Goal: Task Accomplishment & Management: Complete application form

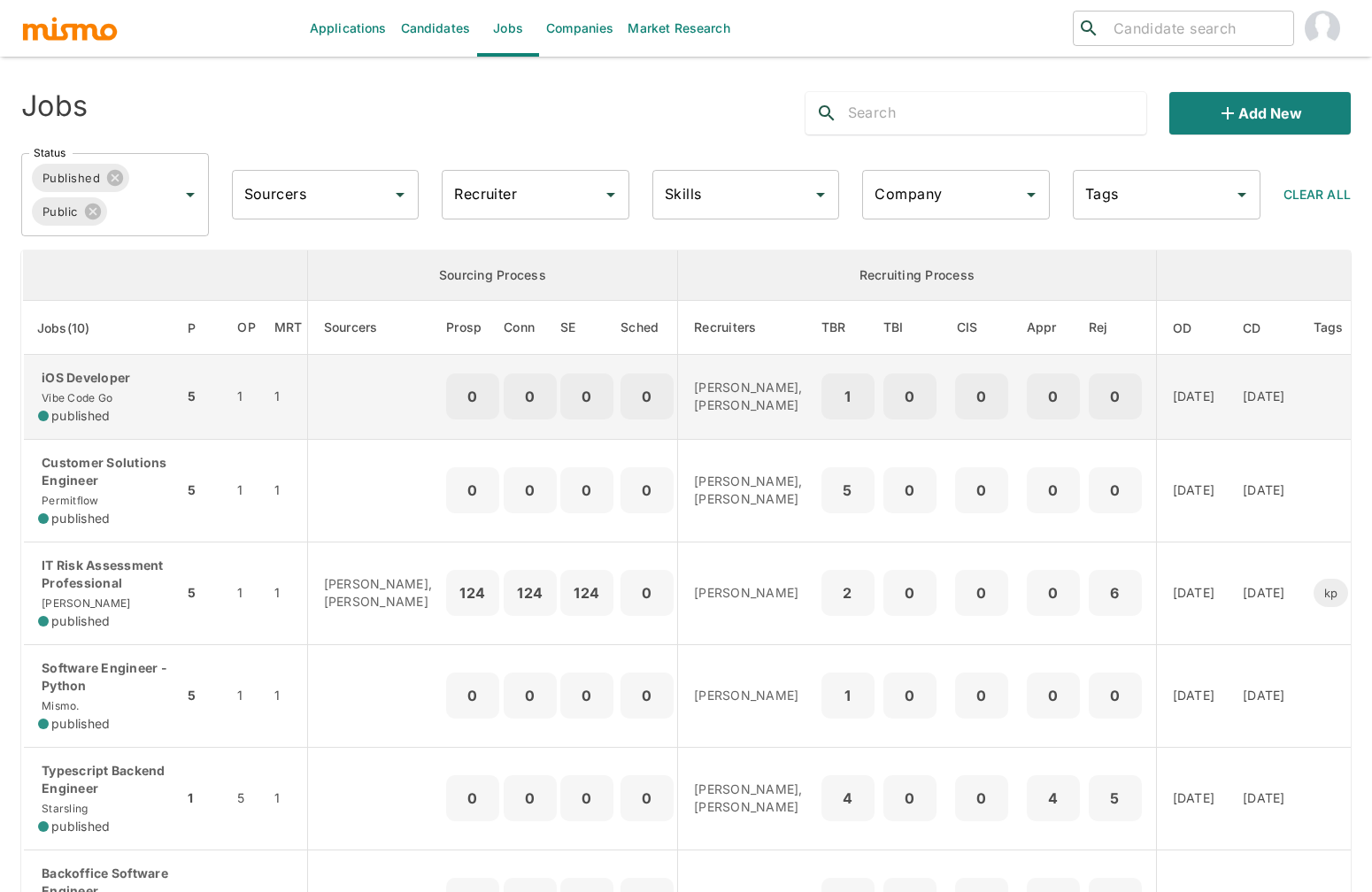
click at [122, 387] on p "iOS Developer" at bounding box center [104, 378] width 131 height 18
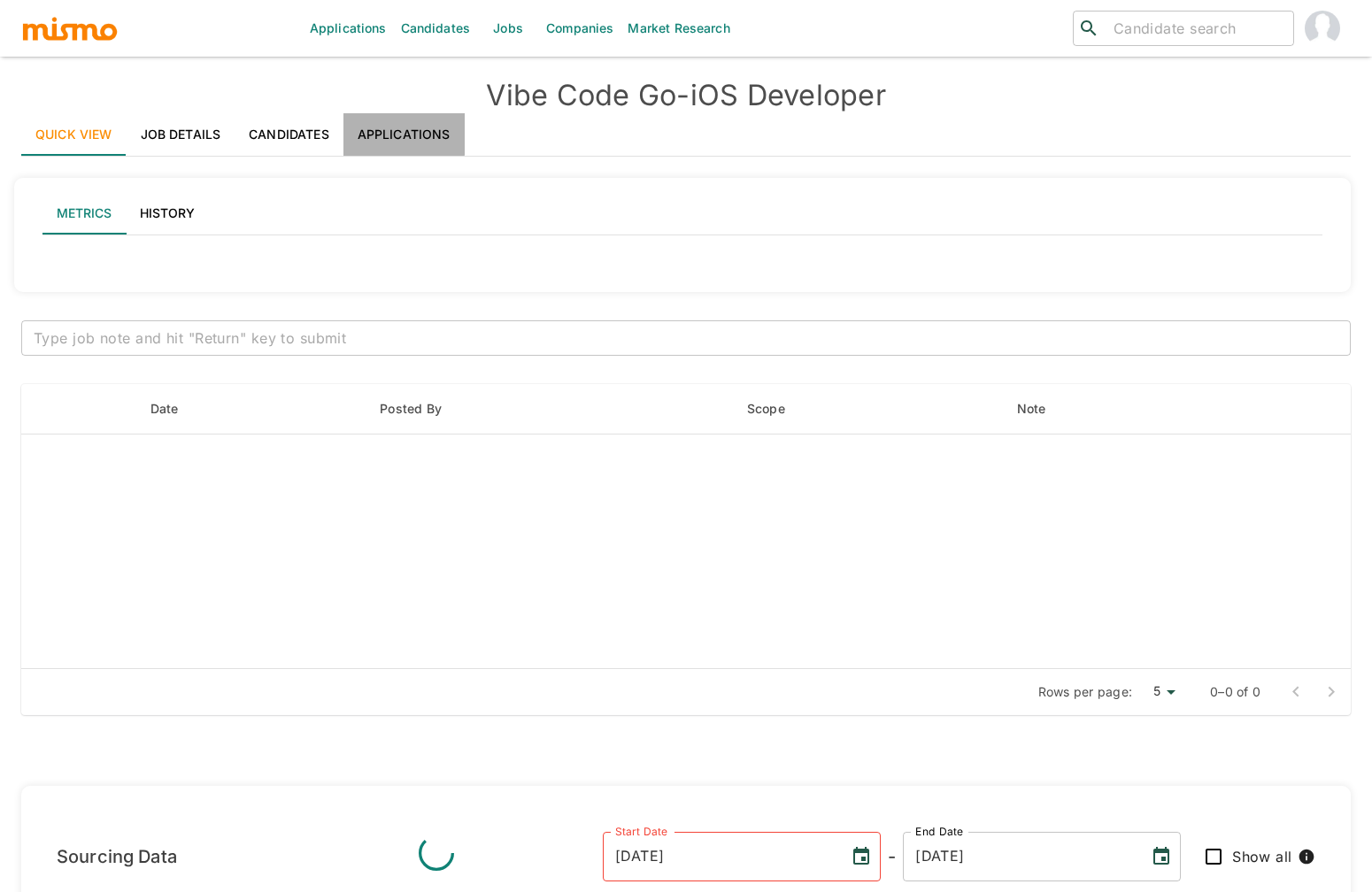
click at [388, 121] on link "Applications" at bounding box center [404, 135] width 122 height 43
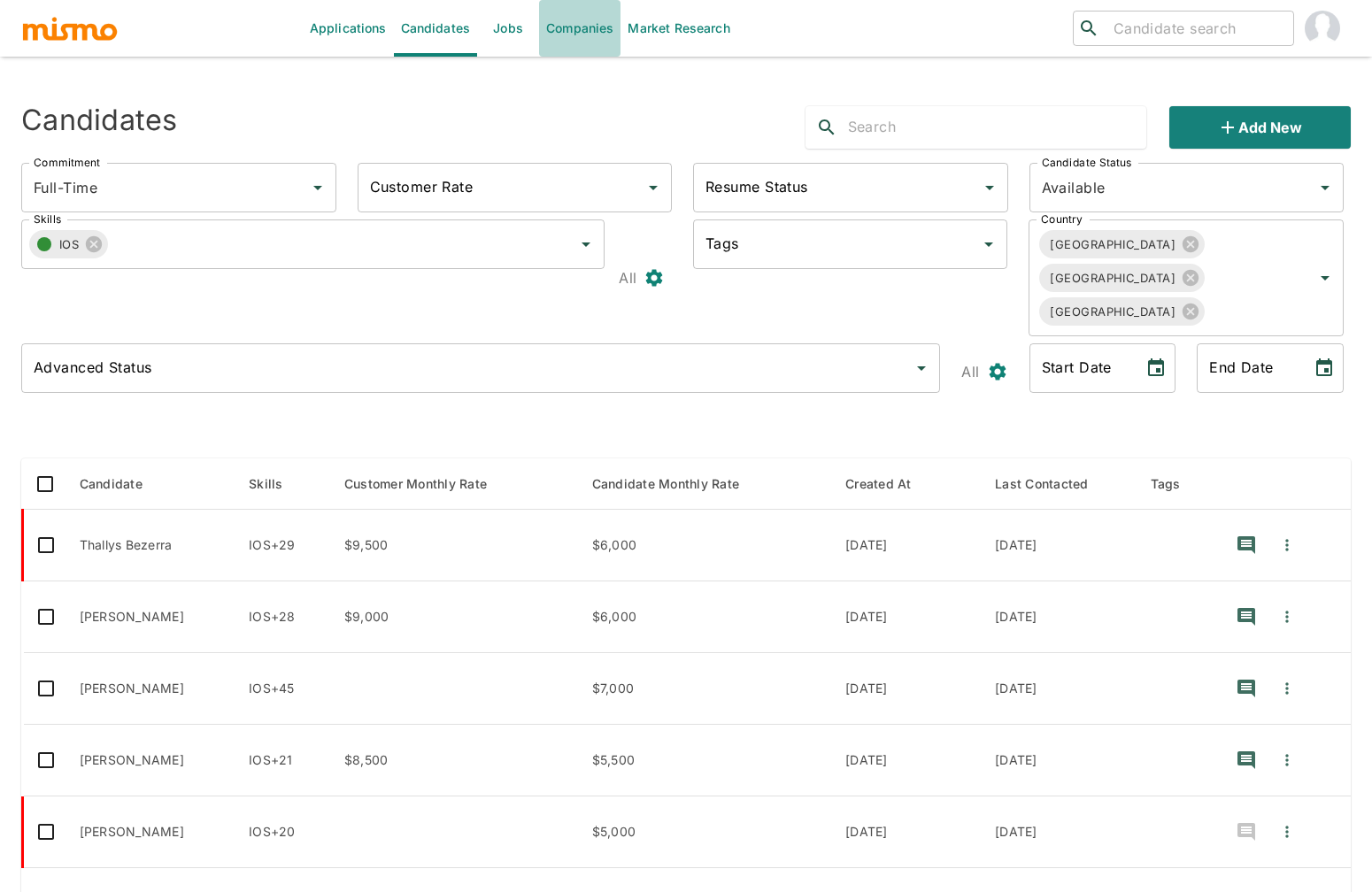
click at [596, 35] on link "Companies" at bounding box center [580, 28] width 82 height 57
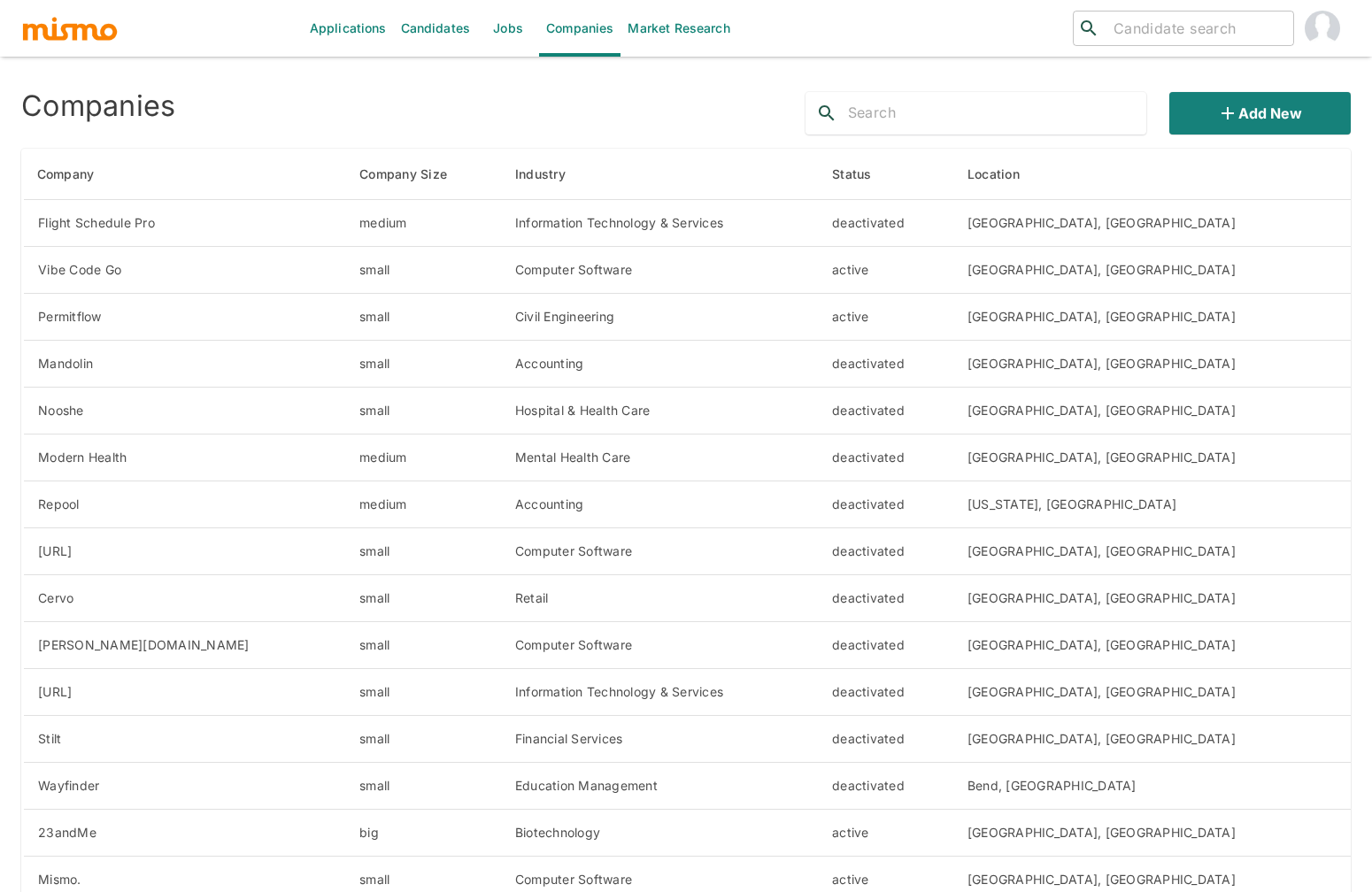
click at [432, 34] on link "Candidates" at bounding box center [435, 28] width 84 height 57
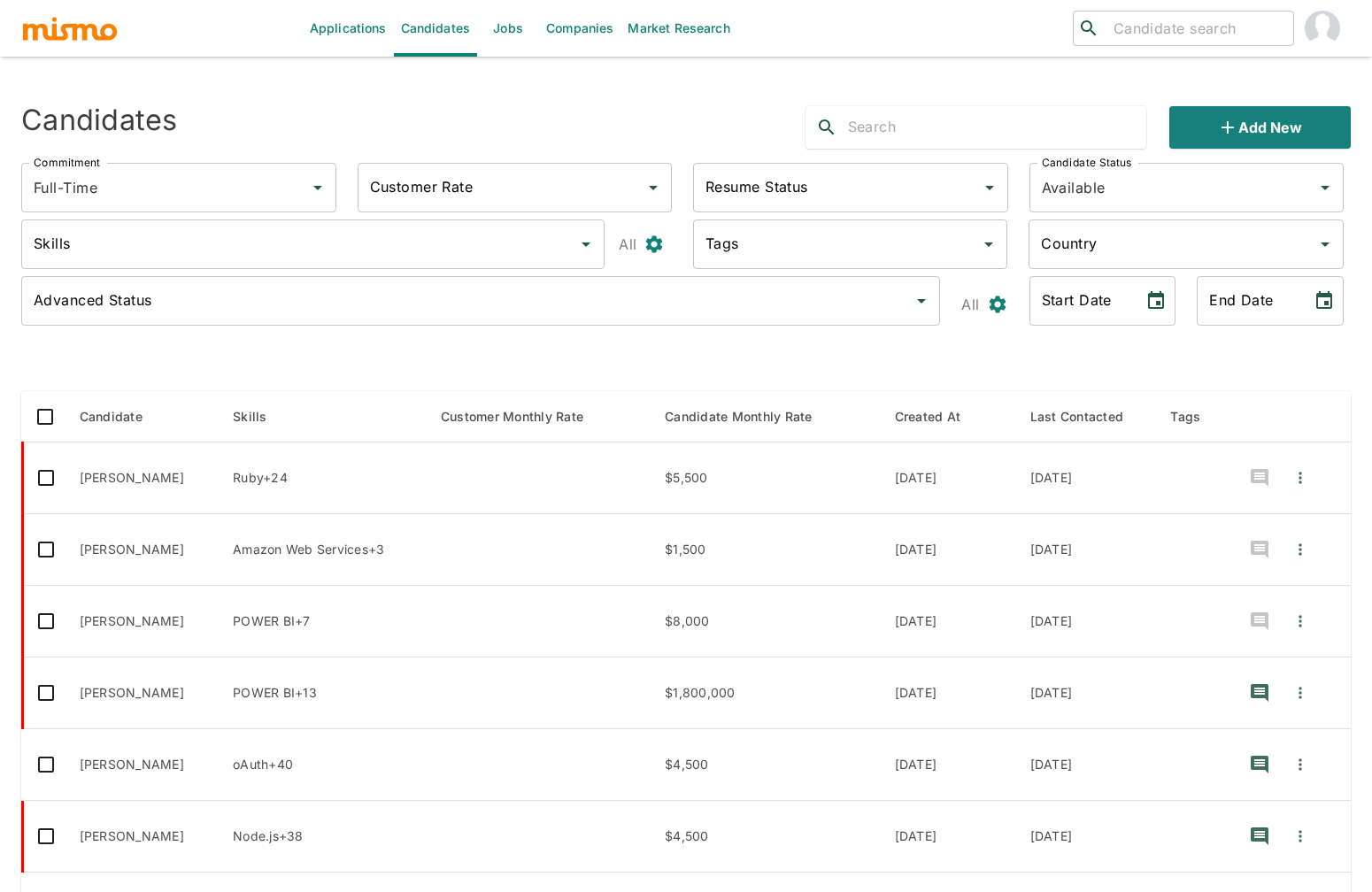
click at [924, 130] on input "text" at bounding box center [997, 128] width 298 height 28
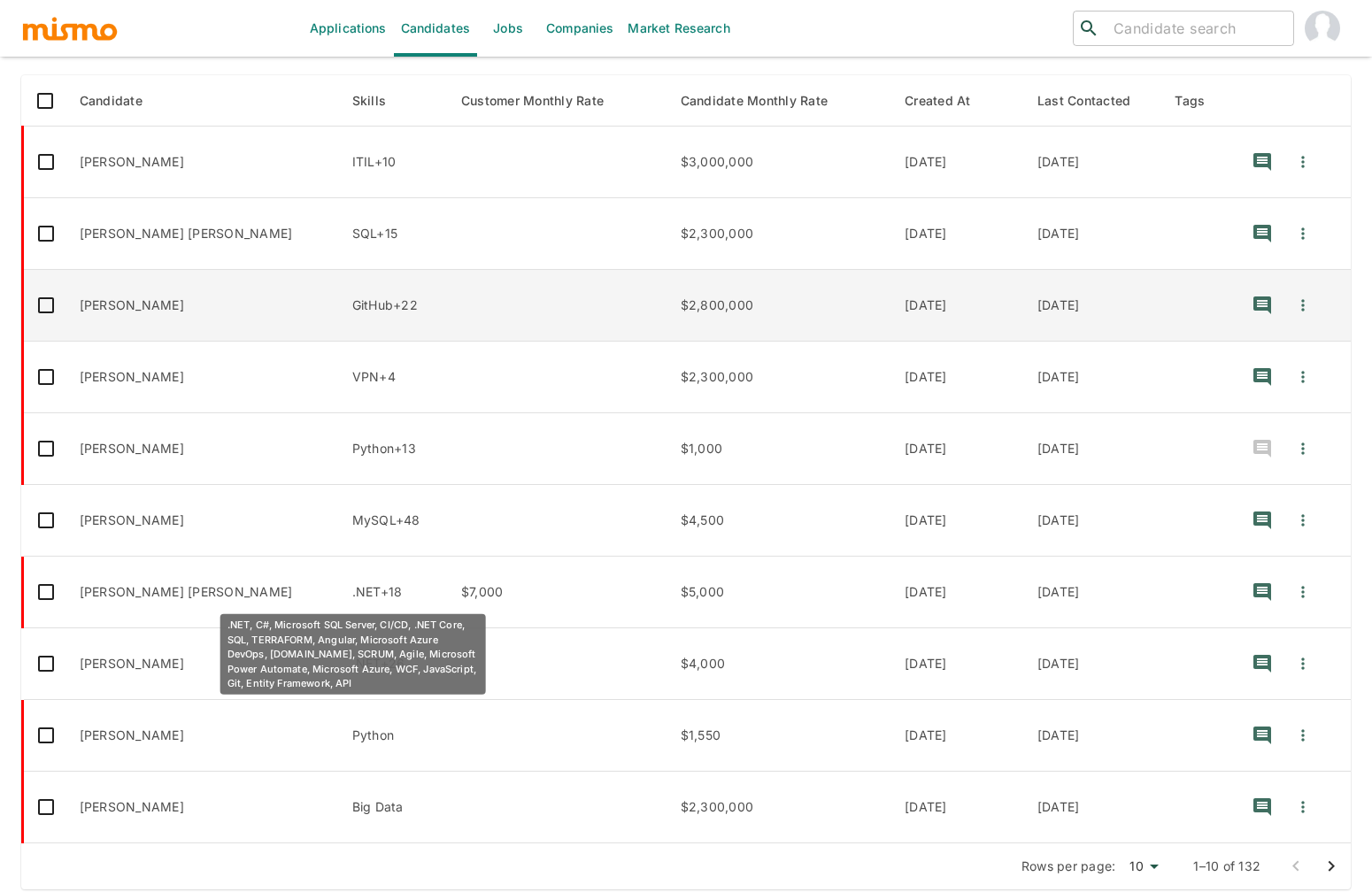
scroll to position [327, 0]
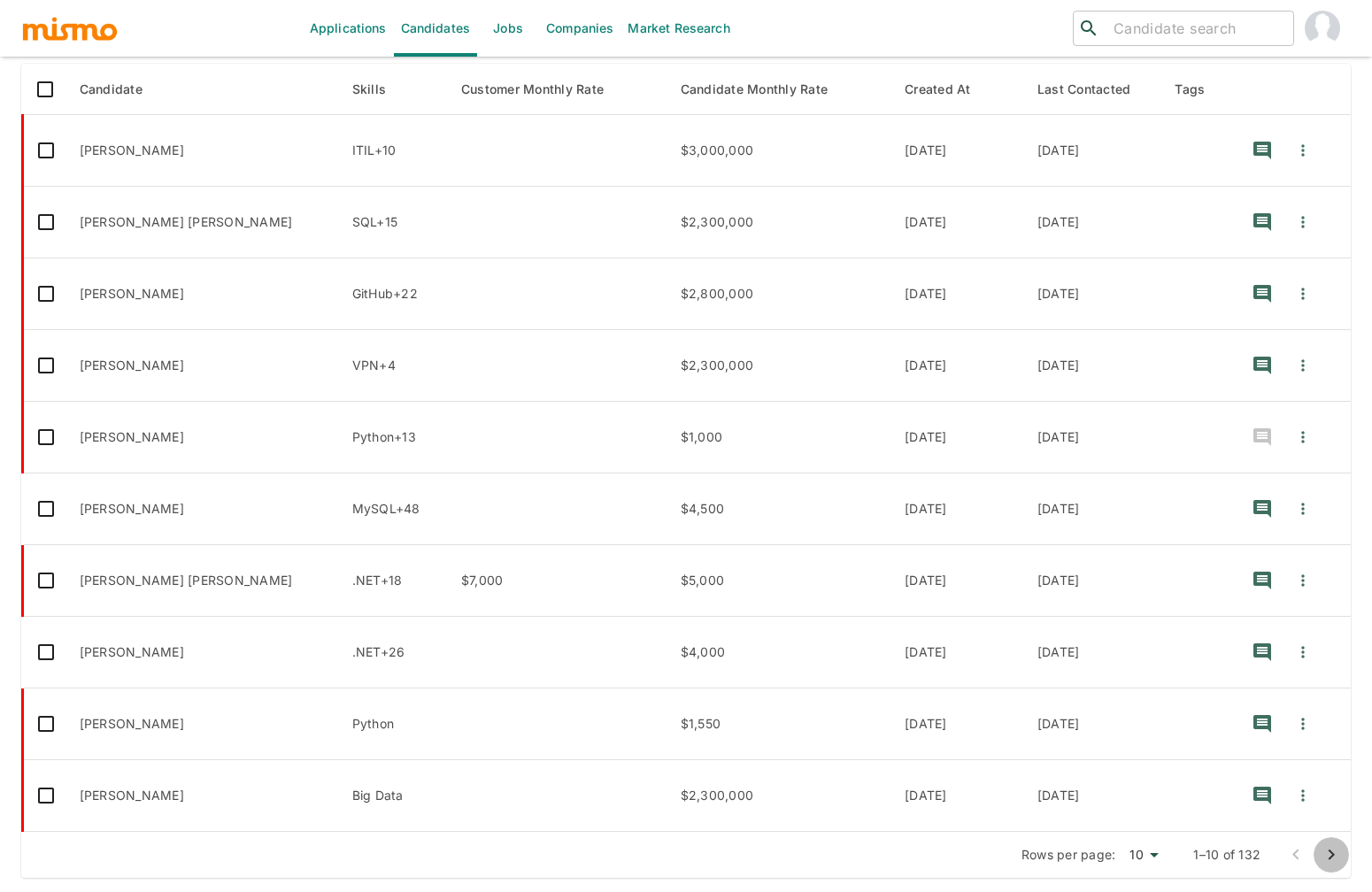
click at [1330, 859] on icon "Go to next page" at bounding box center [1331, 855] width 21 height 21
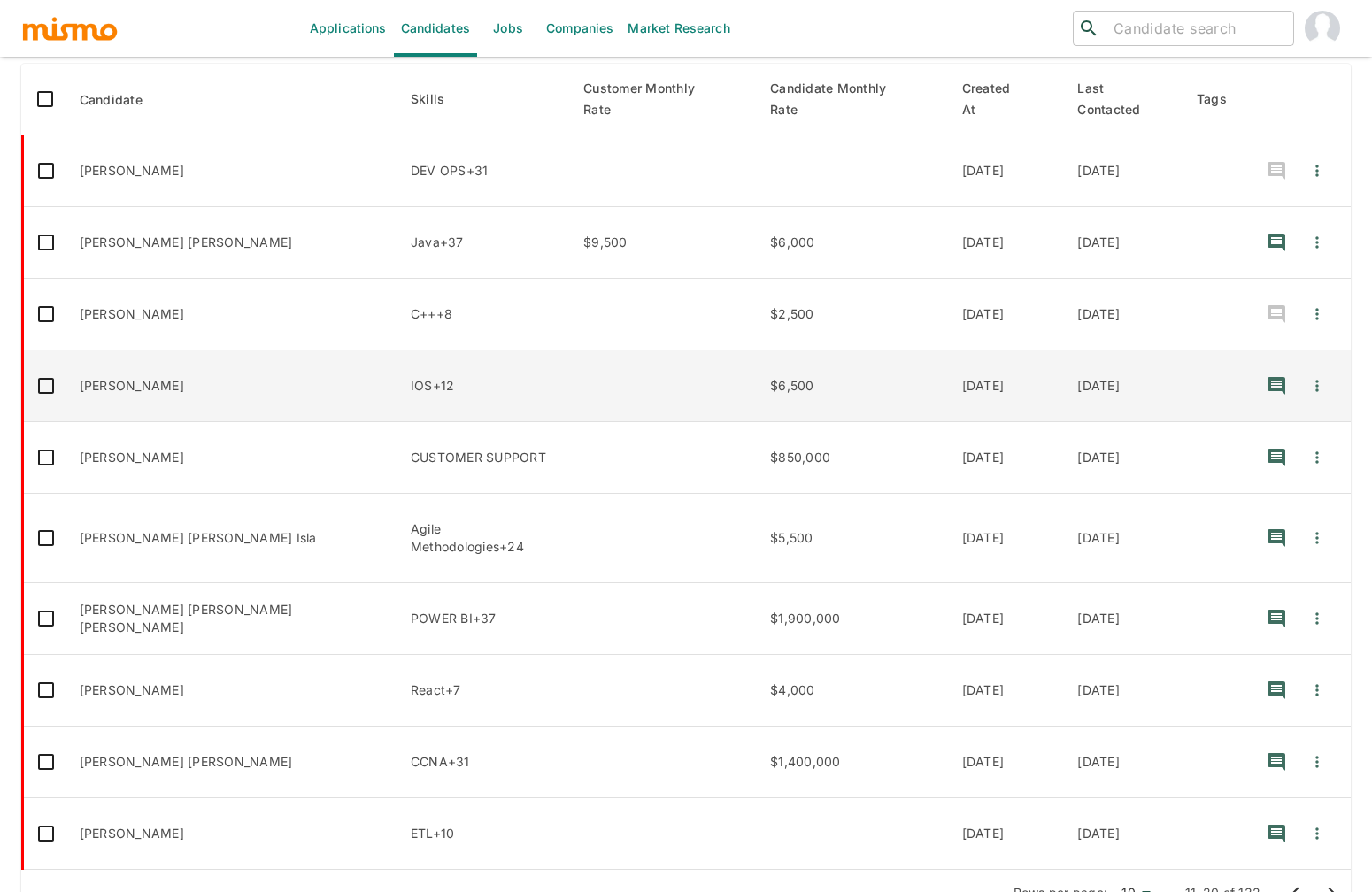
click at [435, 350] on td "IOS+12" at bounding box center [482, 386] width 173 height 72
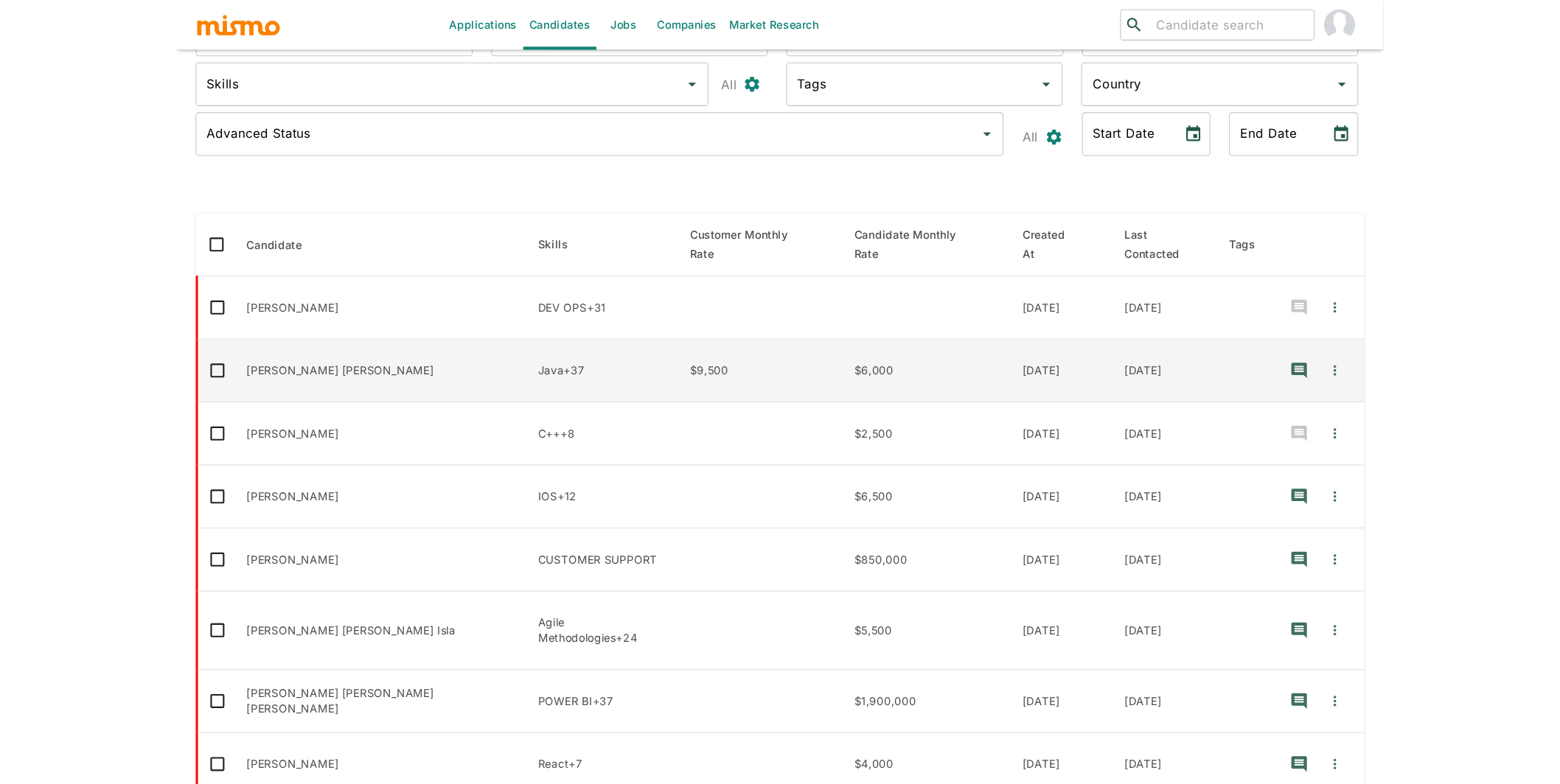
scroll to position [0, 0]
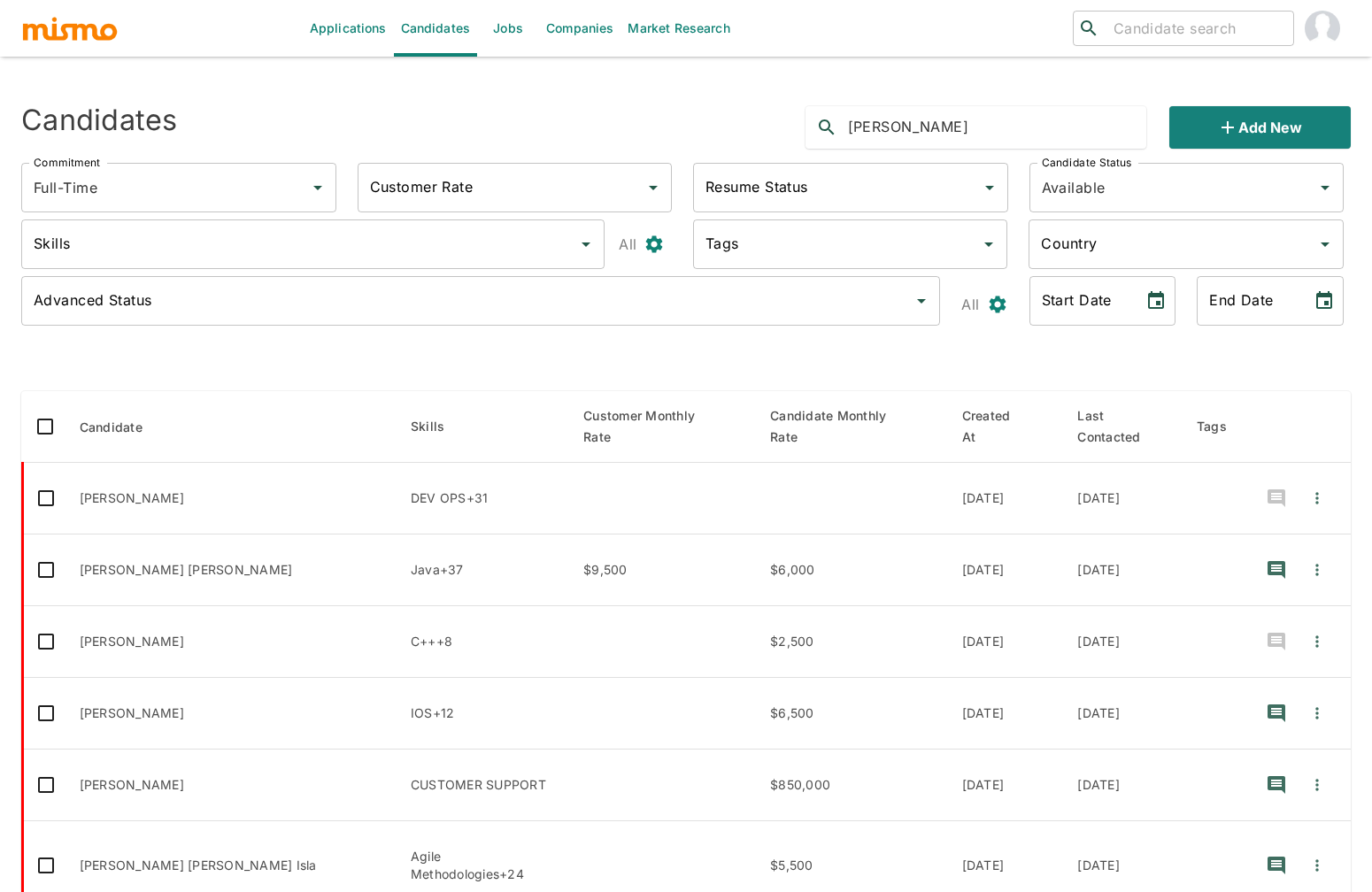
drag, startPoint x: 903, startPoint y: 131, endPoint x: 768, endPoint y: 113, distance: 136.2
click at [768, 113] on div "Candidates david Add new" at bounding box center [678, 121] width 1344 height 57
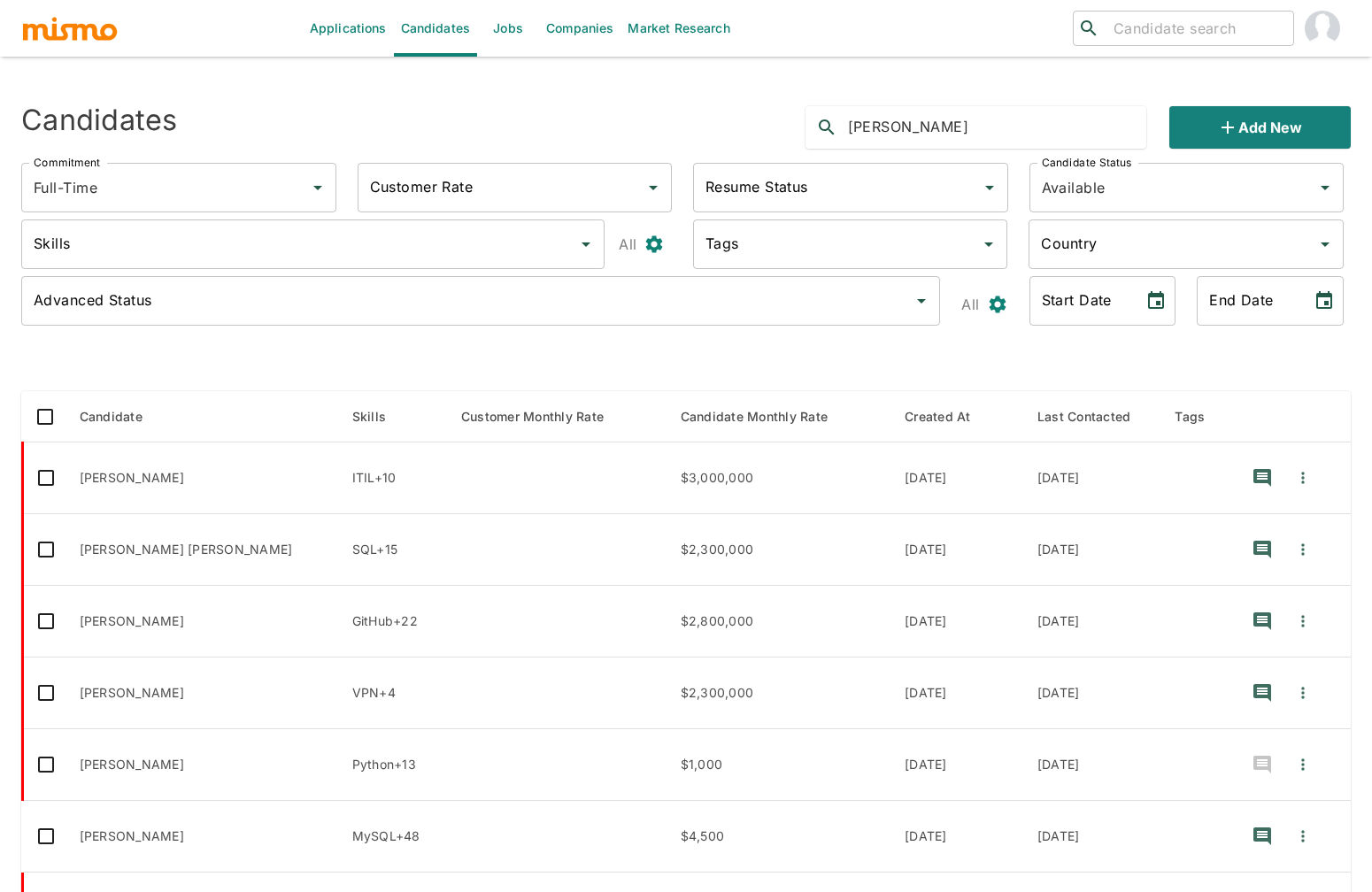
type input "osvaldo"
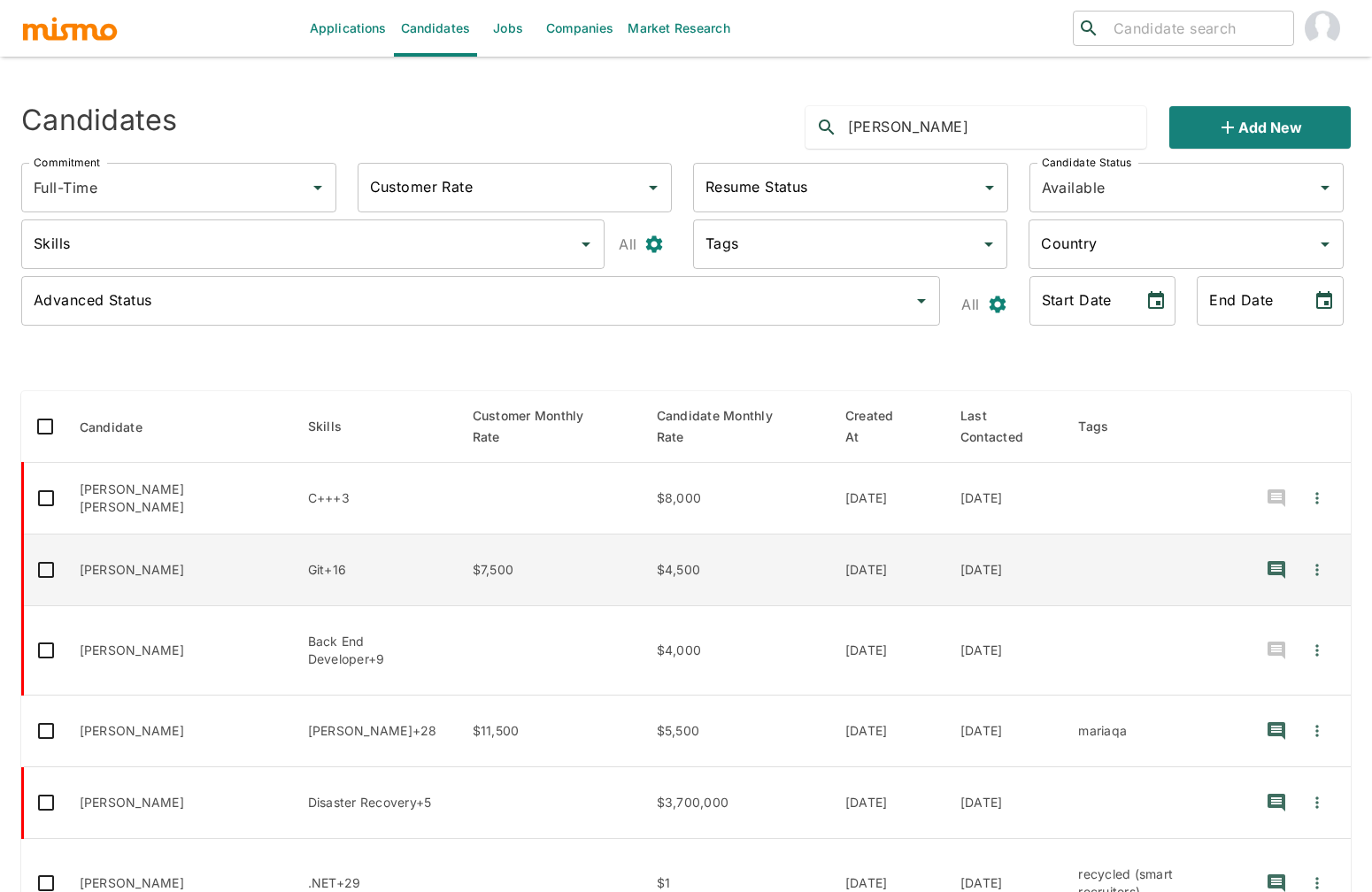
click at [517, 574] on td "$7,500" at bounding box center [551, 570] width 184 height 72
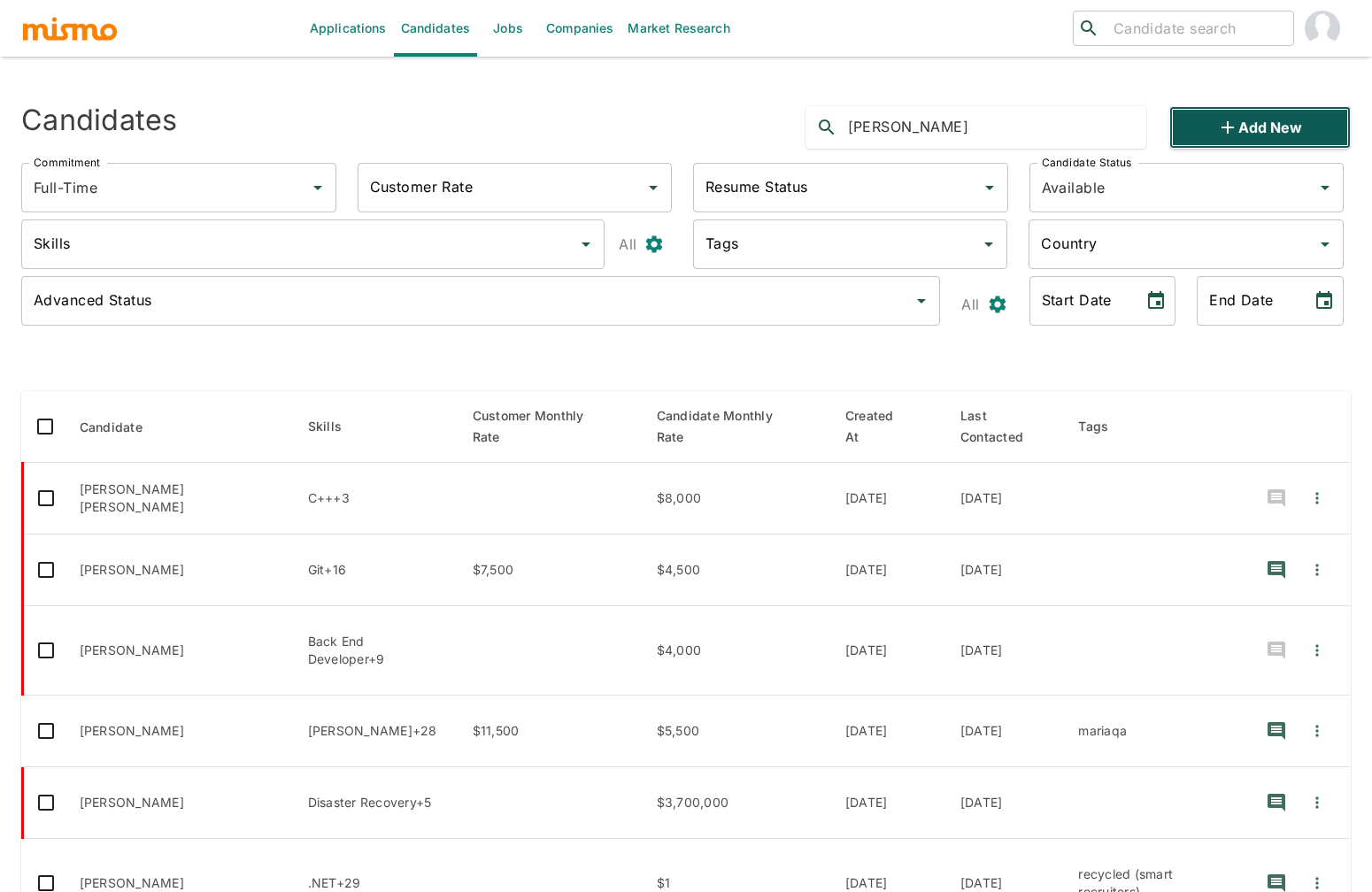
click at [1276, 113] on button "Add new" at bounding box center [1260, 128] width 182 height 43
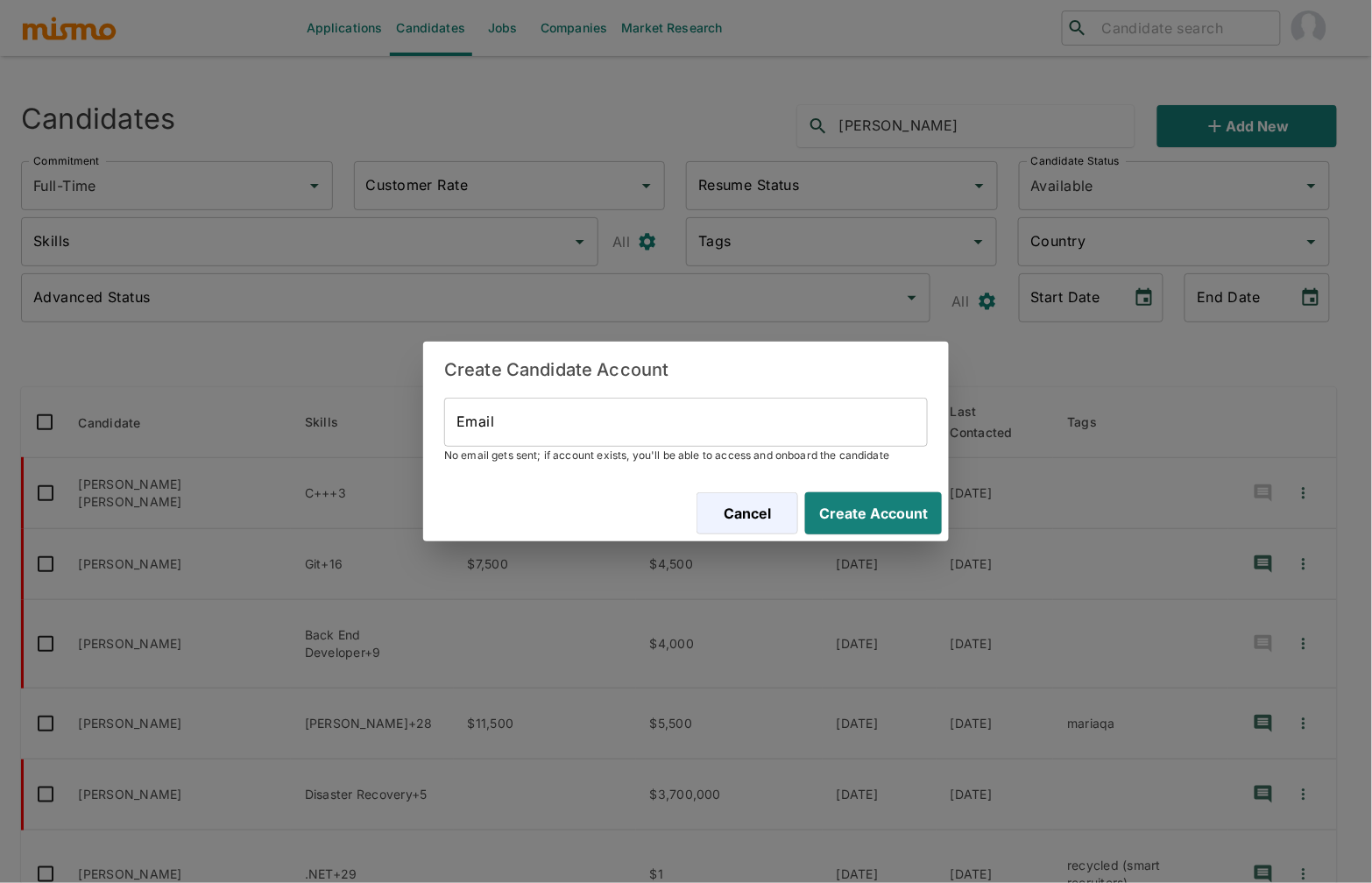
click at [732, 430] on input "Email" at bounding box center [686, 422] width 484 height 49
paste input "henrique.lb@outlook.com.br"
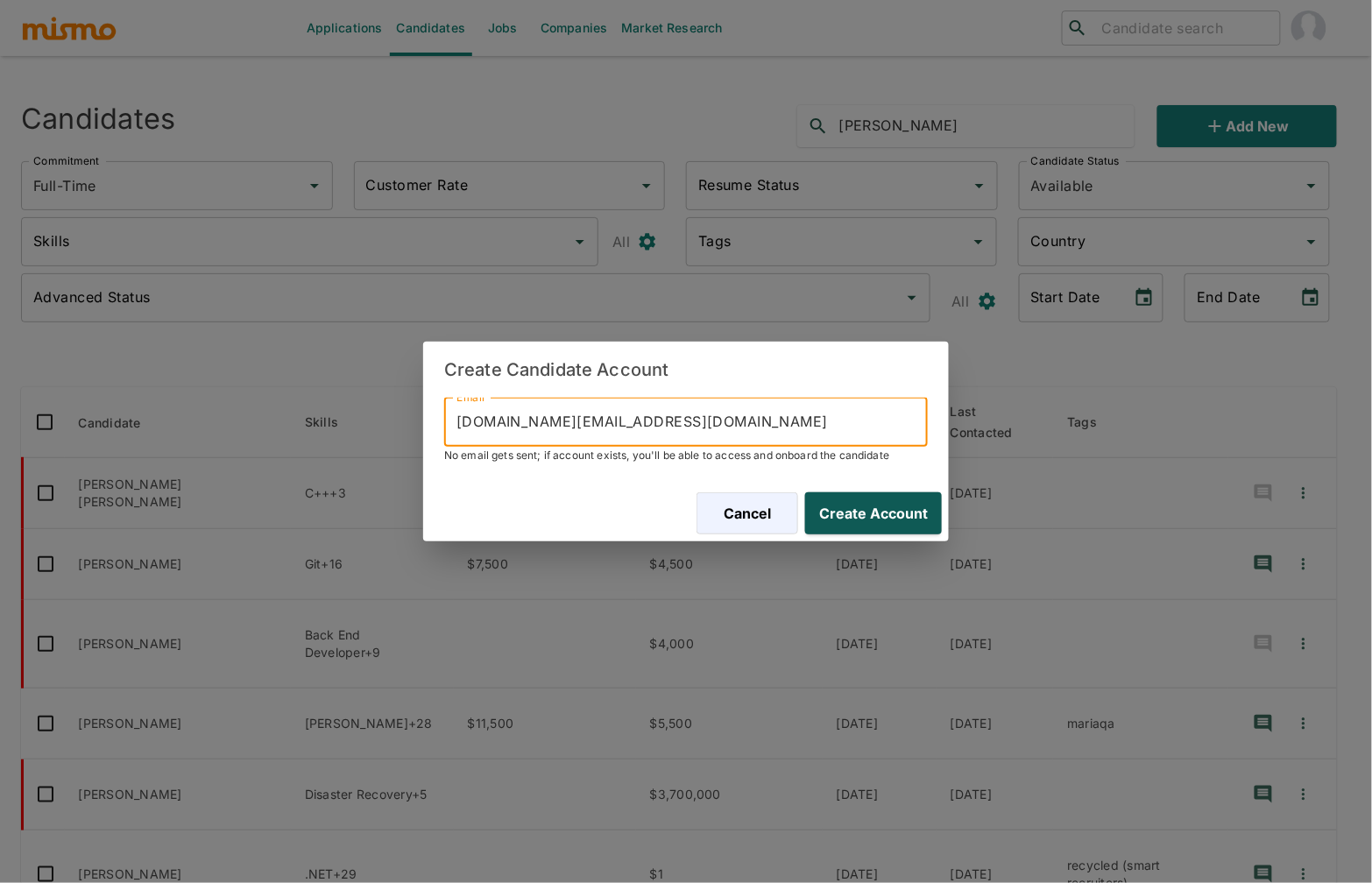
type input "henrique.lb@outlook.com.br"
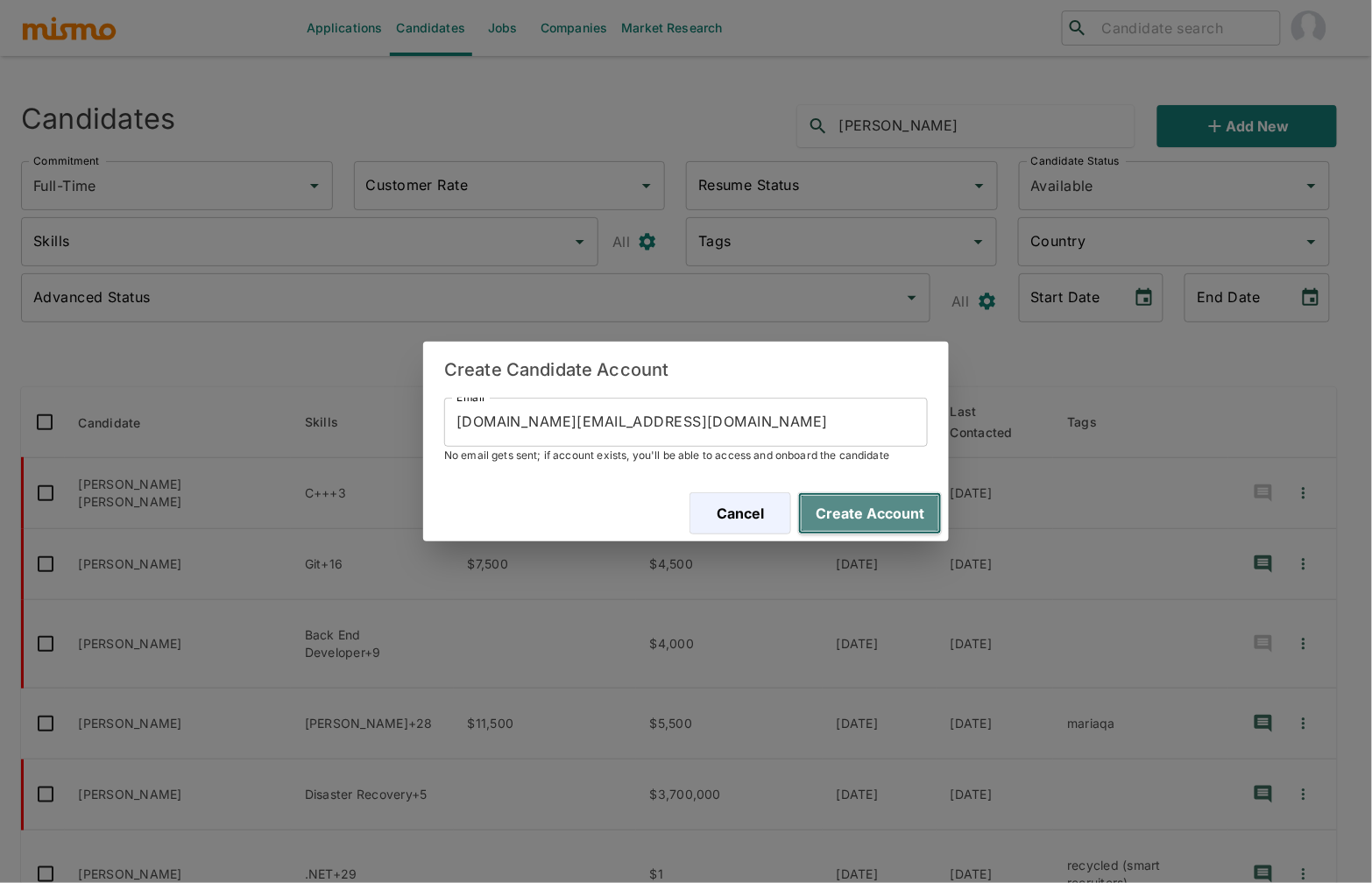
click at [909, 501] on button "Create Account" at bounding box center [870, 513] width 144 height 42
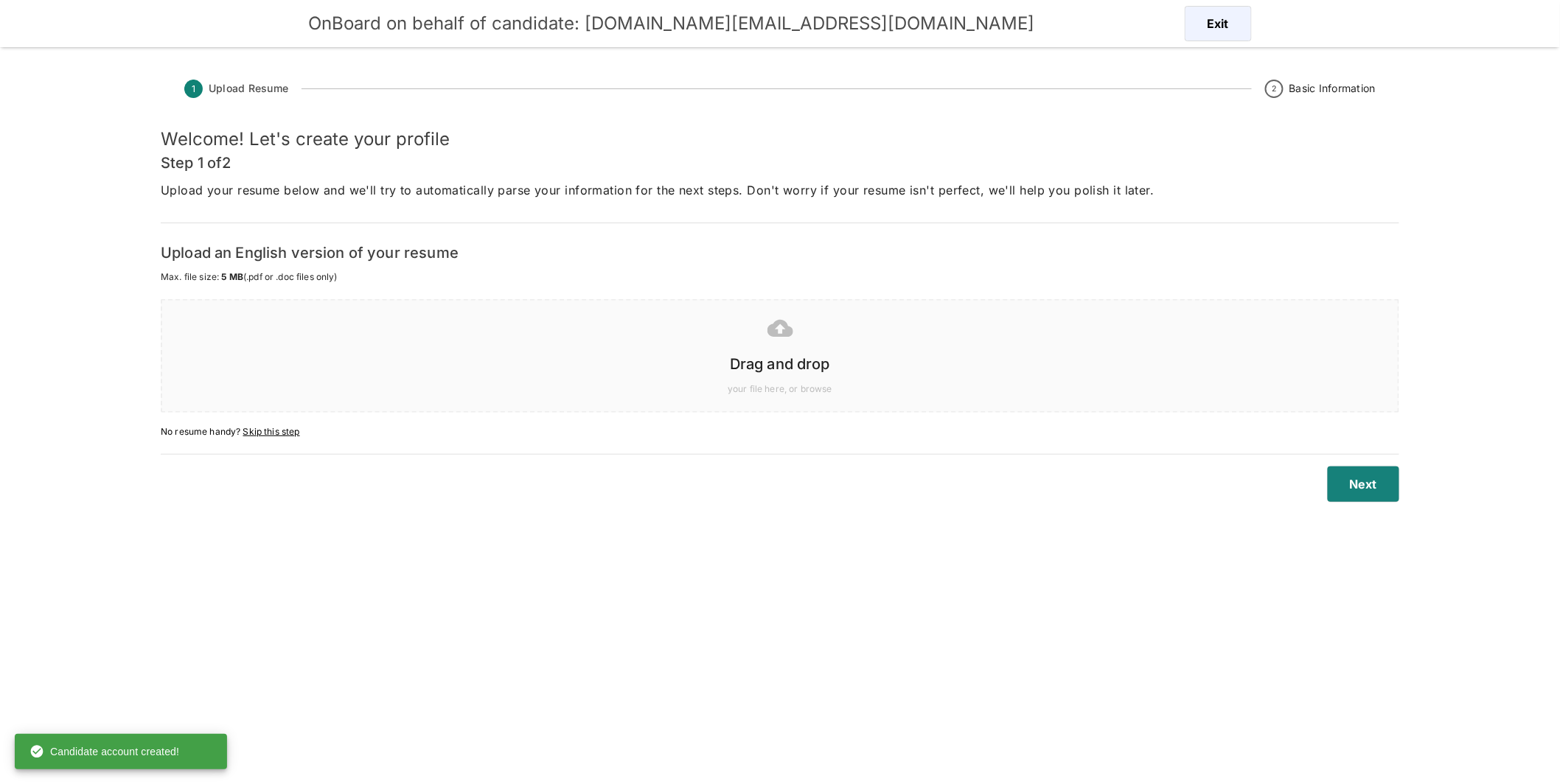
click at [792, 340] on div at bounding box center [777, 328] width 1212 height 37
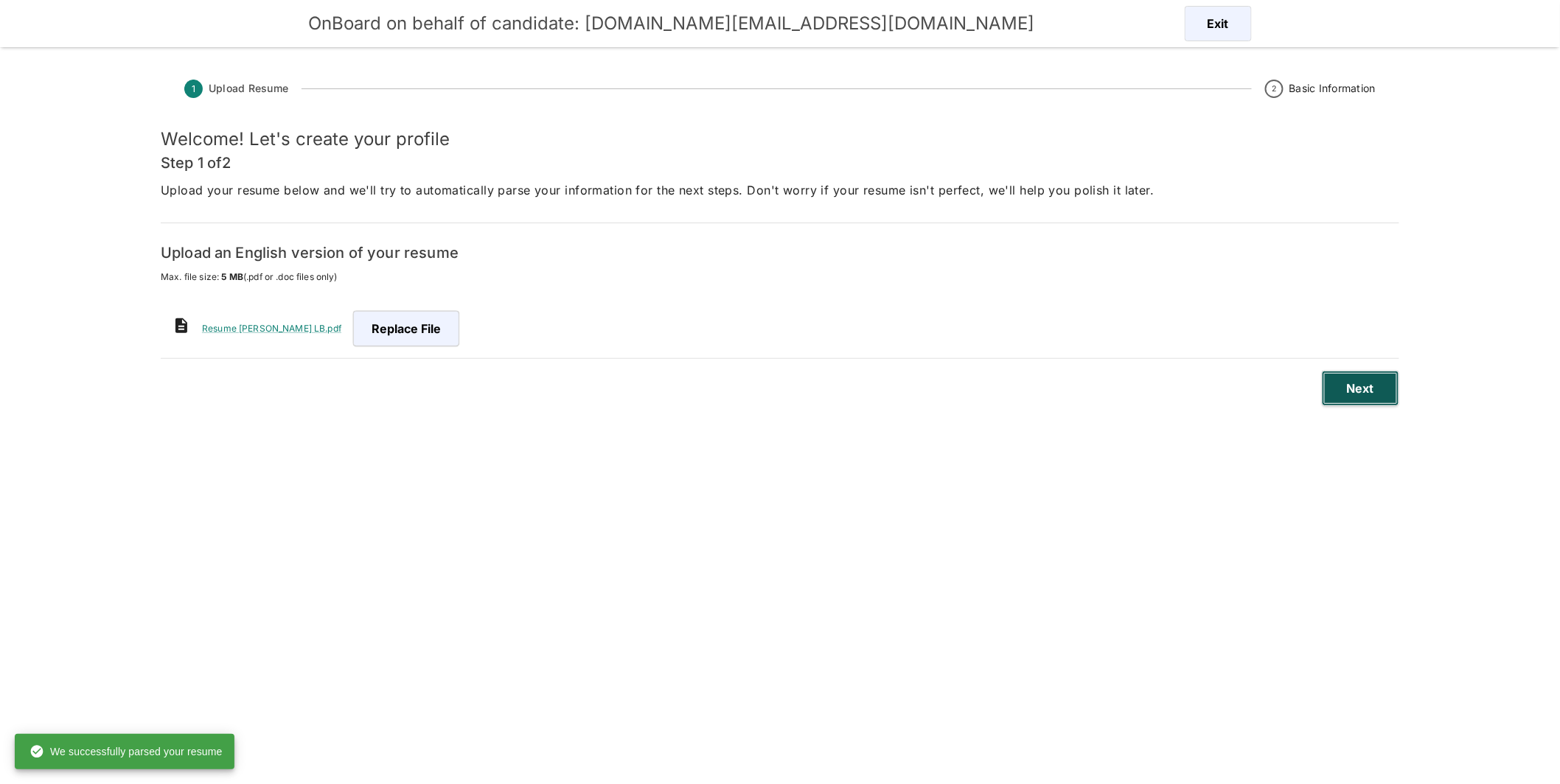
click at [1142, 392] on button "Next" at bounding box center [1361, 388] width 78 height 35
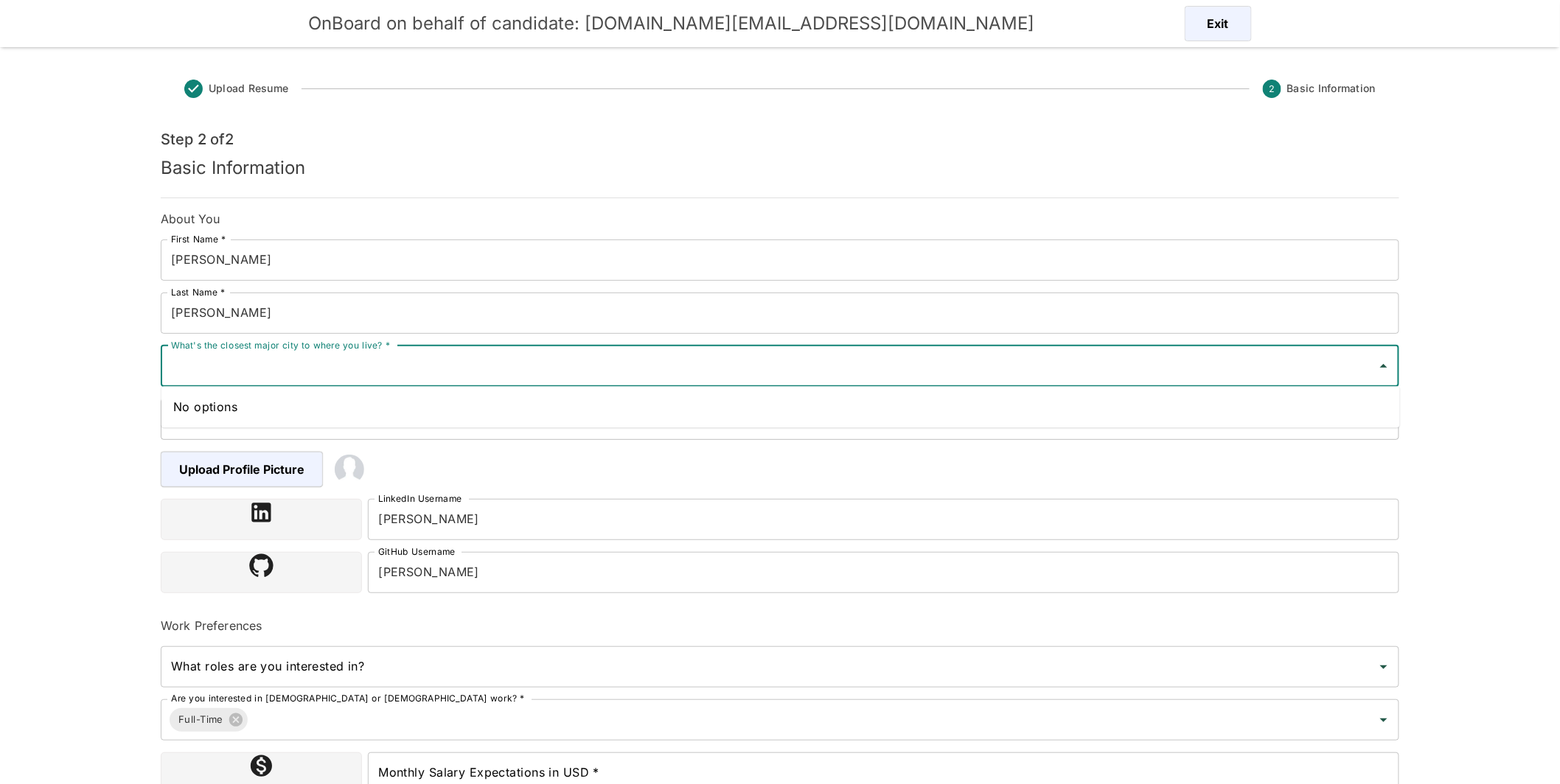
click at [473, 368] on input "What's the closest major city to where you live? *" at bounding box center [769, 366] width 1203 height 28
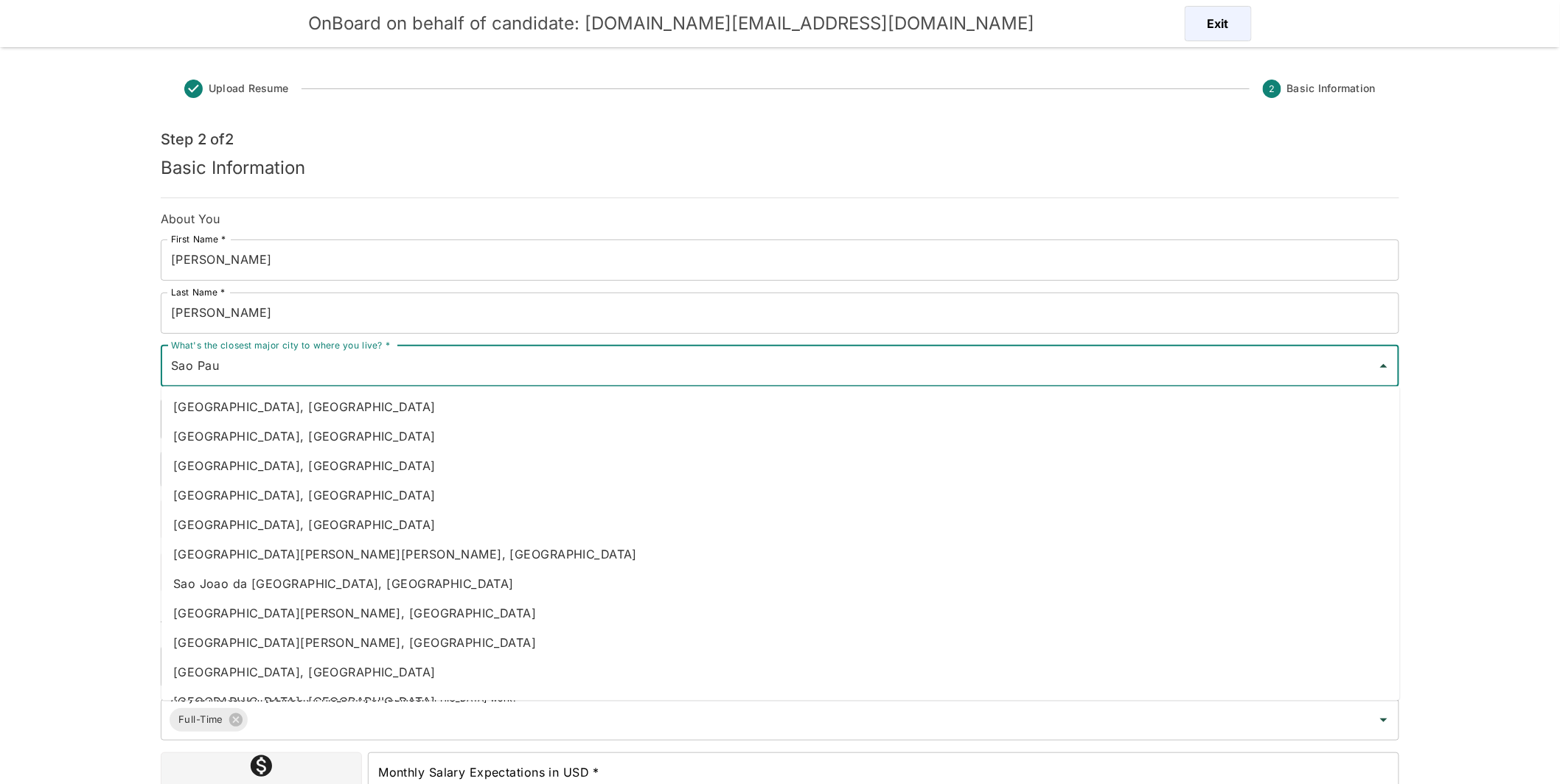
click at [266, 665] on li "Sao Paulo, Brazil" at bounding box center [781, 672] width 1239 height 30
type input "Sao Paulo, Brazil"
type input "Brazil"
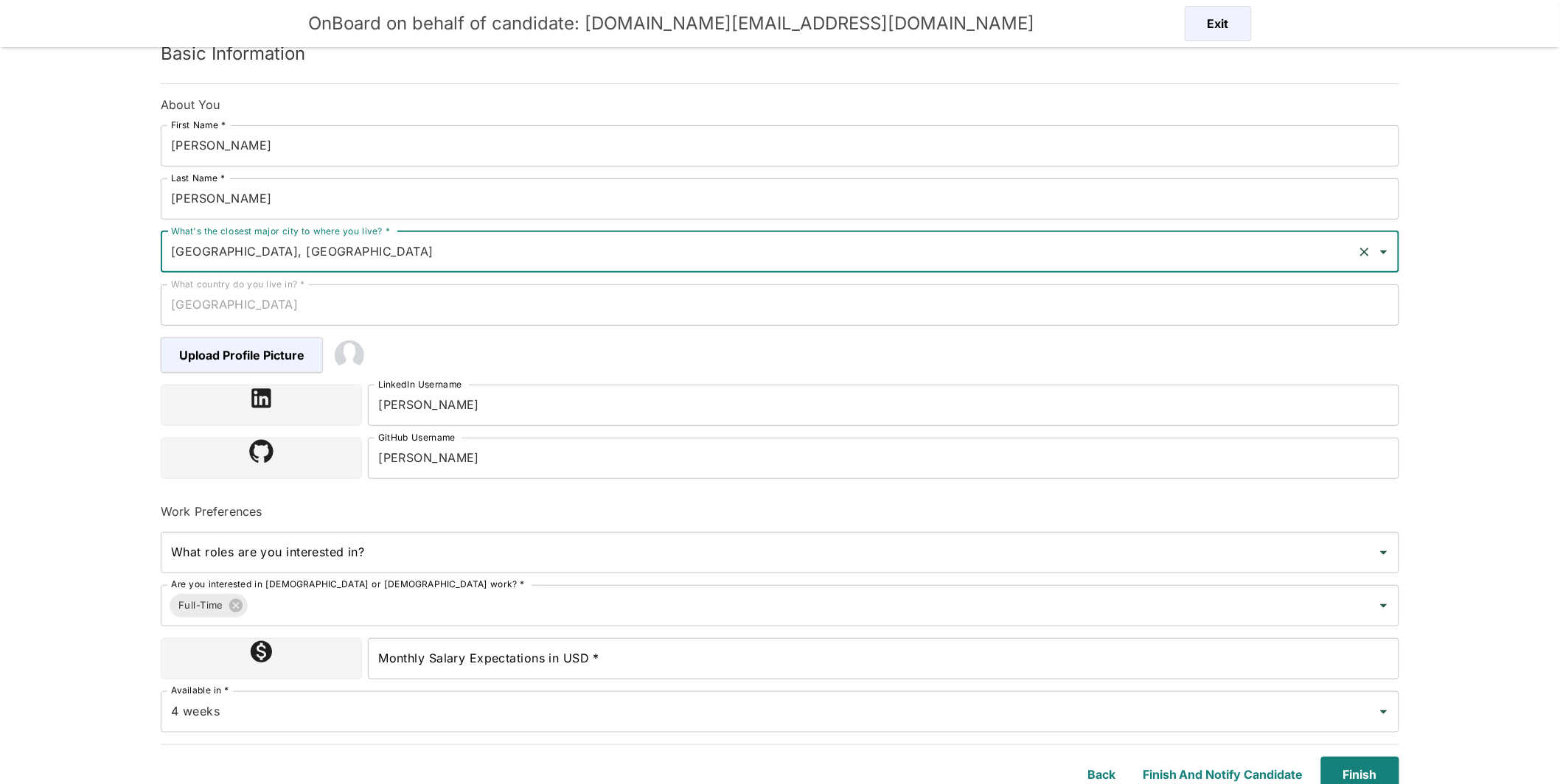
scroll to position [122, 0]
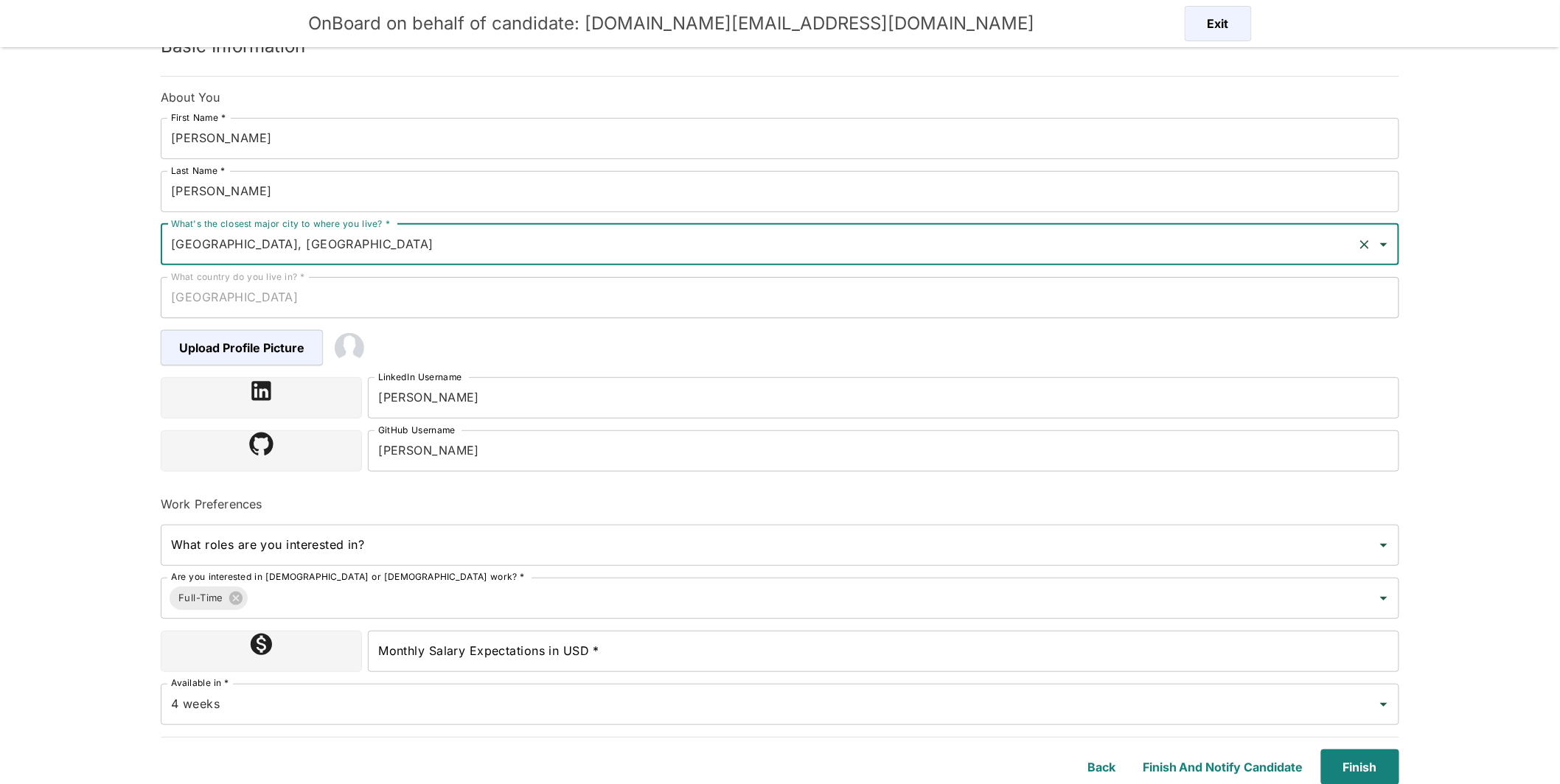
type input "Sao Paulo, Brazil"
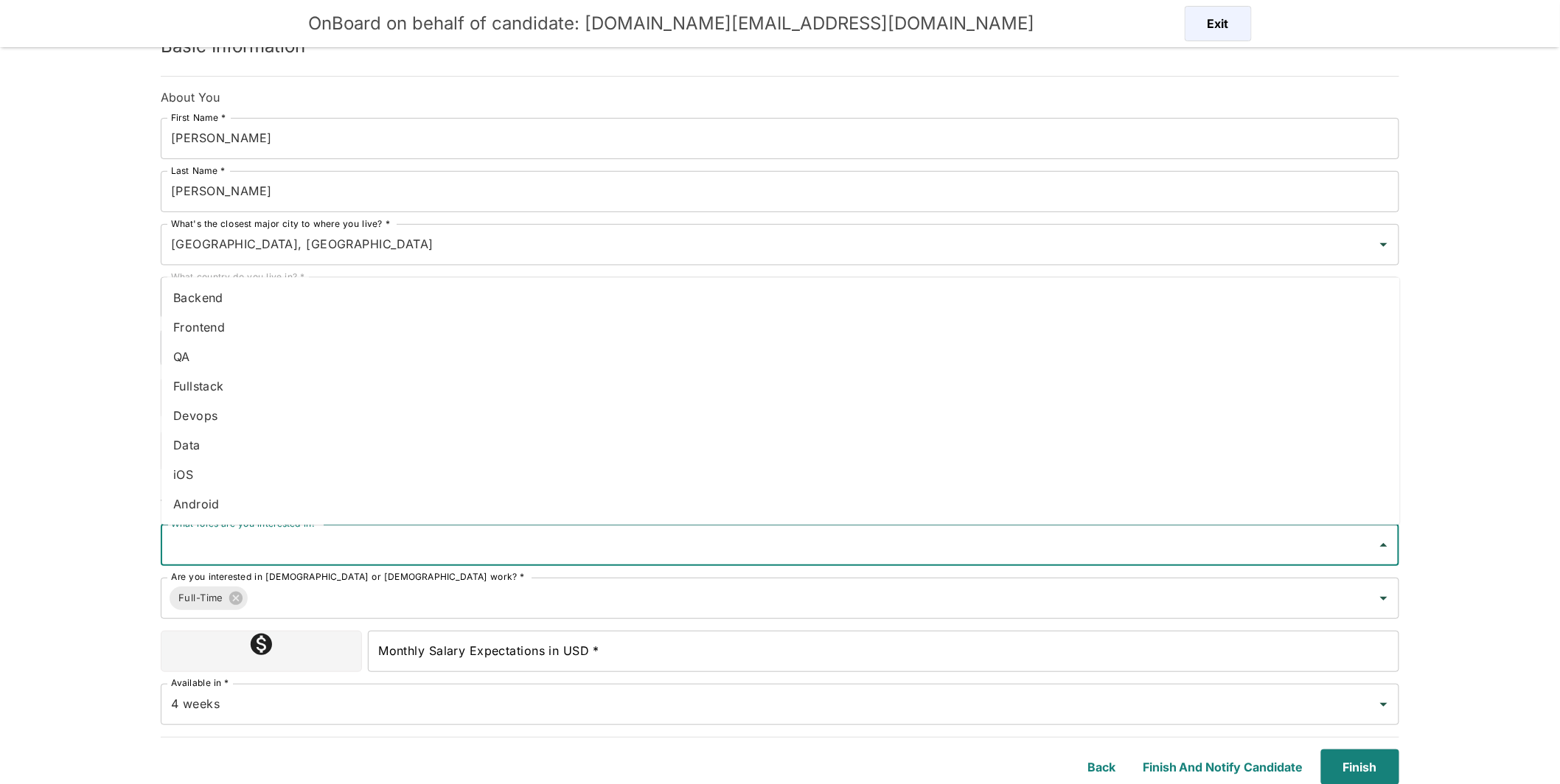
click at [416, 549] on input "What roles are you interested in?" at bounding box center [769, 546] width 1203 height 28
click at [237, 387] on li "Fullstack" at bounding box center [781, 386] width 1239 height 30
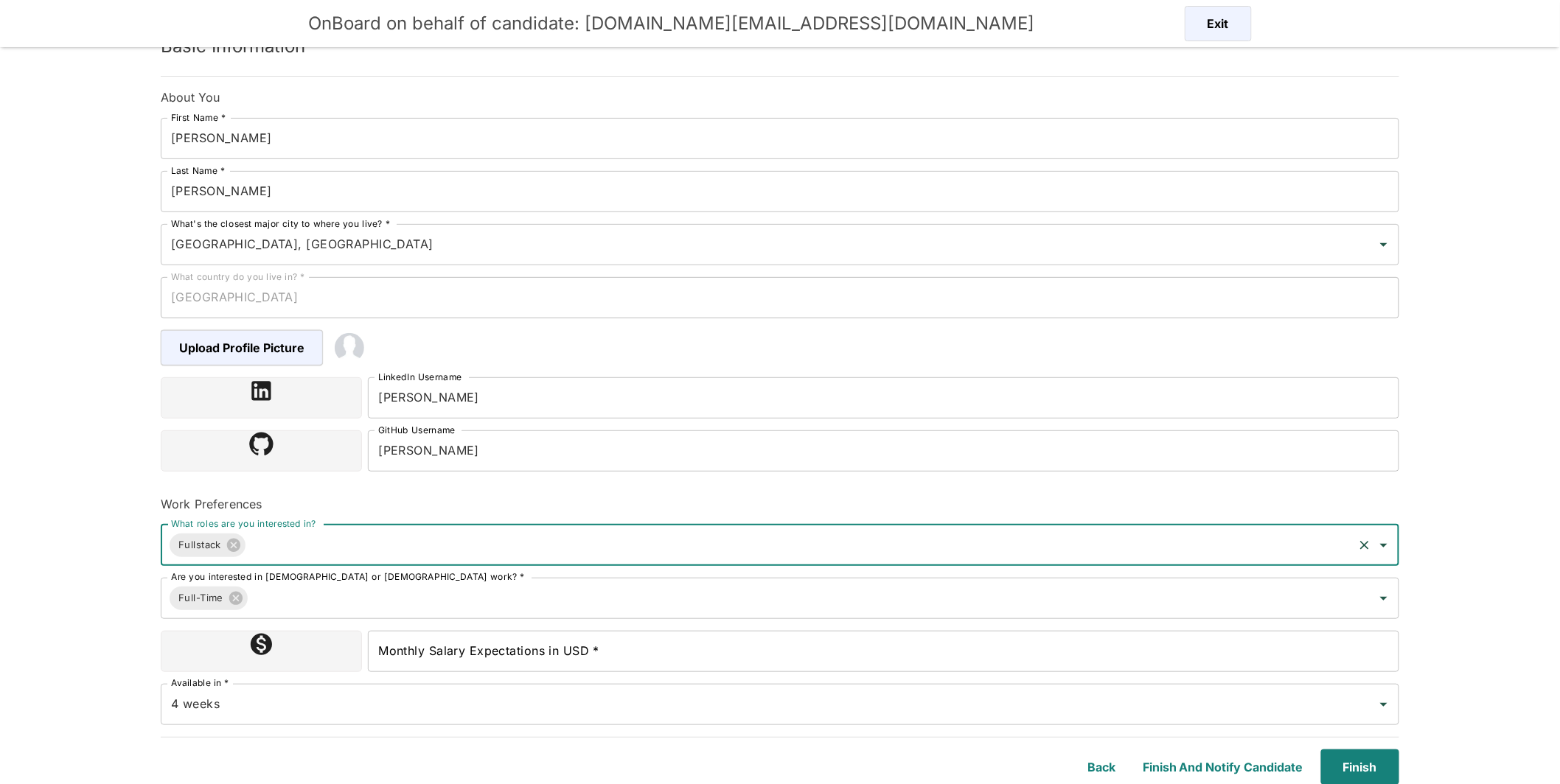
click at [557, 663] on input "Monthly Salary Expectations in USD *" at bounding box center [883, 651] width 1031 height 41
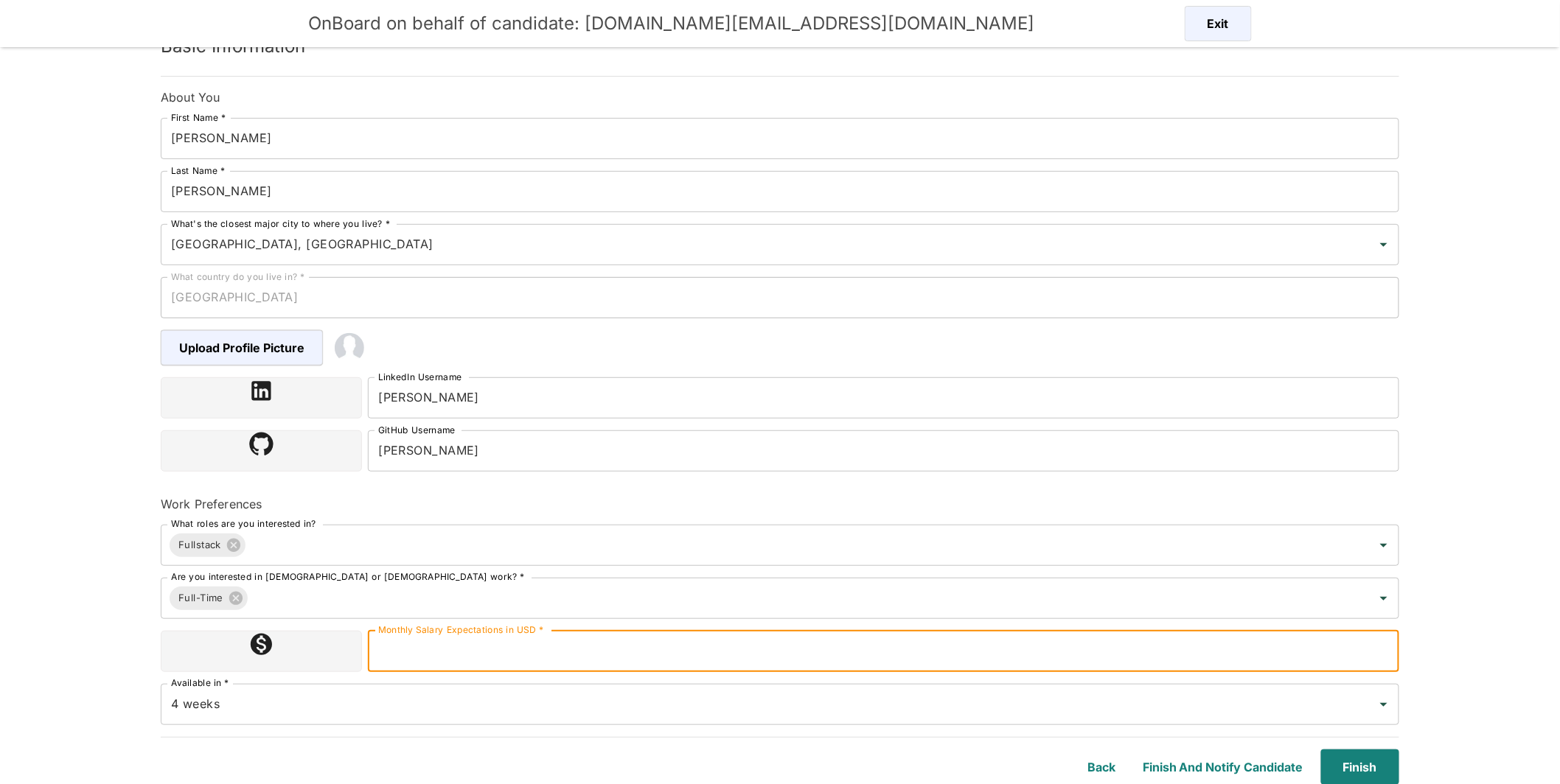
type input "4500"
click at [341, 712] on input "4 weeks" at bounding box center [759, 704] width 1184 height 28
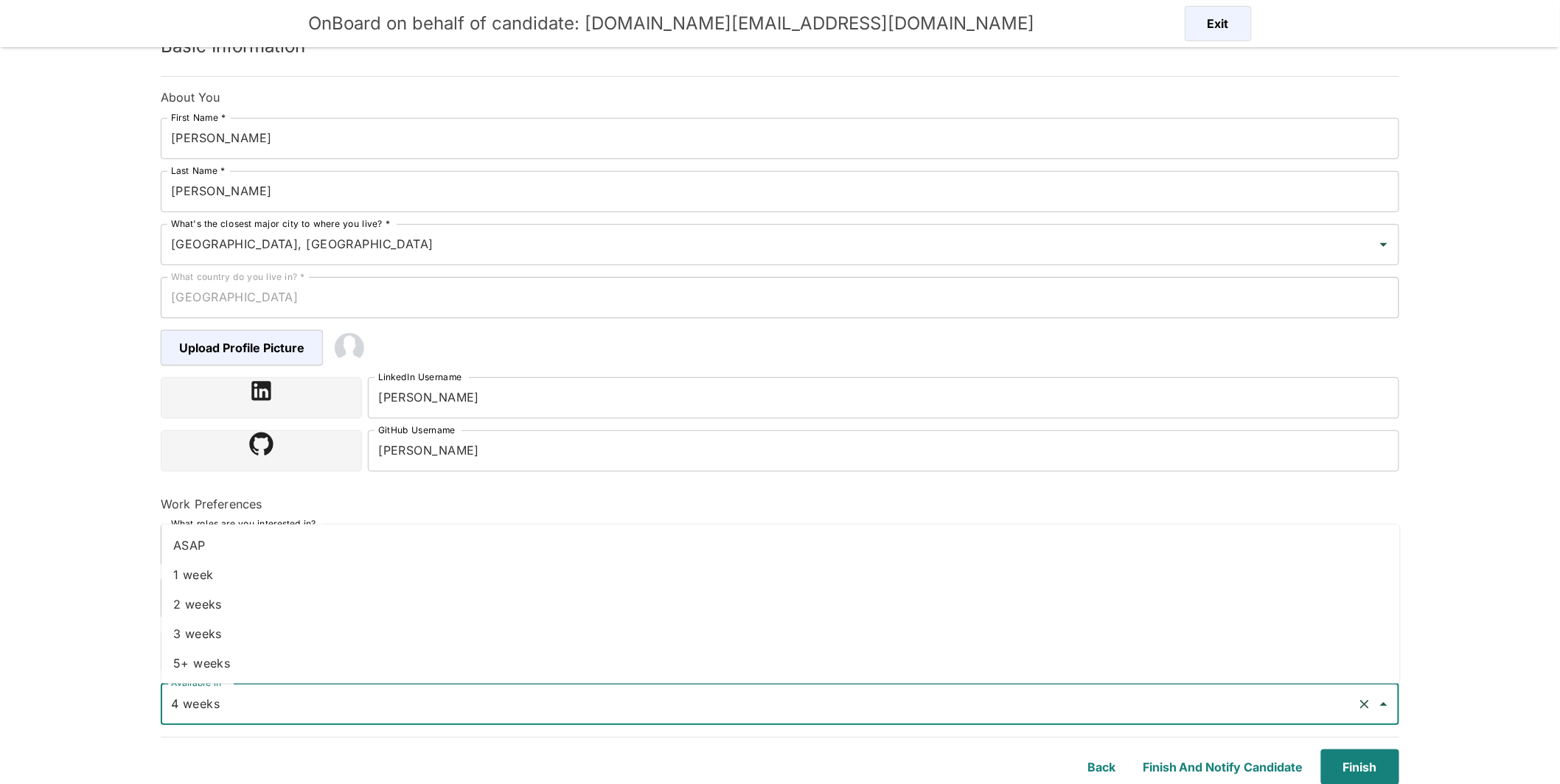
click at [222, 608] on li "2 weeks" at bounding box center [781, 605] width 1239 height 30
type input "2 weeks"
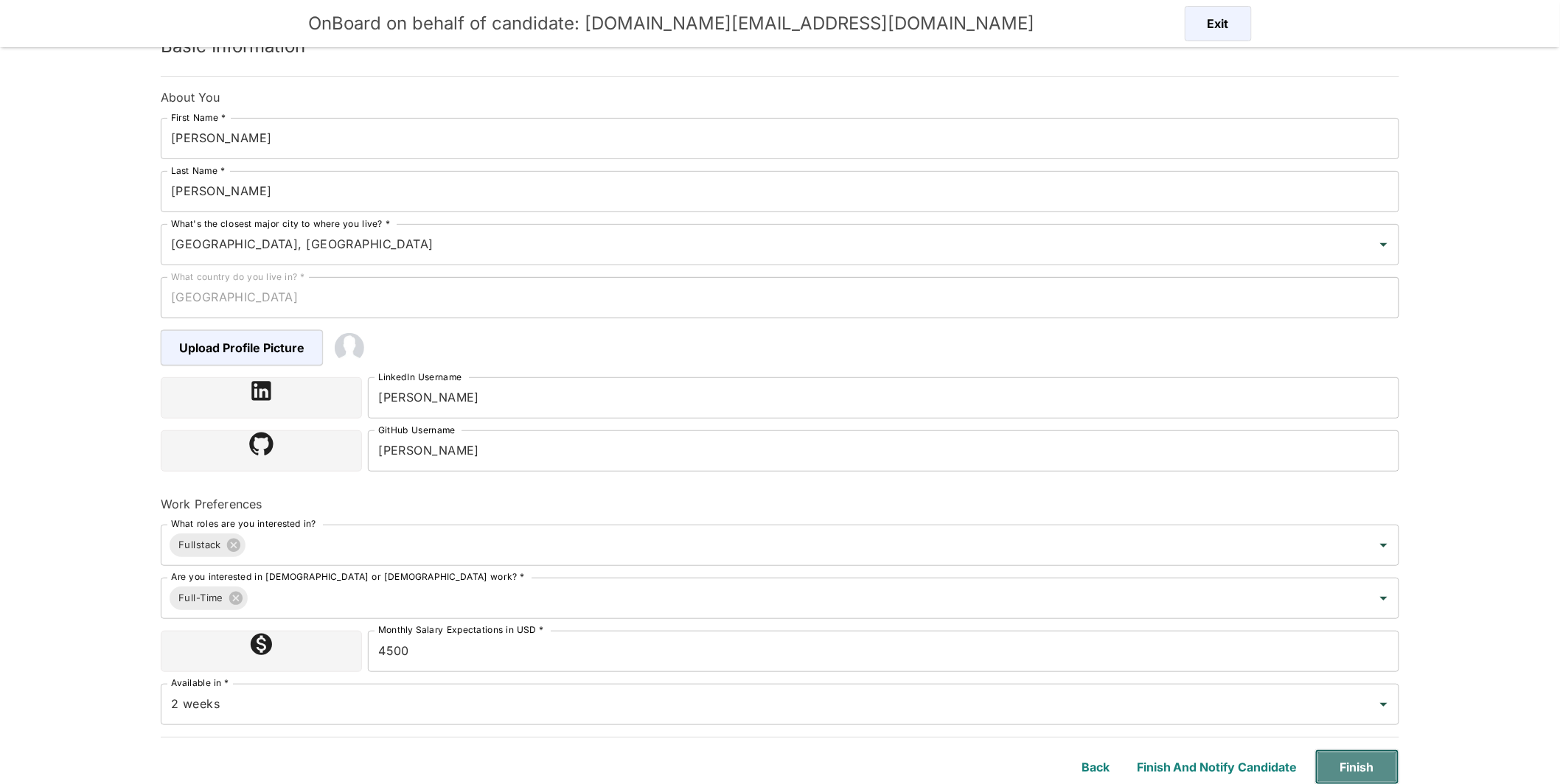
click at [1142, 742] on button "Finish" at bounding box center [1358, 767] width 84 height 35
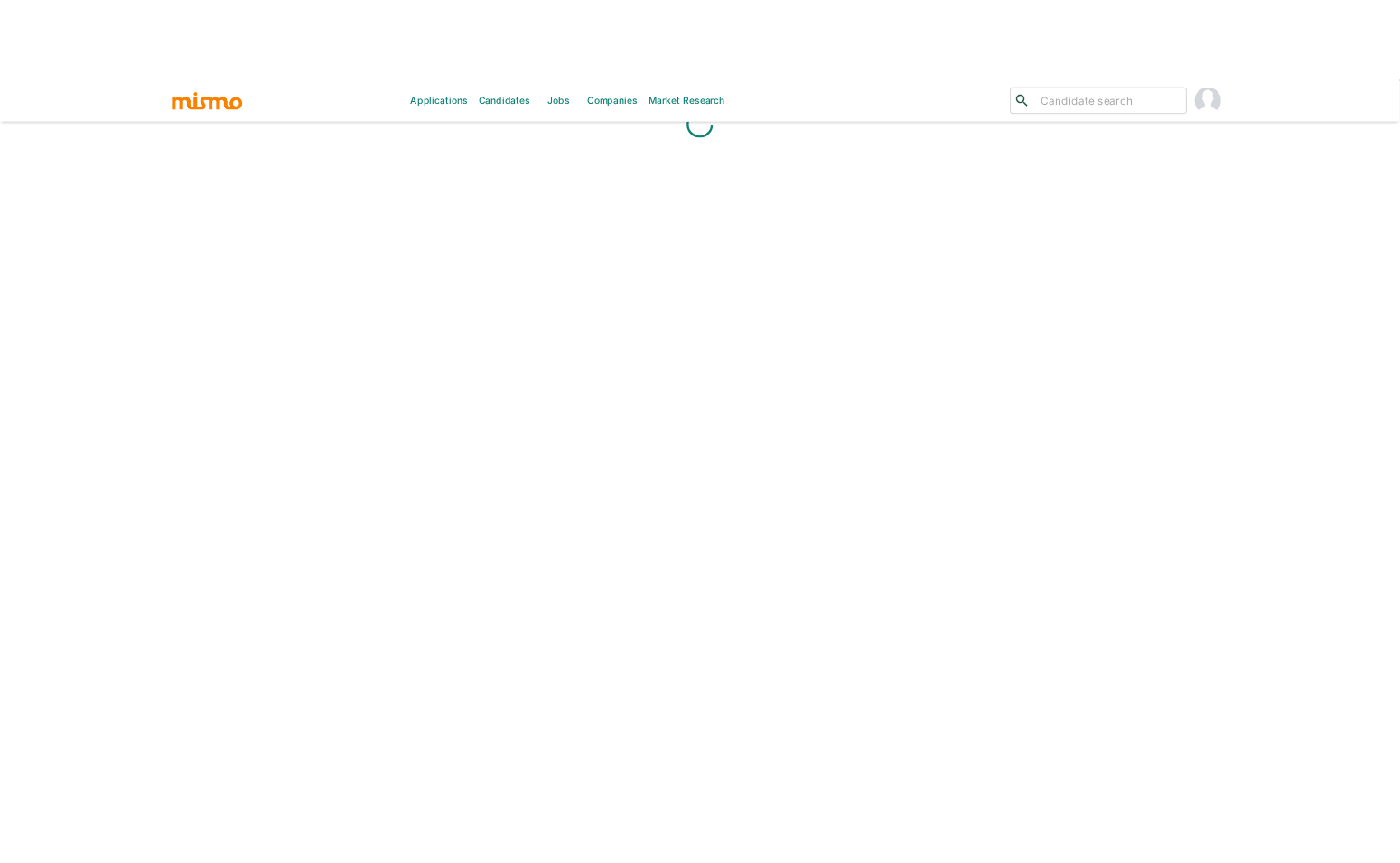
scroll to position [43, 0]
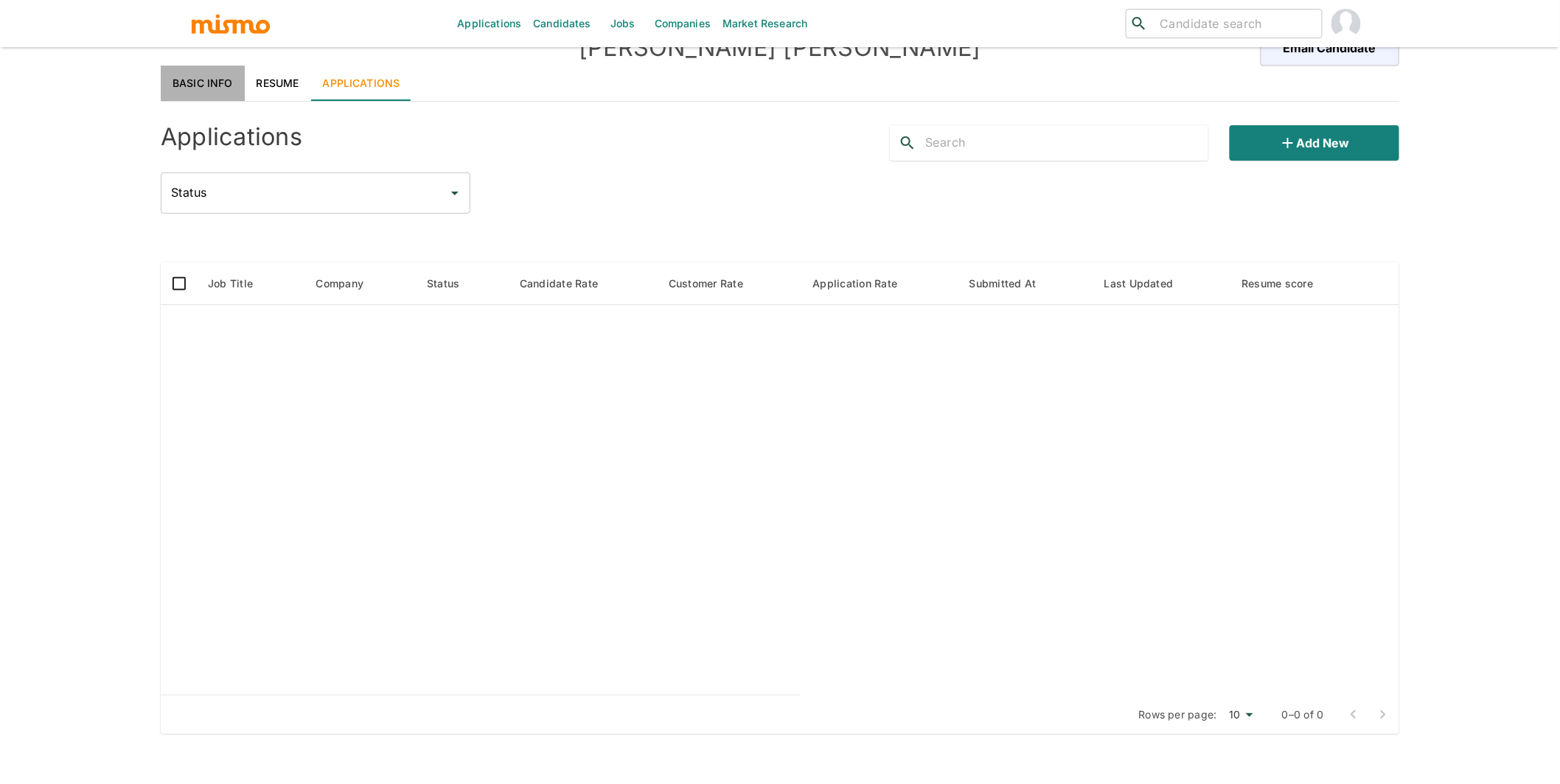
click at [188, 72] on link "Basic Info" at bounding box center [203, 83] width 84 height 35
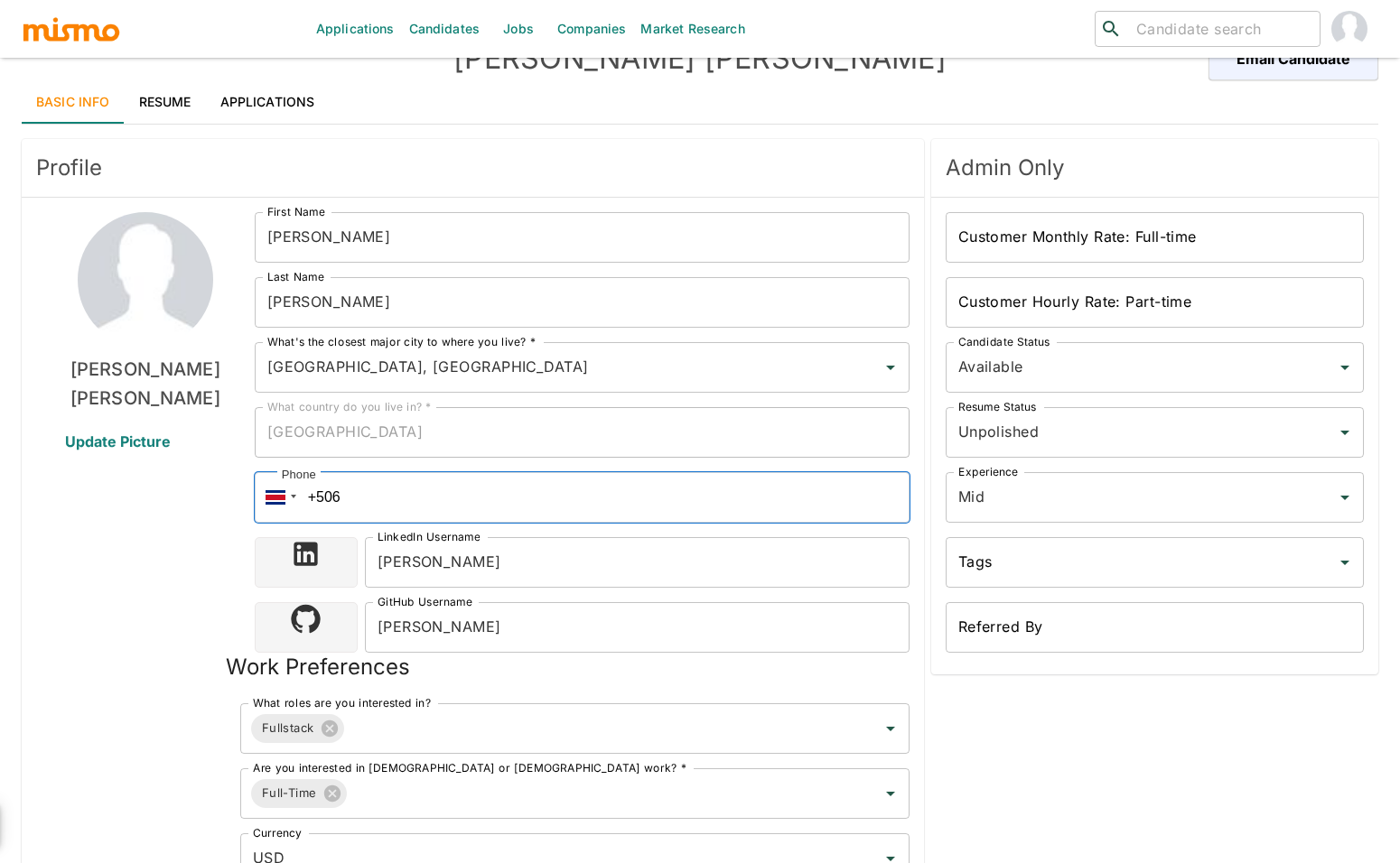
click at [372, 507] on input "+506" at bounding box center [582, 498] width 655 height 51
click at [405, 494] on input "+55 (11) 991599995" at bounding box center [582, 498] width 655 height 51
type input "+55 (11) 991599995"
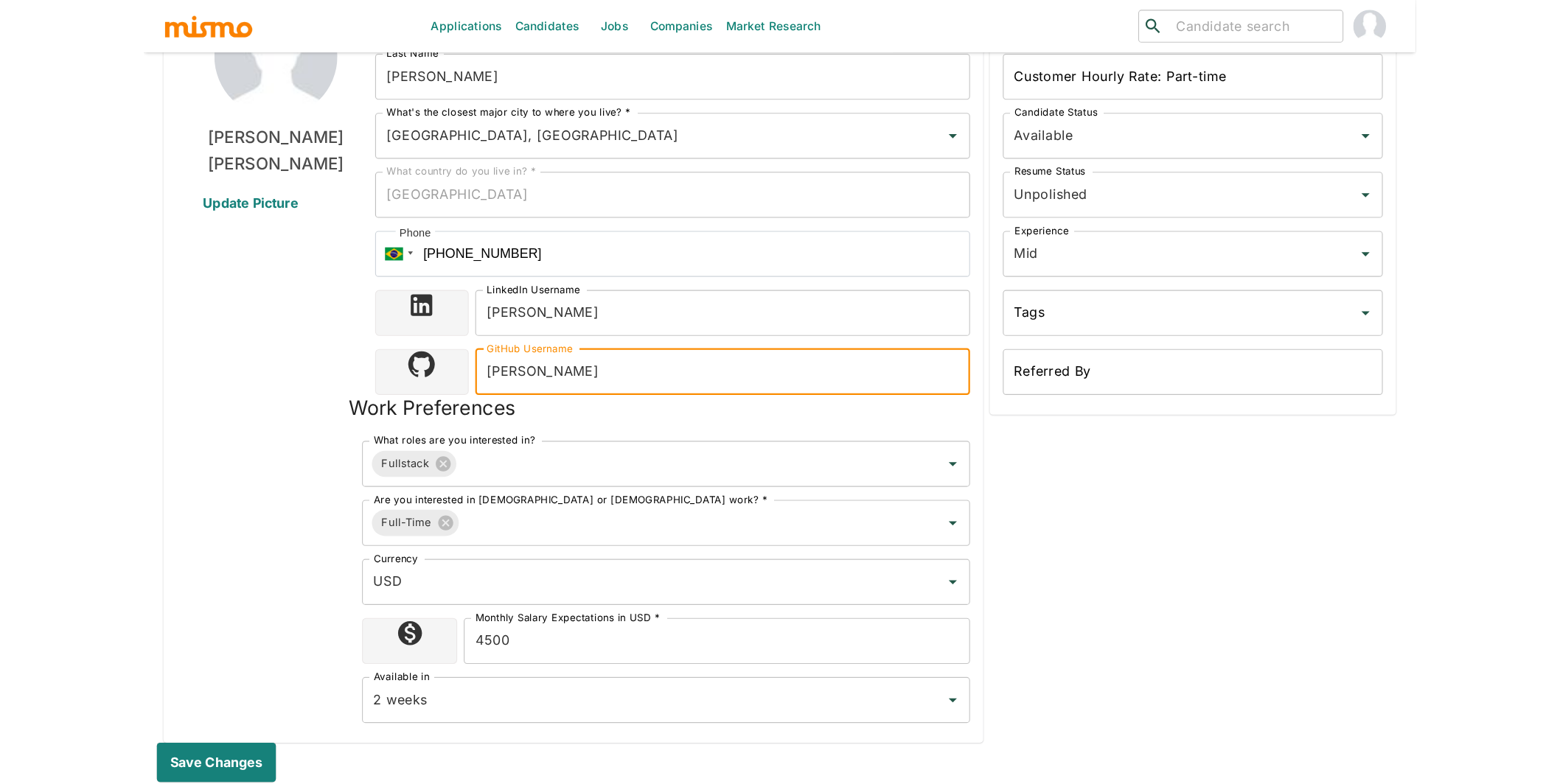
scroll to position [371, 0]
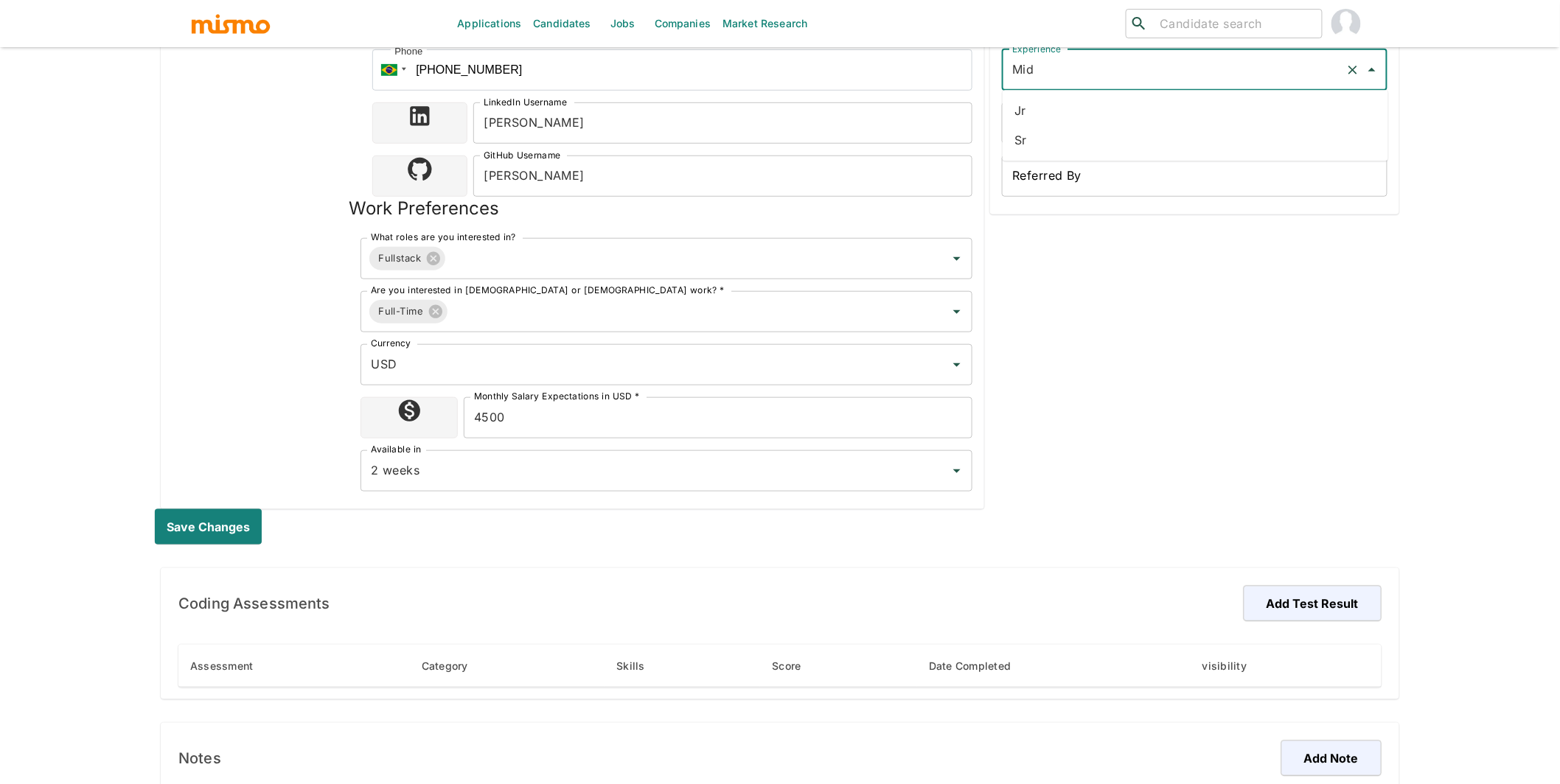
click at [1097, 80] on input "Mid" at bounding box center [1174, 70] width 331 height 28
click at [1024, 140] on li "Sr" at bounding box center [1196, 141] width 386 height 30
type input "Sr"
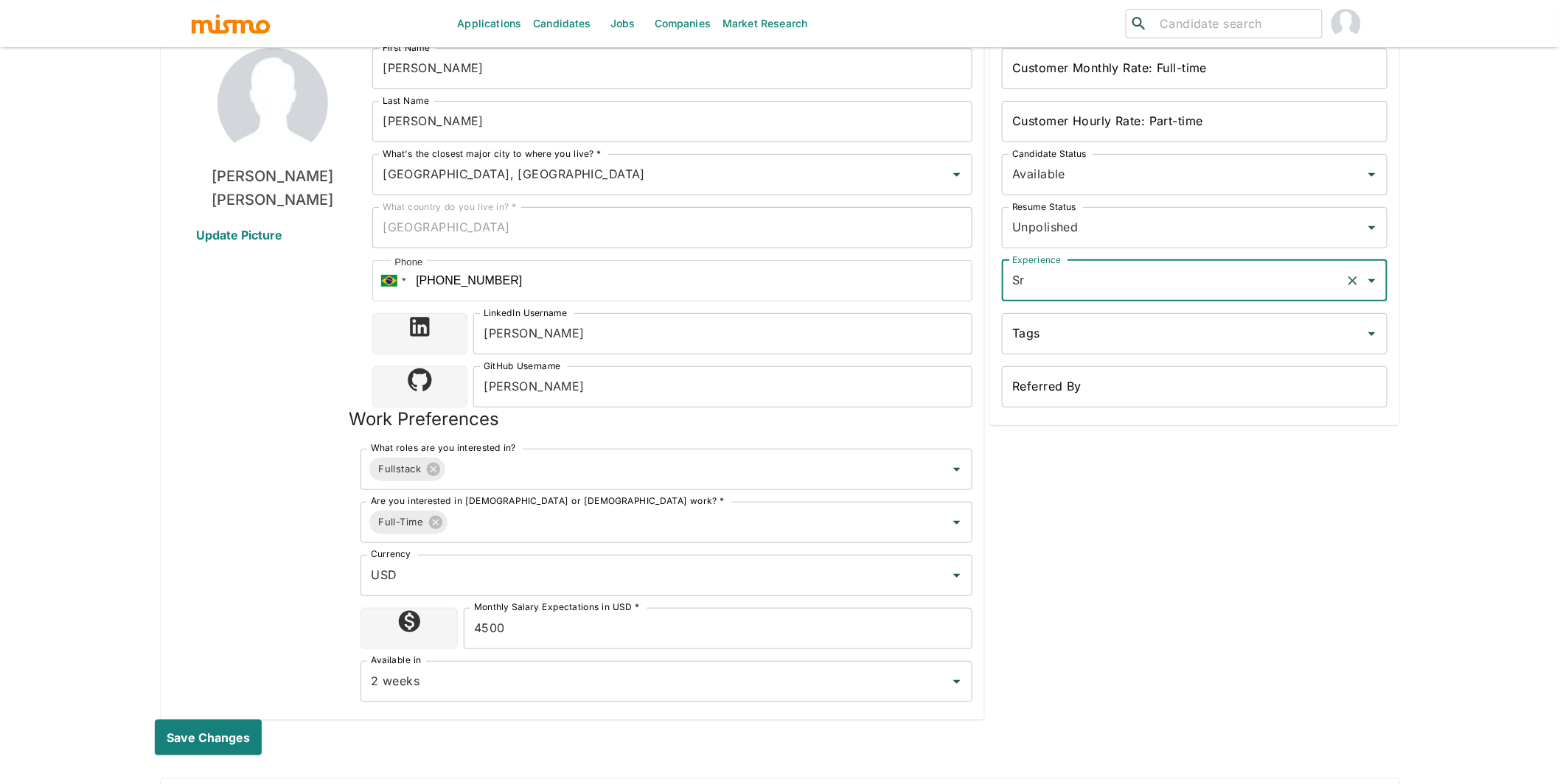
scroll to position [0, 0]
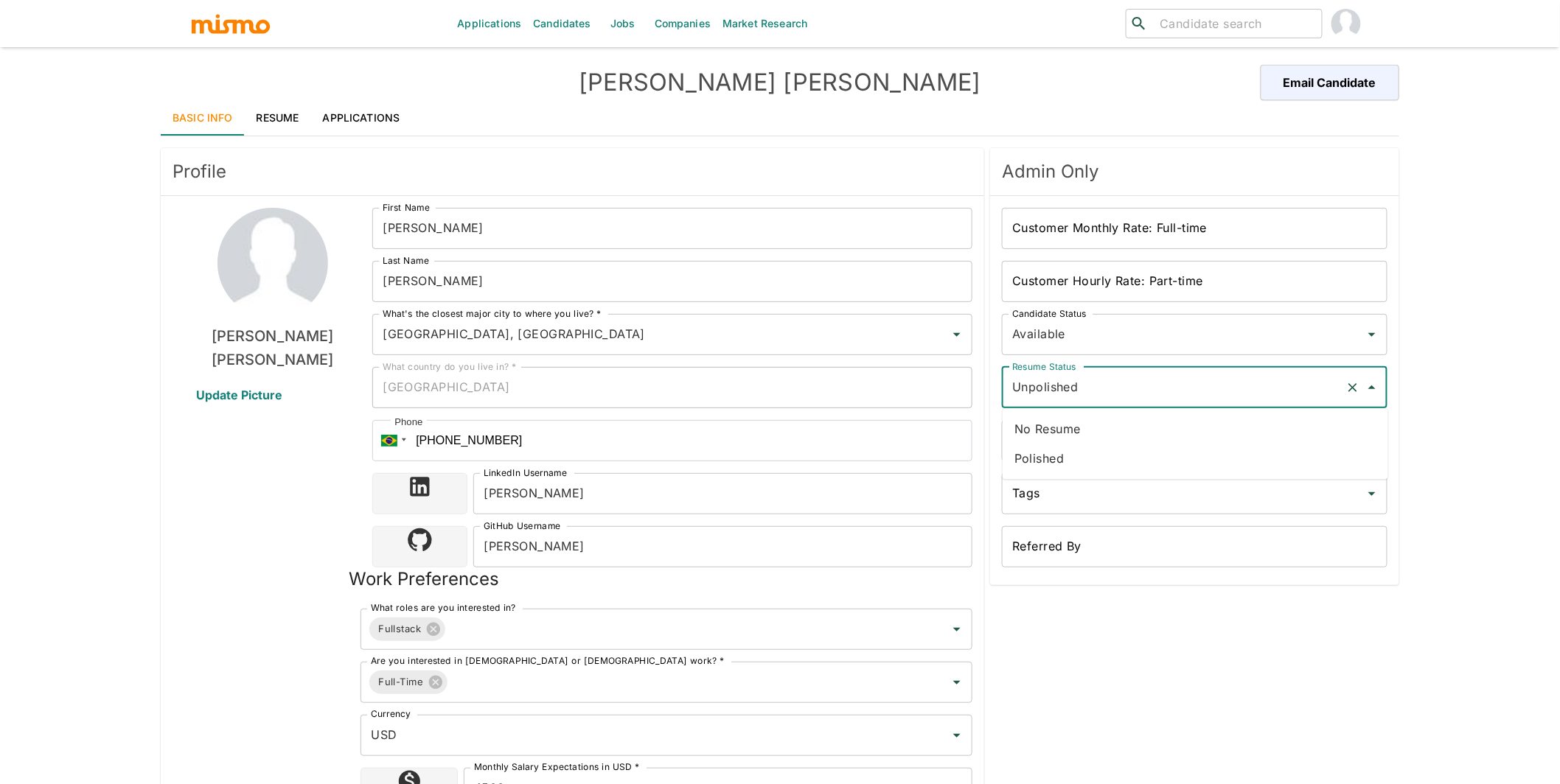
click at [1099, 376] on input "Unpolished" at bounding box center [1174, 388] width 331 height 28
click at [1064, 463] on li "Polished" at bounding box center [1196, 458] width 386 height 30
type input "Polished"
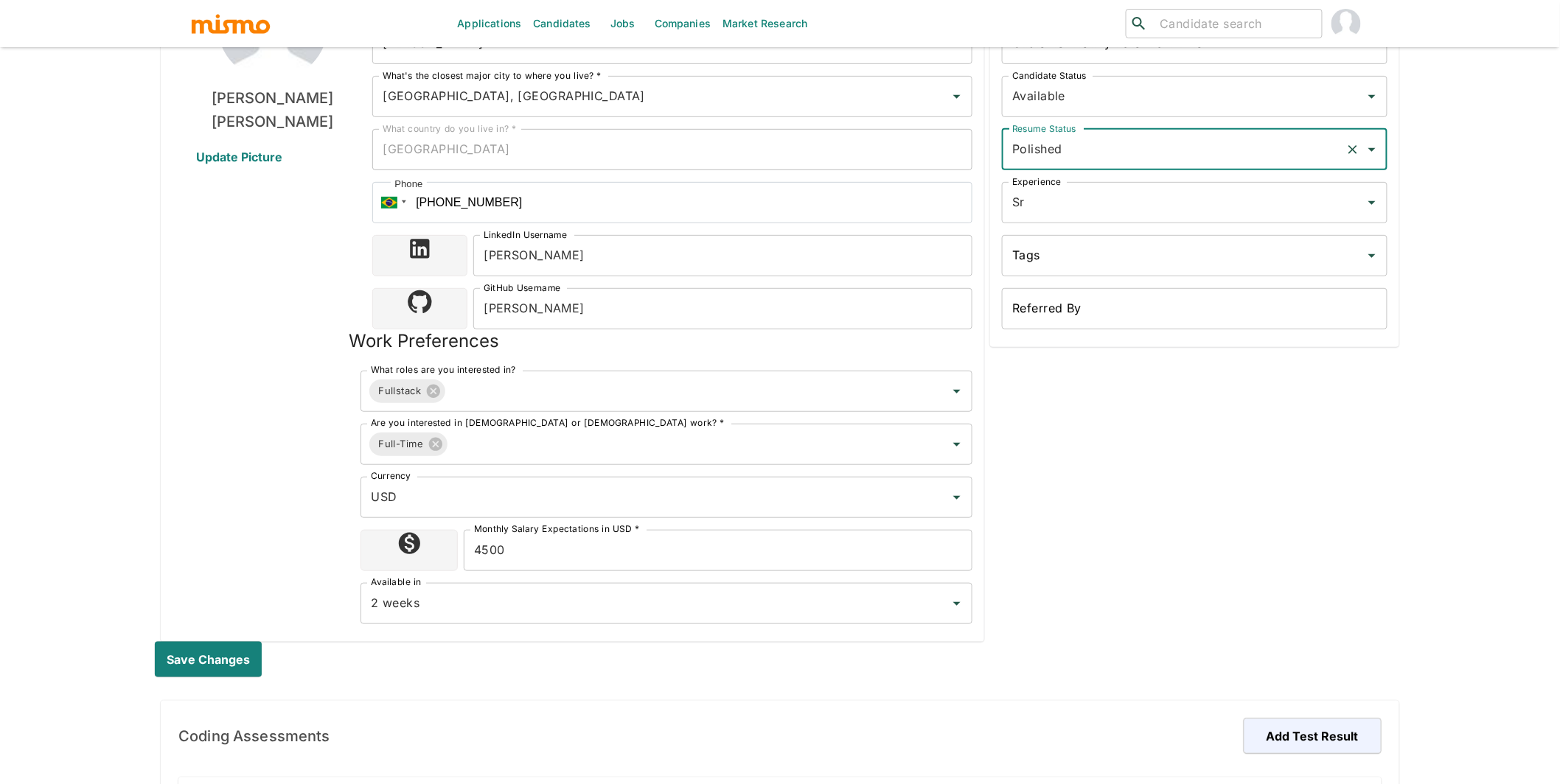
scroll to position [529, 0]
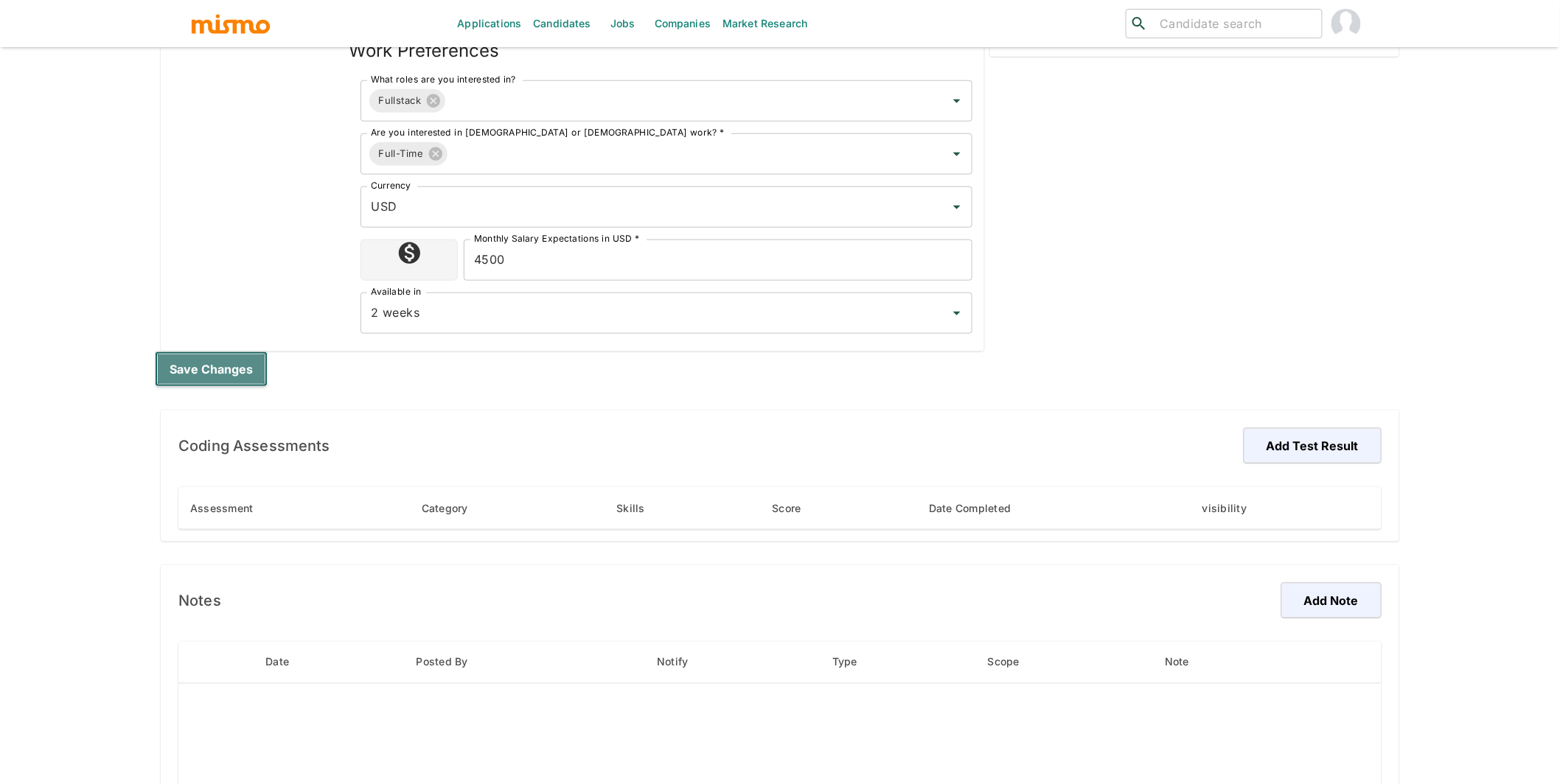
click at [238, 360] on button "Save changes" at bounding box center [211, 369] width 113 height 35
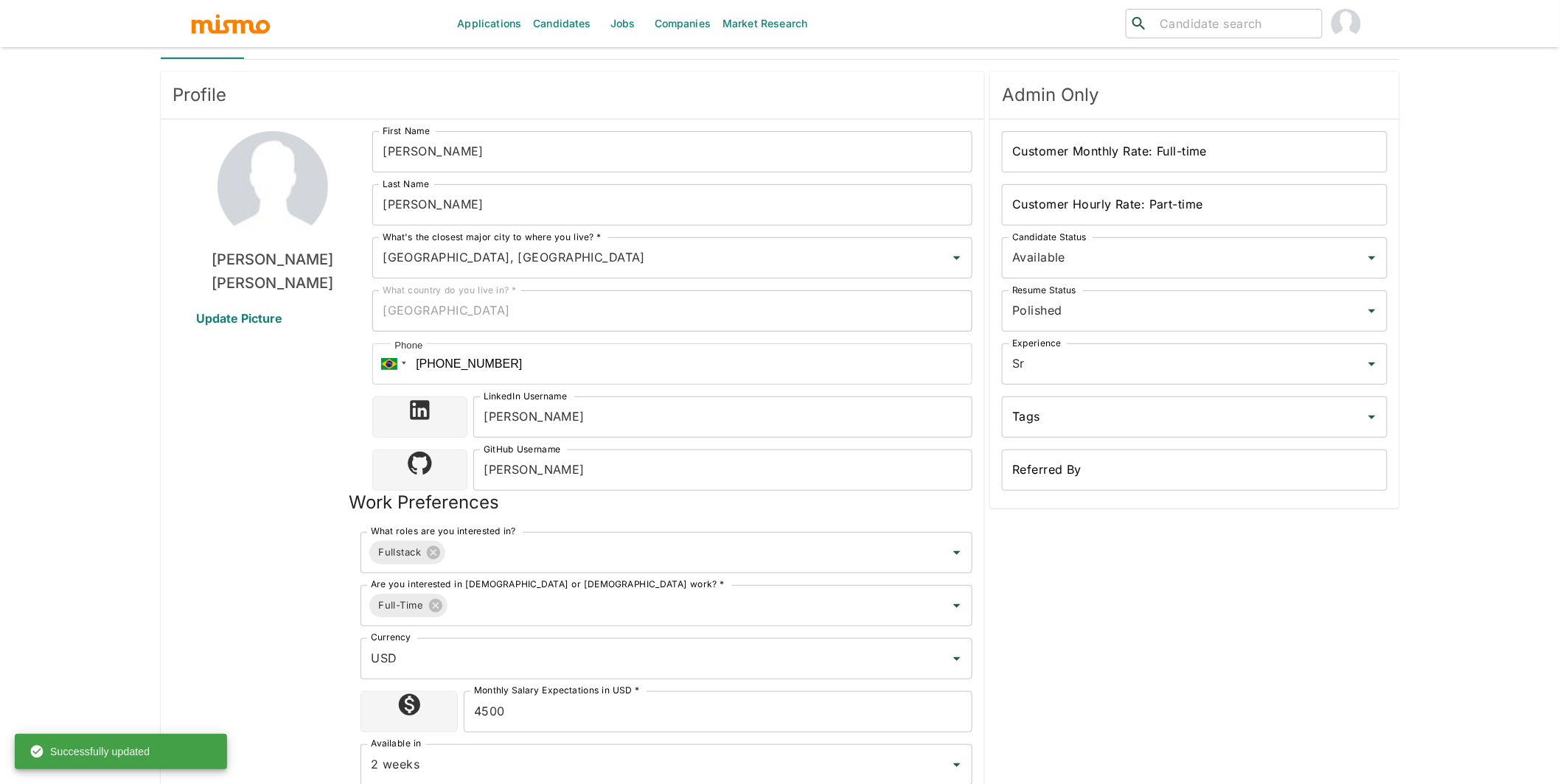
scroll to position [0, 0]
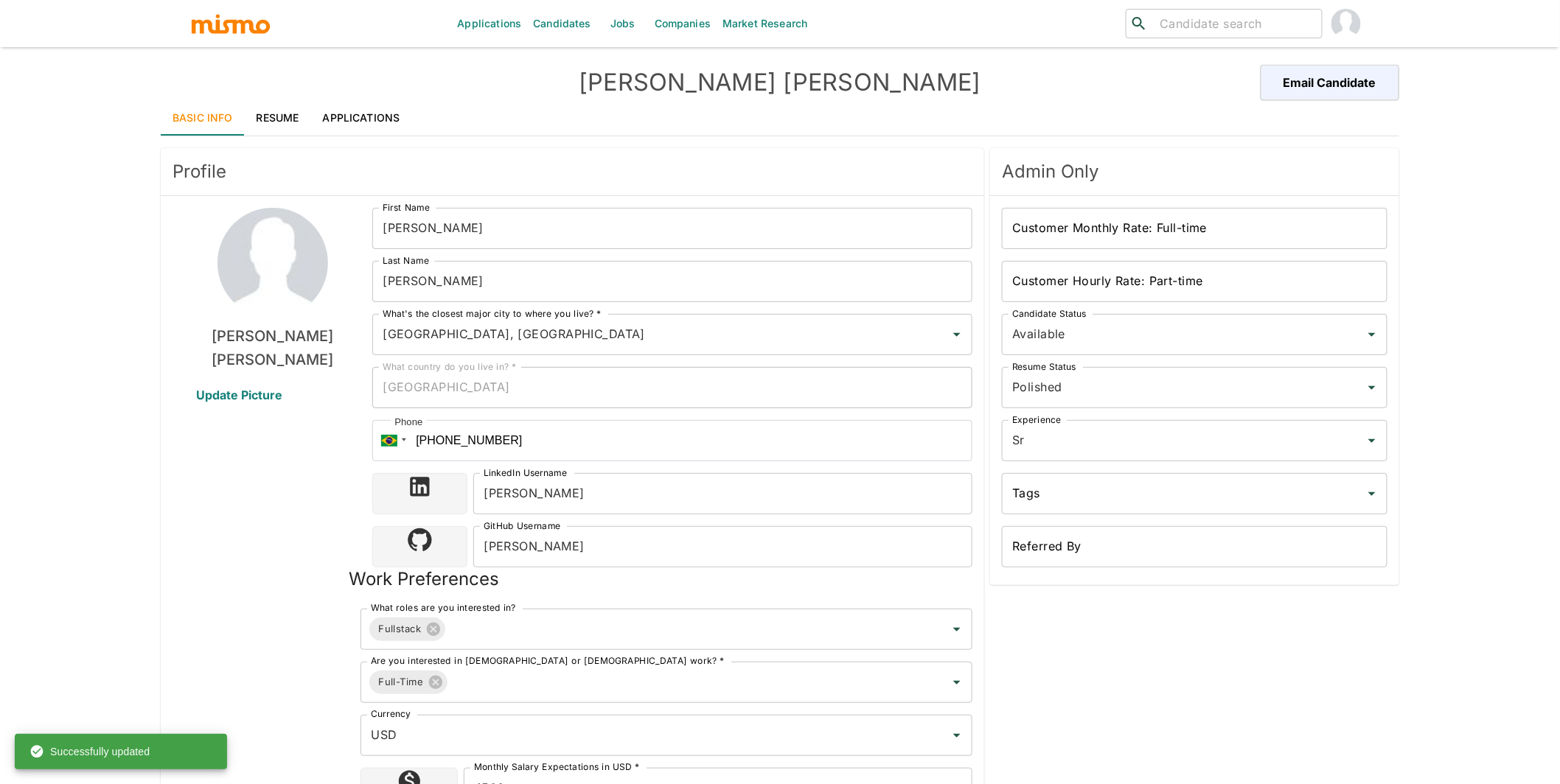
click at [295, 114] on link "Resume" at bounding box center [278, 118] width 66 height 35
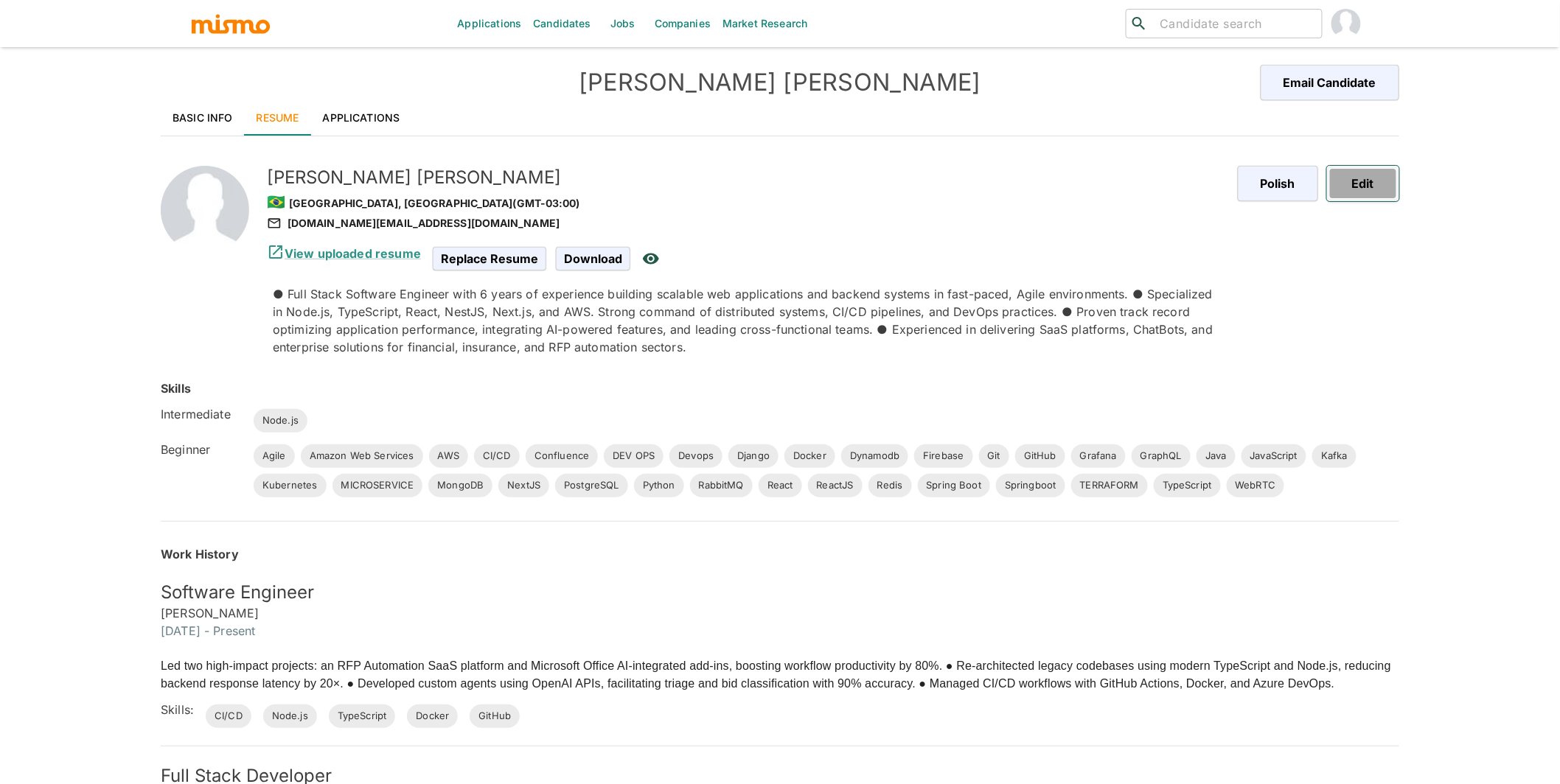
click at [1142, 186] on button "Edit" at bounding box center [1364, 184] width 72 height 35
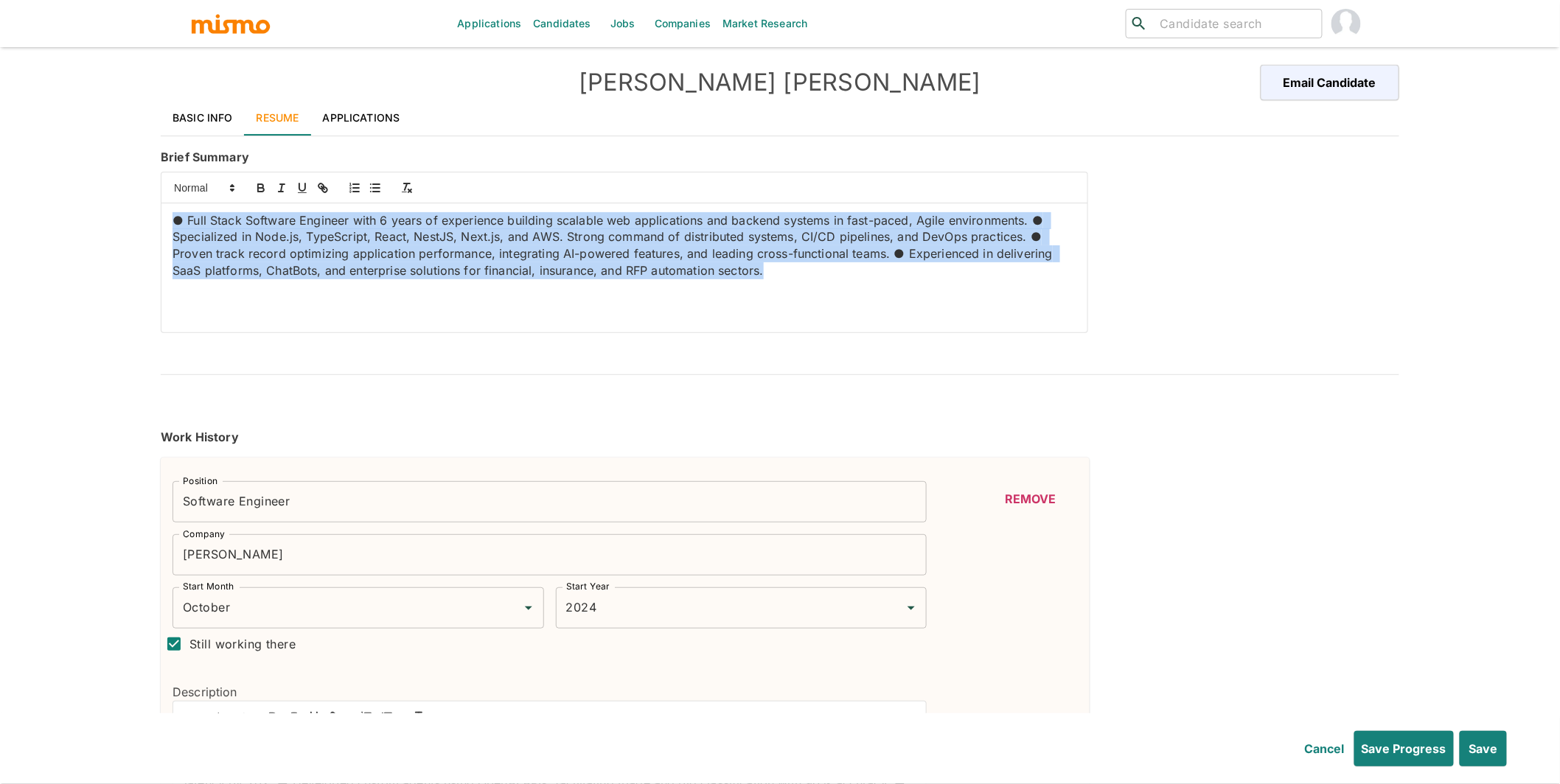
drag, startPoint x: 805, startPoint y: 272, endPoint x: 47, endPoint y: 216, distance: 760.1
click at [47, 216] on div "Applications Candidates Jobs Companies Market Research ​ ​ Henrique de Brito Em…" at bounding box center [780, 410] width 1560 height 819
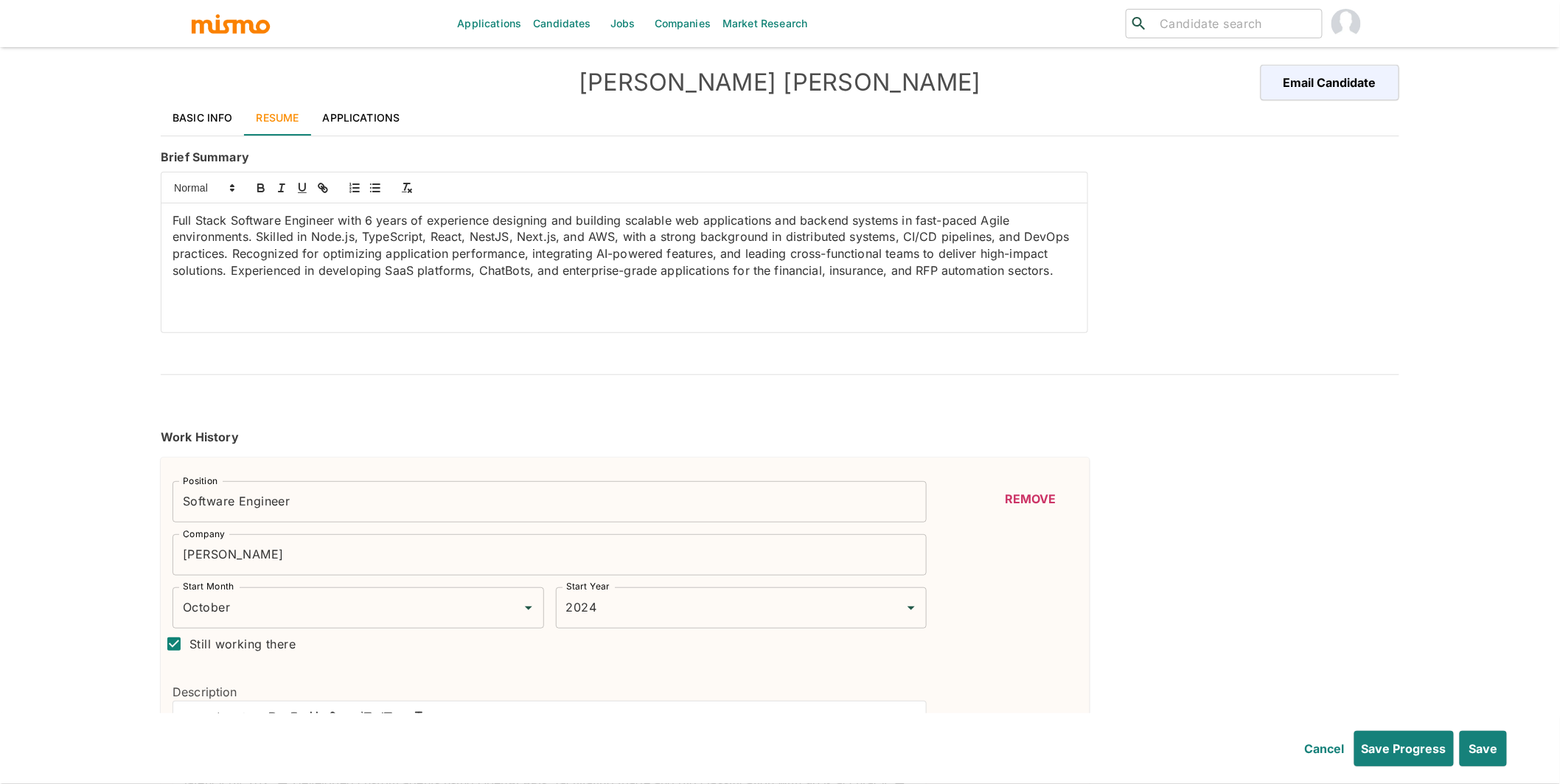
click at [324, 234] on p "Full Stack Software Engineer with 6 years of experience designing and building …" at bounding box center [625, 245] width 904 height 67
drag, startPoint x: 354, startPoint y: 238, endPoint x: 312, endPoint y: 233, distance: 42.3
click at [312, 233] on p "Full Stack Software Engineer with 6 years of experience designing and building …" at bounding box center [625, 245] width 904 height 67
click at [259, 187] on icon "button" at bounding box center [261, 188] width 13 height 13
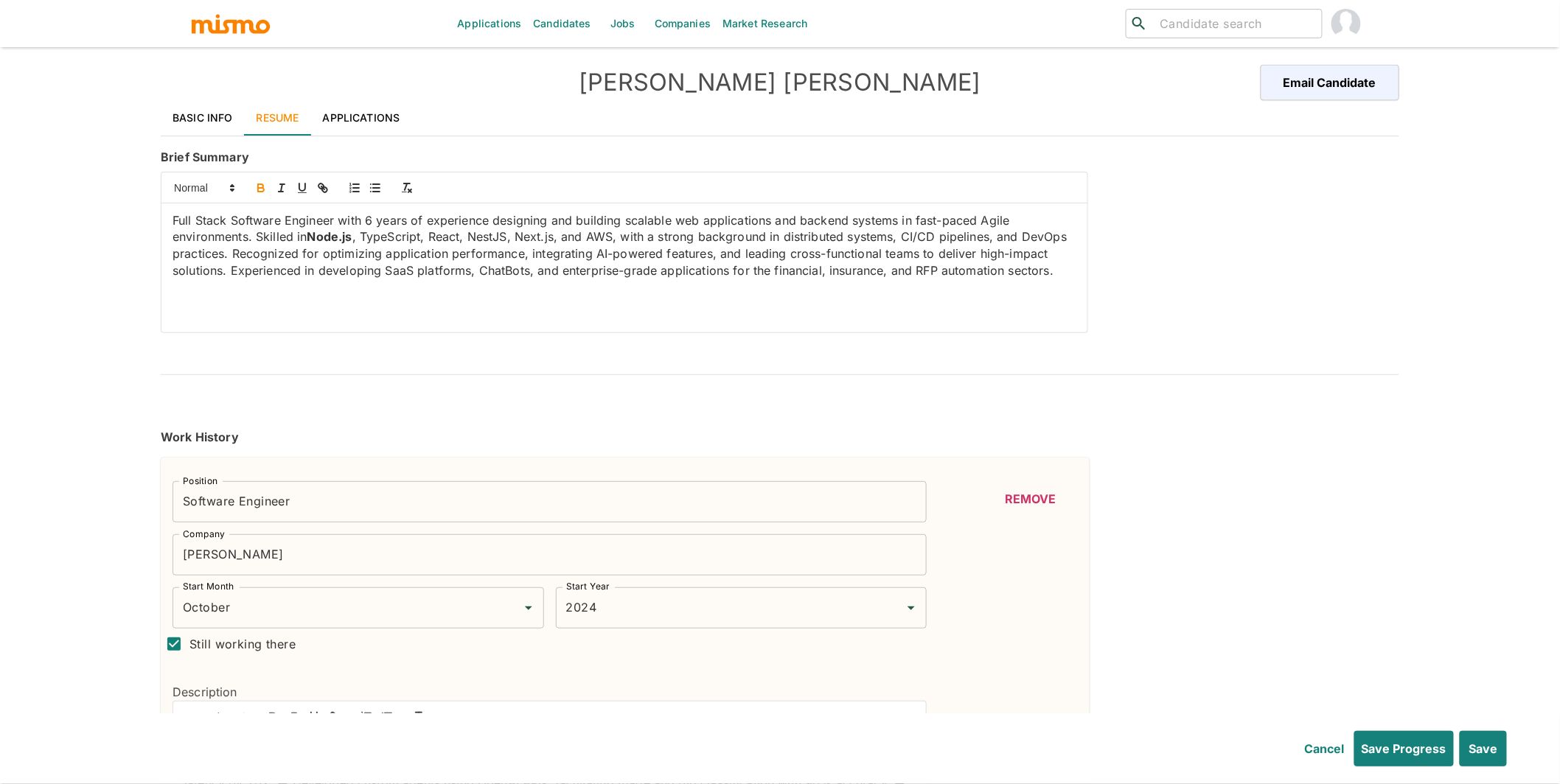
click at [389, 235] on p "Full Stack Software Engineer with 6 years of experience designing and building …" at bounding box center [625, 245] width 904 height 67
click at [260, 188] on icon "button" at bounding box center [261, 188] width 13 height 13
click at [445, 236] on p "Full Stack Software Engineer with 6 years of experience designing and building …" at bounding box center [625, 245] width 904 height 67
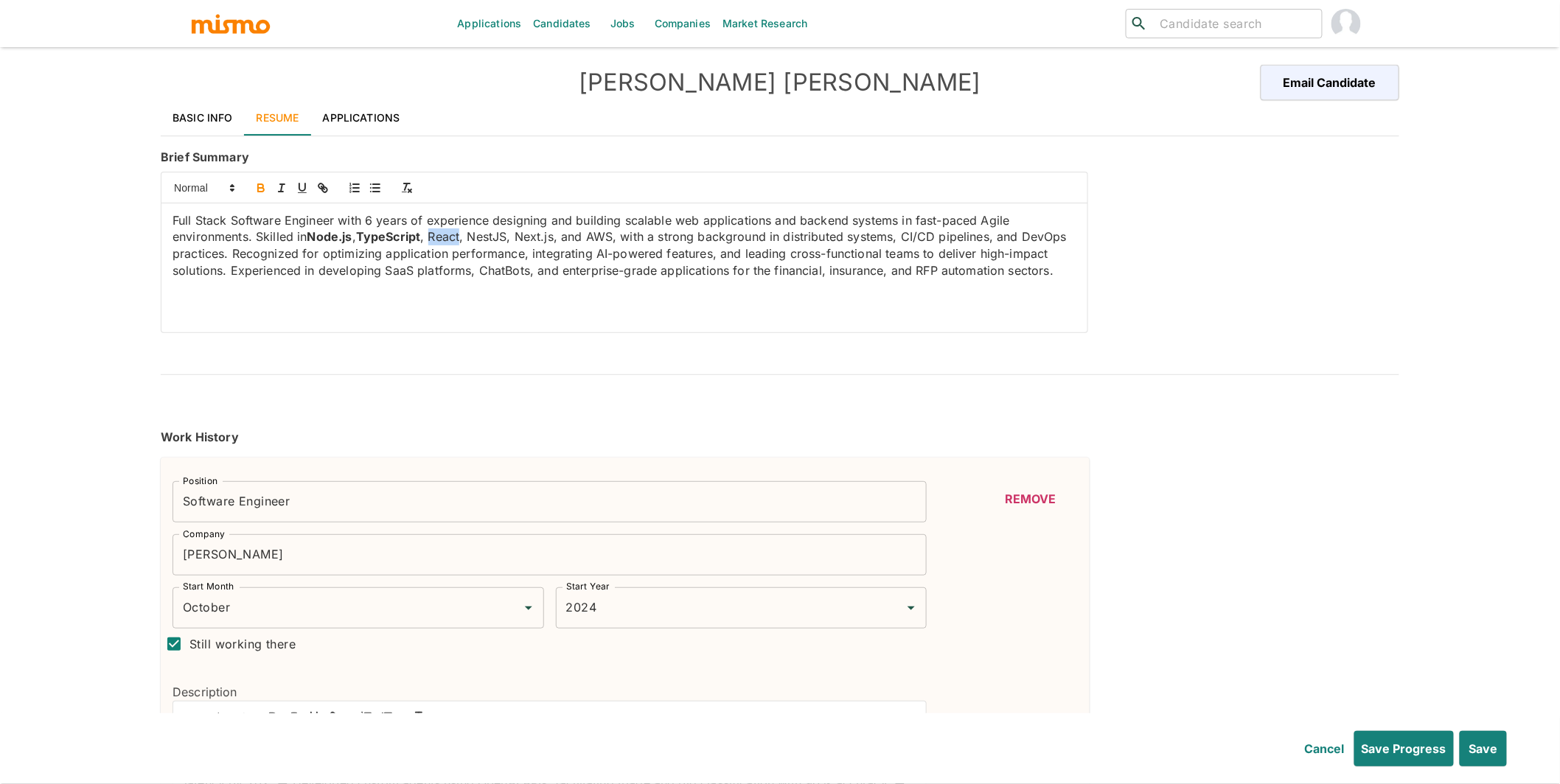
click at [263, 186] on icon "button" at bounding box center [260, 186] width 5 height 4
click at [493, 237] on p "Full Stack Software Engineer with 6 years of experience designing and building …" at bounding box center [625, 245] width 904 height 67
click at [262, 187] on icon "button" at bounding box center [260, 186] width 5 height 4
click at [542, 237] on p "Full Stack Software Engineer with 6 years of experience designing and building …" at bounding box center [625, 245] width 904 height 67
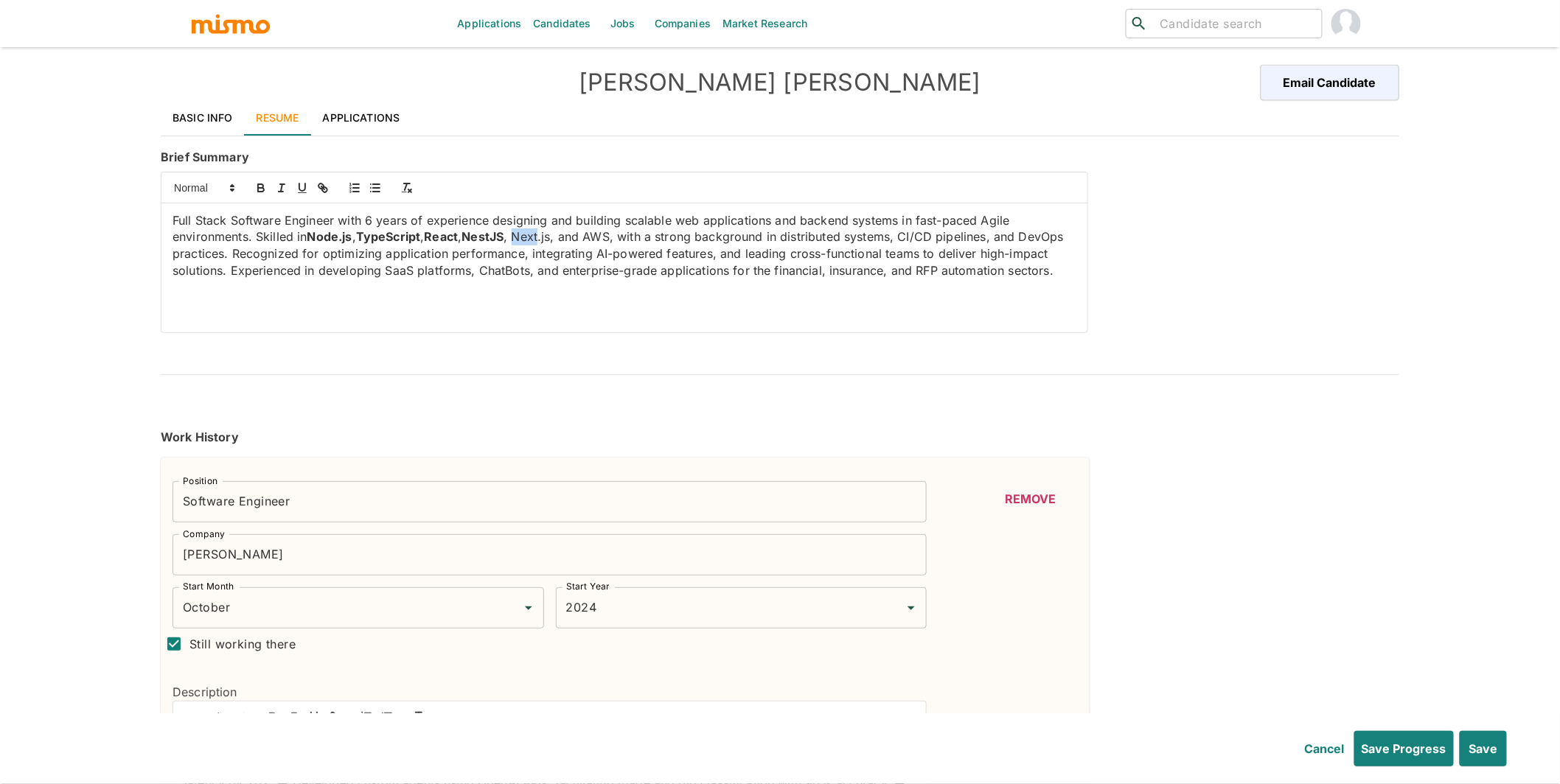
click at [542, 237] on p "Full Stack Software Engineer with 6 years of experience designing and building …" at bounding box center [625, 245] width 904 height 67
drag, startPoint x: 564, startPoint y: 236, endPoint x: 524, endPoint y: 240, distance: 40.2
click at [524, 240] on p "Full Stack Software Engineer with 6 years of experience designing and building …" at bounding box center [625, 245] width 904 height 67
click at [260, 192] on icon "button" at bounding box center [261, 190] width 6 height 4
click at [609, 238] on p "Full Stack Software Engineer with 6 years of experience designing and building …" at bounding box center [625, 245] width 904 height 67
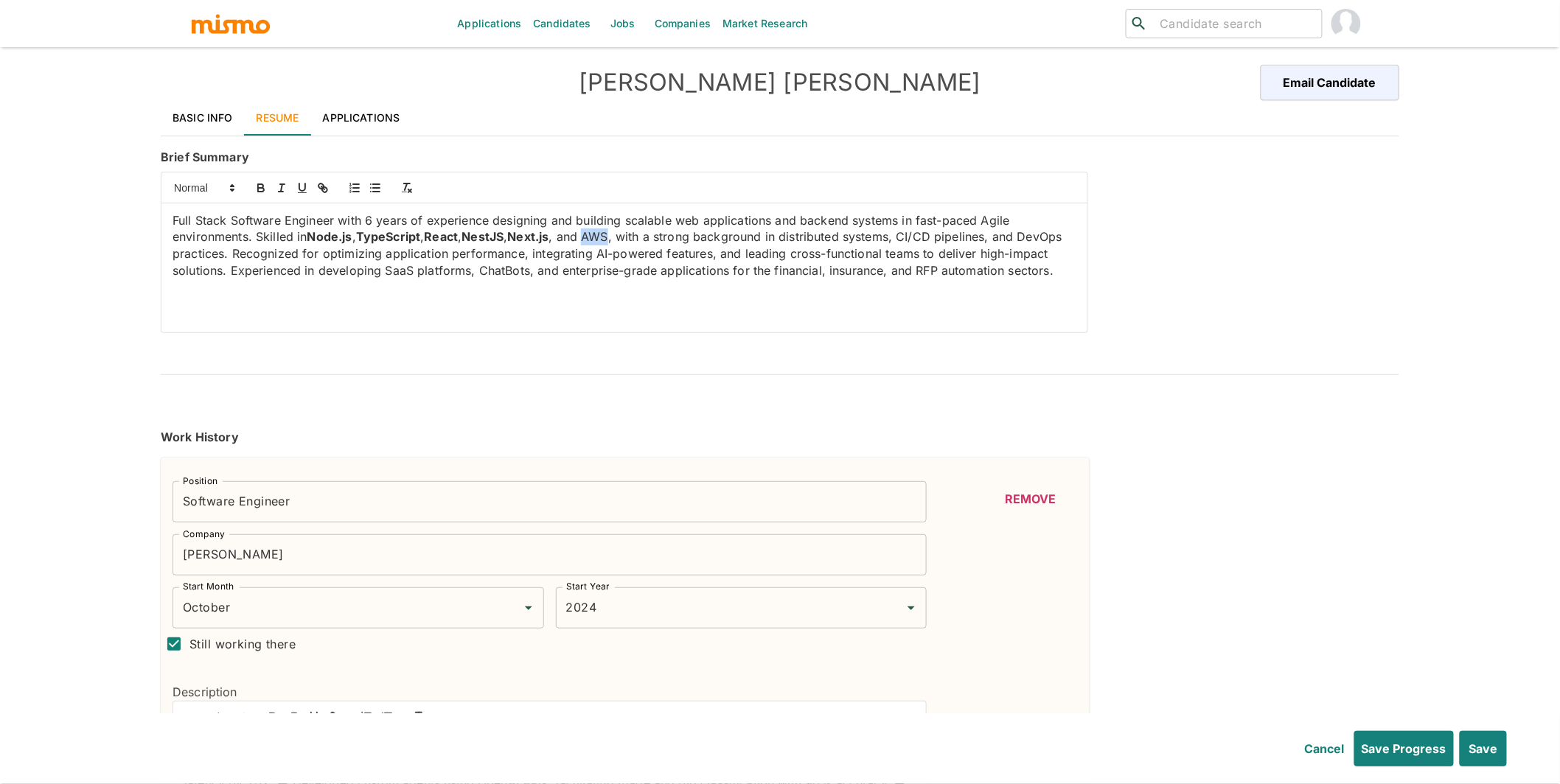
click at [609, 238] on p "Full Stack Software Engineer with 6 years of experience designing and building …" at bounding box center [625, 245] width 904 height 67
click at [259, 190] on icon "button" at bounding box center [261, 190] width 6 height 4
click at [996, 218] on p "Full Stack Software Engineer with 6 years of experience designing and building …" at bounding box center [625, 245] width 904 height 67
click at [259, 188] on icon "button" at bounding box center [261, 188] width 13 height 13
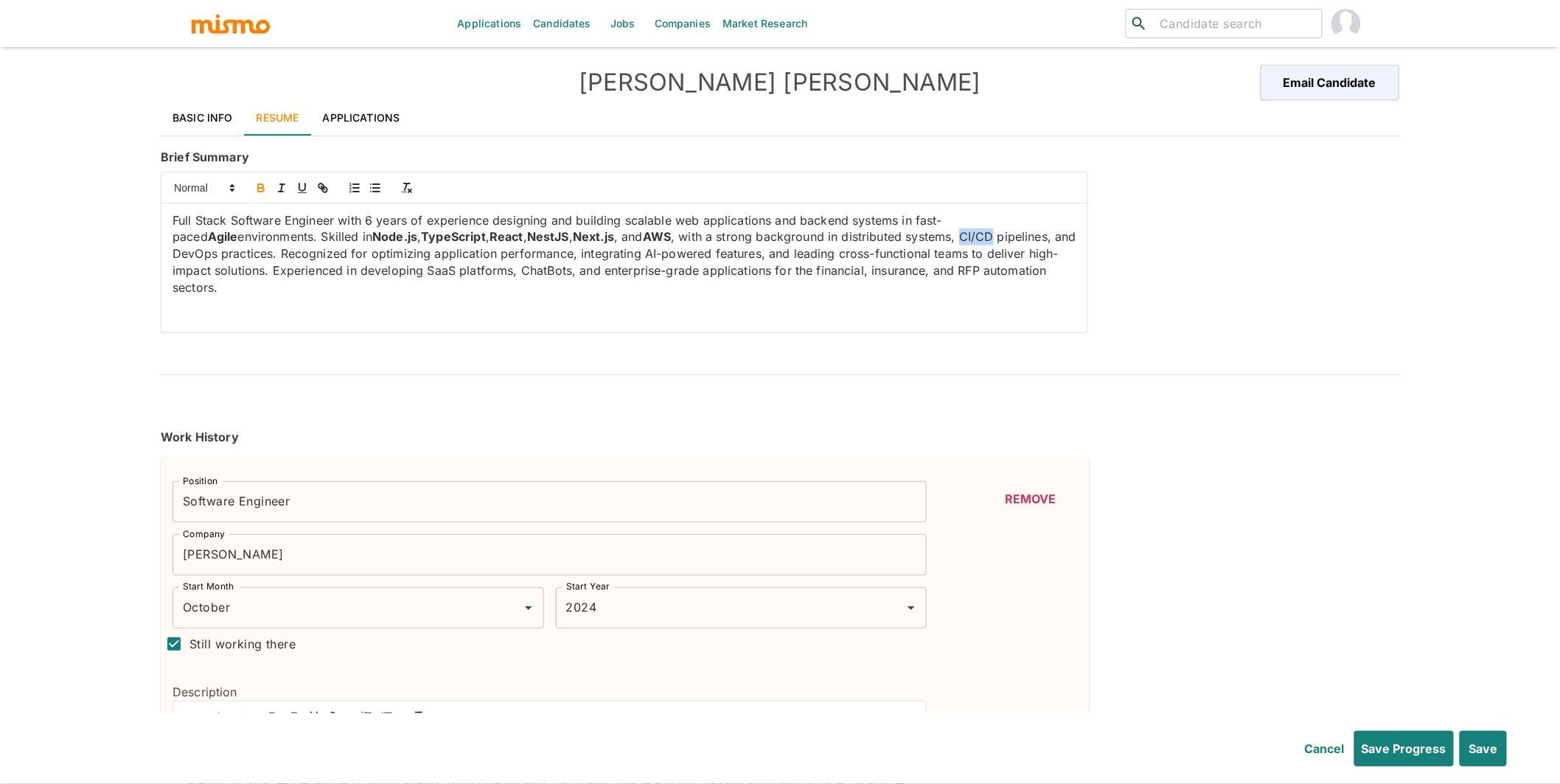
drag, startPoint x: 948, startPoint y: 237, endPoint x: 914, endPoint y: 238, distance: 34.0
click at [914, 238] on p "Full Stack Software Engineer with 6 years of experience designing and building …" at bounding box center [625, 254] width 904 height 84
click at [256, 188] on icon "button" at bounding box center [261, 188] width 13 height 13
click at [188, 254] on p "Full Stack Software Engineer with 6 years of experience designing and building …" at bounding box center [625, 254] width 904 height 84
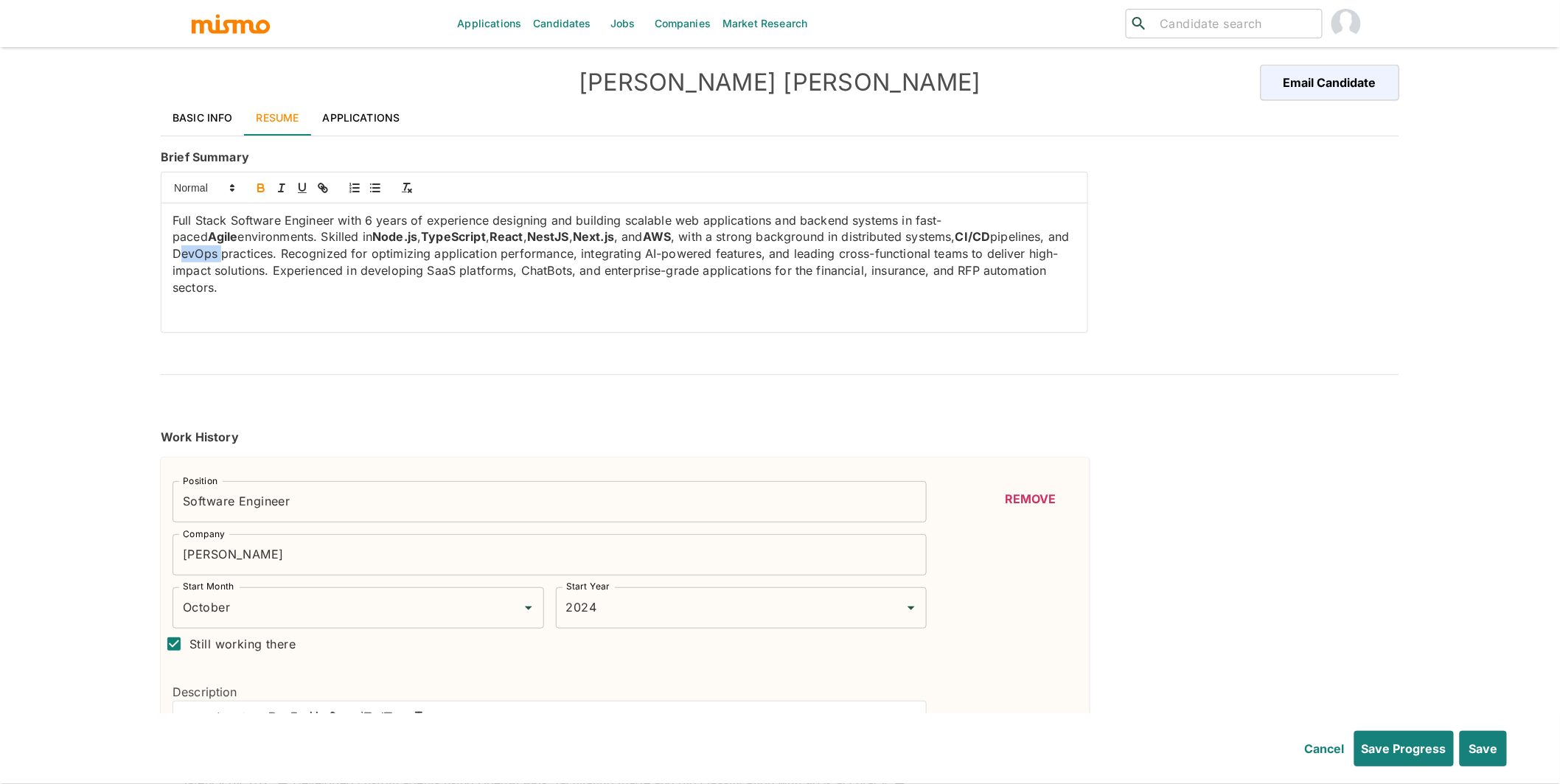
click at [264, 185] on icon "button" at bounding box center [261, 188] width 13 height 13
click at [651, 256] on p "Full Stack Software Engineer with 6 years of experience designing and building …" at bounding box center [625, 254] width 904 height 84
click at [261, 187] on icon "button" at bounding box center [261, 188] width 13 height 13
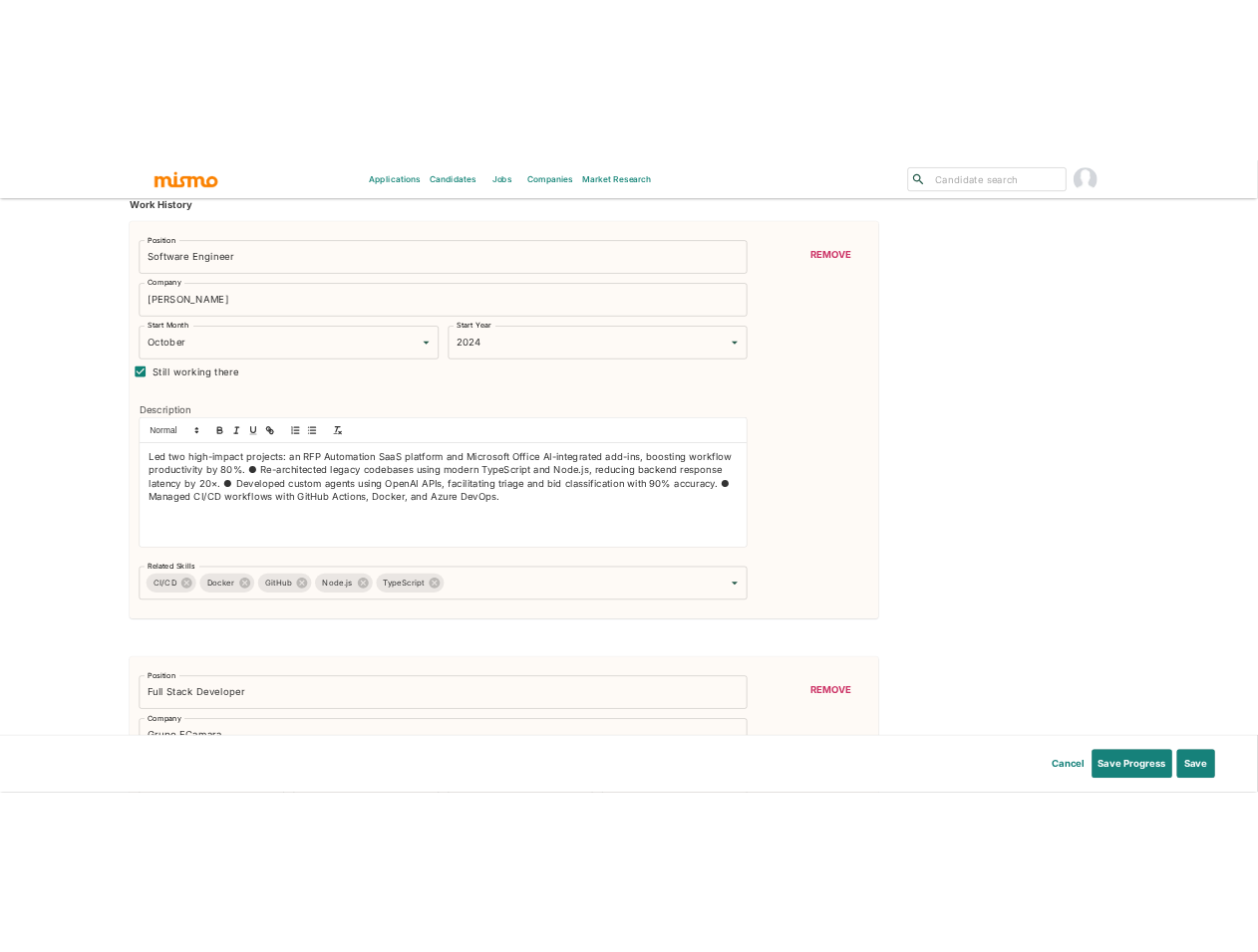
scroll to position [626, 0]
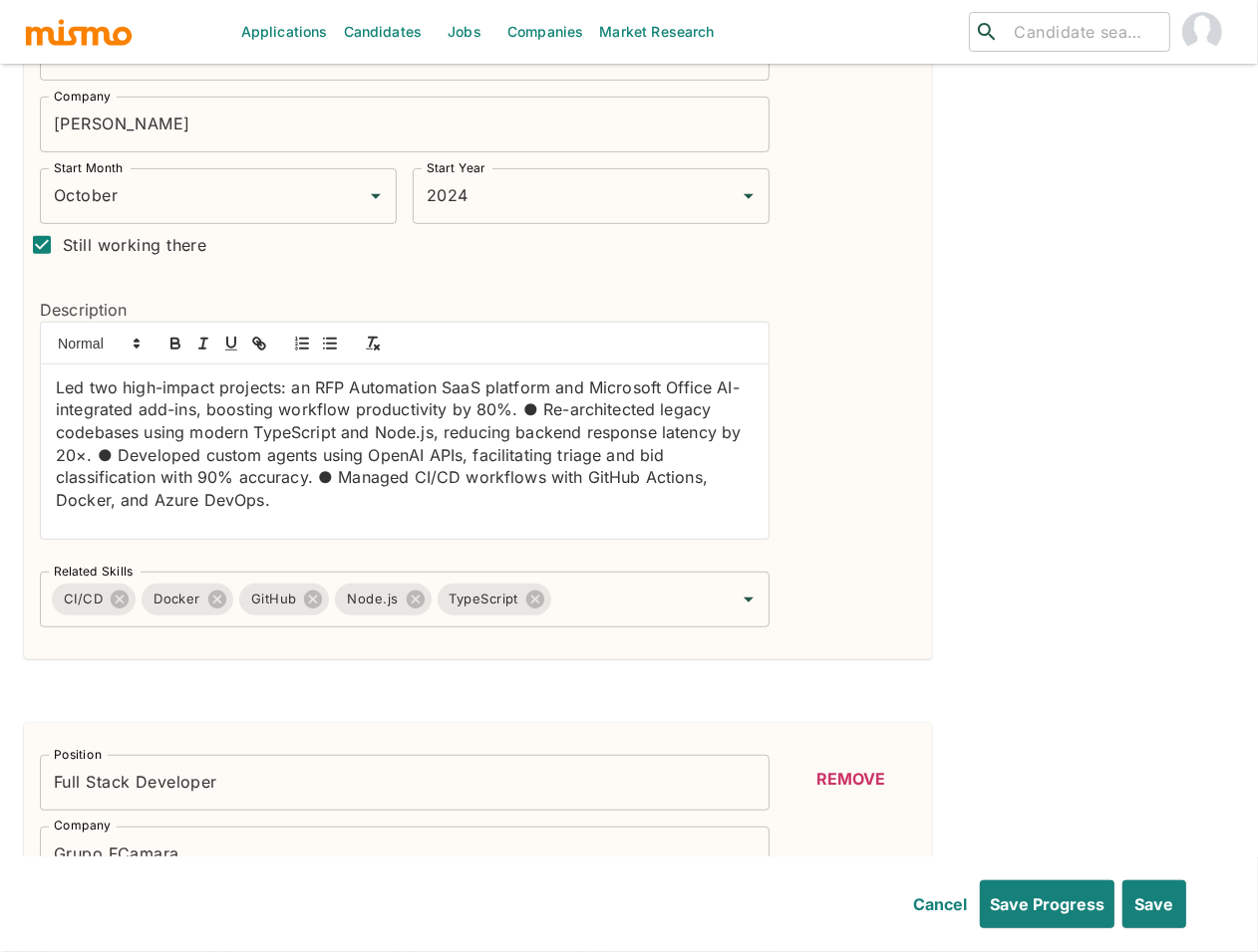
click at [307, 500] on p "Led two high-impact projects: an RFP Automation SaaS platform and Microsoft Off…" at bounding box center [404, 444] width 698 height 136
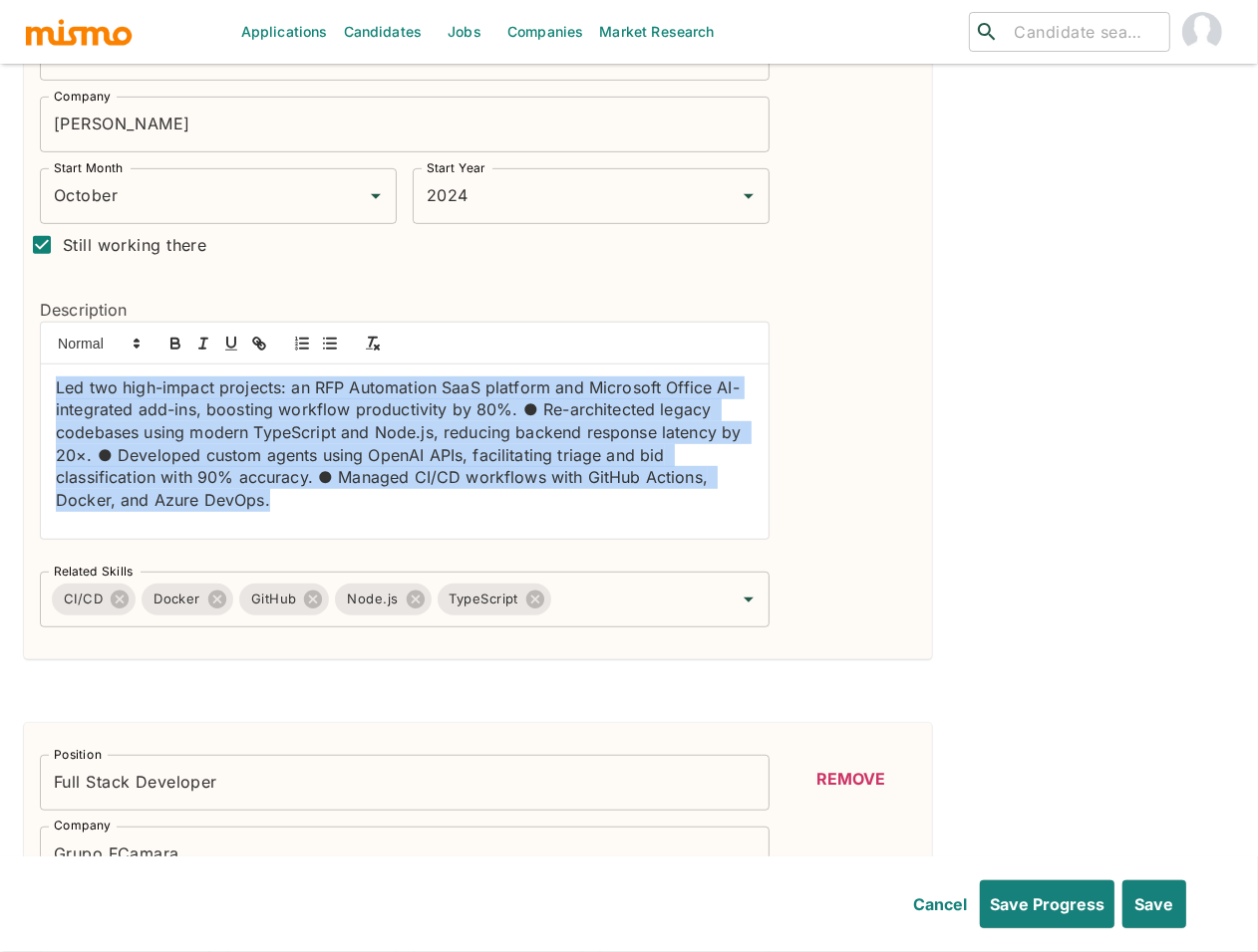
drag, startPoint x: 291, startPoint y: 510, endPoint x: 8, endPoint y: 368, distance: 316.6
click at [8, 368] on div "Work History Position Software Engineer Position Company McCarren Company Start…" at bounding box center [621, 717] width 1226 height 1562
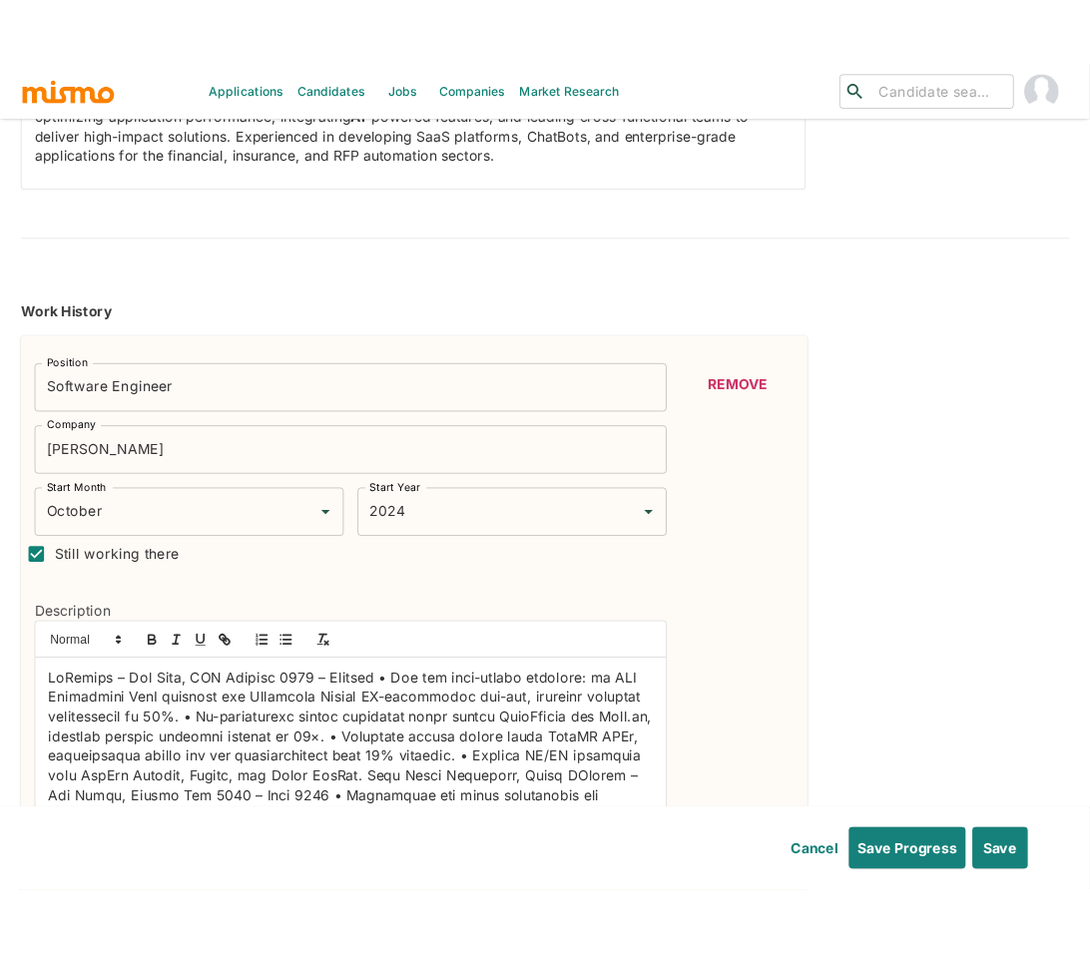
scroll to position [152, 0]
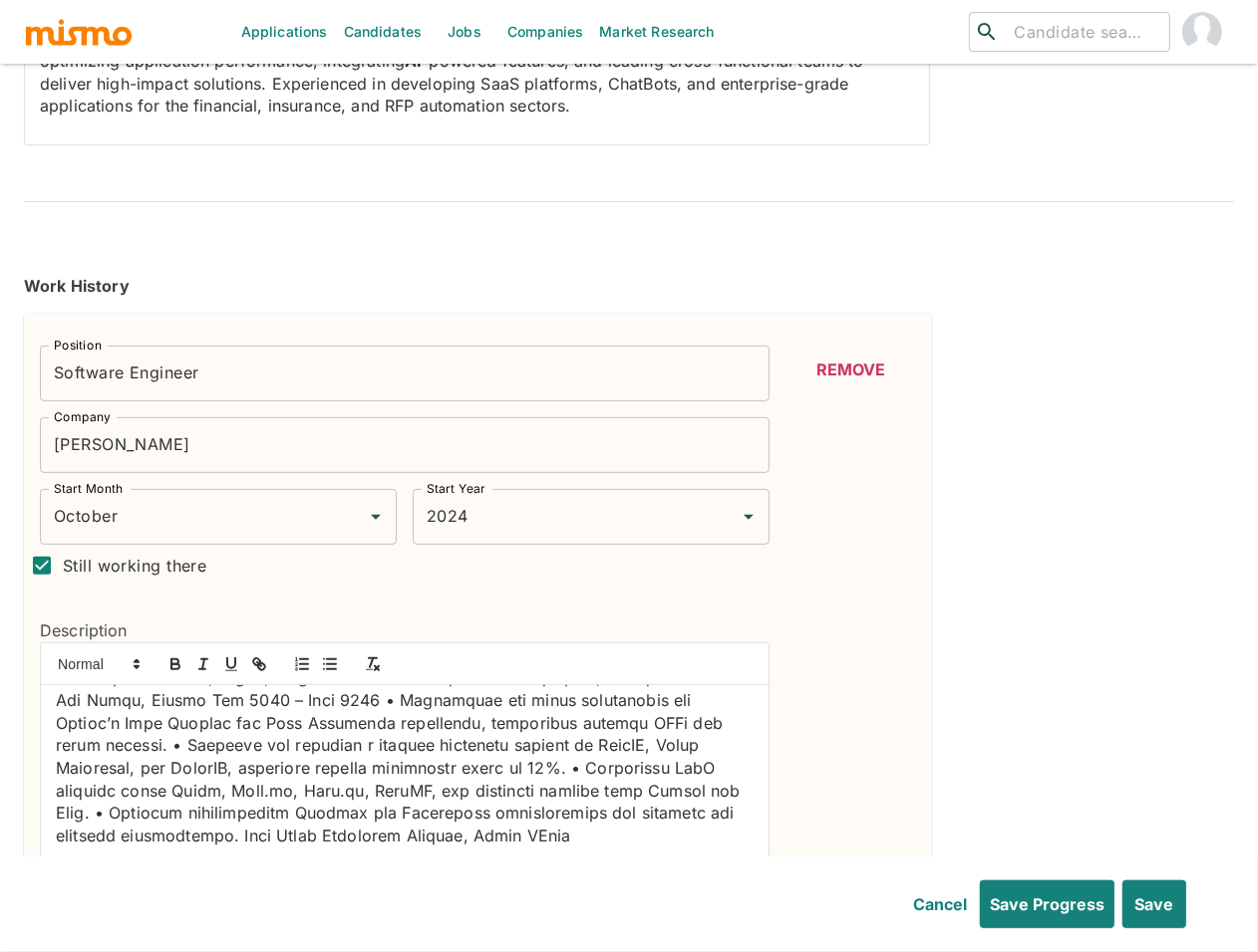
click at [326, 857] on header "Cancel Save Progress Save" at bounding box center [629, 904] width 1258 height 96
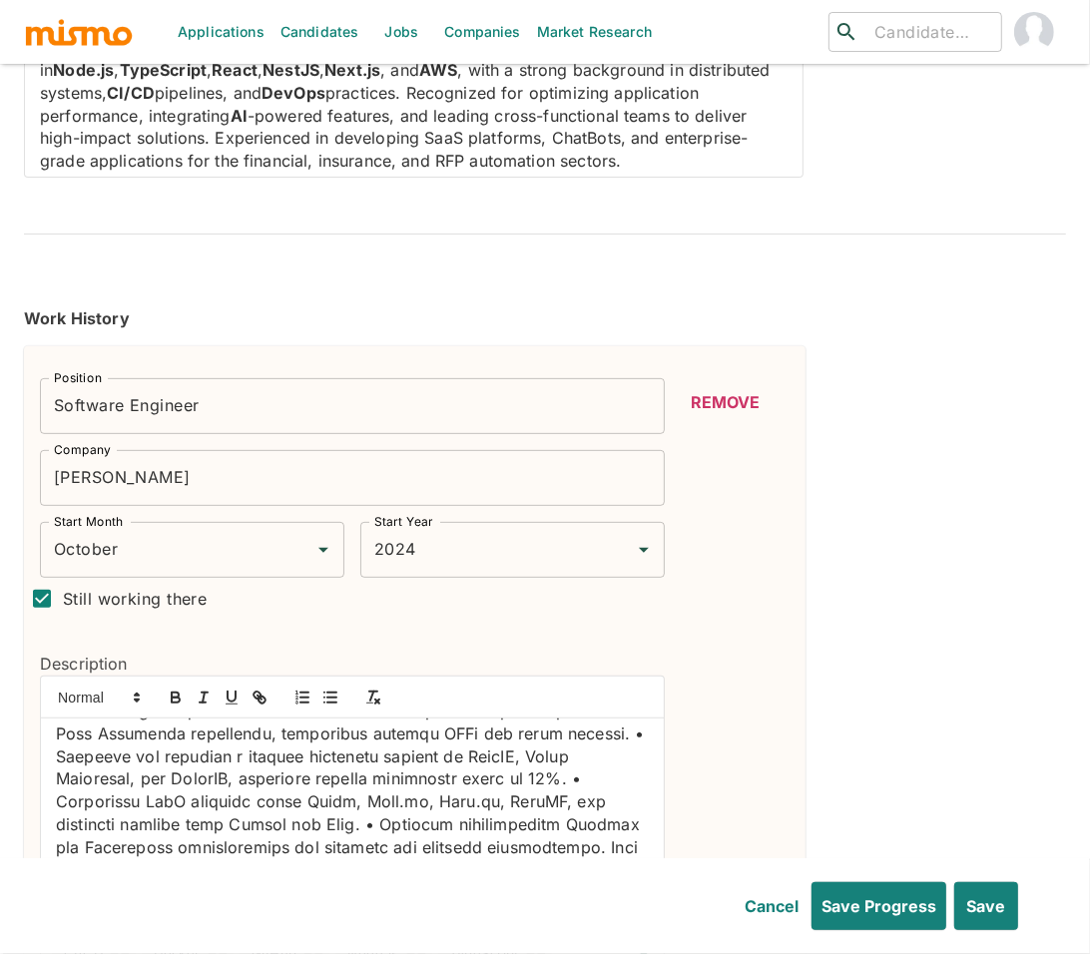
scroll to position [341, 0]
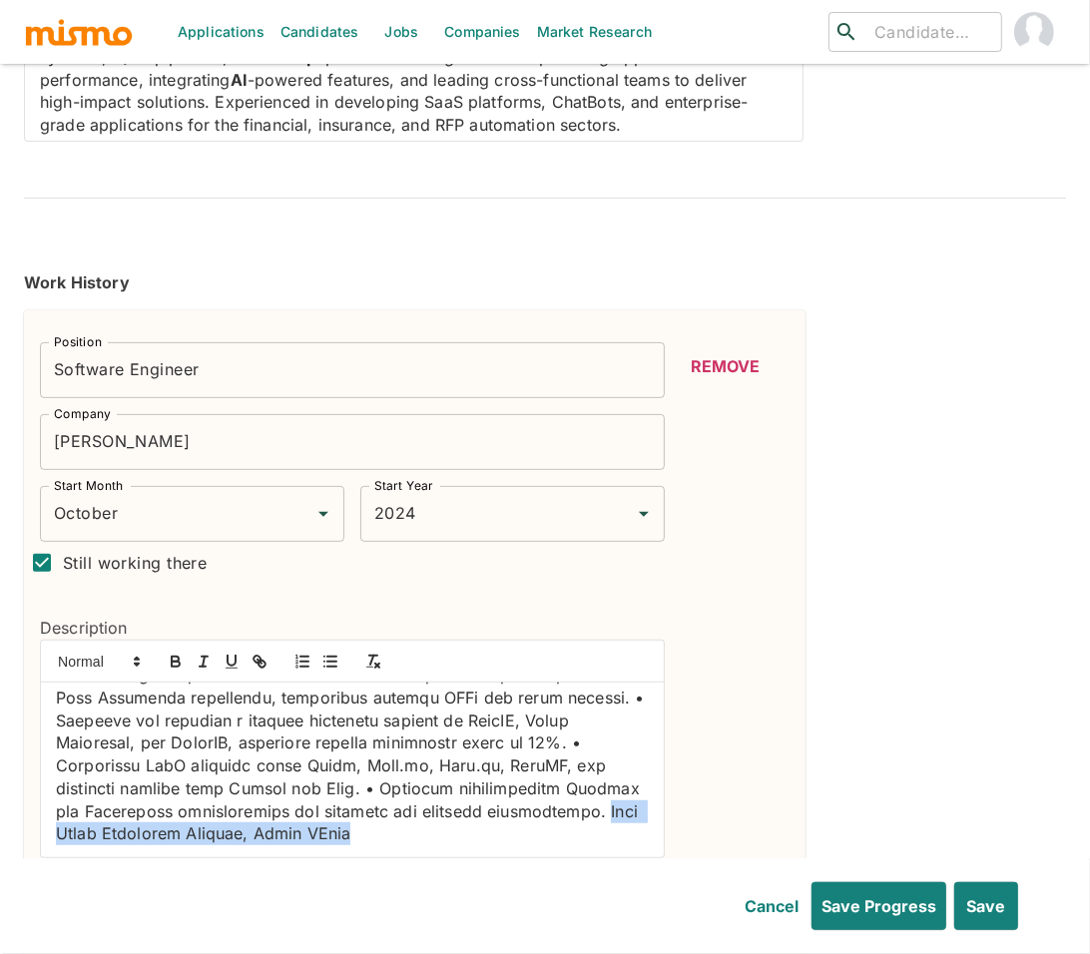
drag, startPoint x: 232, startPoint y: 806, endPoint x: 607, endPoint y: 824, distance: 375.8
click at [607, 824] on div at bounding box center [352, 770] width 623 height 175
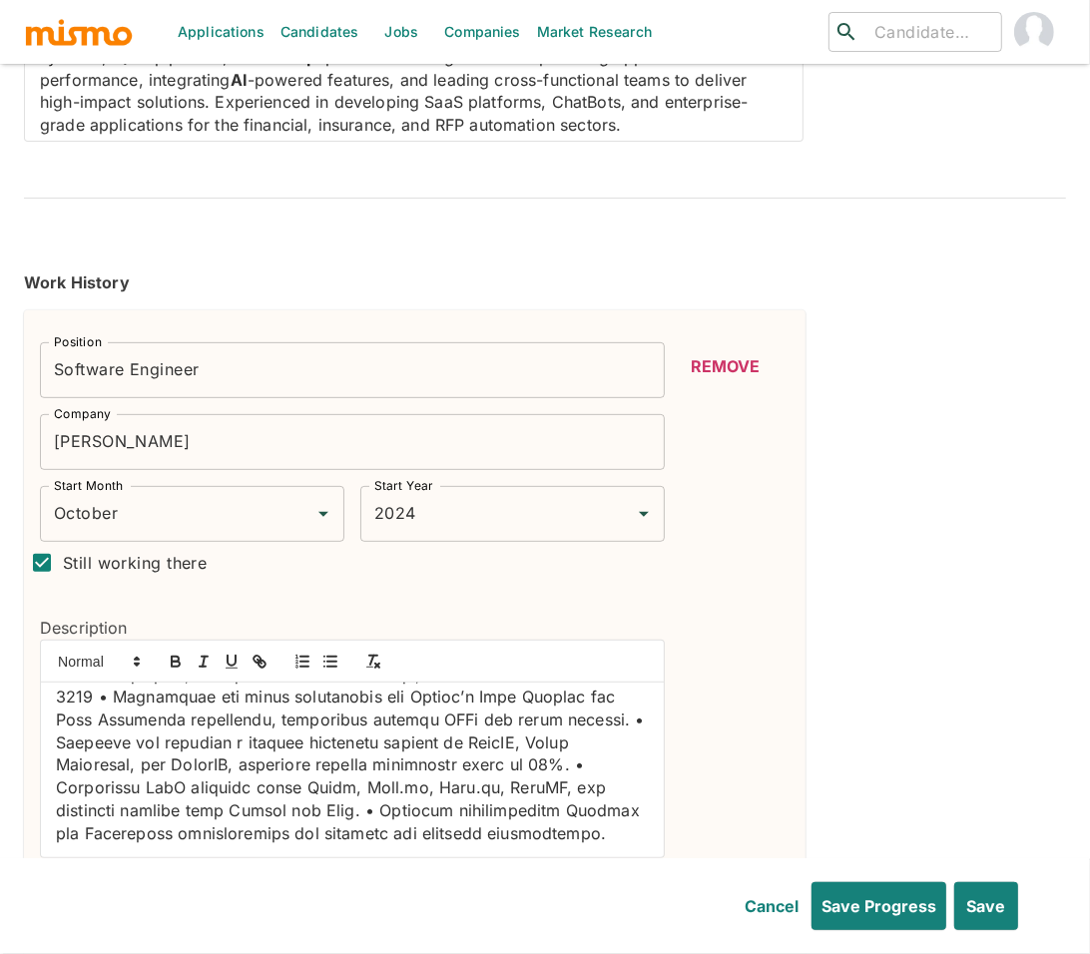
scroll to position [0, 0]
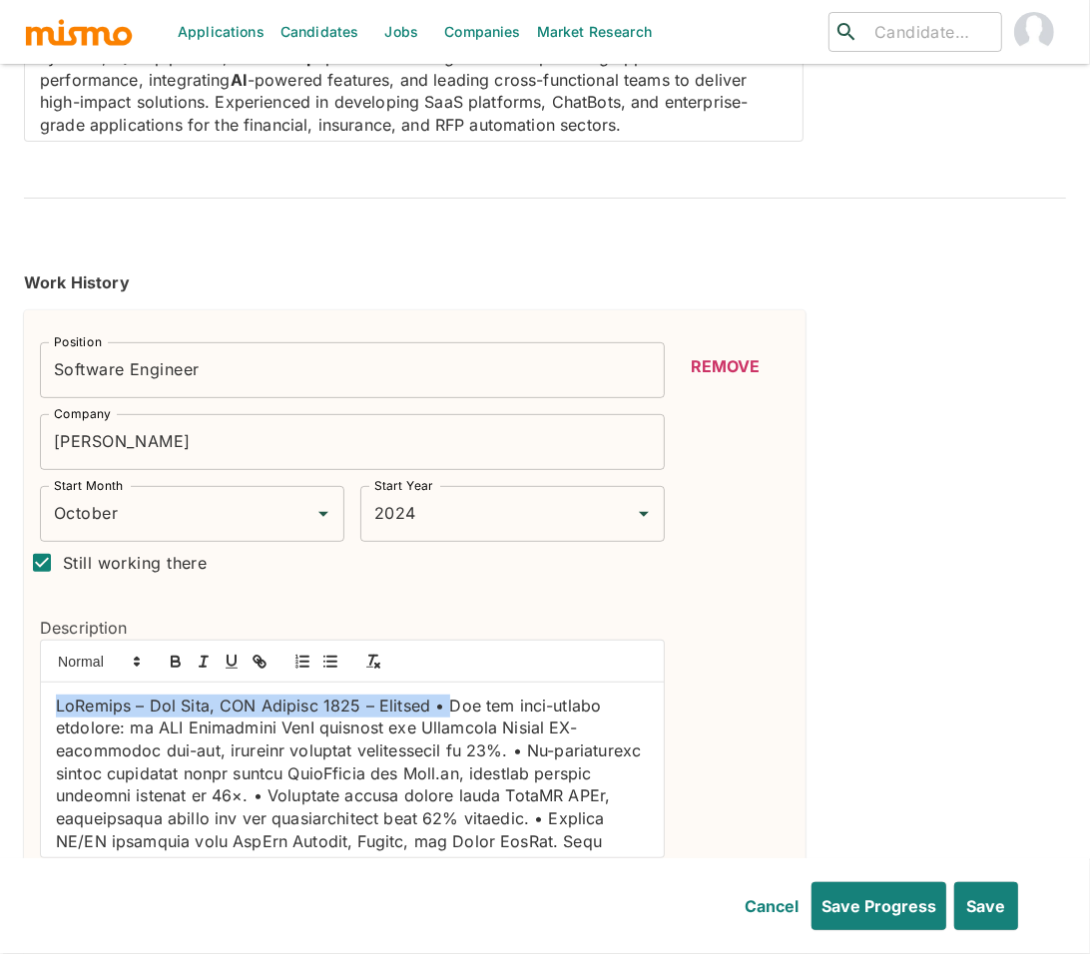
drag, startPoint x: 55, startPoint y: 672, endPoint x: 473, endPoint y: 668, distance: 418.3
click at [473, 695] on p at bounding box center [352, 865] width 593 height 340
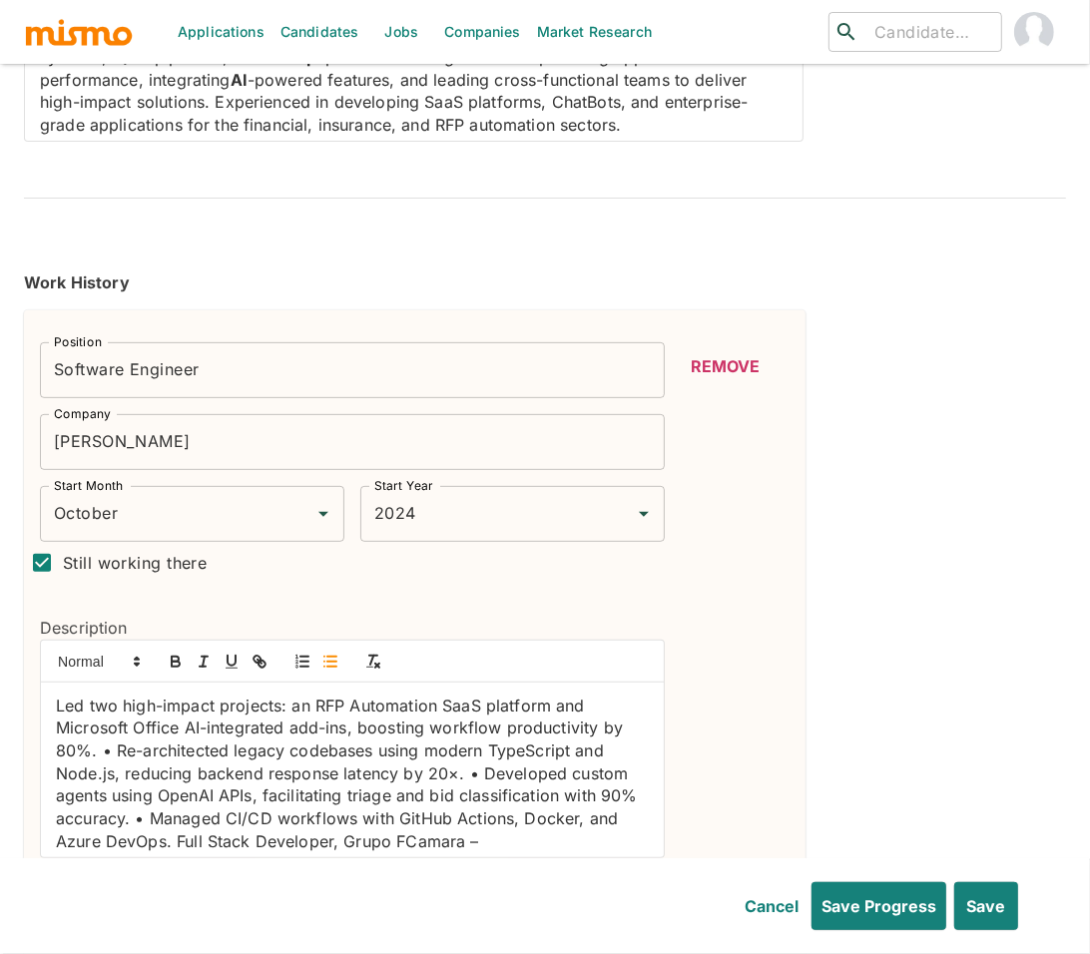
click at [327, 657] on line "button" at bounding box center [331, 657] width 9 height 0
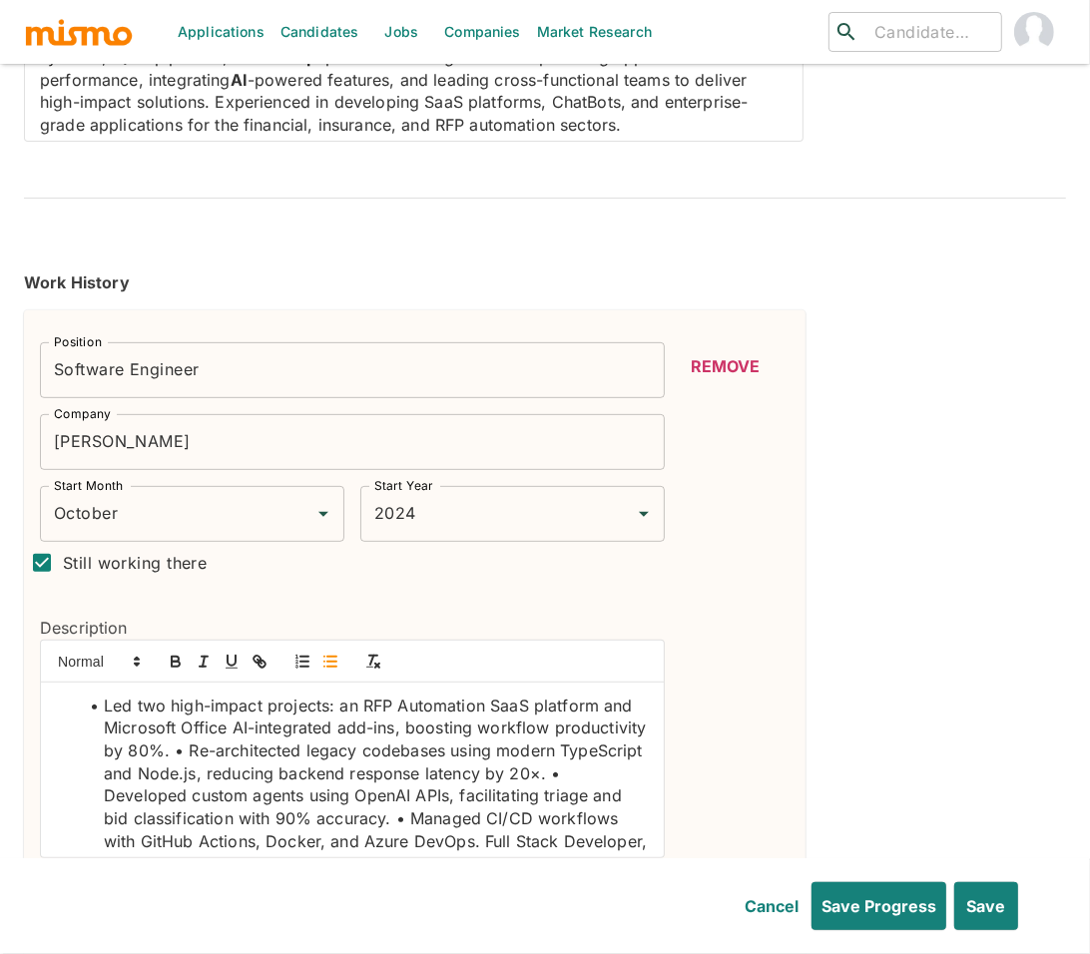
click at [283, 718] on li "Led two high-impact projects: an RFP Automation SaaS platform and Microsoft Off…" at bounding box center [364, 876] width 569 height 363
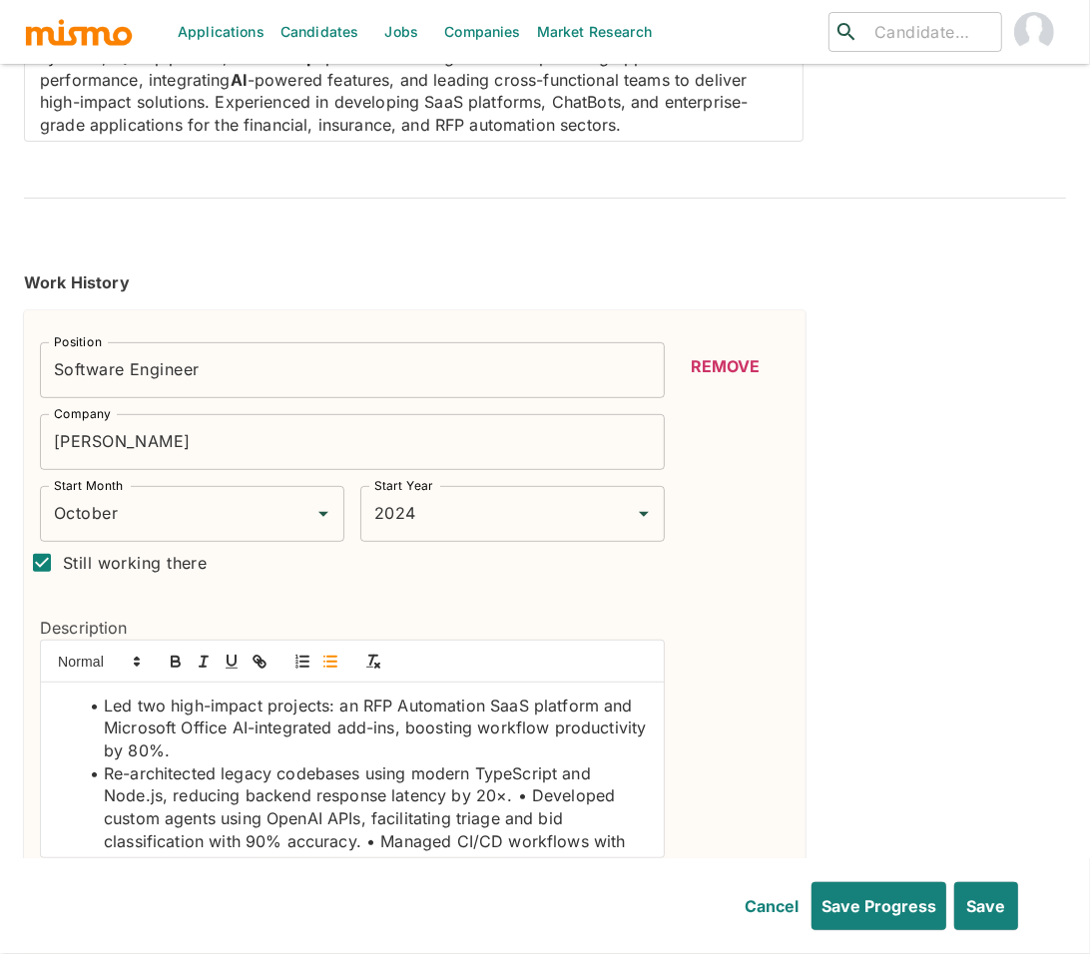
click at [383, 813] on li "Re-architected legacy codebases using modern TypeScript and Node.js, reducing b…" at bounding box center [364, 921] width 569 height 317
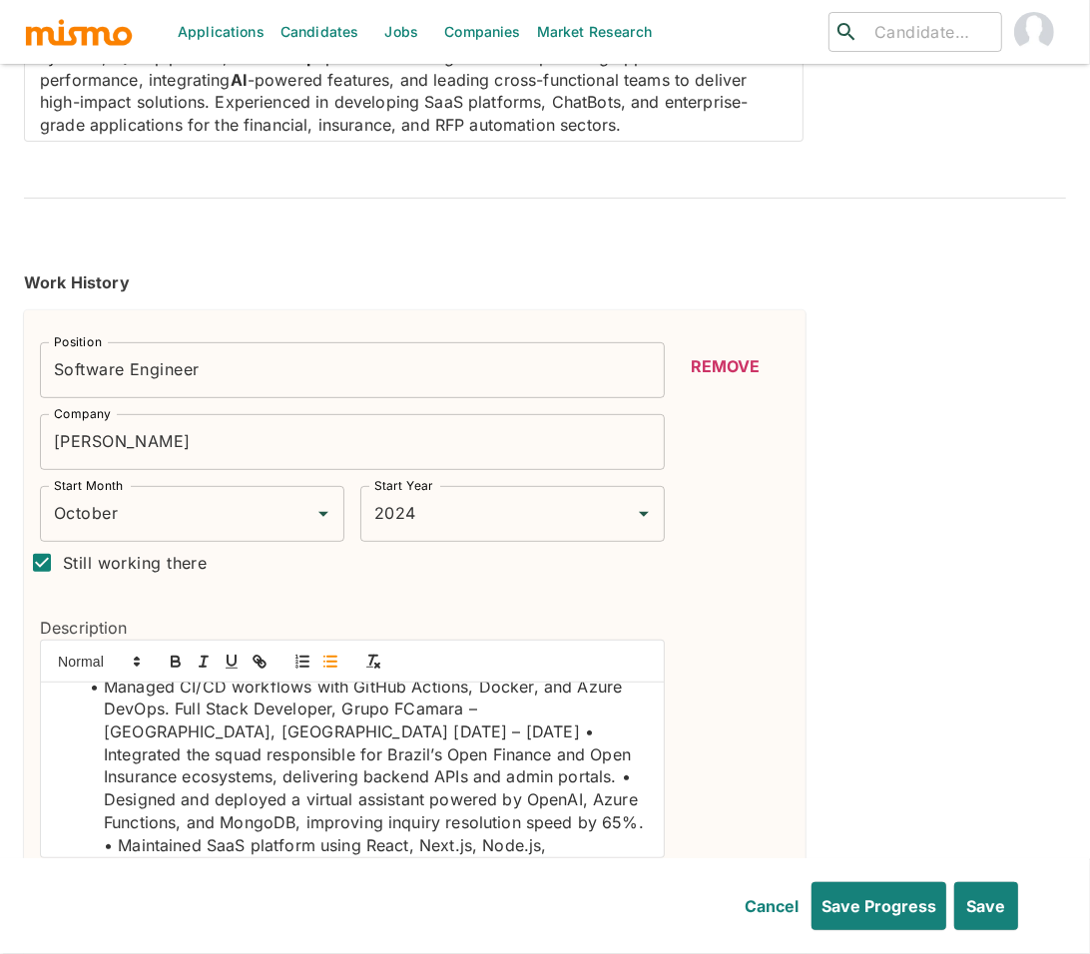
scroll to position [175, 0]
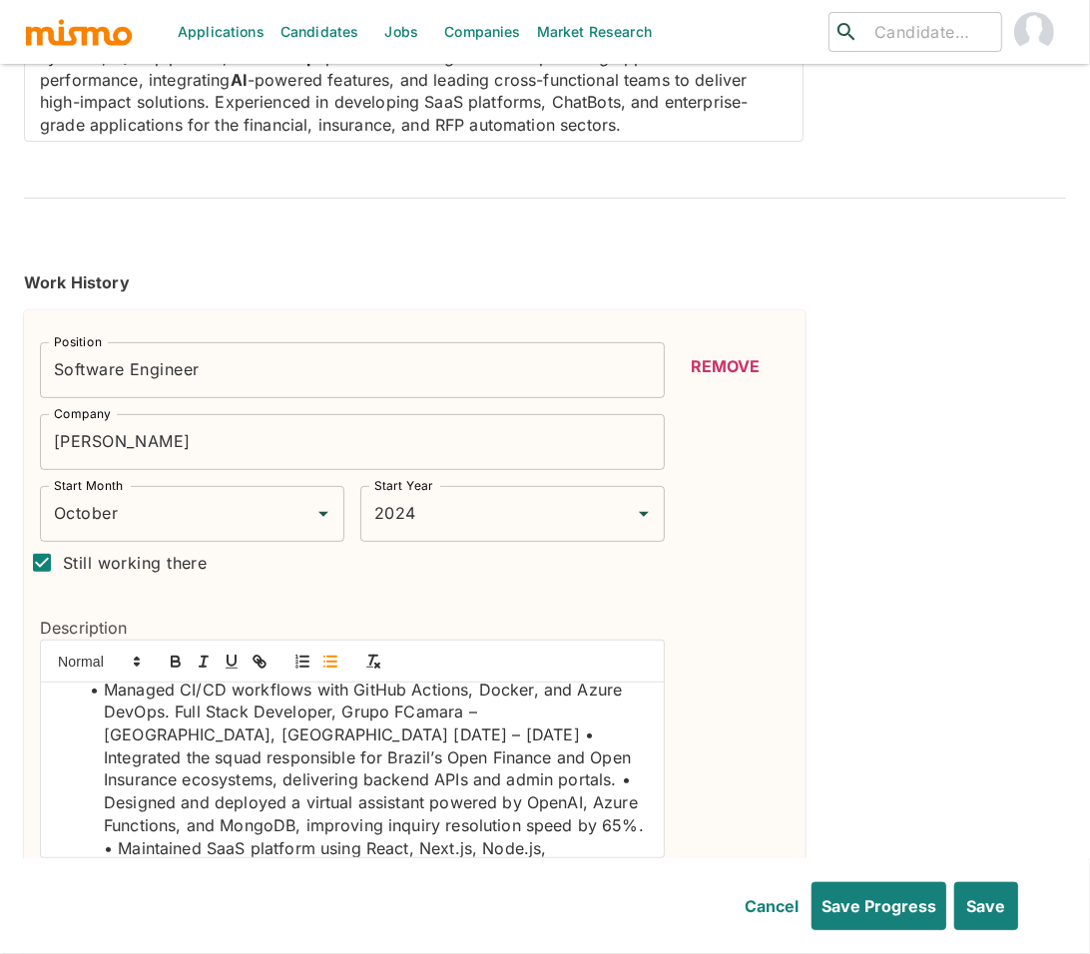
drag, startPoint x: 276, startPoint y: 726, endPoint x: 265, endPoint y: 725, distance: 12.0
click at [276, 725] on li "Managed CI/CD workflows with GitHub Actions, Docker, and Azure DevOps. Full Sta…" at bounding box center [364, 804] width 569 height 250
click at [175, 679] on li "Managed CI/CD workflows with GitHub Actions, Docker, and Azure DevOps. Full Sta…" at bounding box center [364, 804] width 569 height 250
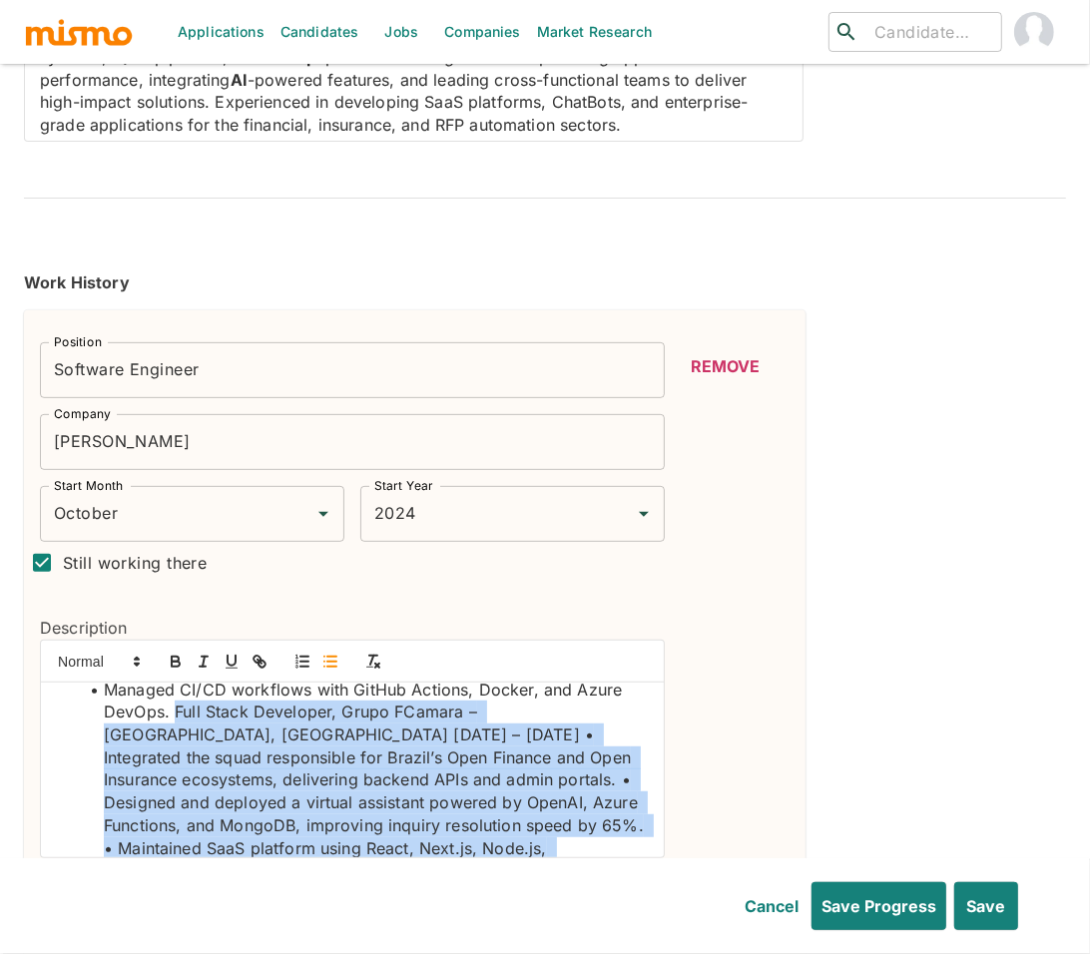
scroll to position [257, 0]
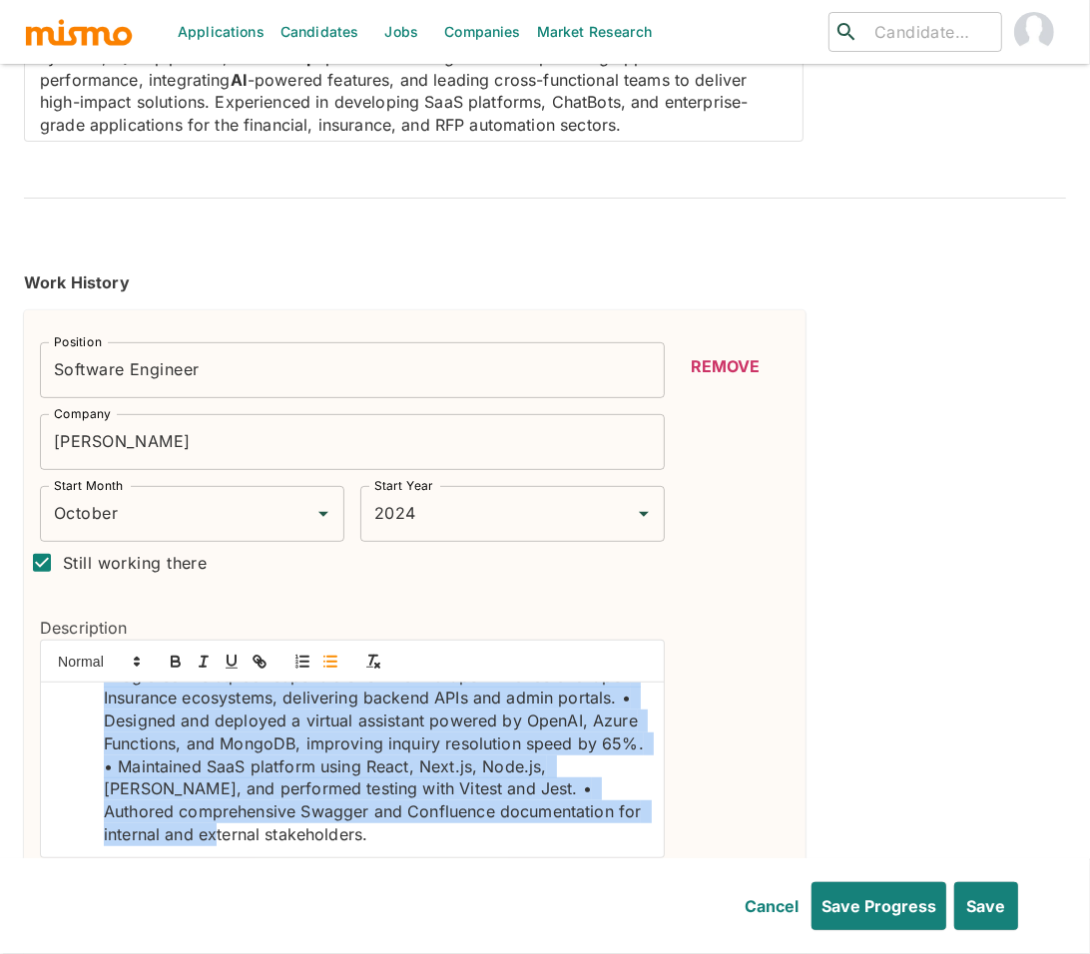
drag, startPoint x: 176, startPoint y: 682, endPoint x: 556, endPoint y: 868, distance: 423.6
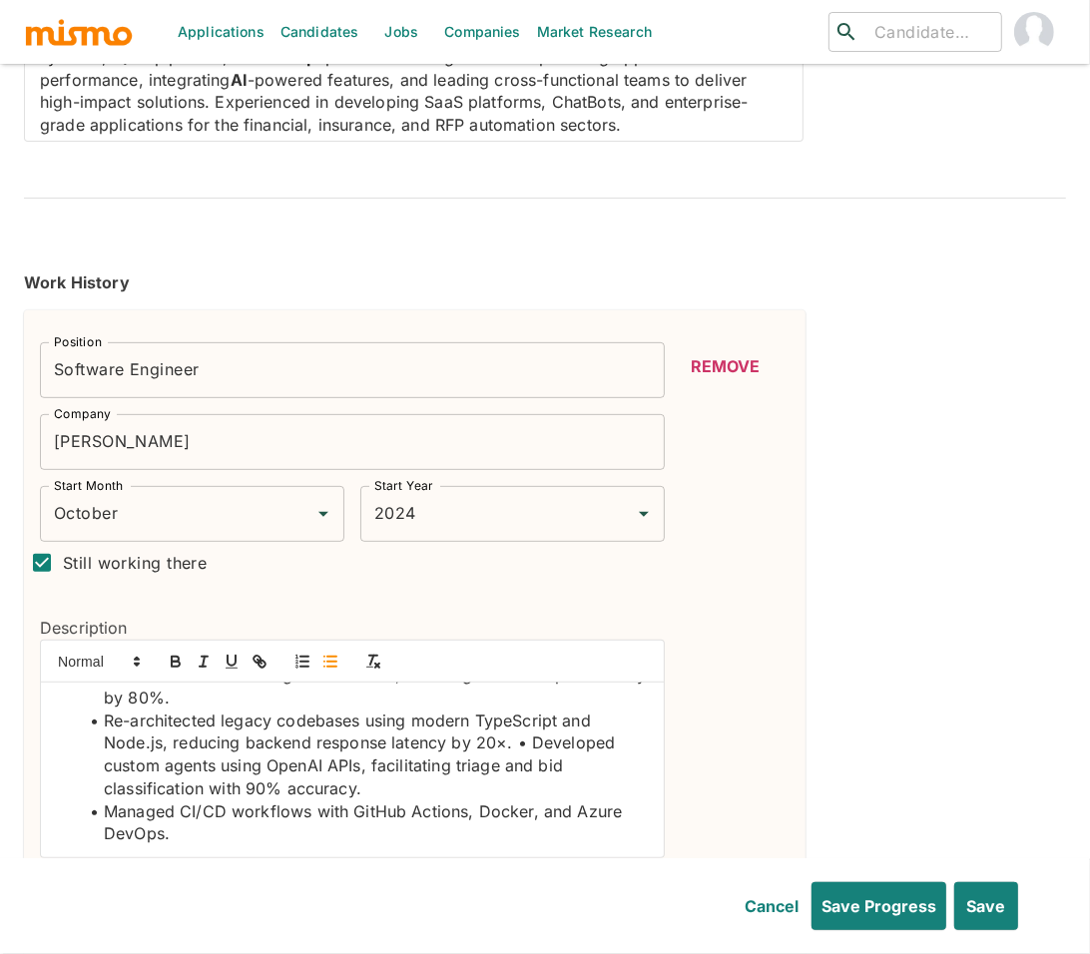
scroll to position [0, 0]
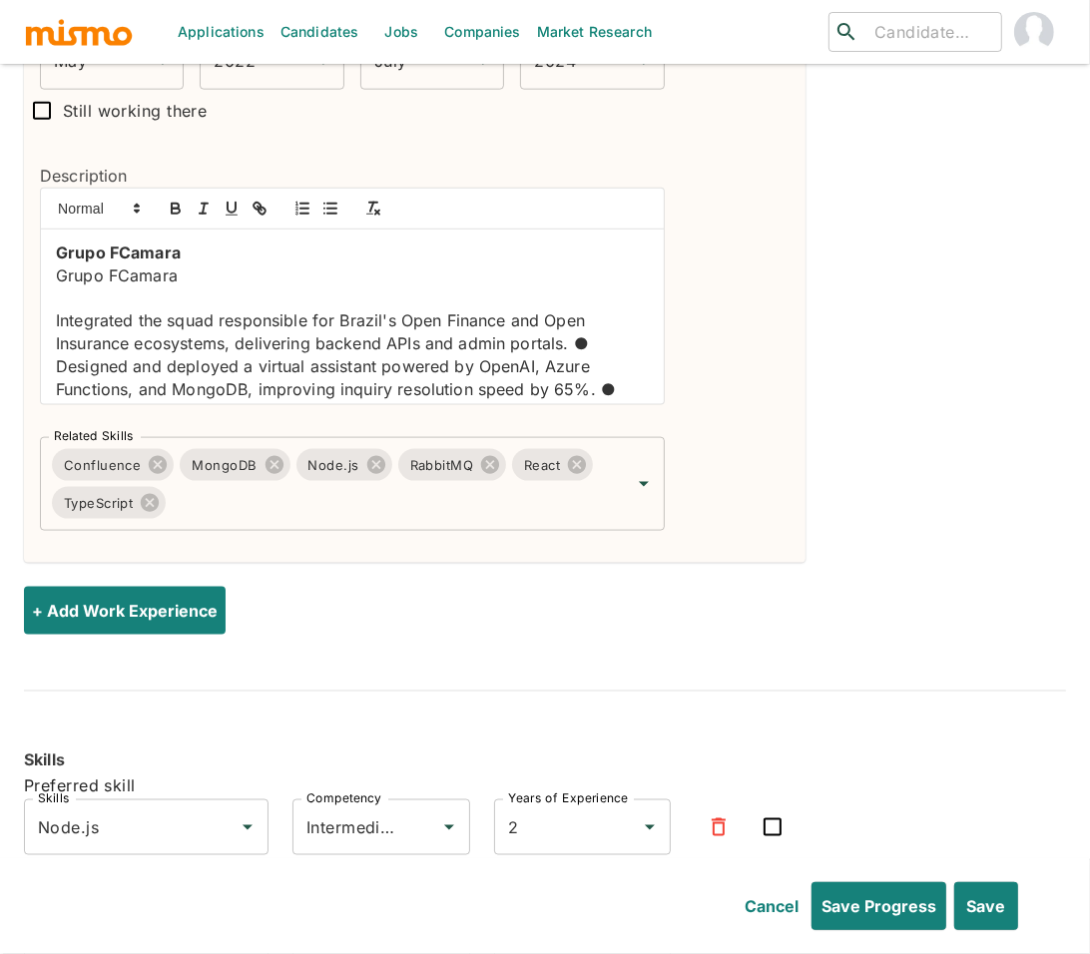
scroll to position [1483, 0]
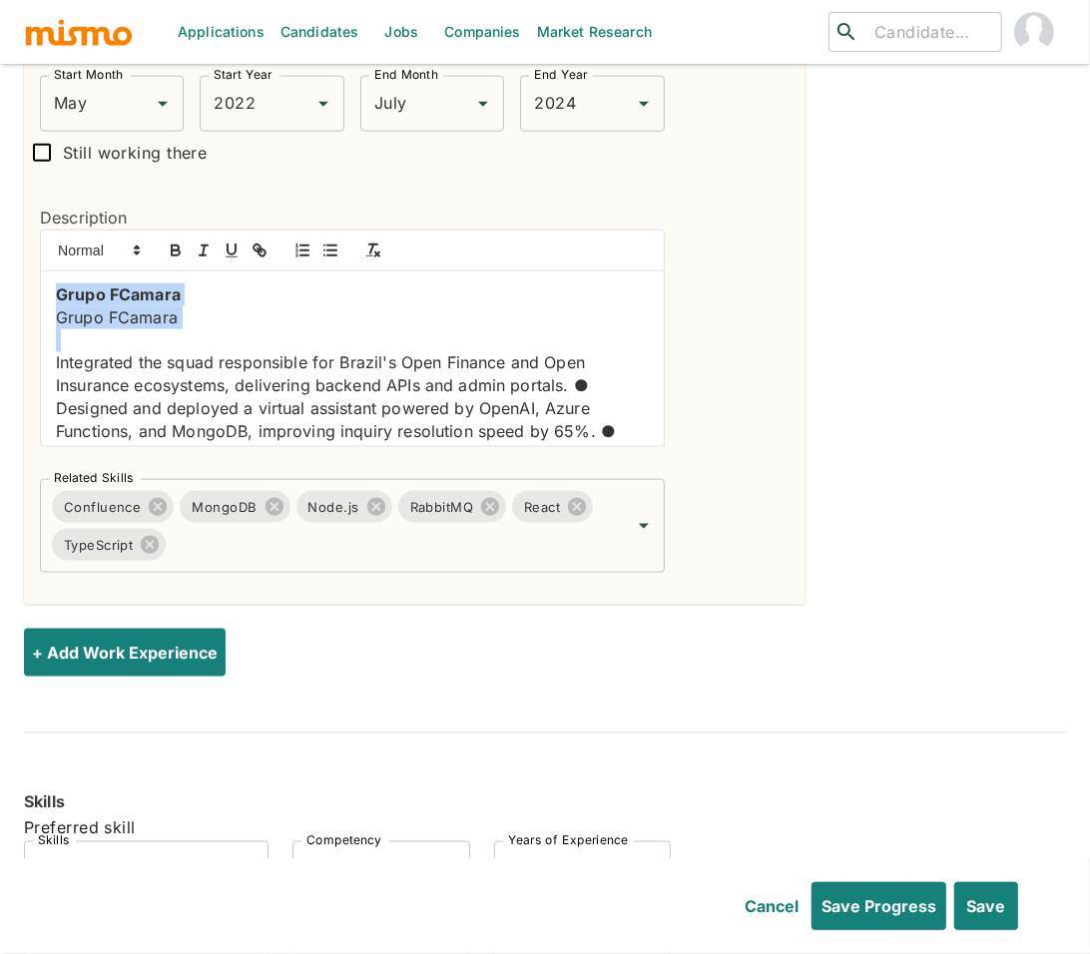
drag, startPoint x: 54, startPoint y: 258, endPoint x: 163, endPoint y: 307, distance: 119.7
click at [163, 307] on div "Grupo FCamara Grupo FCamara Integrated the squad responsible for Brazil's Open …" at bounding box center [352, 359] width 623 height 175
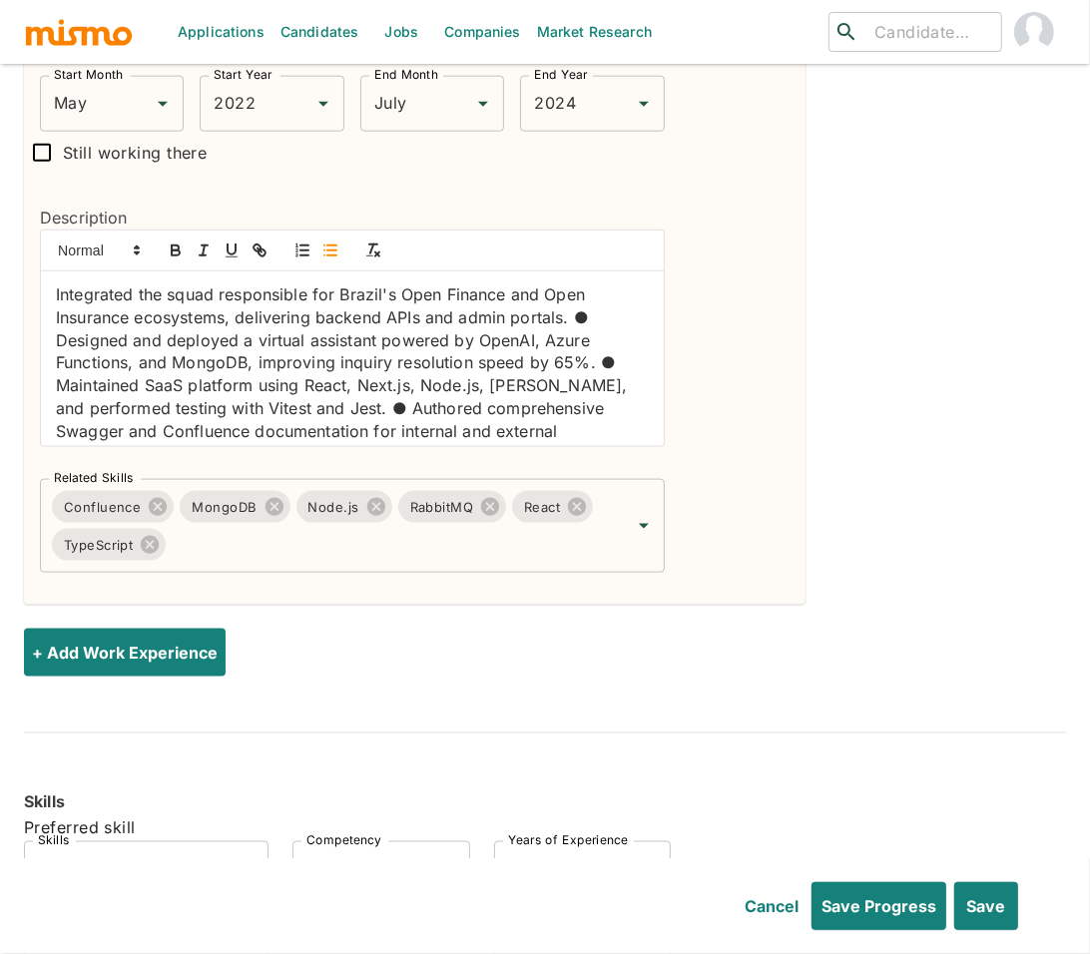
click at [328, 242] on icon "button" at bounding box center [330, 251] width 18 height 18
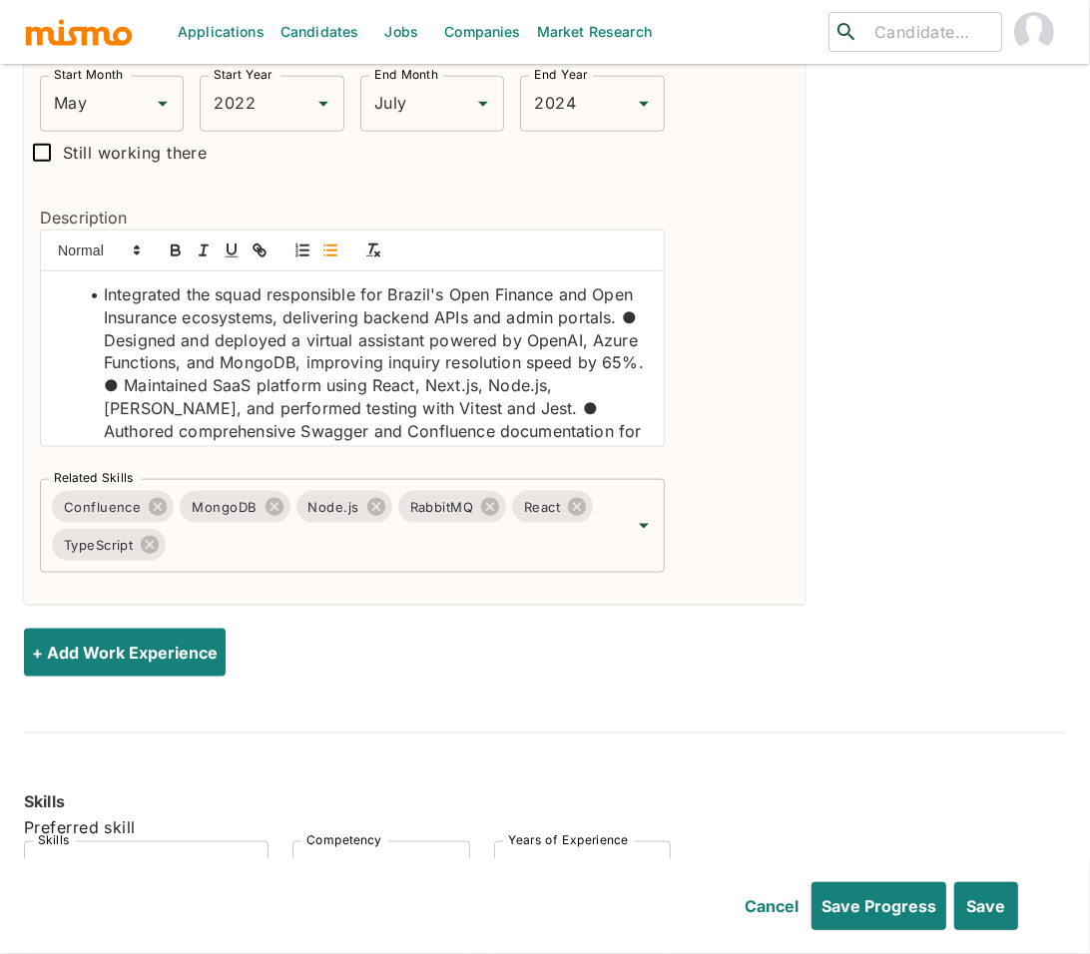
click at [181, 309] on li "Integrated the squad responsible for Brazil's Open Finance and Open Insurance e…" at bounding box center [364, 374] width 569 height 182
click at [192, 374] on li "Designed and deployed a virtual assistant powered by OpenAI, Azure Functions, a…" at bounding box center [364, 397] width 569 height 136
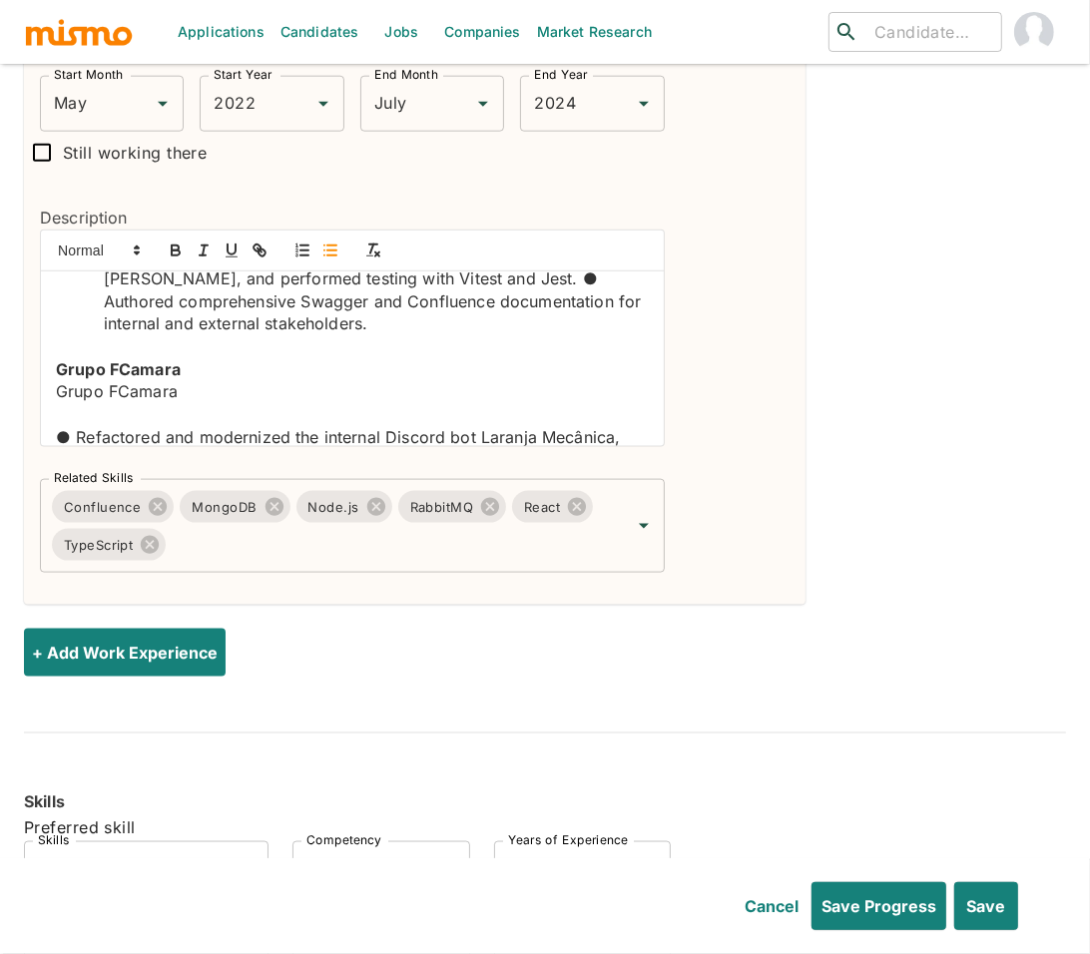
scroll to position [143, 0]
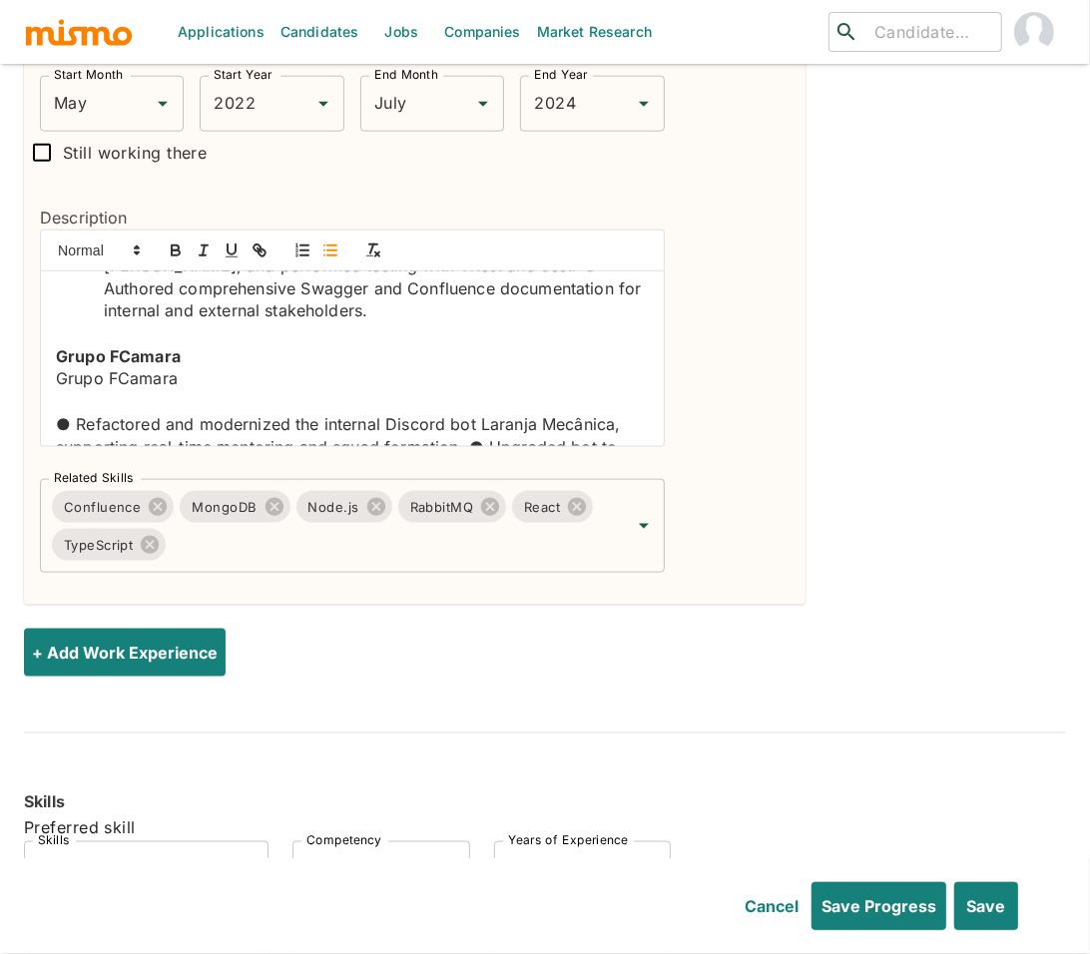
click at [422, 284] on li "Maintained SaaS platform using React, Next.js, Node.js, NestJS, and performed t…" at bounding box center [364, 277] width 569 height 91
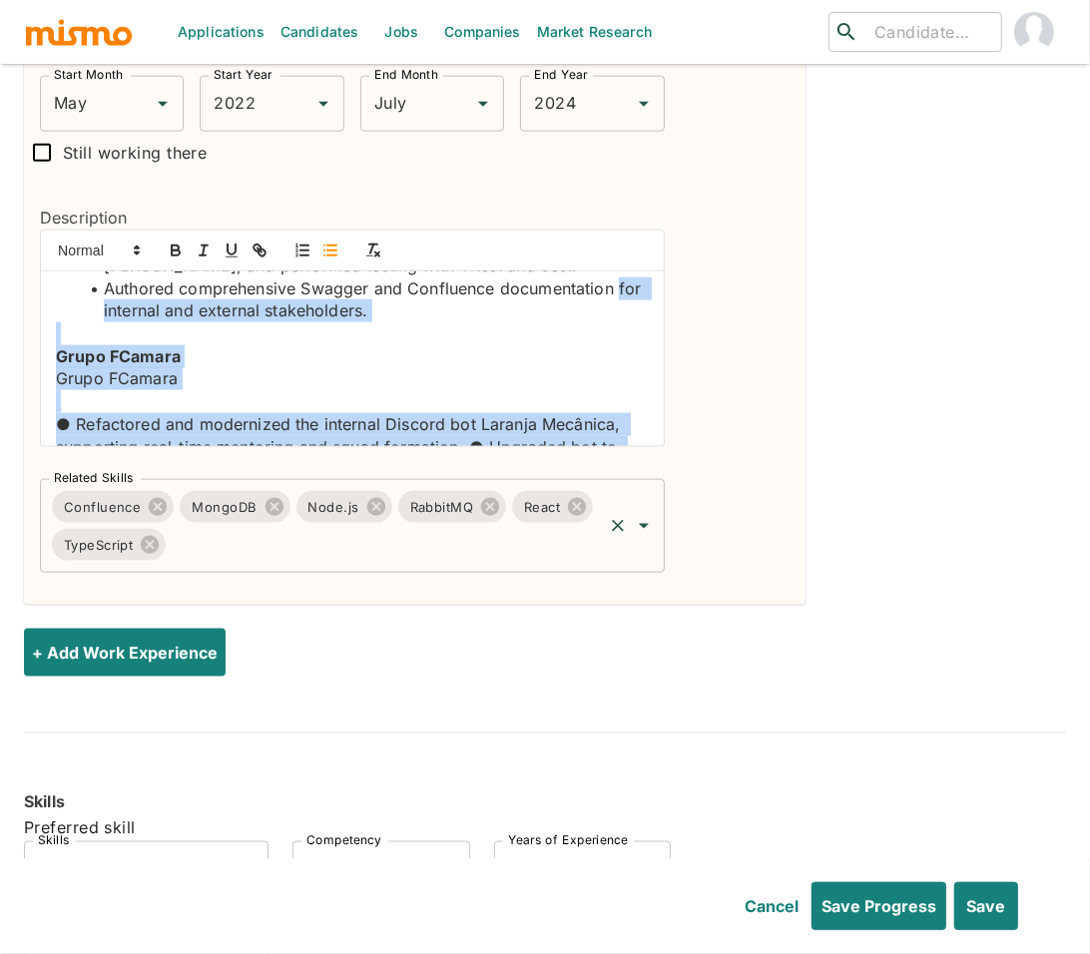
scroll to position [279, 0]
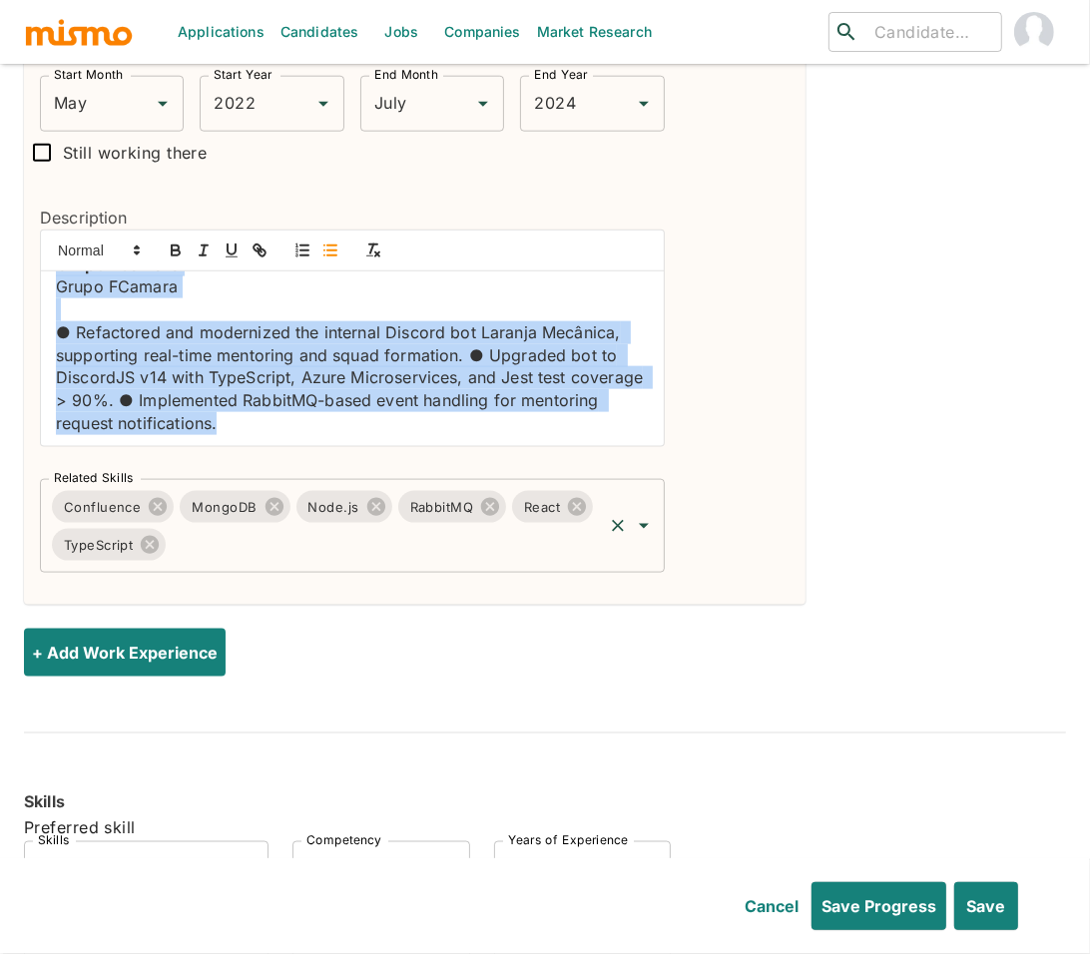
drag, startPoint x: 54, startPoint y: 336, endPoint x: 212, endPoint y: 529, distance: 249.0
click at [212, 532] on div "Position Full Stack Developer Position Company Grupo FCamara Company Start Mont…" at bounding box center [344, 245] width 641 height 658
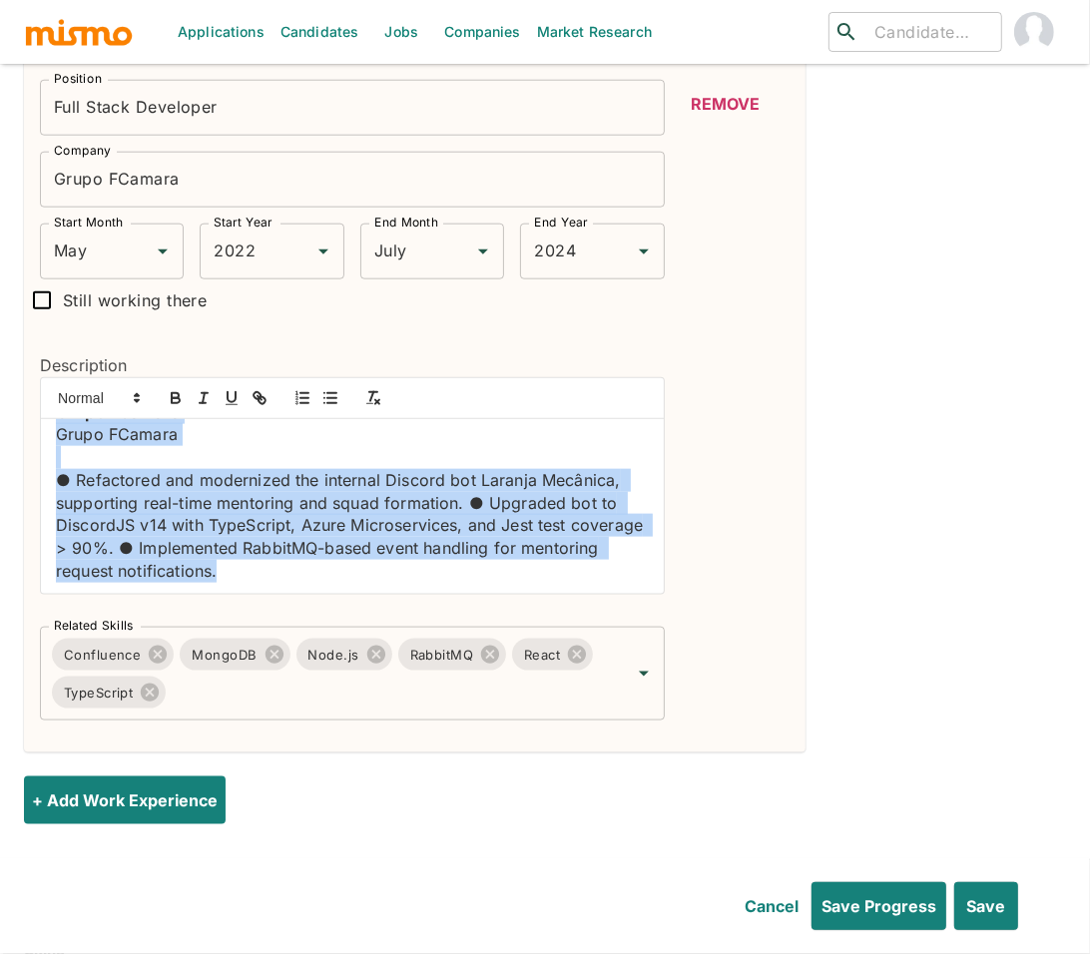
scroll to position [1318, 0]
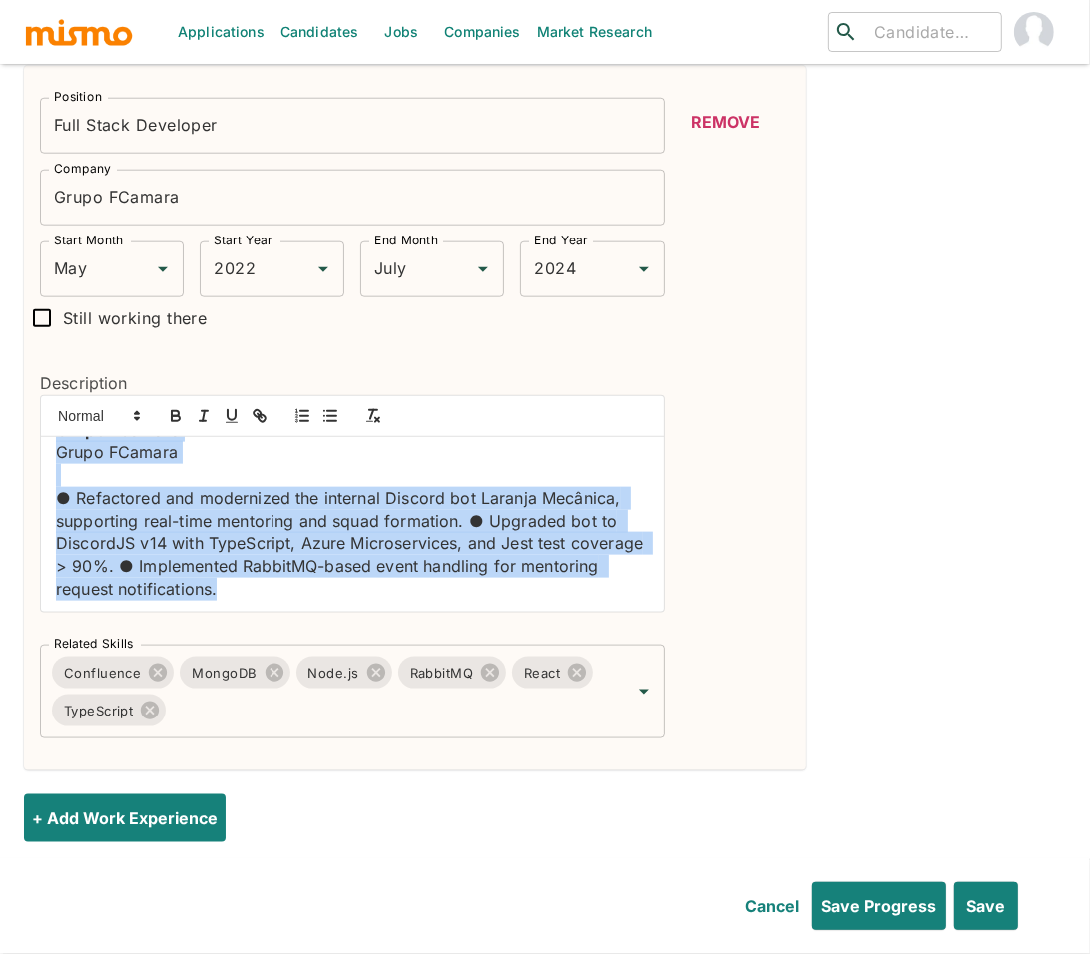
click at [316, 552] on p "● Refactored and modernized the internal Discord bot Laranja Mecânica, supporti…" at bounding box center [352, 544] width 593 height 114
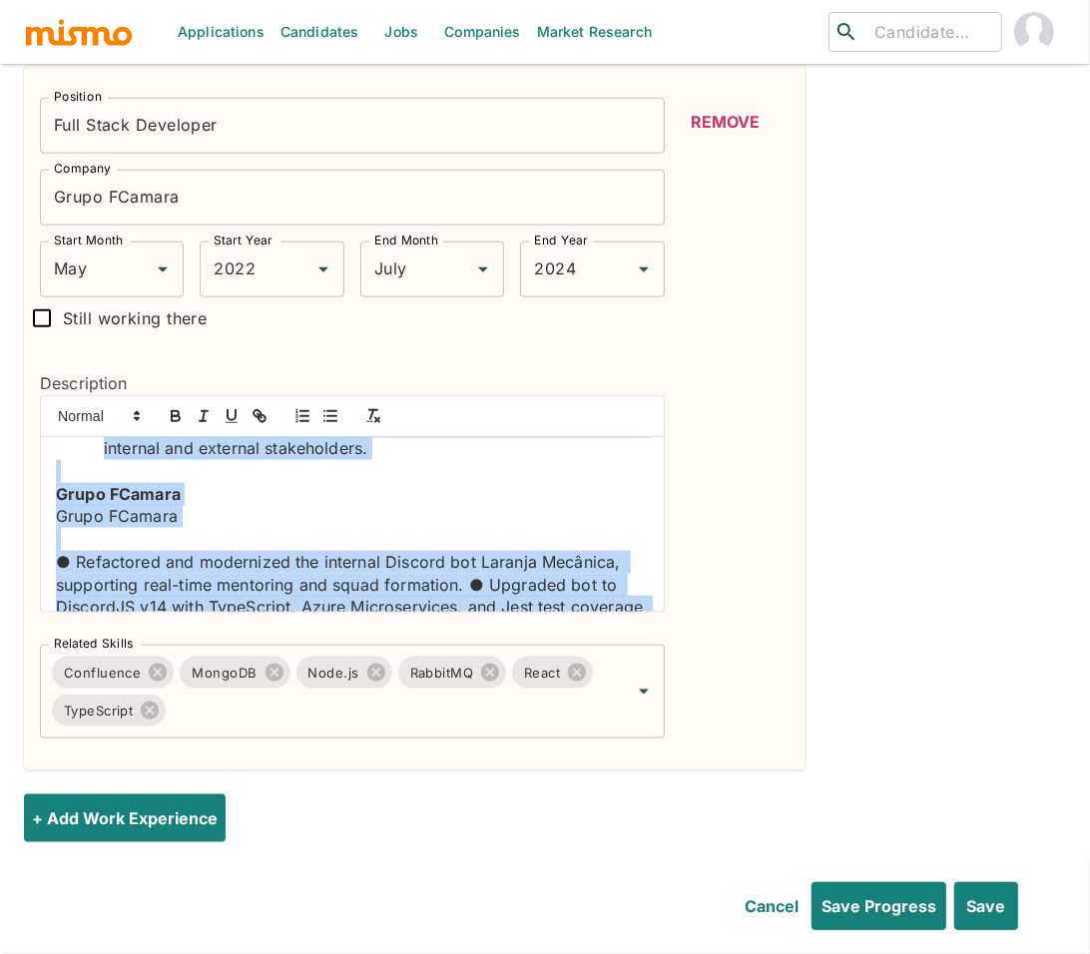
scroll to position [147, 0]
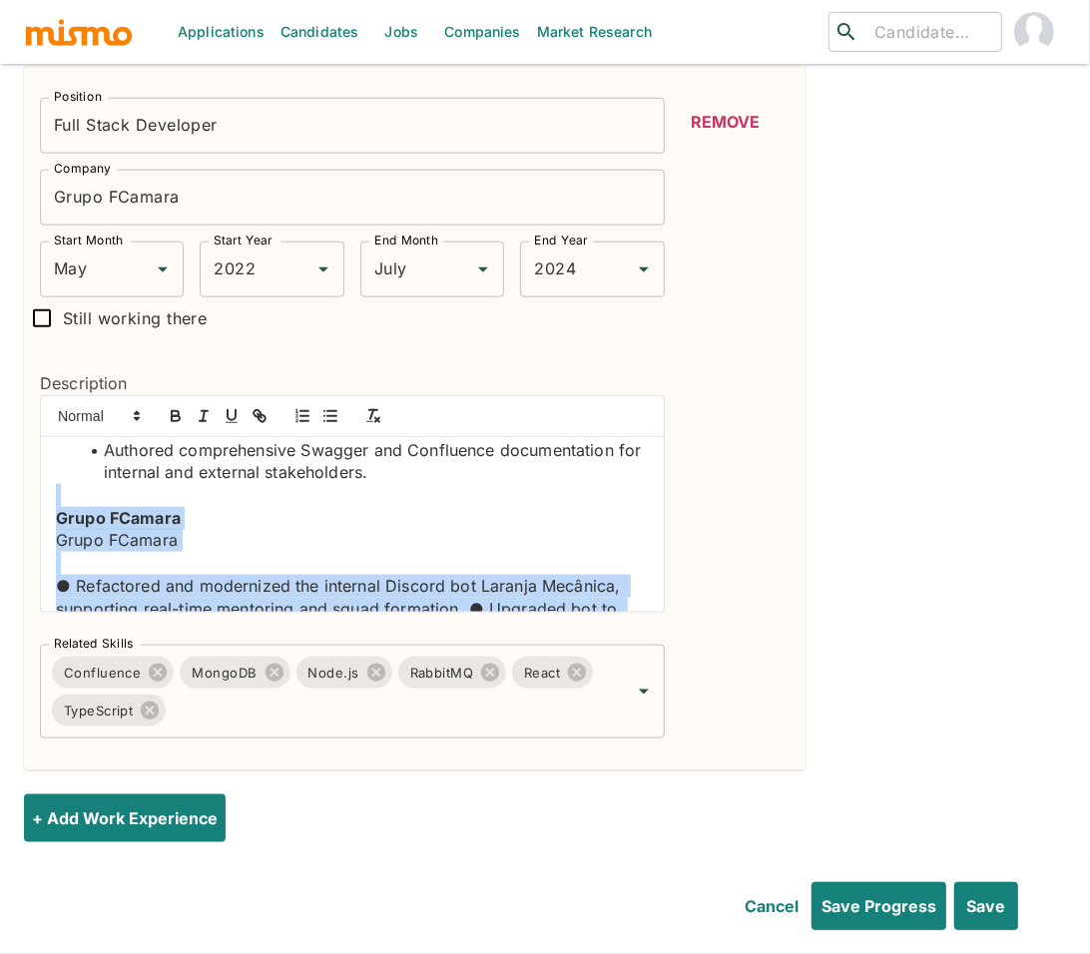
drag, startPoint x: 313, startPoint y: 566, endPoint x: 47, endPoint y: 508, distance: 272.7
click at [48, 509] on div "Integrated the squad responsible for Brazil's Open Finance and Open Insurance e…" at bounding box center [352, 524] width 623 height 175
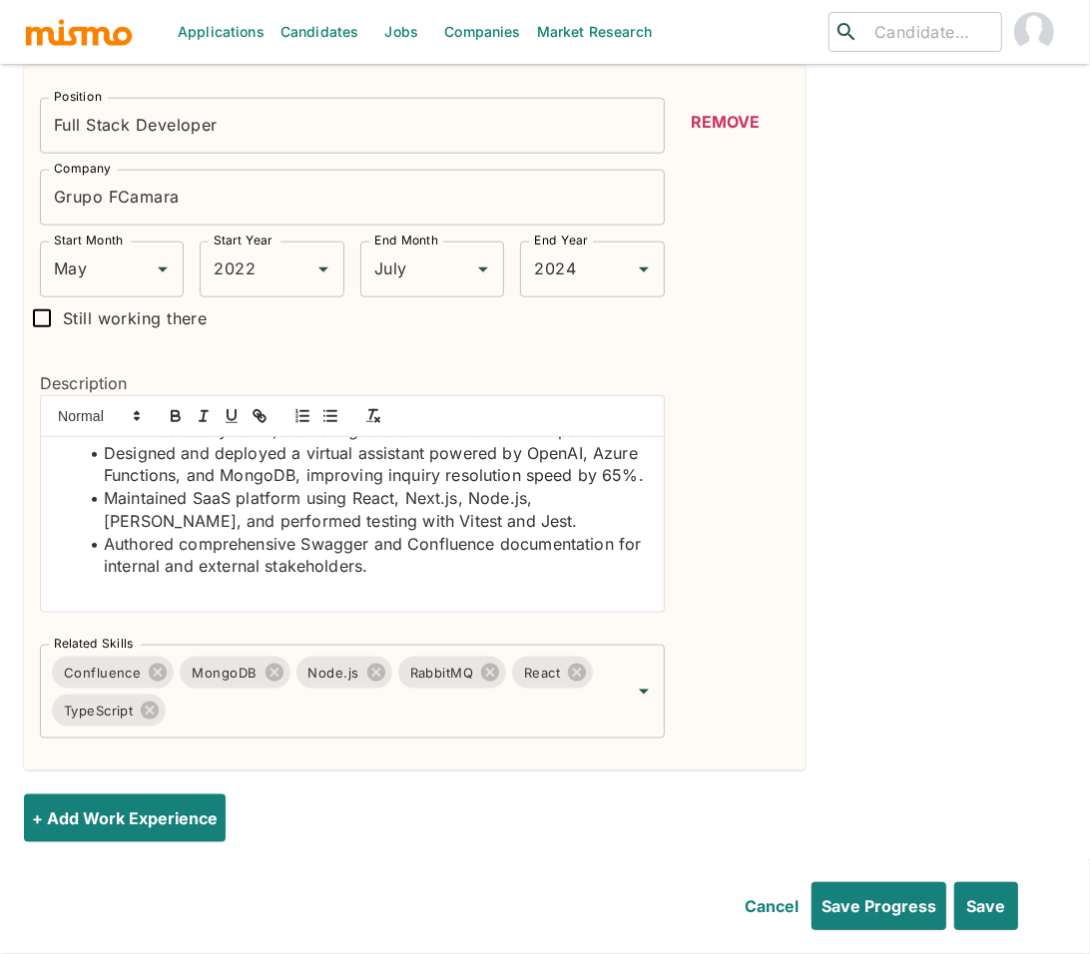
scroll to position [75, 0]
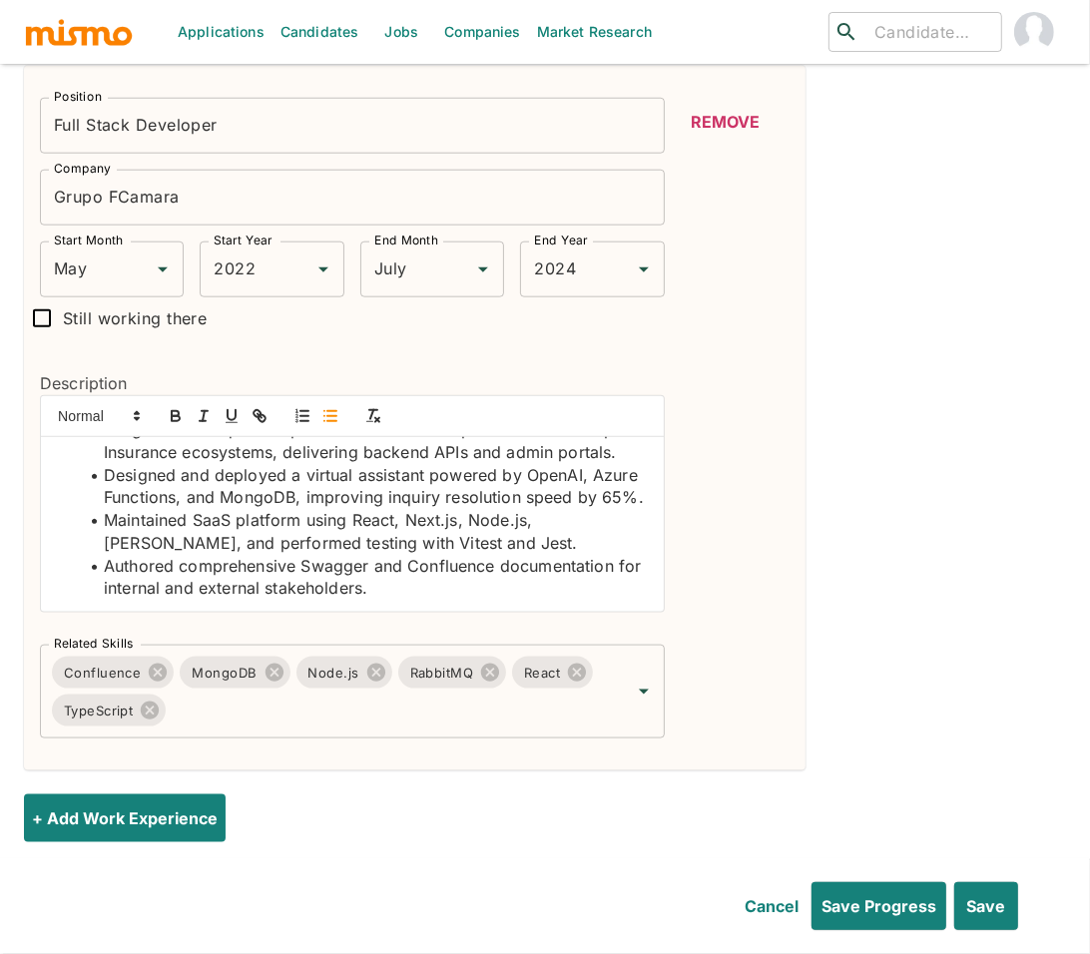
click at [362, 509] on li "Maintained SaaS platform using React, Next.js, Node.js, NestJS, and performed t…" at bounding box center [364, 531] width 569 height 45
click at [172, 407] on icon "button" at bounding box center [176, 416] width 18 height 18
drag, startPoint x: 459, startPoint y: 494, endPoint x: 408, endPoint y: 495, distance: 50.9
click at [408, 509] on li "Maintained SaaS platform using React , Next.js, Node.js, NestJS, and performed …" at bounding box center [364, 531] width 569 height 45
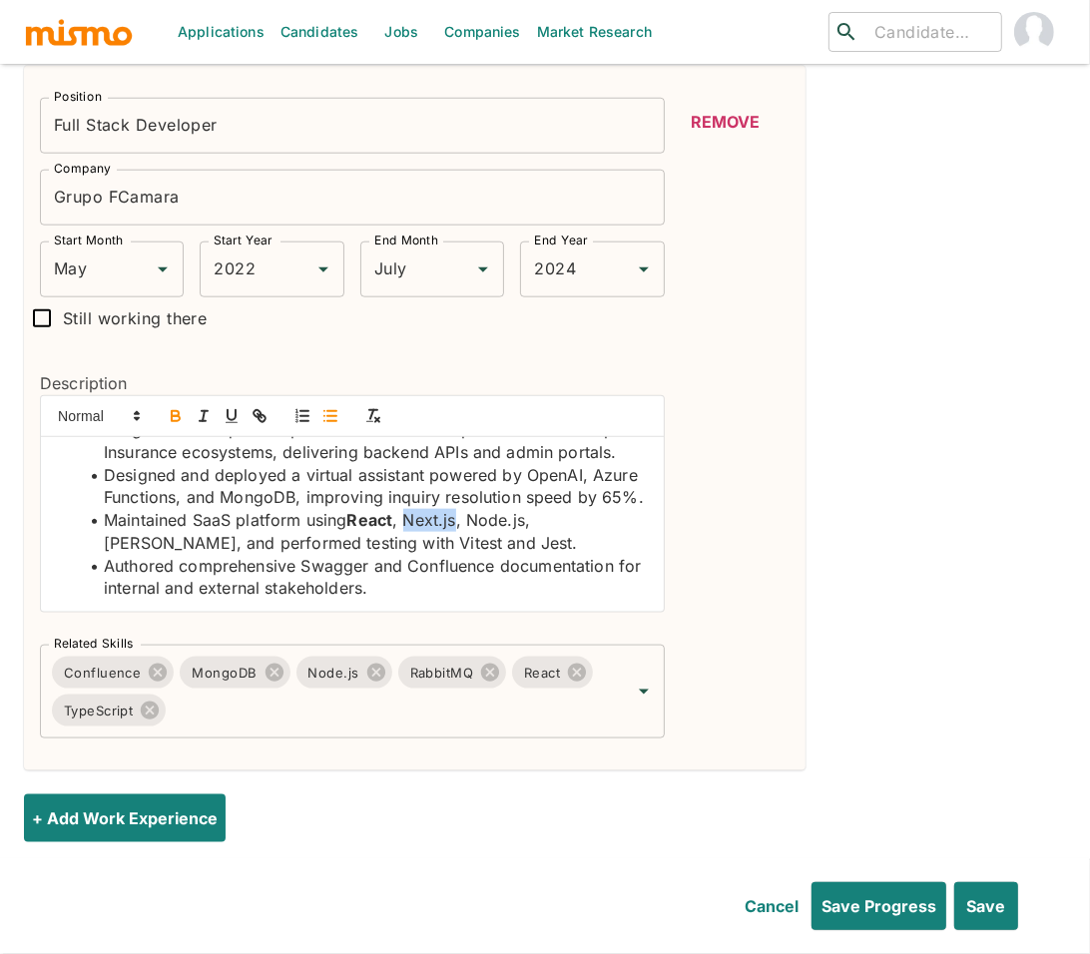
click at [168, 407] on icon "button" at bounding box center [176, 416] width 18 height 18
drag, startPoint x: 531, startPoint y: 494, endPoint x: 472, endPoint y: 494, distance: 58.9
click at [472, 509] on li "Maintained SaaS platform using React , Next.js , Node.js, NestJS, and performed…" at bounding box center [364, 531] width 569 height 45
click at [178, 411] on icon "button" at bounding box center [175, 413] width 7 height 5
drag, startPoint x: 596, startPoint y: 498, endPoint x: 543, endPoint y: 499, distance: 52.9
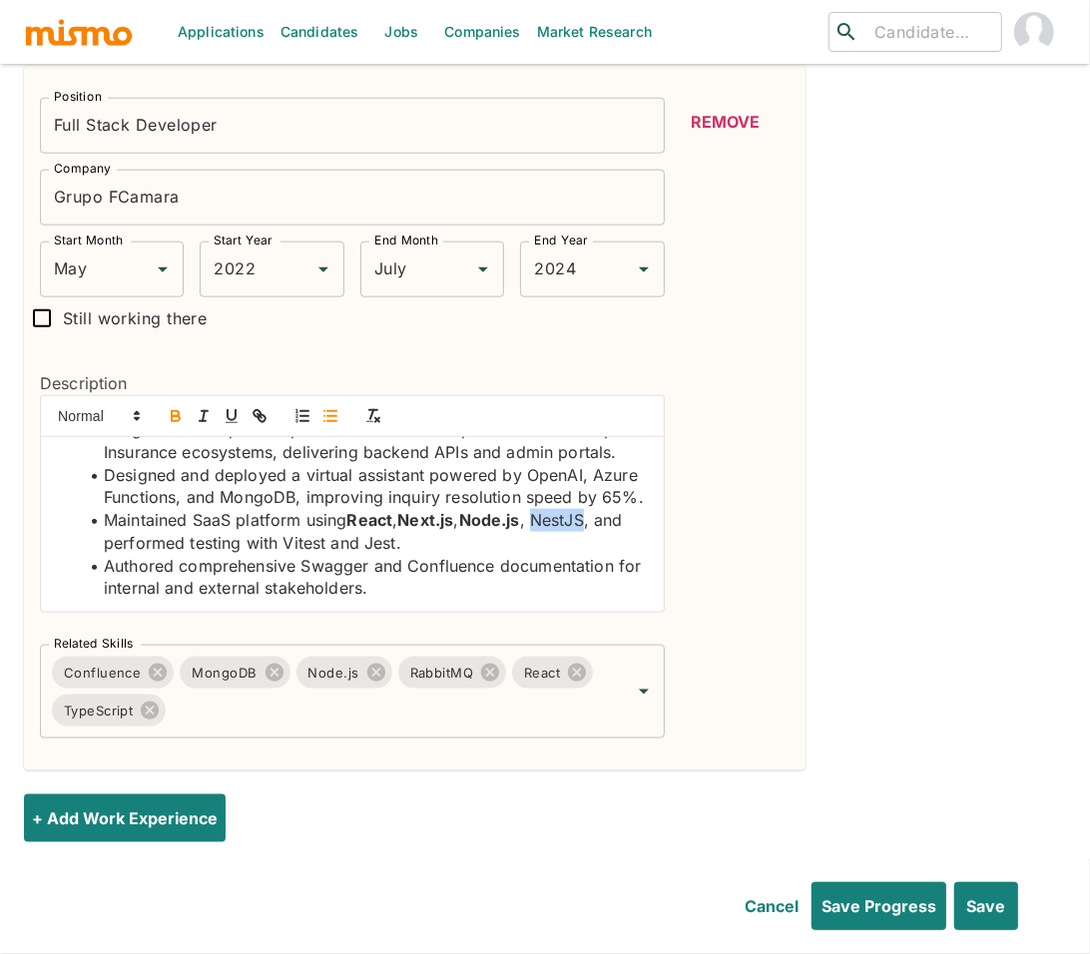
click at [543, 509] on li "Maintained SaaS platform using React , Next.js , Node.js , NestJS, and performe…" at bounding box center [364, 531] width 569 height 45
click at [171, 407] on icon "button" at bounding box center [176, 416] width 18 height 18
drag, startPoint x: 360, startPoint y: 515, endPoint x: 318, endPoint y: 512, distance: 42.0
click at [318, 512] on li "Maintained SaaS platform using React , Next.js , Node.js , NestJS , and perform…" at bounding box center [364, 531] width 569 height 45
drag, startPoint x: 179, startPoint y: 389, endPoint x: 210, endPoint y: 414, distance: 39.8
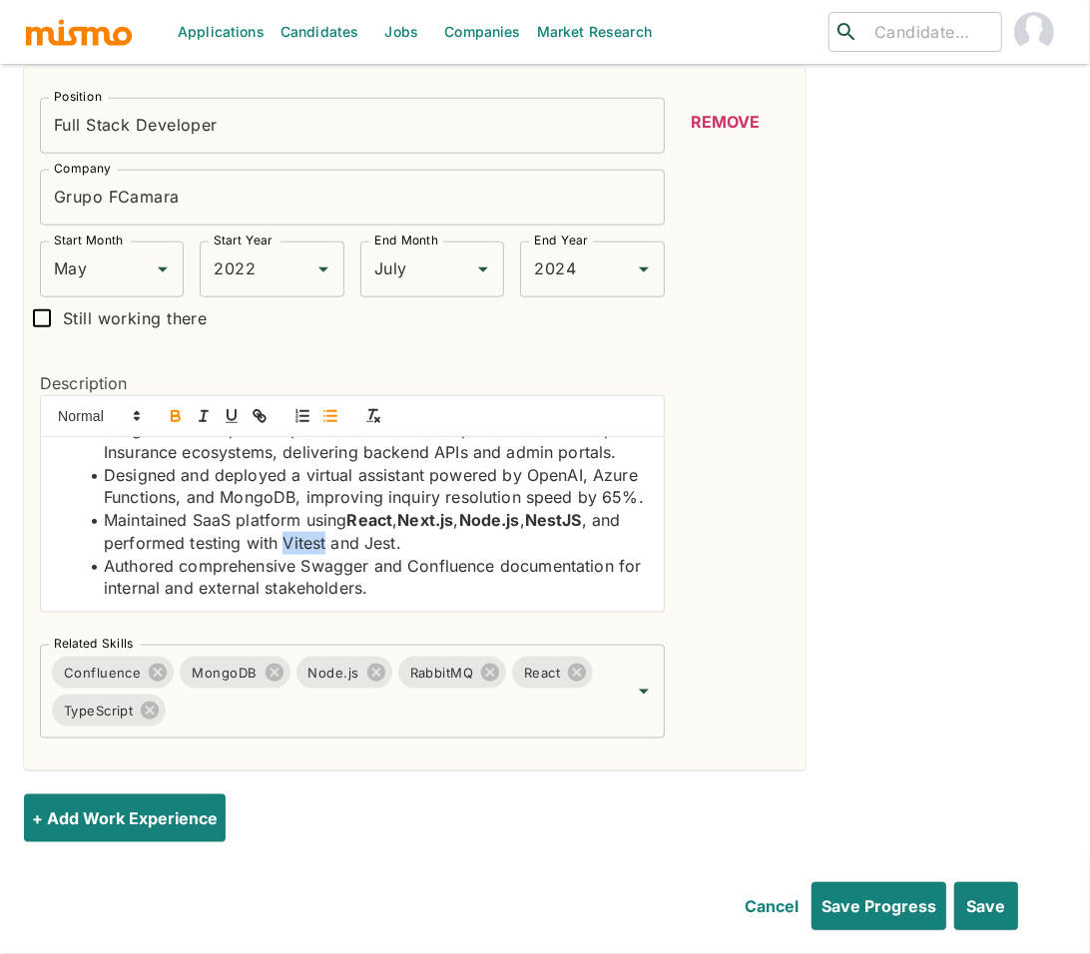
click at [179, 416] on icon "button" at bounding box center [176, 418] width 8 height 5
click at [416, 513] on li "Maintained SaaS platform using React , Next.js , Node.js , NestJS , and perform…" at bounding box center [364, 531] width 569 height 45
click at [179, 416] on icon "button" at bounding box center [176, 418] width 8 height 5
click at [342, 555] on li "Authored comprehensive Swagger and Confluence documentation for internal and ex…" at bounding box center [364, 577] width 569 height 45
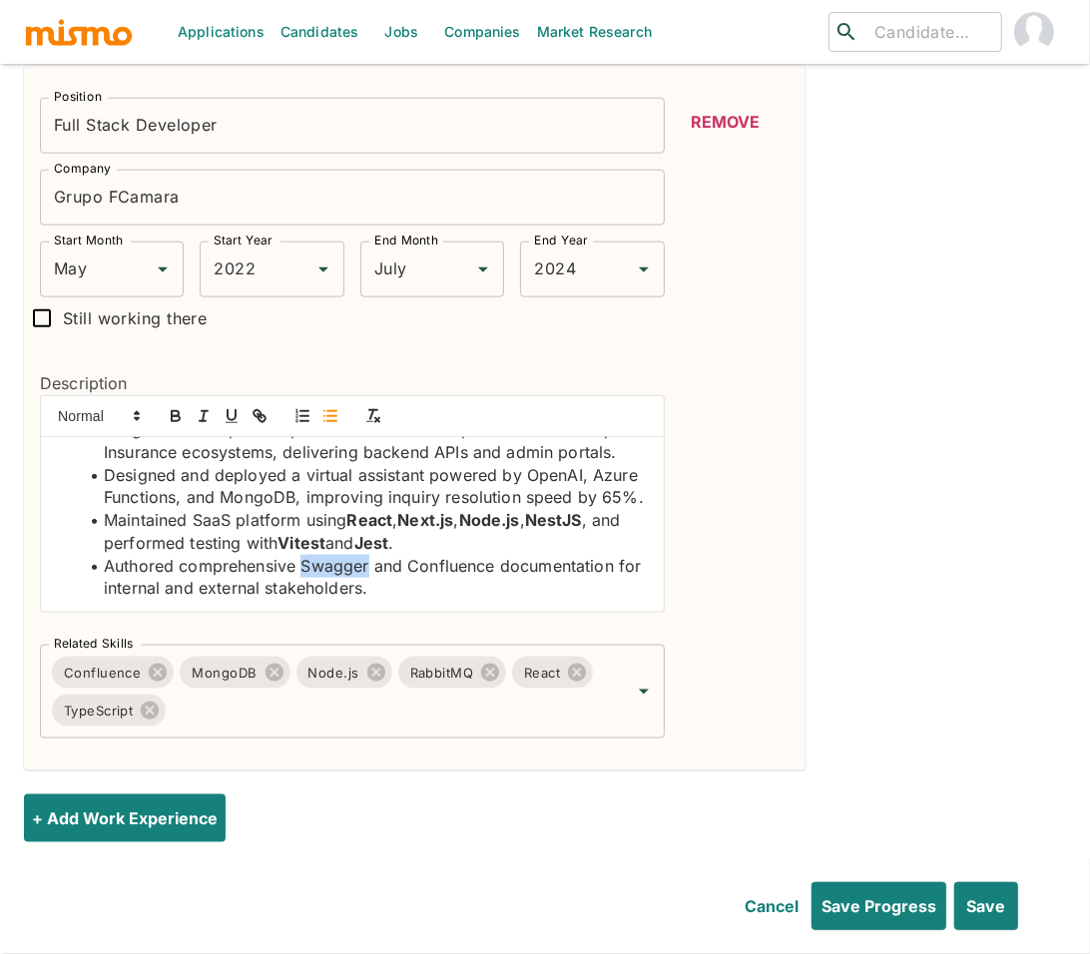
click at [342, 555] on li "Authored comprehensive Swagger and Confluence documentation for internal and ex…" at bounding box center [364, 577] width 569 height 45
click at [172, 411] on icon "button" at bounding box center [175, 413] width 7 height 5
click at [469, 555] on li "Authored comprehensive Swagger and Confluence documentation for internal and ex…" at bounding box center [364, 577] width 569 height 45
click at [173, 416] on icon "button" at bounding box center [176, 418] width 8 height 5
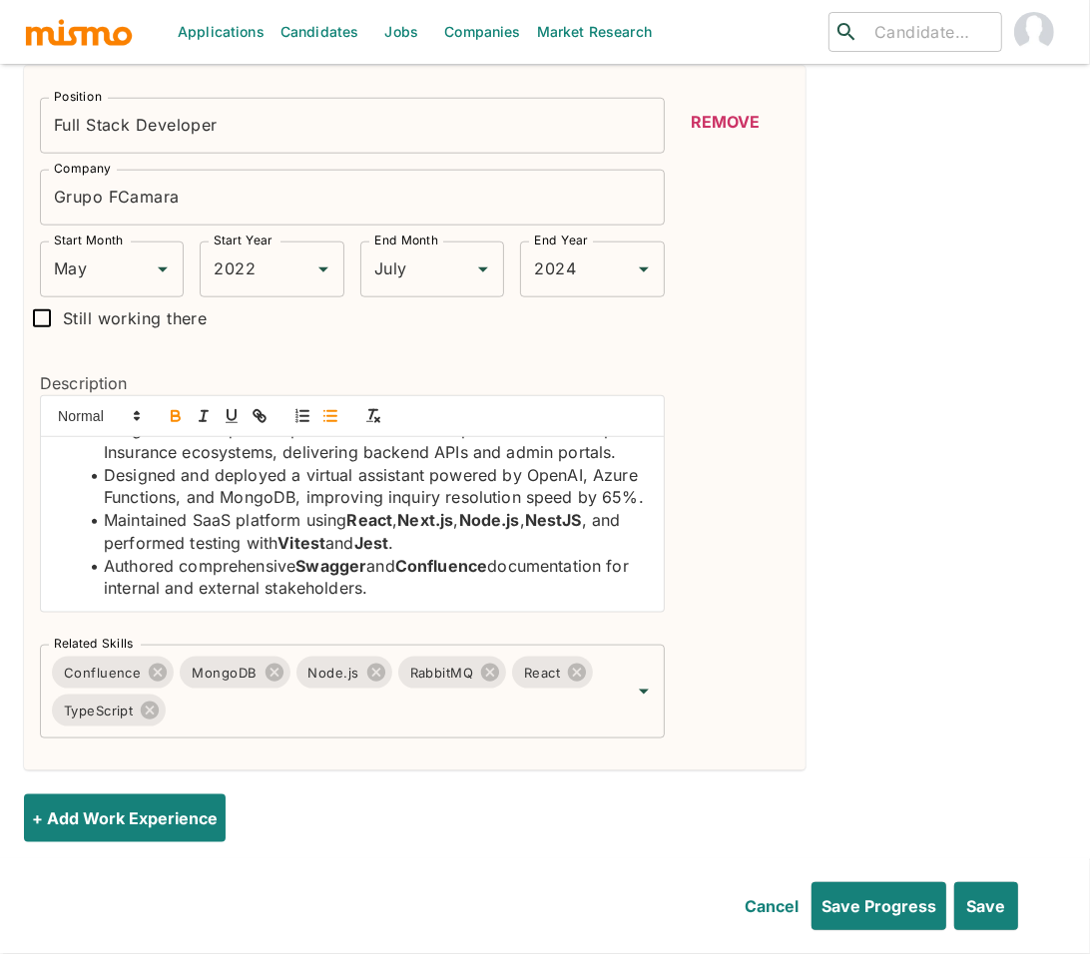
click at [311, 464] on li "Designed and deployed a virtual assistant powered by OpenAI, Azure Functions, a…" at bounding box center [364, 486] width 569 height 45
click at [172, 411] on icon "button" at bounding box center [175, 413] width 7 height 5
click at [118, 464] on li "Designed and deployed a virtual assistant powered by OpenAI, Azure Functions, a…" at bounding box center [364, 486] width 569 height 45
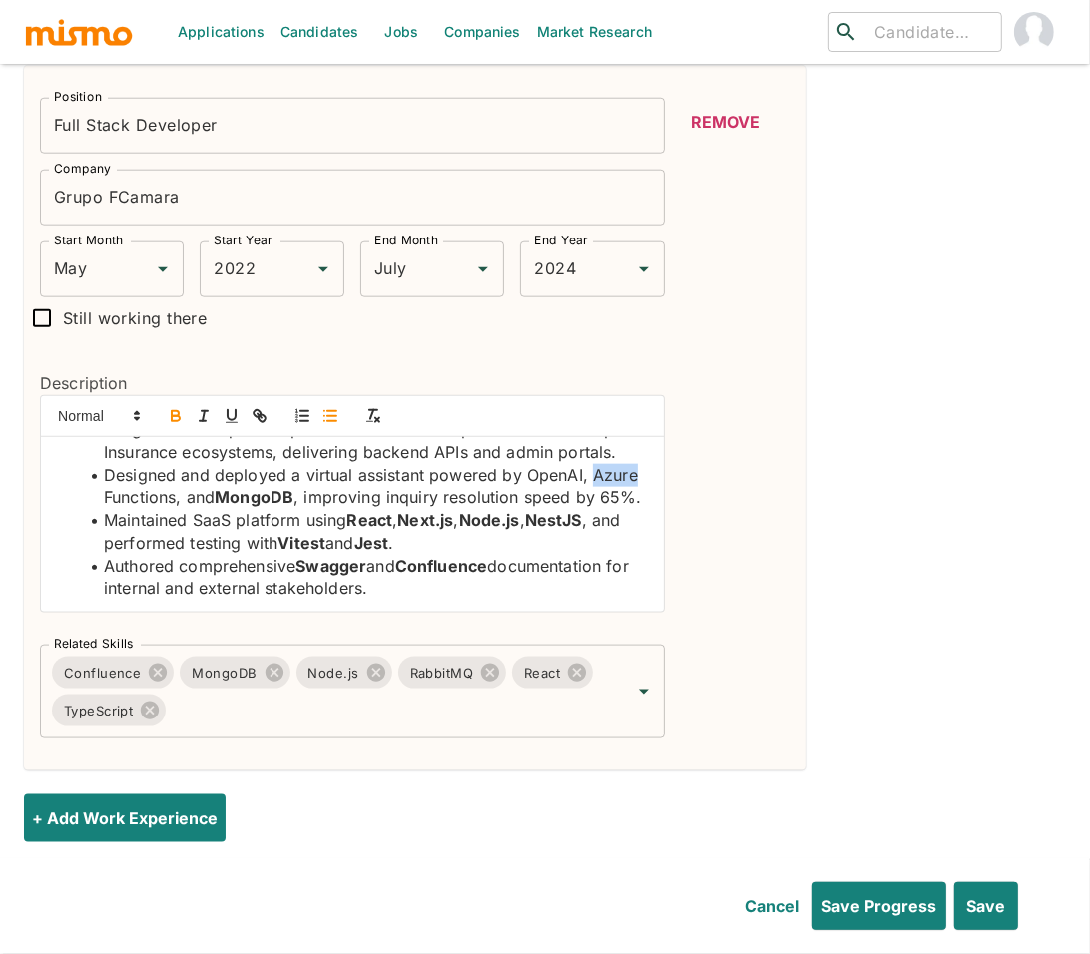
click at [175, 407] on icon "button" at bounding box center [176, 416] width 18 height 18
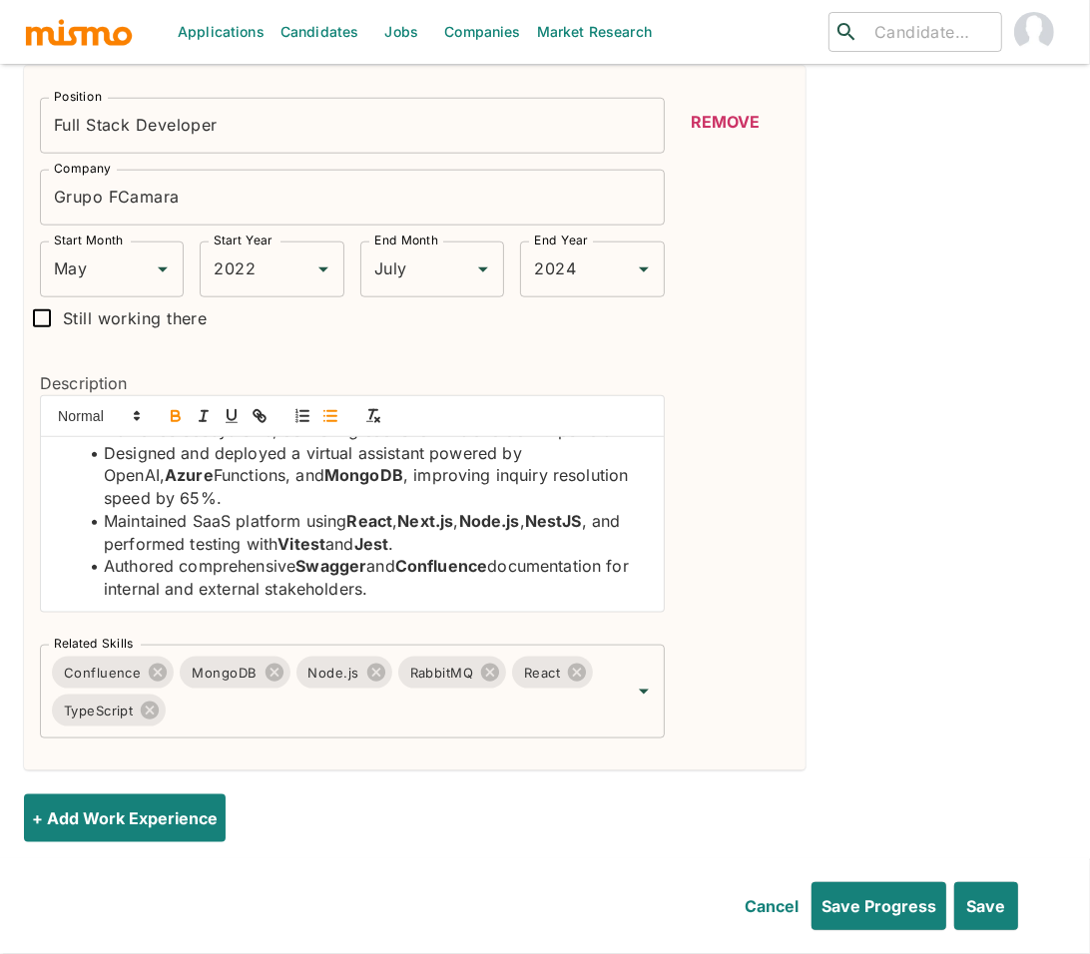
click at [570, 442] on li "Designed and deployed a virtual assistant powered by OpenAI, Azure Functions, a…" at bounding box center [364, 476] width 569 height 68
click at [177, 407] on icon "button" at bounding box center [176, 416] width 18 height 18
click at [218, 510] on li "Maintained SaaS platform using React , Next.js , Node.js , NestJS , and perform…" at bounding box center [364, 532] width 569 height 45
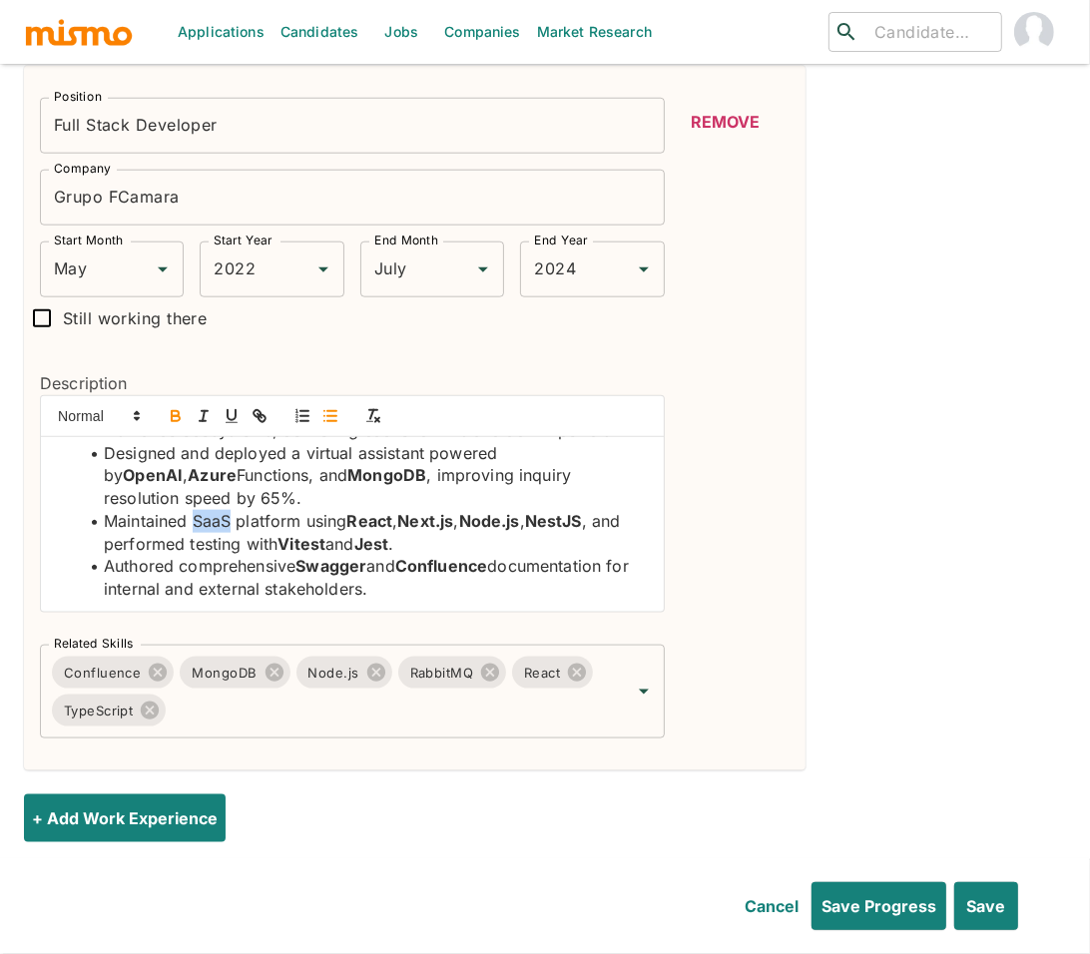
click at [170, 407] on icon "button" at bounding box center [176, 416] width 18 height 18
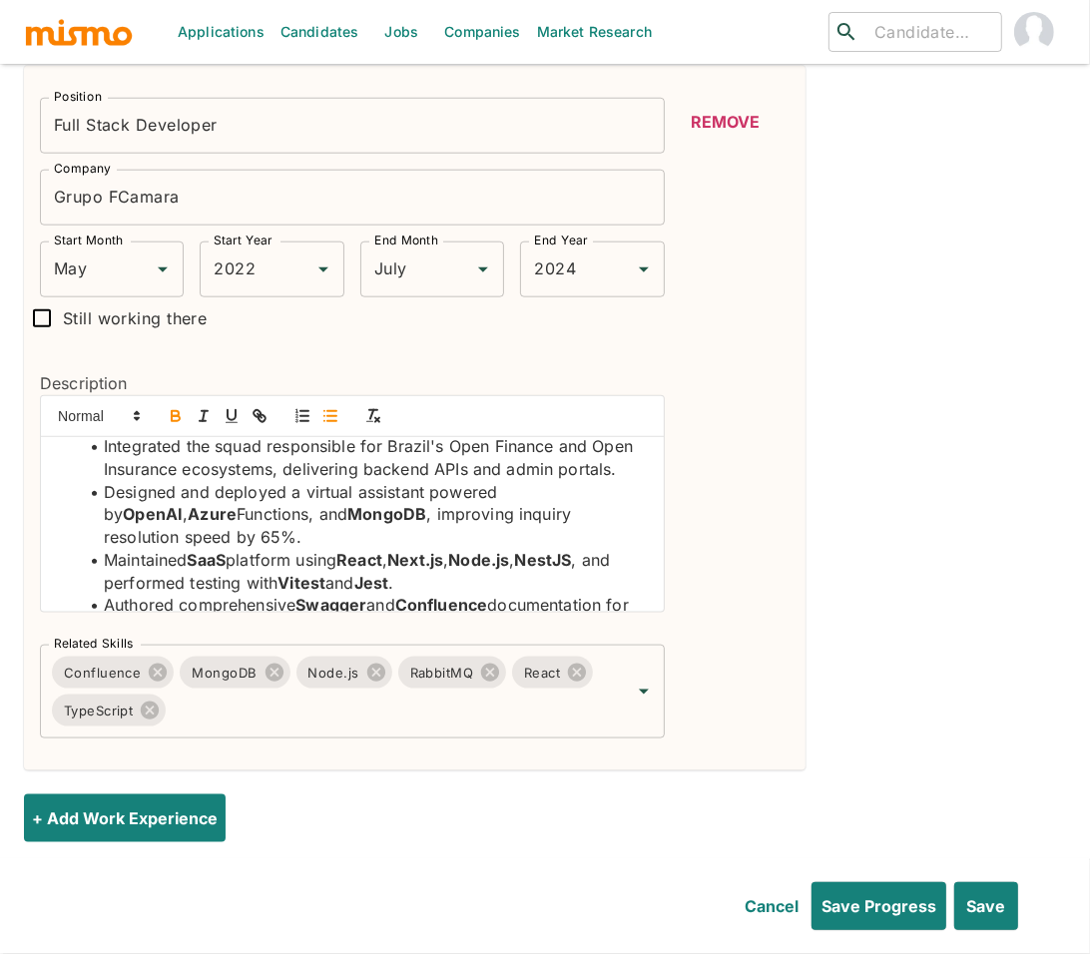
scroll to position [0, 0]
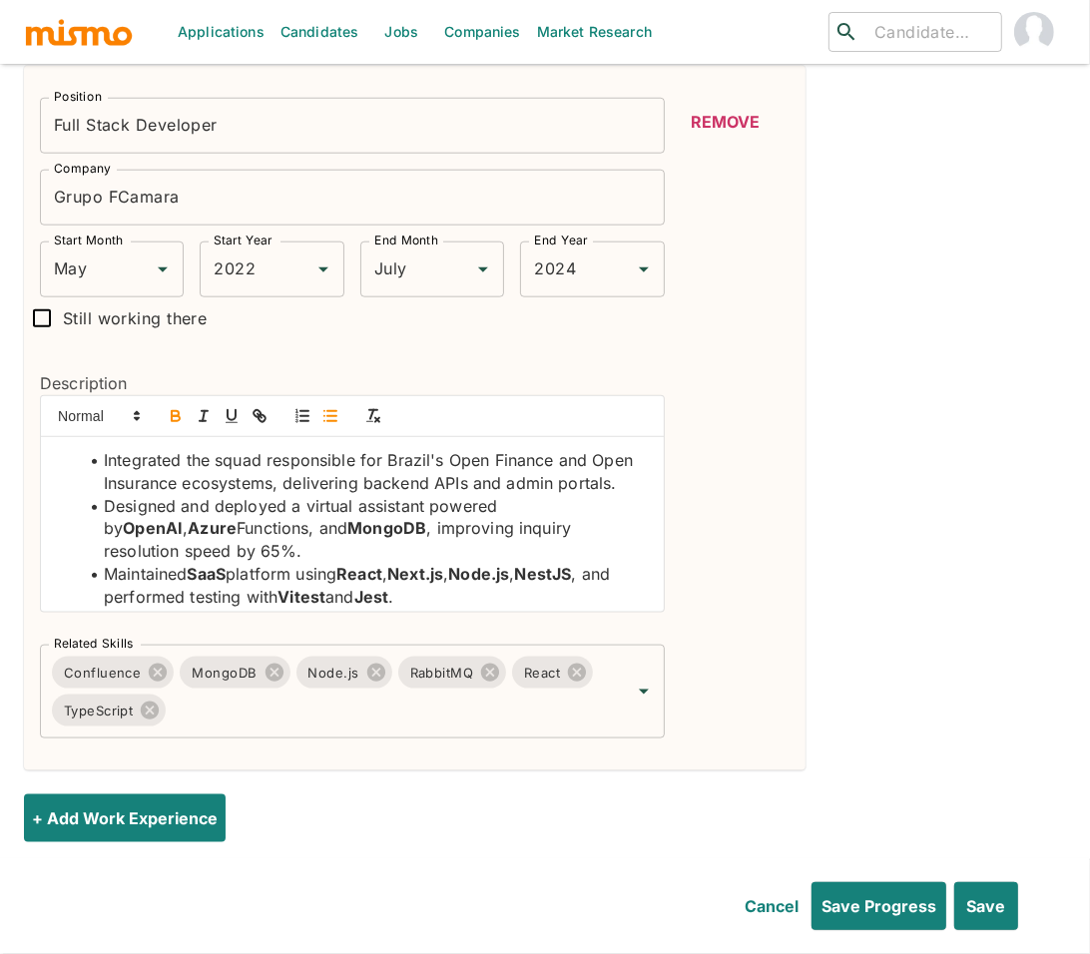
click at [501, 455] on li "Integrated the squad responsible for Brazil's Open Finance and Open Insurance e…" at bounding box center [364, 471] width 569 height 45
click at [170, 407] on icon "button" at bounding box center [176, 416] width 18 height 18
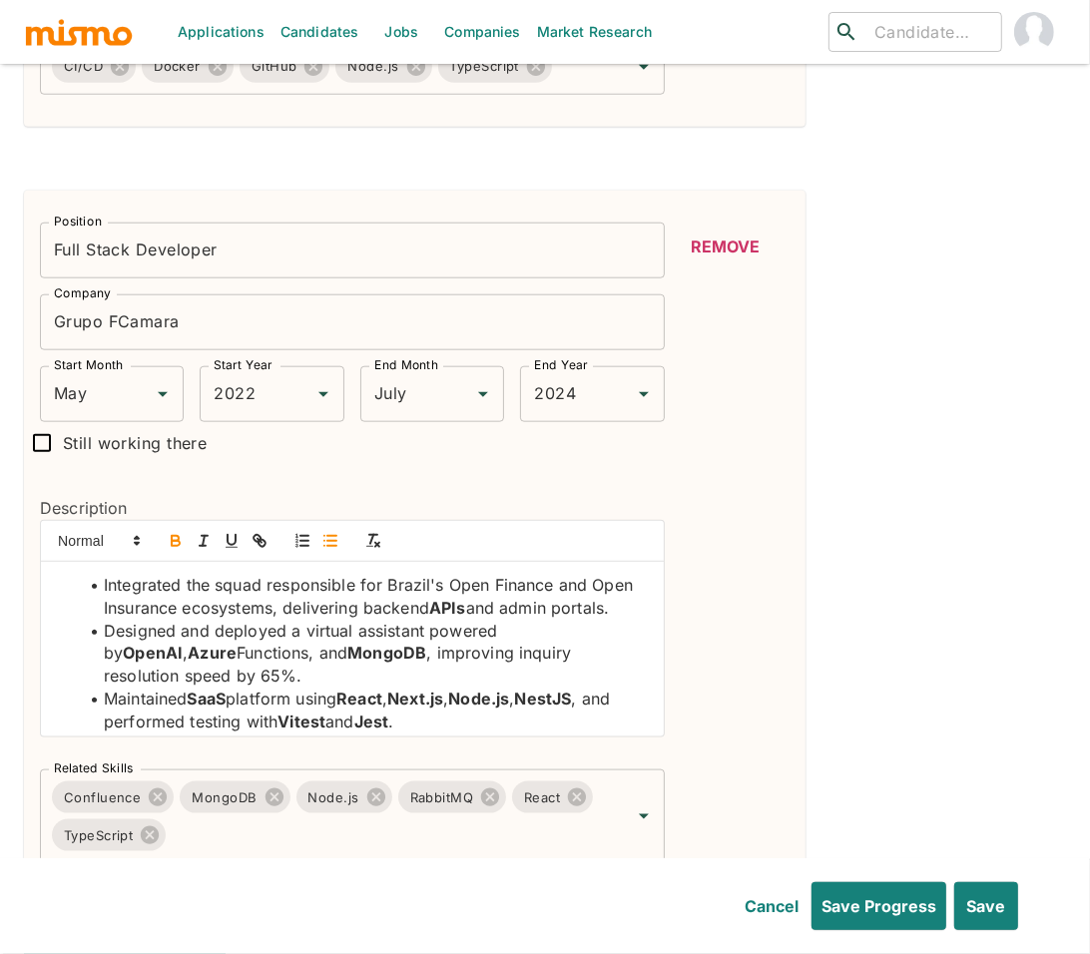
scroll to position [1168, 0]
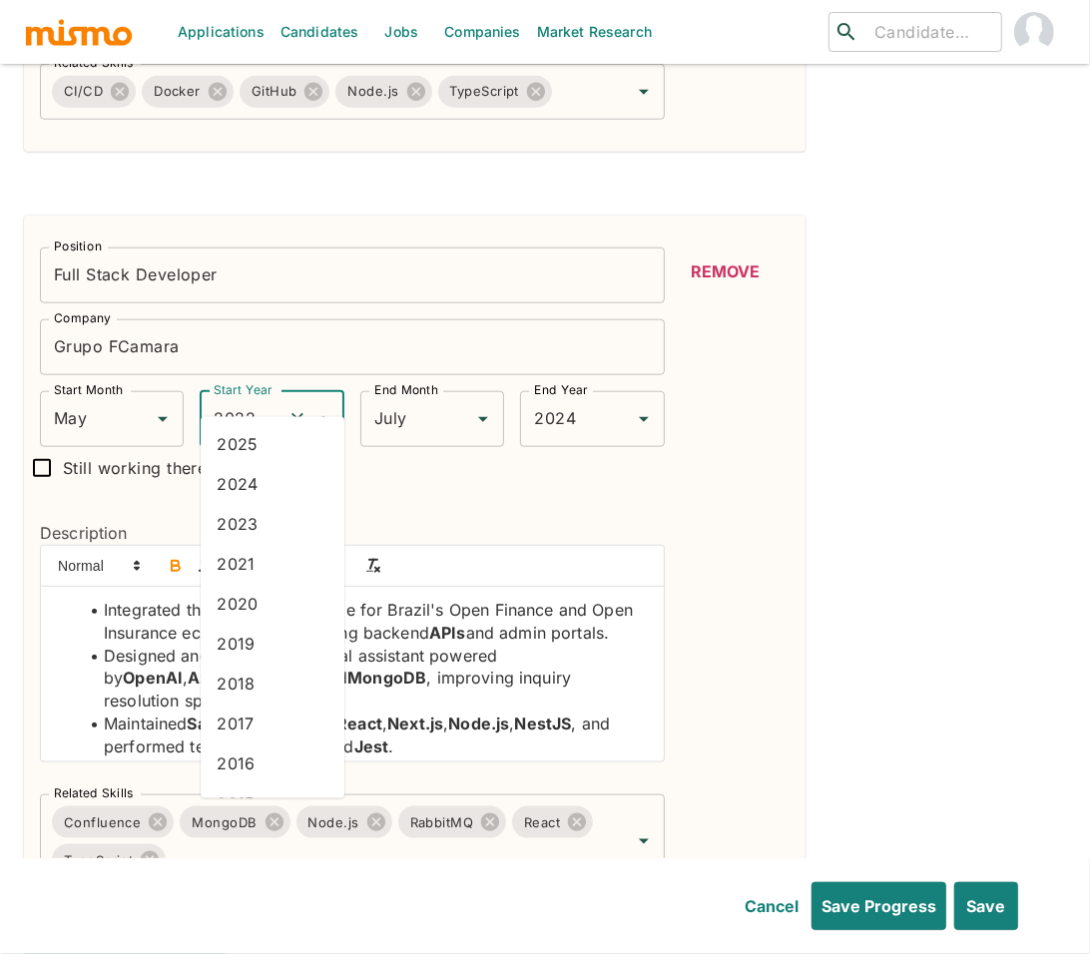
click at [244, 400] on input "2022" at bounding box center [244, 419] width 70 height 38
click at [271, 519] on li "2023" at bounding box center [273, 525] width 144 height 40
type input "2023"
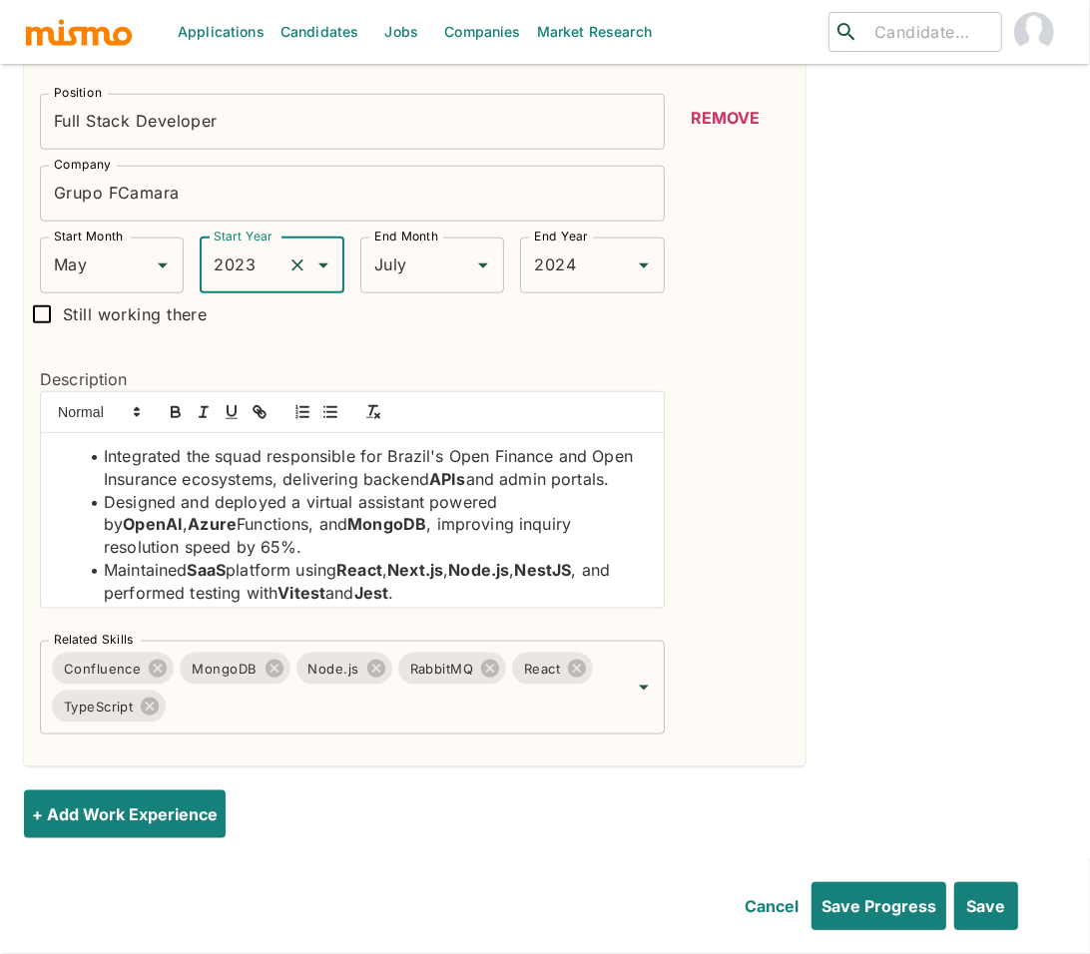
scroll to position [1412, 0]
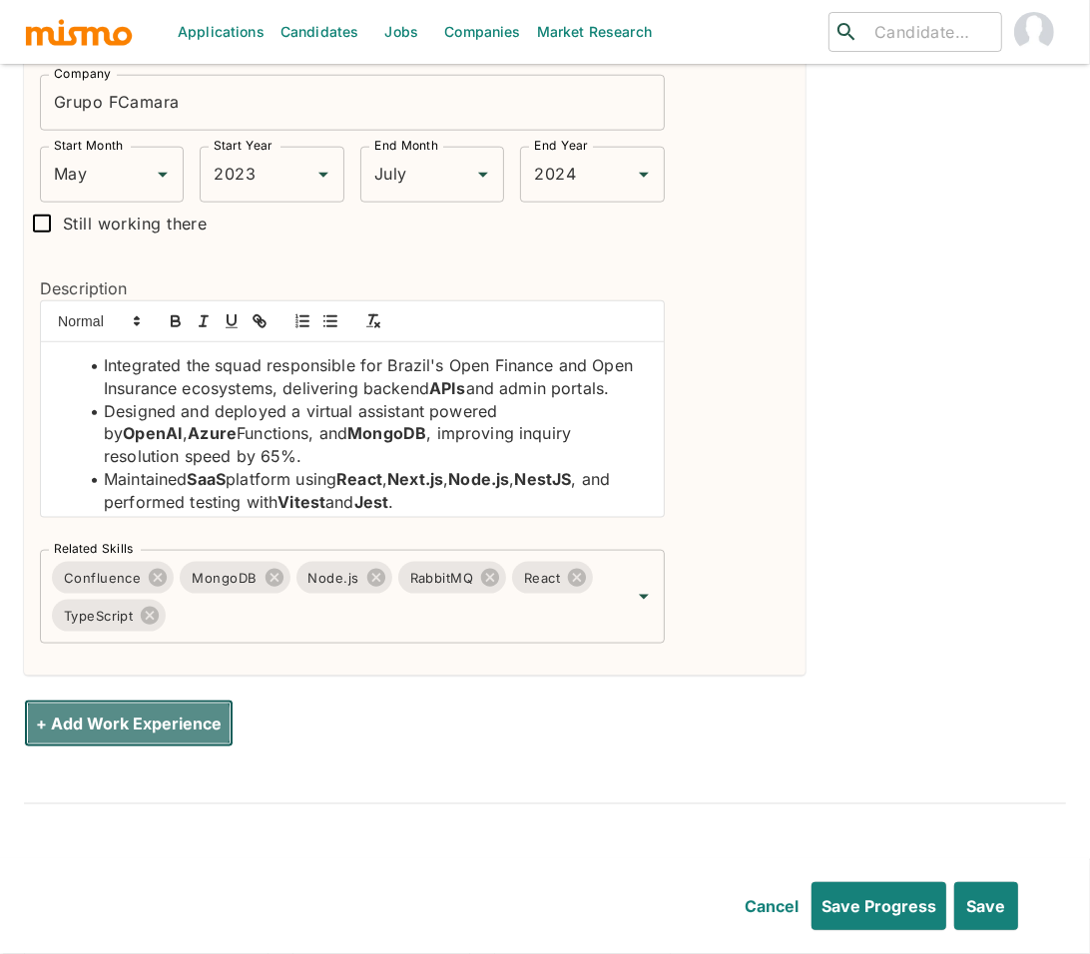
click at [105, 700] on button "+ Add Work Experience" at bounding box center [129, 724] width 210 height 48
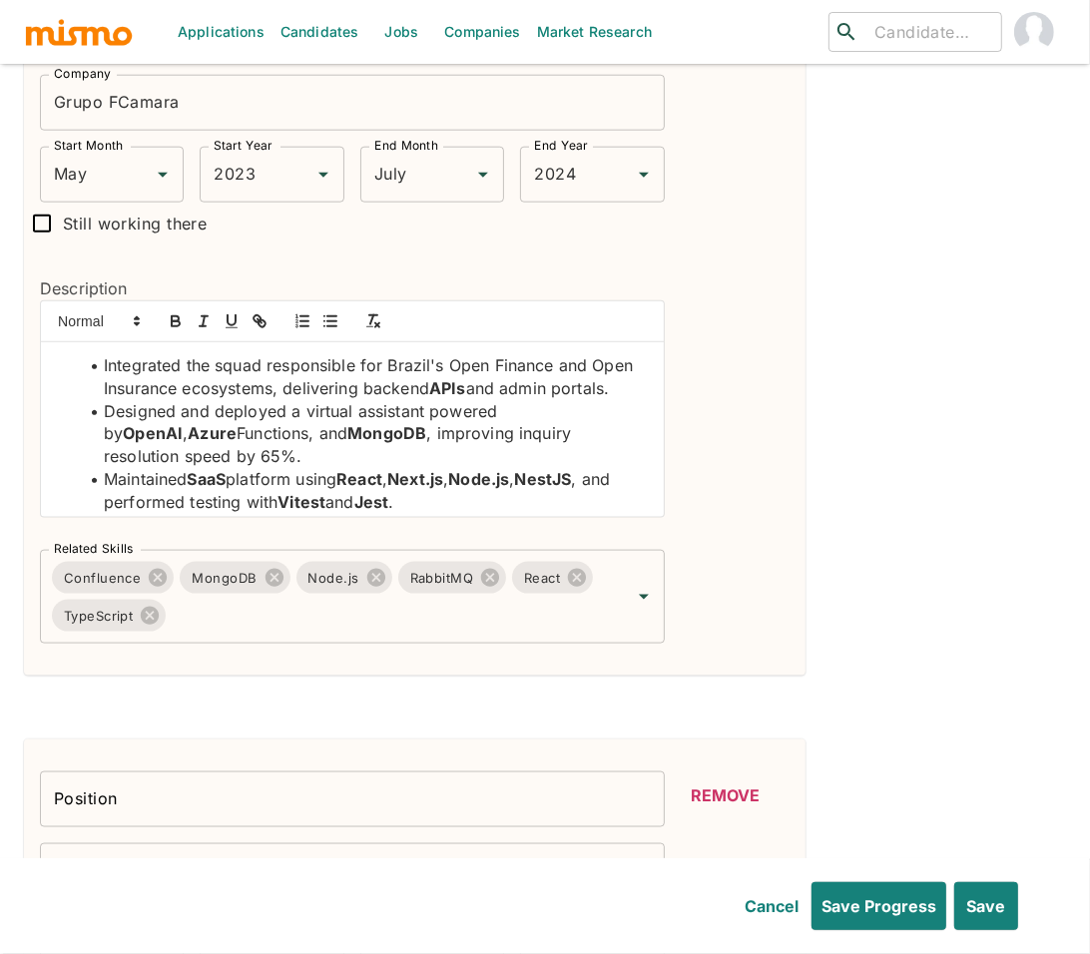
click at [887, 546] on div "Position Software Engineer Position Company McCarren Company Start Month Octobe…" at bounding box center [545, 335] width 1042 height 2192
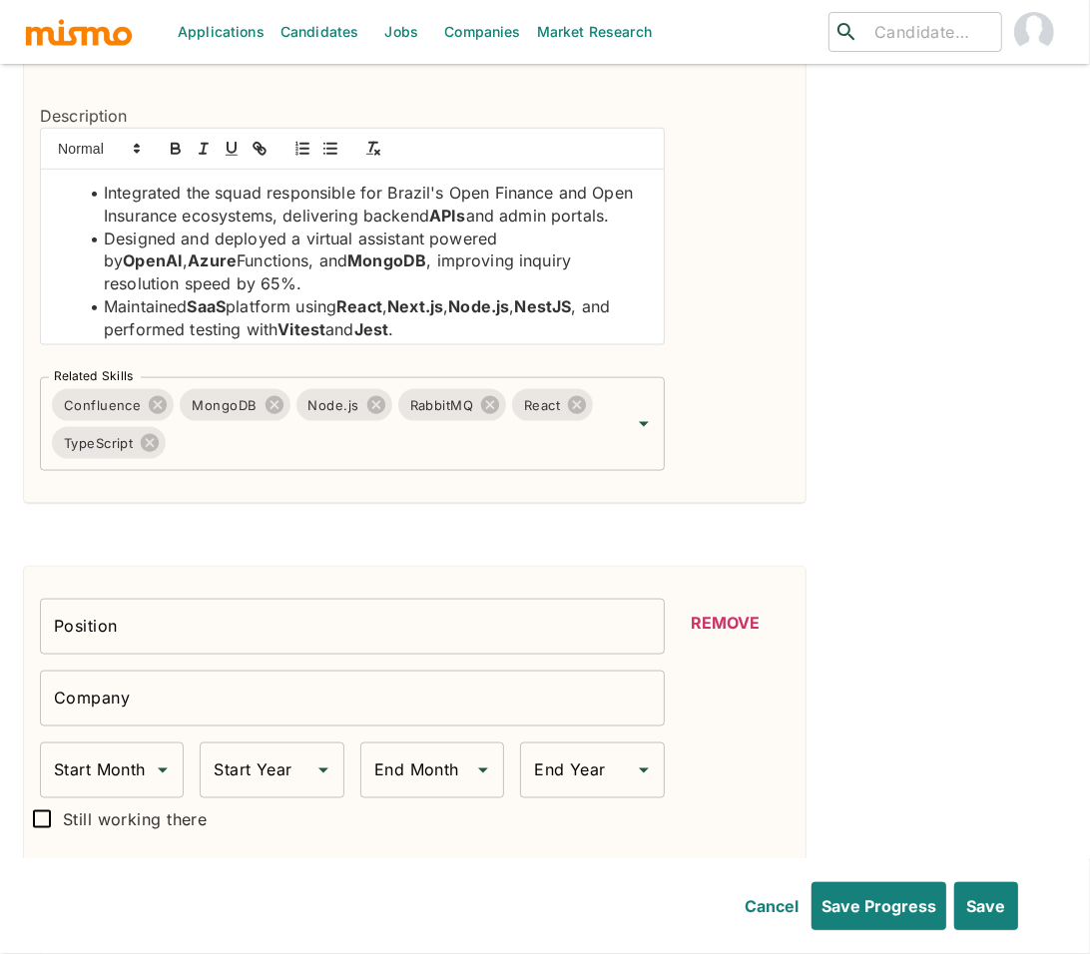
scroll to position [1610, 0]
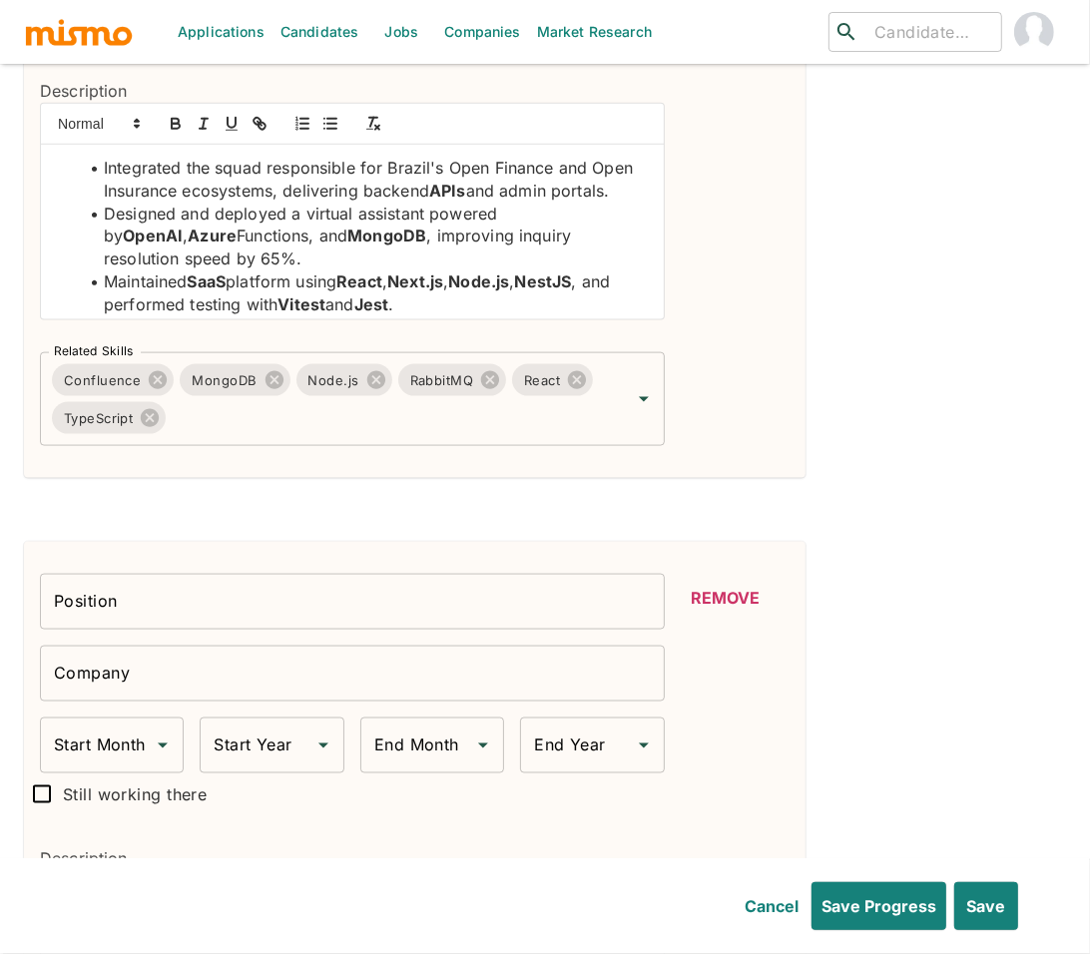
click at [806, 549] on div "Position Software Engineer Position Company McCarren Company Start Month Octobe…" at bounding box center [545, 138] width 1042 height 2192
click at [720, 574] on button "Remove" at bounding box center [725, 598] width 129 height 48
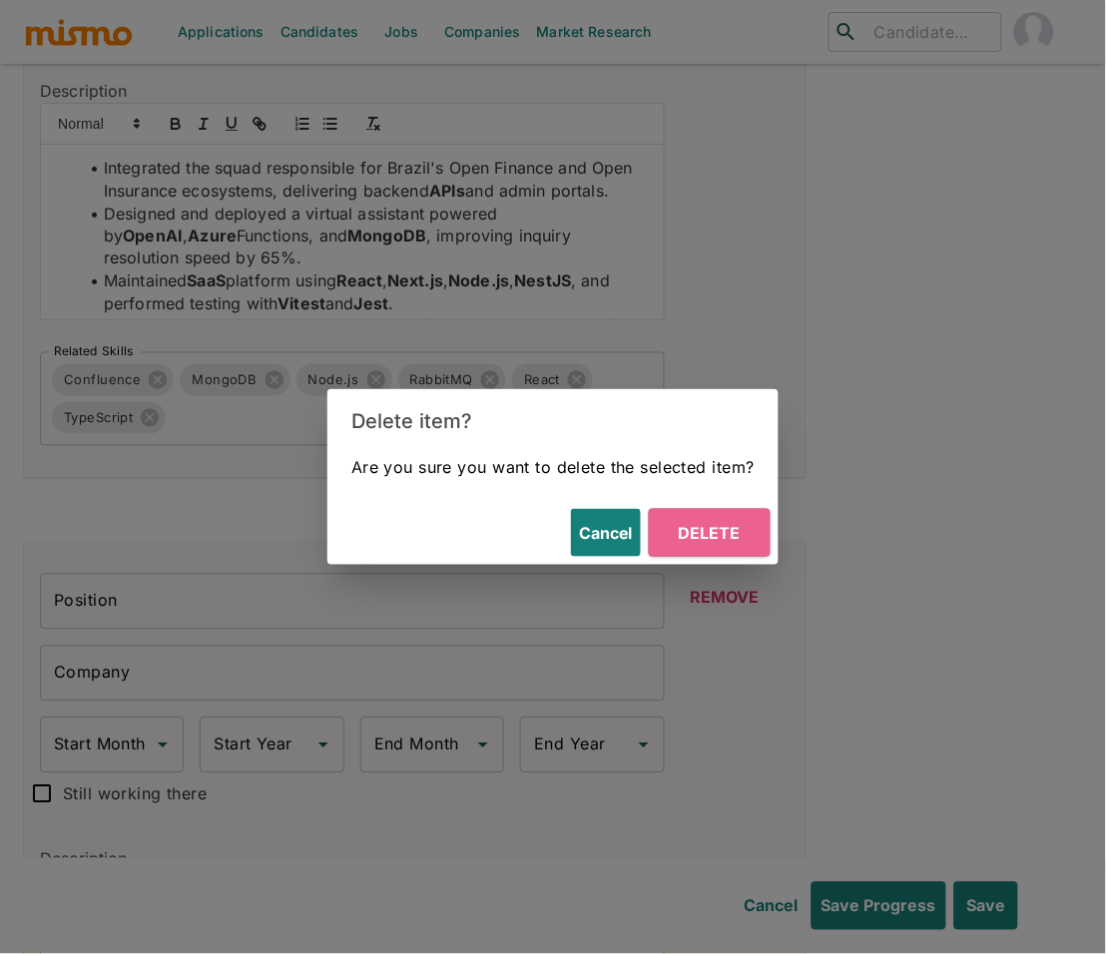
click at [707, 528] on button "Delete" at bounding box center [710, 533] width 122 height 48
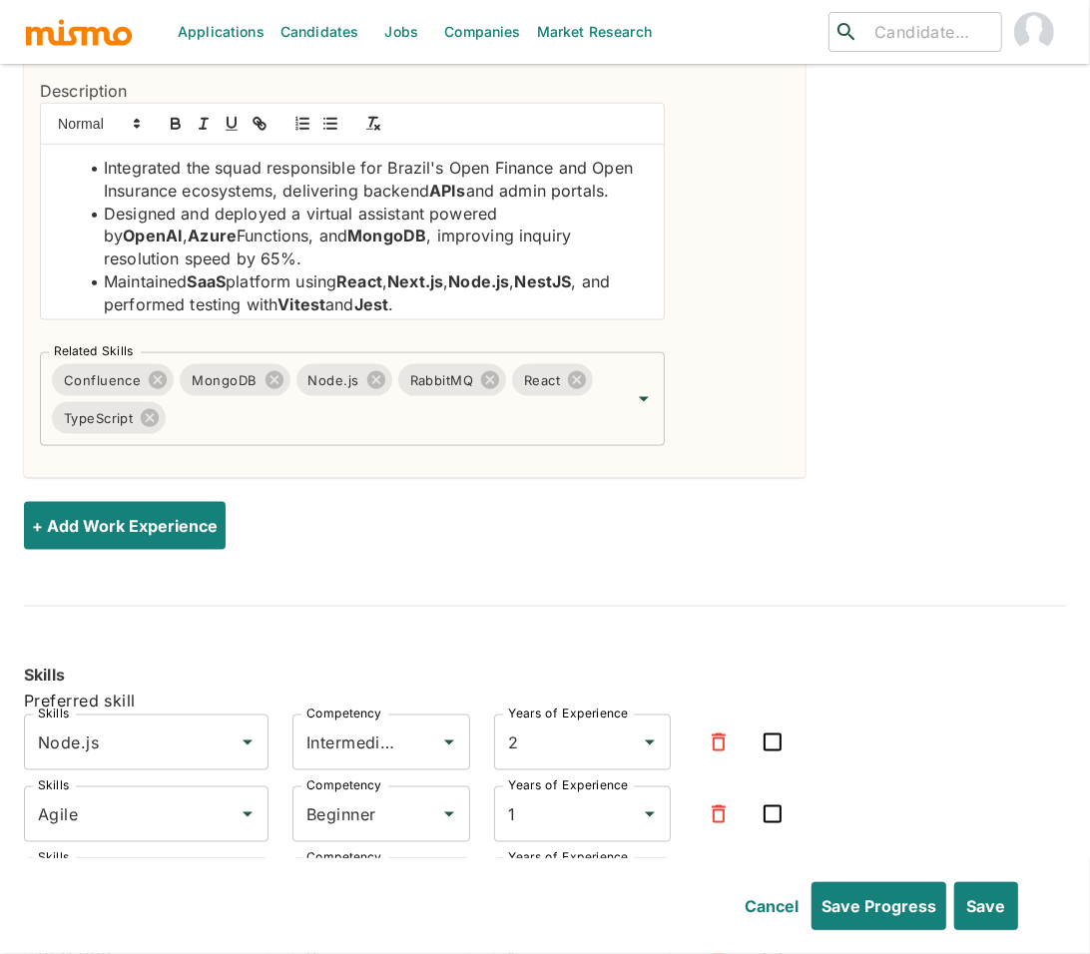
click at [619, 275] on li "Maintained SaaS platform using React , Next.js , Node.js , NestJS , and perform…" at bounding box center [364, 293] width 569 height 45
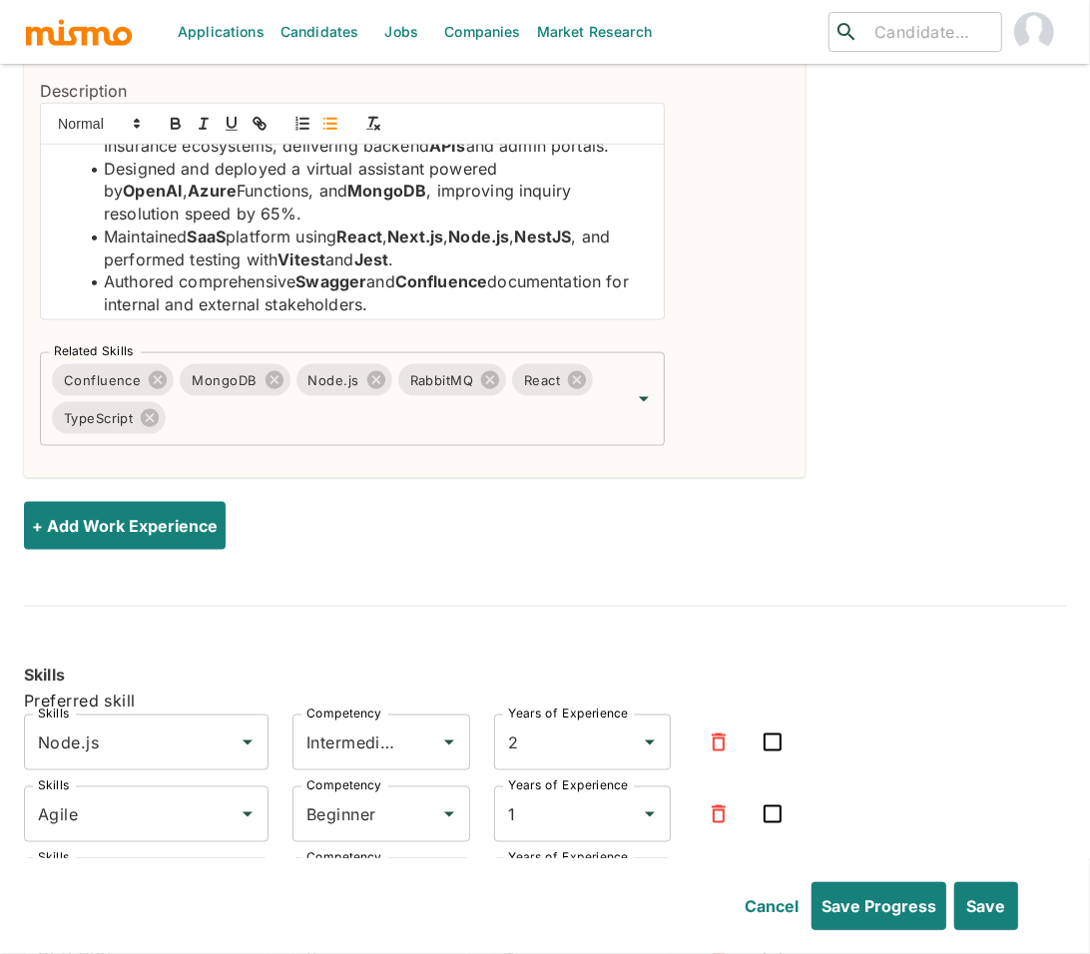
scroll to position [75, 0]
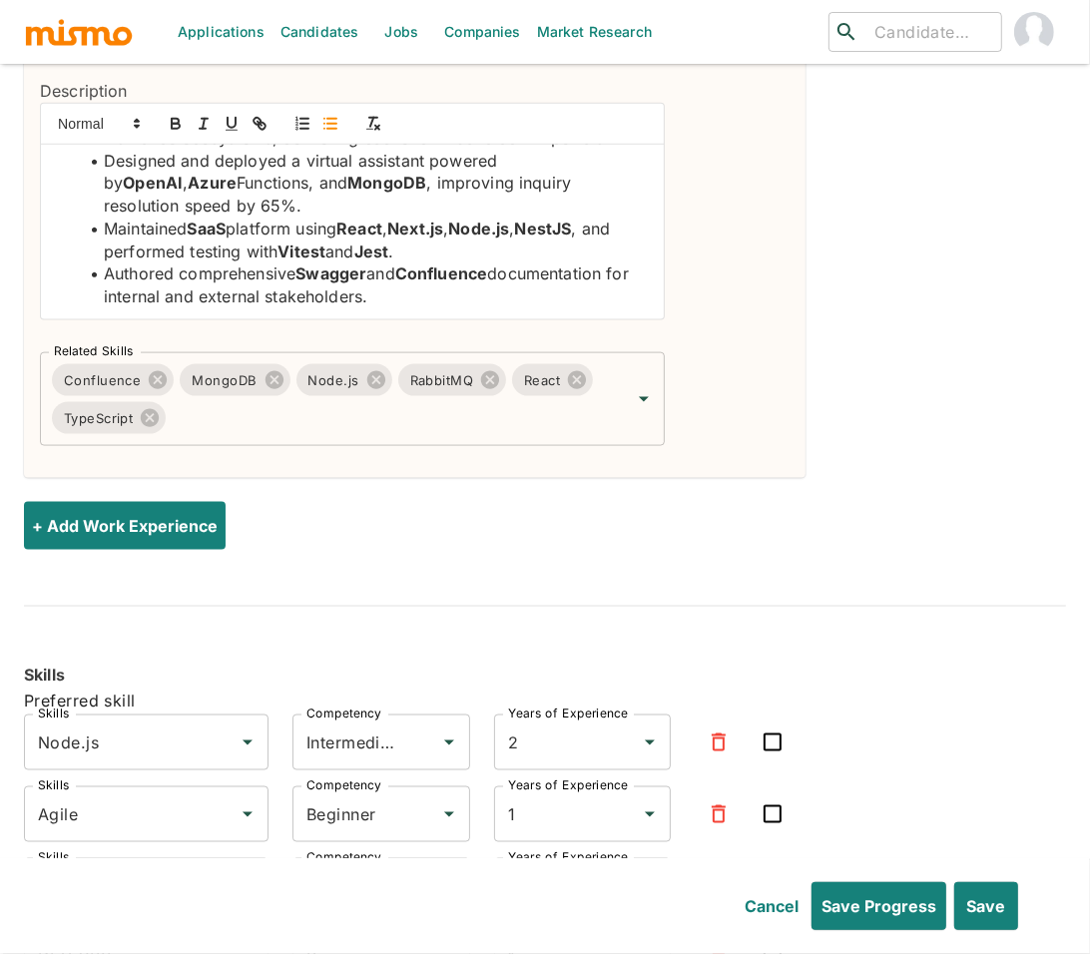
click at [470, 269] on li "Authored comprehensive Swagger and Confluence documentation for internal and ex…" at bounding box center [364, 285] width 569 height 45
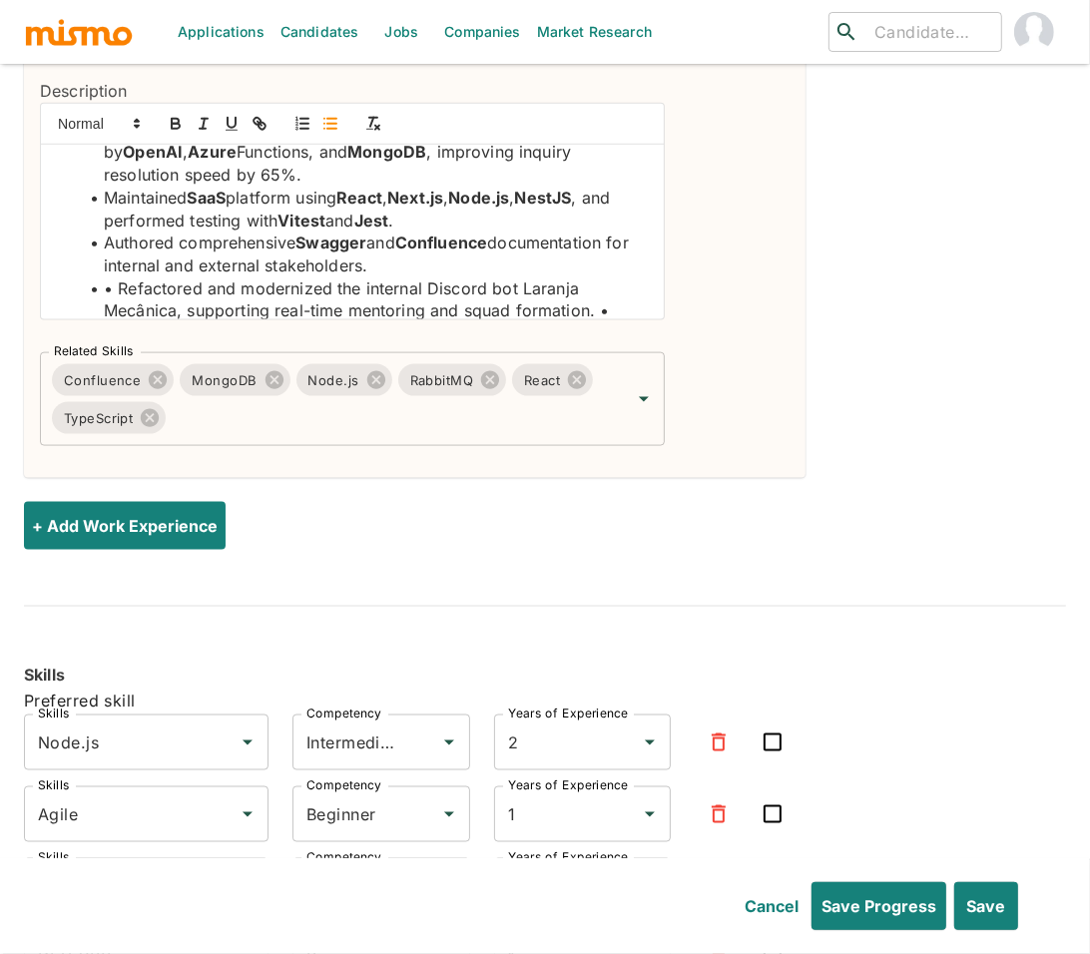
scroll to position [175, 0]
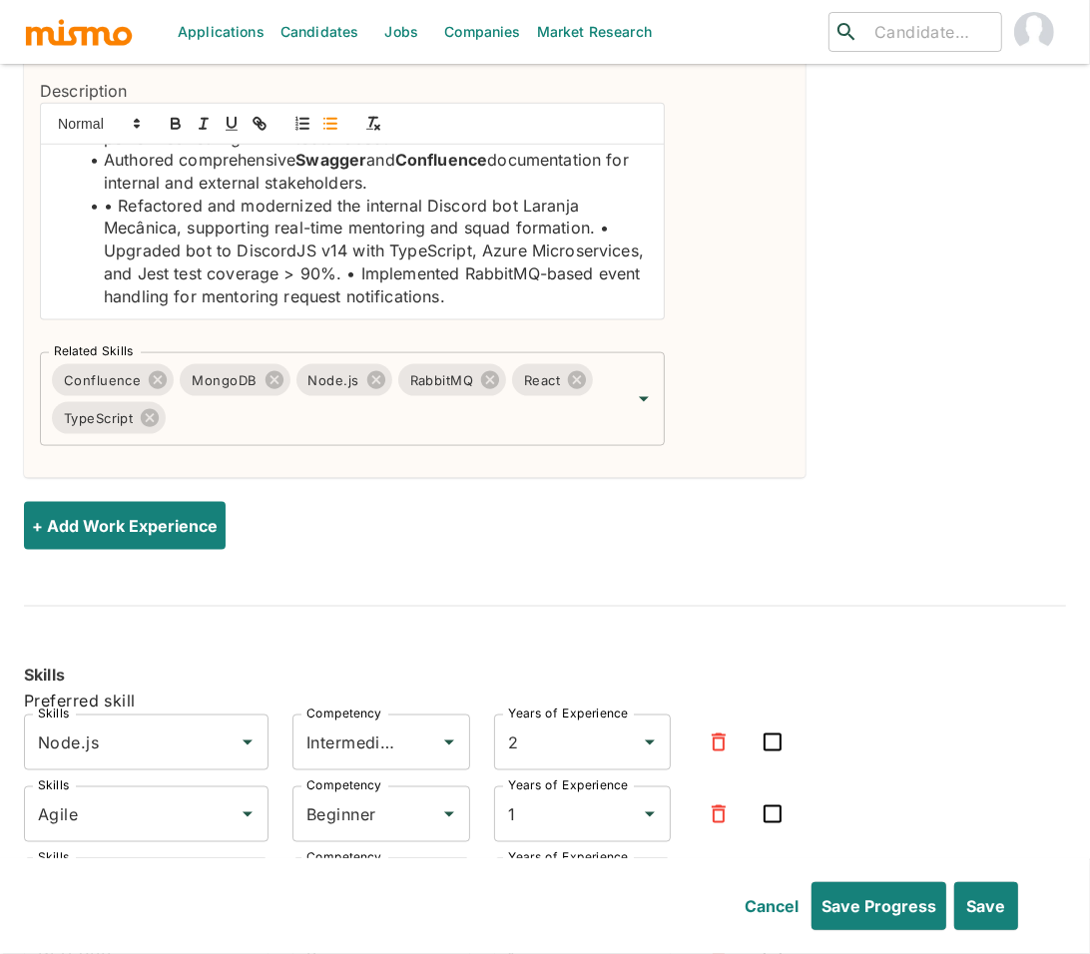
click at [120, 195] on li "• Refactored and modernized the internal Discord bot Laranja Mecânica, supporti…" at bounding box center [364, 252] width 569 height 114
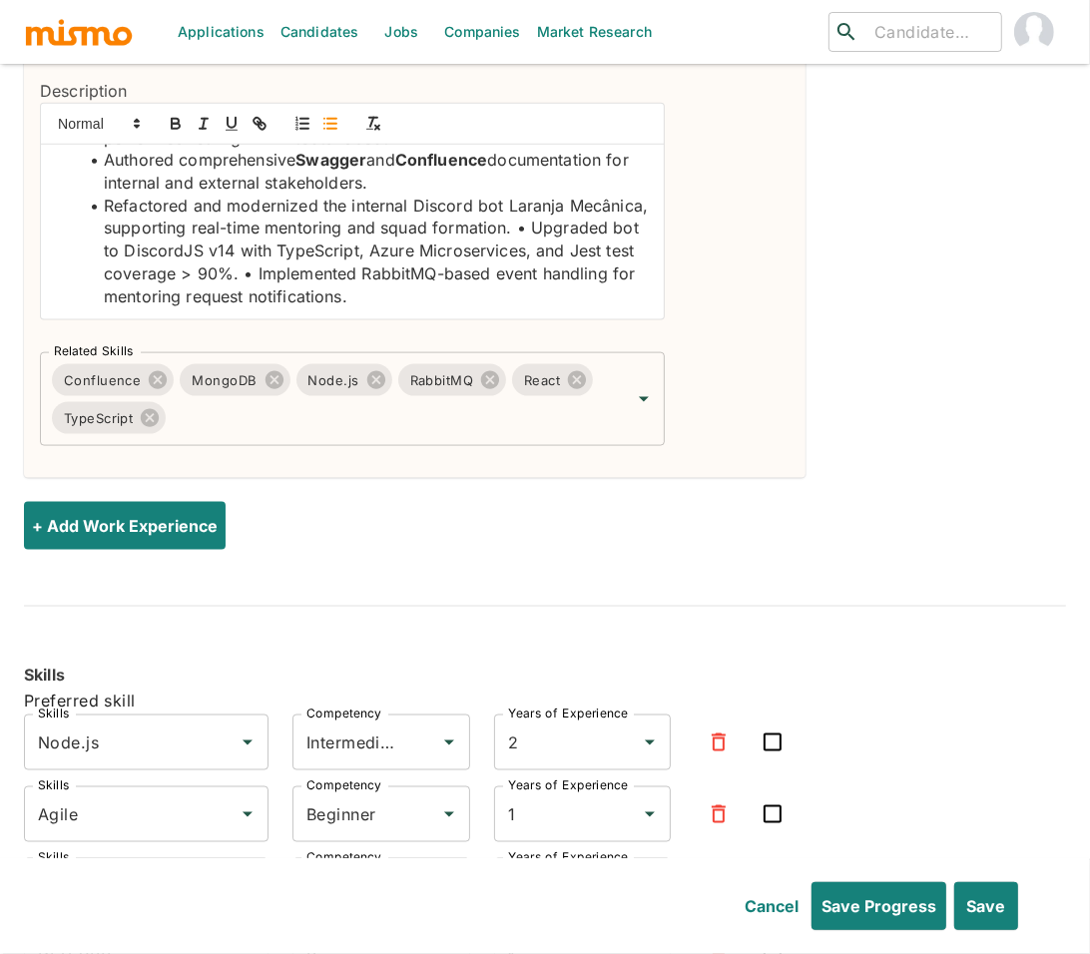
click at [601, 212] on li "Refactored and modernized the internal Discord bot Laranja Mecânica, supporting…" at bounding box center [364, 252] width 569 height 114
click at [475, 259] on li "Upgraded bot to DiscordJS v14 with TypeScript, Azure Microservices, and Jest te…" at bounding box center [364, 274] width 569 height 68
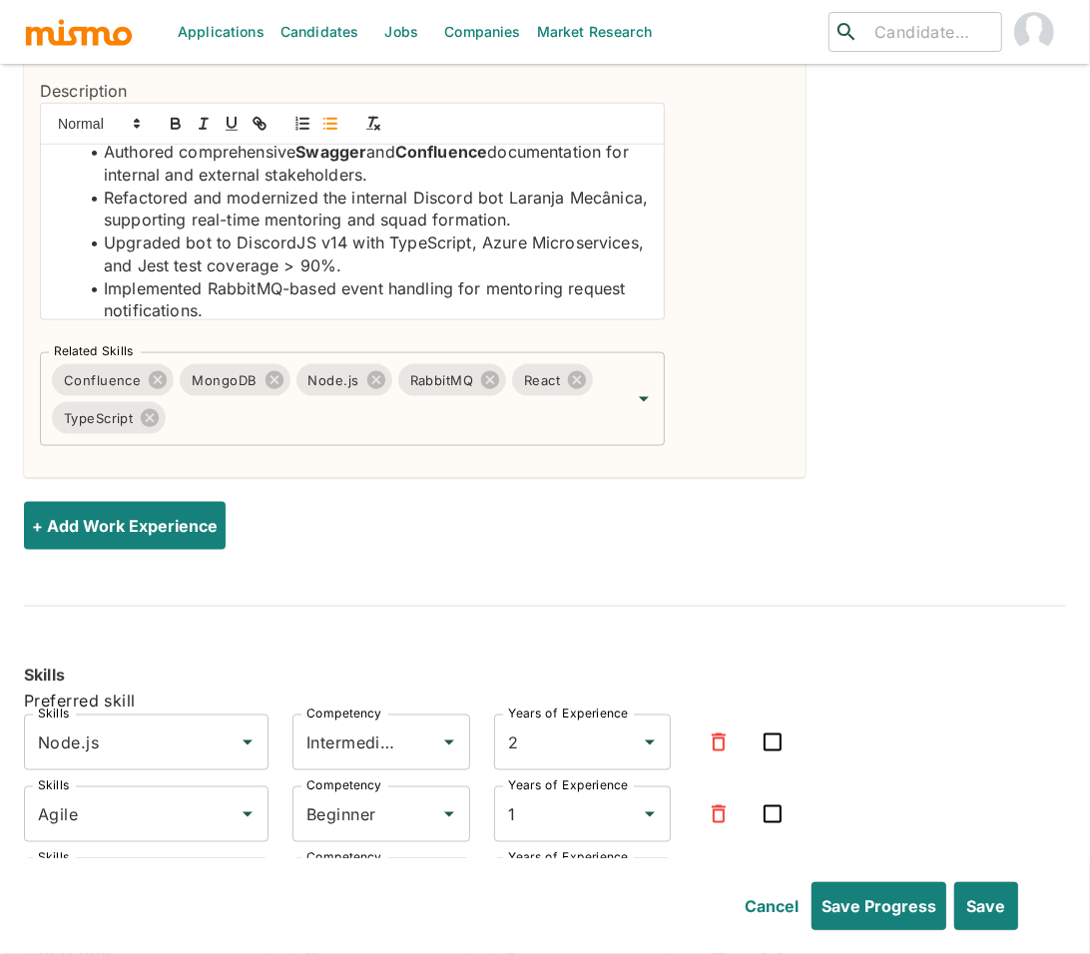
scroll to position [212, 0]
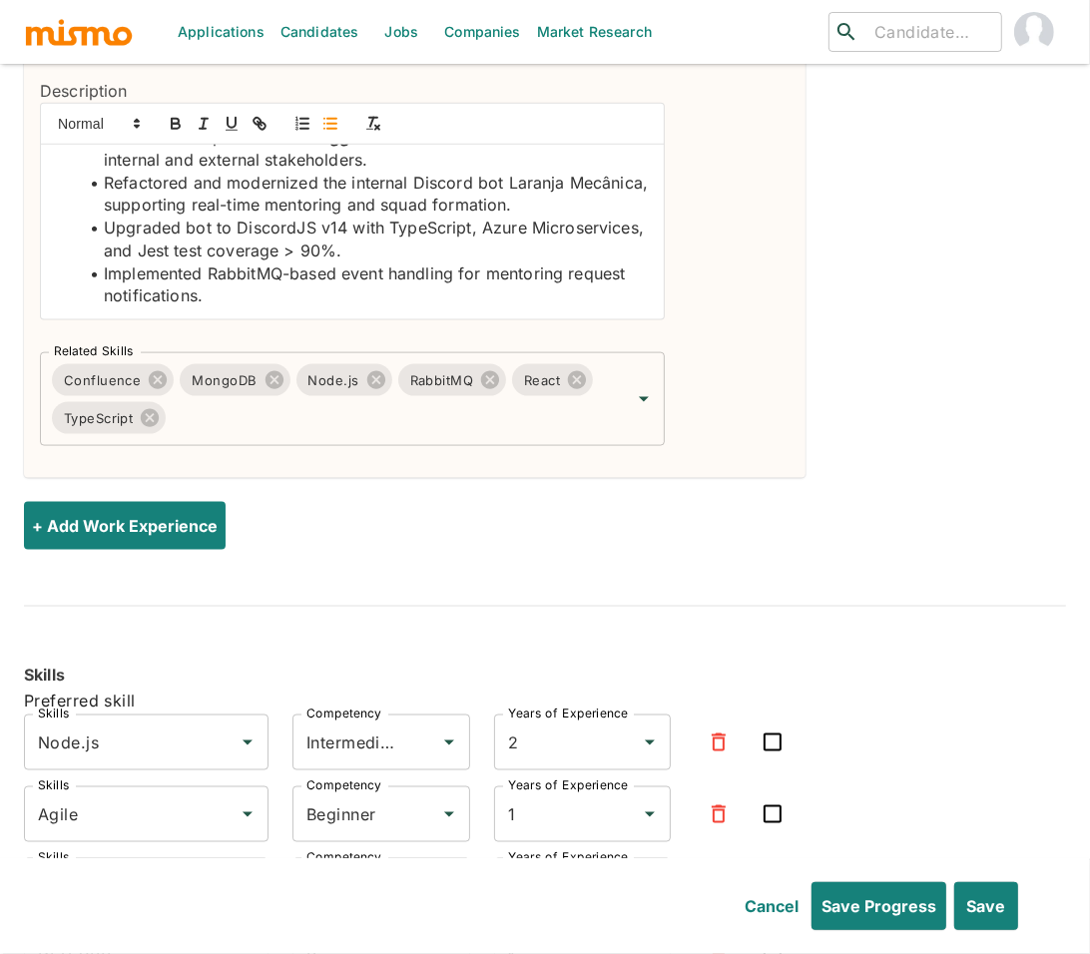
click at [259, 263] on li "Implemented RabbitMQ-based event handling for mentoring request notifications." at bounding box center [364, 285] width 569 height 45
click at [178, 124] on icon "button" at bounding box center [176, 126] width 8 height 5
click at [273, 217] on li "Upgraded bot to DiscordJS v14 with TypeScript, Azure Microservices, and Jest te…" at bounding box center [364, 239] width 569 height 45
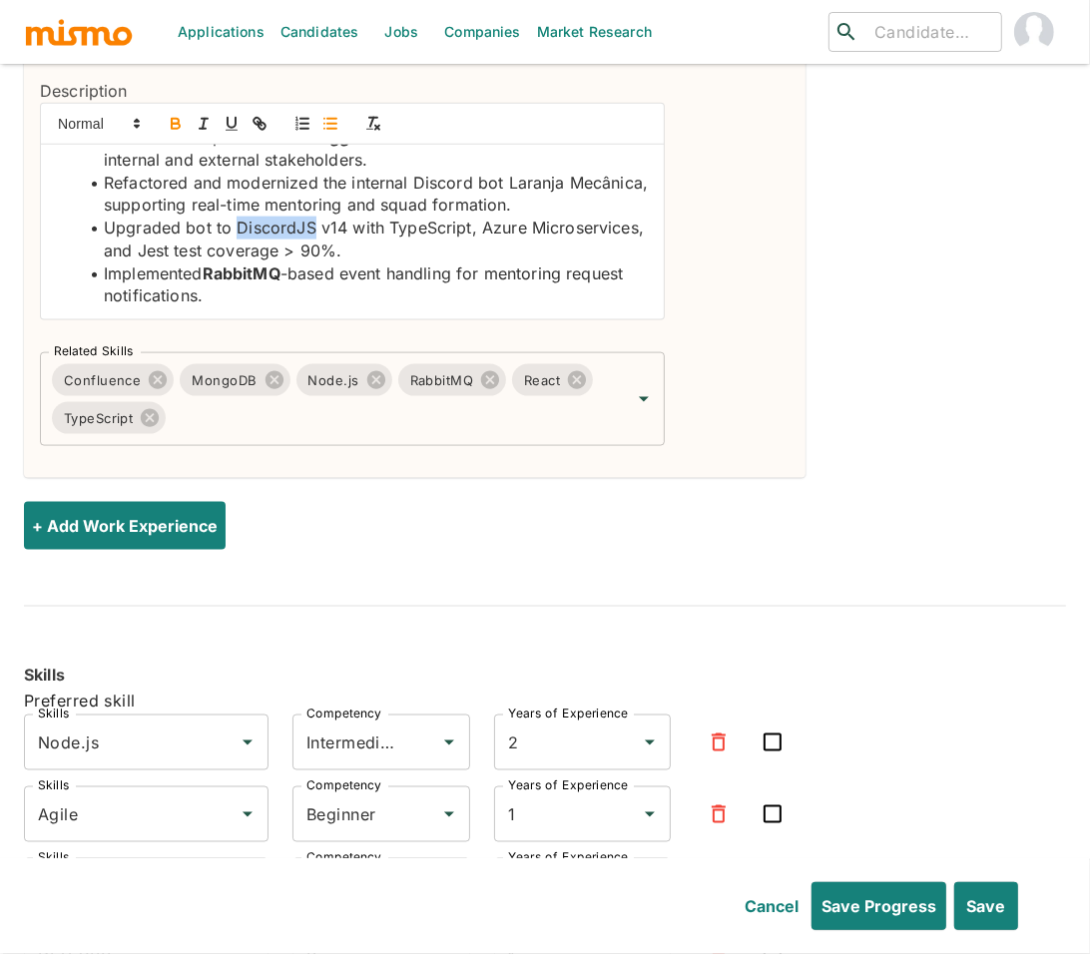
click at [177, 115] on icon "button" at bounding box center [176, 124] width 18 height 18
click at [411, 217] on li "Upgraded bot to DiscordJS v14 with TypeScript, Azure Microservices, and Jest te…" at bounding box center [364, 239] width 569 height 45
click at [172, 124] on icon "button" at bounding box center [176, 126] width 8 height 5
click at [503, 217] on li "Upgraded bot to DiscordJS v14 with TypeScript , Azure Microservices, and Jest t…" at bounding box center [364, 239] width 569 height 45
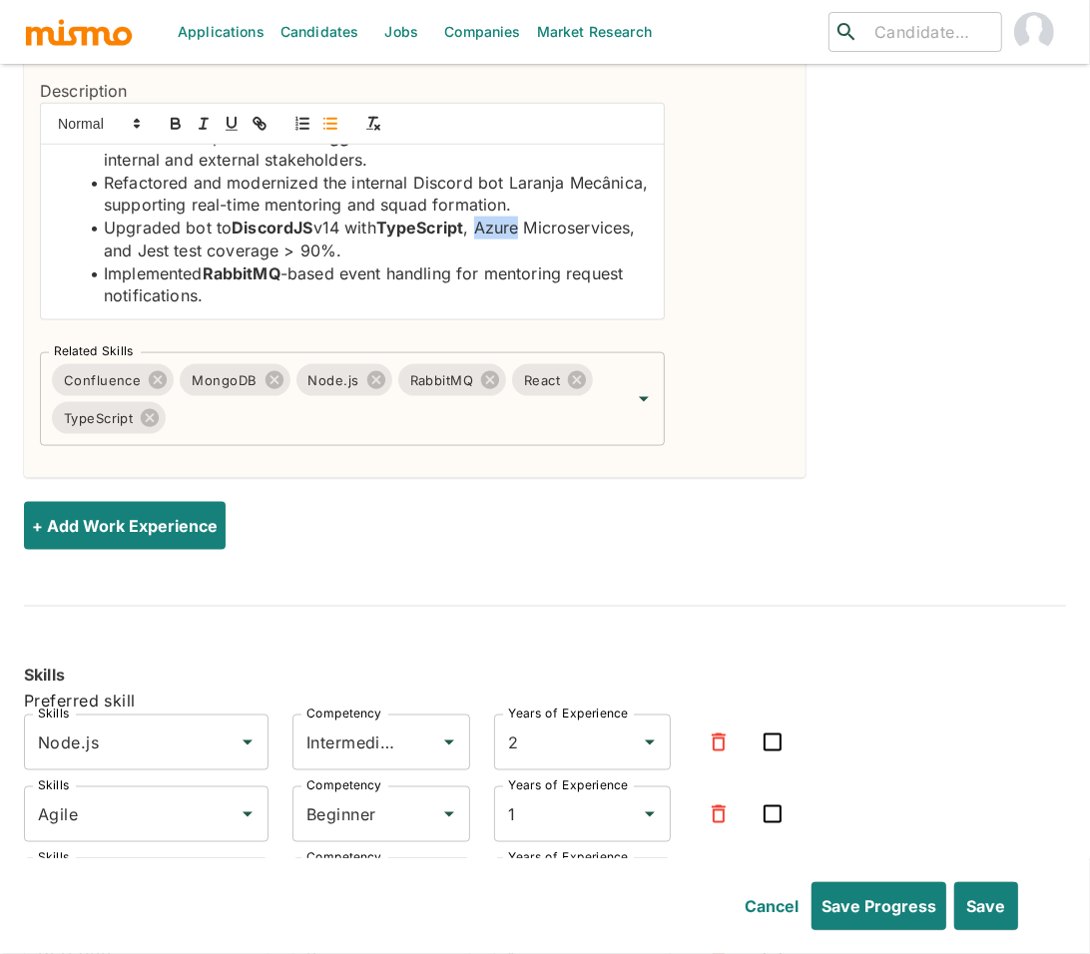
click at [503, 217] on li "Upgraded bot to DiscordJS v14 with TypeScript , Azure Microservices, and Jest t…" at bounding box center [364, 239] width 569 height 45
click at [173, 115] on icon "button" at bounding box center [176, 124] width 18 height 18
click at [158, 224] on li "Upgraded bot to DiscordJS v14 with TypeScript , Azure Microservices, and Jest t…" at bounding box center [364, 239] width 569 height 45
click at [175, 115] on icon "button" at bounding box center [176, 124] width 18 height 18
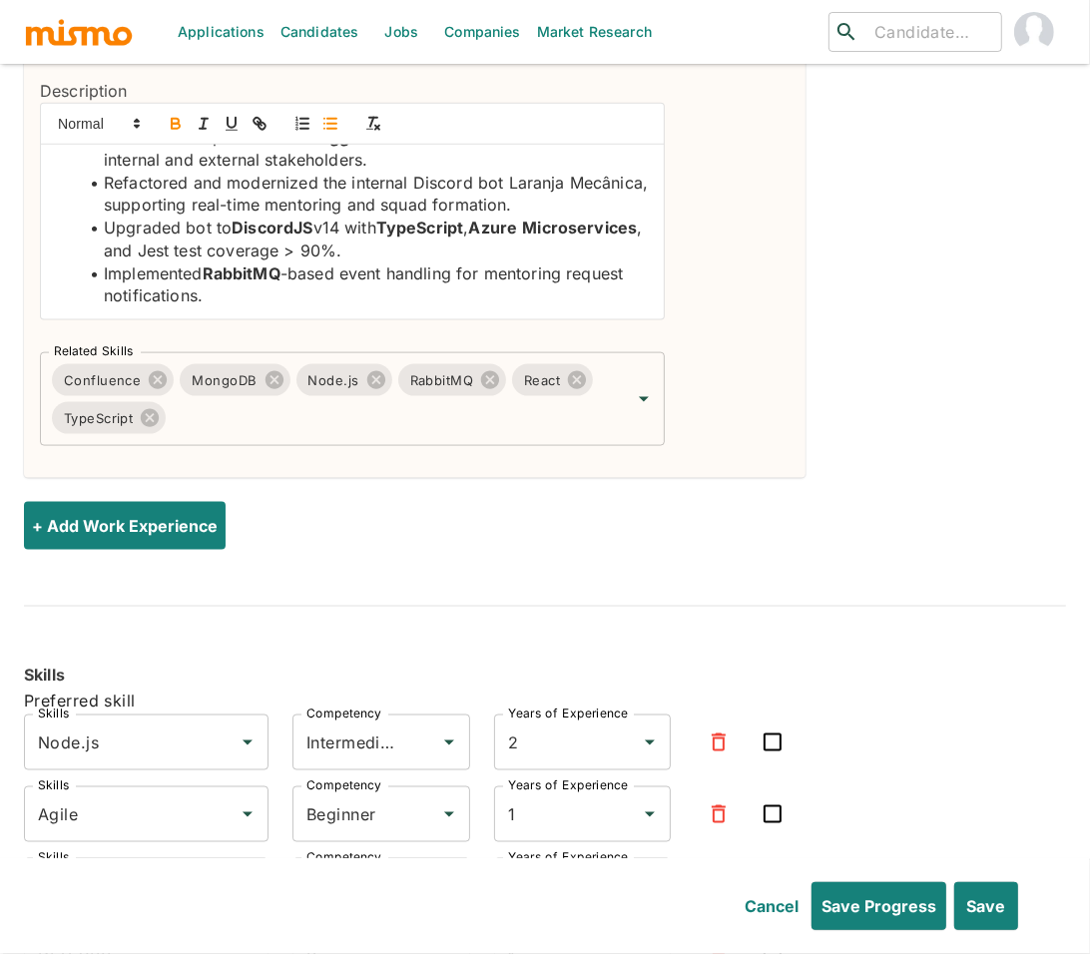
click at [275, 223] on li "Upgraded bot to DiscordJS v14 with TypeScript , Azure Microservices , and Jest …" at bounding box center [364, 239] width 569 height 45
click at [180, 124] on icon "button" at bounding box center [176, 126] width 8 height 5
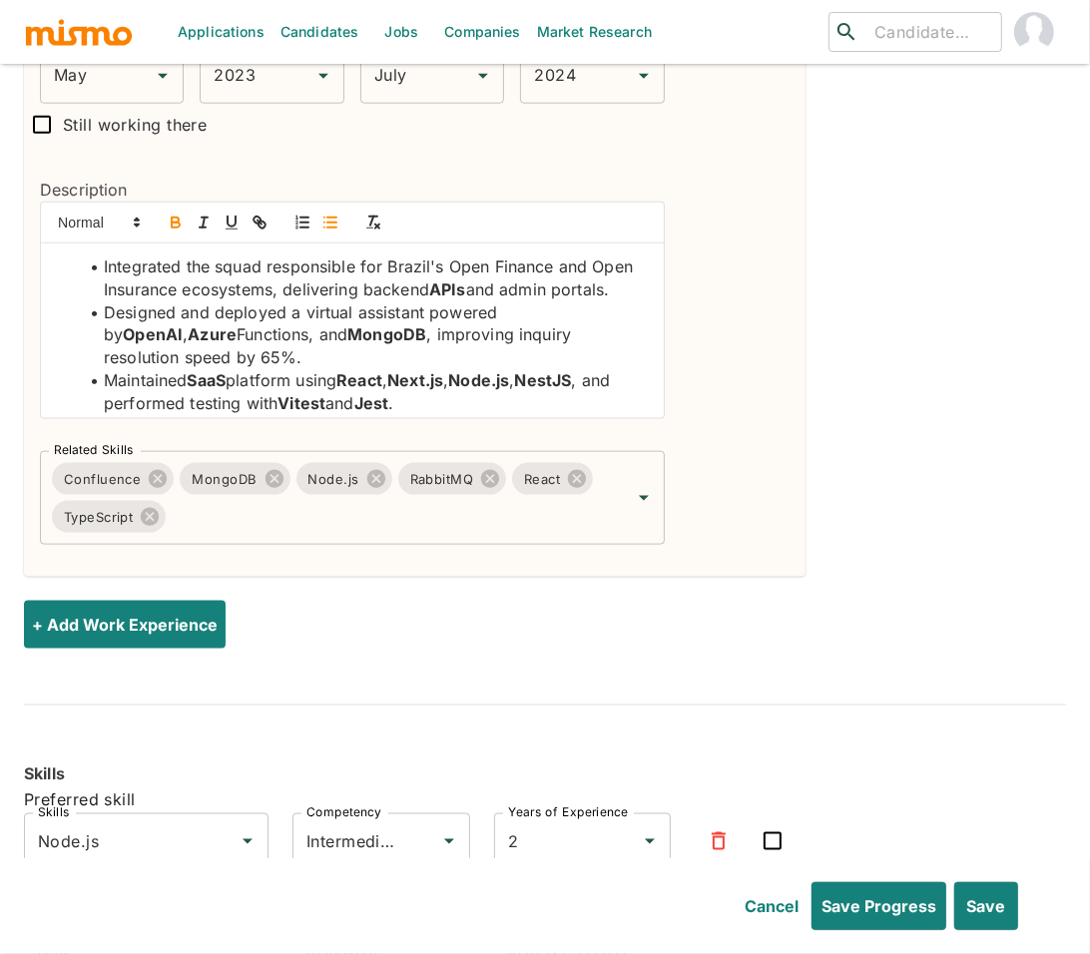
scroll to position [1418, 0]
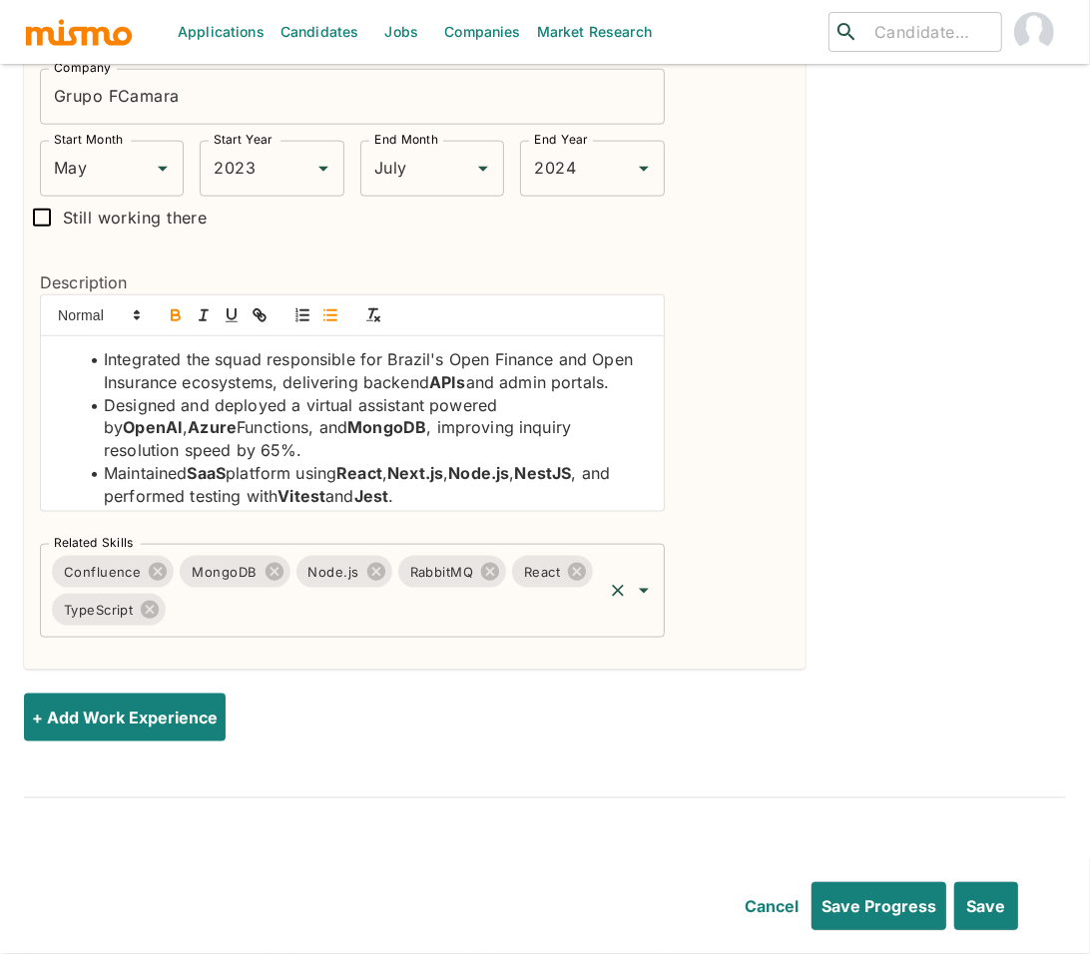
click at [371, 591] on input "Related Skills" at bounding box center [384, 610] width 430 height 38
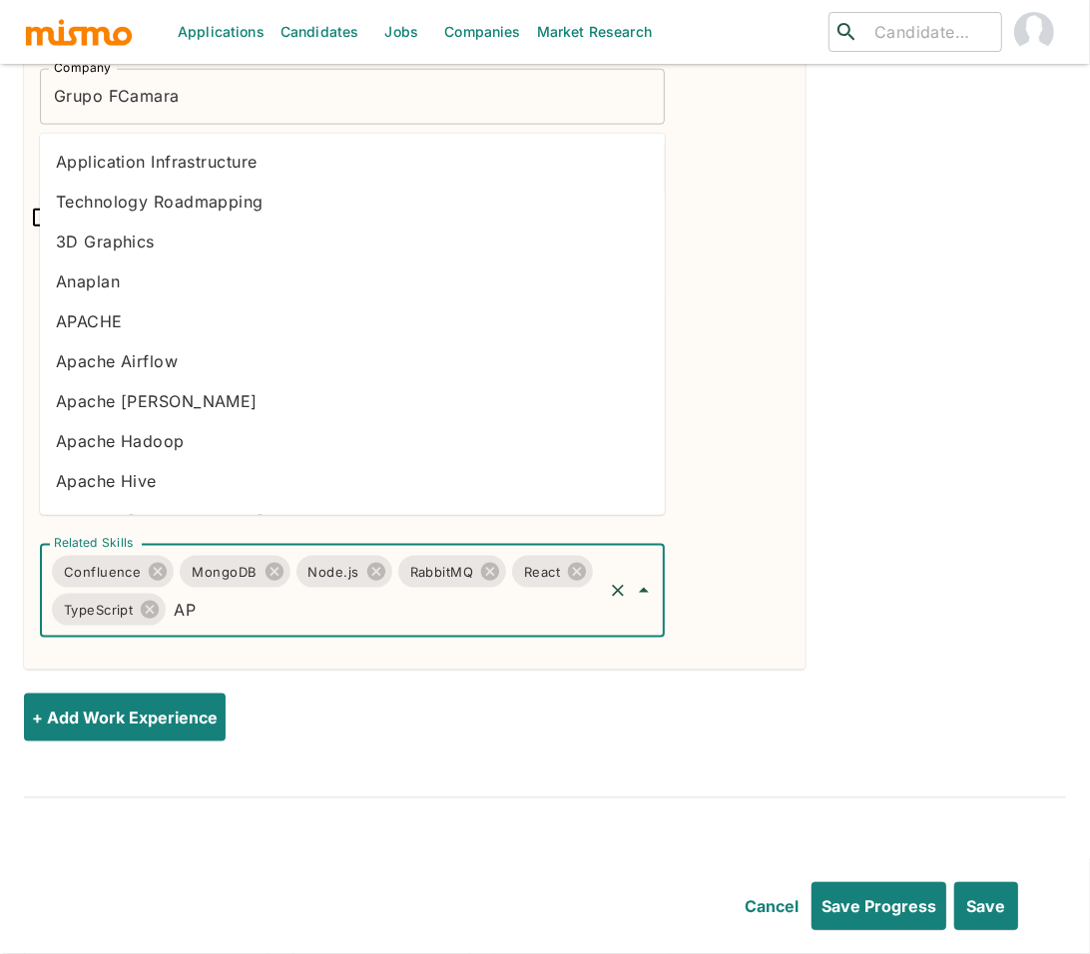
type input "API"
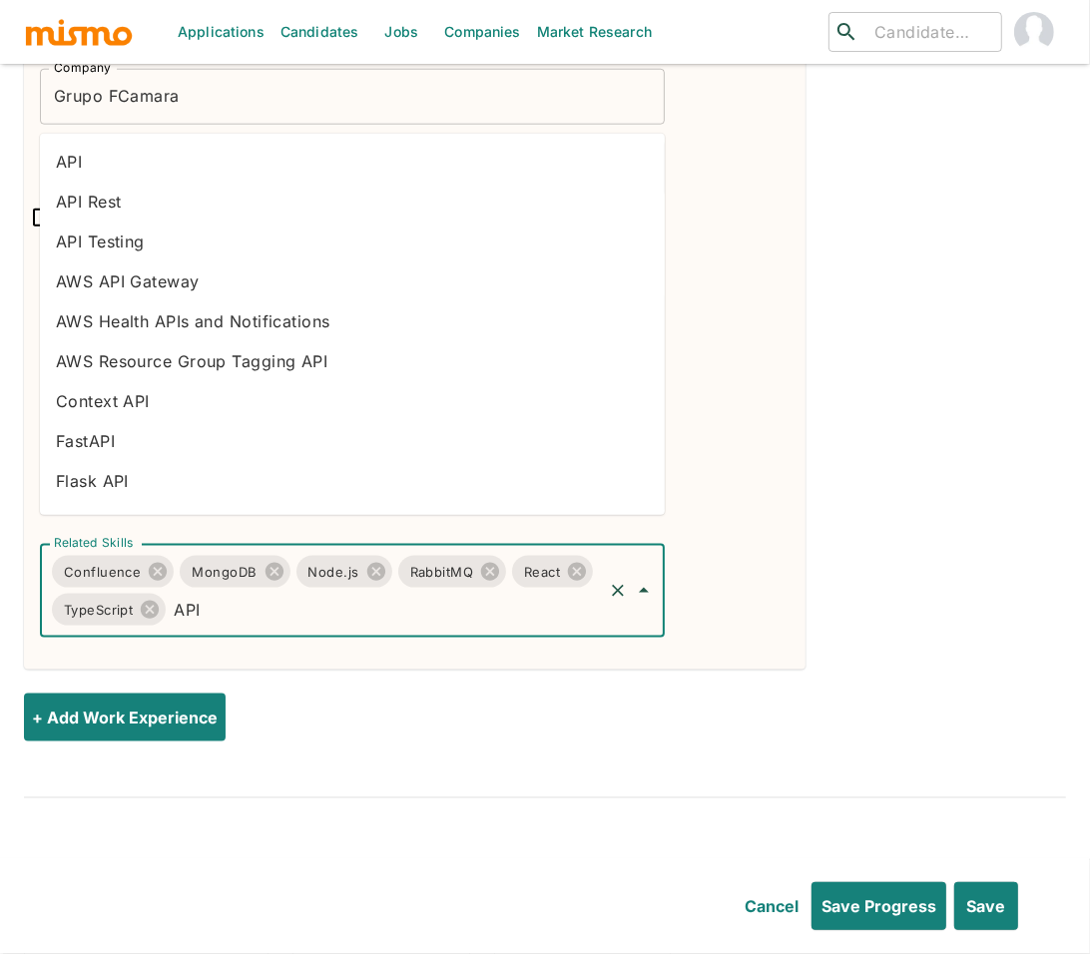
click at [104, 170] on li "API" at bounding box center [352, 162] width 625 height 40
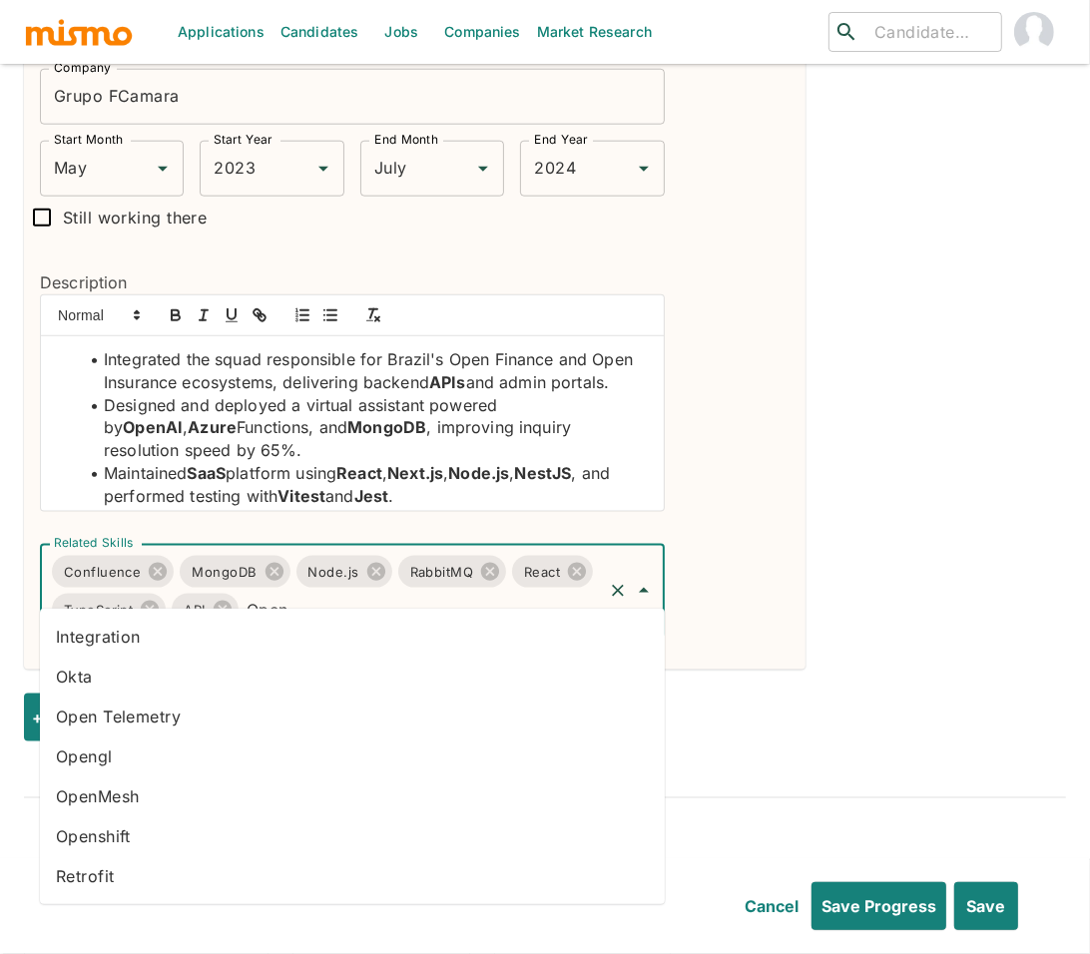
scroll to position [1453, 0]
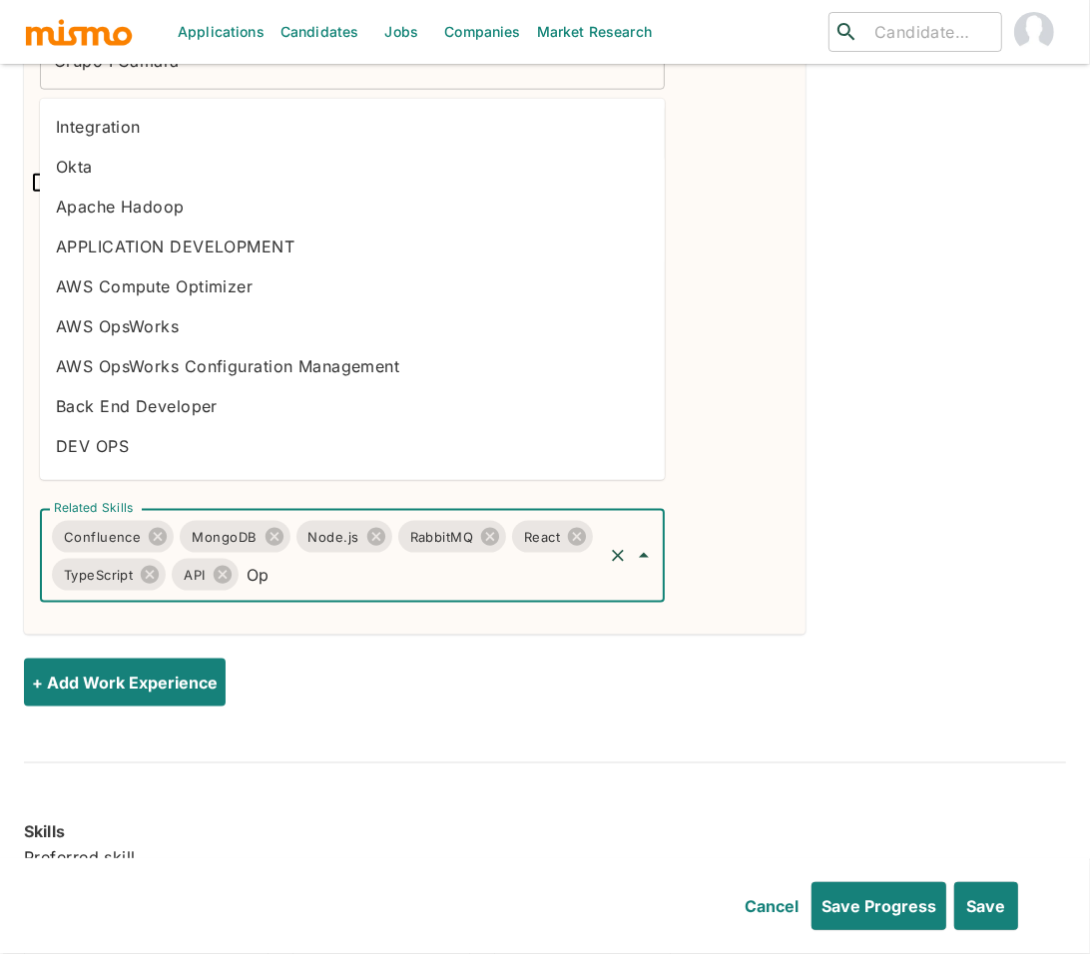
type input "O"
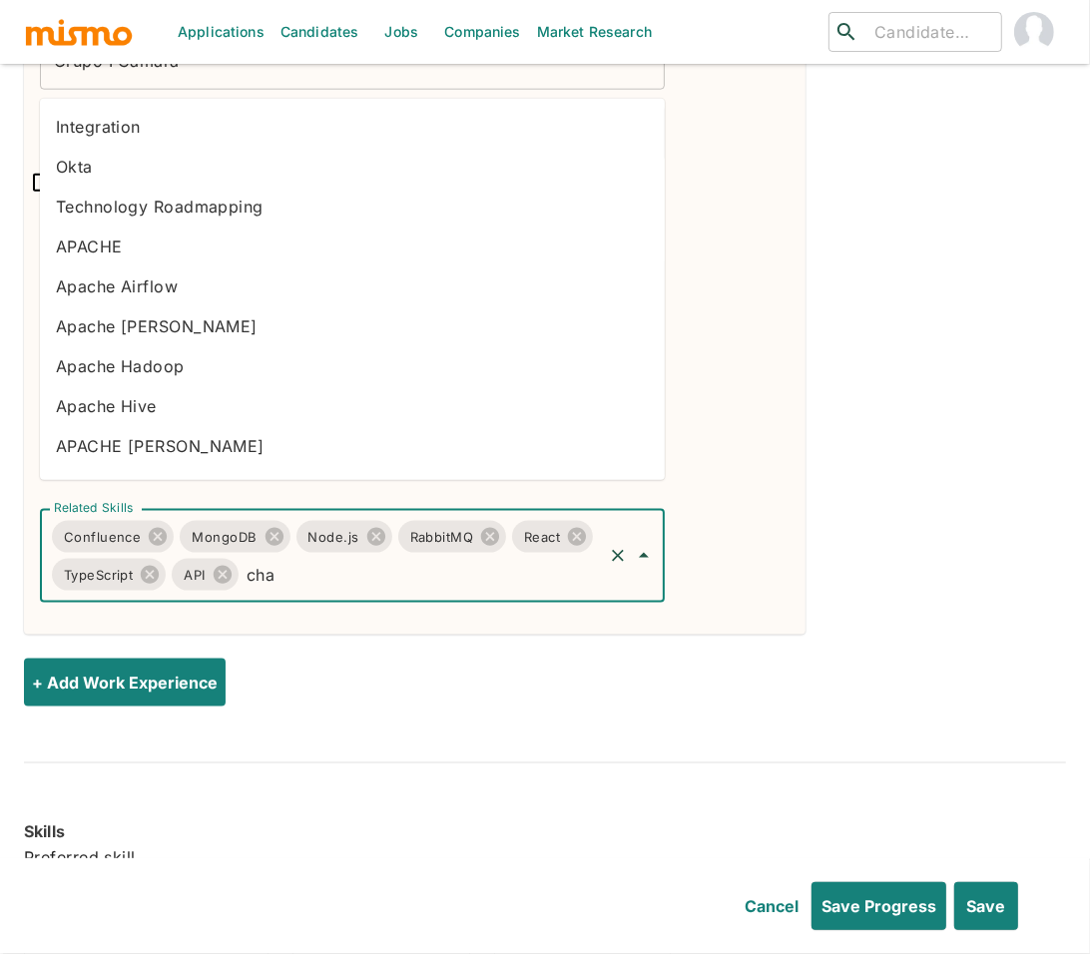
type input "chat"
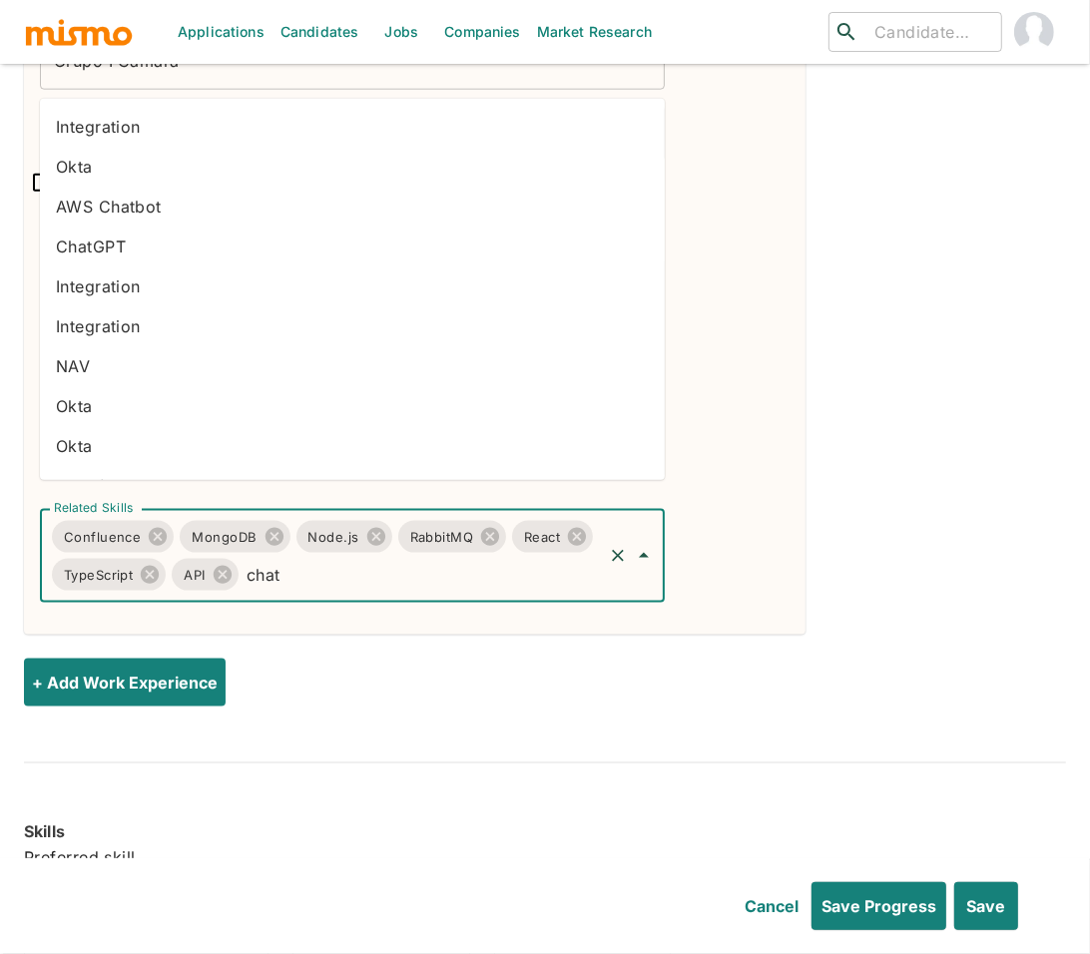
click at [146, 248] on li "ChatGPT" at bounding box center [352, 247] width 625 height 40
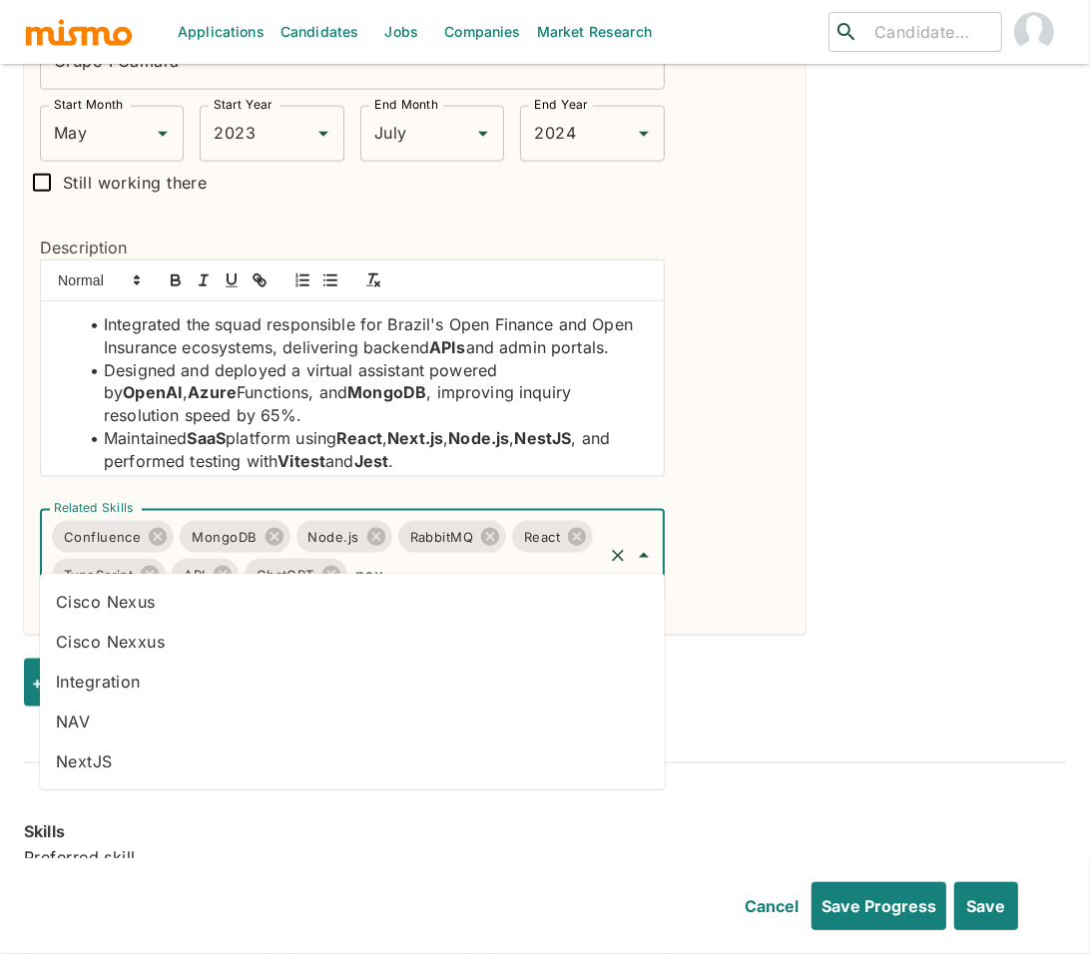
type input "next"
click at [310, 675] on li "NextJS" at bounding box center [352, 682] width 625 height 40
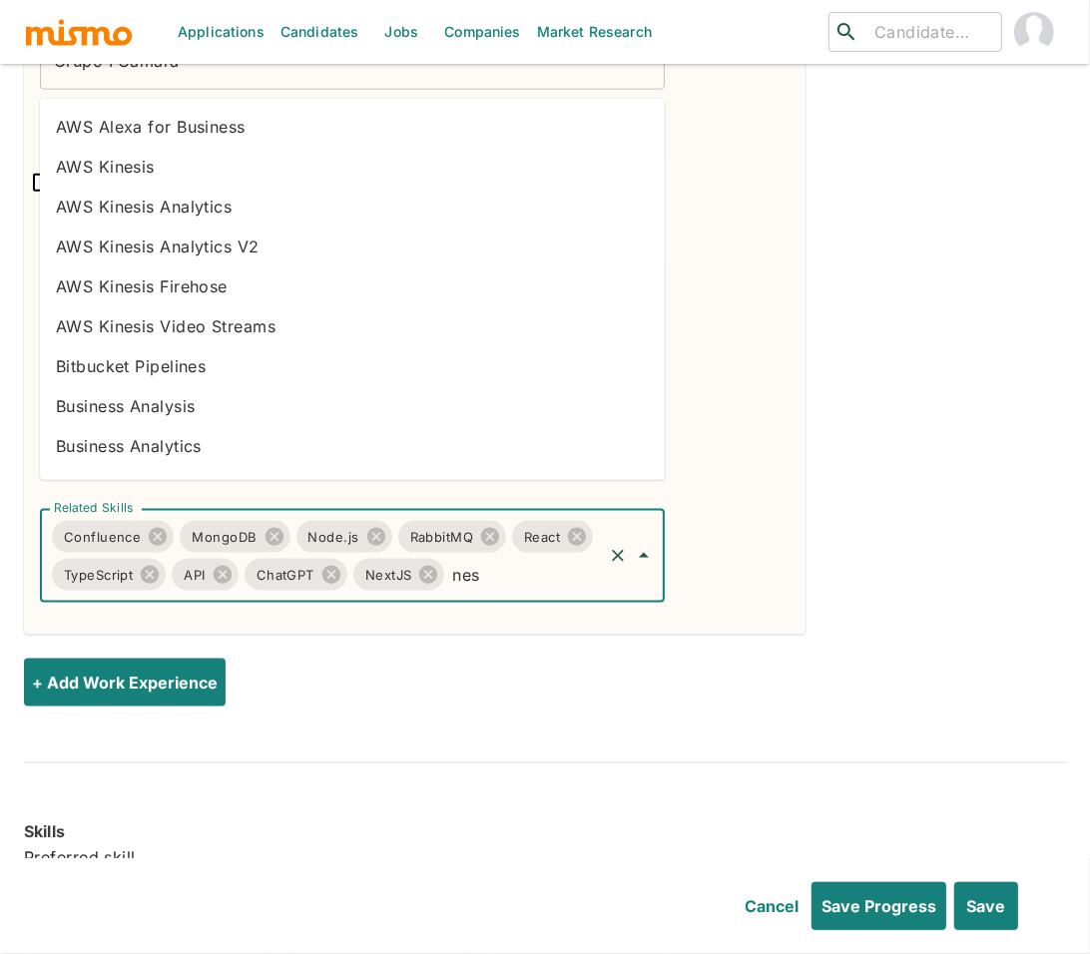
type input "nest"
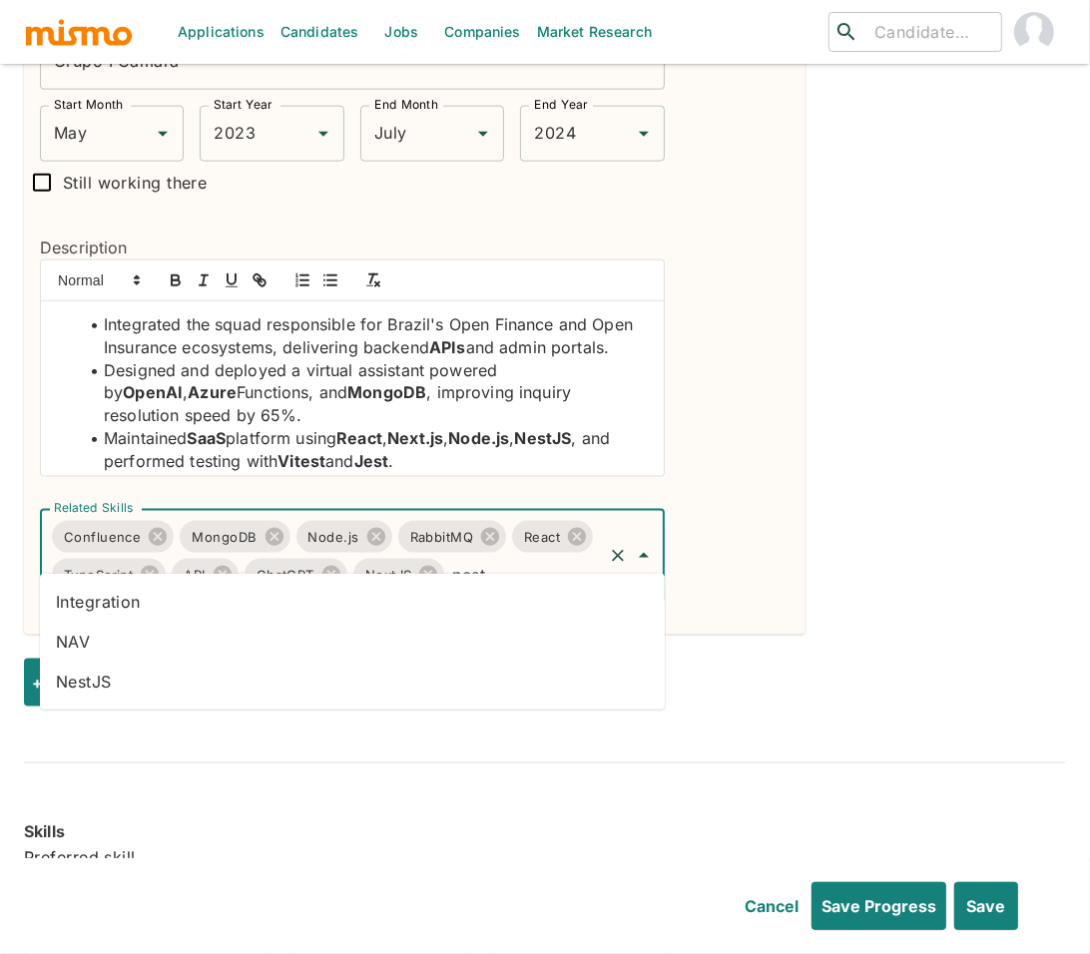
click at [86, 680] on li "NestJS" at bounding box center [352, 682] width 625 height 40
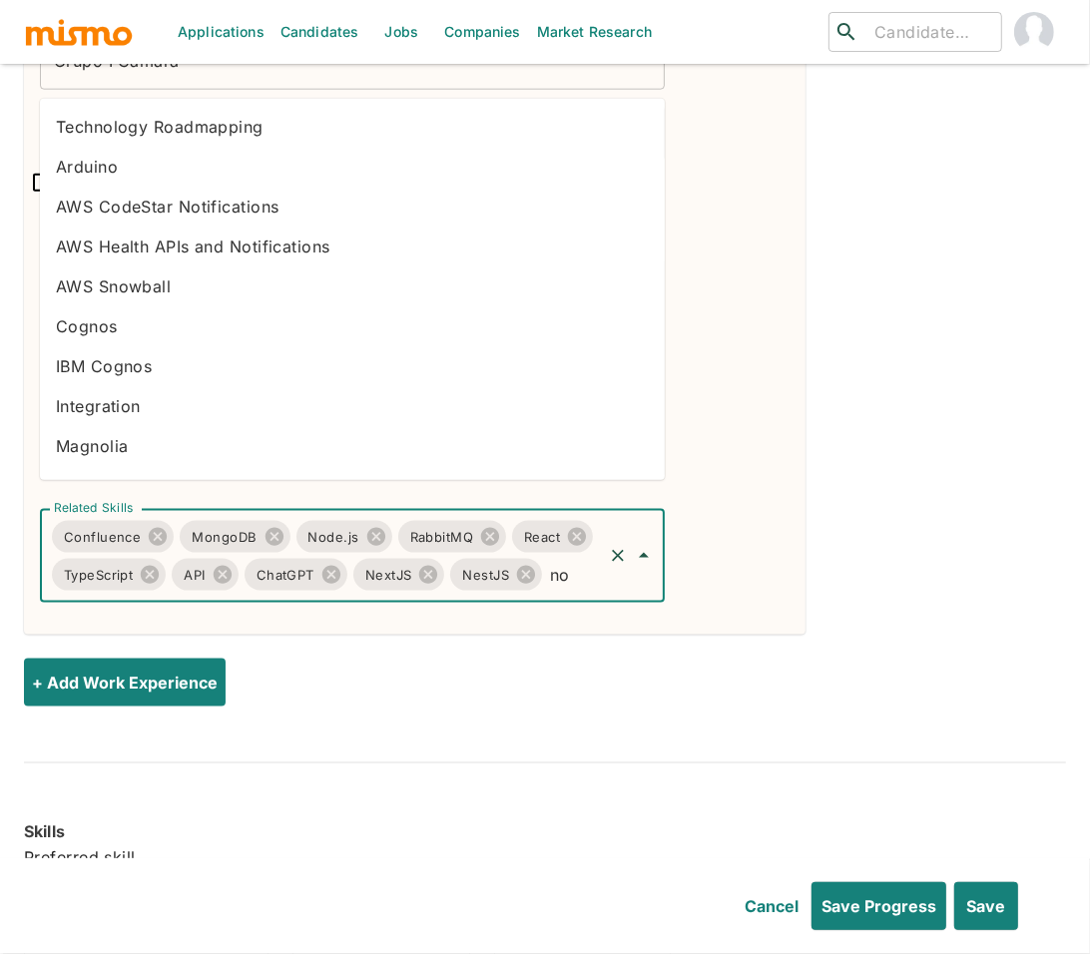
type input "nod"
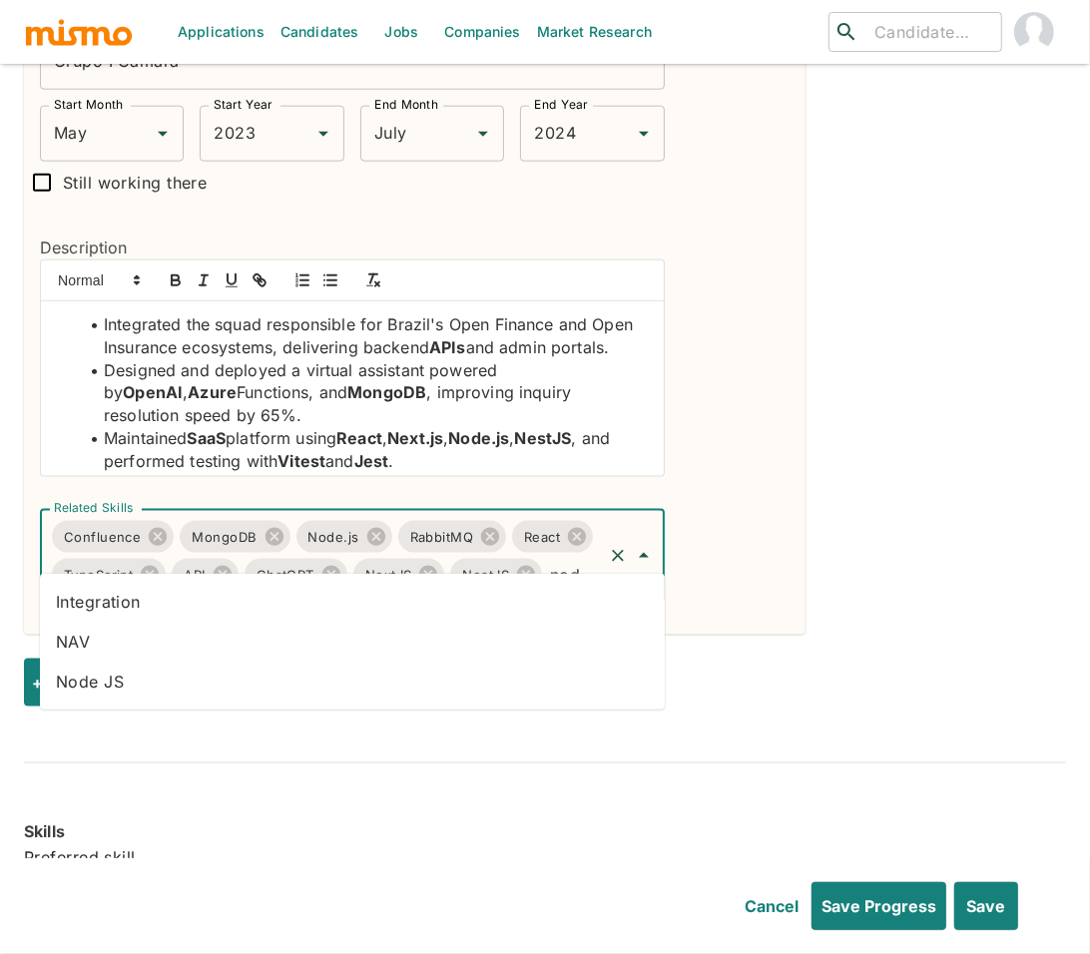
click at [190, 691] on li "Node JS" at bounding box center [352, 682] width 625 height 40
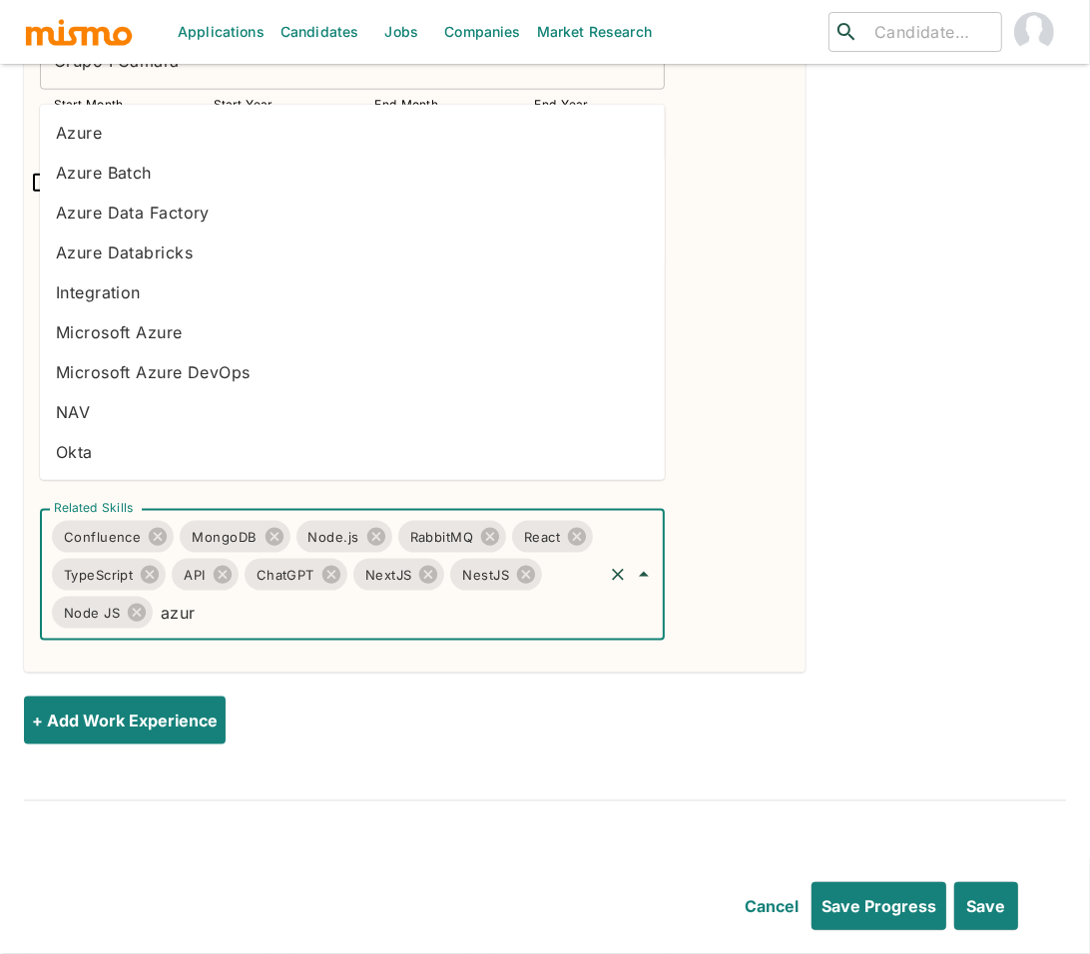
type input "azure"
click at [124, 125] on li "Azure" at bounding box center [352, 133] width 625 height 40
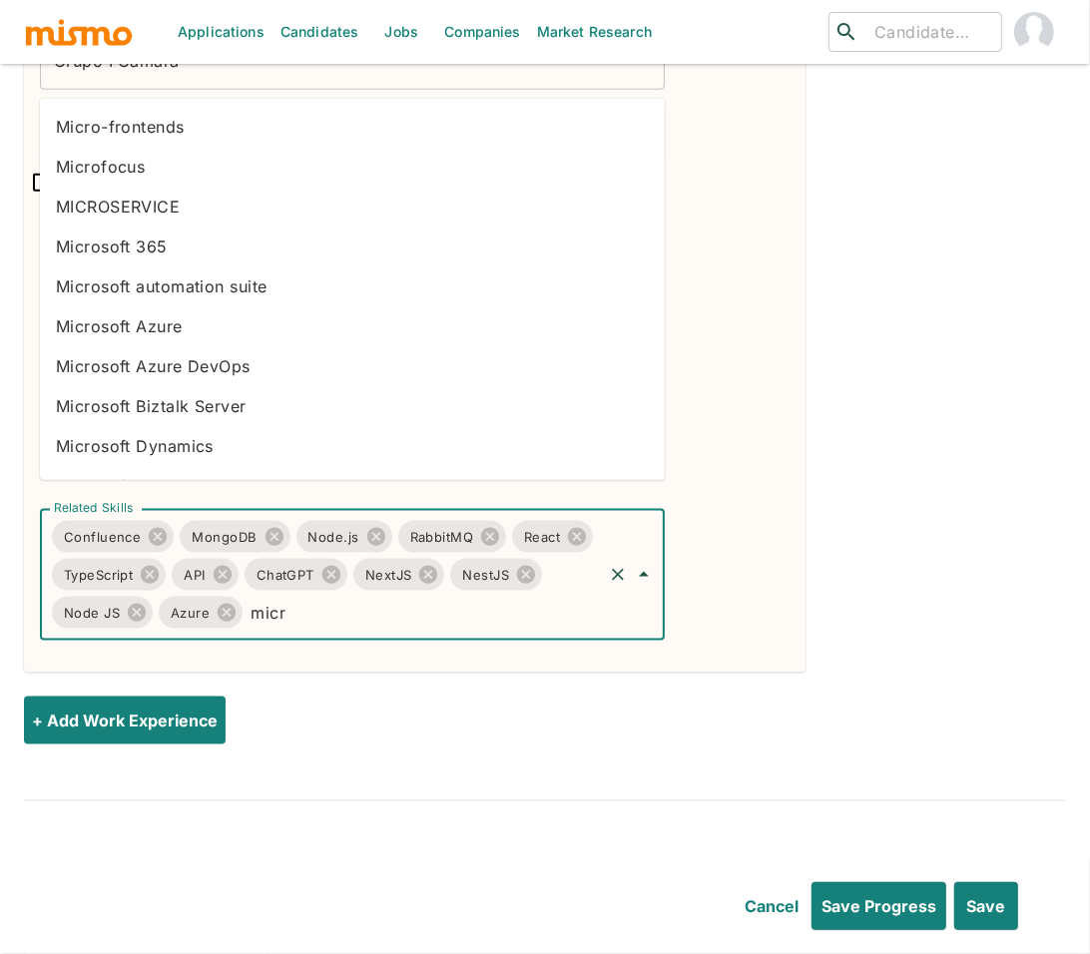
type input "micro"
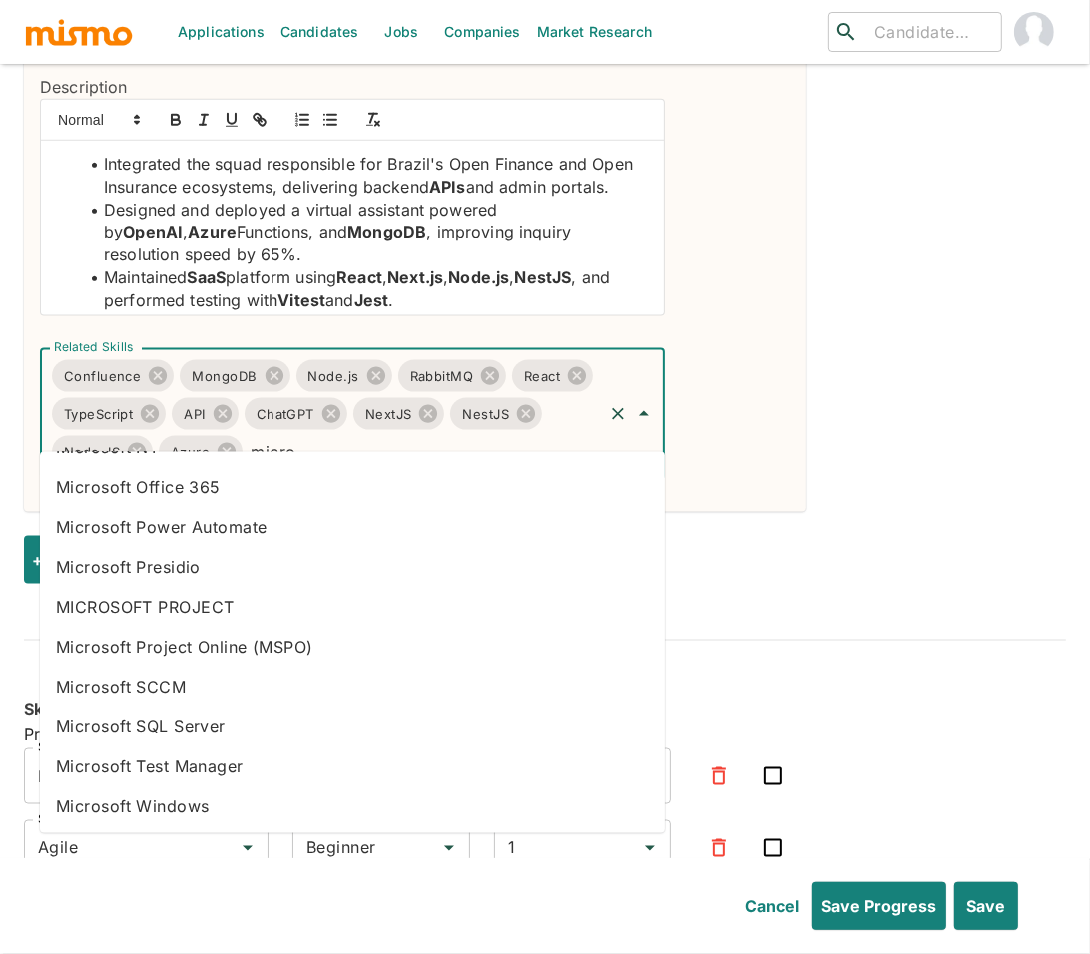
scroll to position [1624, 0]
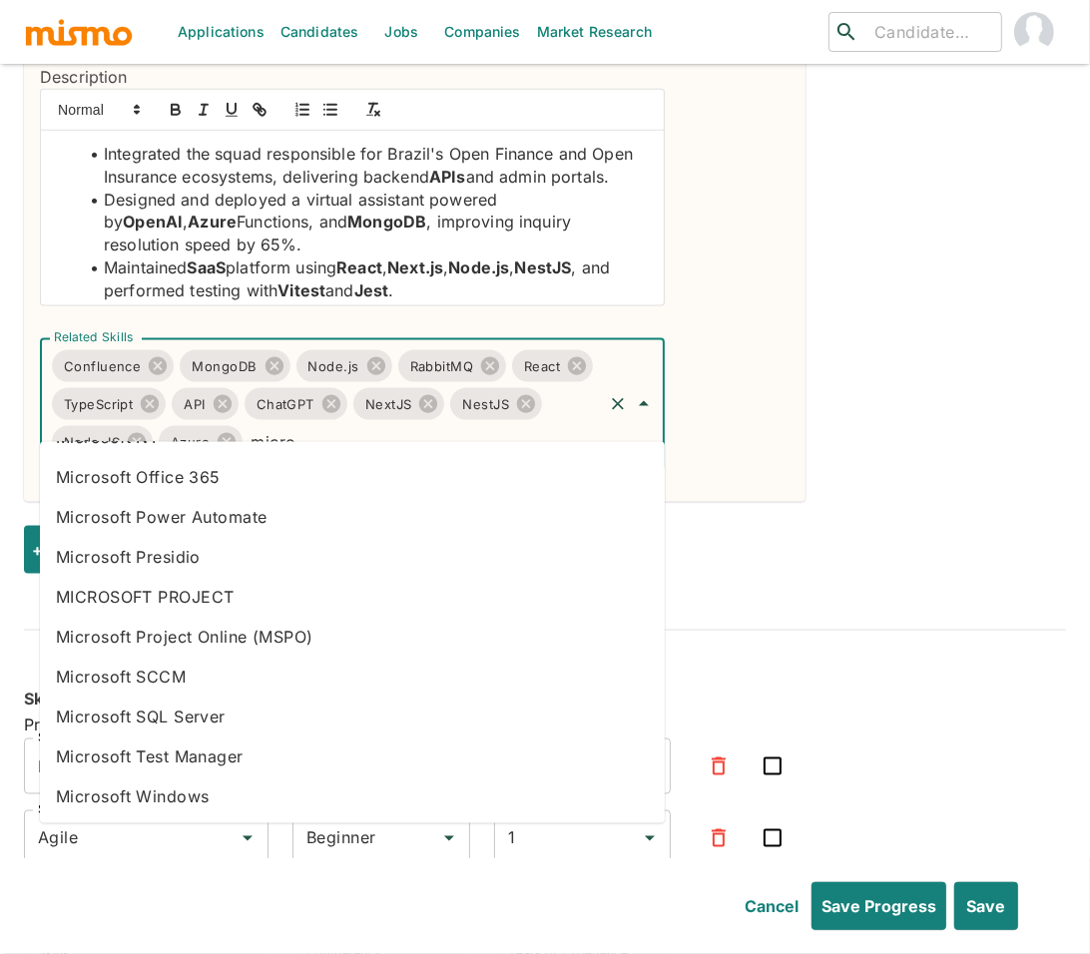
drag, startPoint x: 316, startPoint y: 419, endPoint x: 244, endPoint y: 417, distance: 72.9
click at [246, 423] on input "micro" at bounding box center [423, 442] width 354 height 38
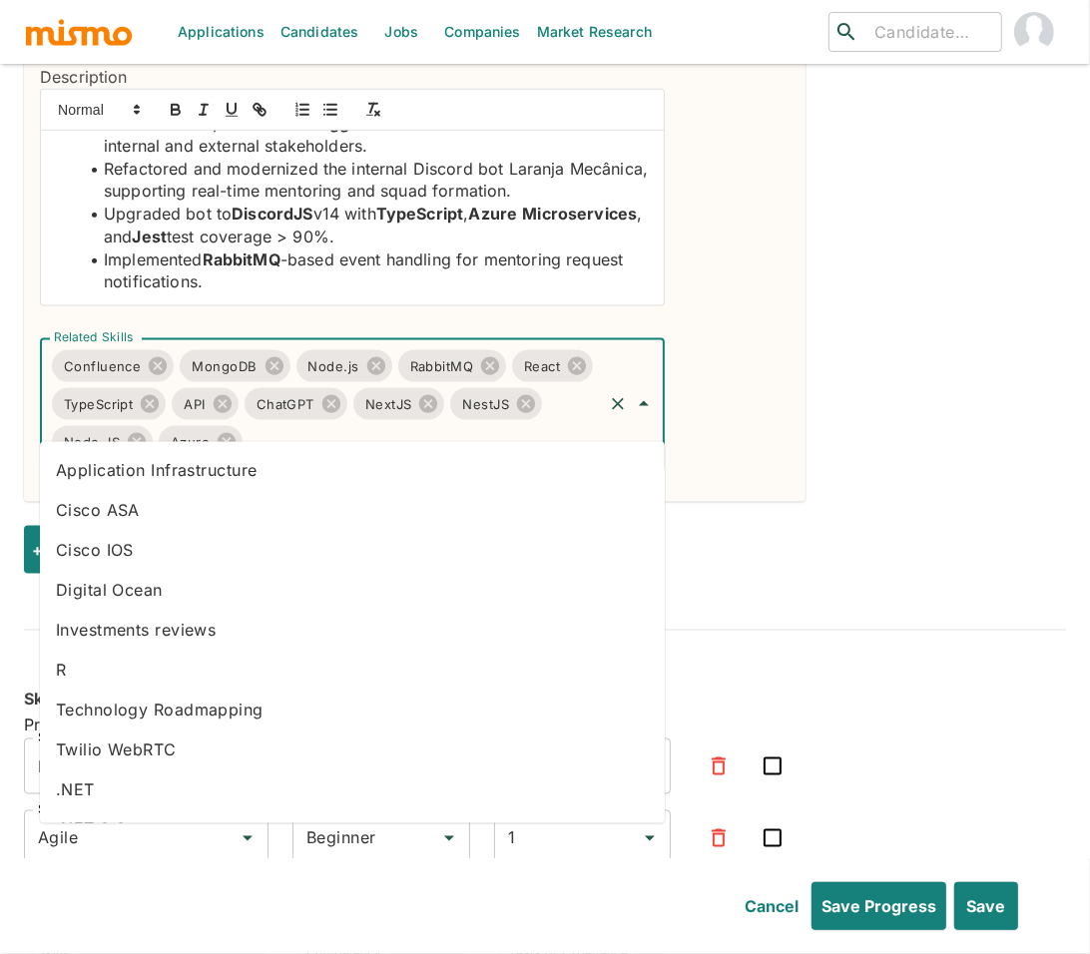
scroll to position [186, 0]
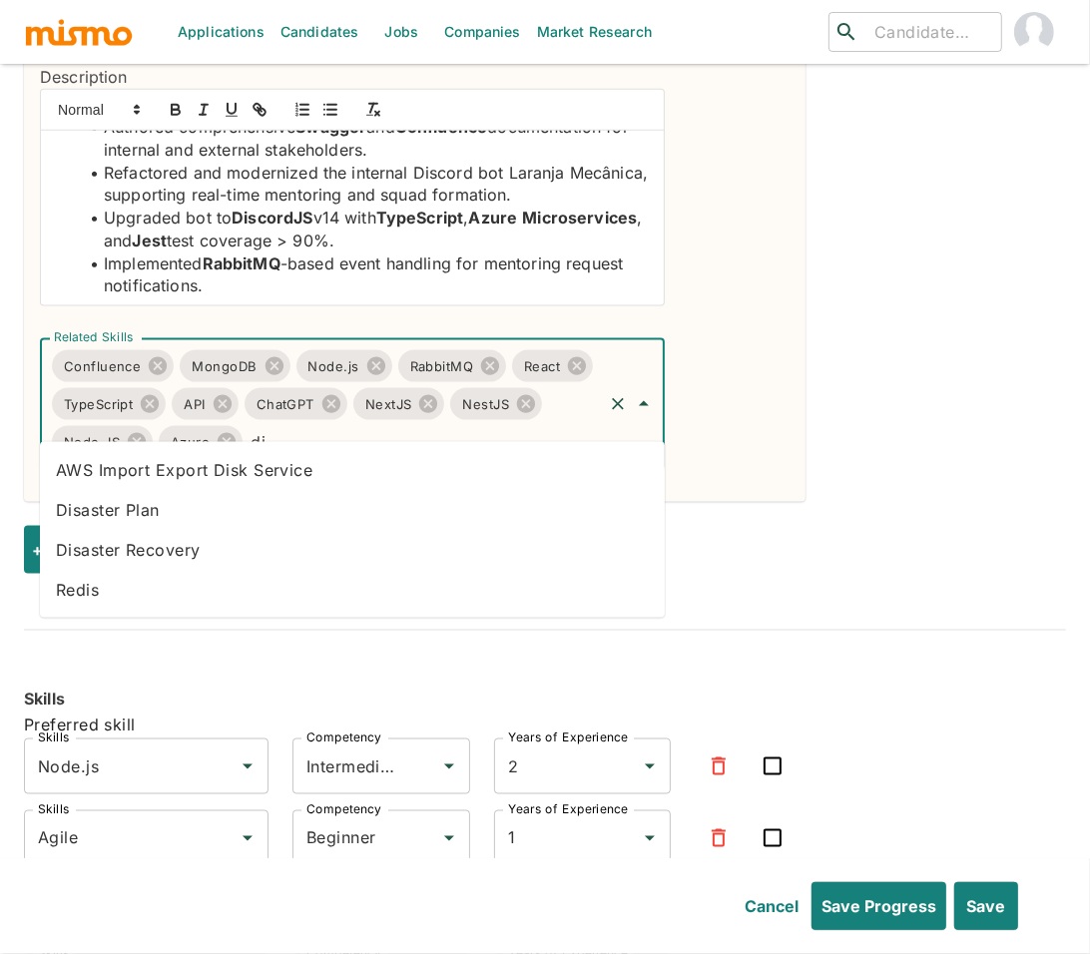
type input "d"
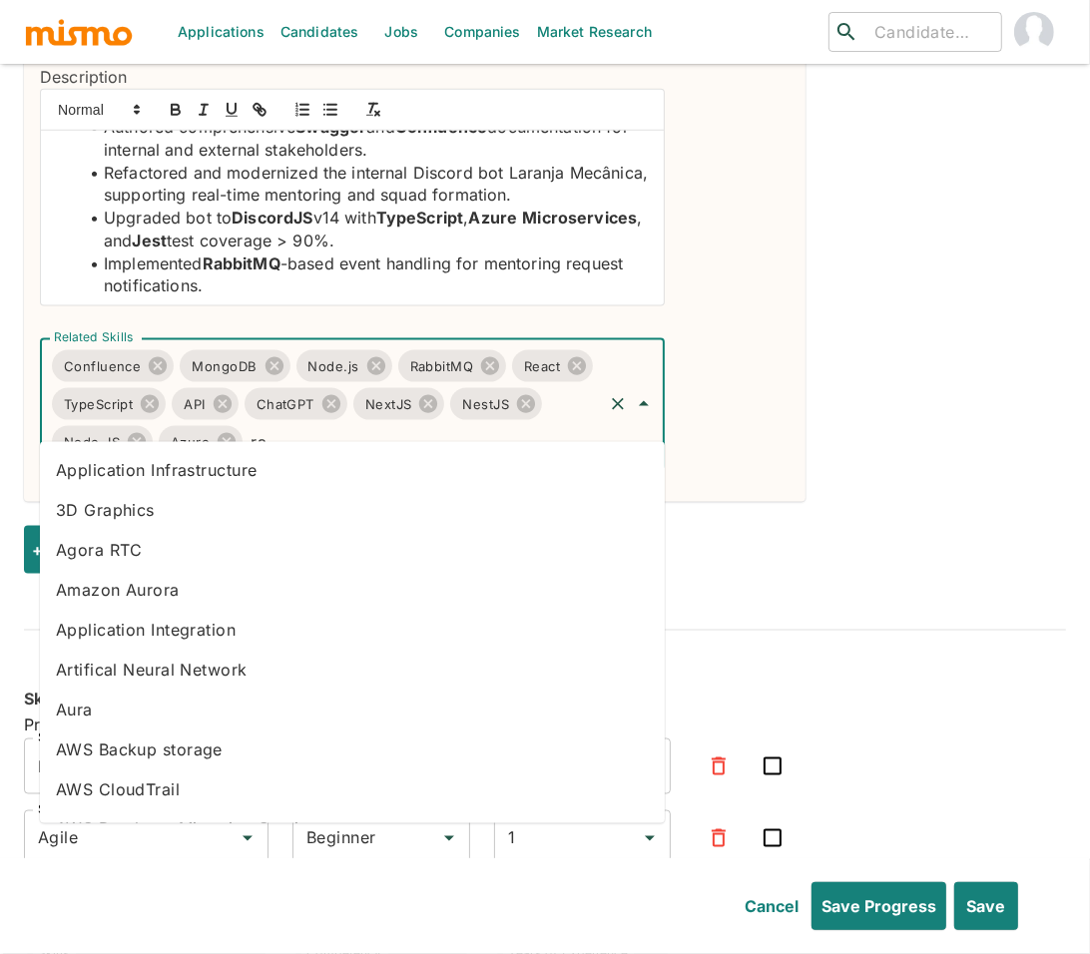
type input "r"
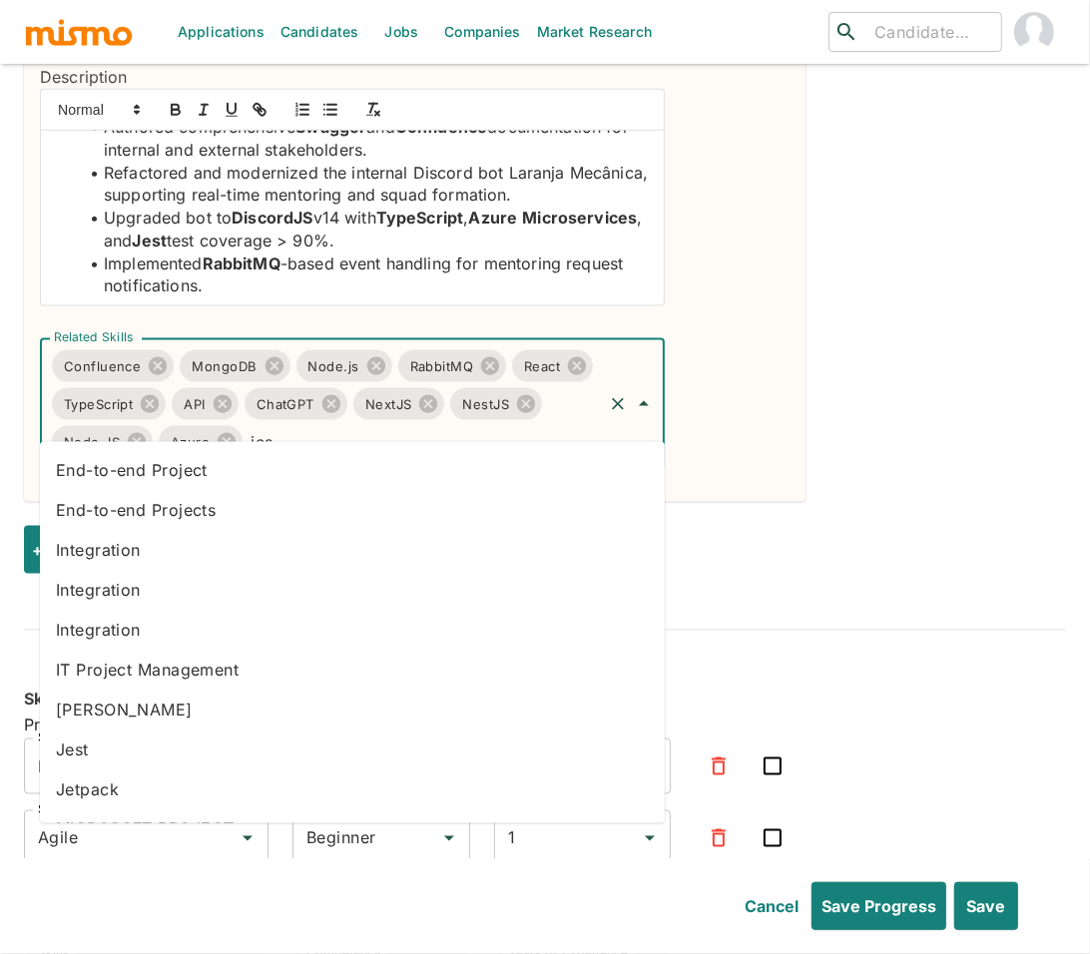
type input "jest"
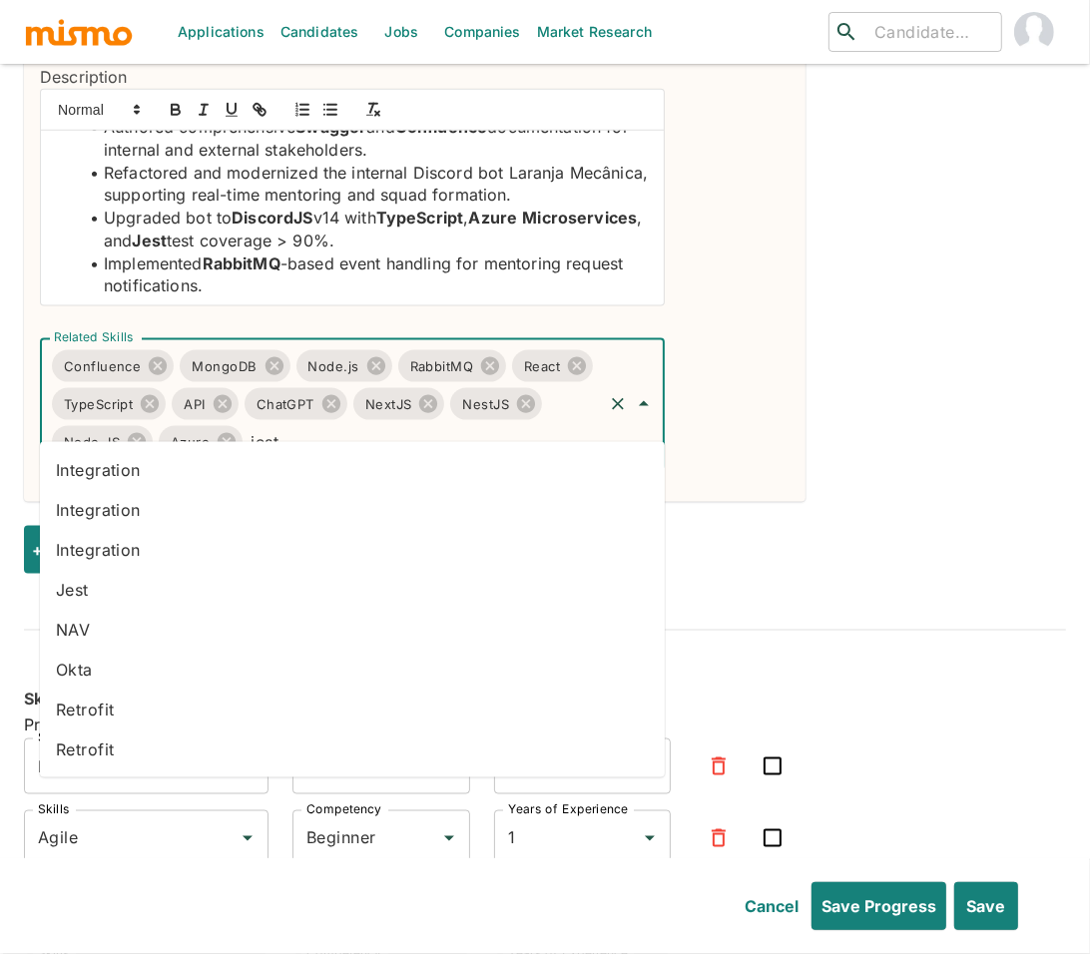
click at [152, 588] on li "Jest" at bounding box center [352, 590] width 625 height 40
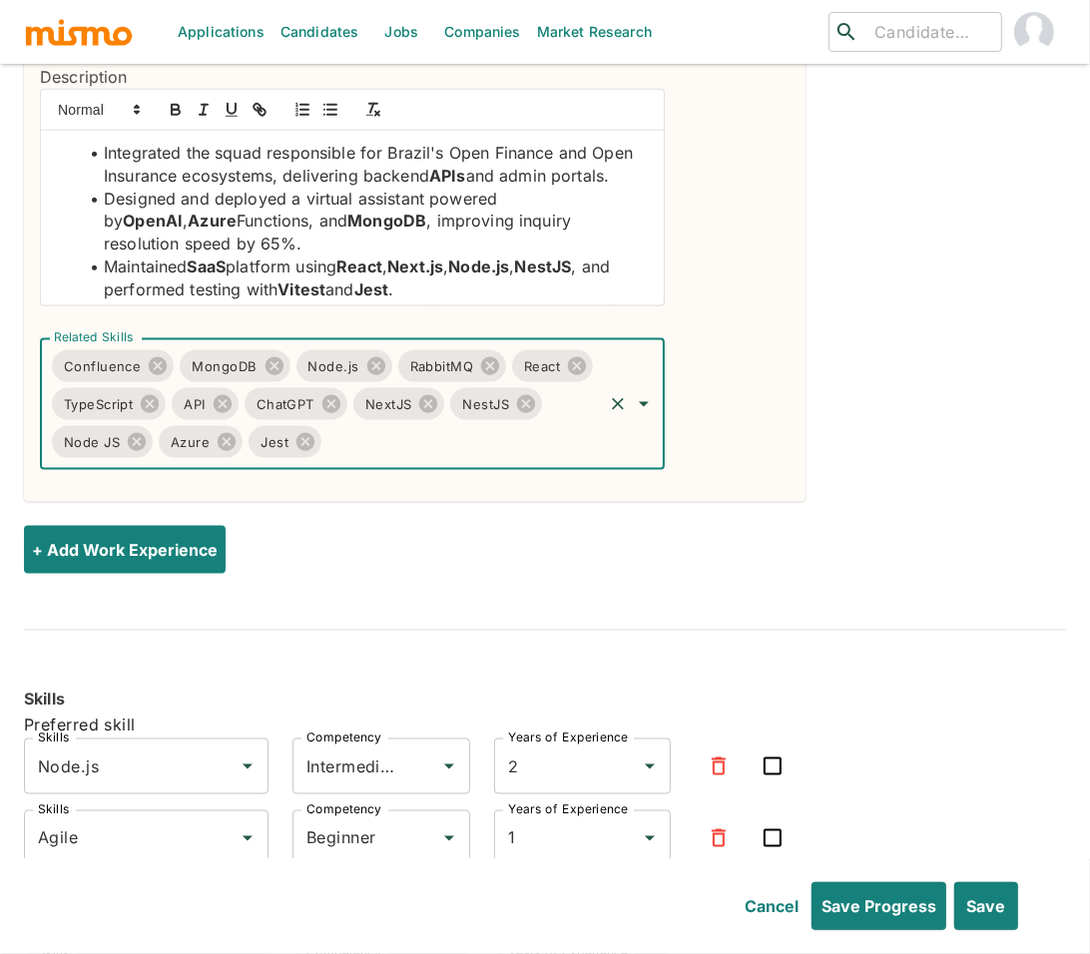
scroll to position [0, 0]
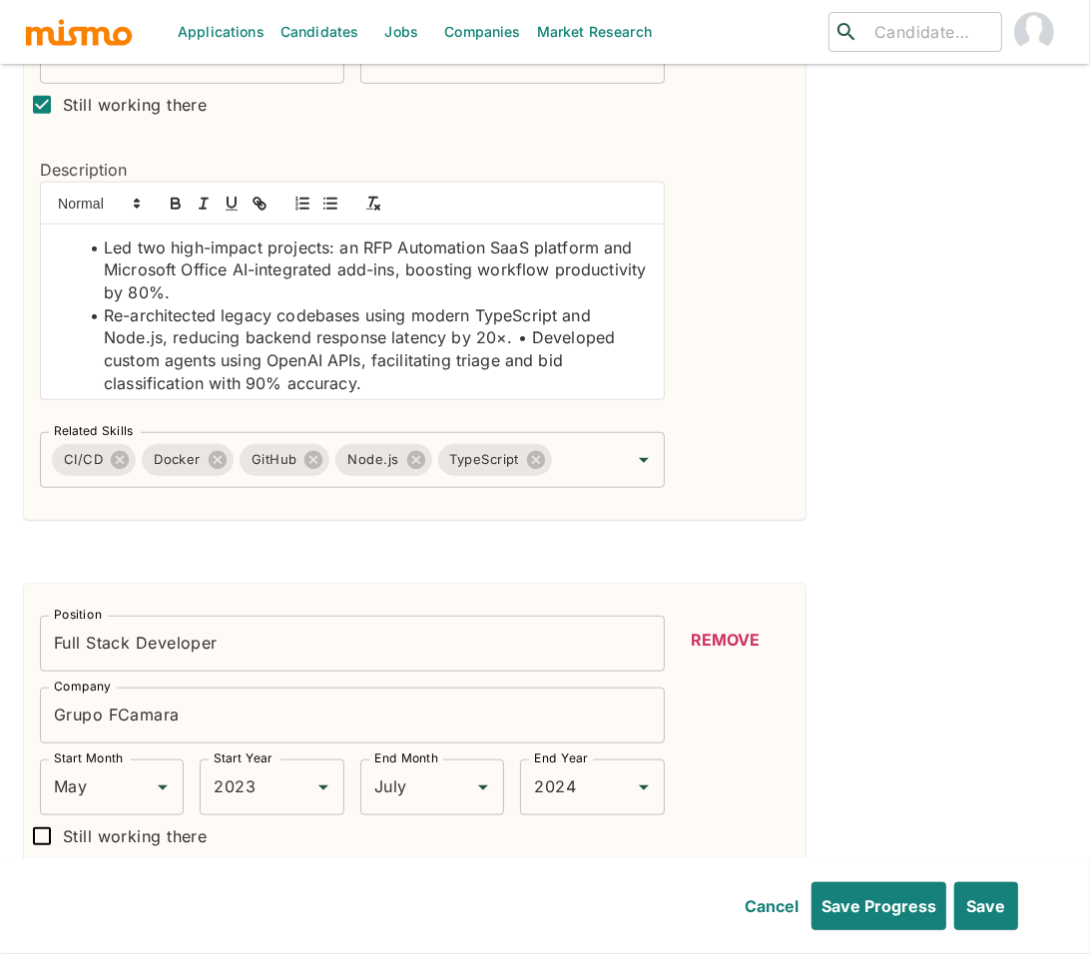
scroll to position [799, 0]
click at [530, 312] on li "Re-architected legacy codebases using modern TypeScript and Node.js, reducing b…" at bounding box center [364, 350] width 569 height 91
drag, startPoint x: 357, startPoint y: 331, endPoint x: 450, endPoint y: 330, distance: 92.8
click at [450, 350] on li "Developed custom agents using OpenAI APIs, facilitating triage and bid classifi…" at bounding box center [364, 372] width 569 height 45
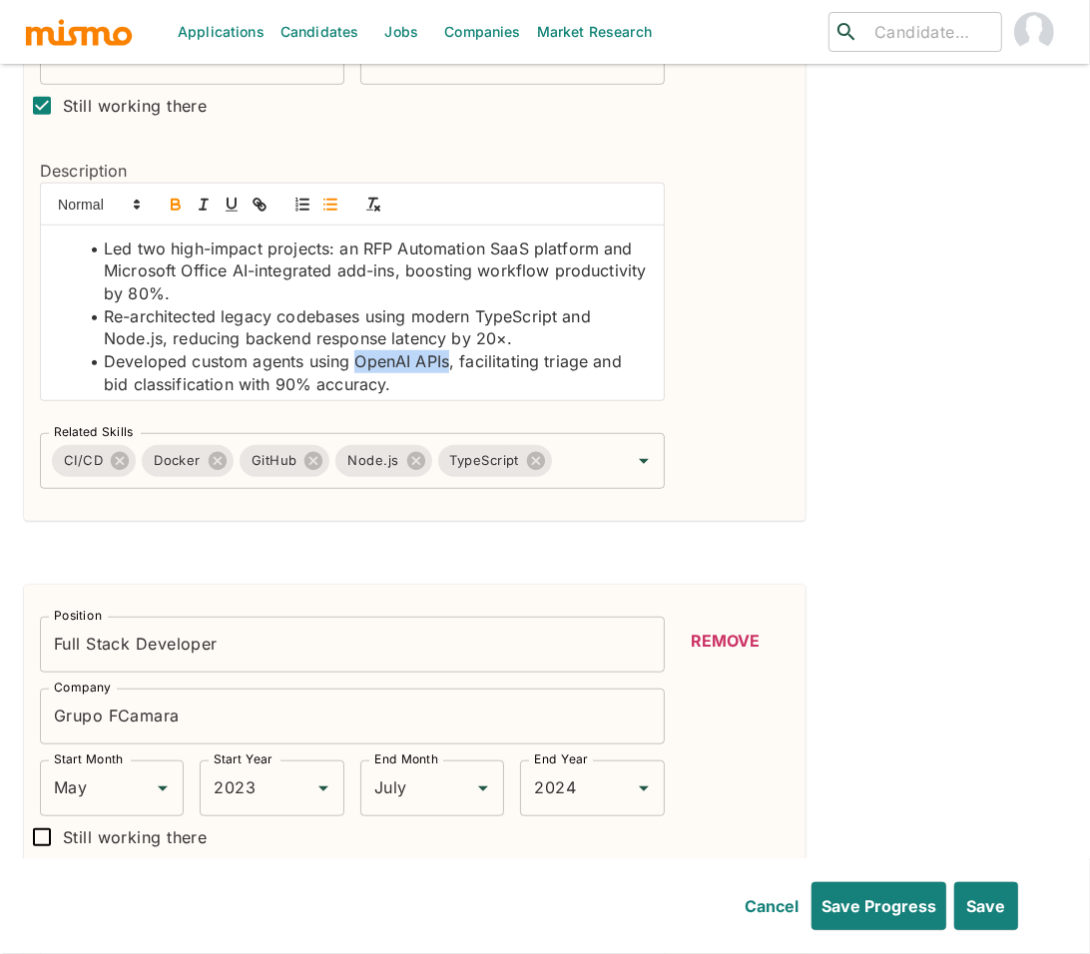
click at [177, 205] on icon "button" at bounding box center [176, 207] width 8 height 5
click at [239, 240] on li "Led two high-impact projects: an RFP Automation SaaS platform and Microsoft Off…" at bounding box center [364, 272] width 569 height 68
click at [171, 196] on icon "button" at bounding box center [176, 205] width 18 height 18
click at [526, 305] on li "Re-architected legacy codebases using modern TypeScript and Node.js, reducing b…" at bounding box center [364, 327] width 569 height 45
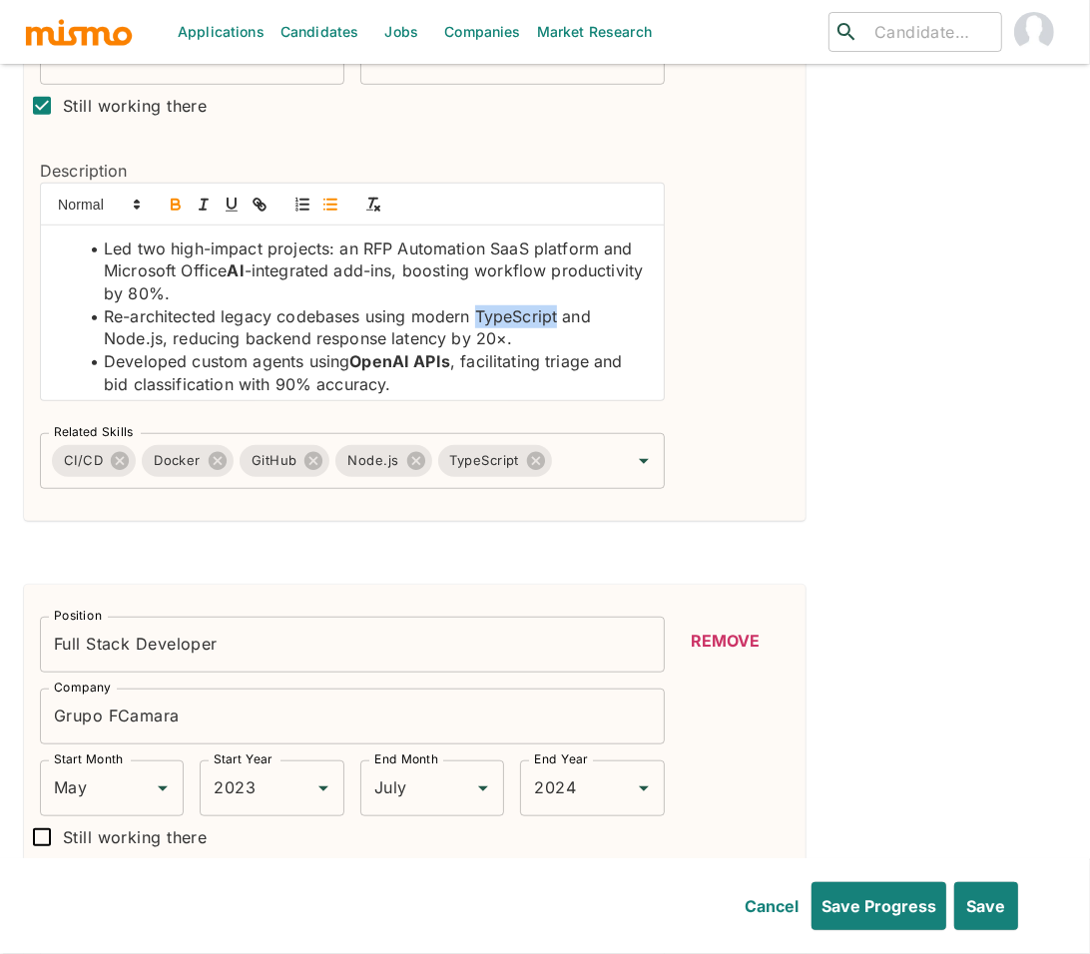
click at [526, 305] on li "Re-architected legacy codebases using modern TypeScript and Node.js, reducing b…" at bounding box center [364, 327] width 569 height 45
click at [172, 205] on icon "button" at bounding box center [176, 207] width 8 height 5
drag, startPoint x: 162, startPoint y: 307, endPoint x: 106, endPoint y: 311, distance: 56.0
click at [106, 311] on li "Re-architected legacy codebases using modern TypeScript and Node.js, reducing b…" at bounding box center [364, 327] width 569 height 45
click at [172, 205] on icon "button" at bounding box center [176, 207] width 8 height 5
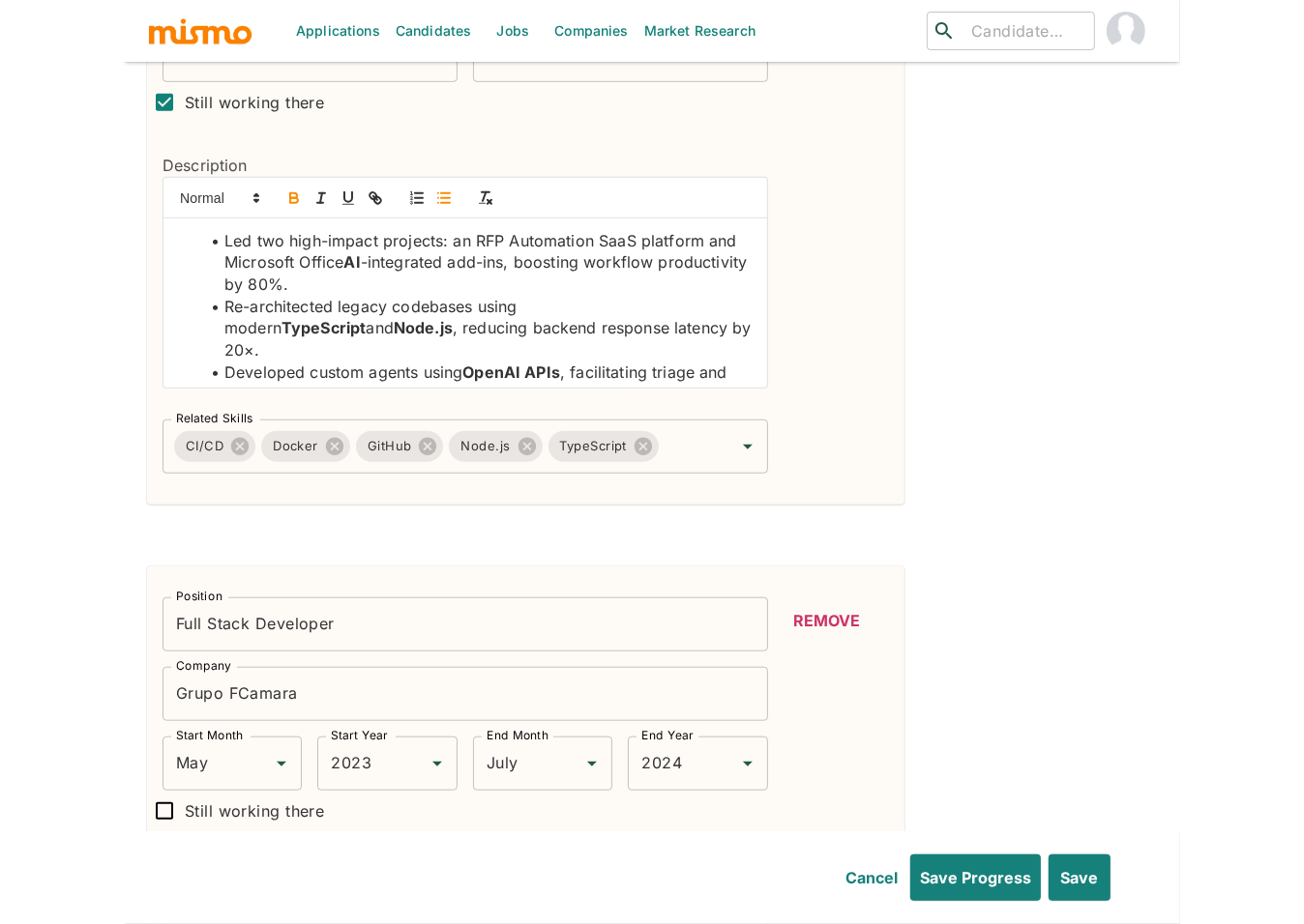
scroll to position [736, 0]
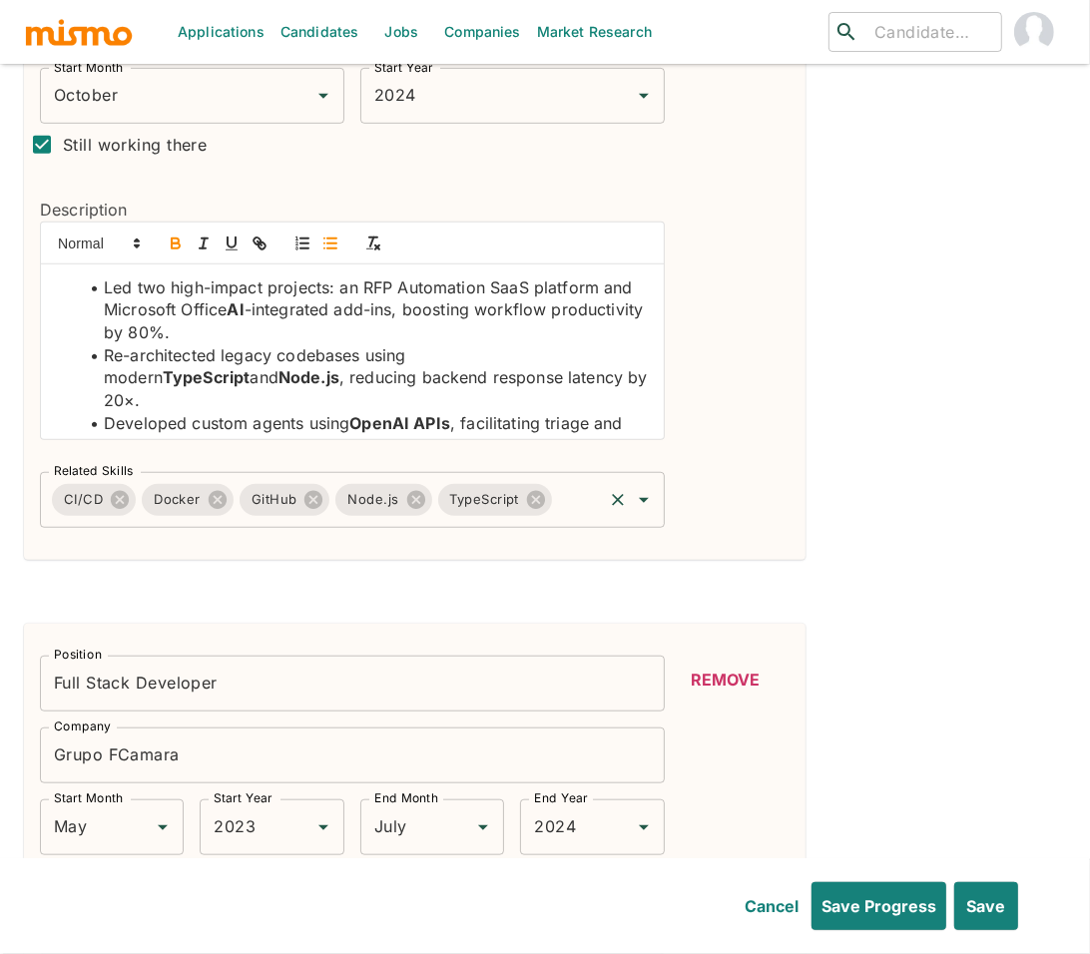
click at [583, 481] on input "Related Skills" at bounding box center [577, 500] width 45 height 38
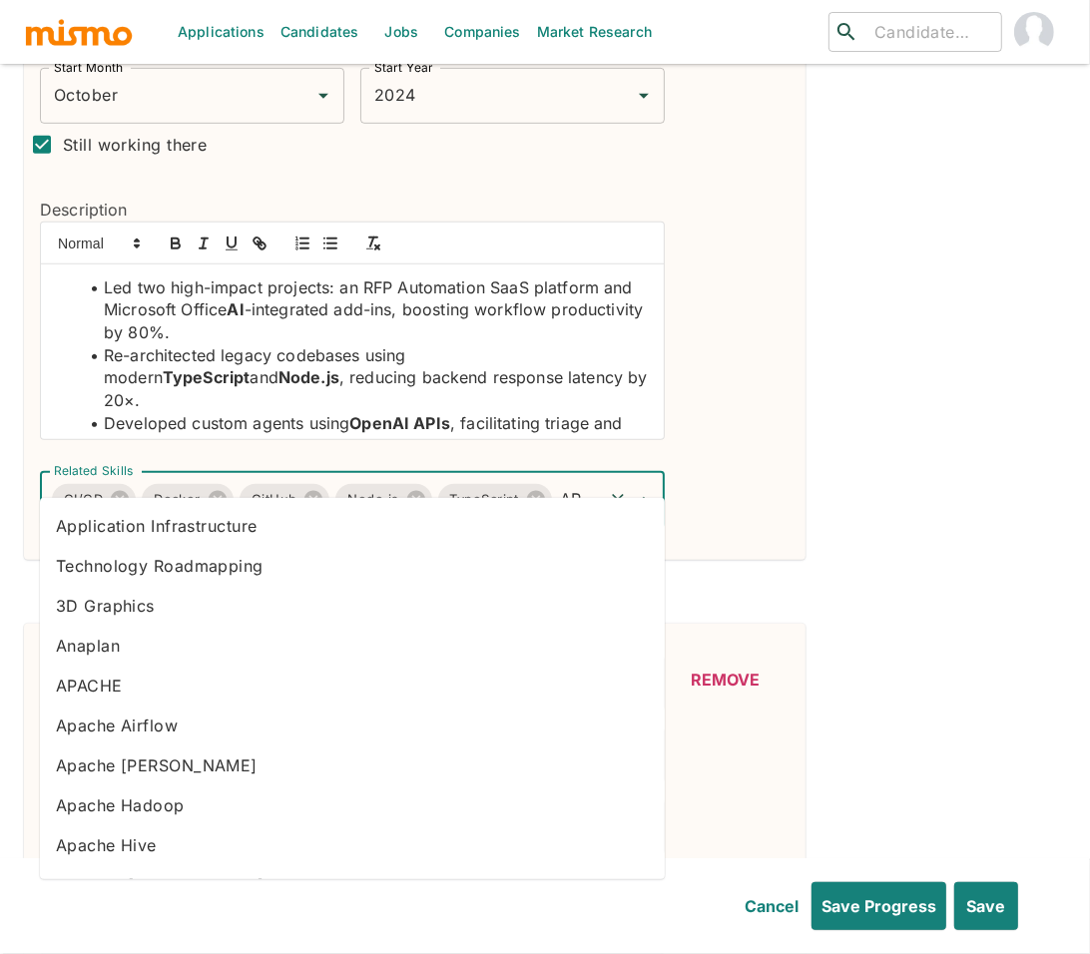
type input "API"
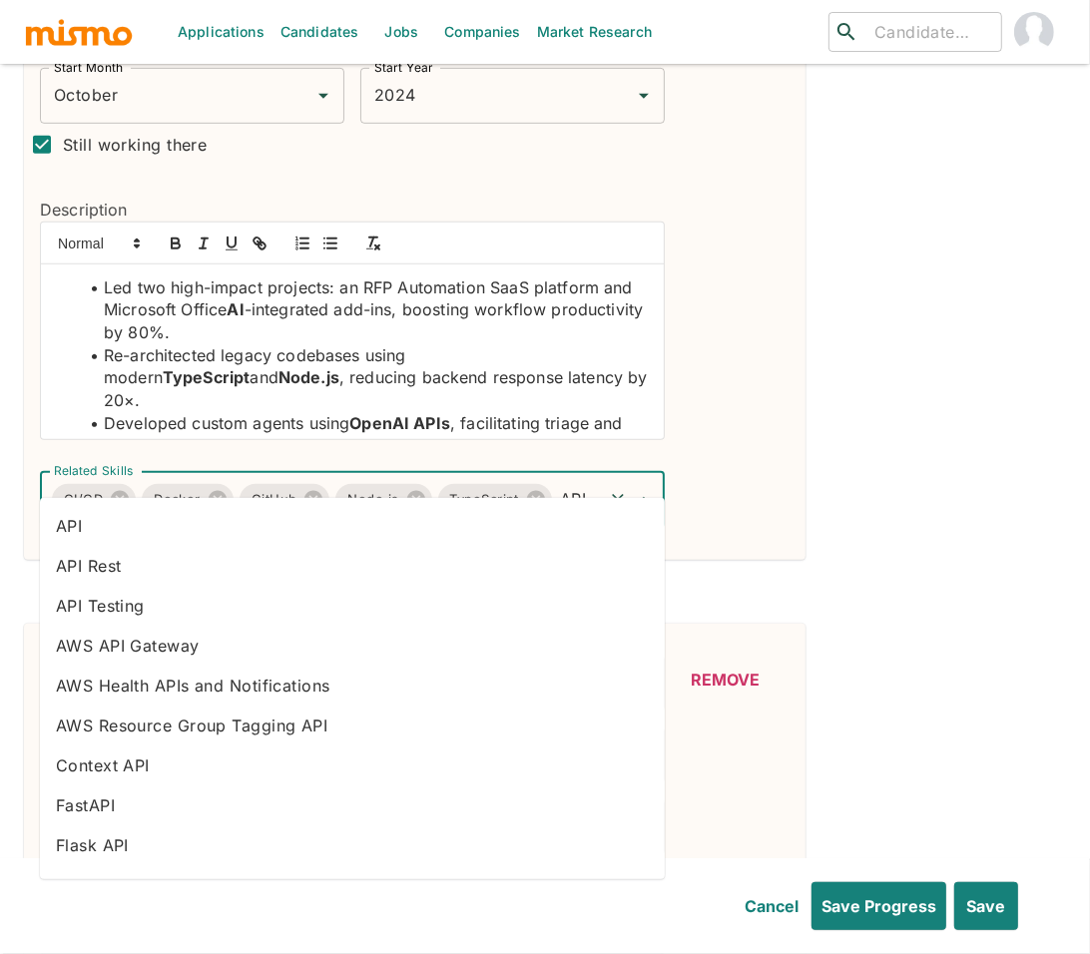
click at [207, 517] on li "API" at bounding box center [352, 526] width 625 height 40
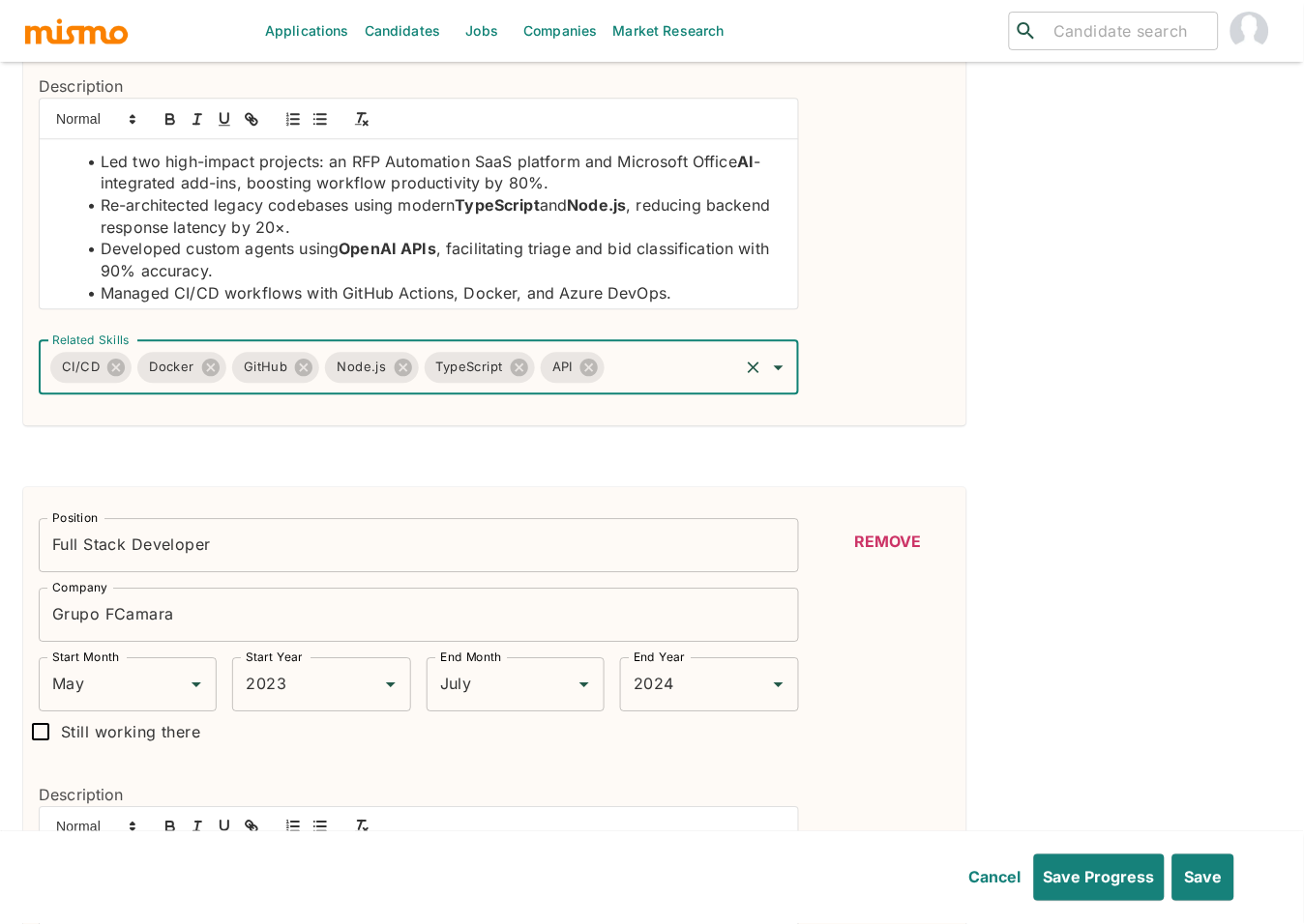
scroll to position [782, 0]
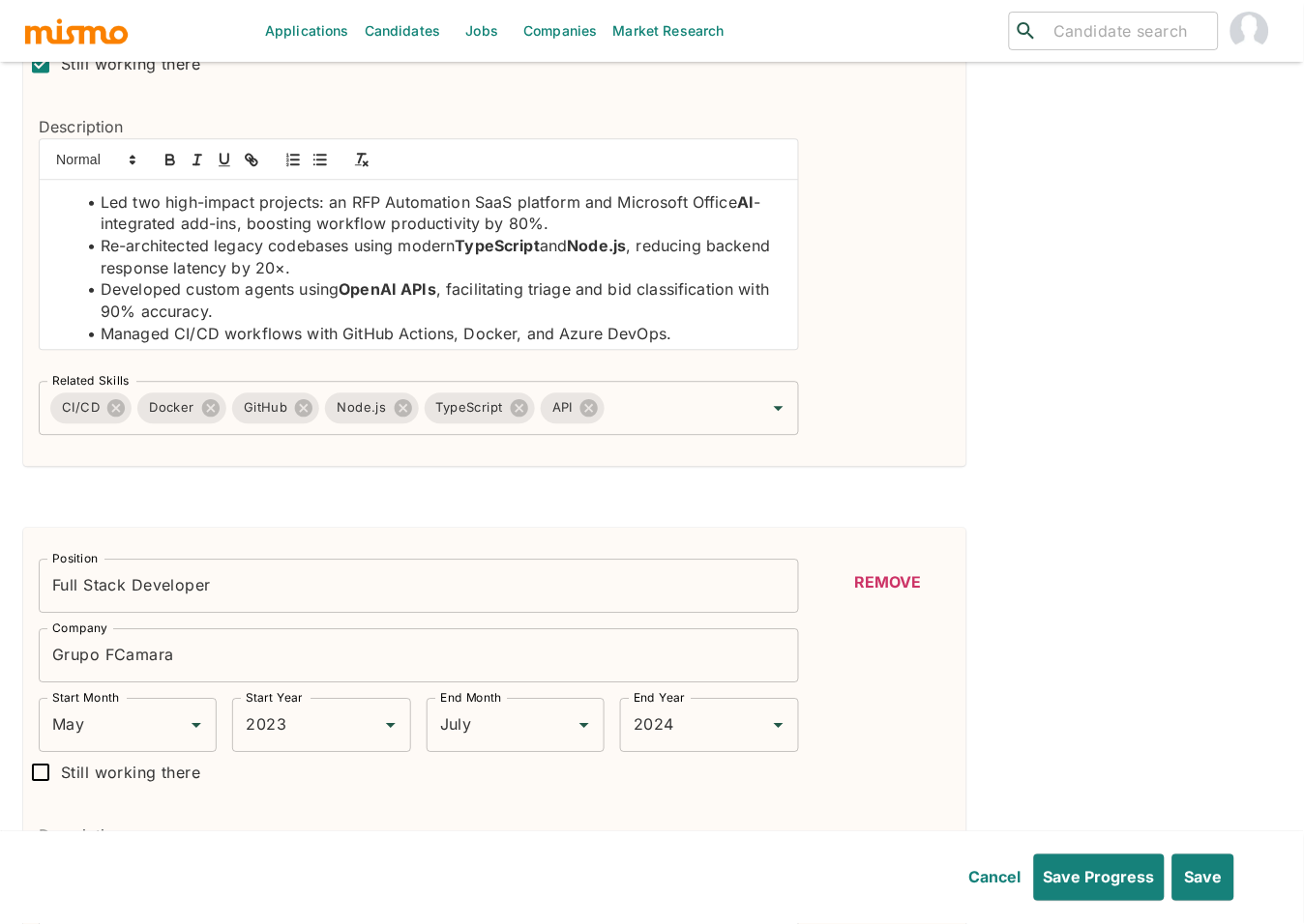
click at [202, 335] on li "Managed CI/CD workflows with GitHub Actions, Docker, and Azure DevOps." at bounding box center [430, 333] width 706 height 22
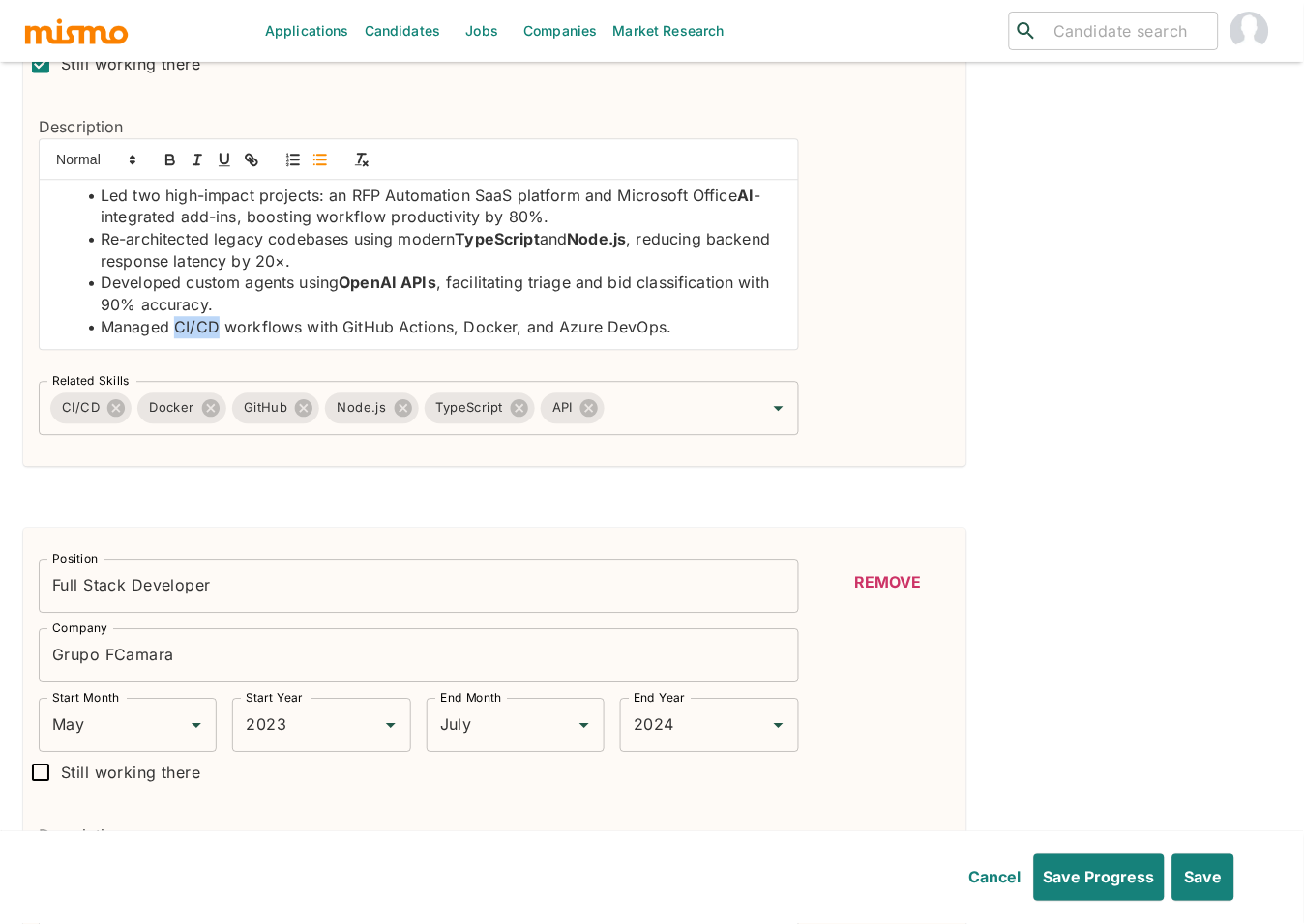
drag, startPoint x: 173, startPoint y: 334, endPoint x: 215, endPoint y: 331, distance: 42.1
click at [215, 331] on li "Managed CI/CD workflows with GitHub Actions, Docker, and Azure DevOps." at bounding box center [430, 326] width 706 height 22
click at [164, 155] on icon "button" at bounding box center [171, 160] width 17 height 17
click at [363, 322] on li "Managed CI/CD workflows with GitHub Actions, Docker, and Azure DevOps." at bounding box center [430, 326] width 706 height 22
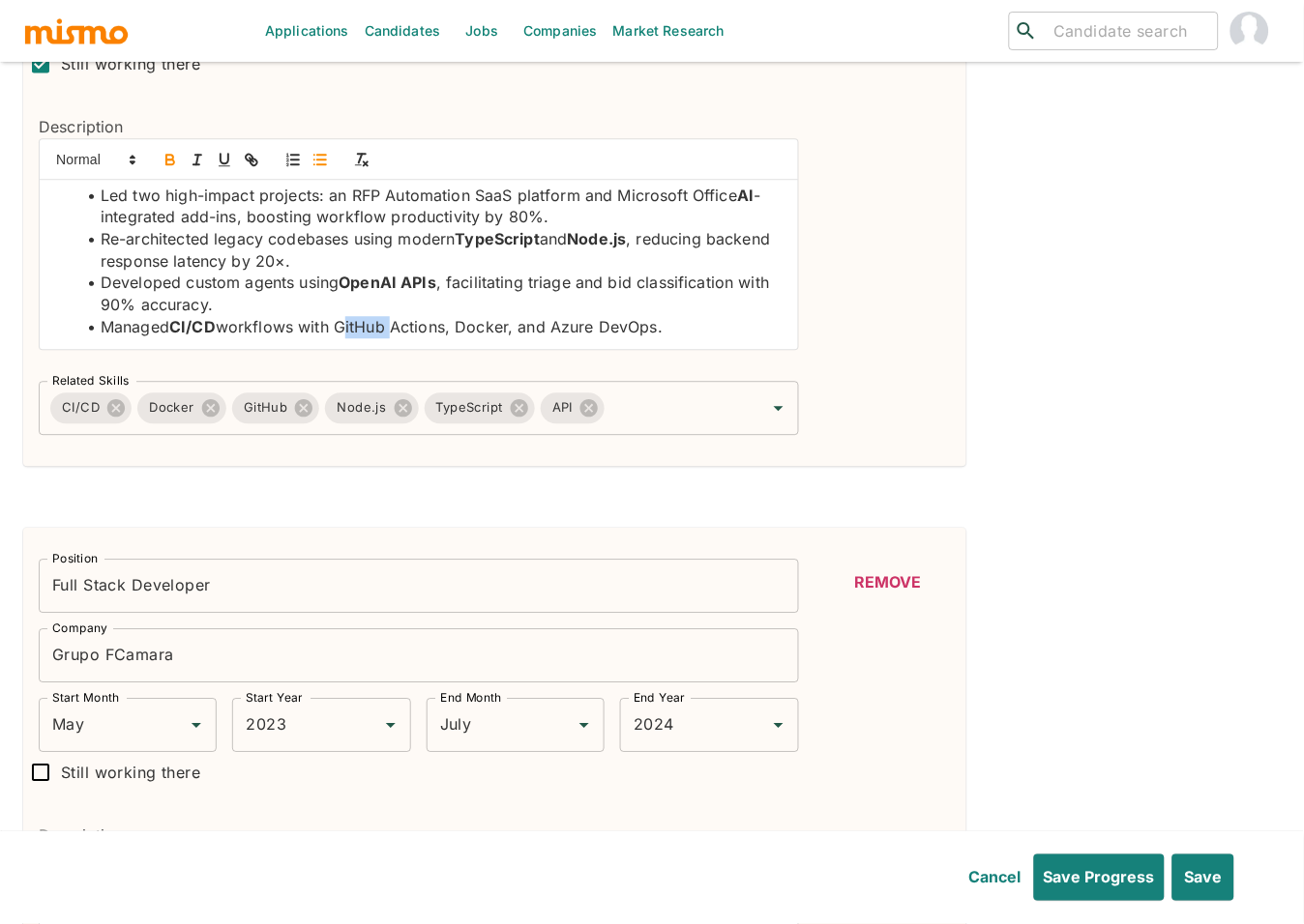
click at [167, 153] on icon "button" at bounding box center [171, 160] width 17 height 17
click at [489, 324] on li "Managed CI/CD workflows with GitHub Actions, Docker, and Azure DevOps." at bounding box center [430, 326] width 706 height 22
click at [167, 155] on icon "button" at bounding box center [170, 157] width 7 height 5
drag, startPoint x: 666, startPoint y: 326, endPoint x: 561, endPoint y: 332, distance: 105.2
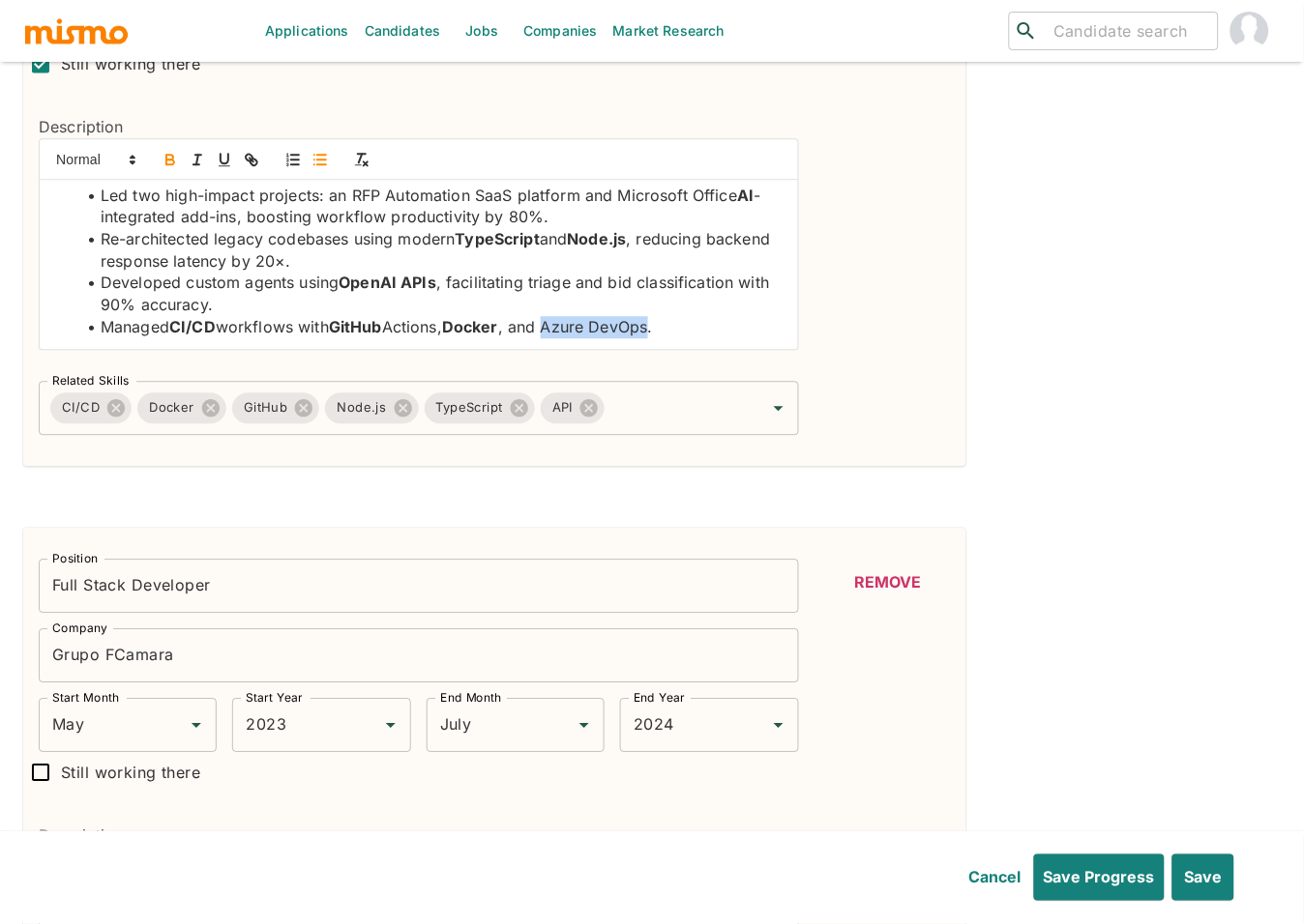
click at [561, 332] on li "Managed CI/CD workflows with GitHub Actions, Docker , and Azure DevOps." at bounding box center [430, 326] width 706 height 22
click at [163, 161] on icon "button" at bounding box center [171, 160] width 17 height 17
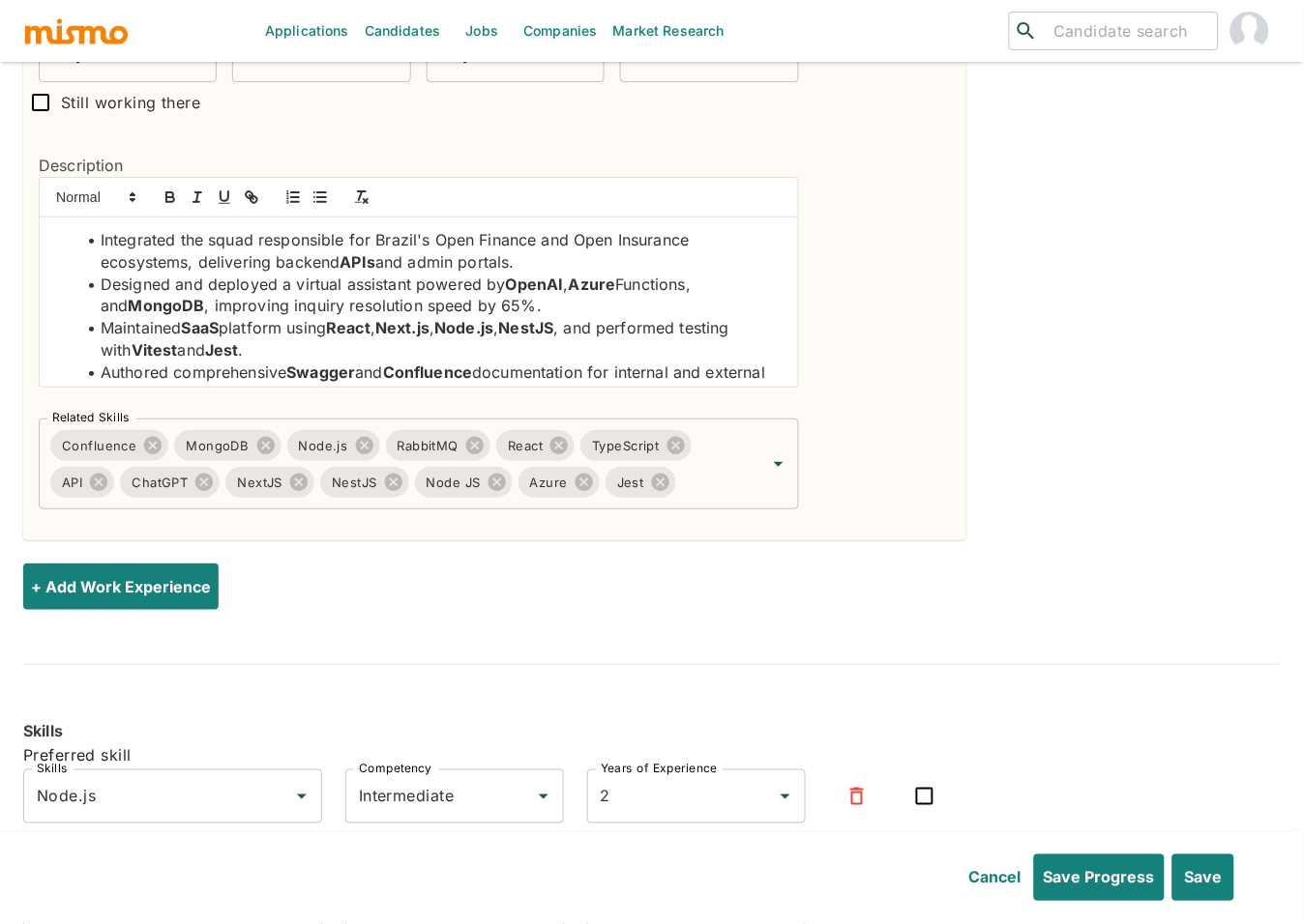
scroll to position [1904, 0]
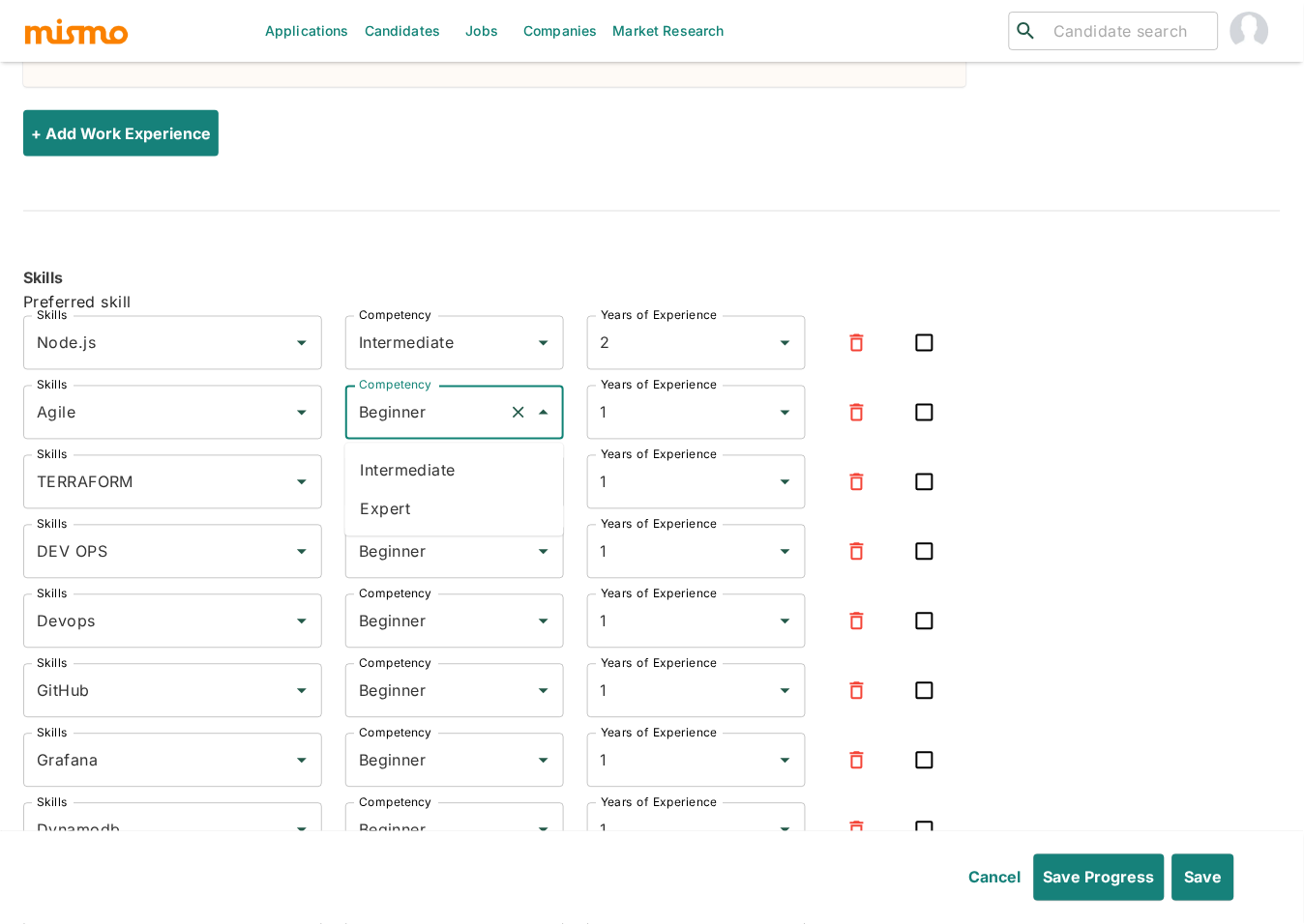
click at [482, 416] on input "Beginner" at bounding box center [427, 413] width 147 height 37
click at [422, 522] on li "Expert" at bounding box center [454, 509] width 219 height 39
type input "Expert"
click at [438, 346] on input "Intermediate" at bounding box center [427, 343] width 147 height 37
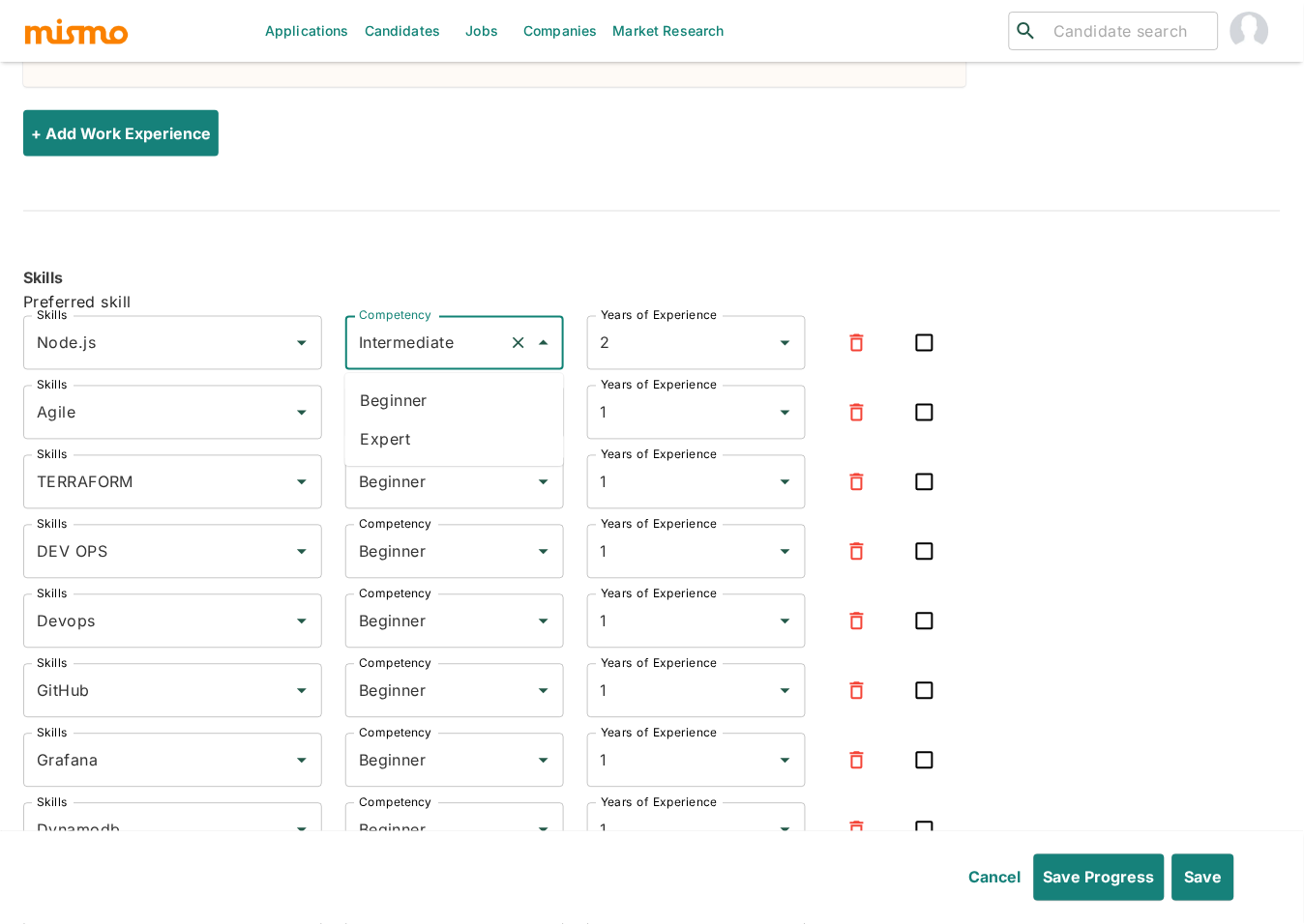
click at [409, 441] on li "Expert" at bounding box center [454, 440] width 219 height 39
type input "Expert"
click at [421, 470] on input "Beginner" at bounding box center [427, 482] width 147 height 37
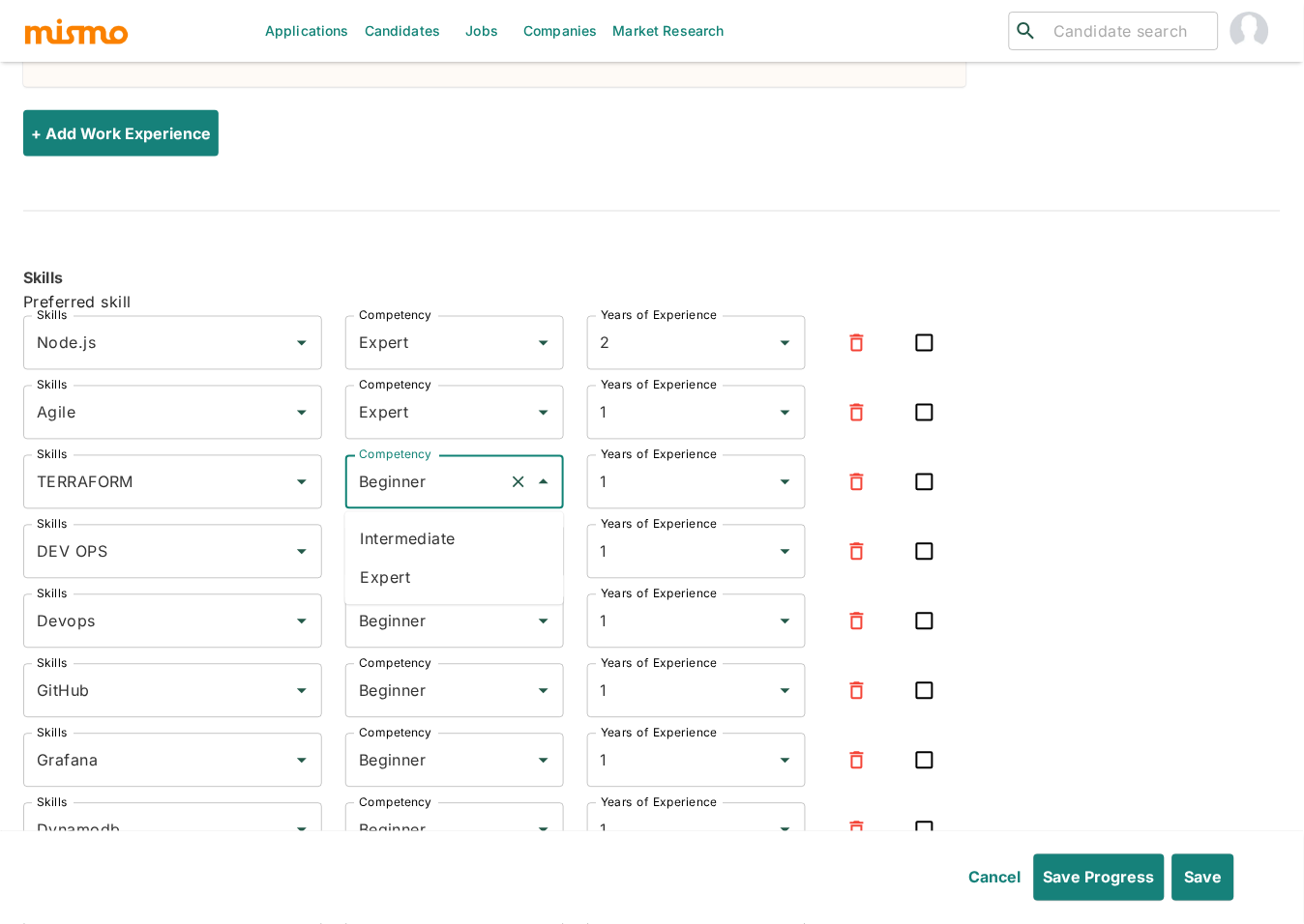
click at [402, 591] on li "Expert" at bounding box center [454, 578] width 219 height 39
type input "Expert"
click at [394, 548] on input "Beginner" at bounding box center [427, 552] width 147 height 37
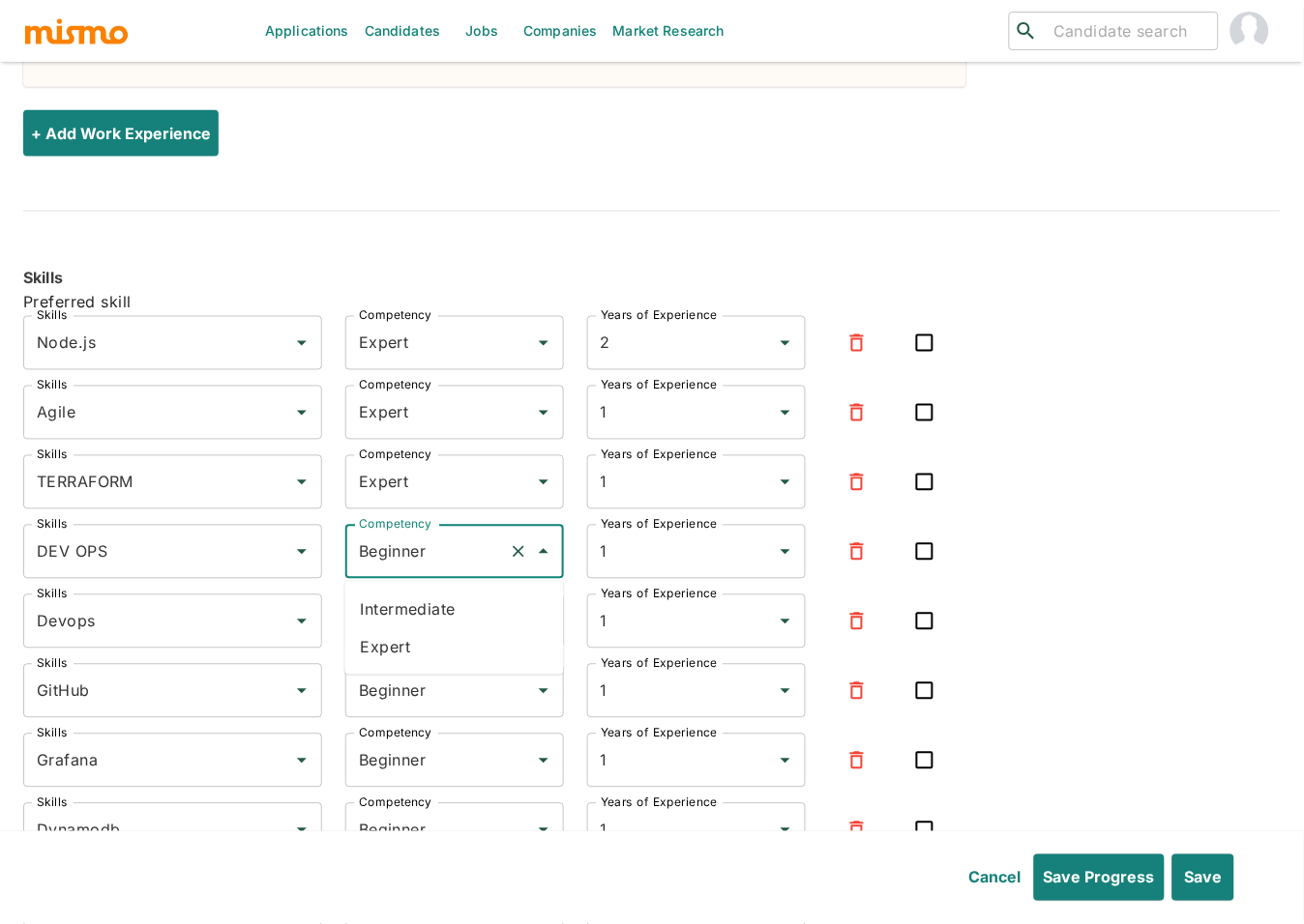
click at [402, 648] on li "Expert" at bounding box center [454, 648] width 219 height 39
type input "Expert"
click at [407, 636] on input "Beginner" at bounding box center [427, 622] width 147 height 37
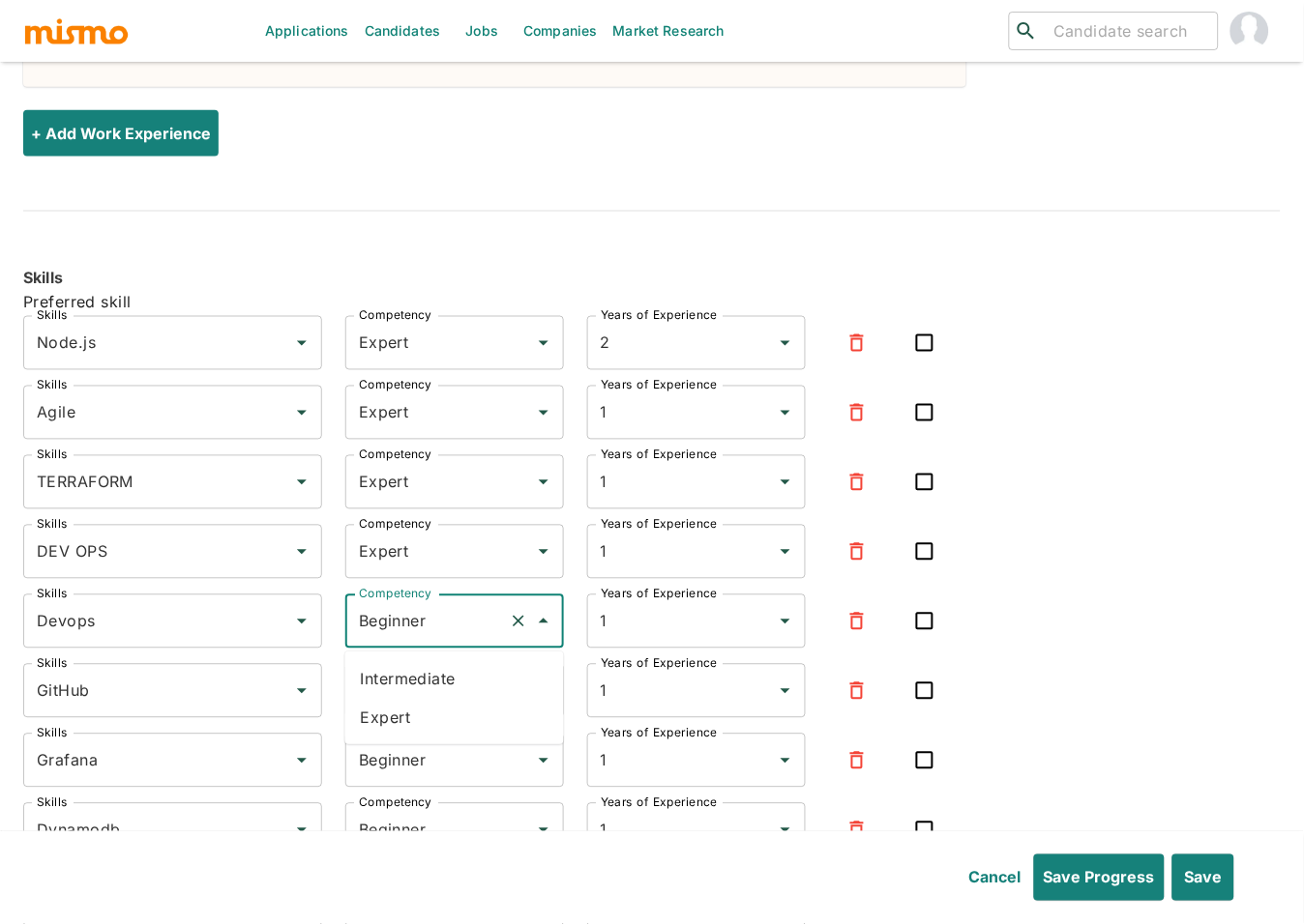
click at [381, 721] on li "Expert" at bounding box center [454, 718] width 219 height 39
type input "Expert"
click at [390, 705] on input "Beginner" at bounding box center [427, 692] width 147 height 37
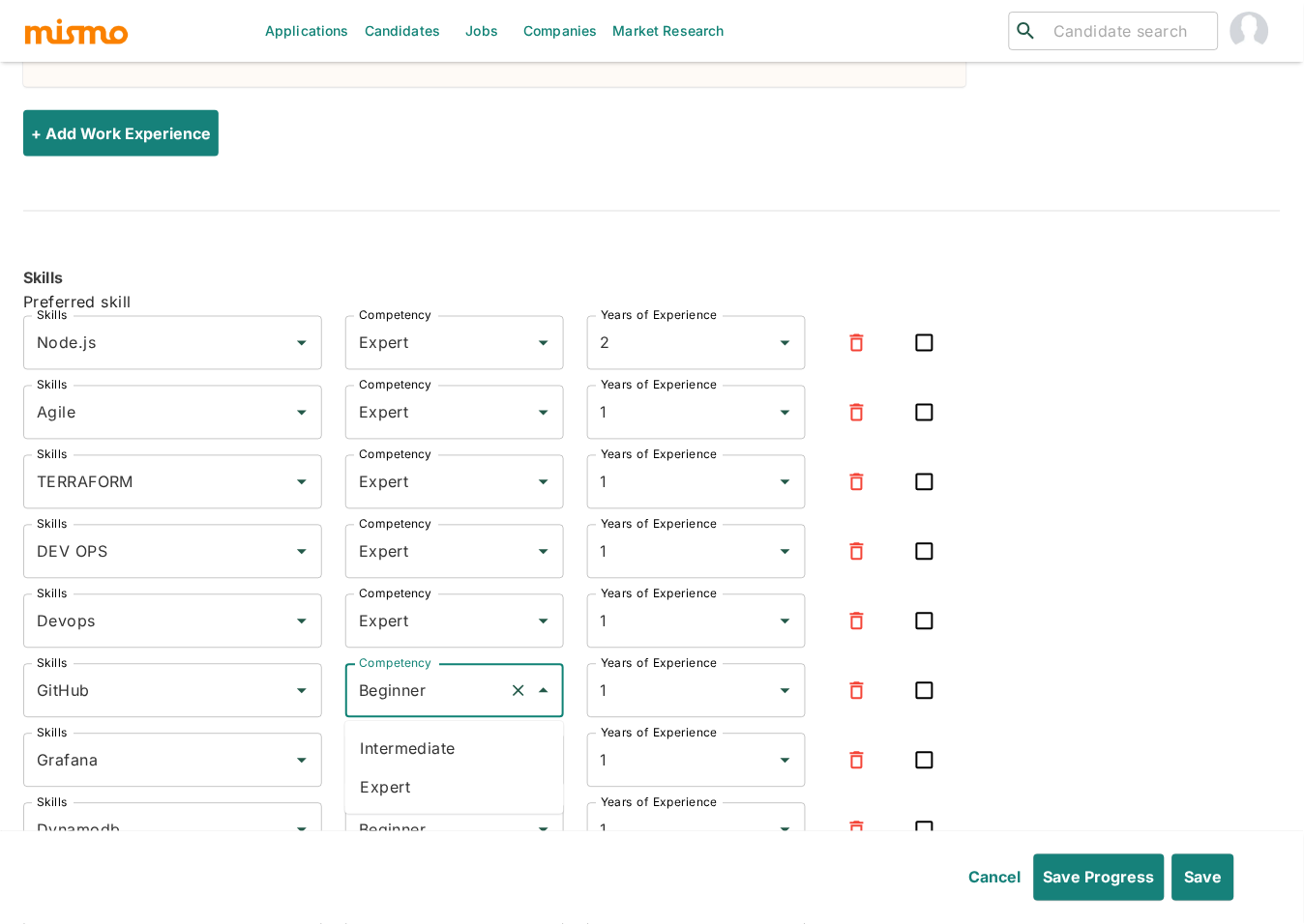
click at [383, 783] on li "Expert" at bounding box center [454, 788] width 219 height 39
type input "Expert"
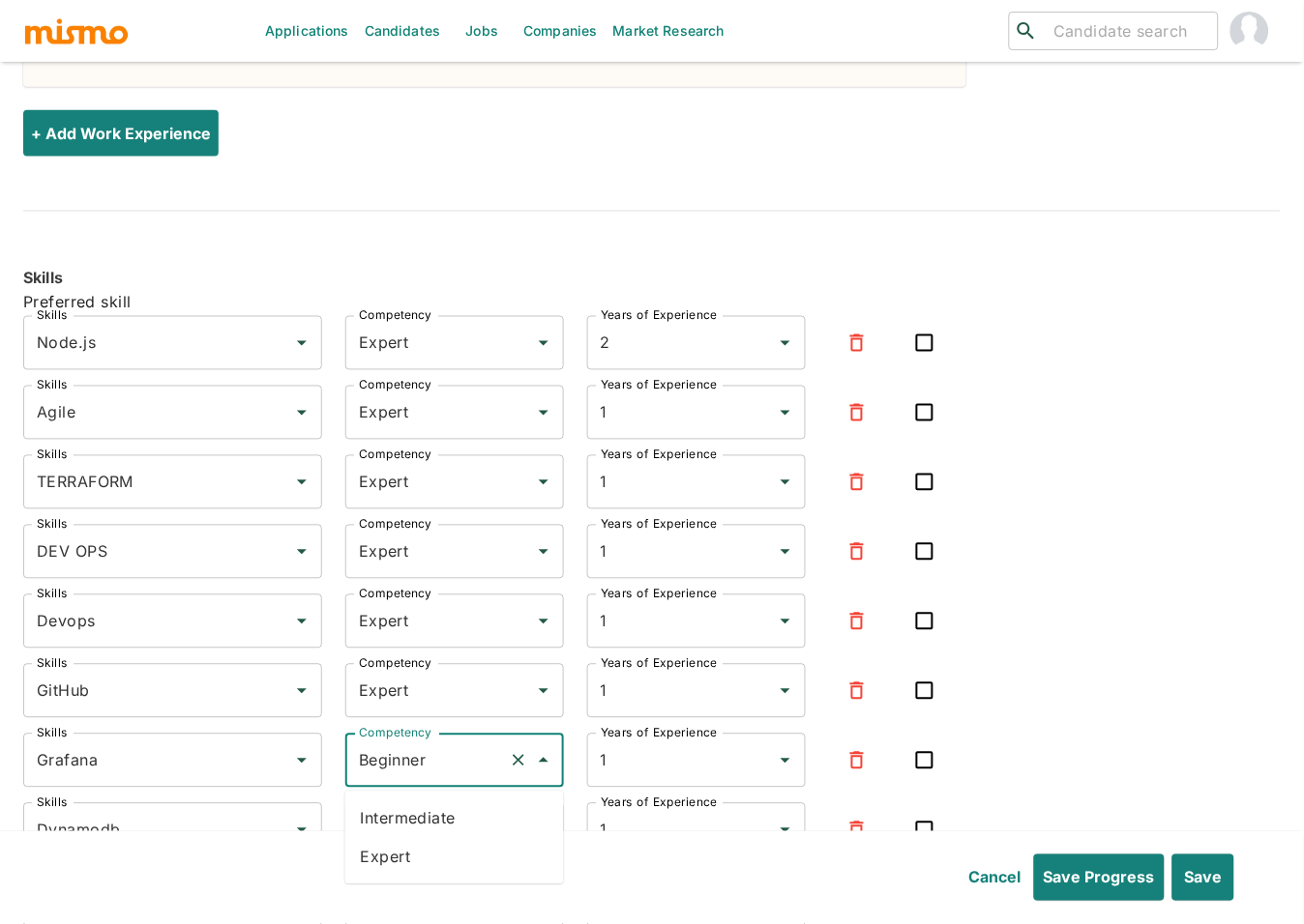
click at [399, 777] on input "Beginner" at bounding box center [427, 761] width 147 height 37
click at [394, 852] on li "Expert" at bounding box center [454, 857] width 219 height 39
type input "Expert"
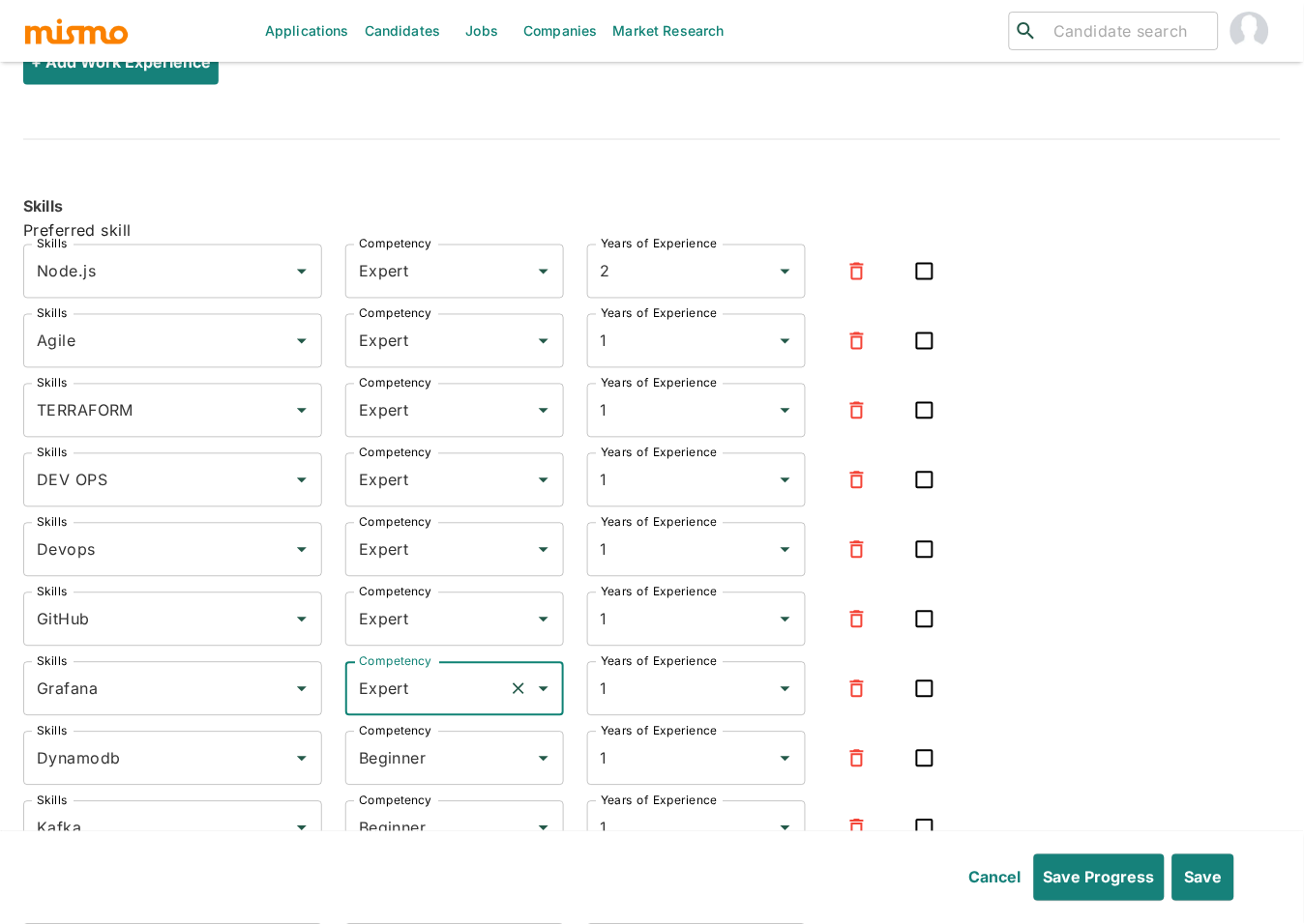
scroll to position [2141, 0]
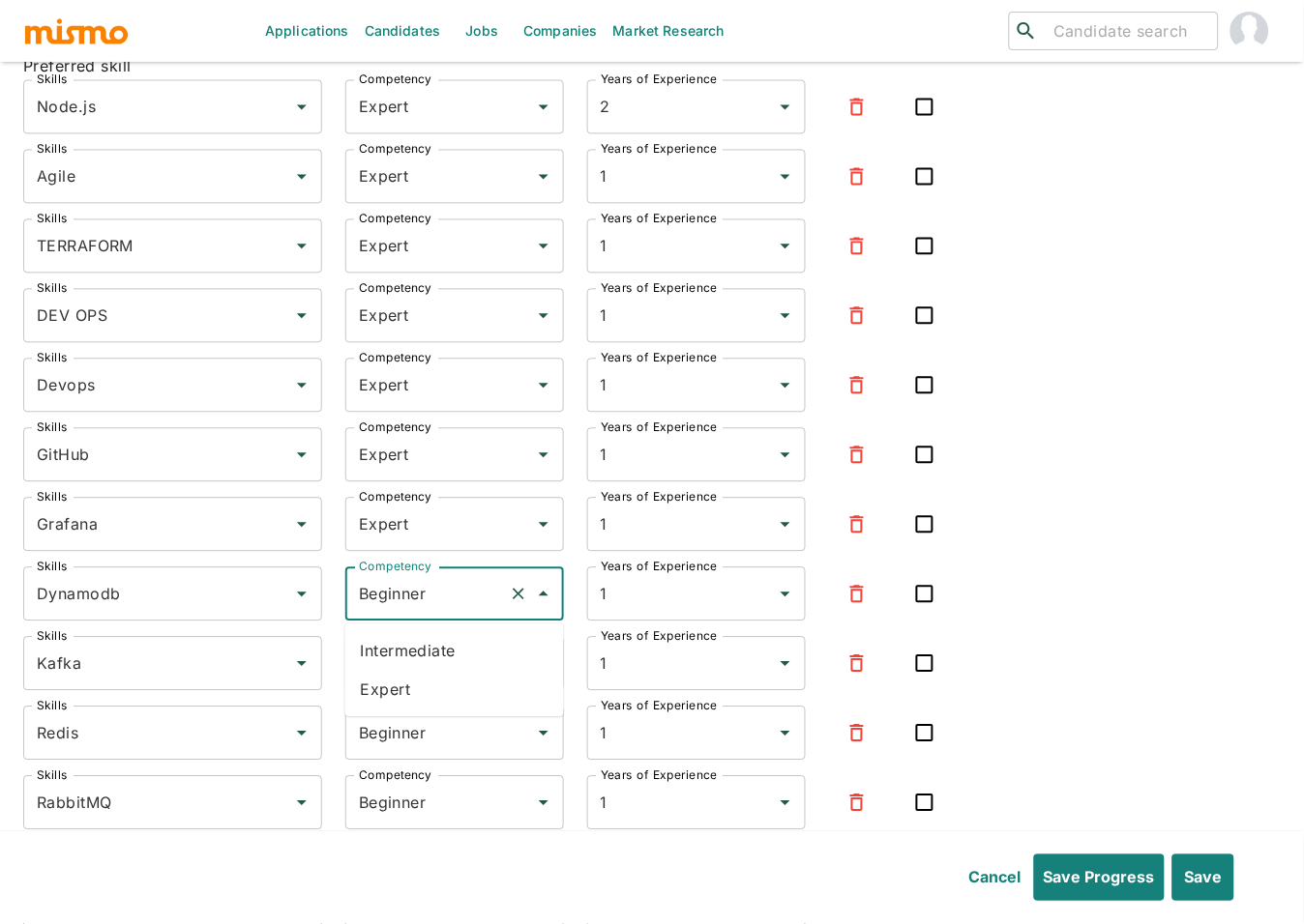
click at [374, 593] on input "Beginner" at bounding box center [427, 595] width 147 height 37
click at [394, 688] on li "Expert" at bounding box center [454, 691] width 219 height 39
type input "Expert"
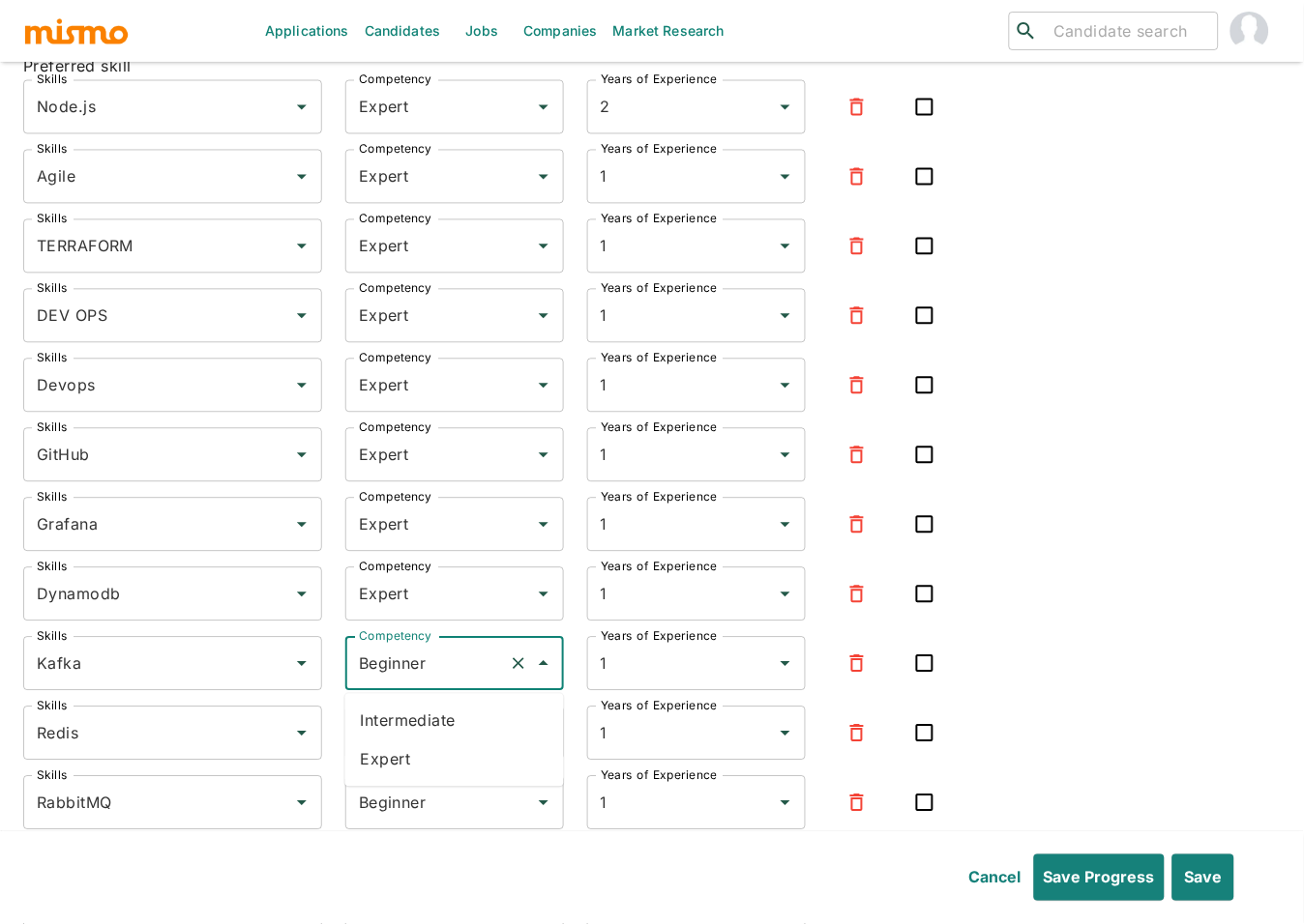
click at [404, 657] on input "Beginner" at bounding box center [427, 664] width 147 height 37
click at [403, 770] on li "Expert" at bounding box center [454, 760] width 219 height 39
type input "Expert"
click at [408, 750] on input "Beginner" at bounding box center [427, 734] width 147 height 37
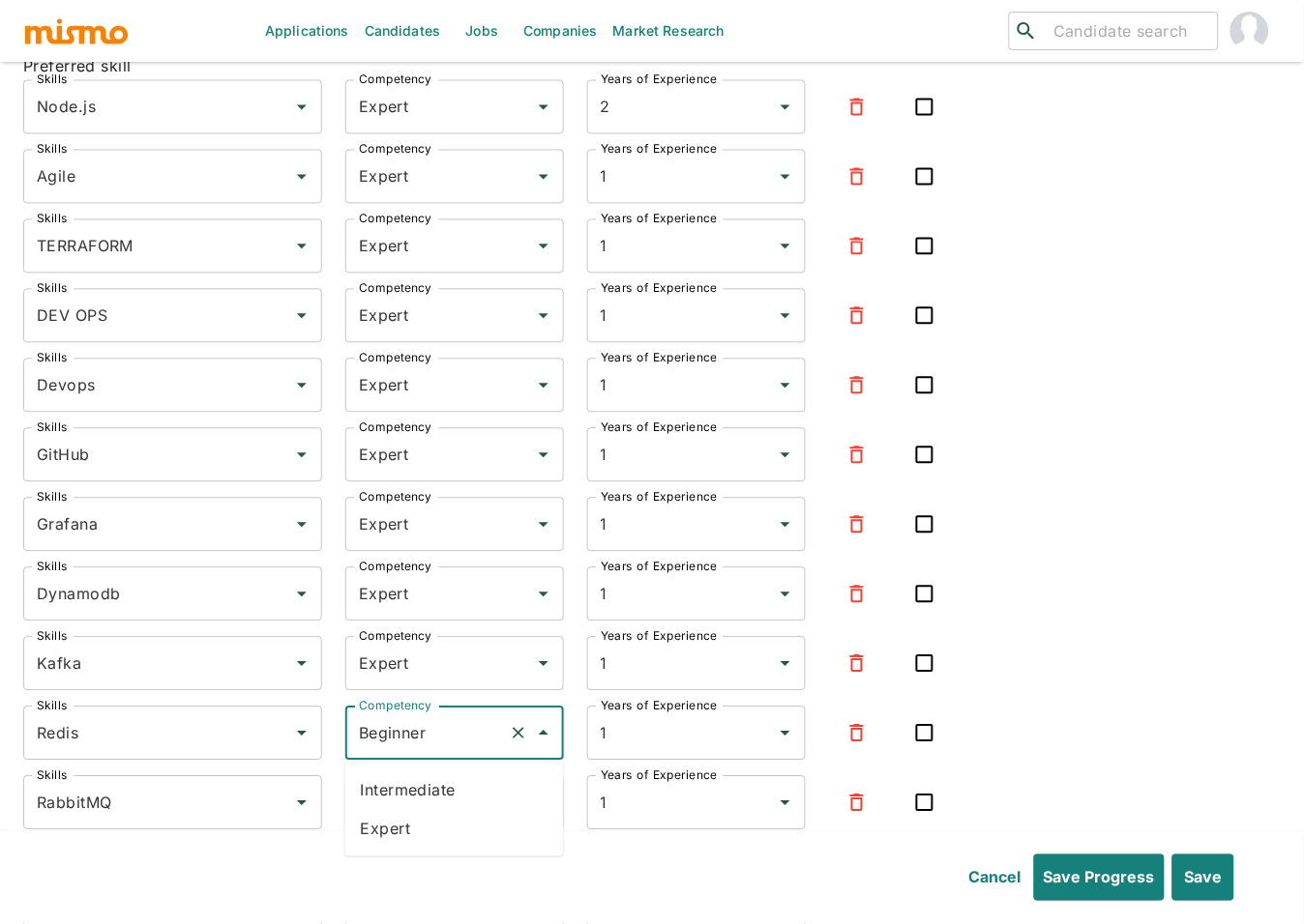
click at [398, 822] on li "Expert" at bounding box center [454, 829] width 219 height 39
type input "Expert"
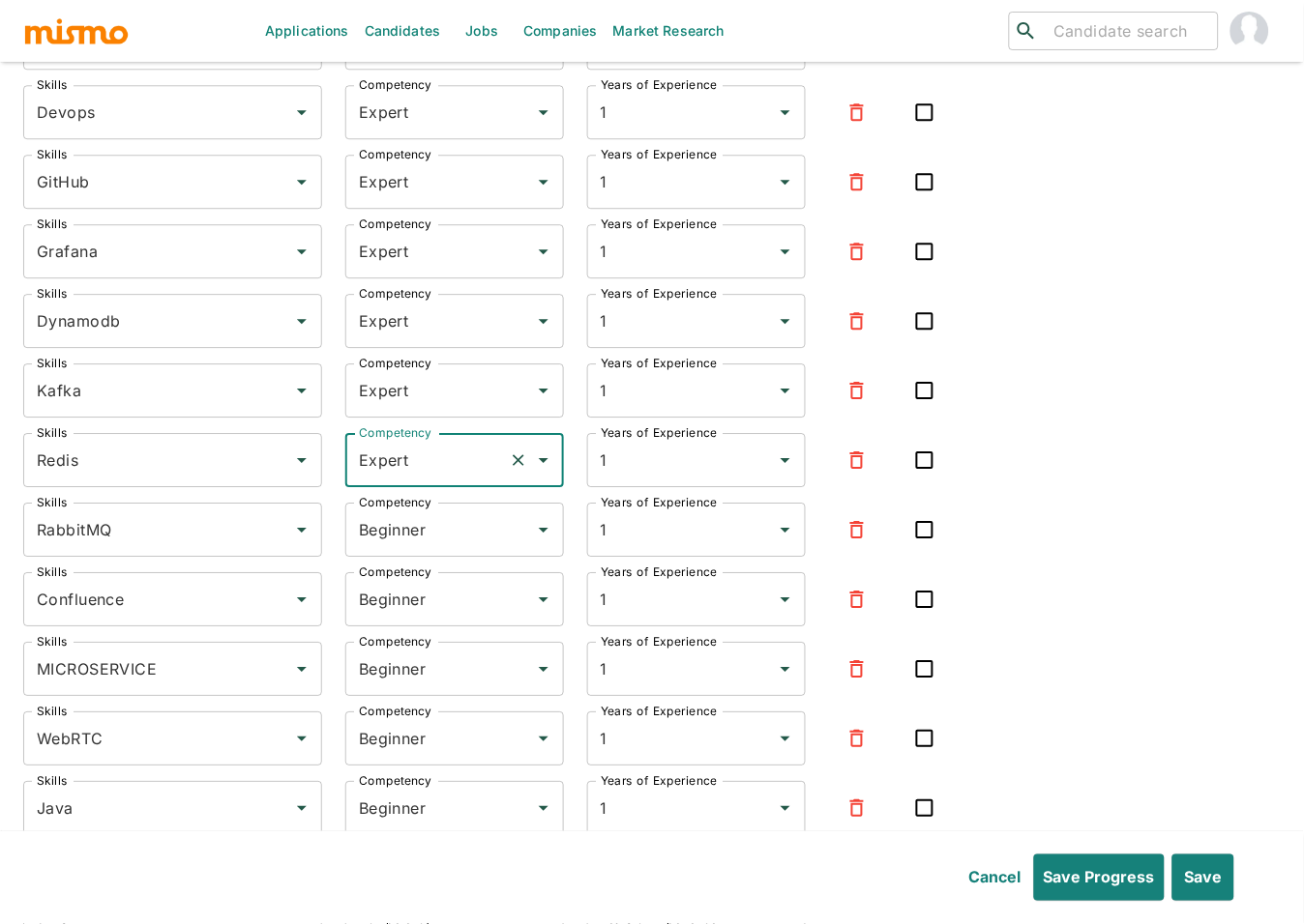
scroll to position [2420, 0]
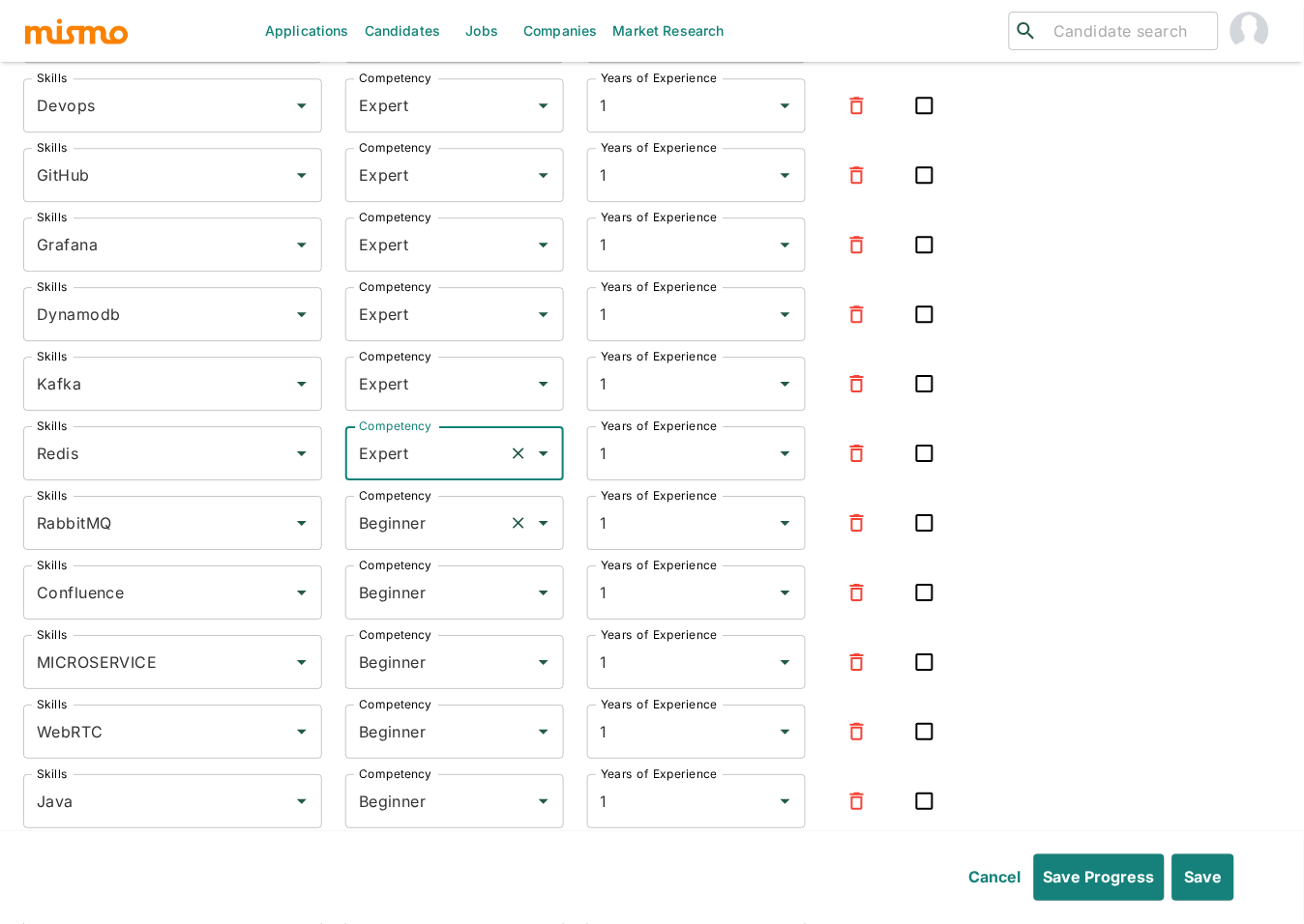
click at [428, 531] on input "Beginner" at bounding box center [427, 523] width 147 height 37
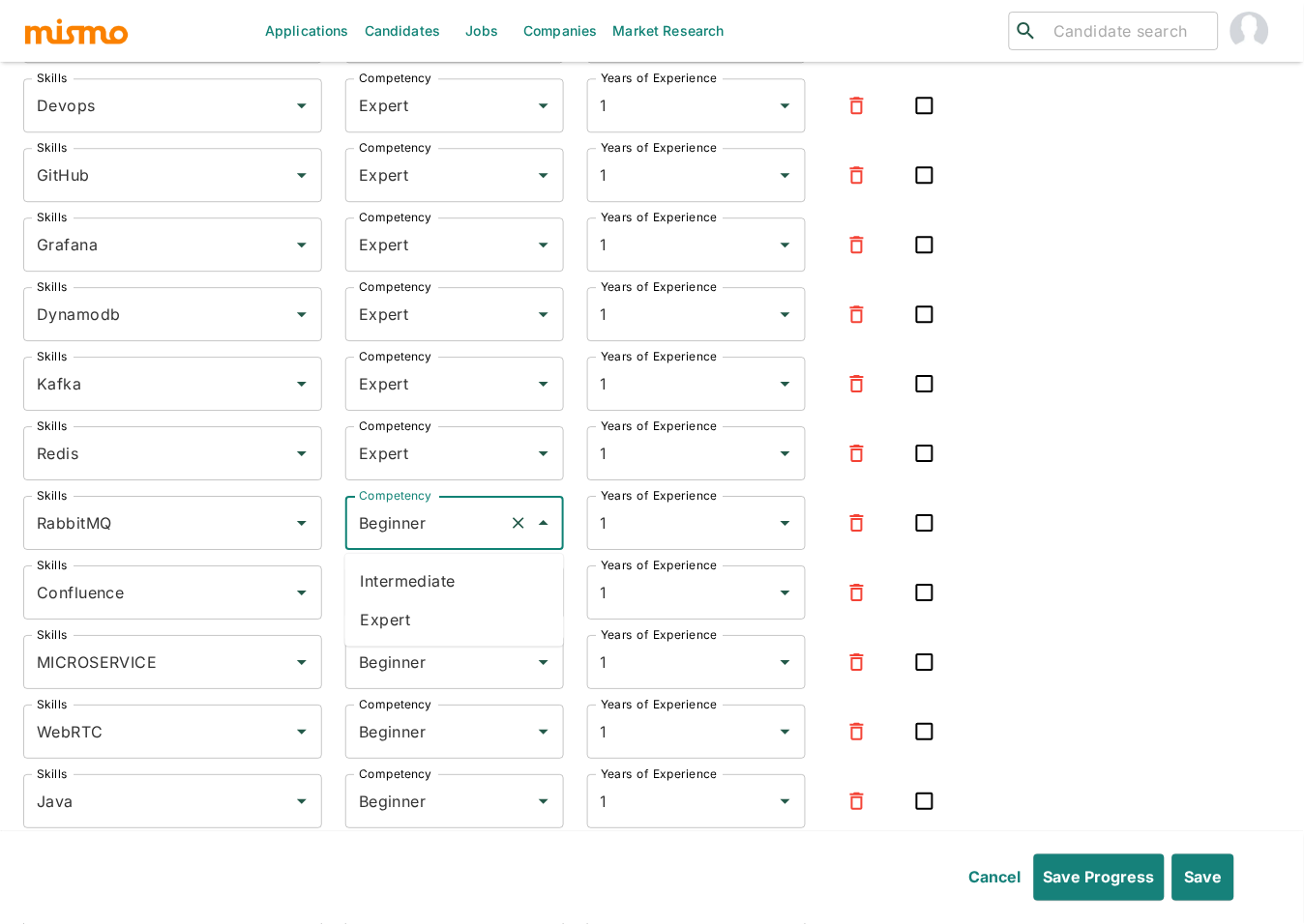
click at [418, 612] on li "Expert" at bounding box center [454, 620] width 219 height 39
type input "Expert"
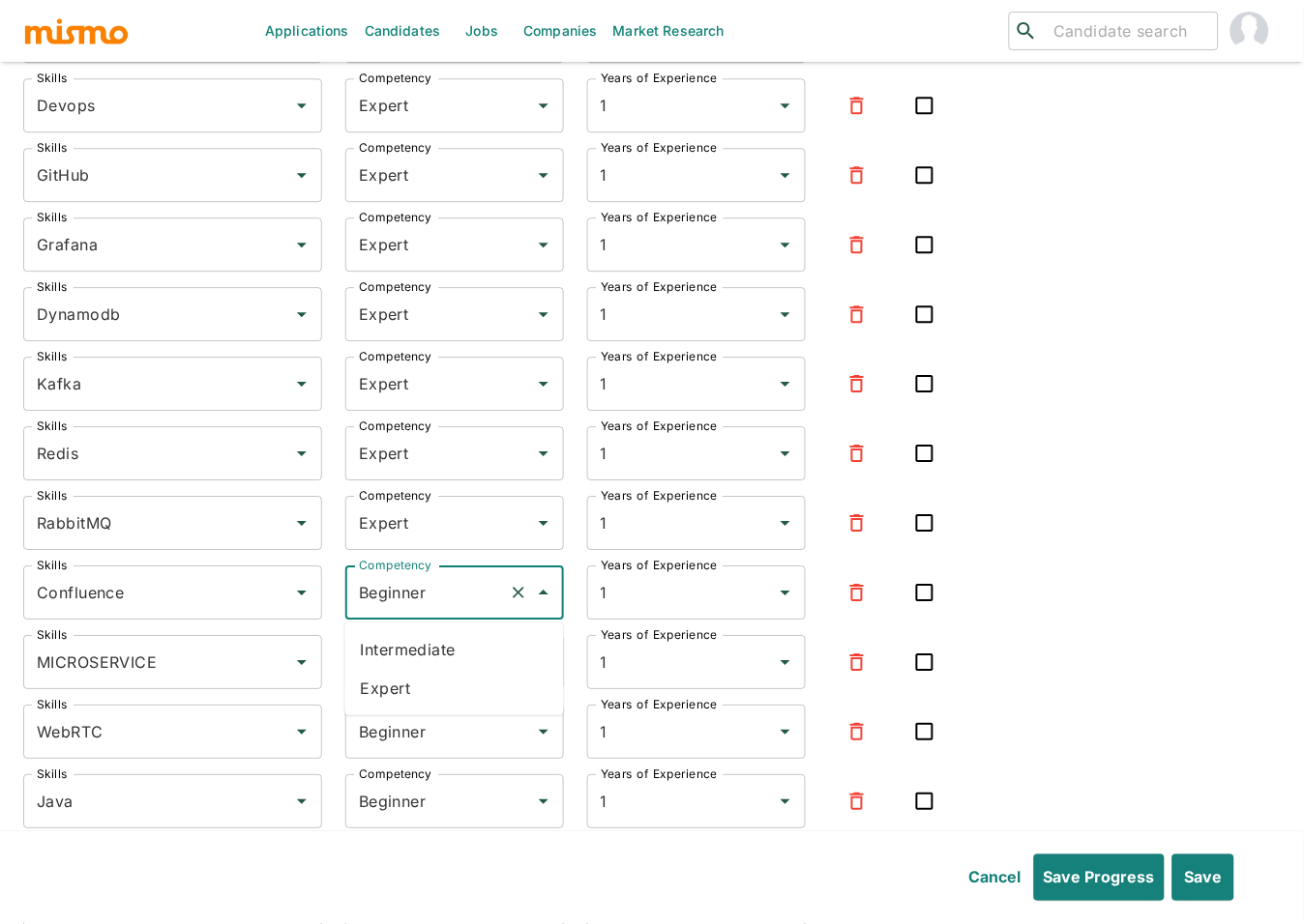
click at [433, 584] on input "Beginner" at bounding box center [427, 593] width 147 height 37
click at [429, 683] on li "Expert" at bounding box center [454, 689] width 219 height 39
type input "Expert"
click at [419, 668] on input "Beginner" at bounding box center [427, 662] width 147 height 37
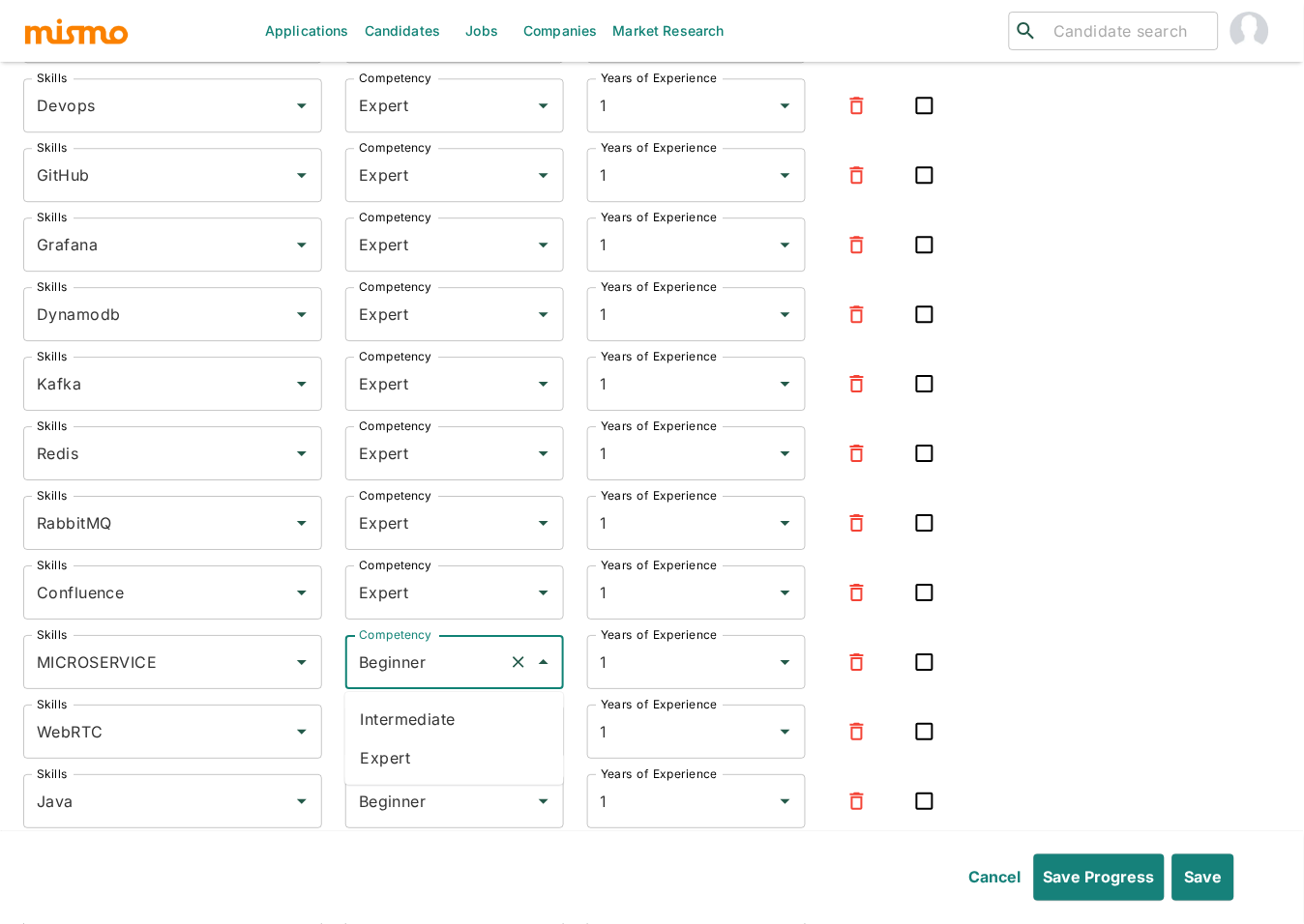
click at [420, 755] on li "Expert" at bounding box center [454, 758] width 219 height 39
type input "Expert"
click at [421, 738] on input "Beginner" at bounding box center [427, 732] width 147 height 37
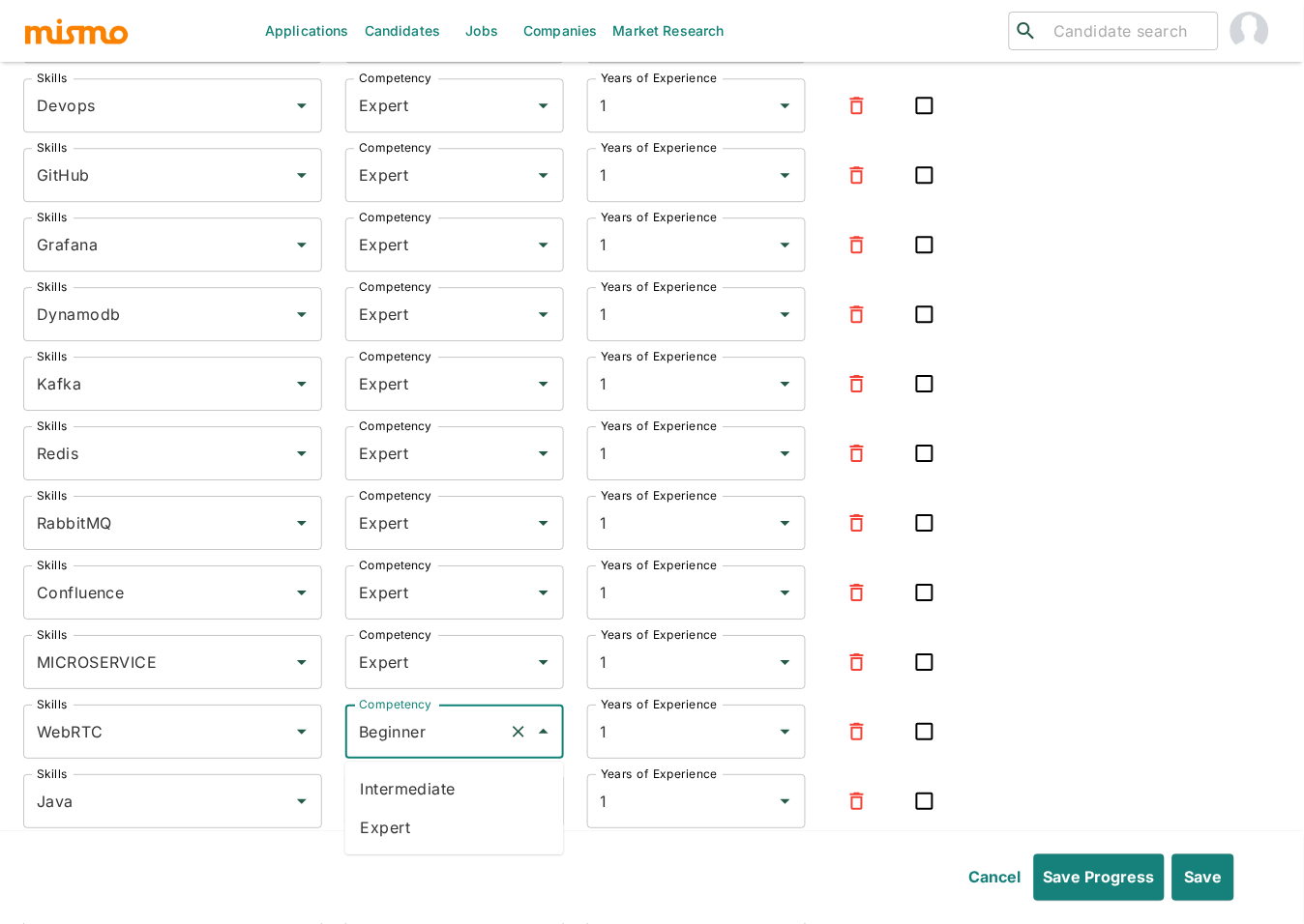
click at [394, 836] on li "Expert" at bounding box center [454, 827] width 219 height 39
type input "Expert"
click at [412, 790] on input "Beginner" at bounding box center [427, 802] width 147 height 37
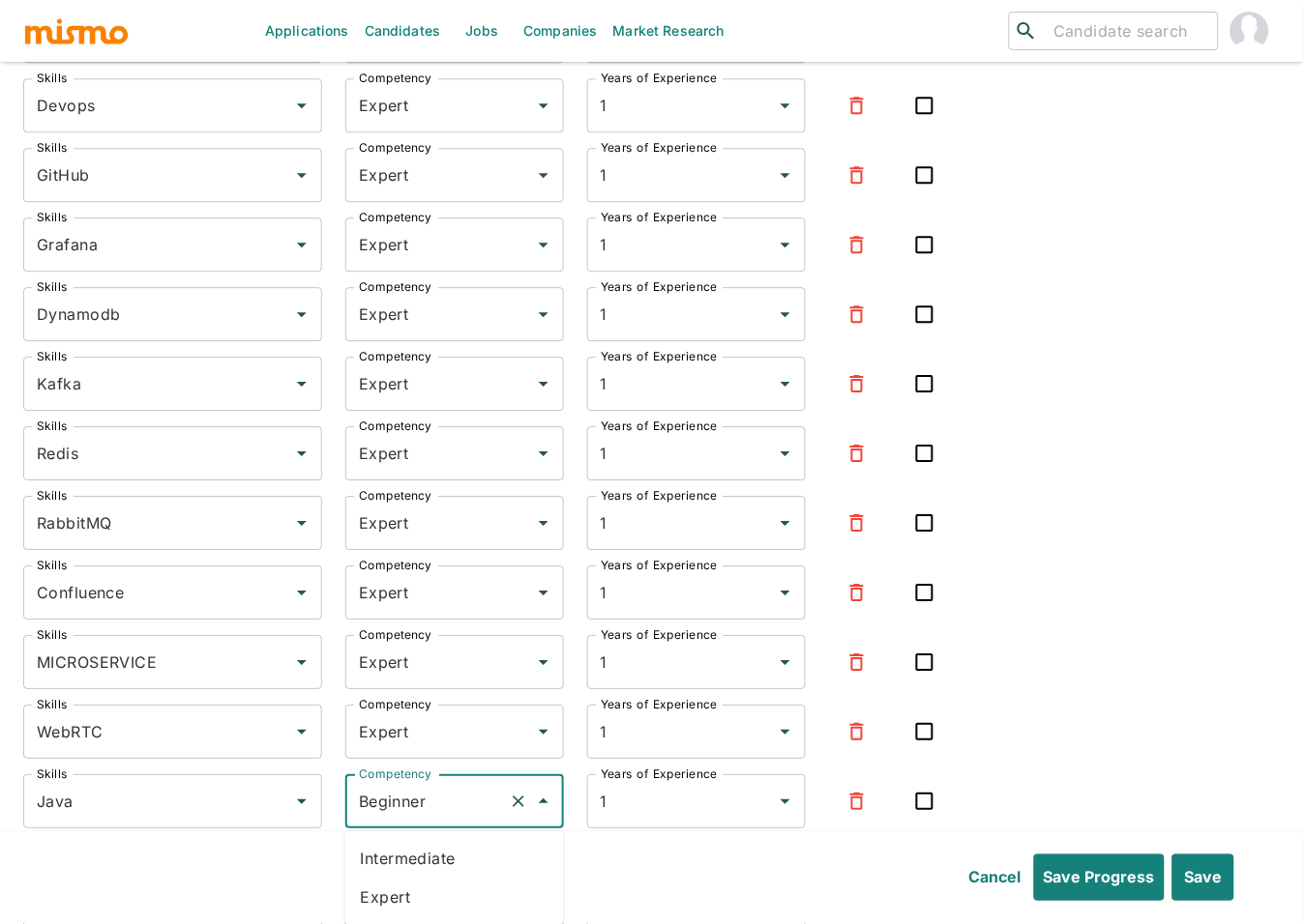
click at [407, 889] on li "Expert" at bounding box center [454, 897] width 219 height 39
type input "Expert"
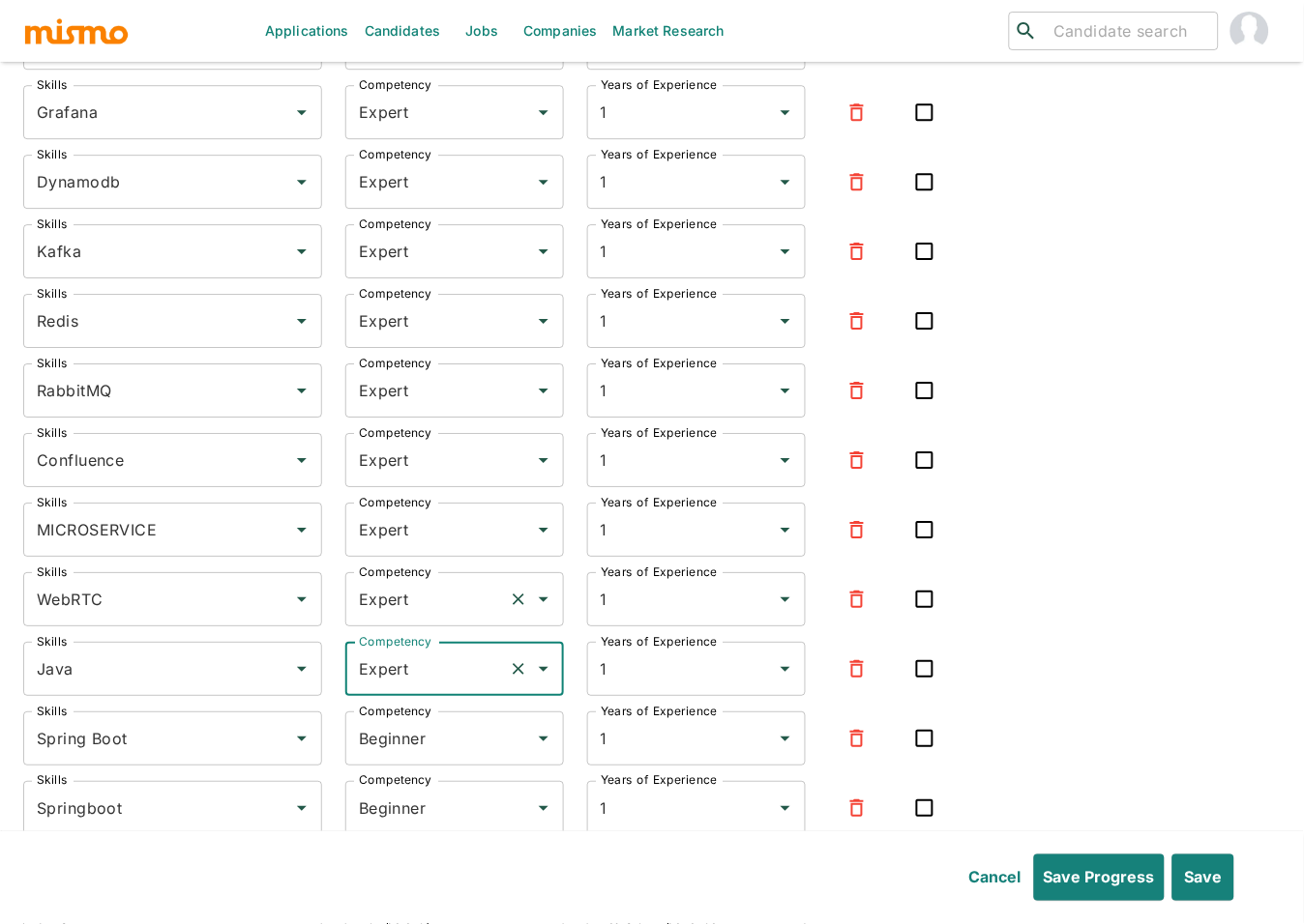
scroll to position [2833, 0]
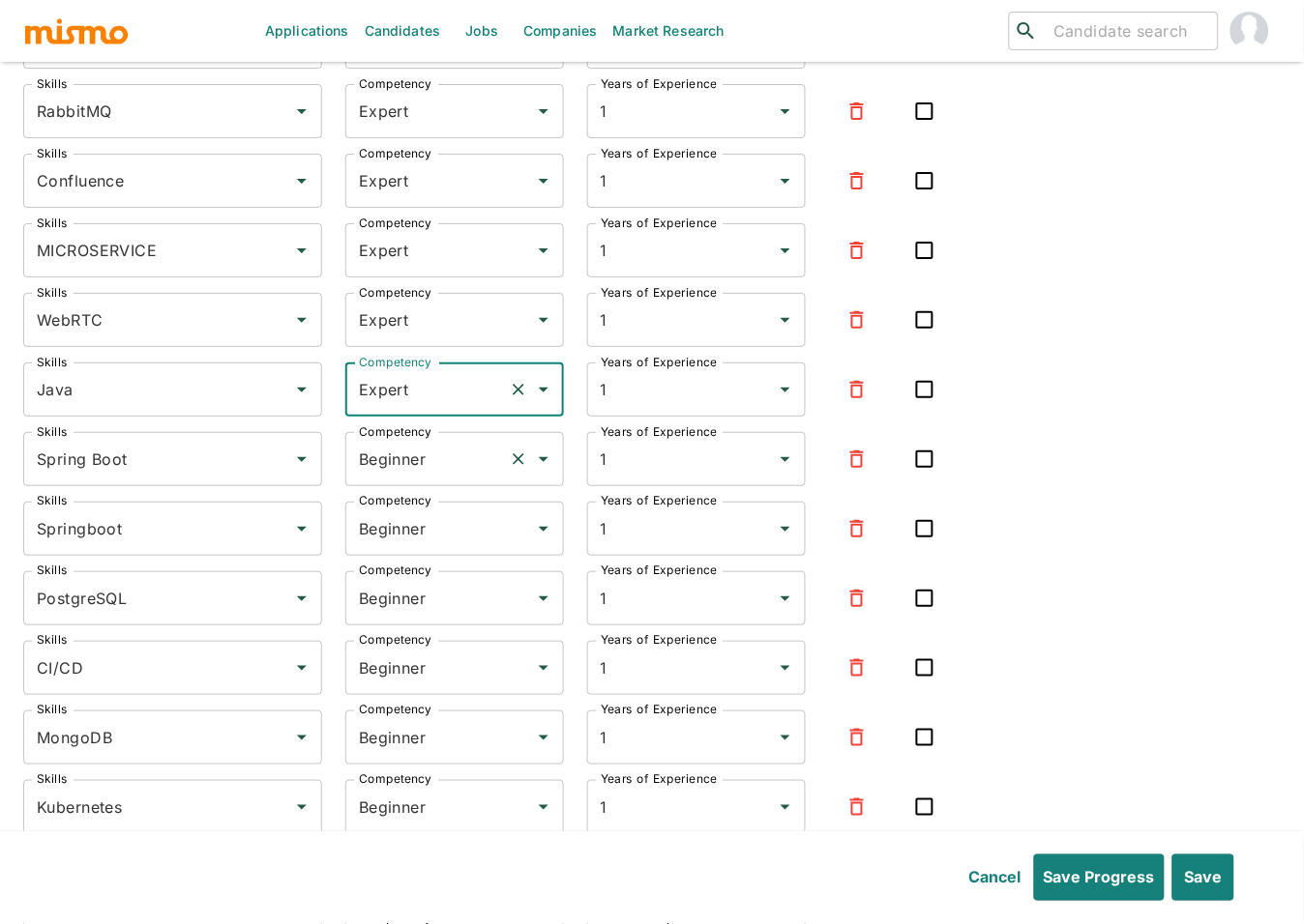
click at [398, 462] on input "Beginner" at bounding box center [427, 459] width 147 height 37
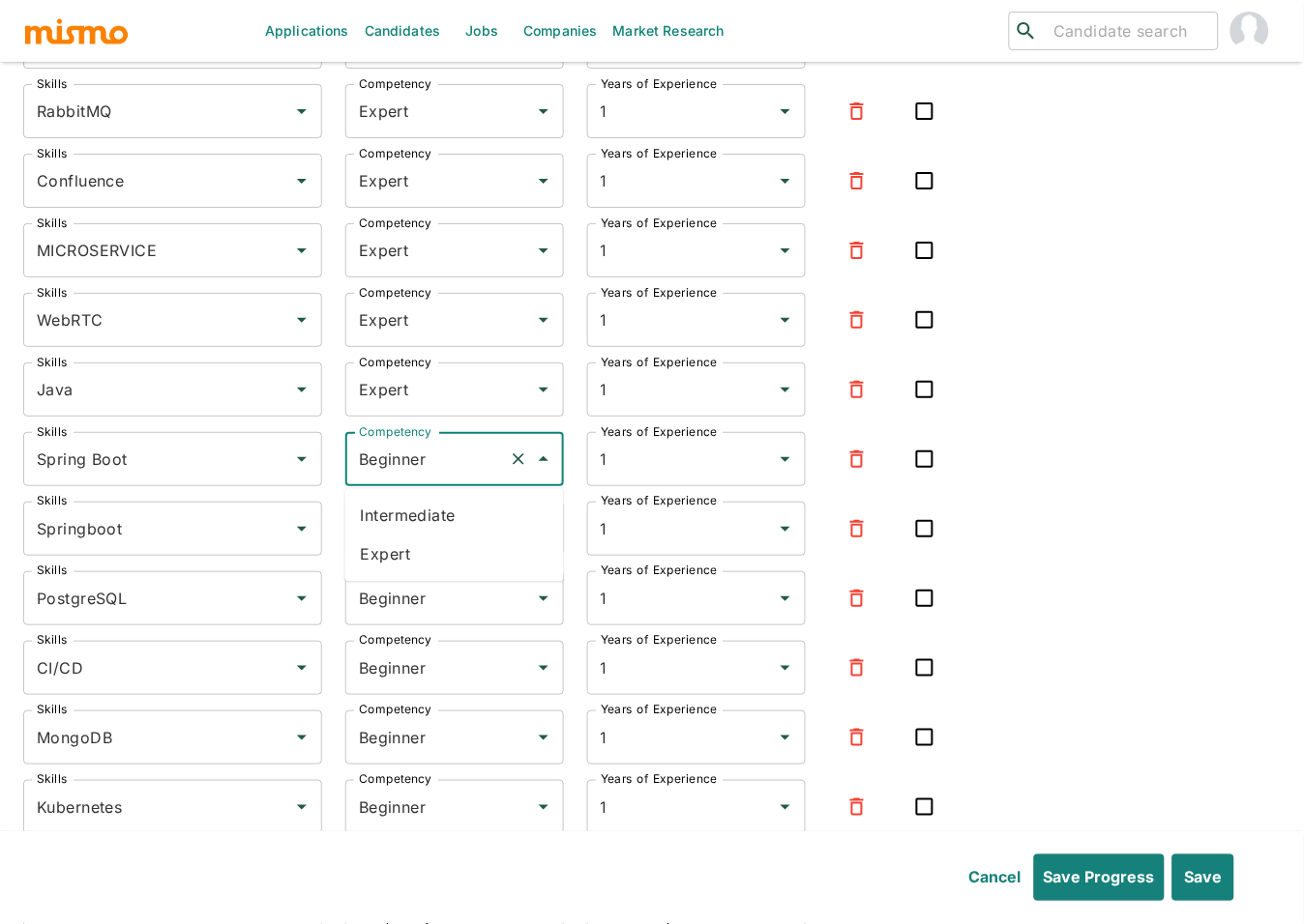
click at [380, 550] on li "Expert" at bounding box center [454, 555] width 219 height 39
type input "Expert"
click at [410, 547] on input "Beginner" at bounding box center [427, 529] width 147 height 37
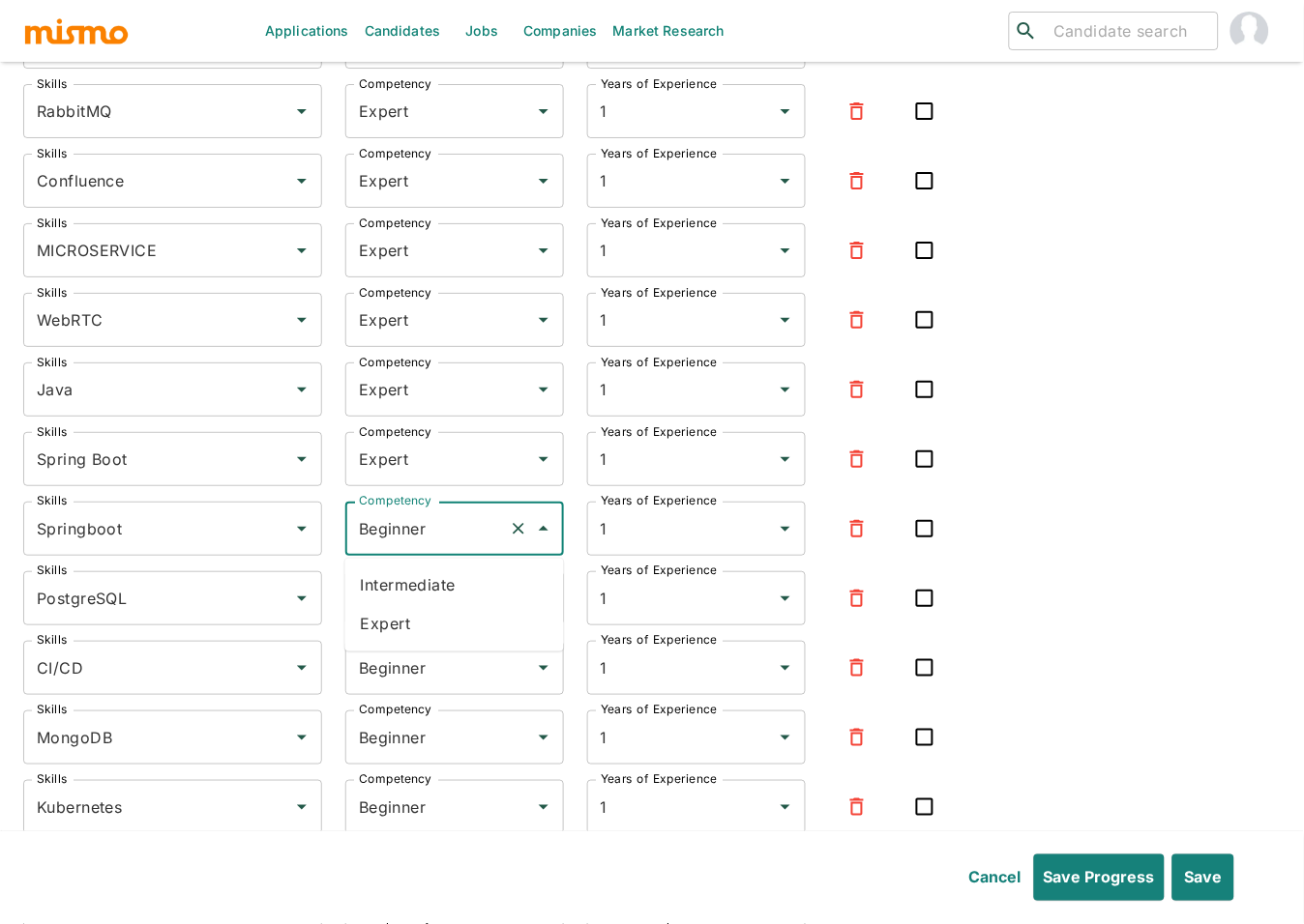
click at [400, 638] on li "Expert" at bounding box center [454, 625] width 219 height 39
type input "Expert"
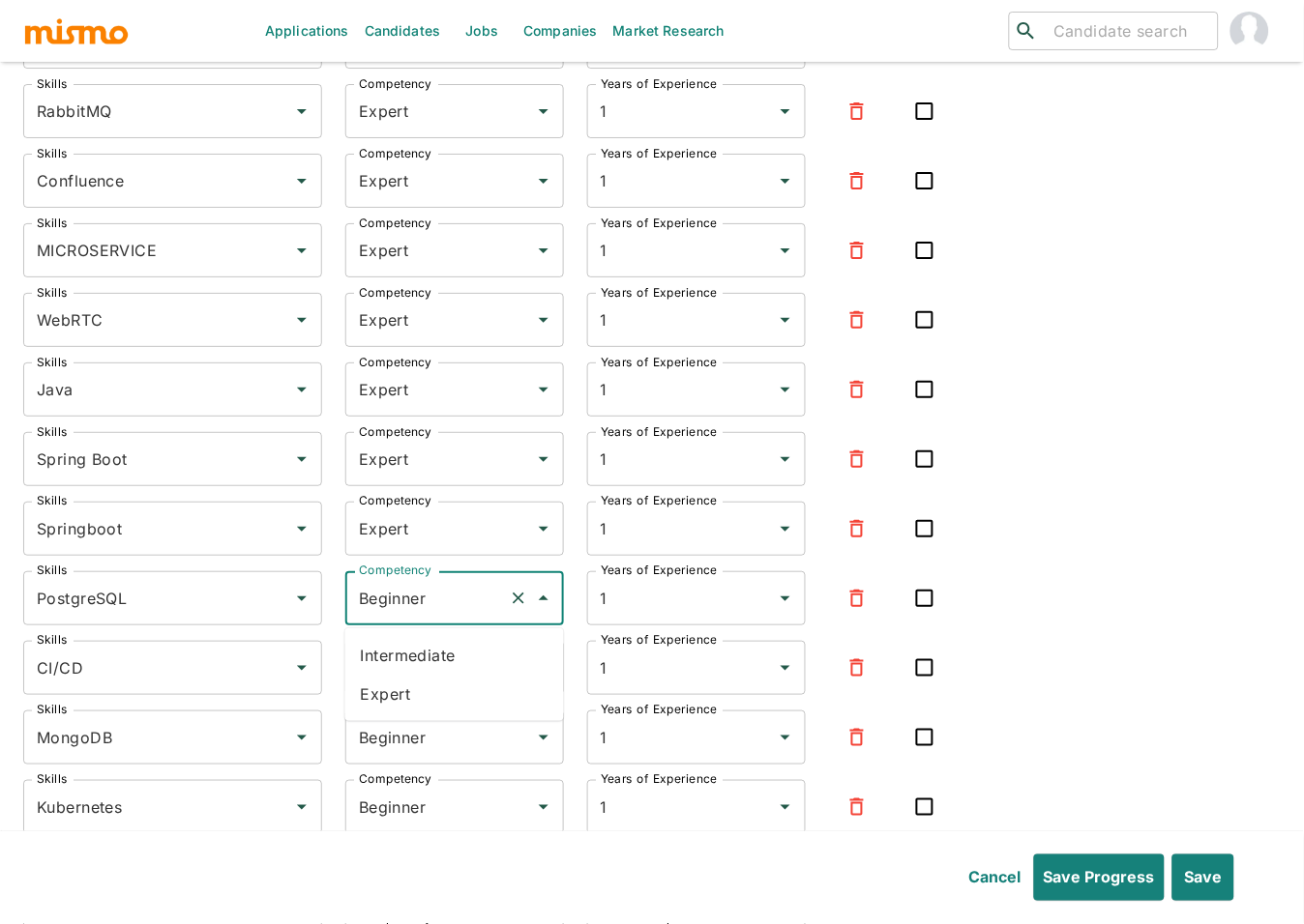
click at [401, 610] on input "Beginner" at bounding box center [427, 599] width 147 height 37
click at [400, 702] on li "Expert" at bounding box center [454, 694] width 219 height 39
type input "Expert"
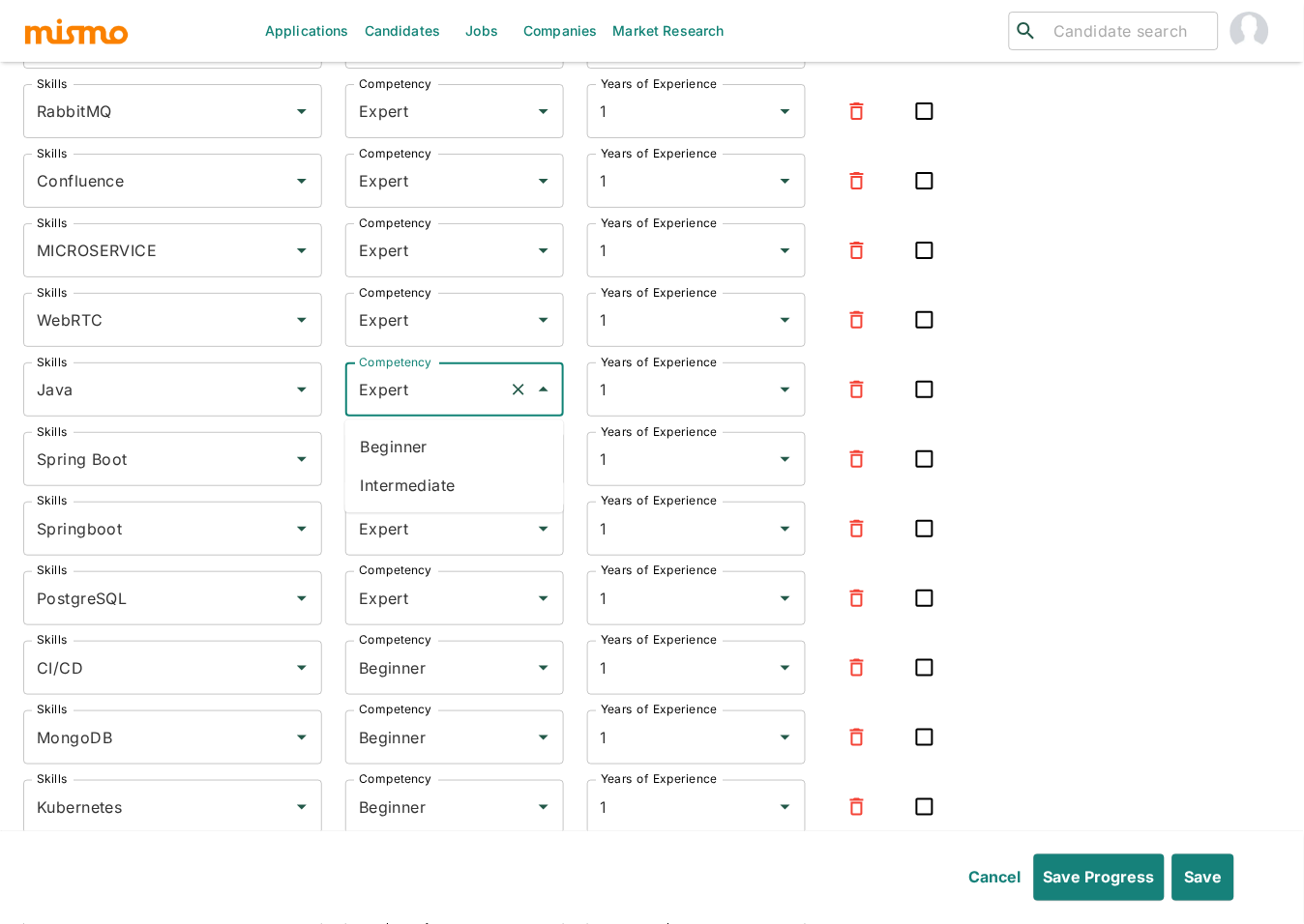
click at [445, 394] on input "Expert" at bounding box center [427, 389] width 147 height 37
click at [413, 481] on li "Intermediate" at bounding box center [454, 485] width 219 height 39
type input "Intermediate"
click at [404, 452] on input "Expert" at bounding box center [427, 459] width 147 height 37
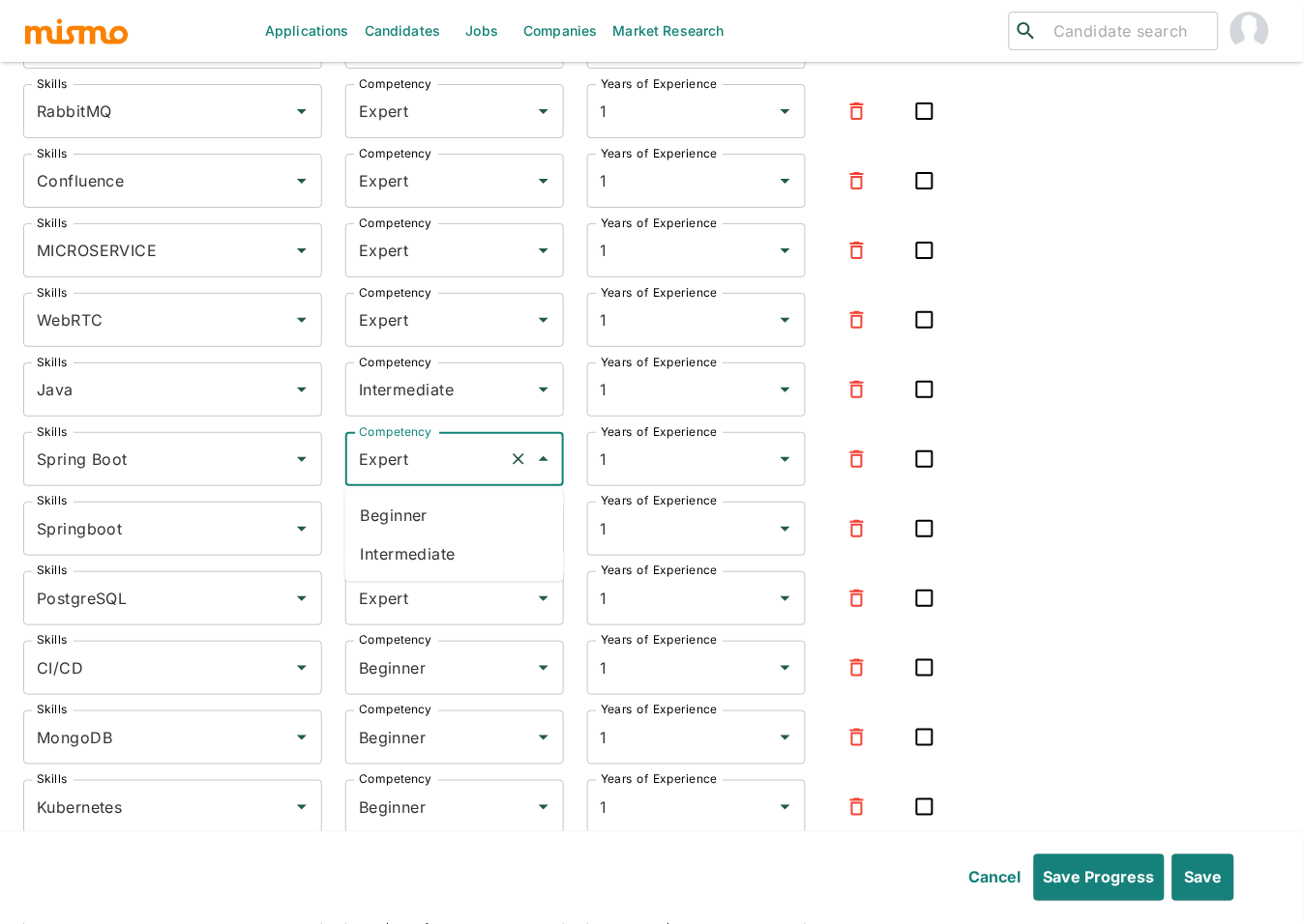
click at [396, 553] on li "Intermediate" at bounding box center [454, 555] width 219 height 39
type input "Intermediate"
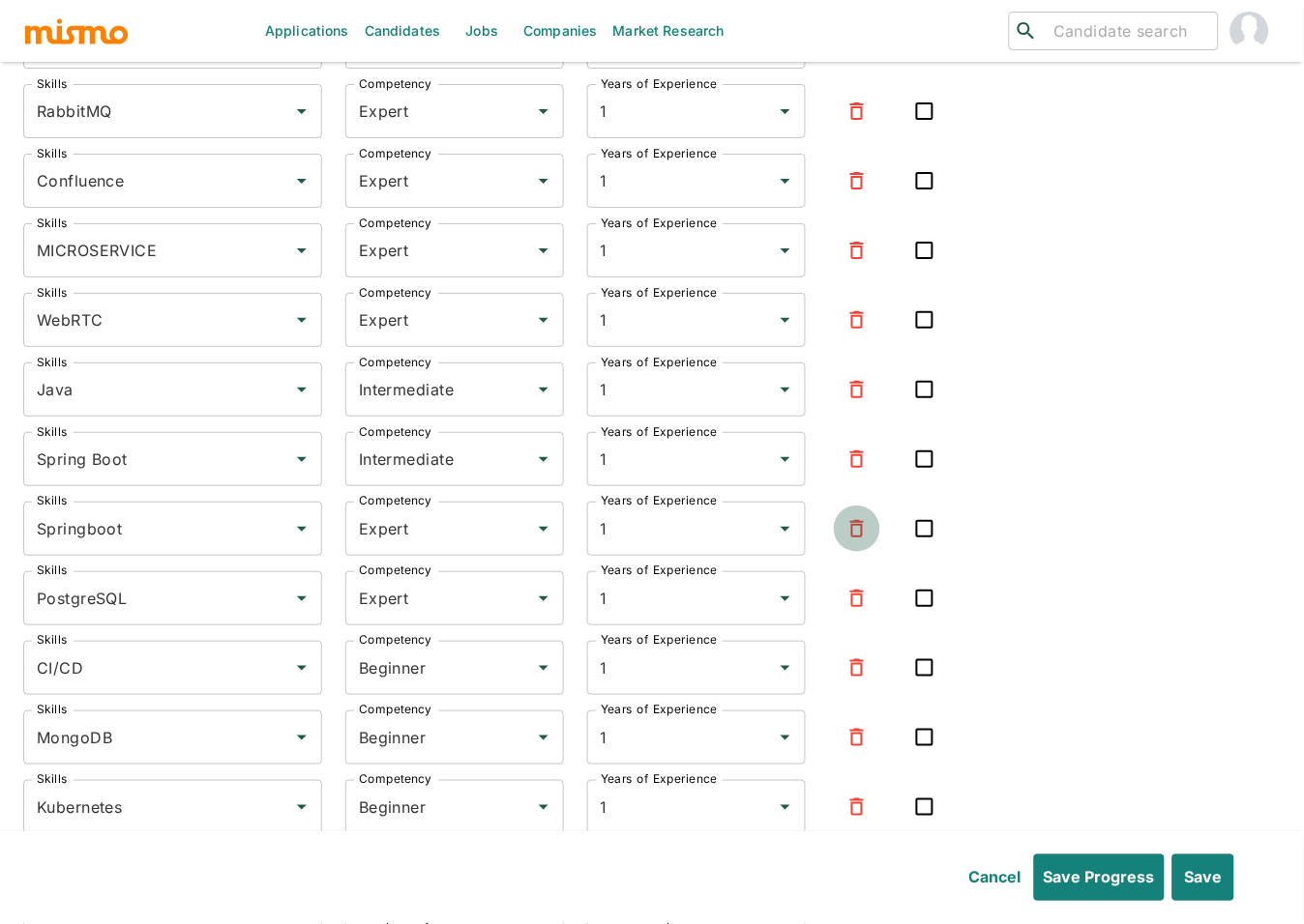
click at [864, 532] on icon "button" at bounding box center [856, 529] width 23 height 23
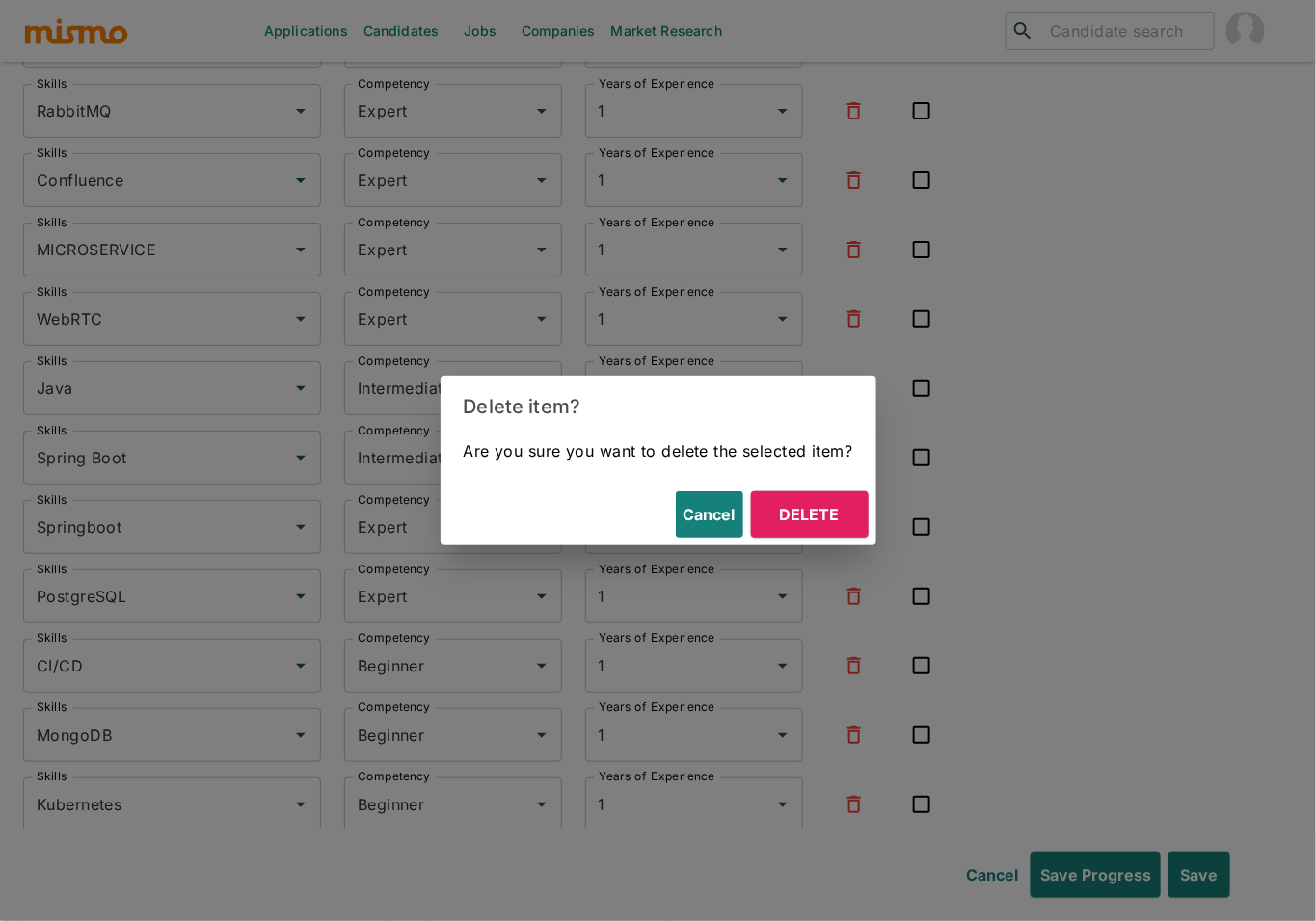
click at [802, 506] on button "Delete" at bounding box center [810, 515] width 118 height 46
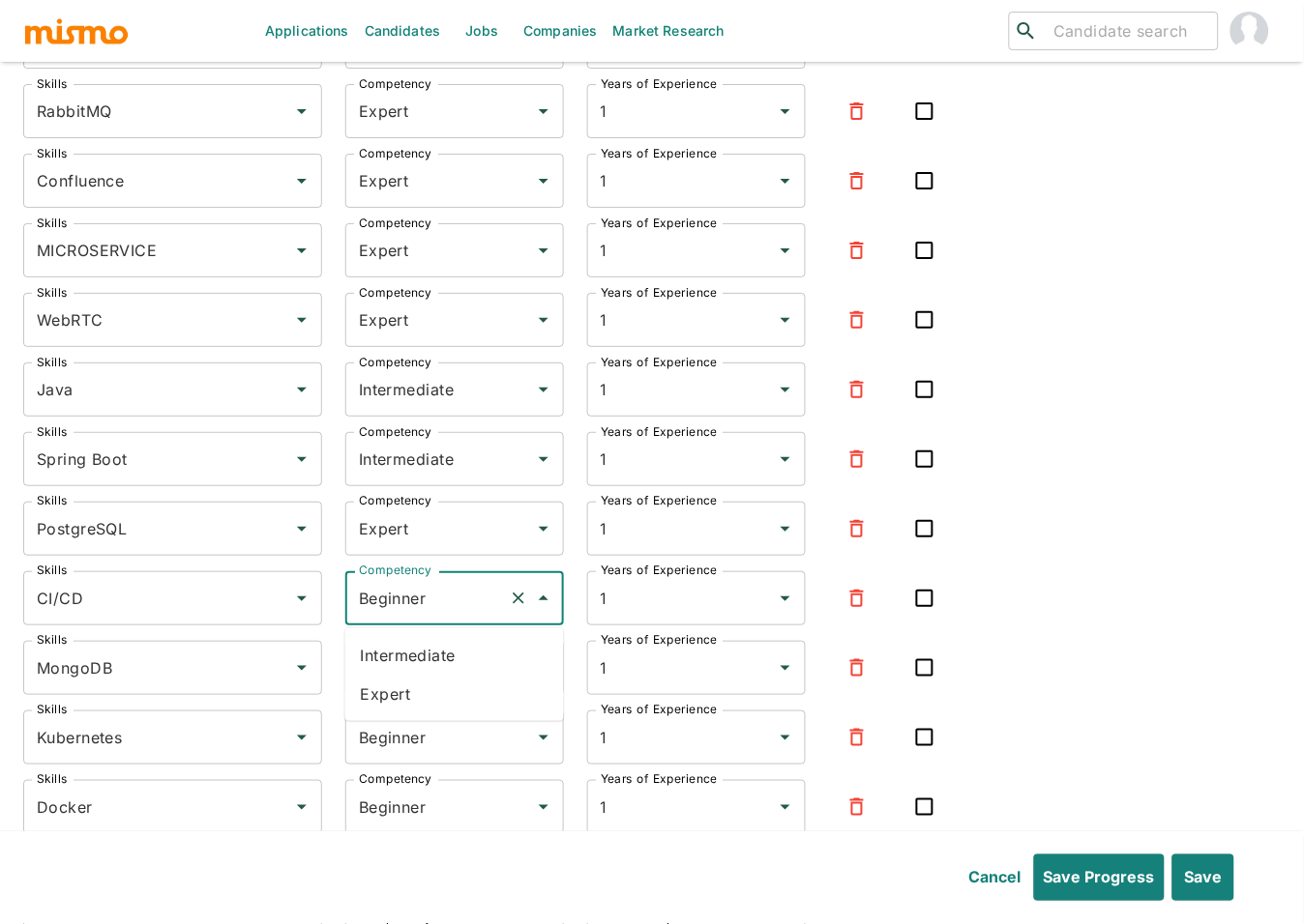
click at [403, 616] on input "Beginner" at bounding box center [427, 599] width 147 height 37
click at [408, 685] on li "Expert" at bounding box center [454, 694] width 219 height 39
type input "Expert"
click at [411, 677] on input "Beginner" at bounding box center [427, 668] width 147 height 37
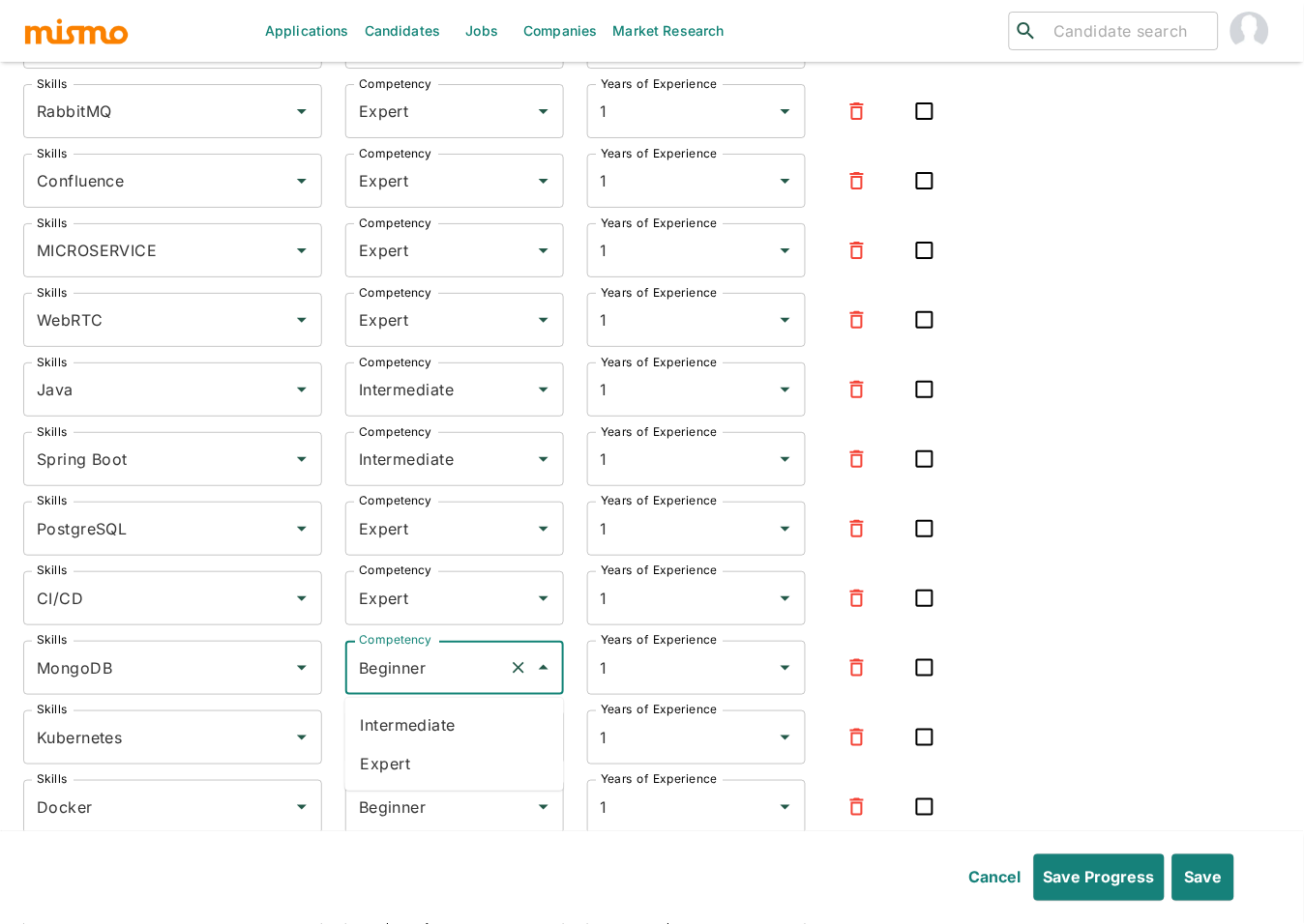
click at [410, 749] on li "Expert" at bounding box center [454, 764] width 219 height 39
type input "Expert"
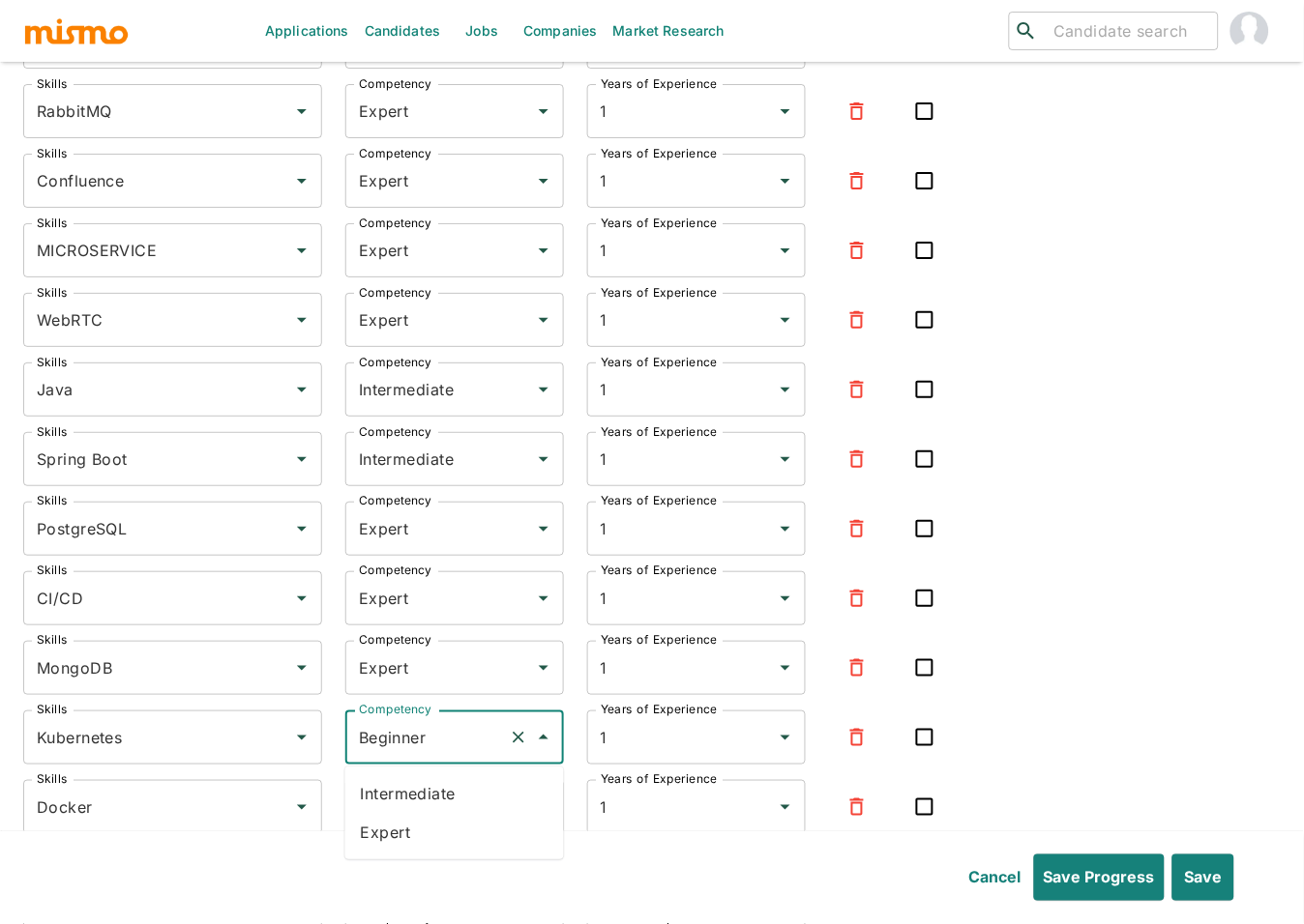
click at [409, 746] on input "Beginner" at bounding box center [427, 738] width 147 height 37
click at [389, 834] on li "Expert" at bounding box center [454, 832] width 219 height 39
type input "Expert"
click at [406, 809] on input "Beginner" at bounding box center [427, 808] width 147 height 37
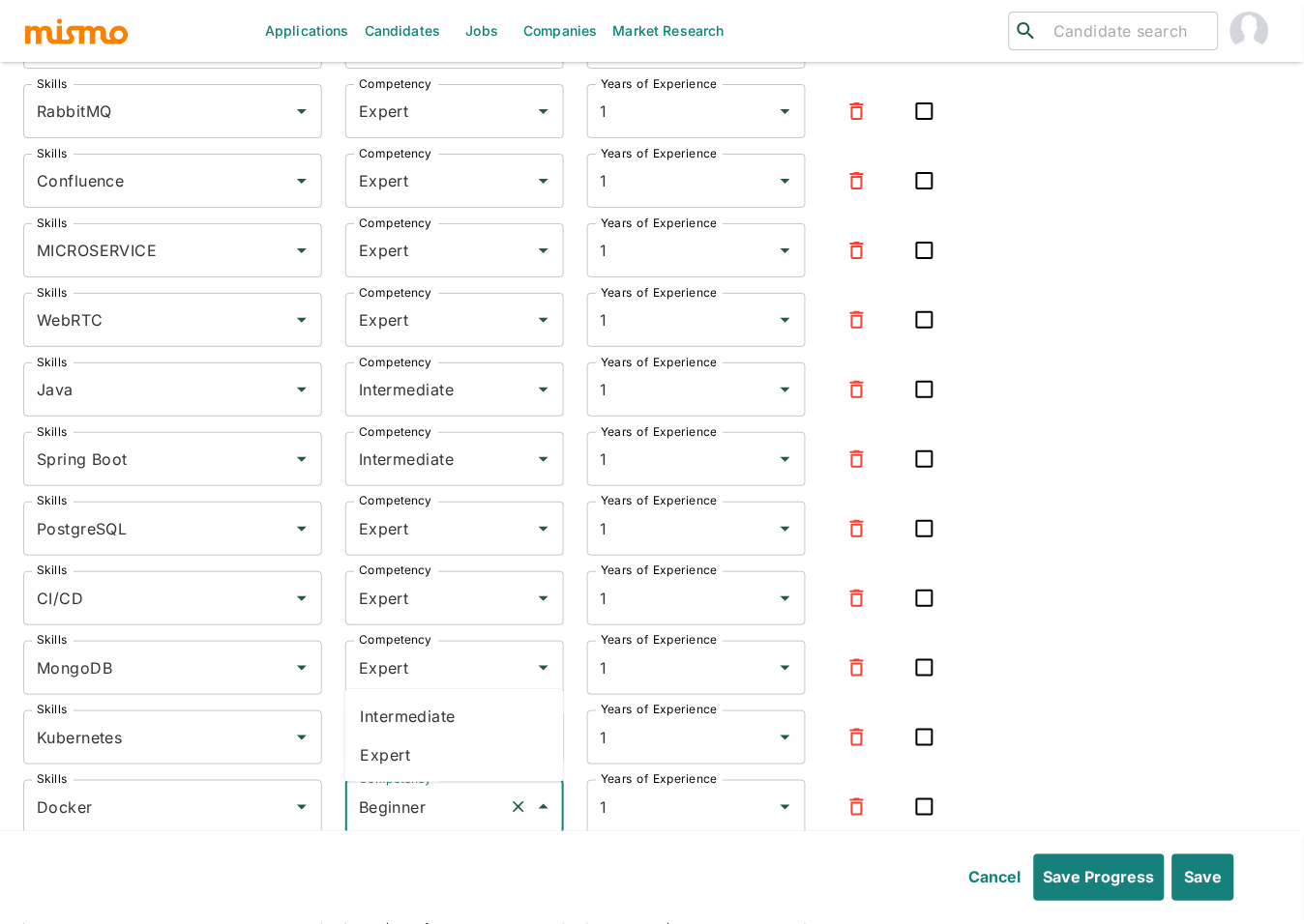
click at [394, 755] on li "Expert" at bounding box center [454, 755] width 219 height 39
type input "Expert"
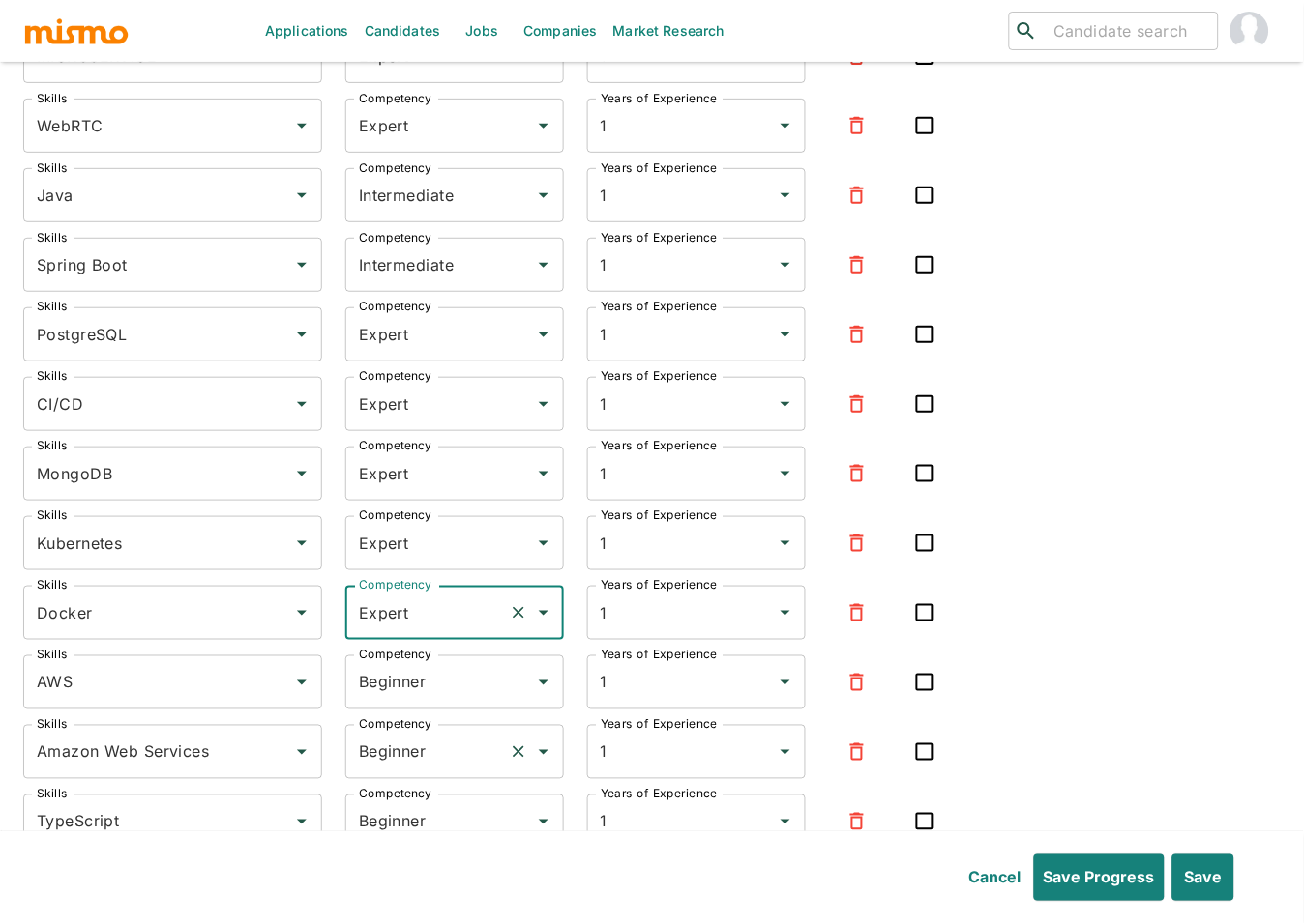
scroll to position [3028, 0]
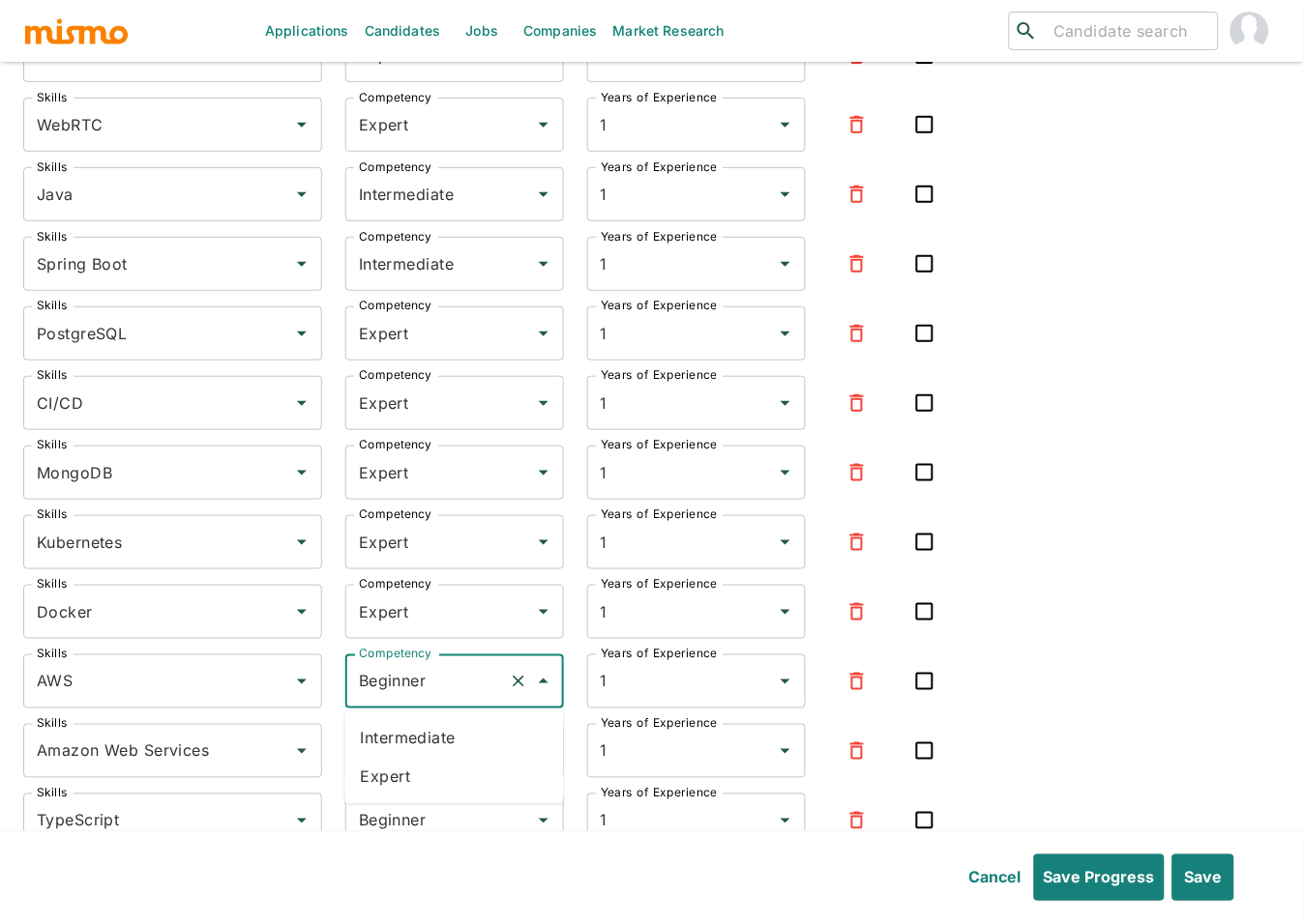
click at [418, 680] on input "Beginner" at bounding box center [427, 682] width 147 height 37
click at [402, 779] on li "Expert" at bounding box center [454, 778] width 219 height 39
type input "Expert"
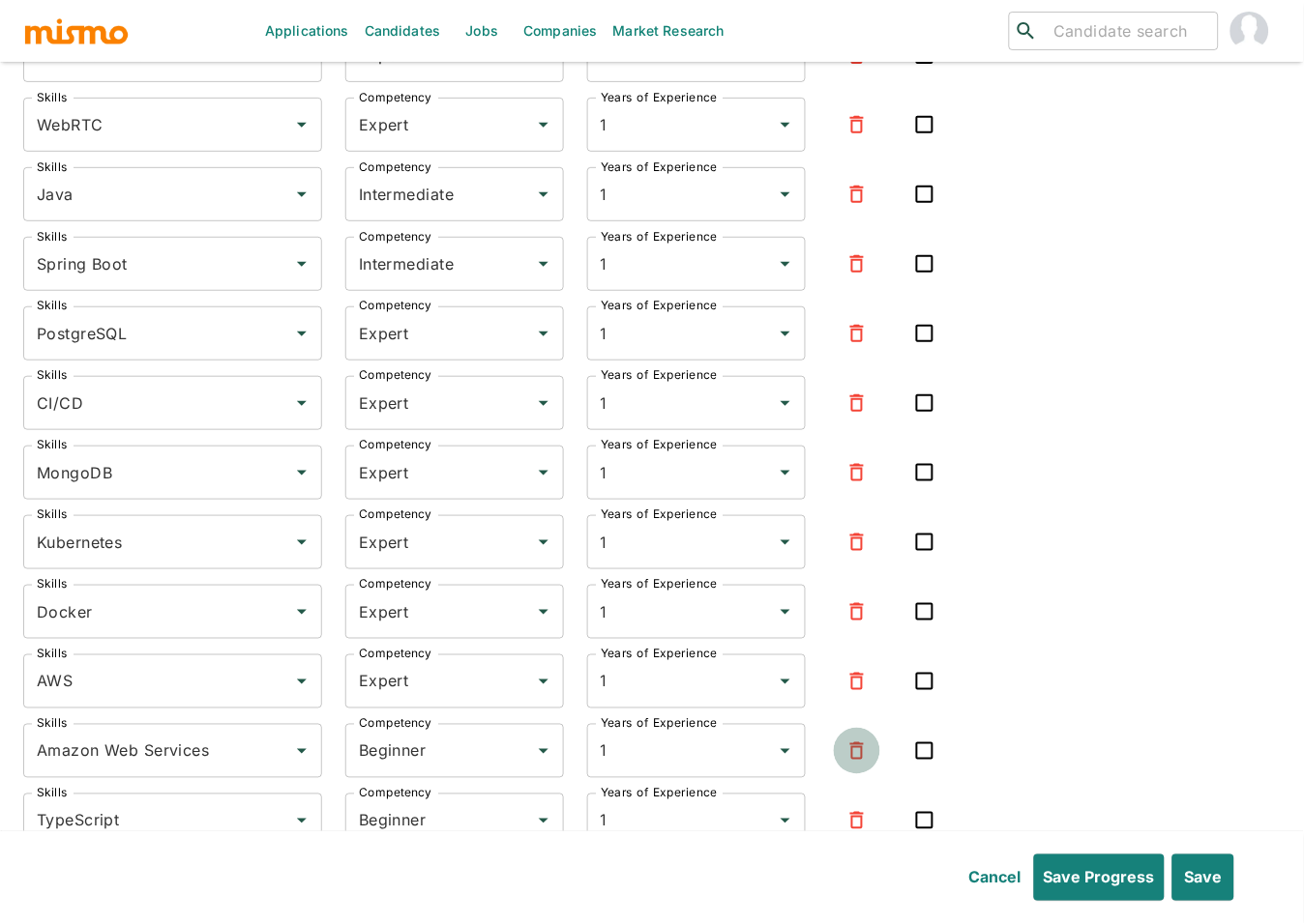
click at [854, 744] on icon "button" at bounding box center [856, 752] width 23 height 23
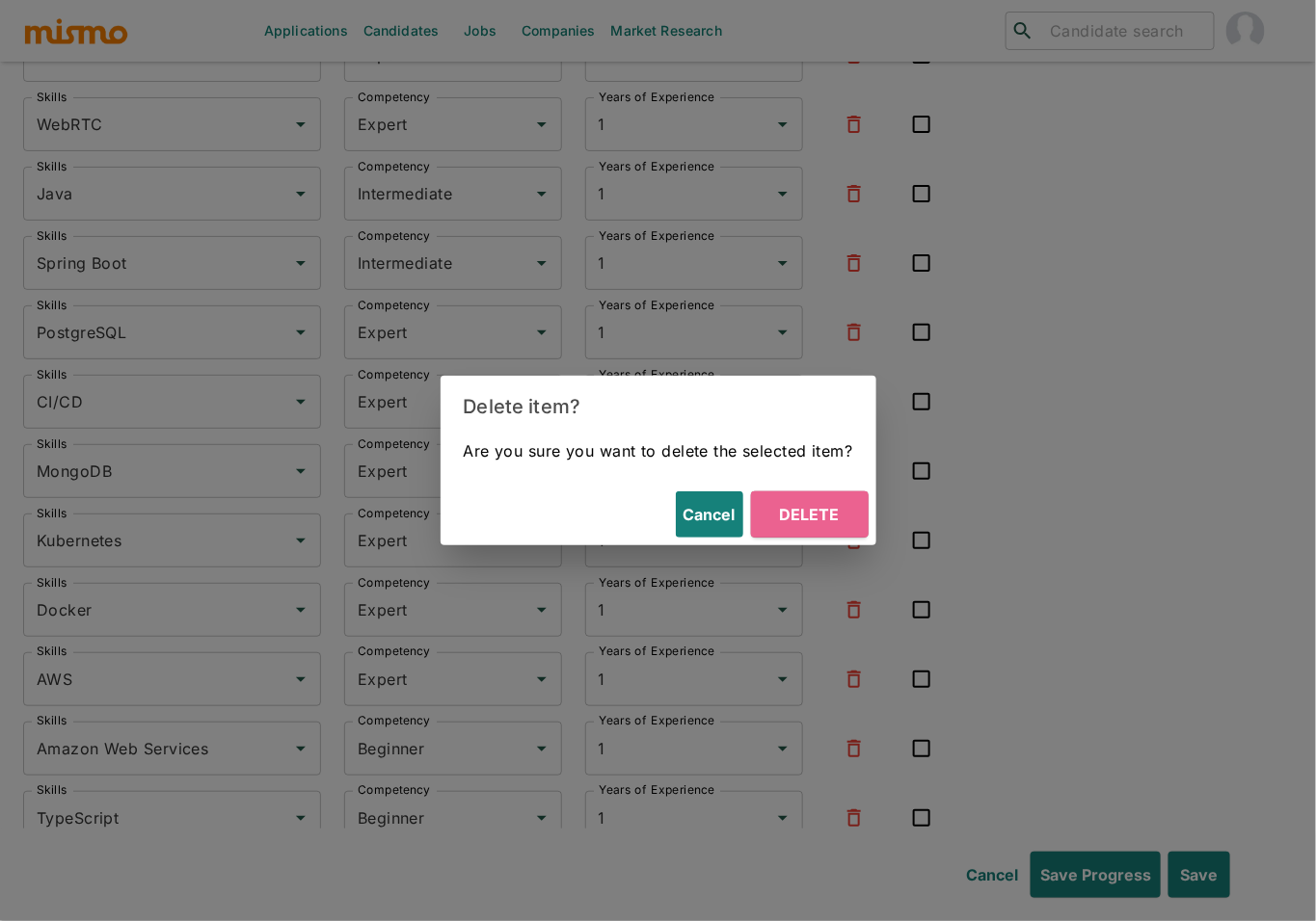
click at [827, 518] on button "Delete" at bounding box center [810, 515] width 118 height 46
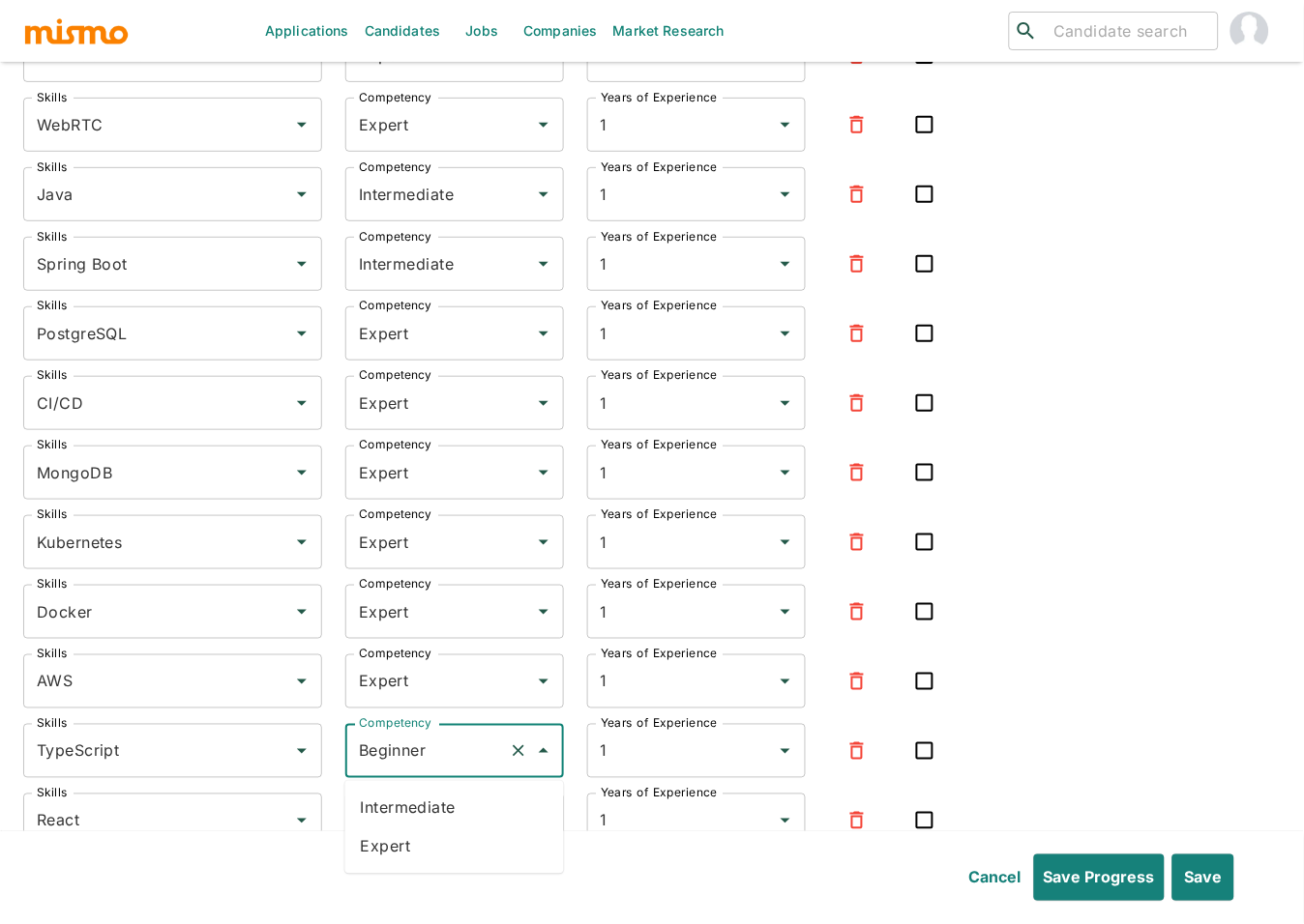
click at [450, 749] on input "Beginner" at bounding box center [427, 752] width 147 height 37
click at [406, 863] on li "Expert" at bounding box center [454, 847] width 219 height 39
type input "Expert"
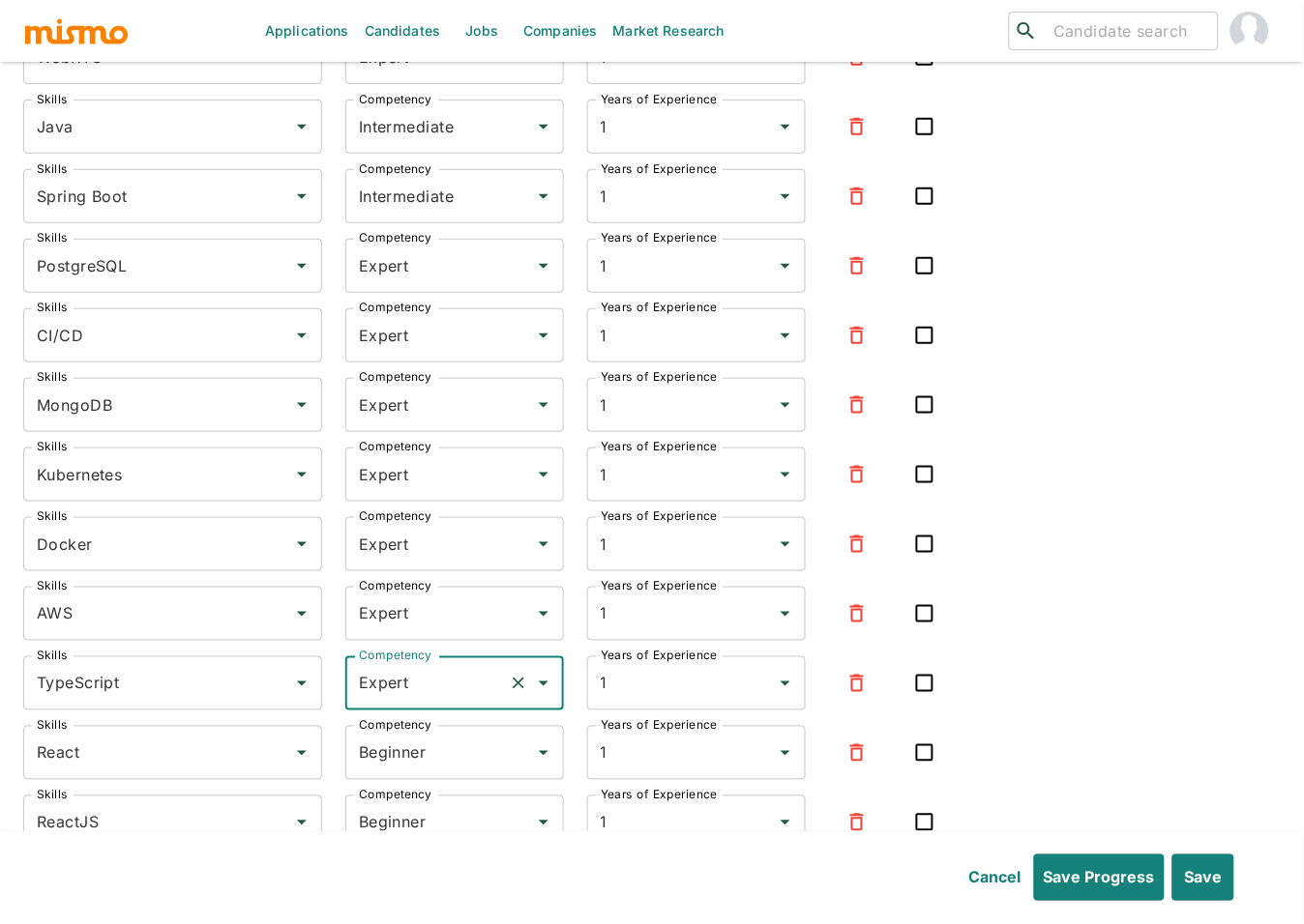
scroll to position [3096, 0]
click at [416, 747] on input "Beginner" at bounding box center [427, 753] width 147 height 37
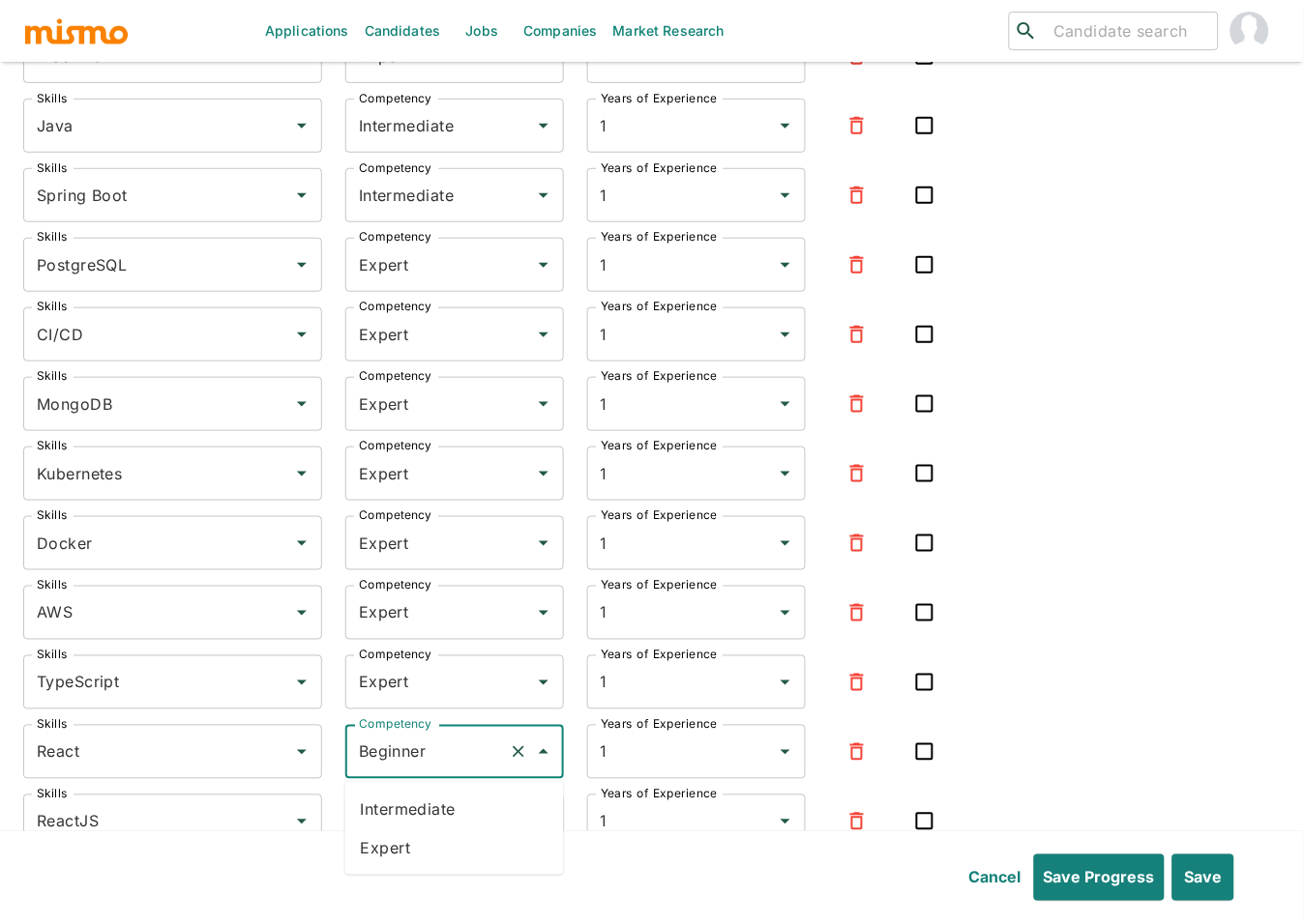
click at [405, 841] on li "Expert" at bounding box center [454, 847] width 219 height 39
type input "Expert"
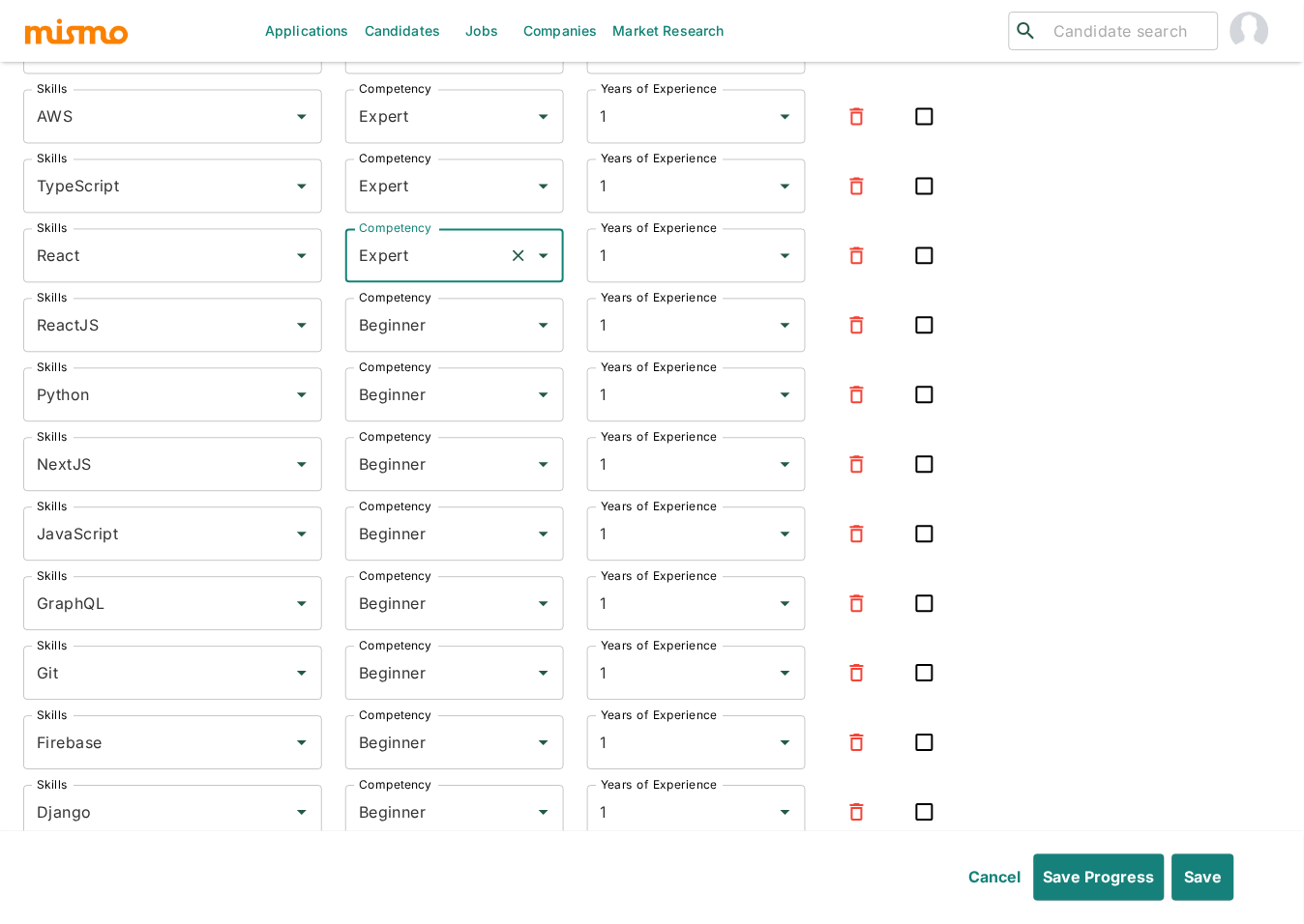
scroll to position [3706, 0]
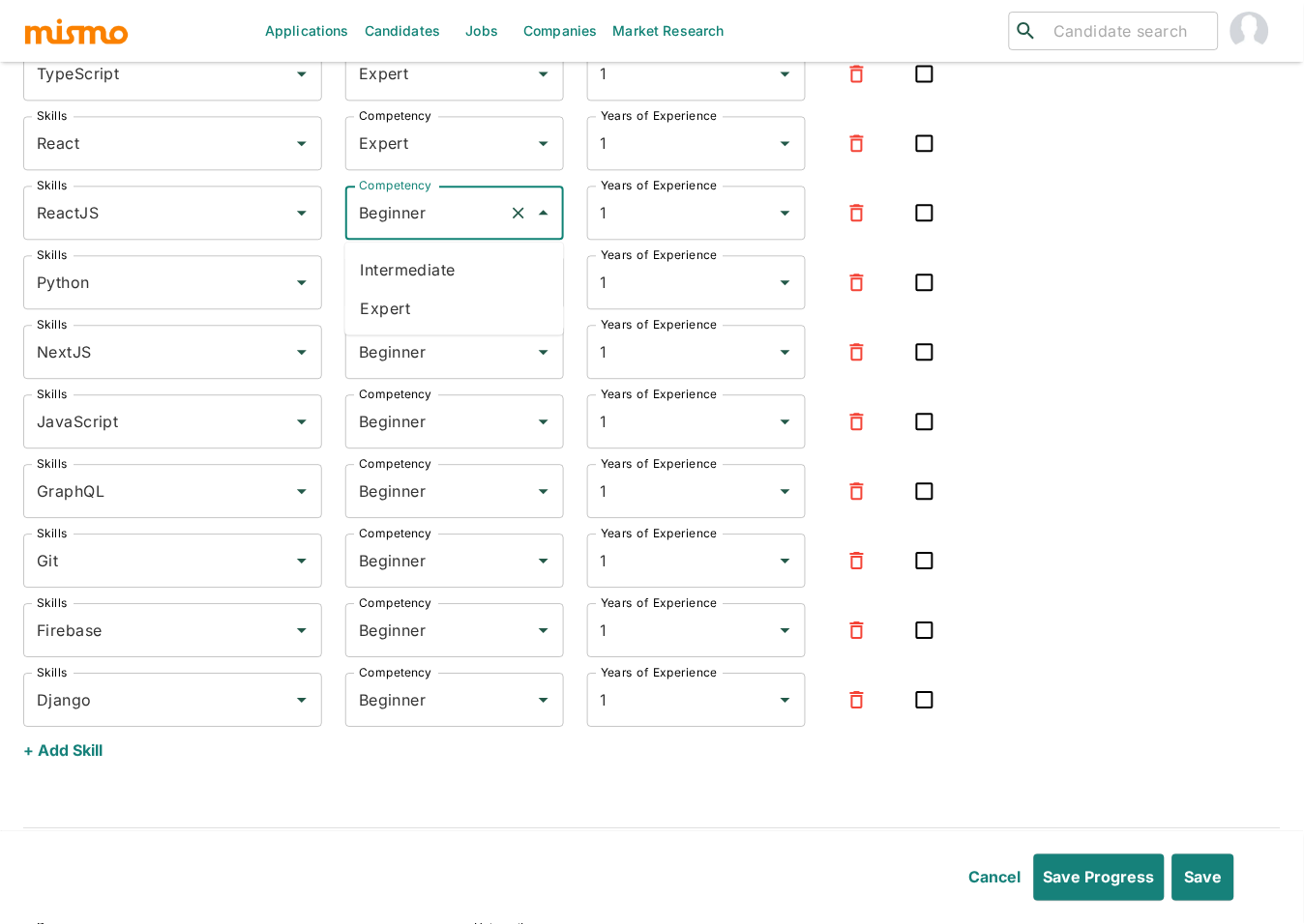
click at [398, 207] on input "Beginner" at bounding box center [427, 213] width 147 height 37
click at [395, 302] on li "Expert" at bounding box center [454, 307] width 219 height 39
type input "Expert"
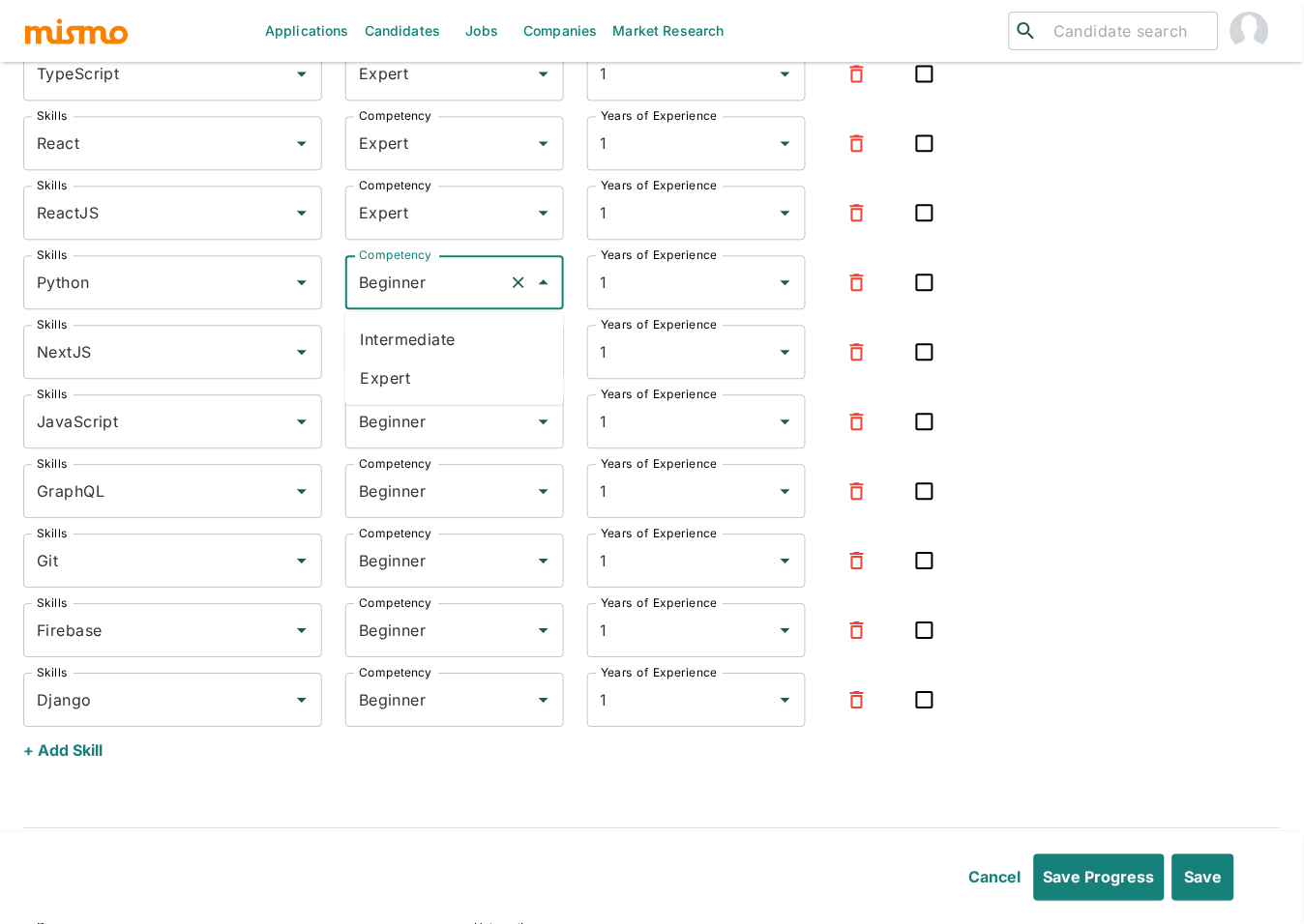
click at [398, 293] on input "Beginner" at bounding box center [427, 283] width 147 height 37
click at [400, 367] on li "Expert" at bounding box center [454, 378] width 219 height 39
type input "Expert"
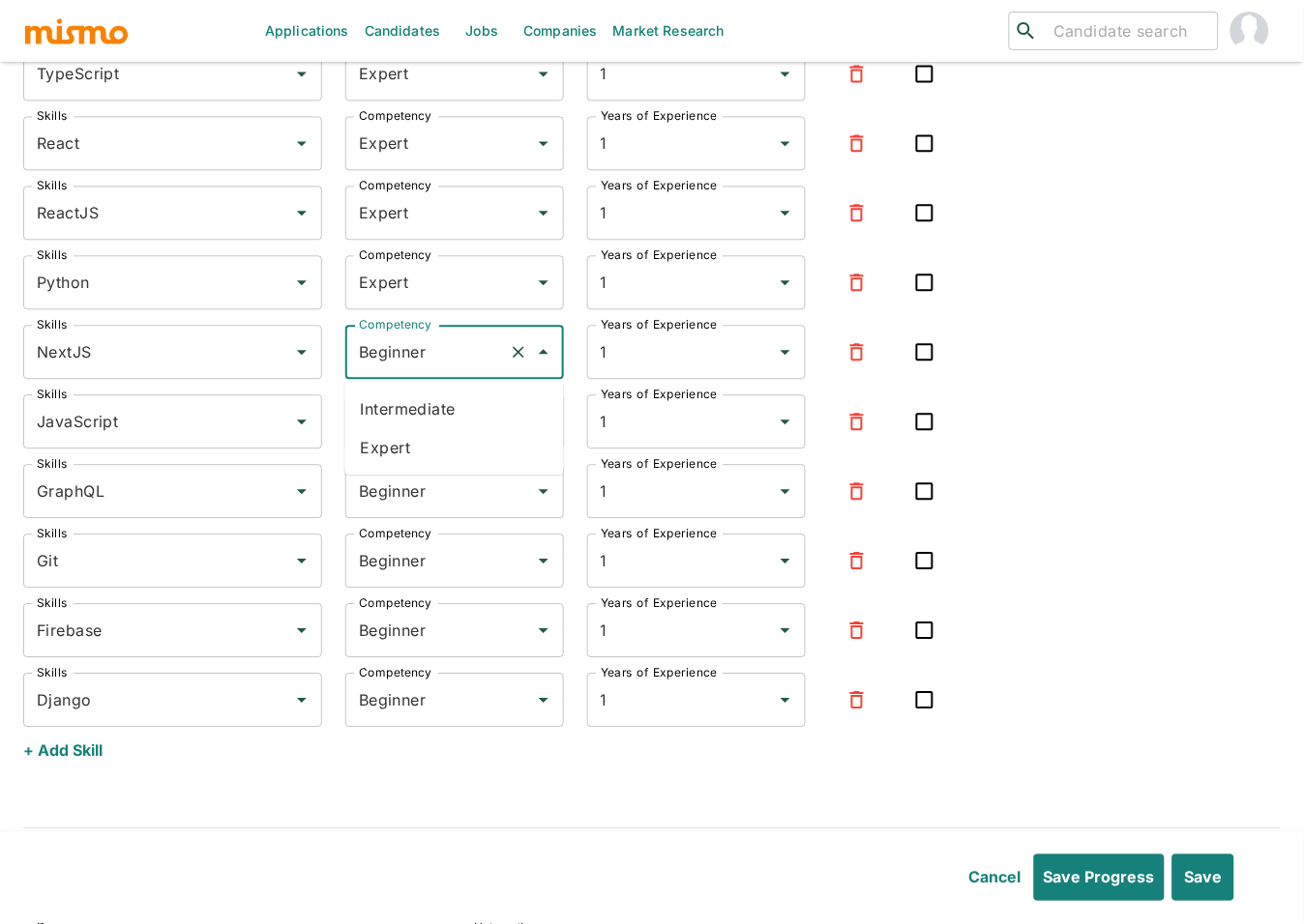
click at [403, 354] on input "Beginner" at bounding box center [427, 352] width 147 height 37
click at [406, 441] on li "Expert" at bounding box center [454, 447] width 219 height 39
type input "Expert"
click at [408, 432] on input "Beginner" at bounding box center [427, 421] width 147 height 37
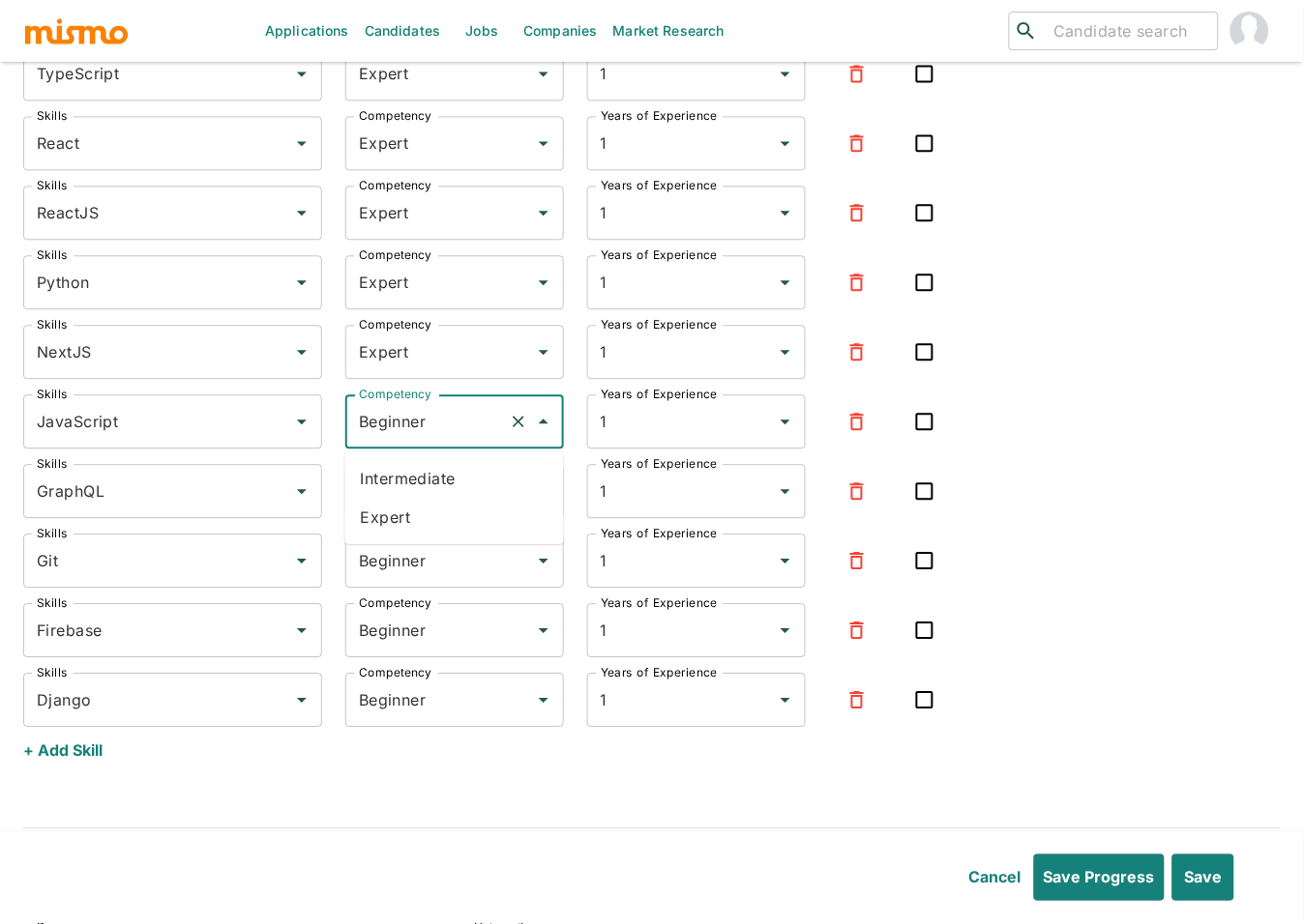
click at [398, 521] on li "Expert" at bounding box center [454, 517] width 219 height 39
type input "Expert"
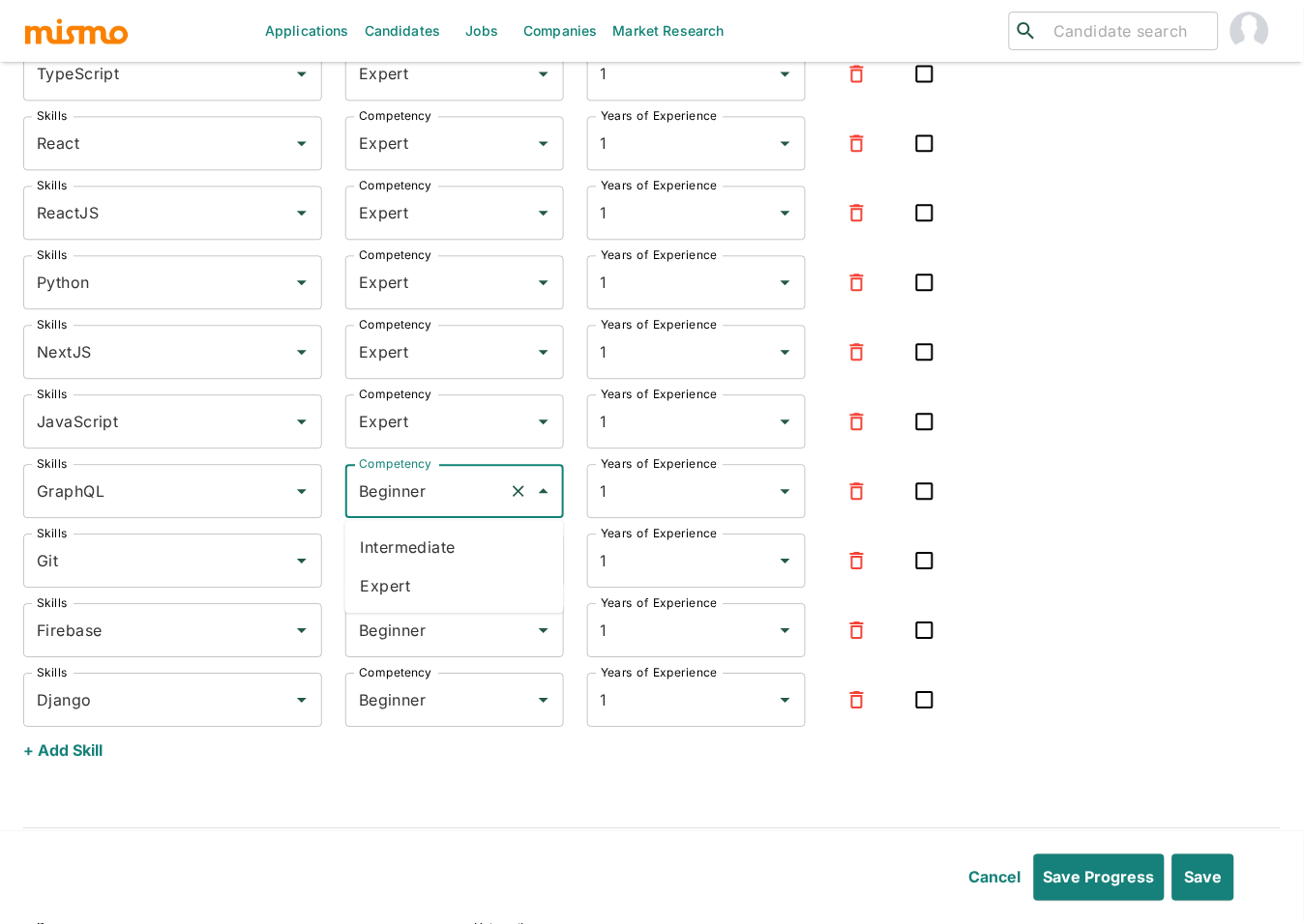
click at [396, 508] on input "Beginner" at bounding box center [427, 491] width 147 height 37
click at [404, 583] on li "Expert" at bounding box center [454, 586] width 219 height 39
type input "Expert"
click at [400, 555] on input "Beginner" at bounding box center [427, 561] width 147 height 37
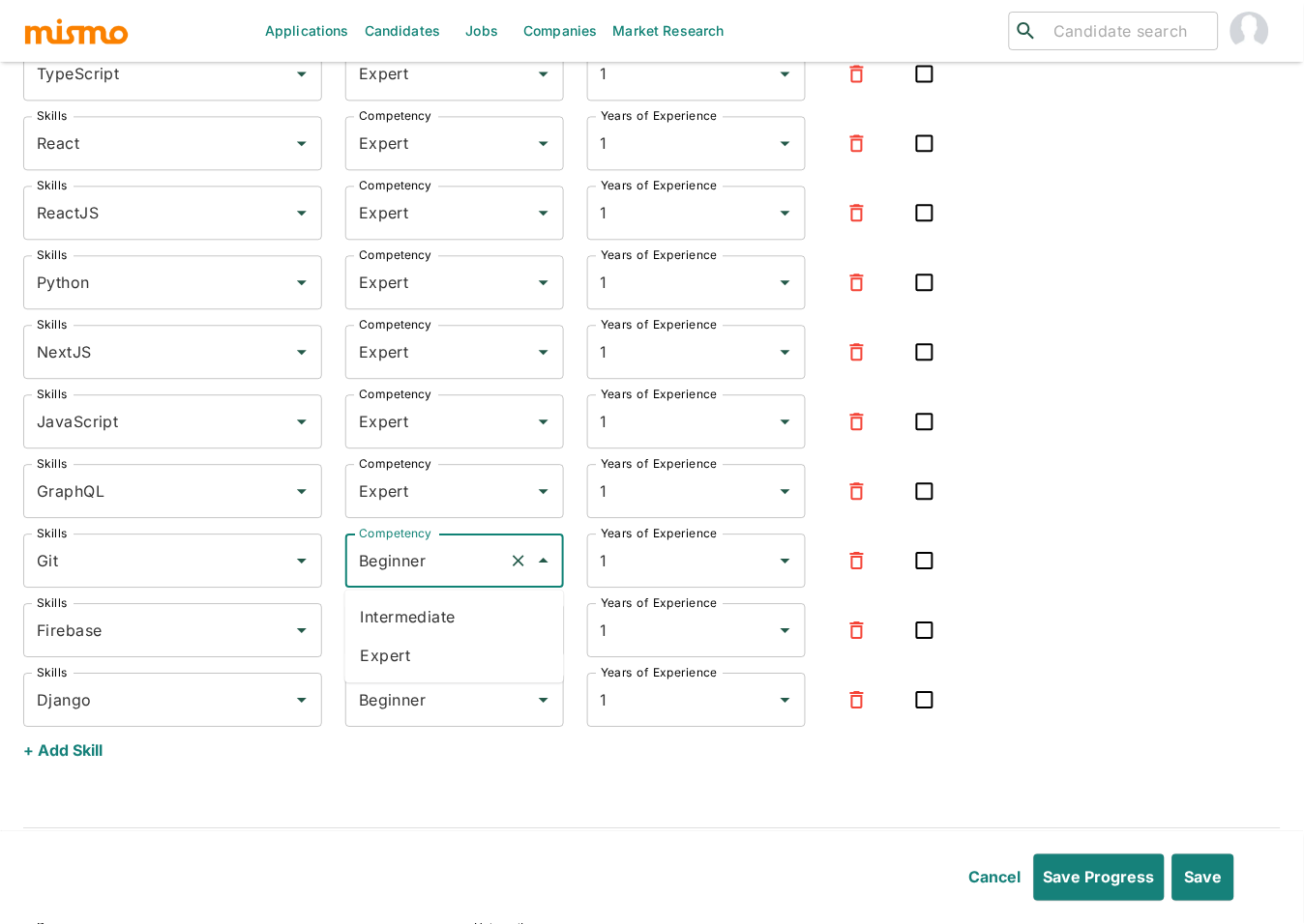
click at [385, 653] on li "Expert" at bounding box center [454, 656] width 219 height 39
type input "Expert"
click at [377, 629] on input "Beginner" at bounding box center [427, 631] width 147 height 37
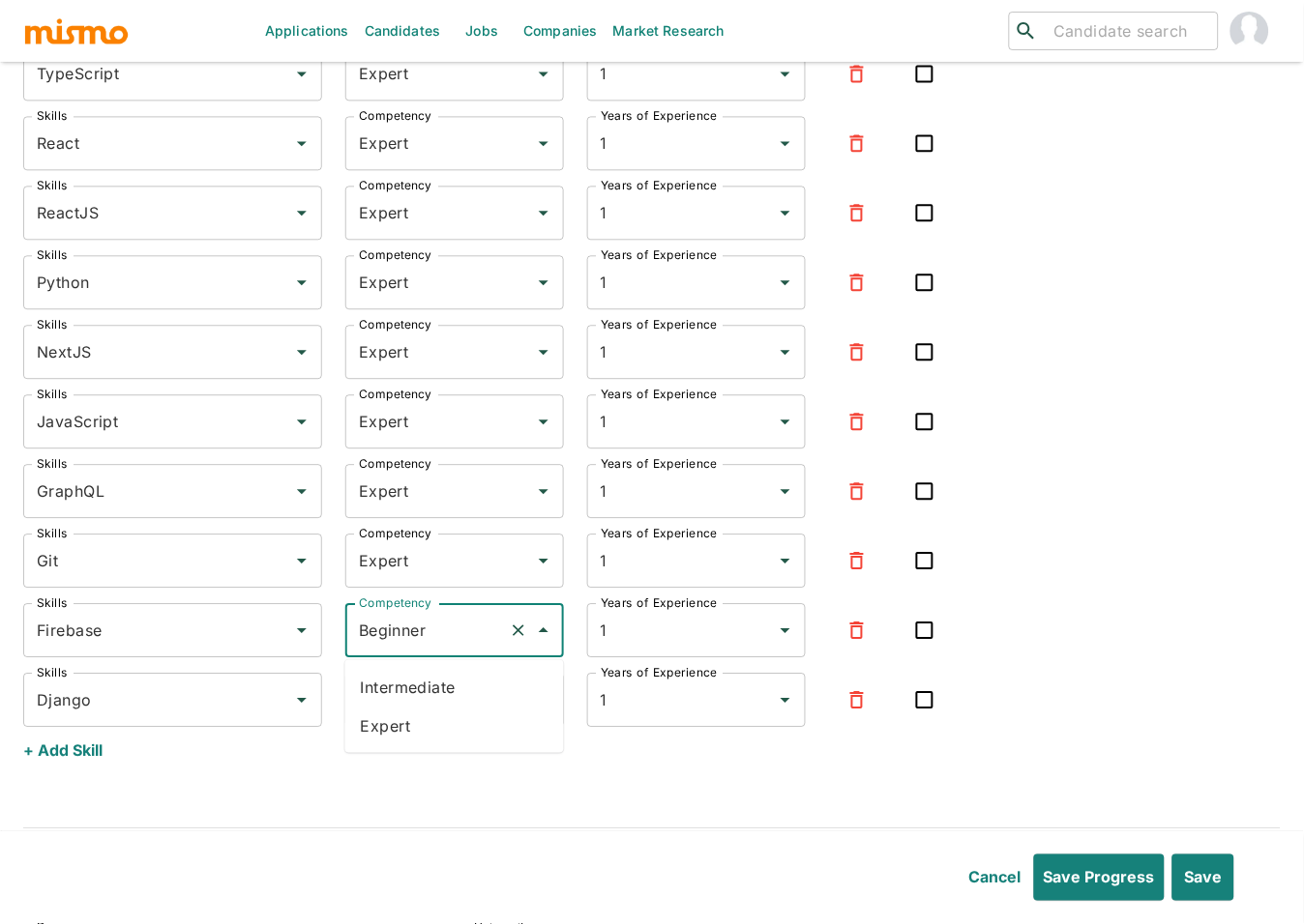
click at [405, 724] on li "Expert" at bounding box center [454, 726] width 219 height 39
type input "Expert"
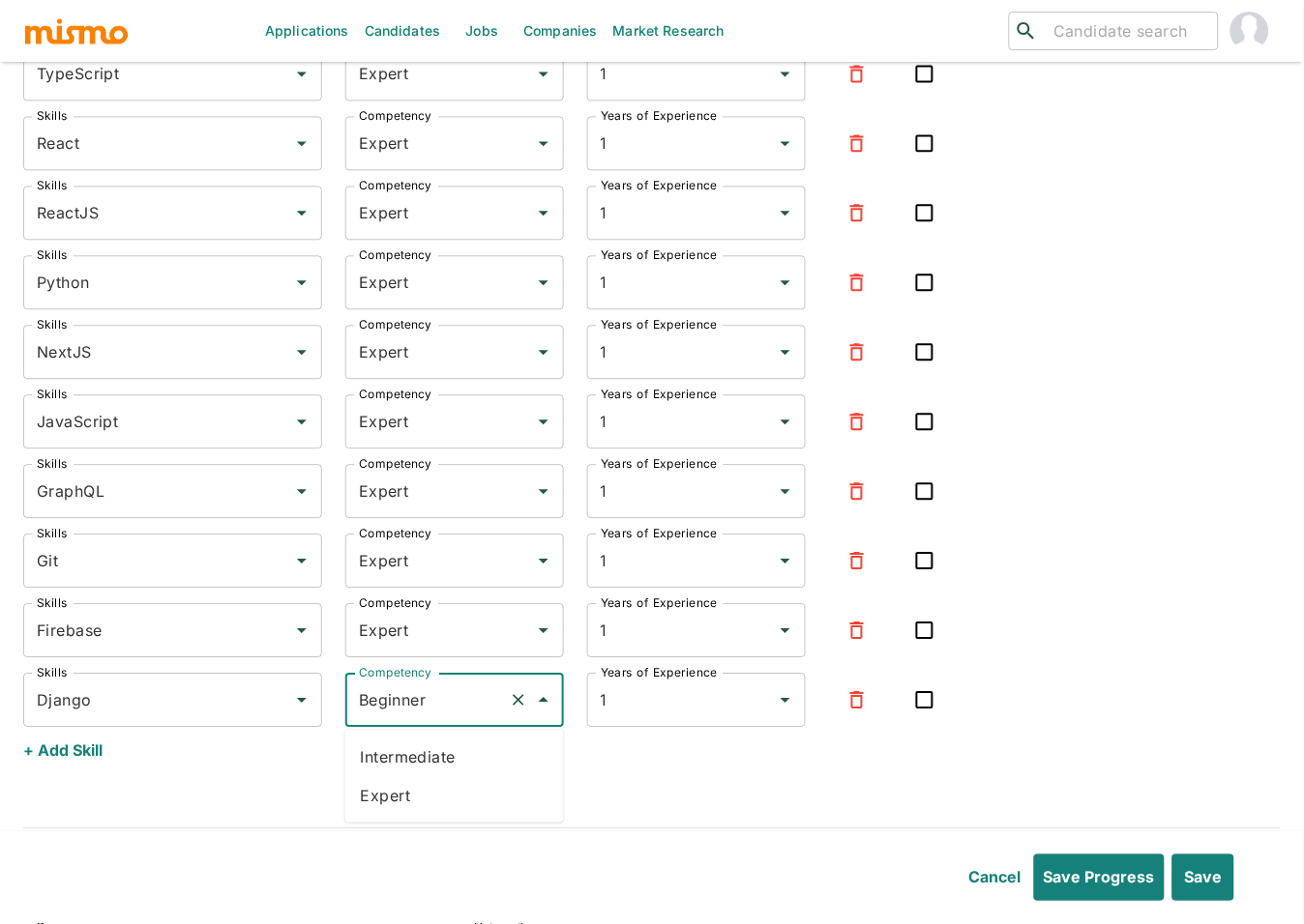
click at [405, 703] on input "Beginner" at bounding box center [427, 700] width 147 height 37
click at [408, 746] on li "Intermediate" at bounding box center [454, 757] width 219 height 39
type input "Intermediate"
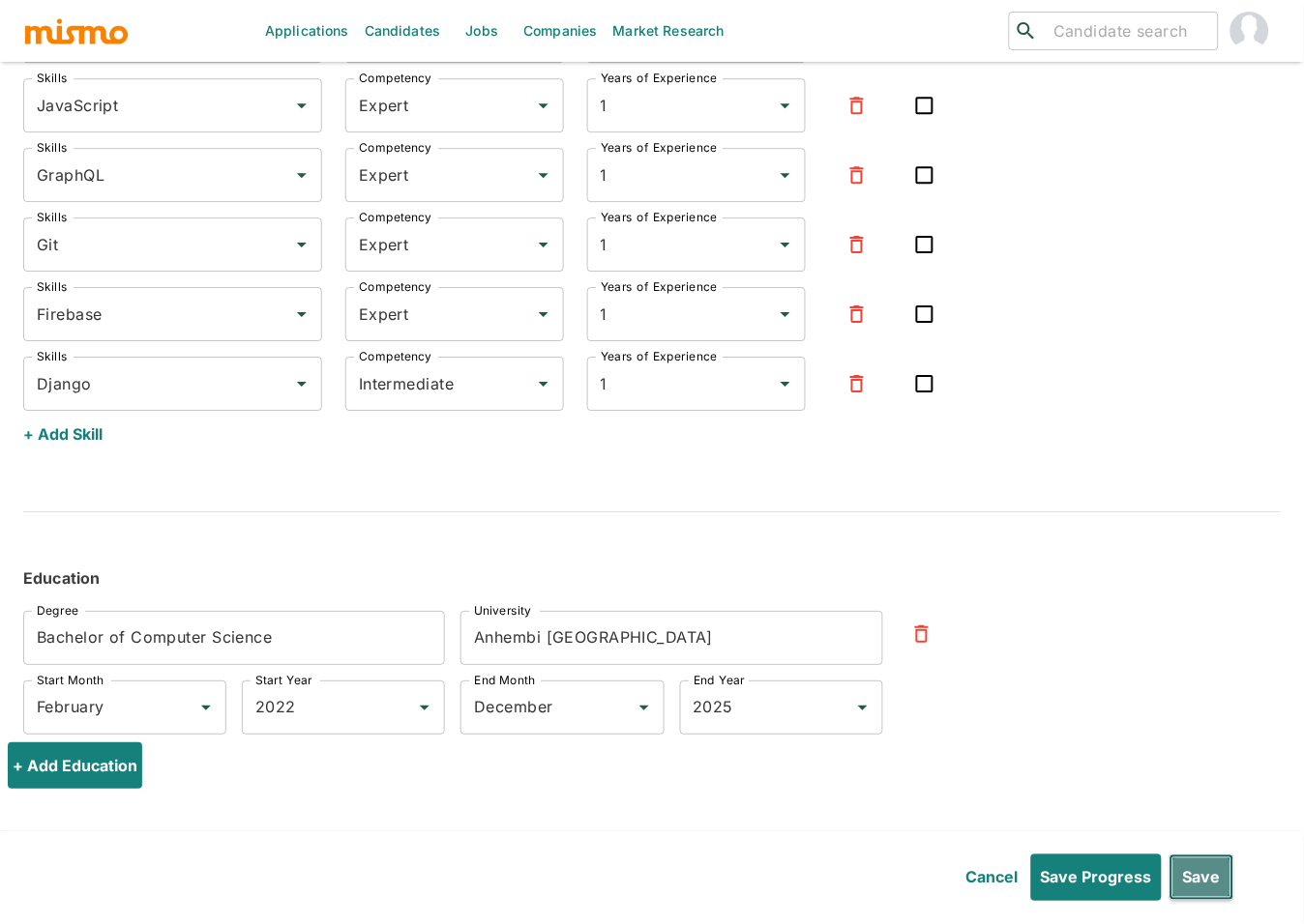
click at [1217, 896] on button "Save" at bounding box center [1201, 878] width 65 height 46
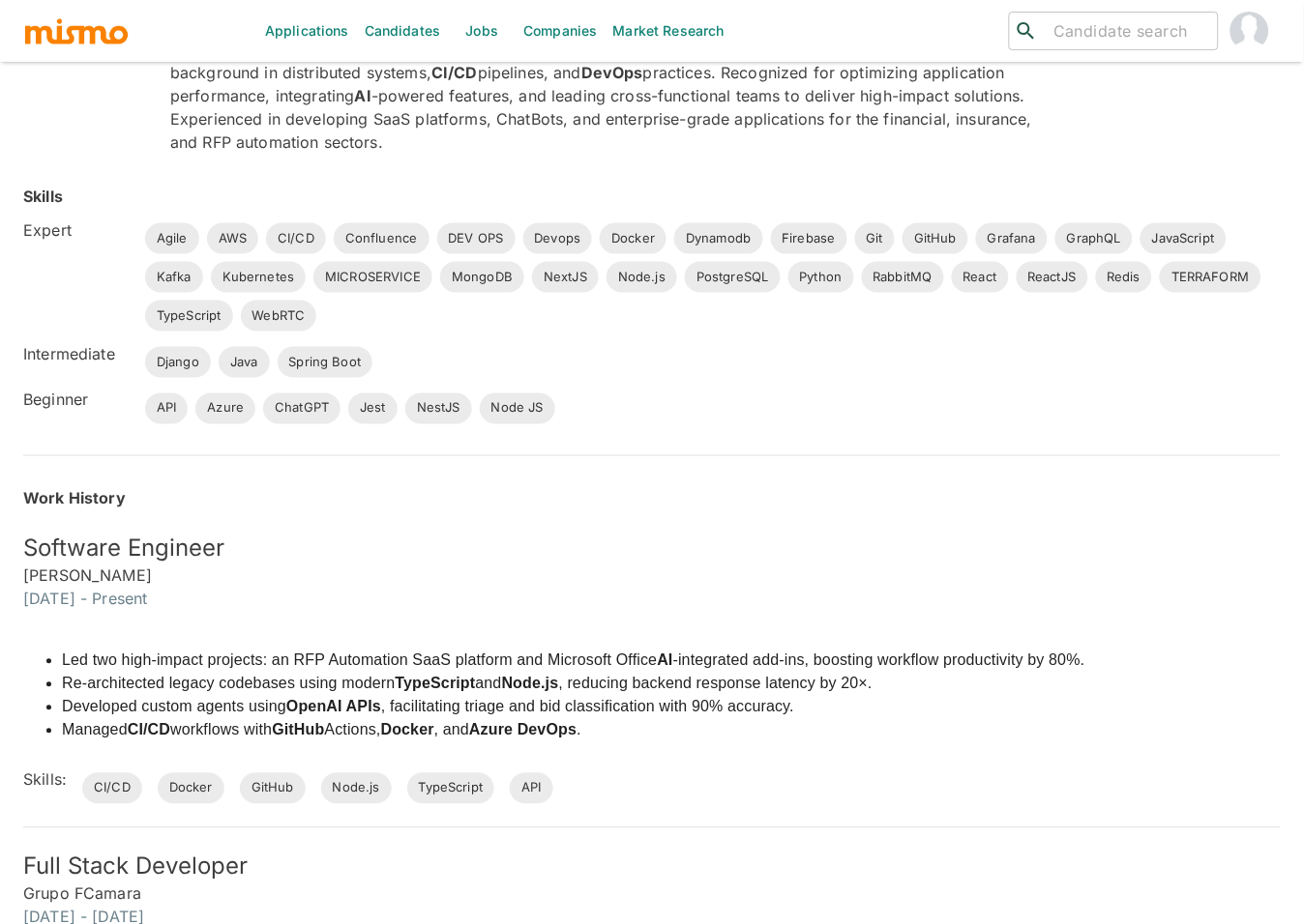
scroll to position [0, 0]
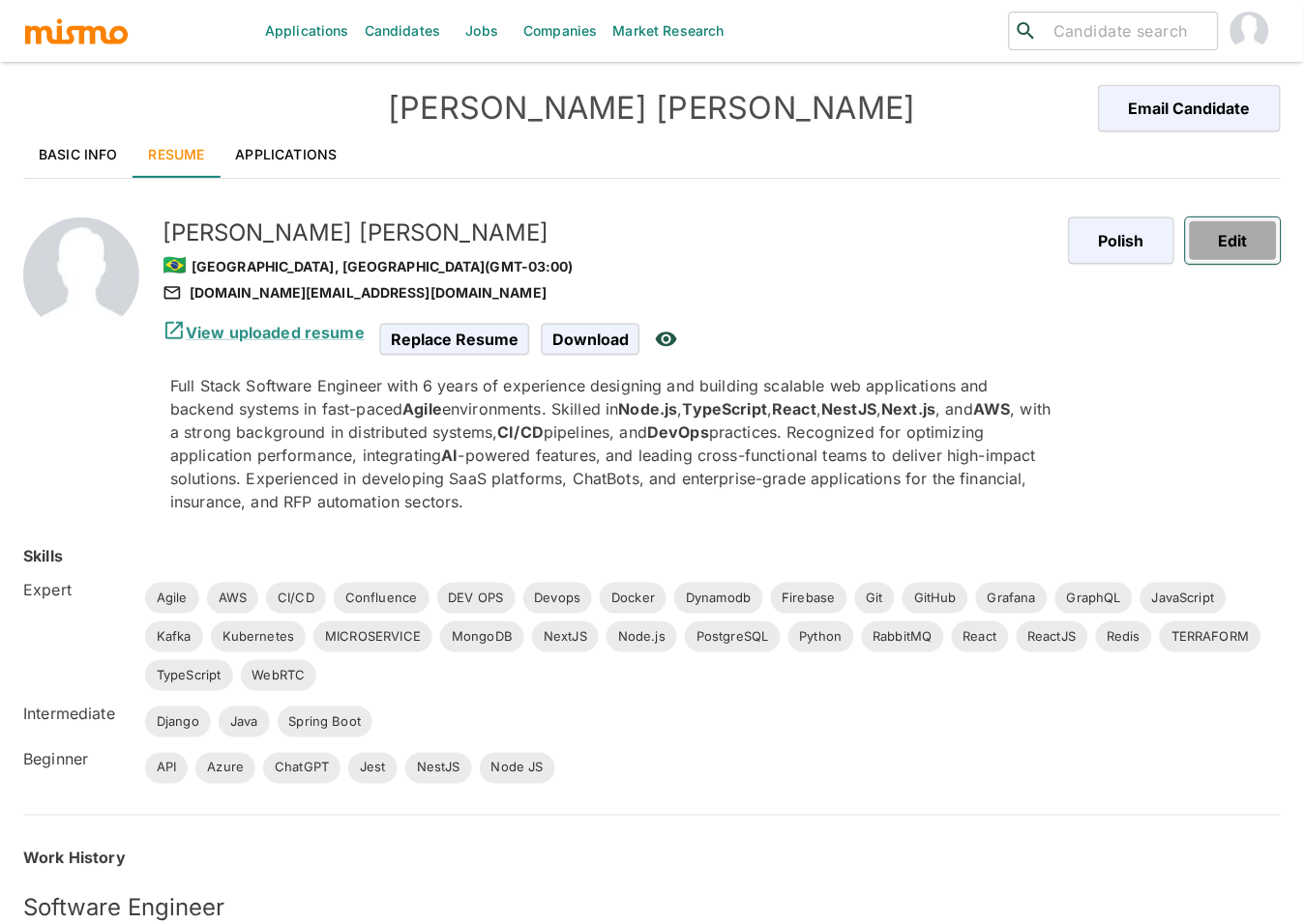
click at [1230, 246] on button "Edit" at bounding box center [1233, 241] width 95 height 46
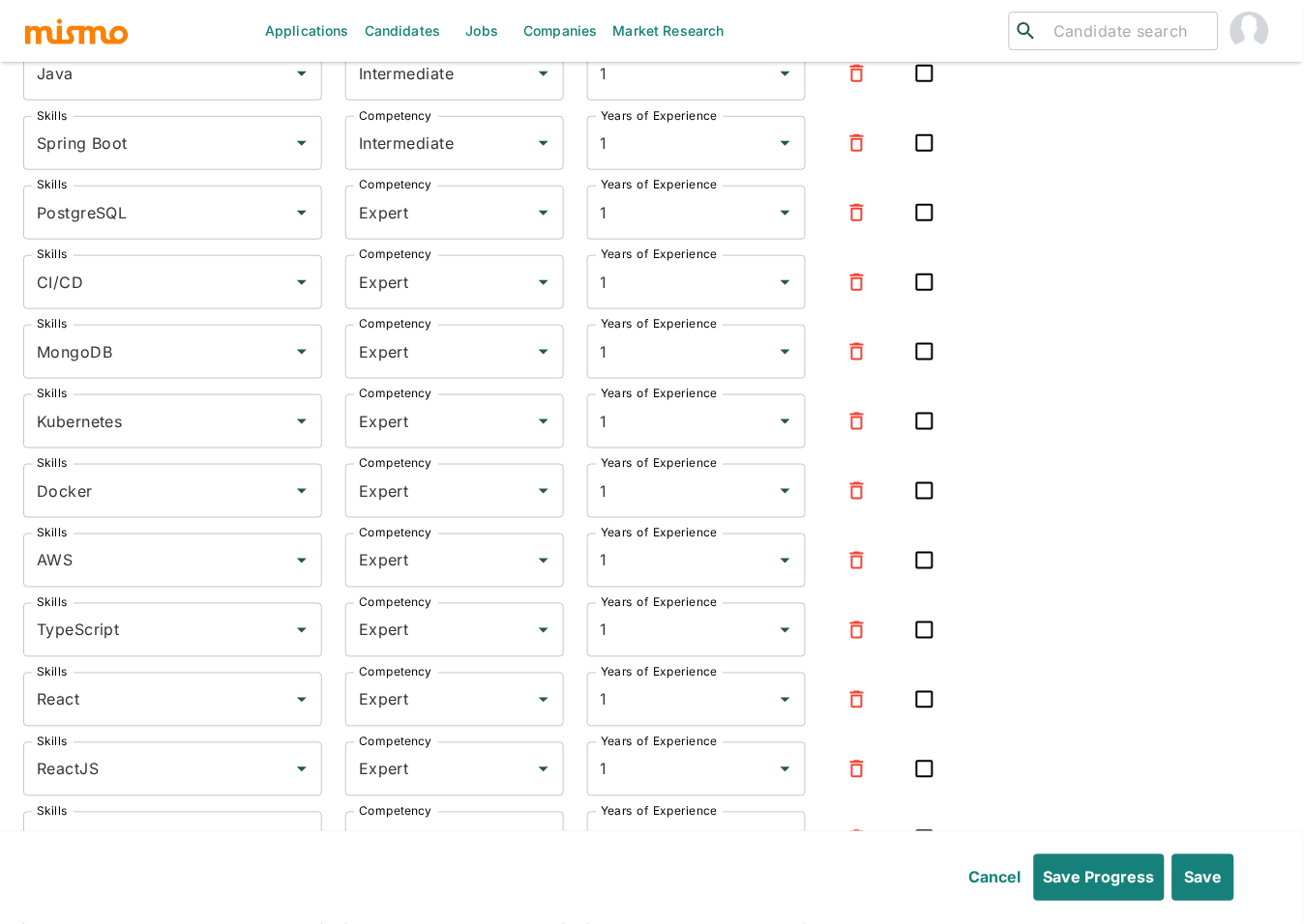
scroll to position [4441, 0]
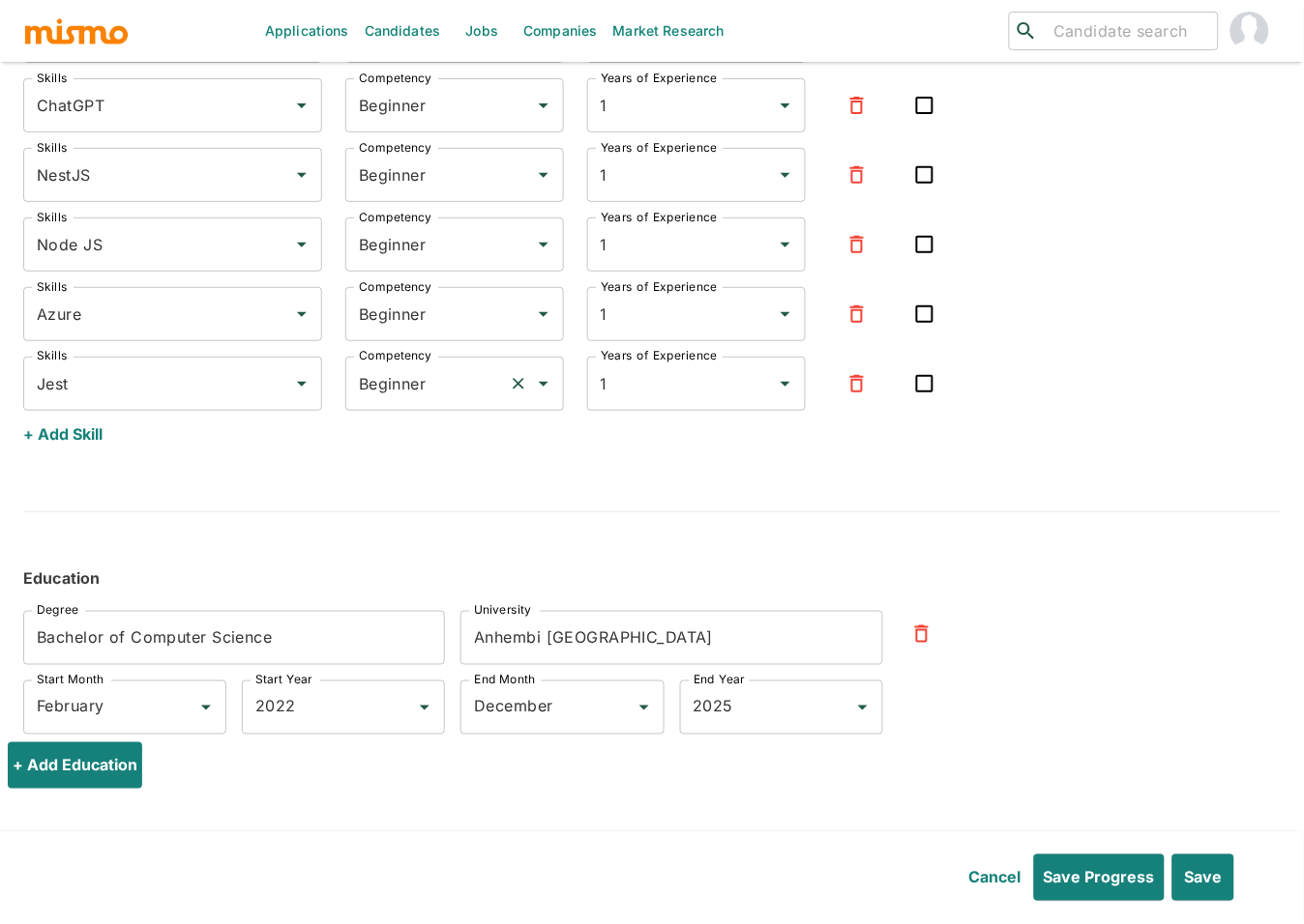
click at [387, 387] on input "Beginner" at bounding box center [427, 384] width 147 height 37
click at [401, 473] on li "Expert" at bounding box center [454, 478] width 219 height 39
type input "Expert"
click at [441, 328] on input "Beginner" at bounding box center [427, 314] width 147 height 37
click at [426, 395] on li "Expert" at bounding box center [454, 410] width 219 height 39
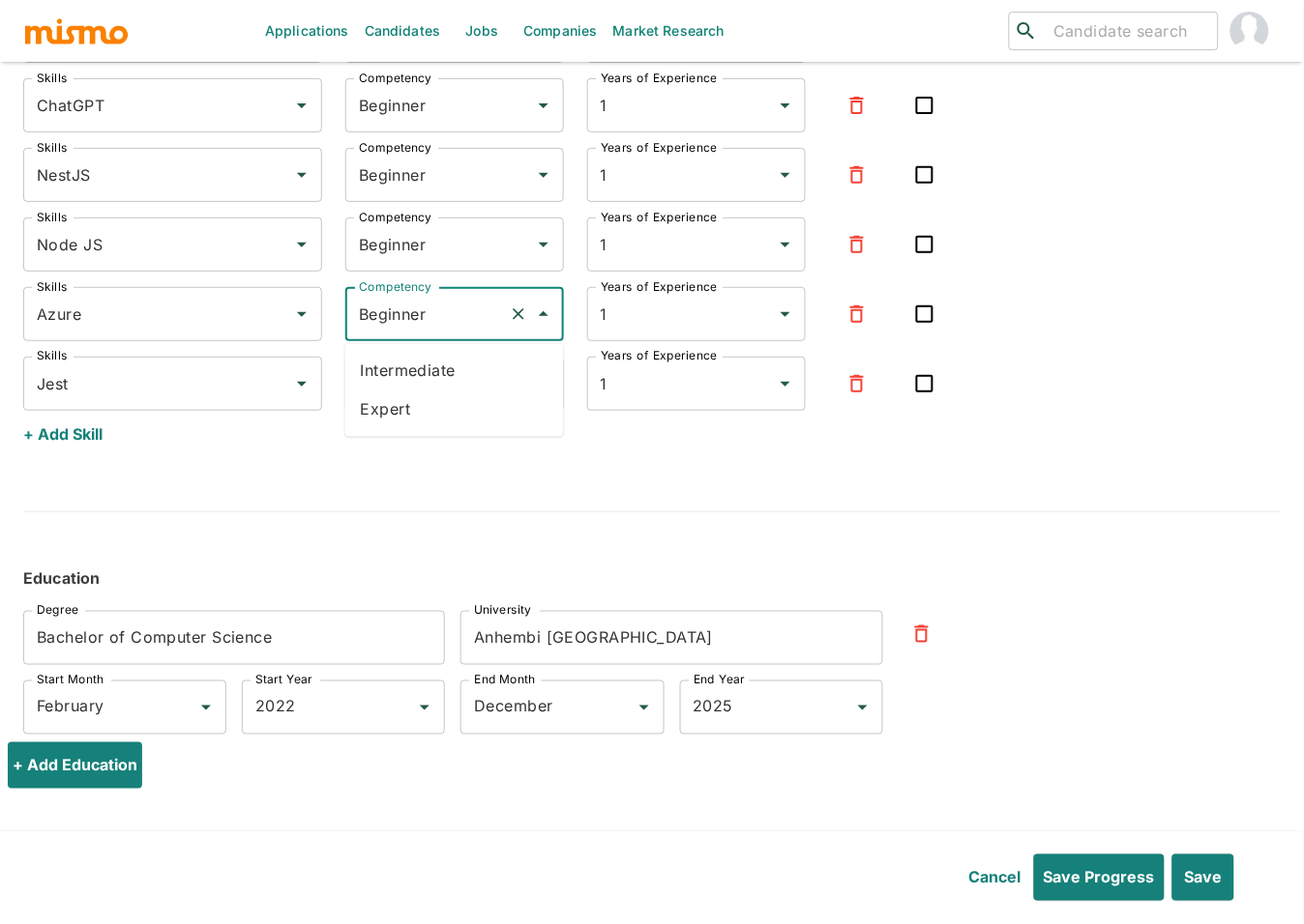
type input "Expert"
click at [428, 243] on input "Beginner" at bounding box center [427, 245] width 147 height 37
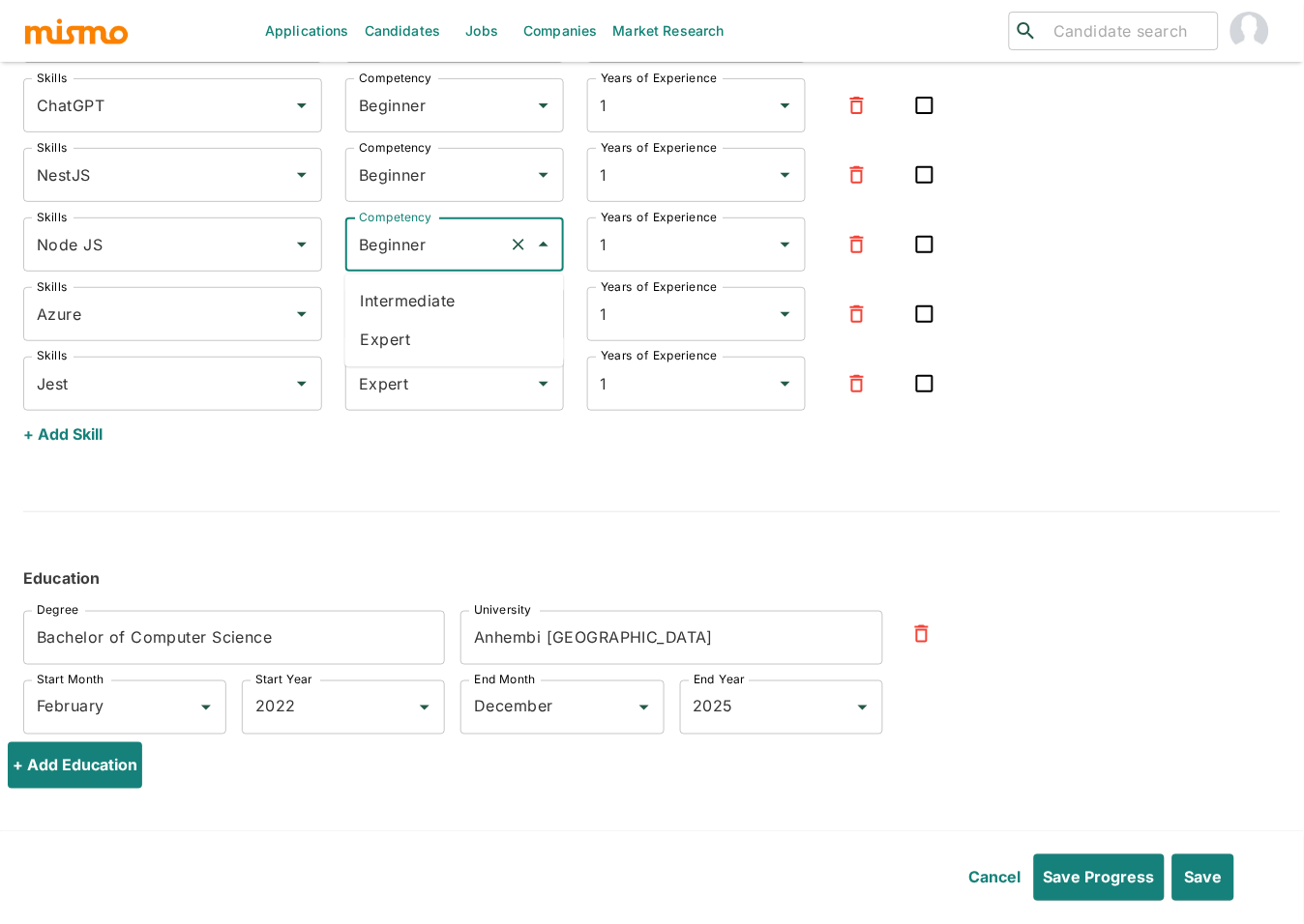
click at [413, 330] on li "Expert" at bounding box center [454, 340] width 219 height 39
type input "Expert"
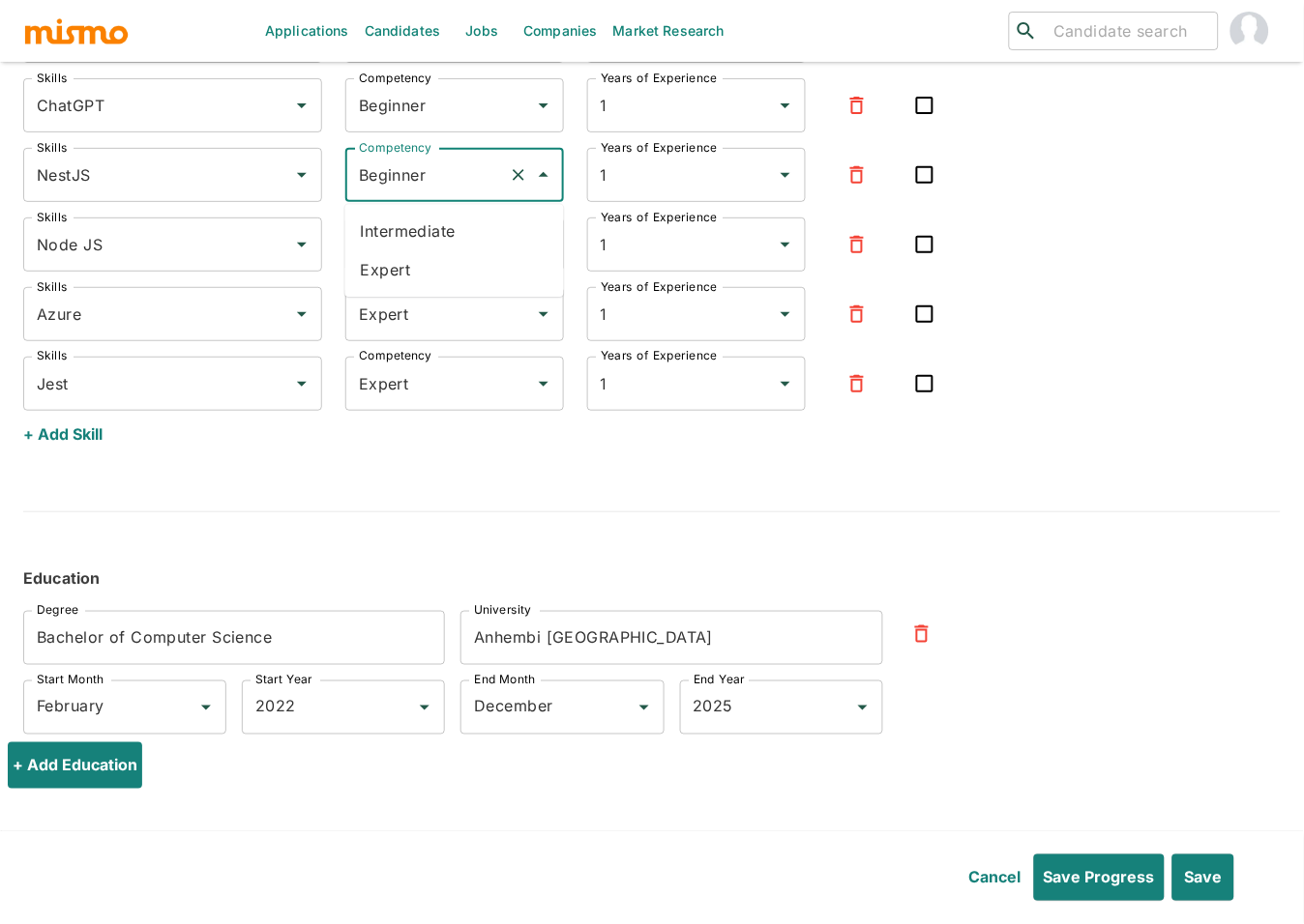
click at [404, 163] on input "Beginner" at bounding box center [427, 175] width 147 height 37
click at [391, 274] on li "Expert" at bounding box center [454, 270] width 219 height 39
type input "Expert"
click at [433, 100] on input "Beginner" at bounding box center [427, 106] width 147 height 37
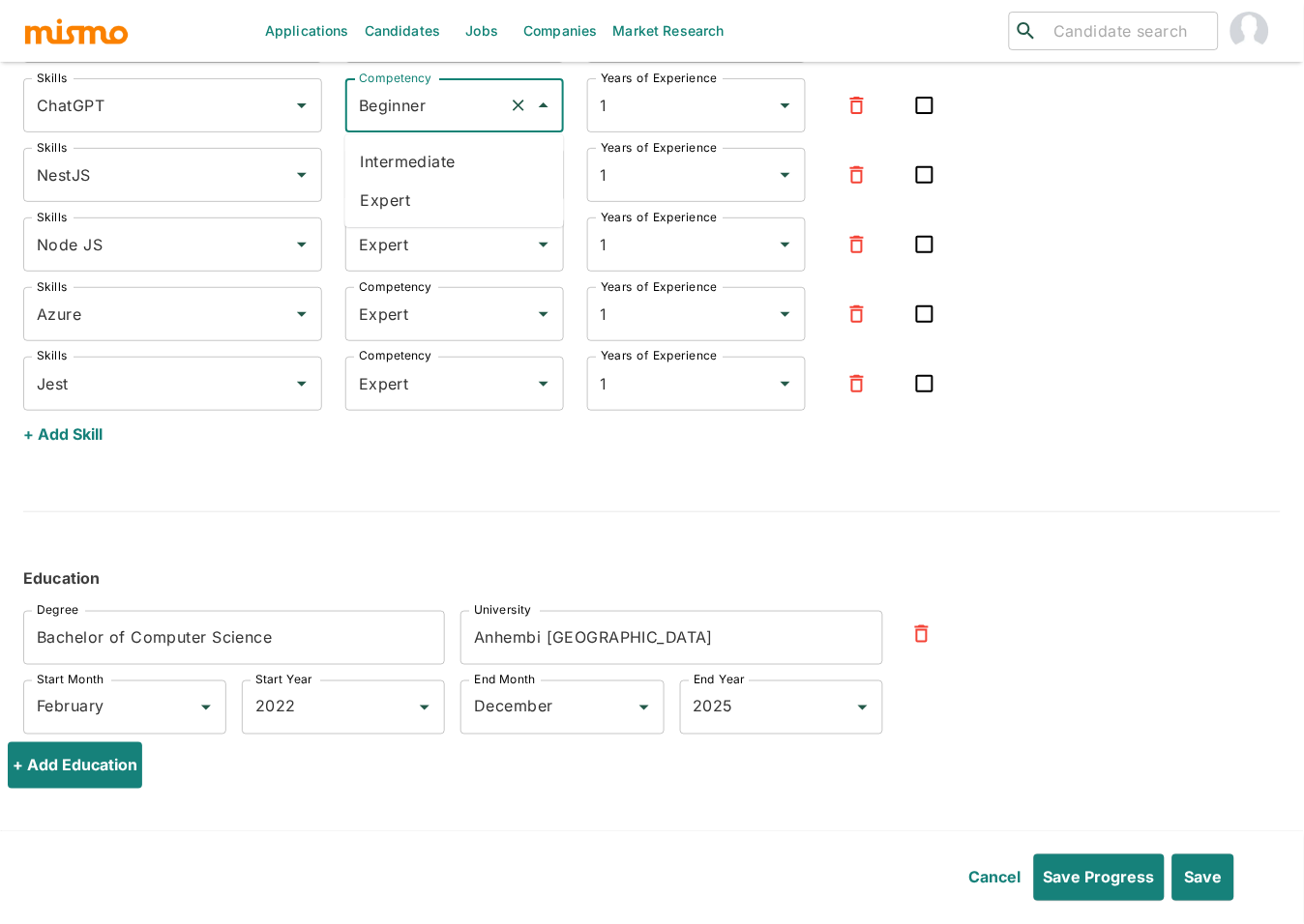
click at [415, 186] on li "Expert" at bounding box center [454, 200] width 219 height 39
type input "Expert"
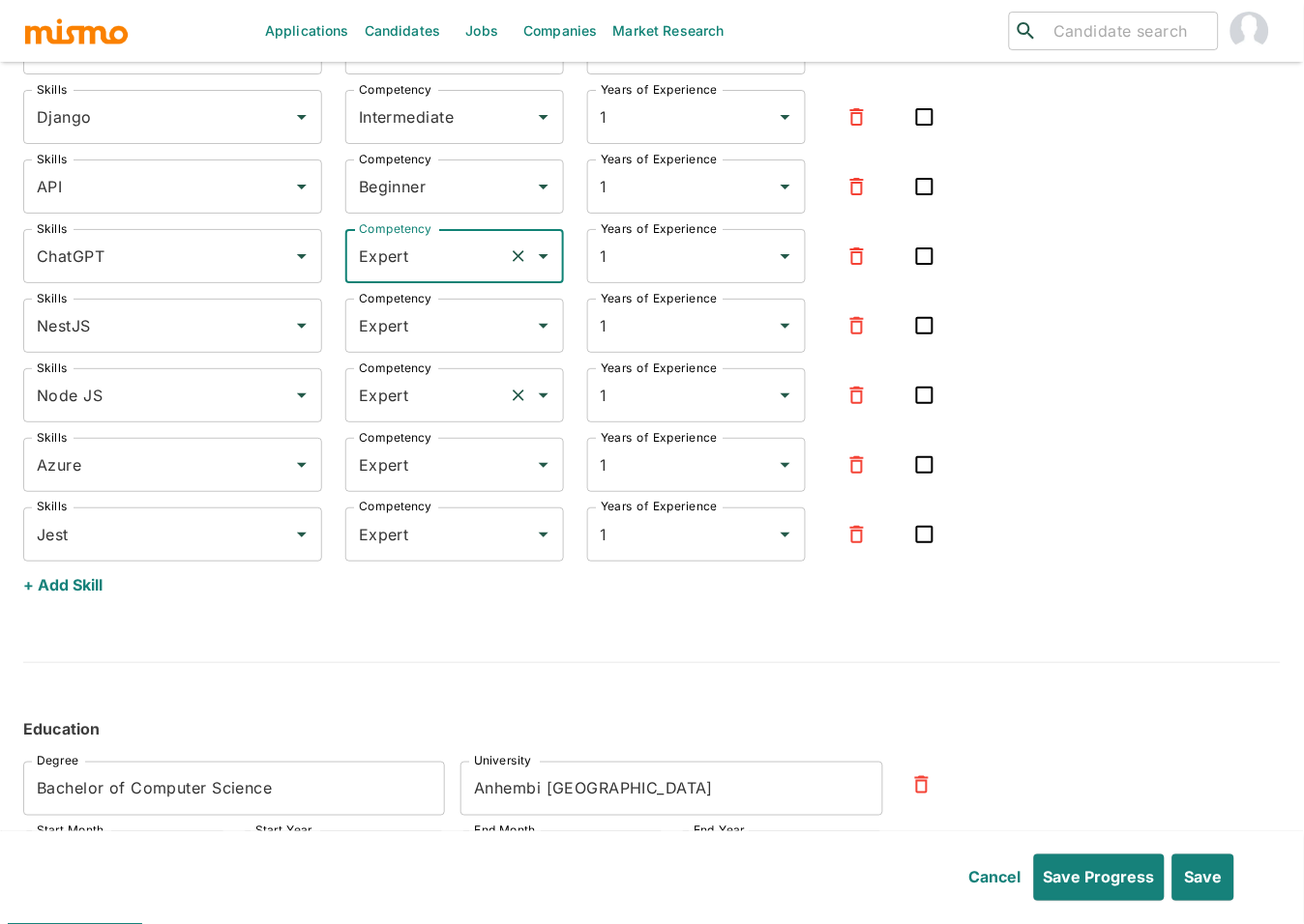
scroll to position [4036, 0]
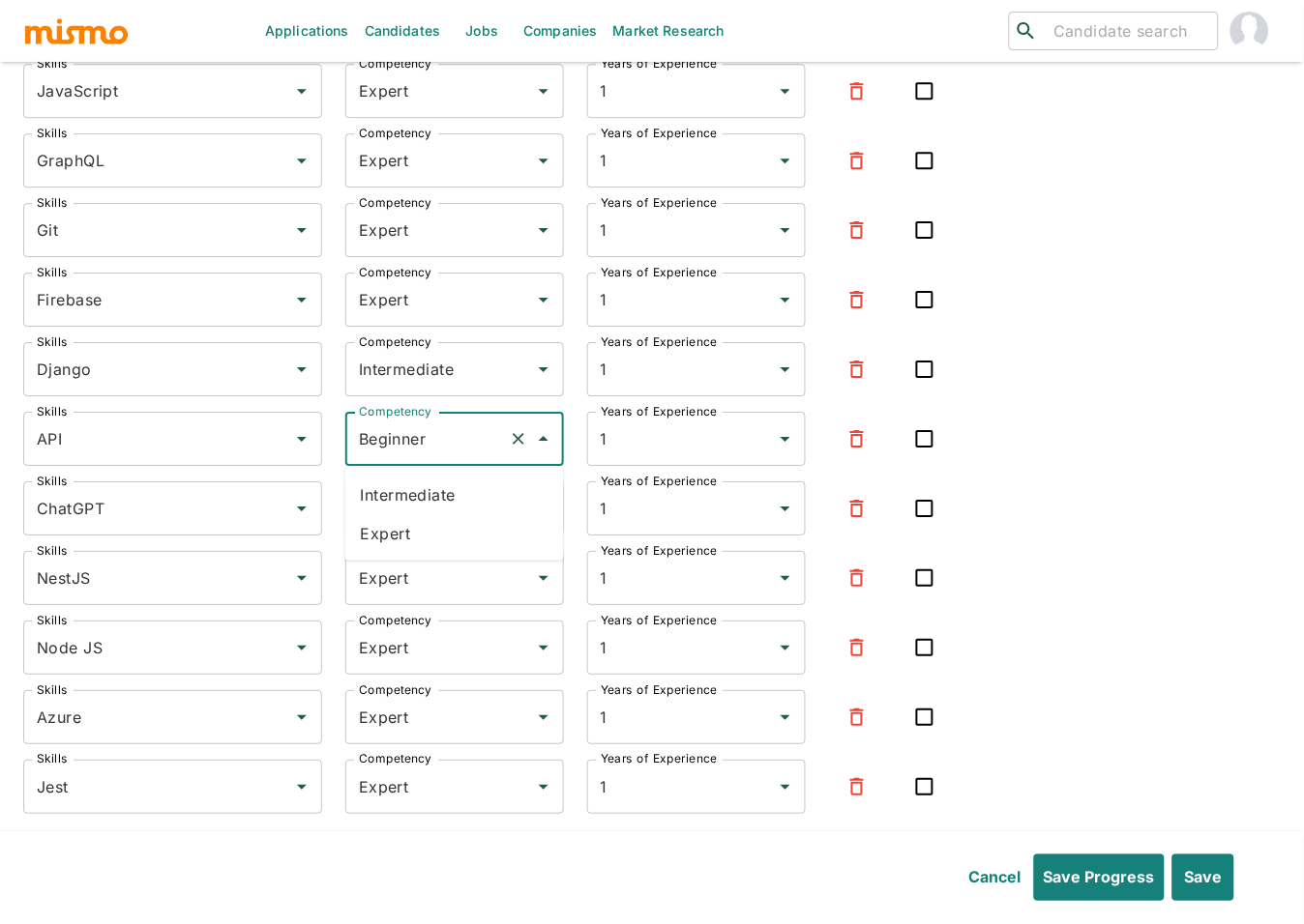
click at [419, 431] on input "Beginner" at bounding box center [427, 439] width 147 height 37
click at [411, 522] on li "Expert" at bounding box center [454, 534] width 219 height 39
type input "Expert"
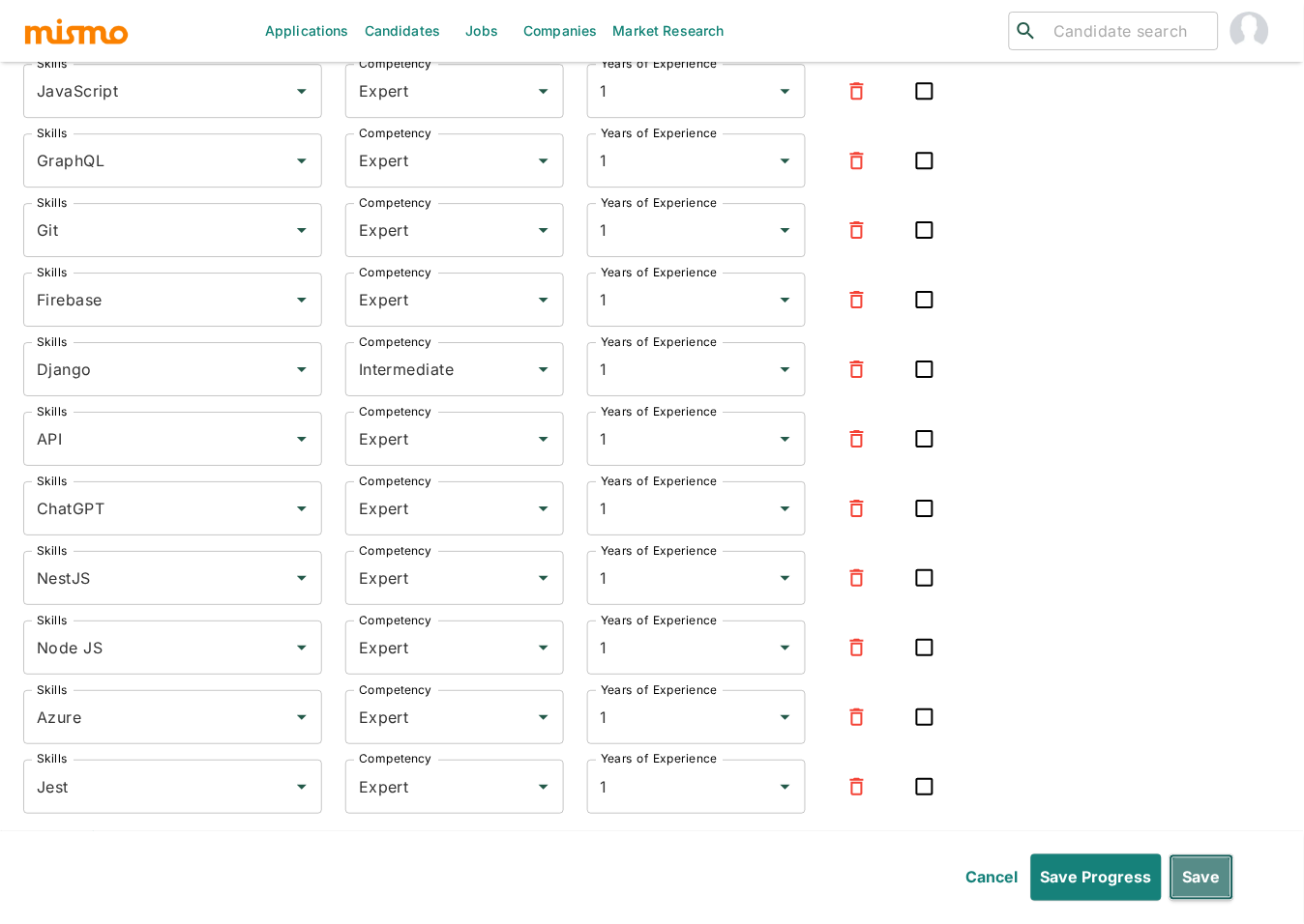
click at [1210, 878] on button "Save" at bounding box center [1201, 878] width 65 height 46
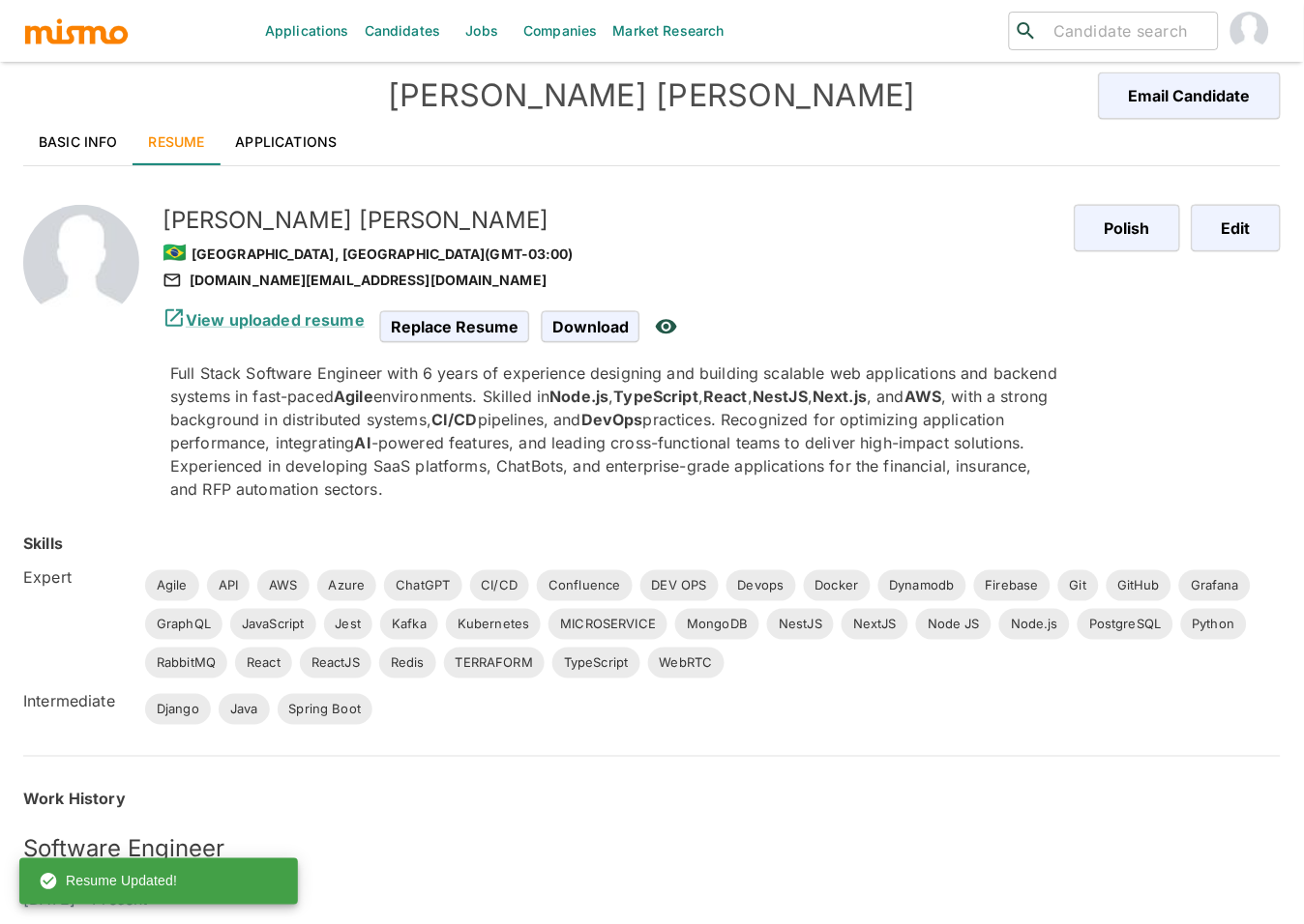
scroll to position [0, 0]
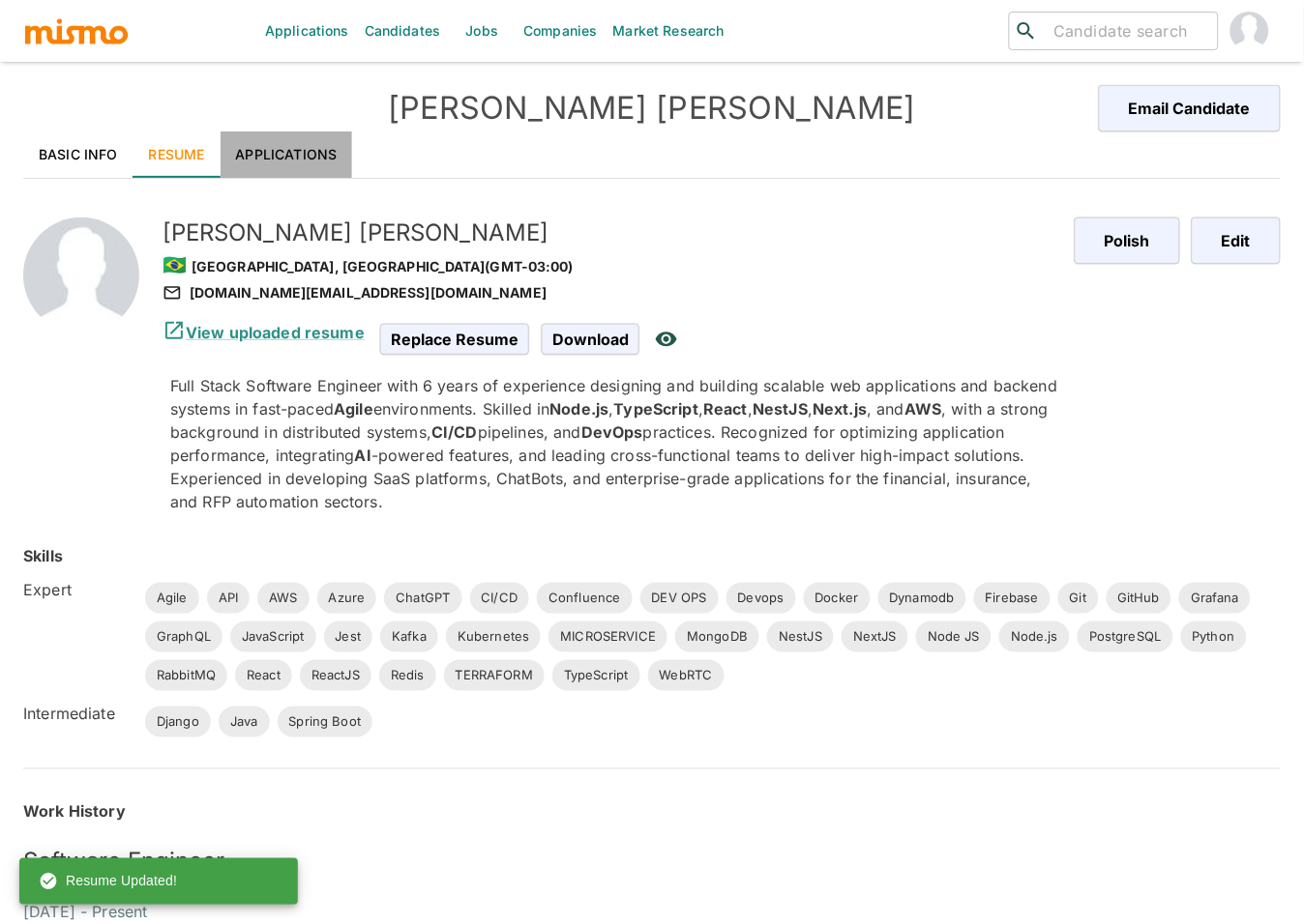
click at [290, 141] on link "Applications" at bounding box center [287, 155] width 133 height 46
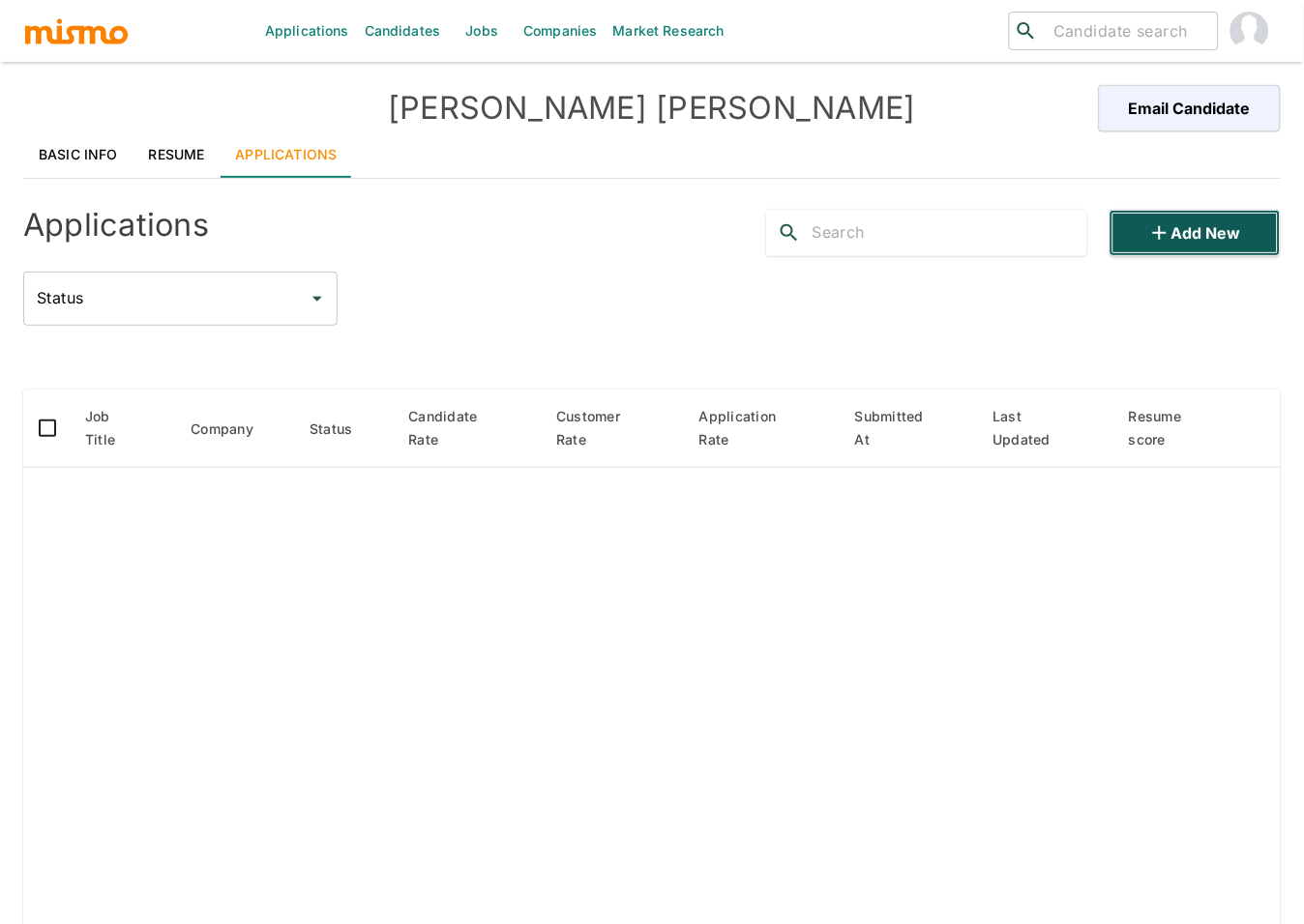
click at [1209, 239] on button "Add new" at bounding box center [1195, 233] width 171 height 46
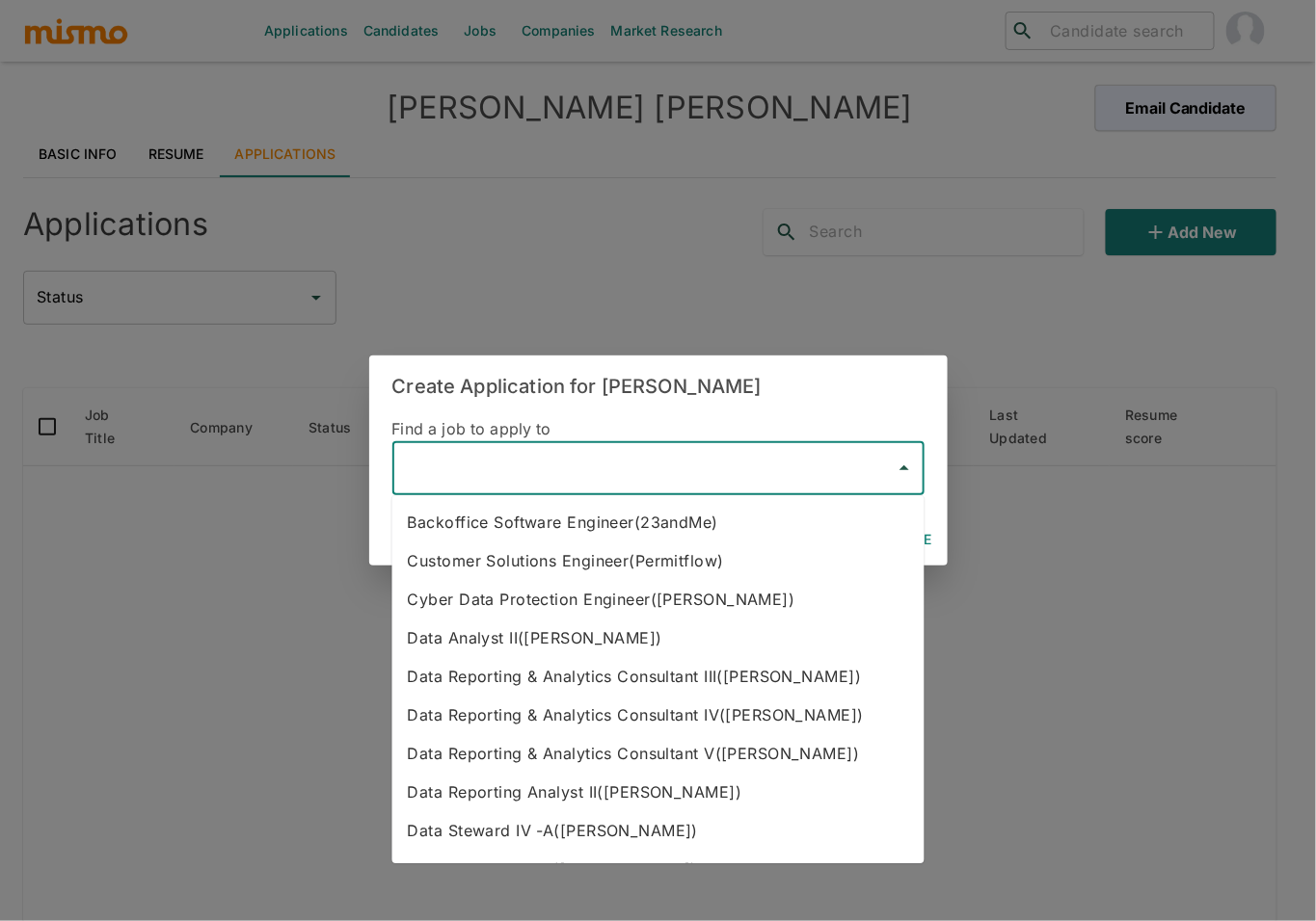
click at [700, 478] on input "text" at bounding box center [643, 468] width 486 height 37
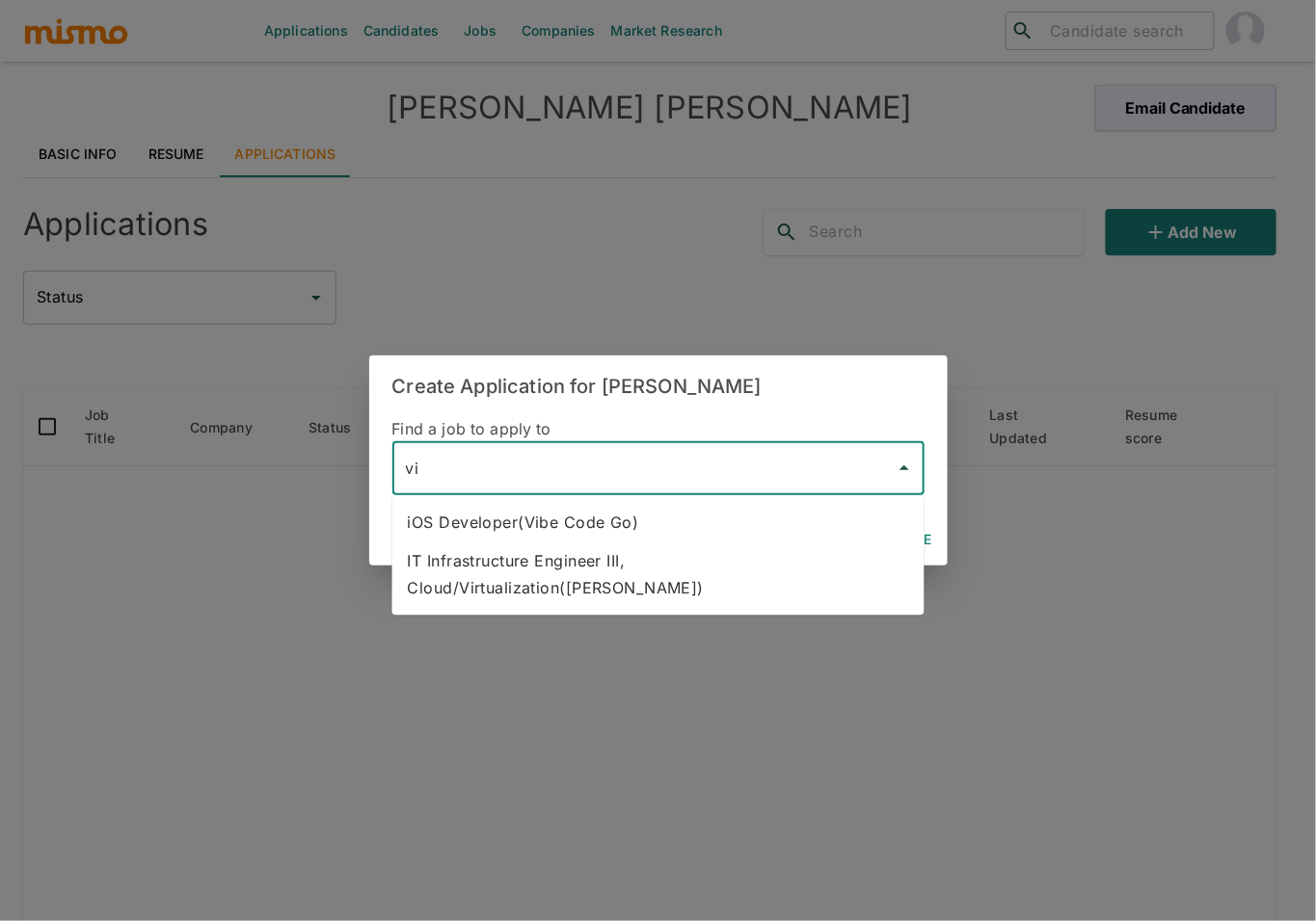
click at [693, 523] on li "iOS Developer(Vibe Code Go)" at bounding box center [658, 522] width 532 height 39
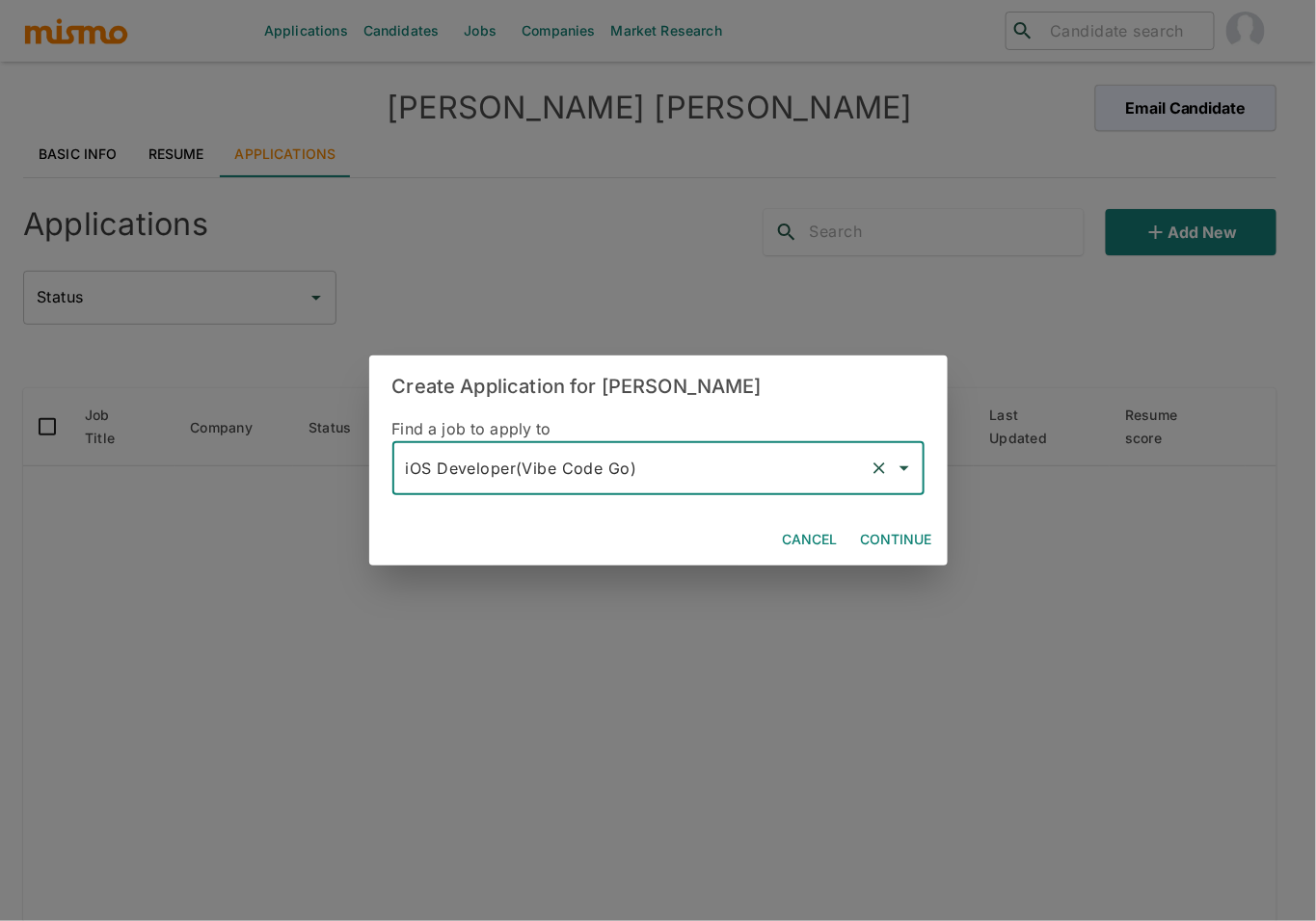
type input "iOS Developer(Vibe Code Go)"
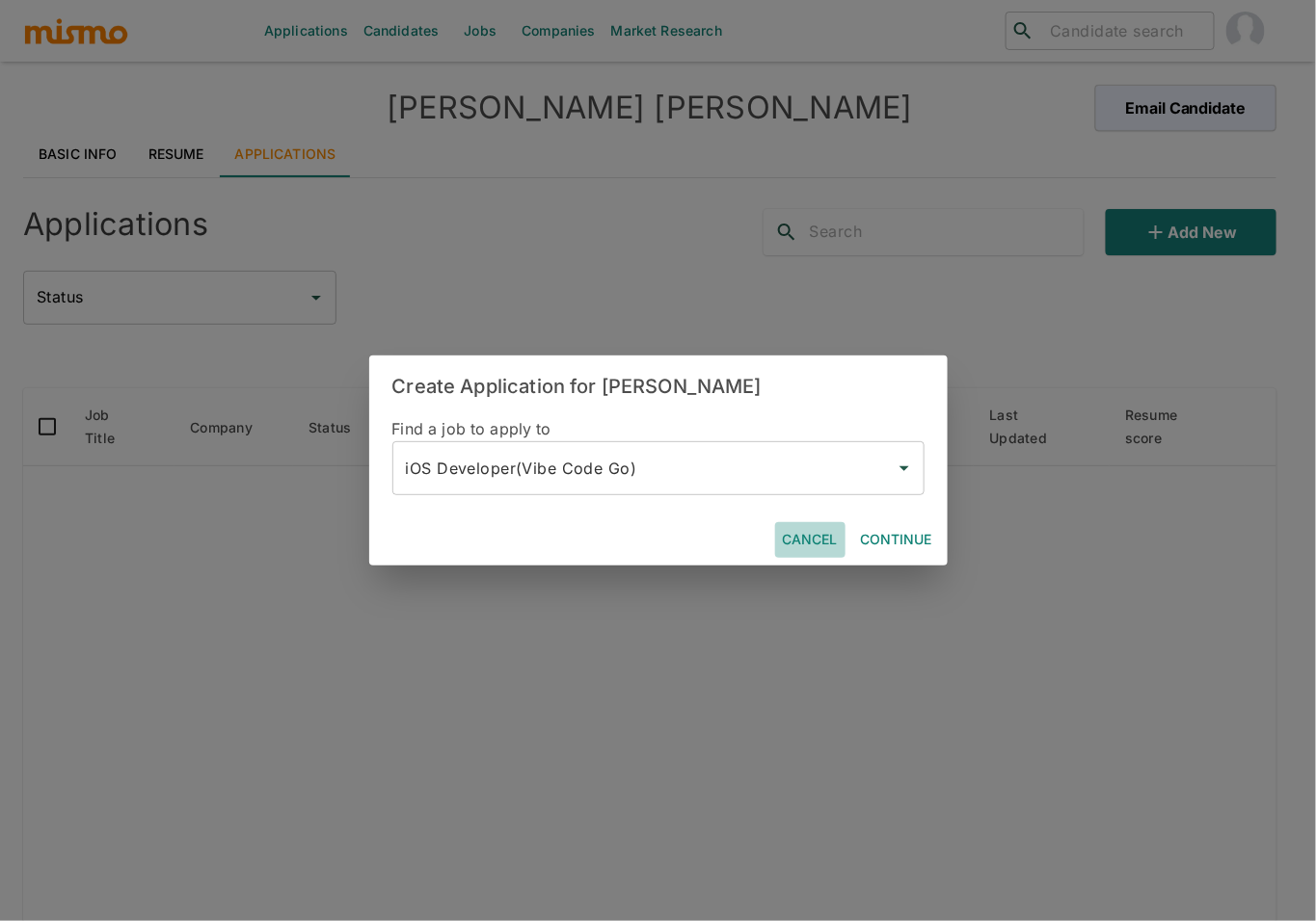
click at [790, 533] on button "Cancel" at bounding box center [810, 540] width 70 height 36
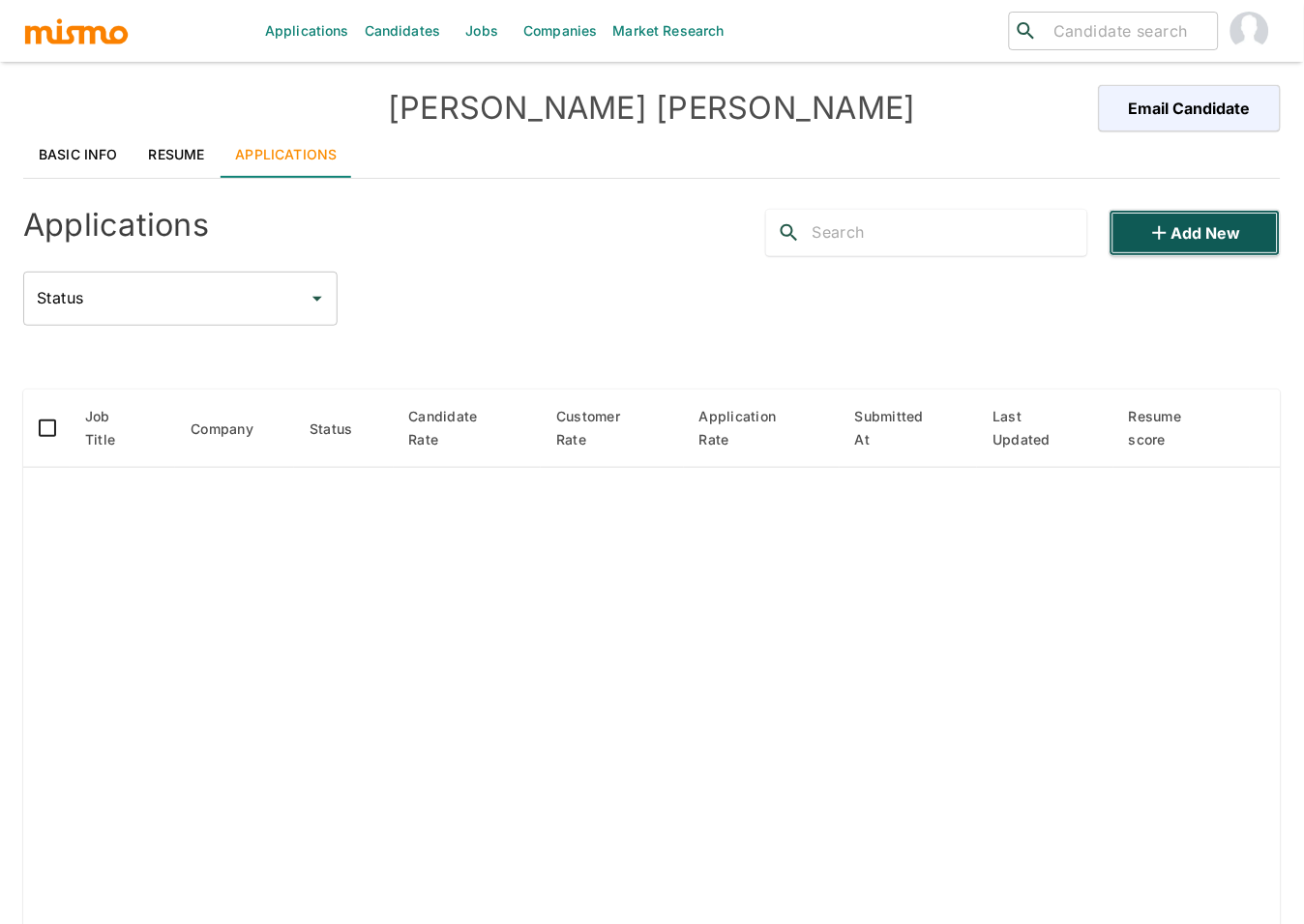
click at [1238, 217] on button "Add new" at bounding box center [1195, 233] width 171 height 46
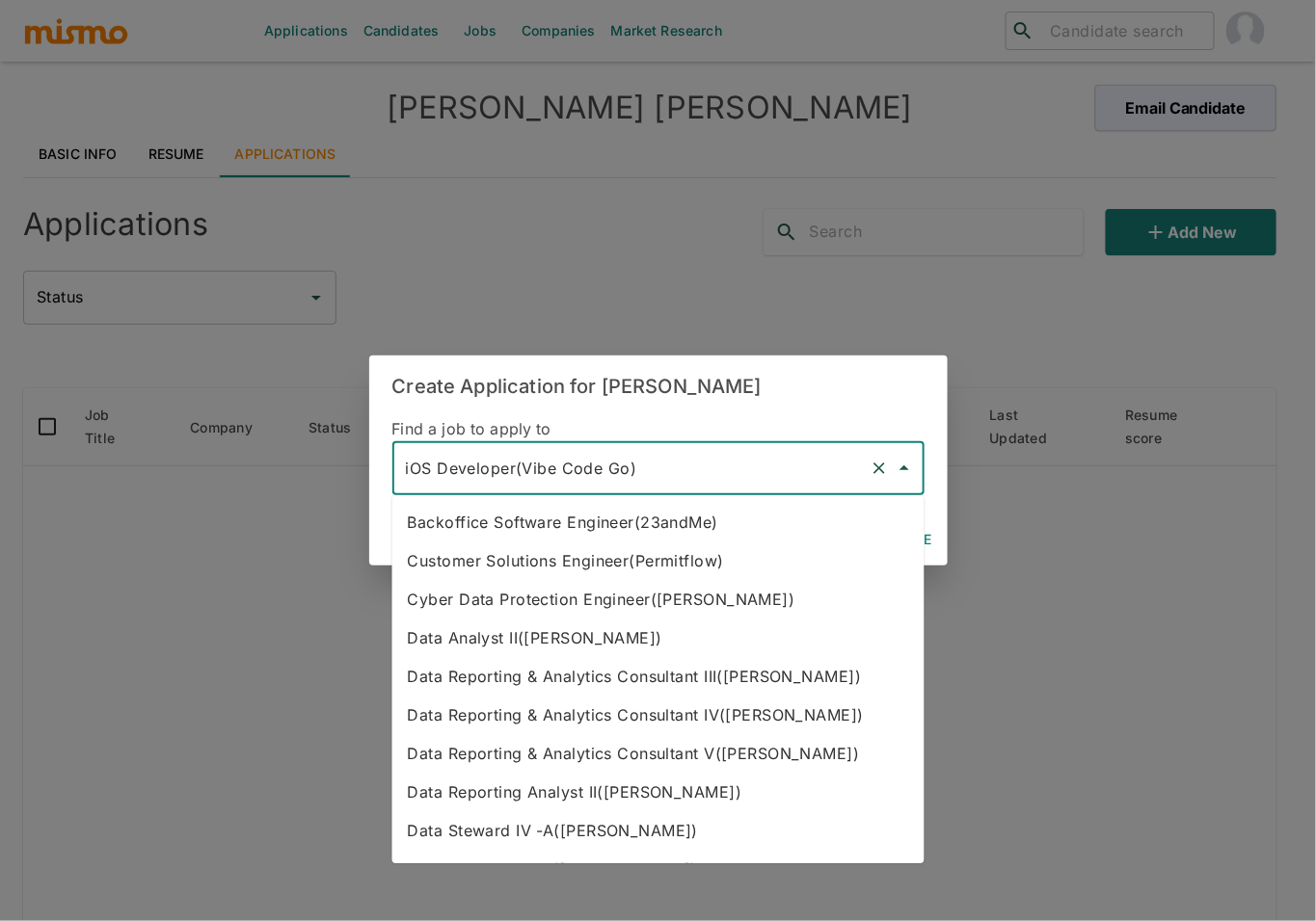
click at [654, 477] on input "iOS Developer(Vibe Code Go)" at bounding box center [630, 468] width 461 height 37
click at [879, 467] on icon "Clear" at bounding box center [879, 468] width 12 height 12
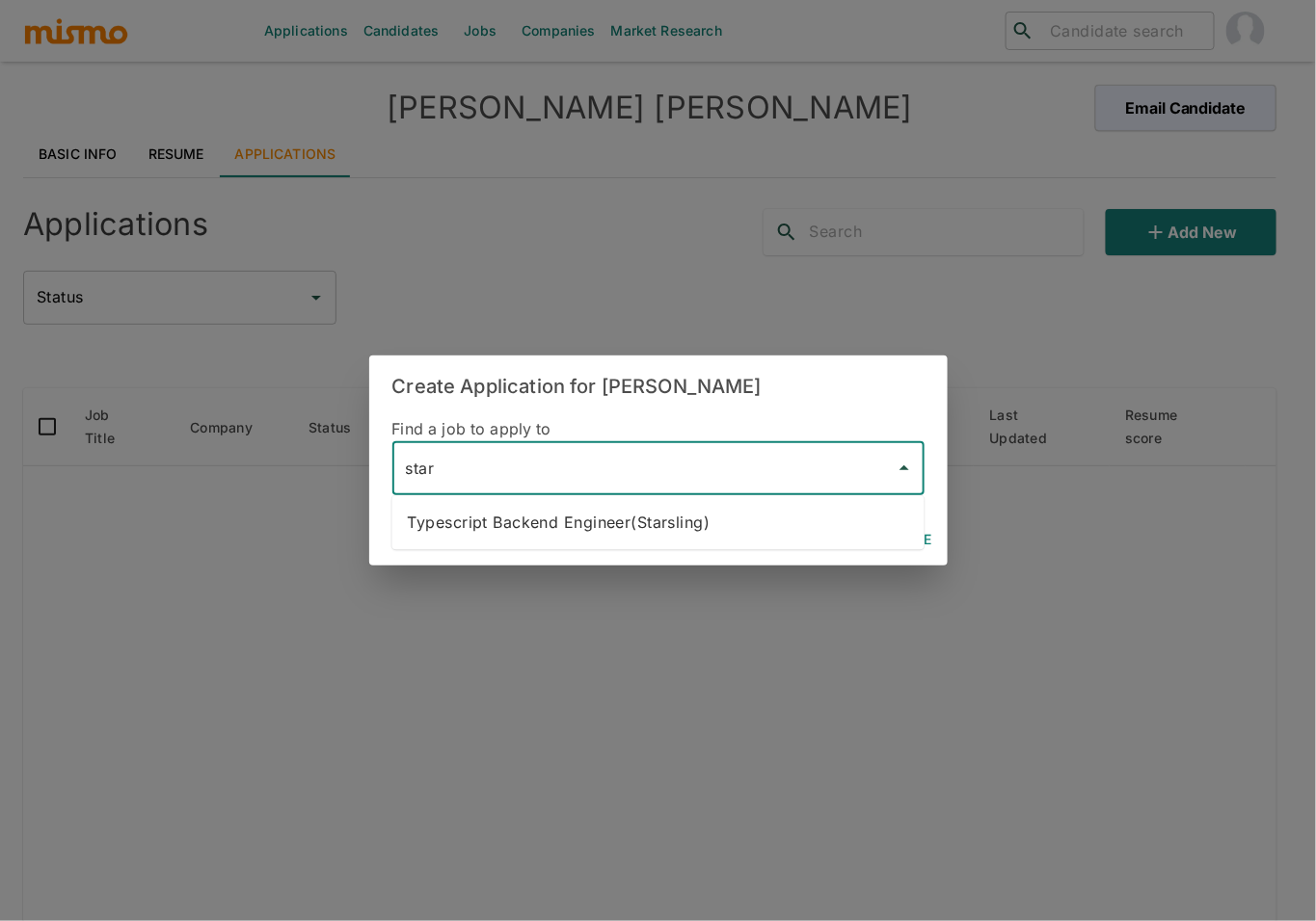
click at [750, 516] on li "Typescript Backend Engineer(Starsling)" at bounding box center [658, 522] width 532 height 39
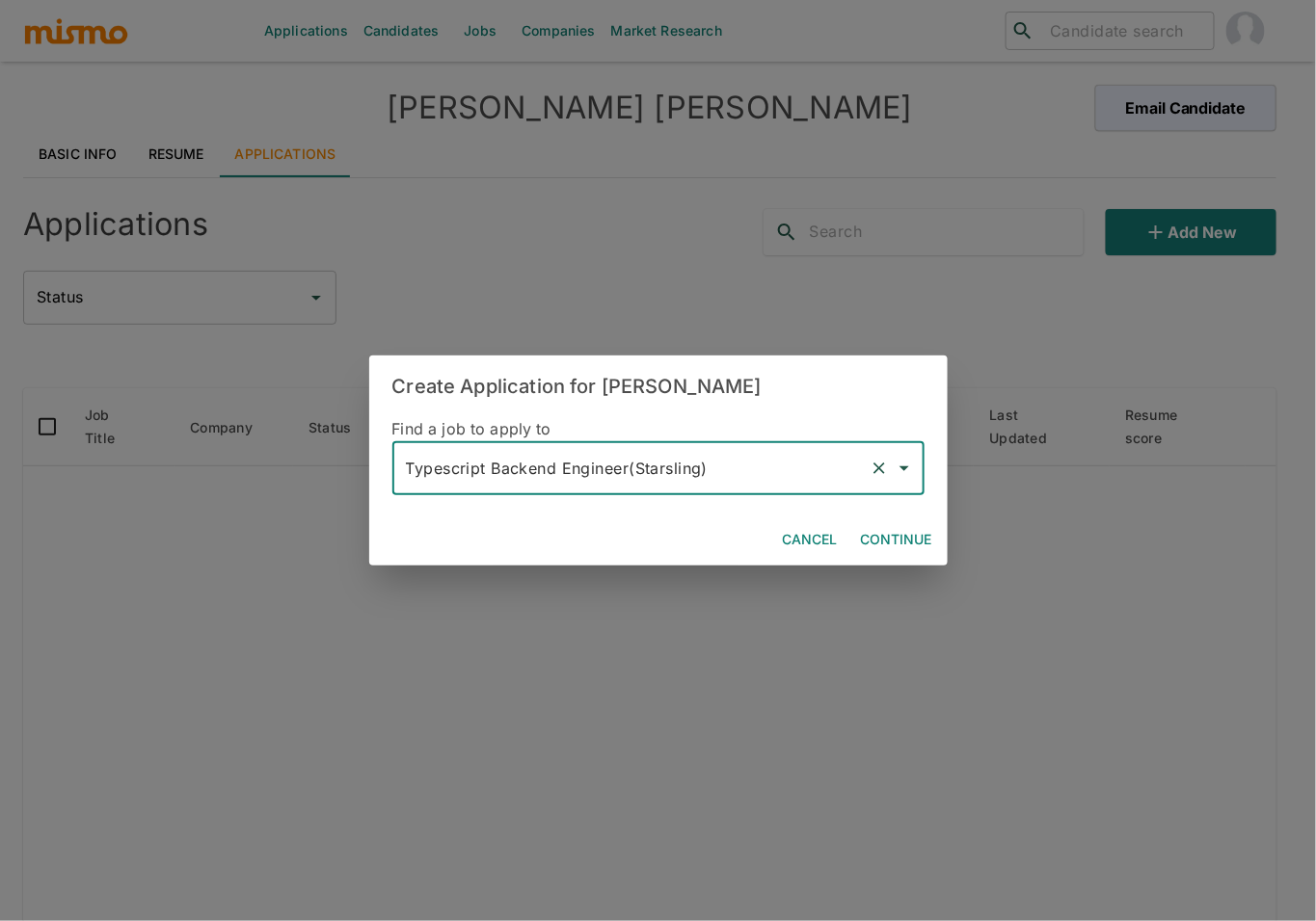
type input "Typescript Backend Engineer(Starsling)"
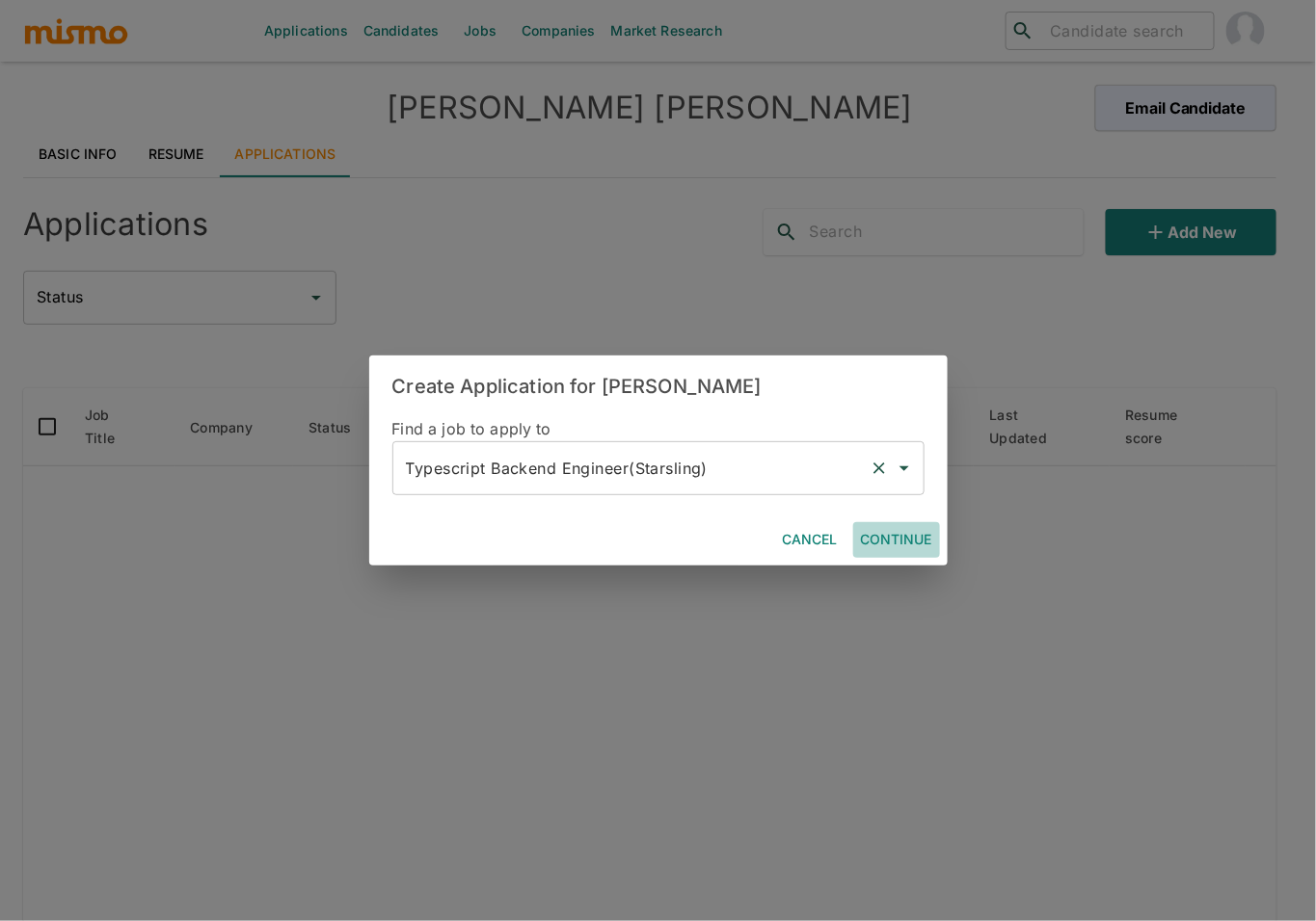
click at [896, 530] on button "Continue" at bounding box center [896, 540] width 87 height 36
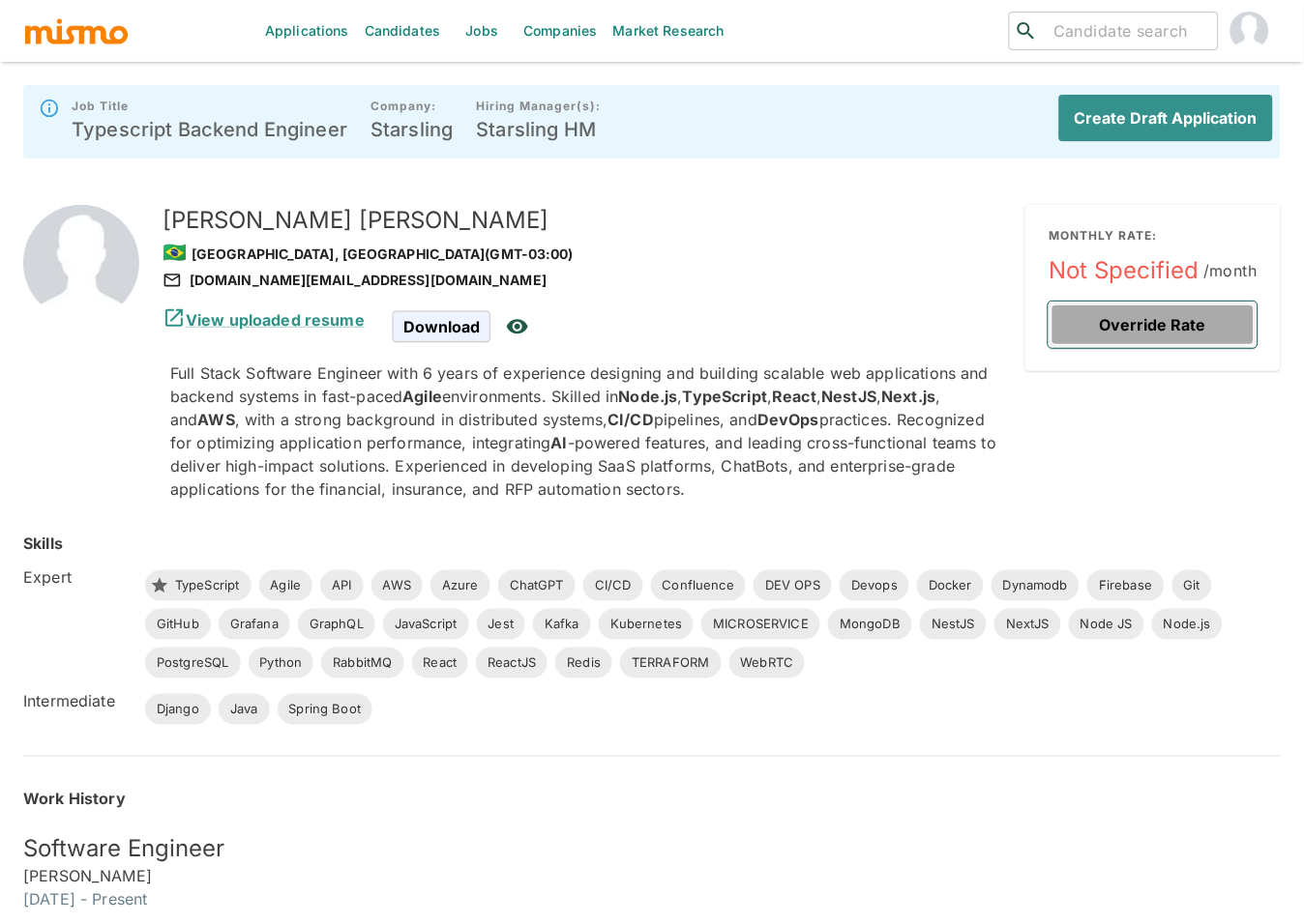
click at [1123, 316] on button "Override Rate" at bounding box center [1153, 324] width 209 height 46
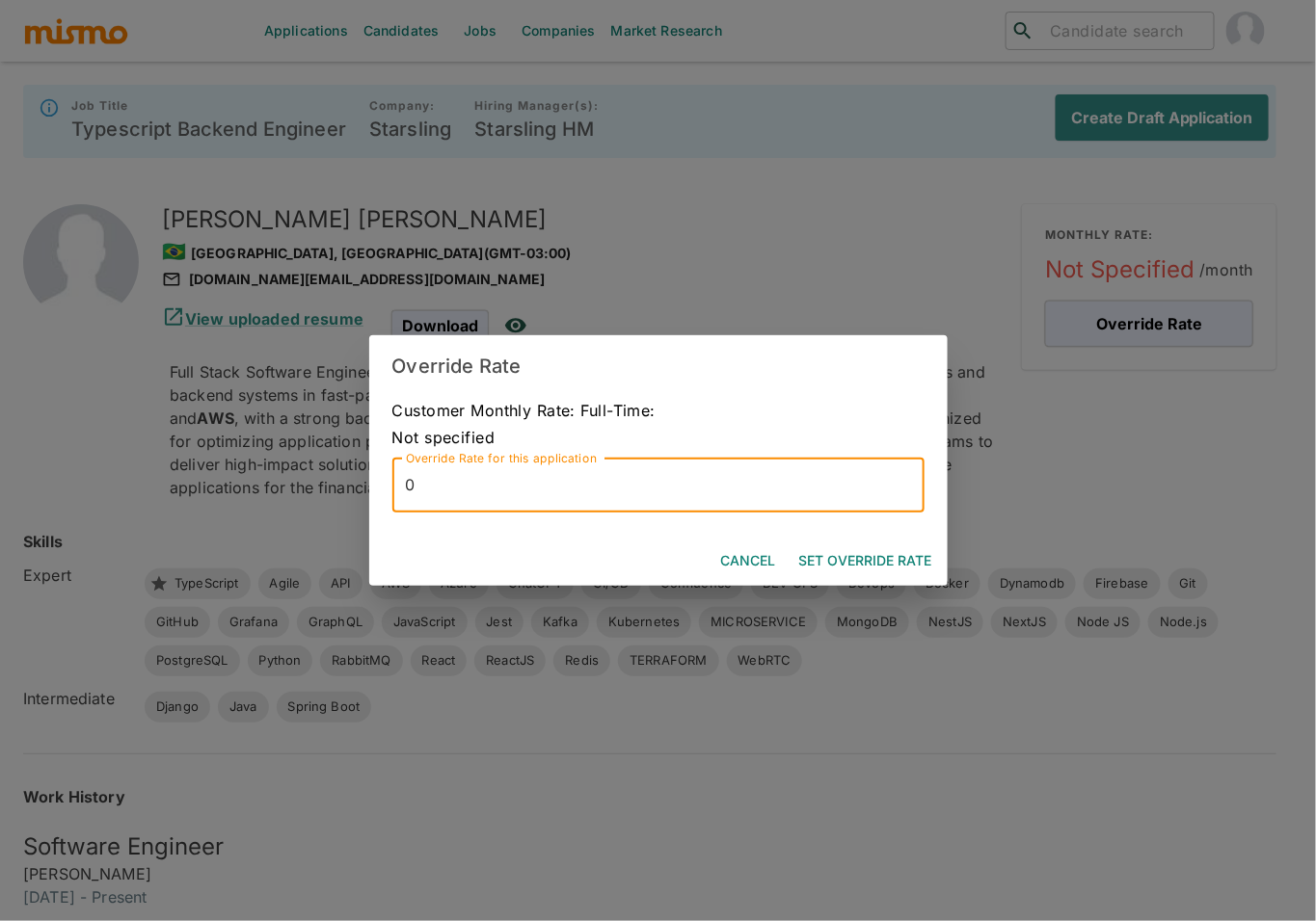
click at [650, 489] on input "0" at bounding box center [658, 486] width 532 height 54
type input "6750"
click at [875, 558] on button "Set Override Rate" at bounding box center [866, 561] width 149 height 36
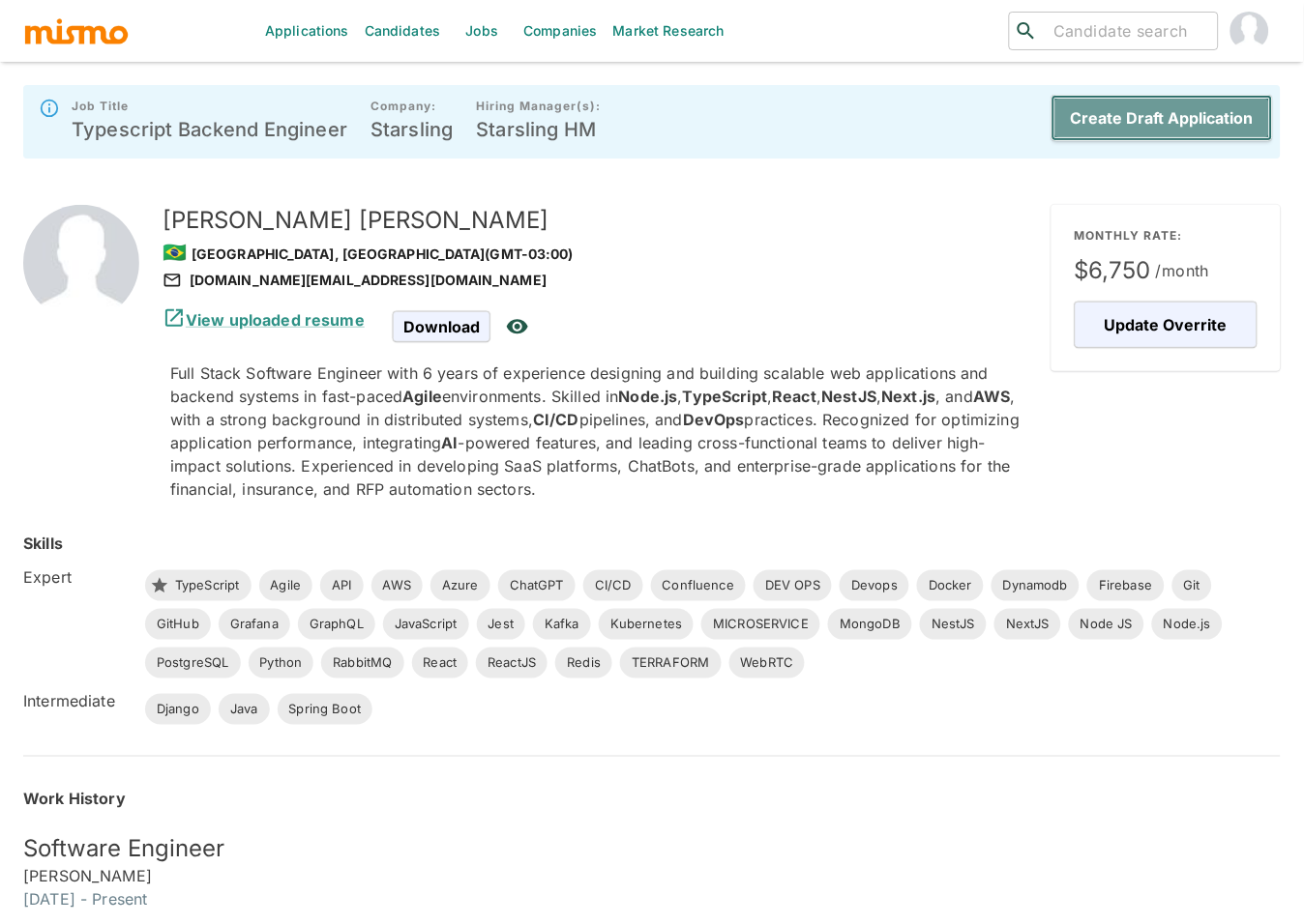
click at [1172, 127] on button "Create Draft Application" at bounding box center [1162, 118] width 222 height 46
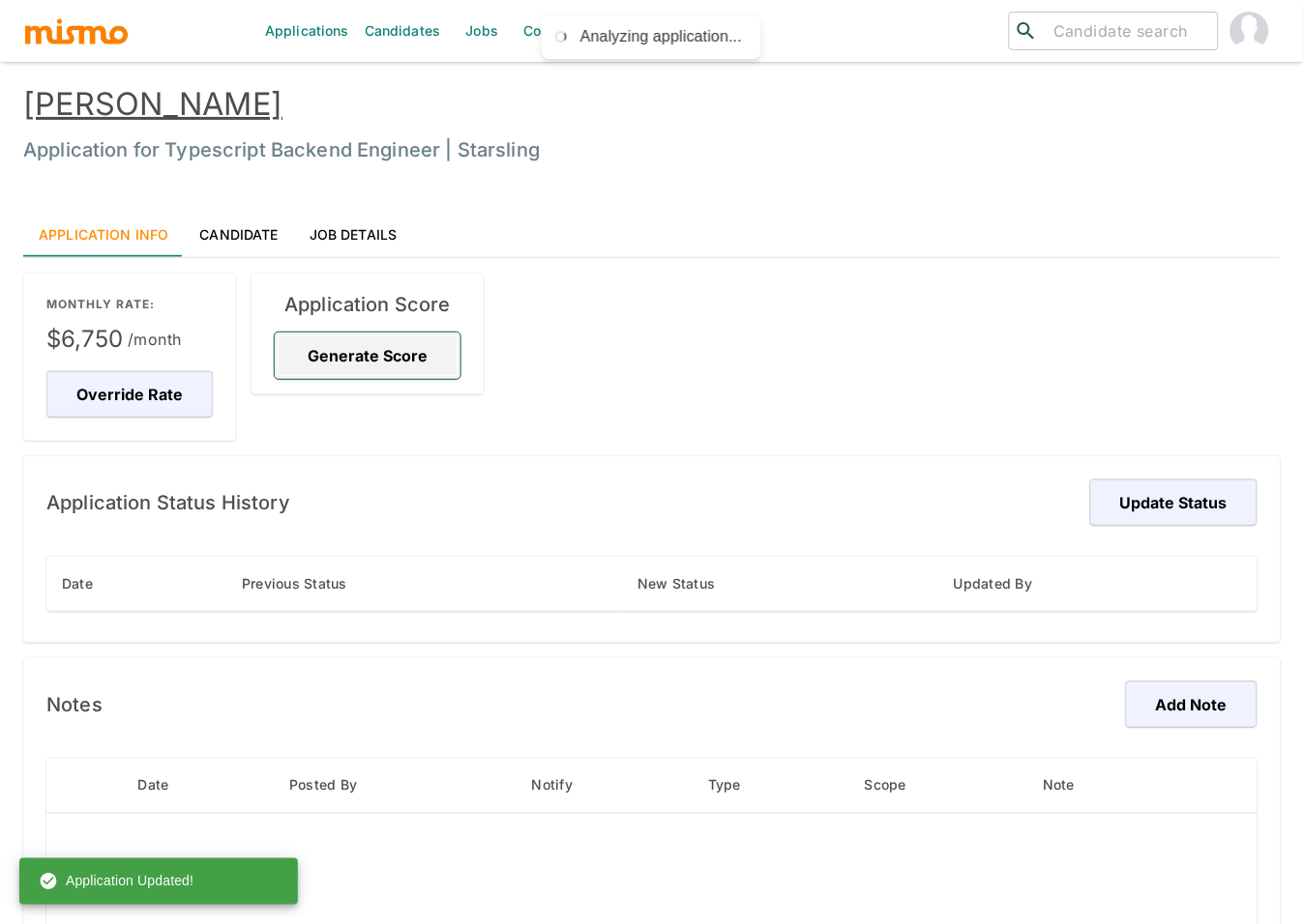
click at [405, 353] on button "Generate Score" at bounding box center [367, 355] width 186 height 46
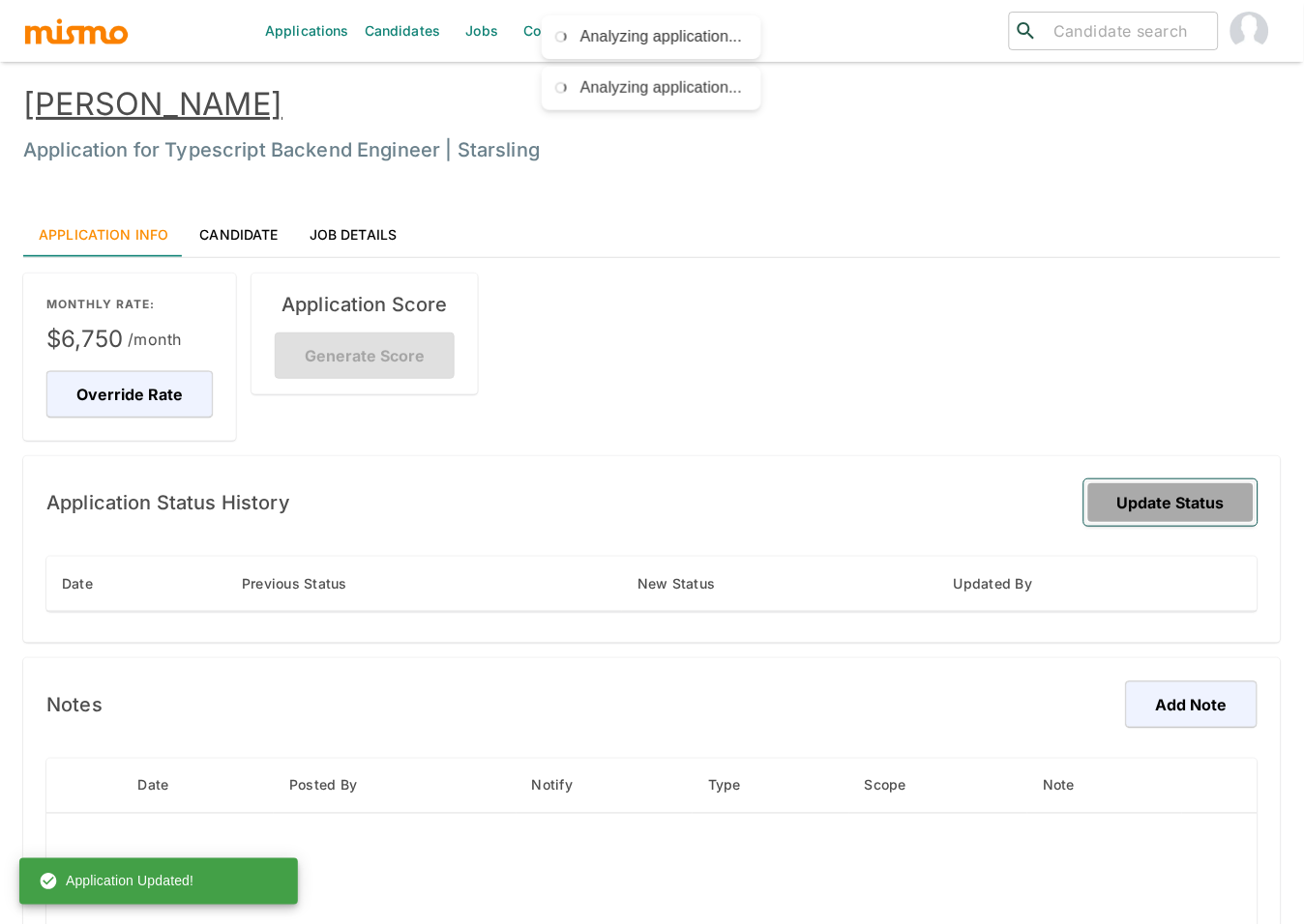
click at [1159, 508] on button "Update Status" at bounding box center [1170, 503] width 173 height 46
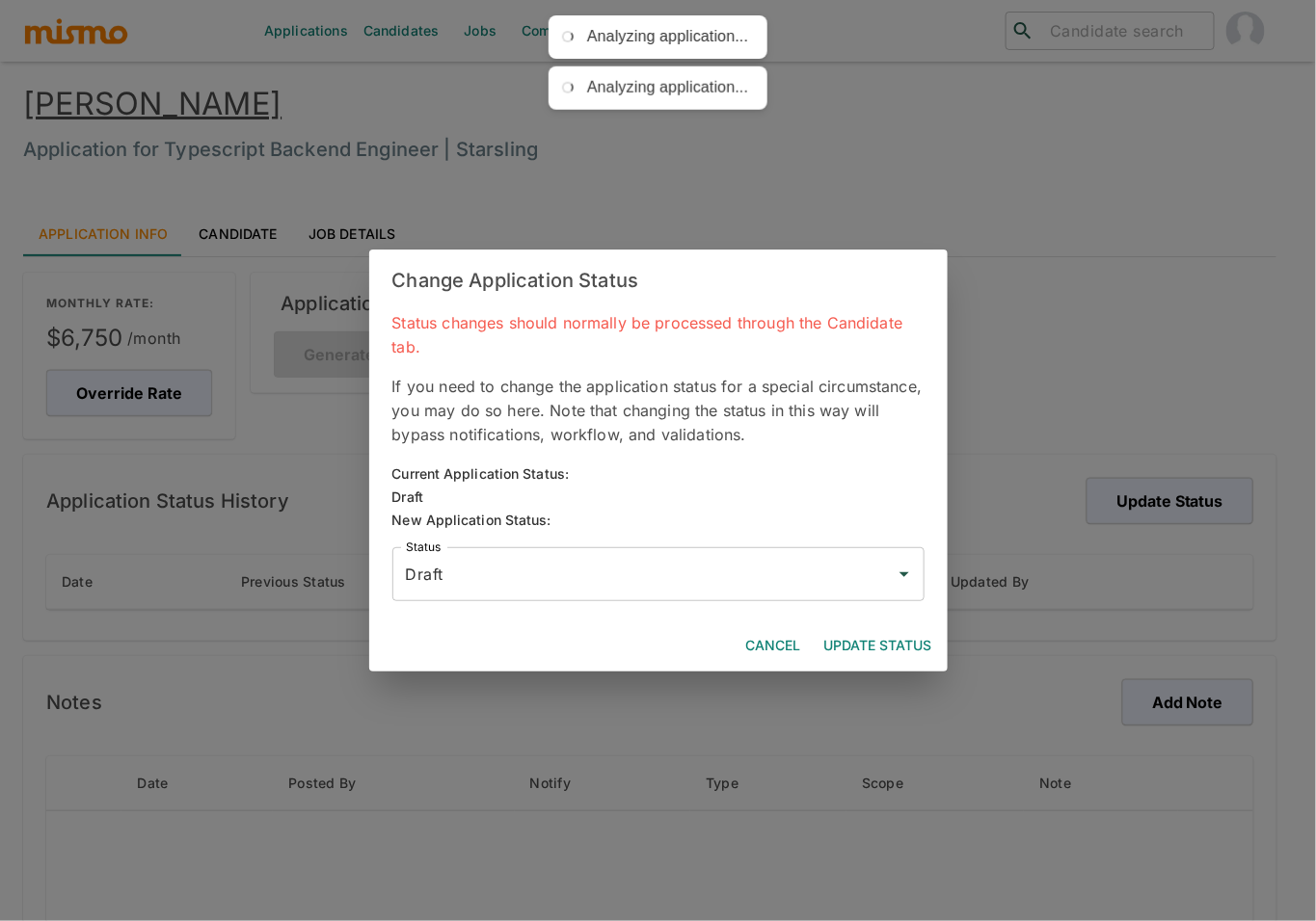
click at [758, 589] on input "Draft" at bounding box center [643, 574] width 486 height 37
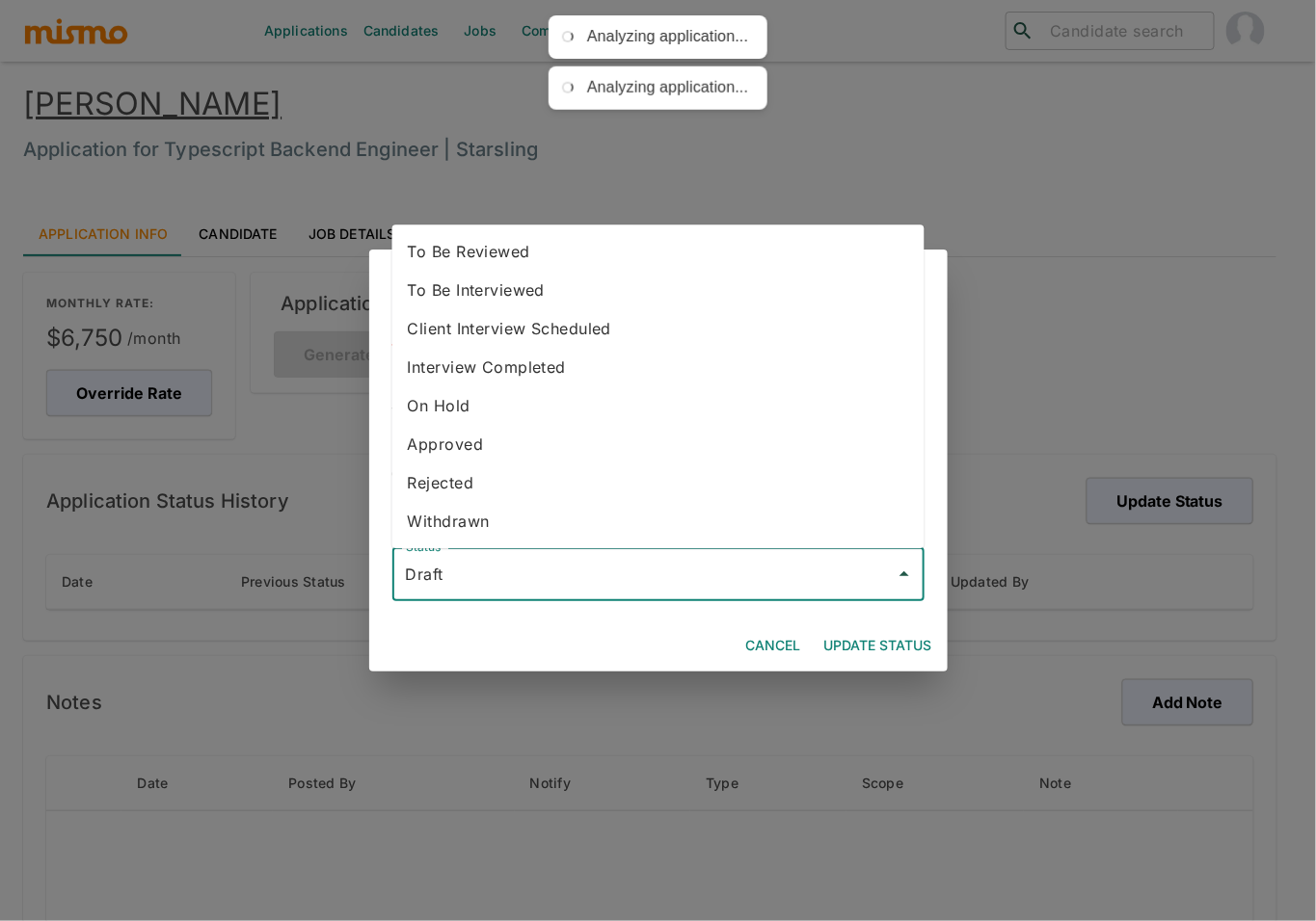
click at [584, 241] on li "To Be Reviewed" at bounding box center [658, 252] width 532 height 39
type input "To Be Reviewed"
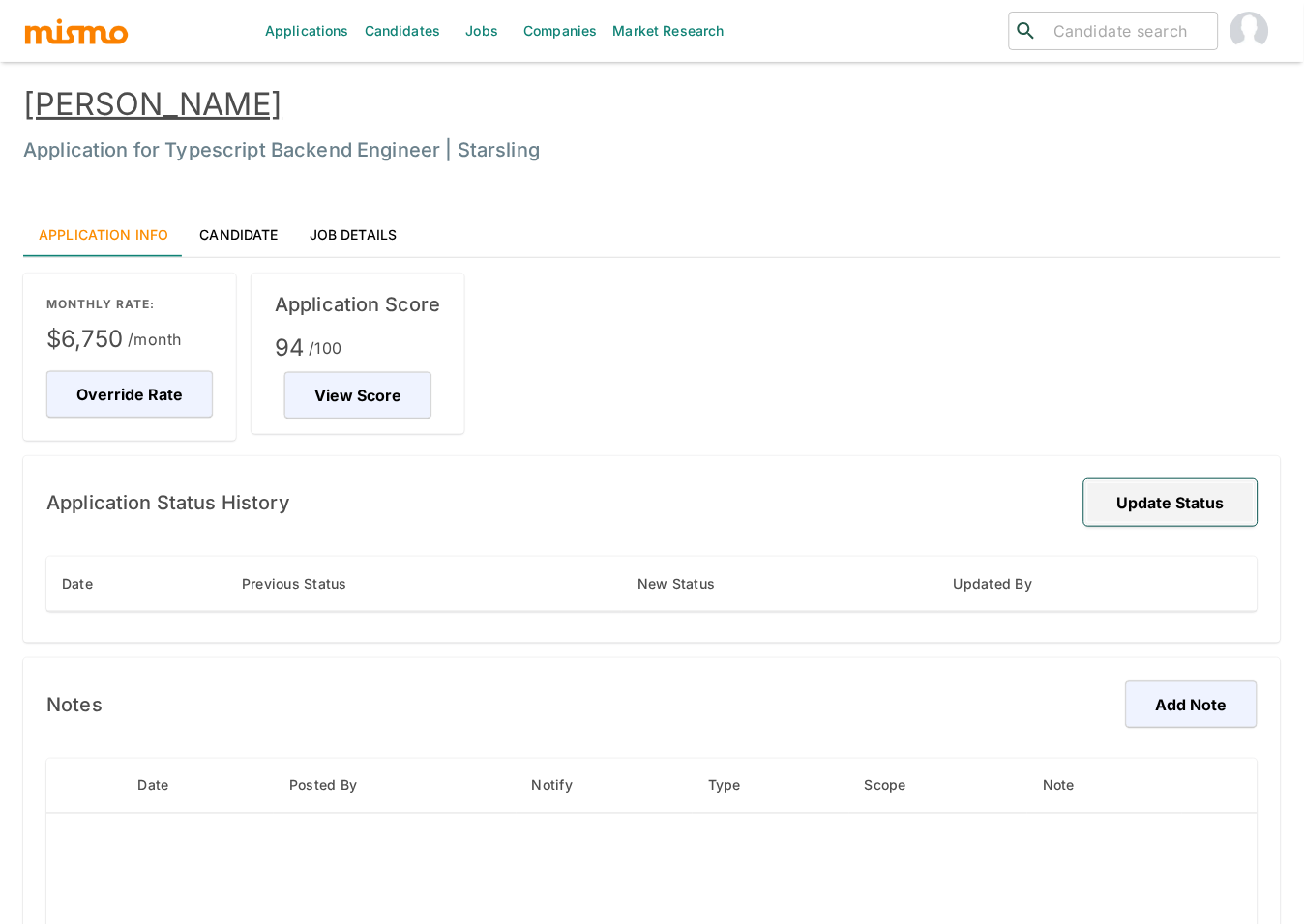
click at [1145, 502] on button "Update Status" at bounding box center [1170, 503] width 173 height 46
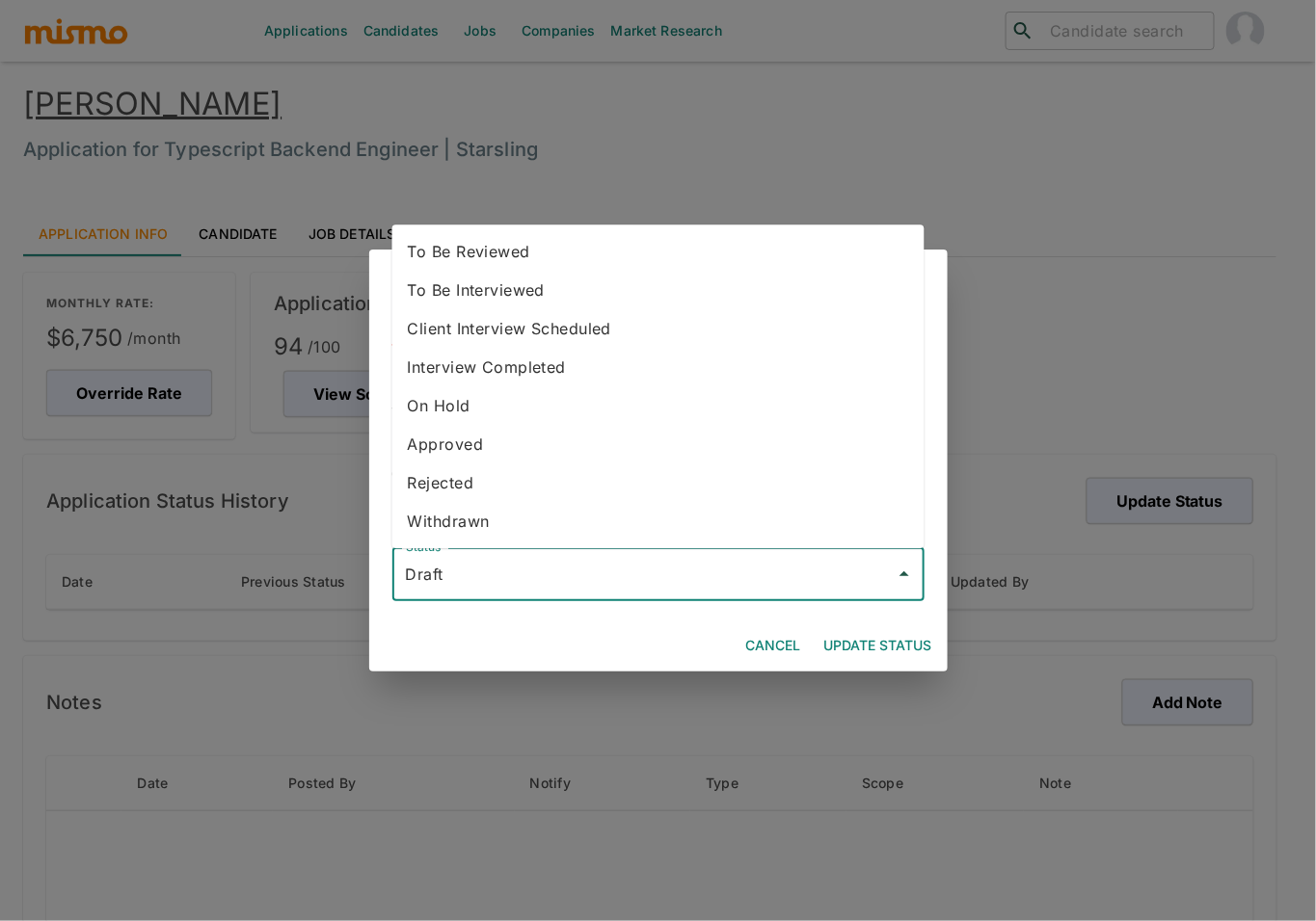
click at [770, 580] on input "Draft" at bounding box center [643, 574] width 486 height 37
click at [647, 256] on li "To Be Reviewed" at bounding box center [658, 252] width 532 height 39
type input "To Be Reviewed"
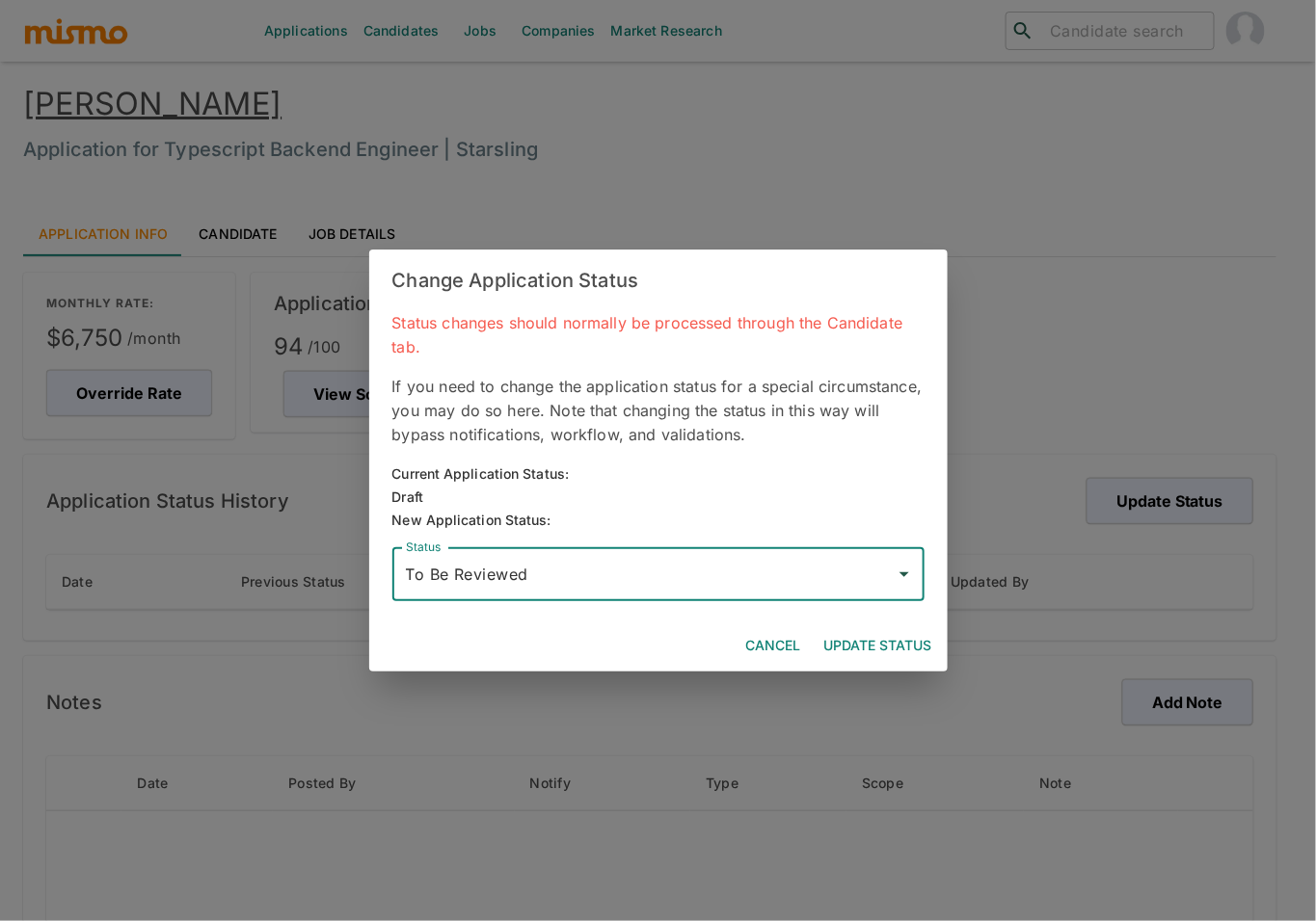
click at [898, 641] on button "Update Status" at bounding box center [878, 646] width 124 height 36
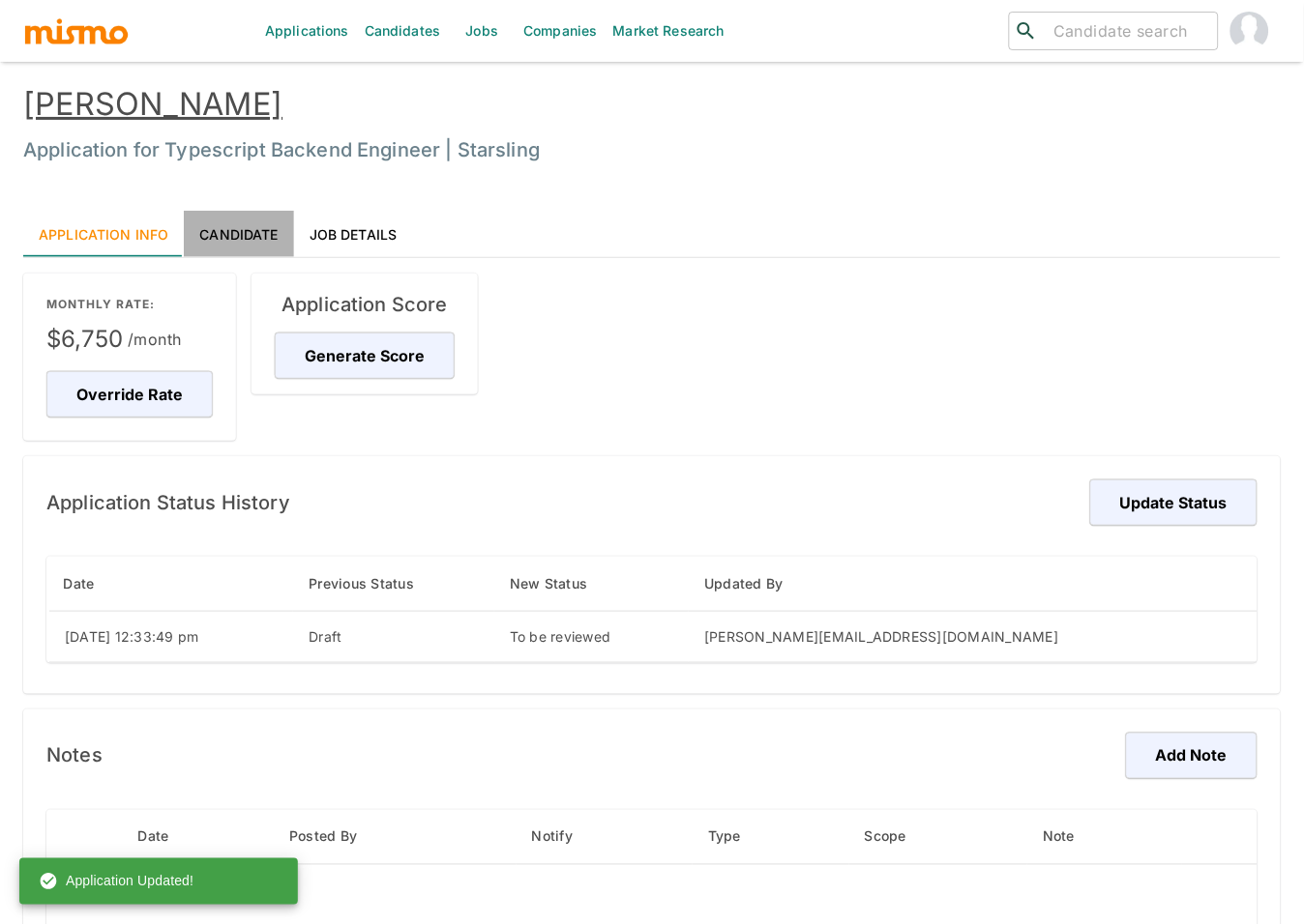
click at [241, 225] on link "Candidate" at bounding box center [238, 234] width 109 height 46
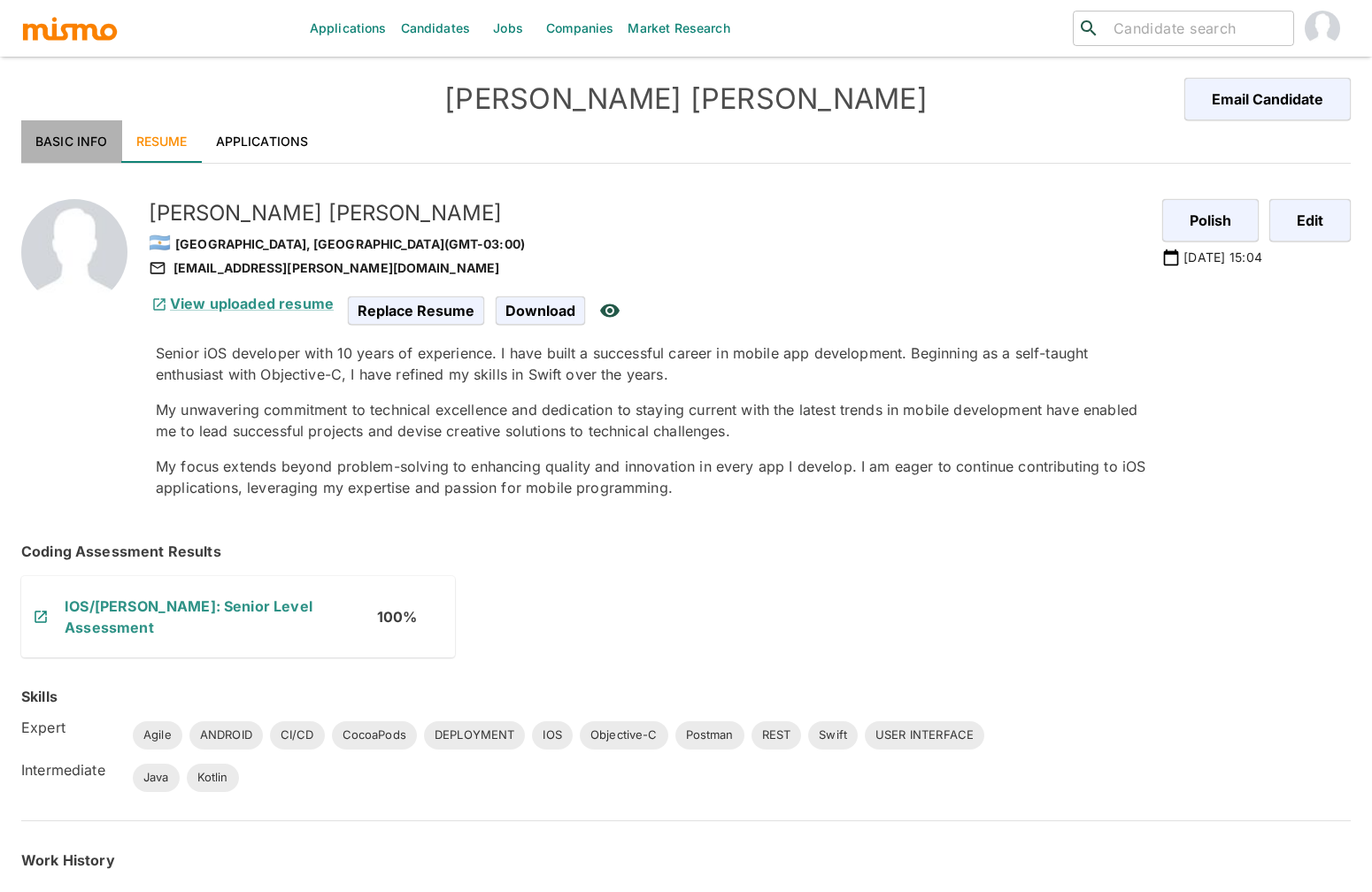
click at [76, 134] on link "Basic Info" at bounding box center [72, 142] width 101 height 43
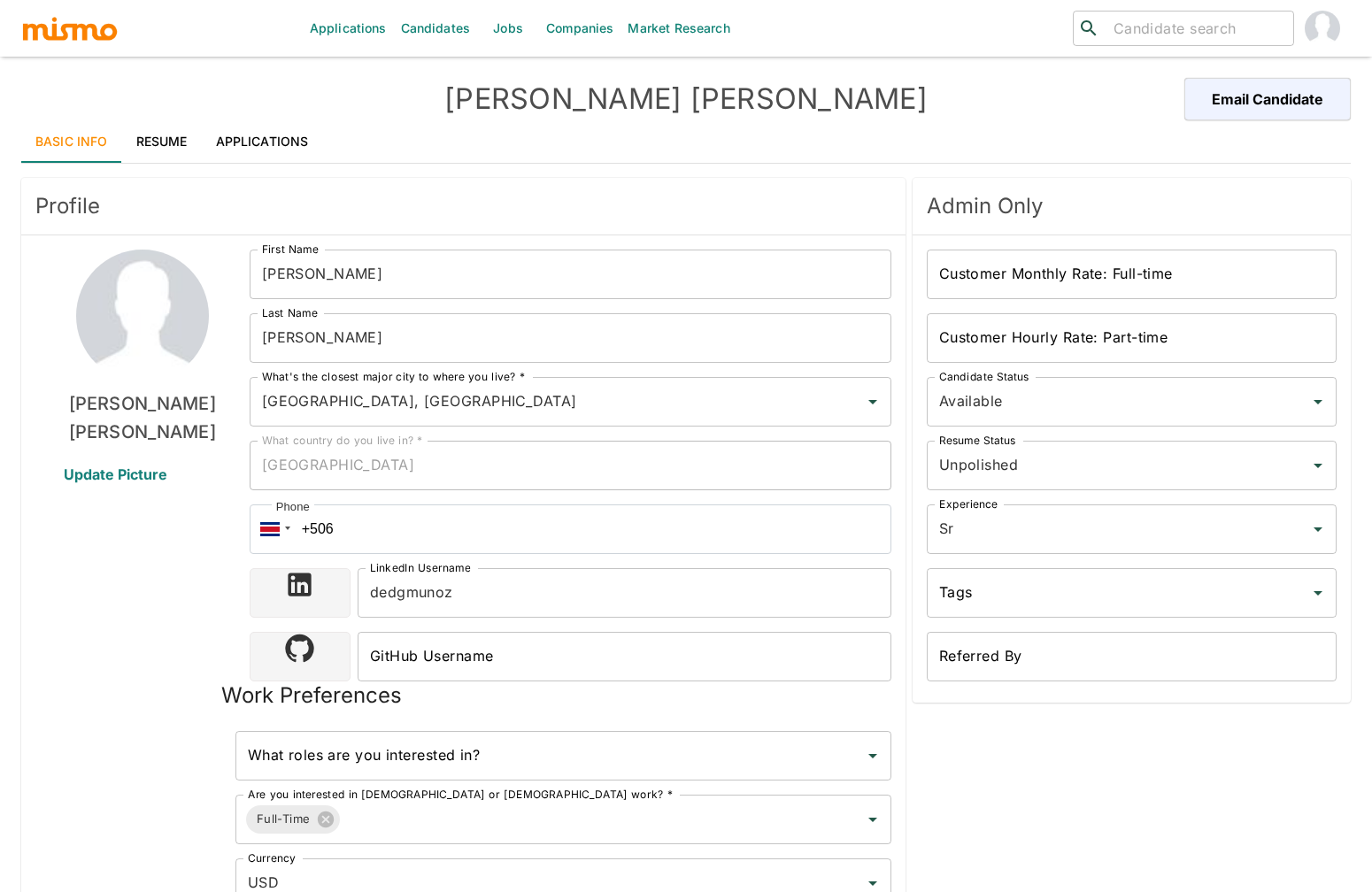
click at [273, 139] on link "Applications" at bounding box center [263, 142] width 122 height 43
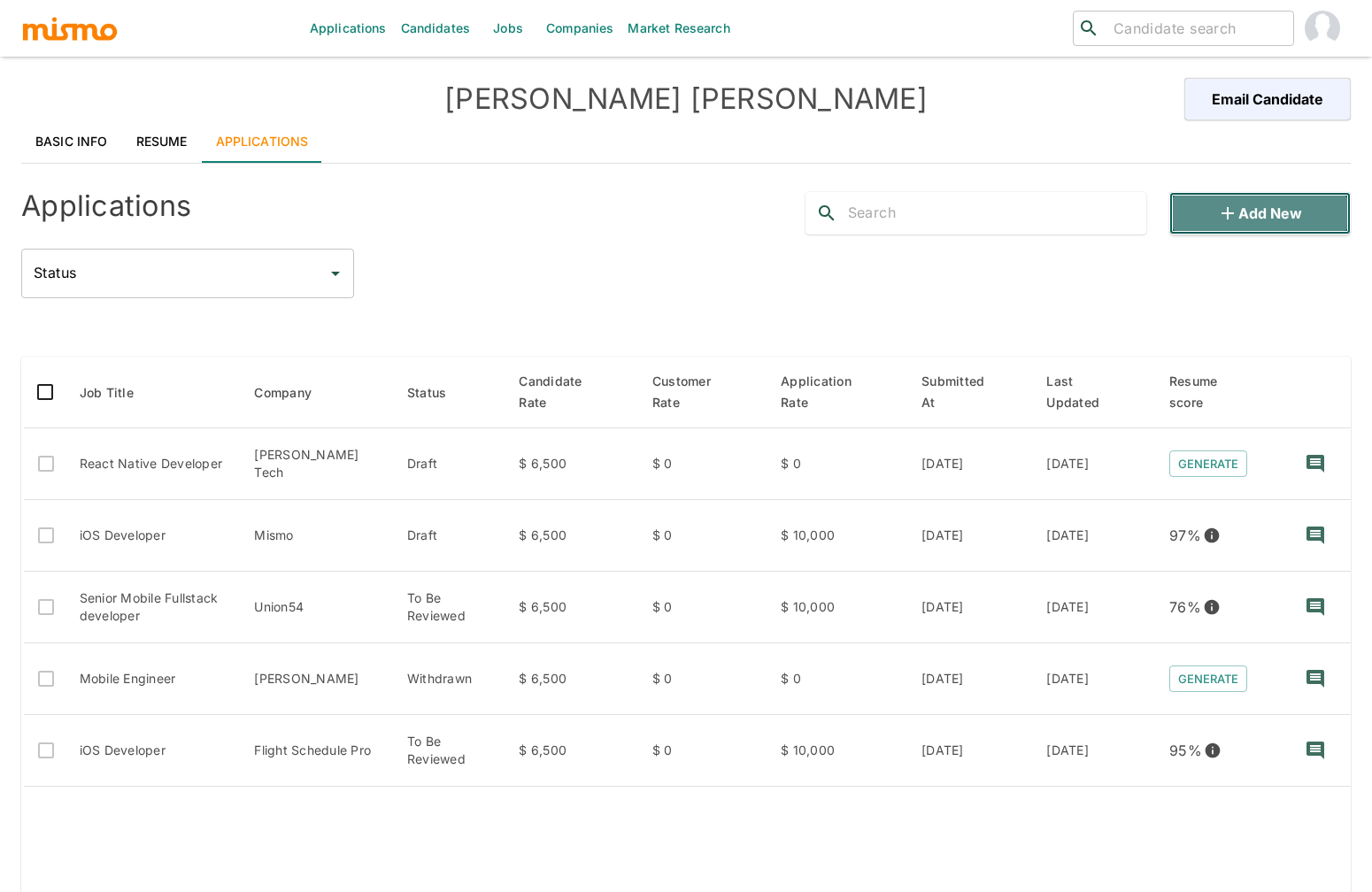
click at [1274, 206] on button "Add new" at bounding box center [1261, 214] width 183 height 43
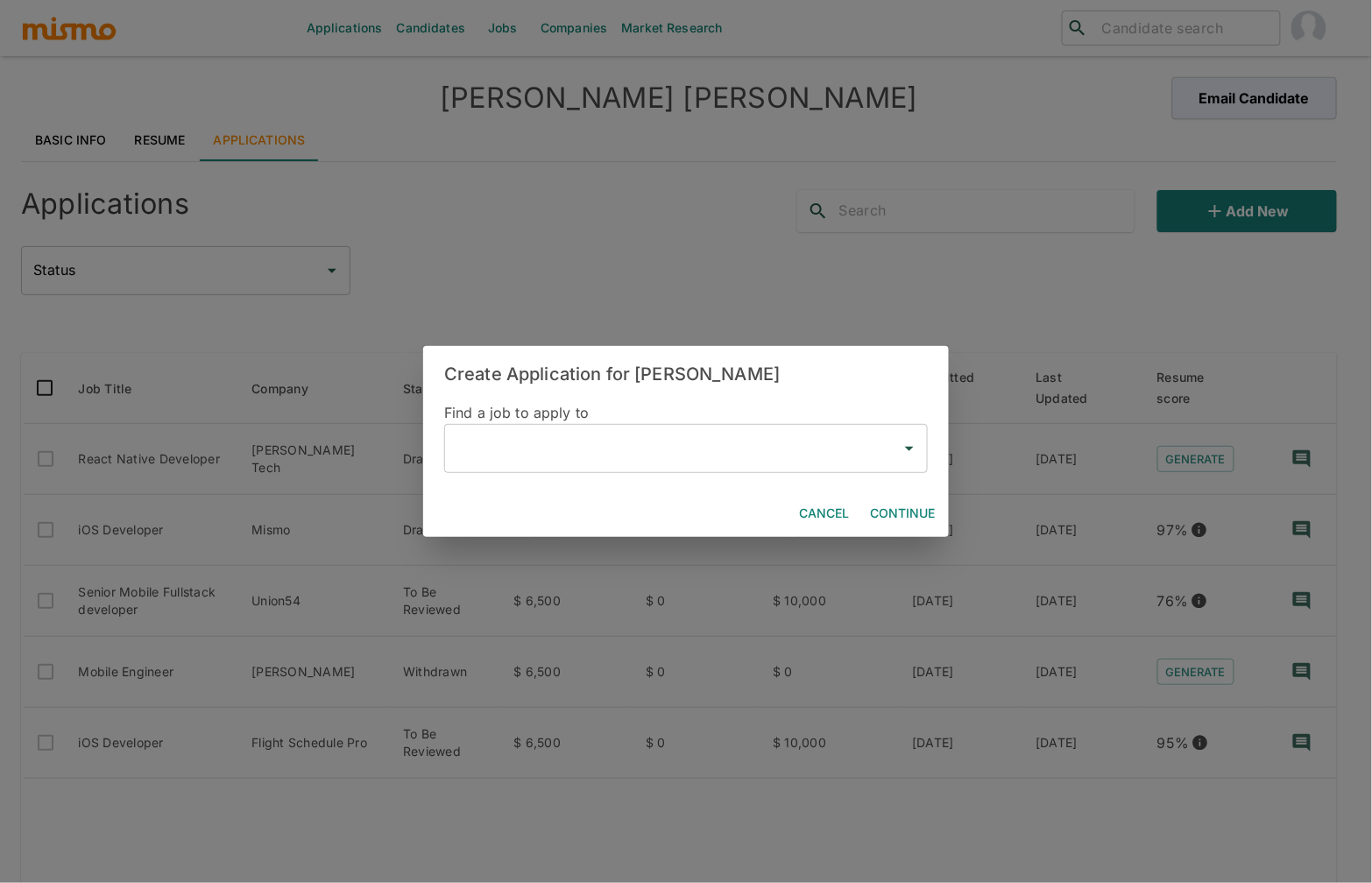
click at [623, 467] on div "​" at bounding box center [686, 449] width 484 height 49
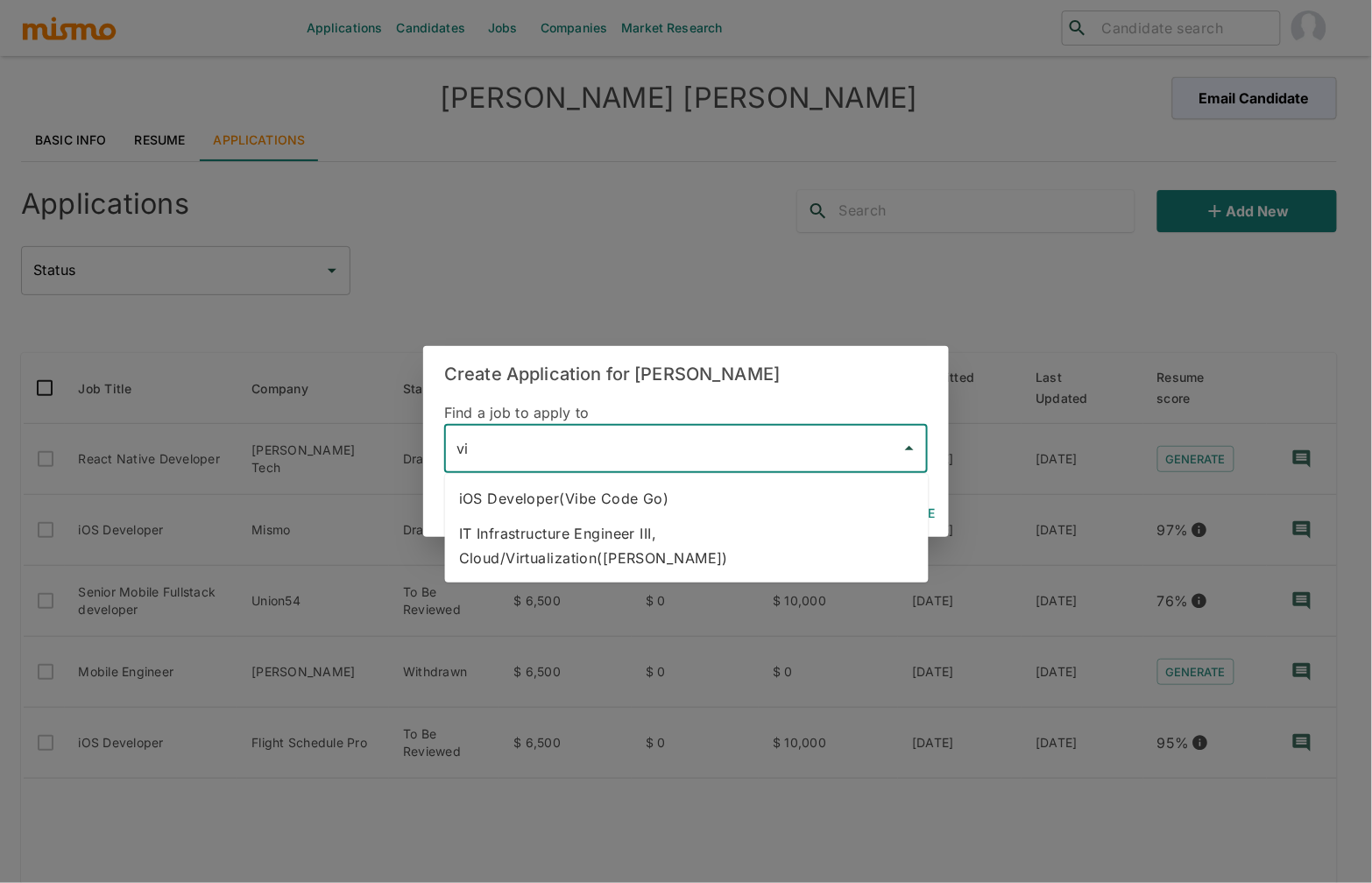
click at [574, 506] on li "iOS Developer(Vibe Code Go)" at bounding box center [686, 499] width 484 height 35
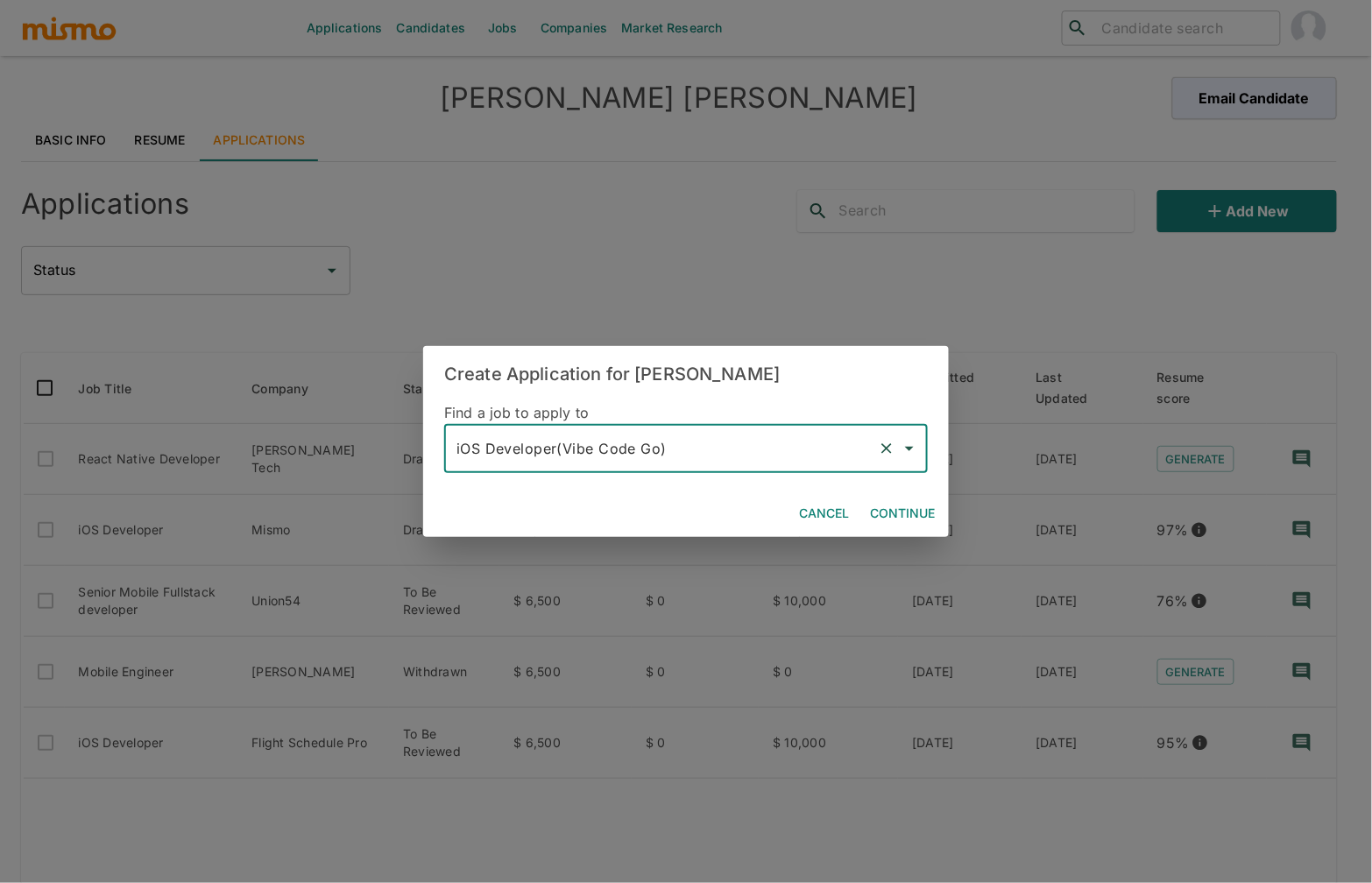
type input "iOS Developer(Vibe Code Go)"
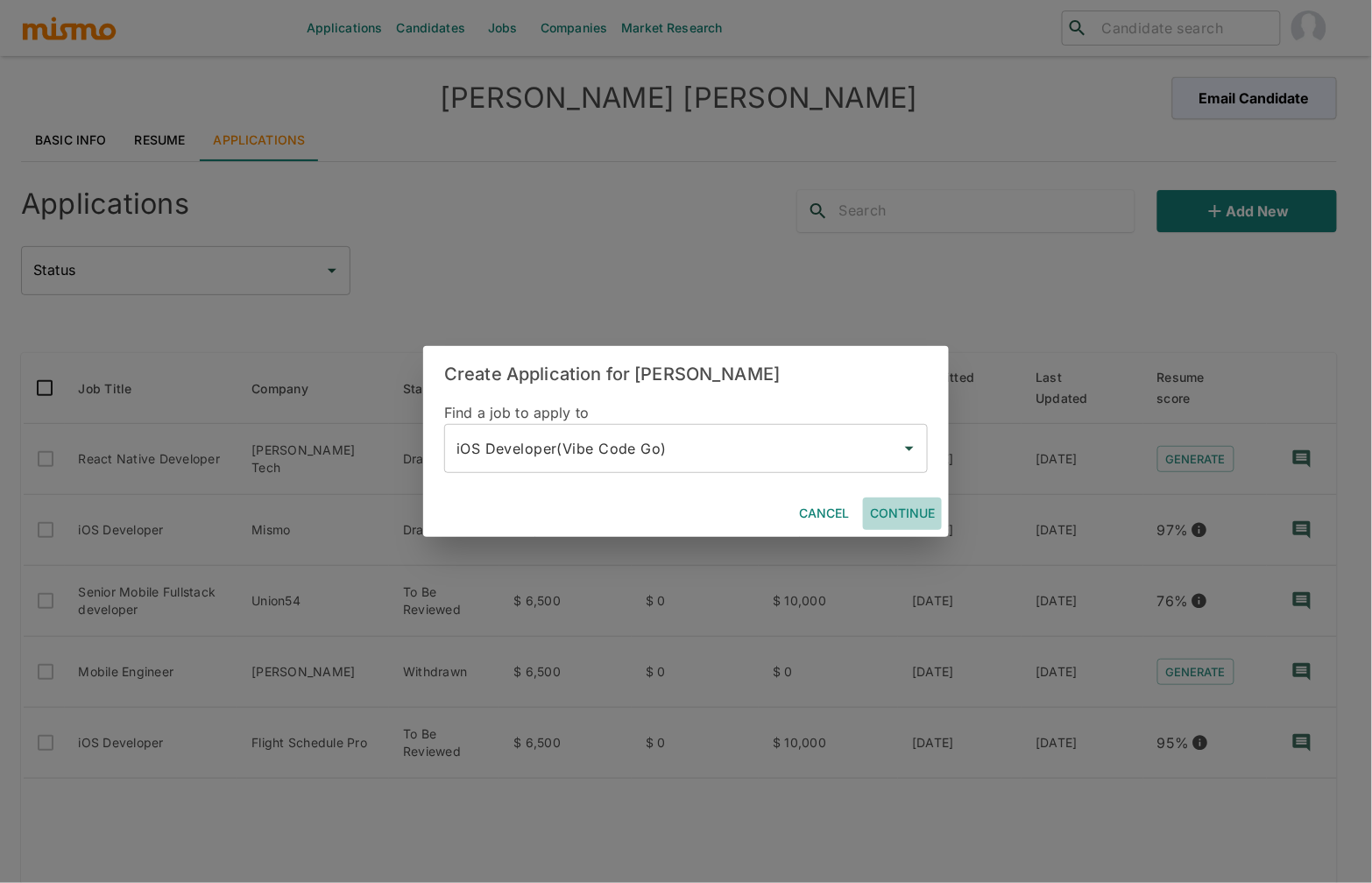
click at [892, 511] on button "Continue" at bounding box center [902, 513] width 79 height 32
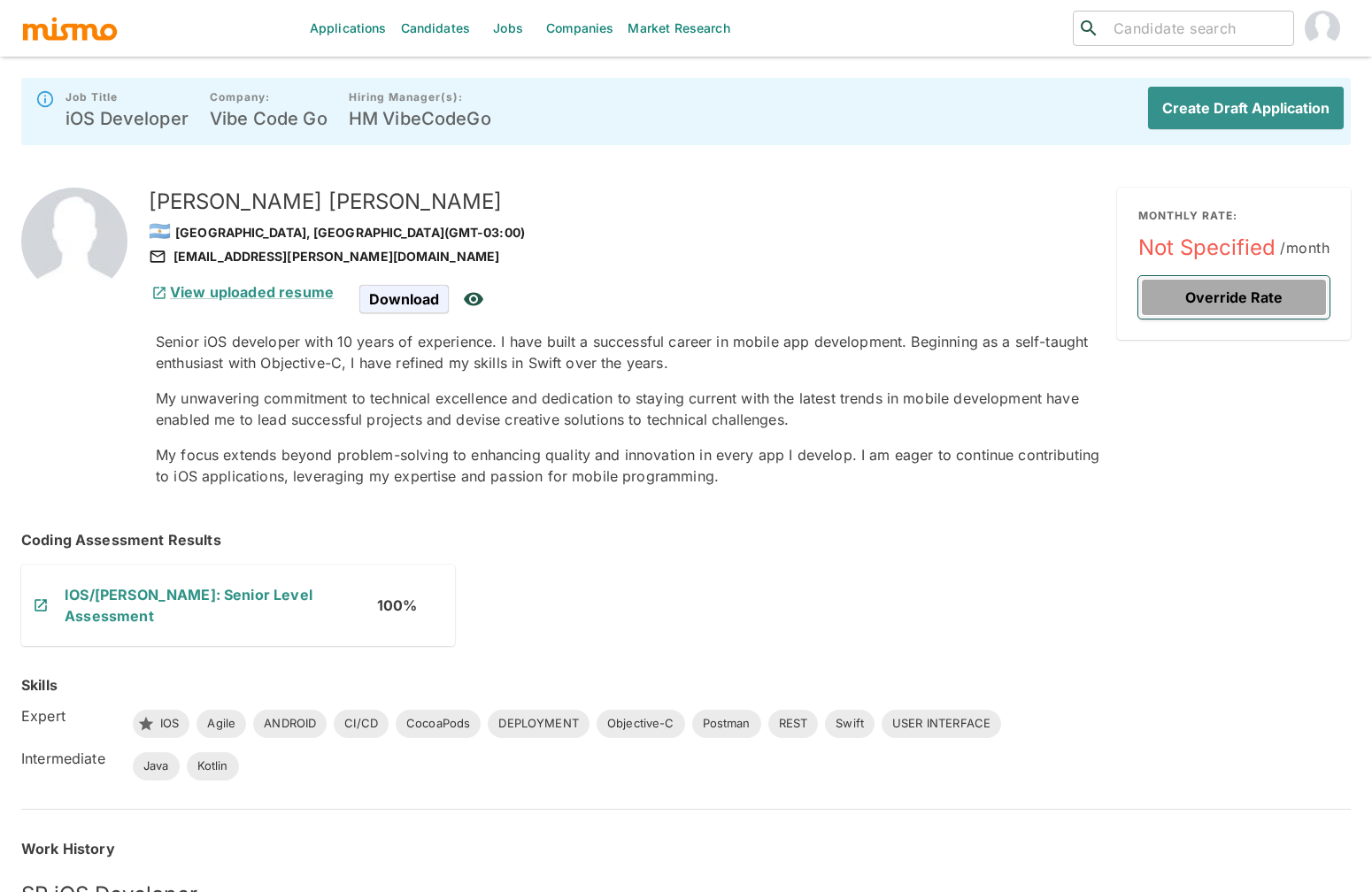
click at [1248, 306] on button "Override Rate" at bounding box center [1235, 297] width 192 height 43
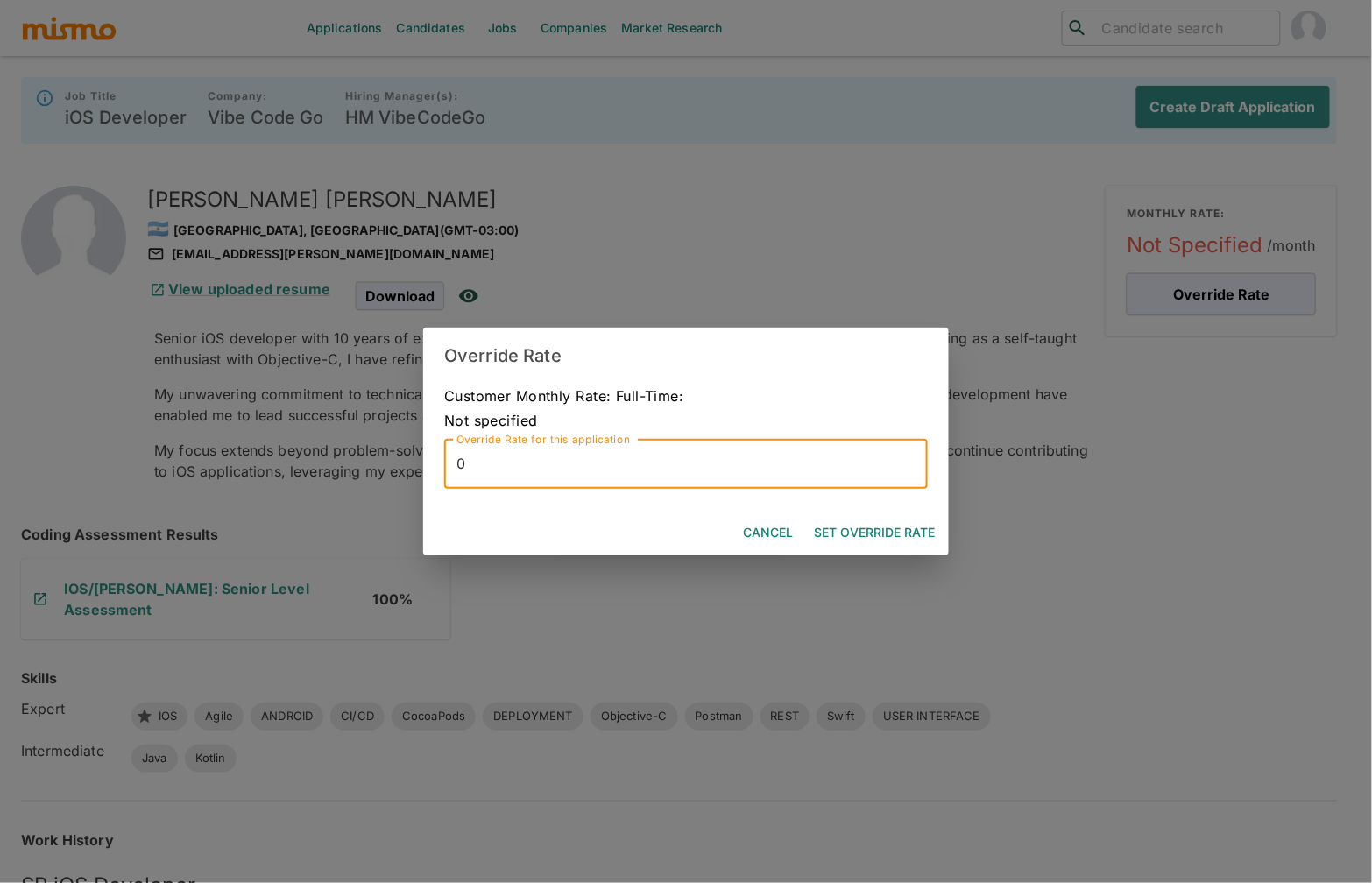
click at [689, 481] on input "0" at bounding box center [686, 464] width 484 height 49
type input "10000"
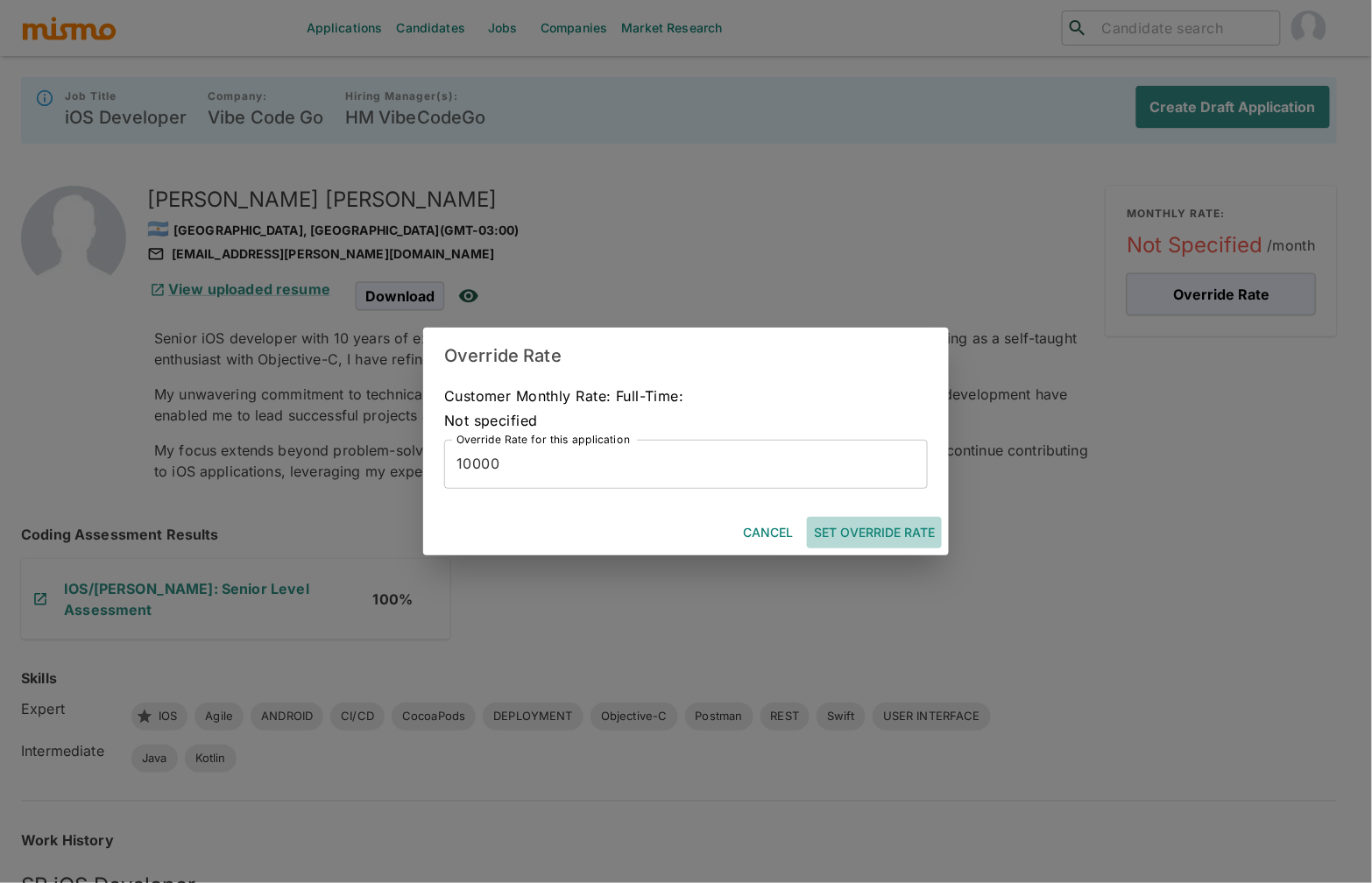
click at [885, 535] on button "Set Override Rate" at bounding box center [874, 533] width 135 height 32
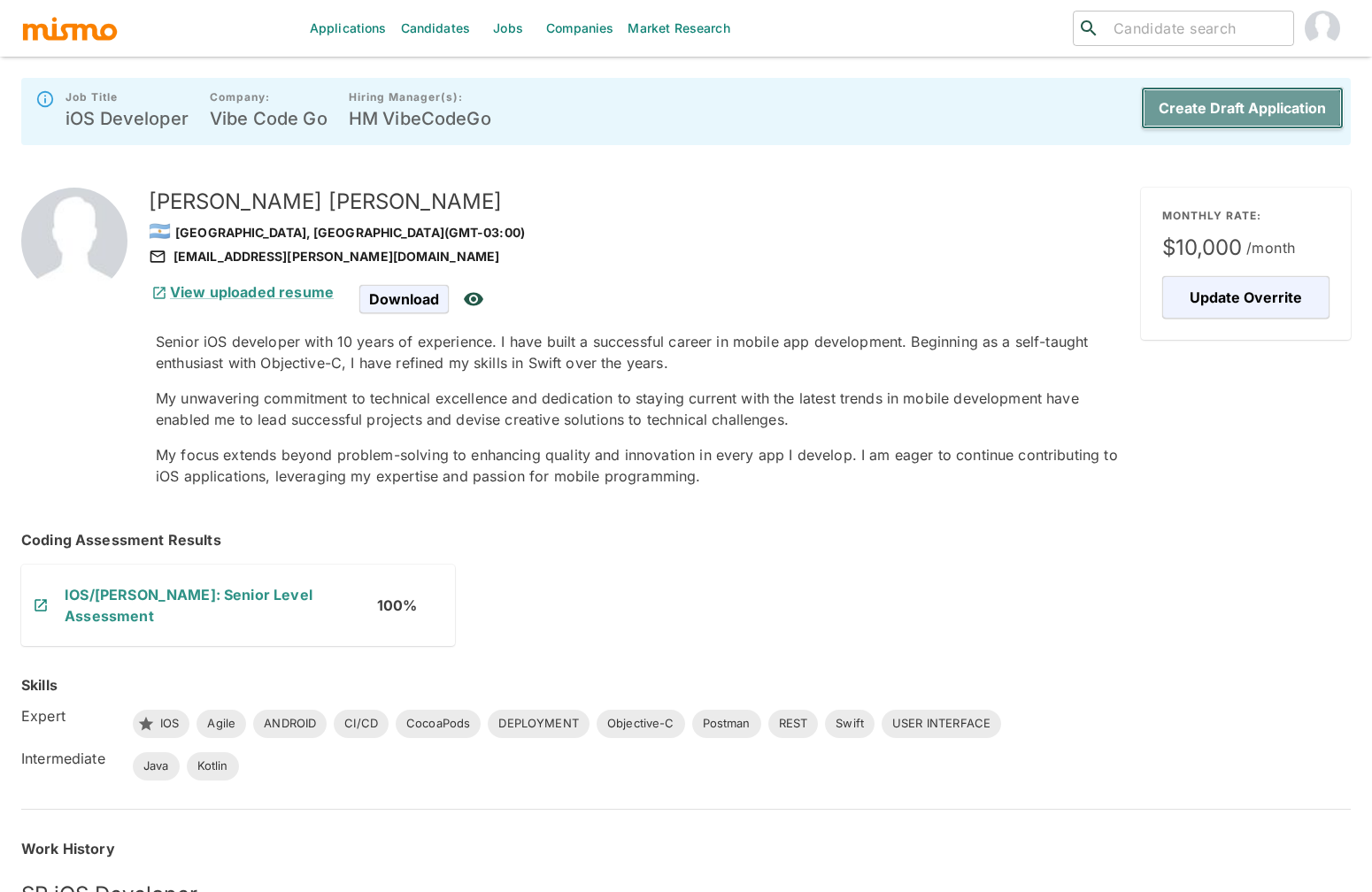
click at [1234, 107] on button "Create Draft Application" at bounding box center [1243, 108] width 203 height 43
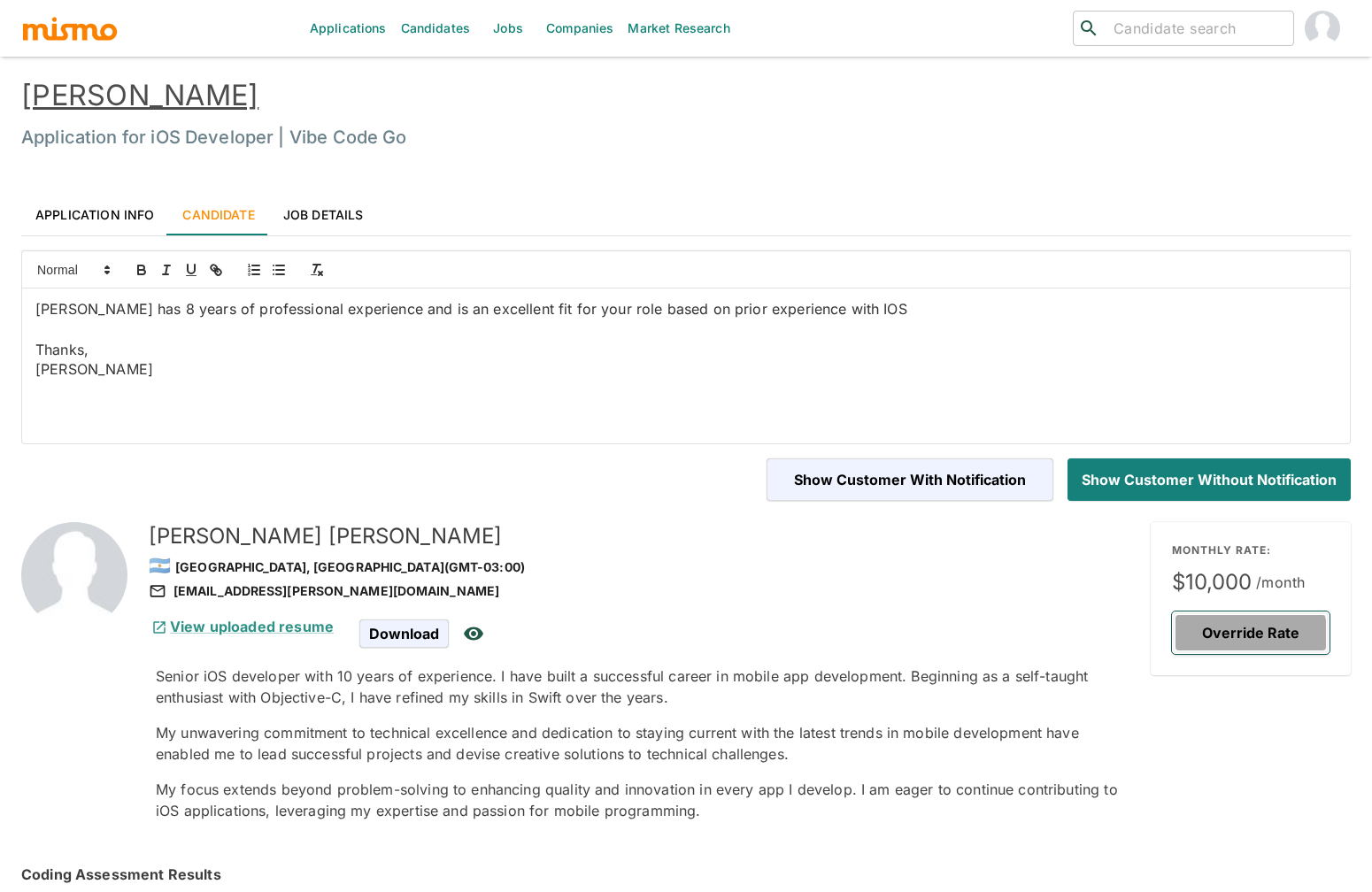
click at [1239, 641] on button "Override Rate" at bounding box center [1251, 633] width 158 height 43
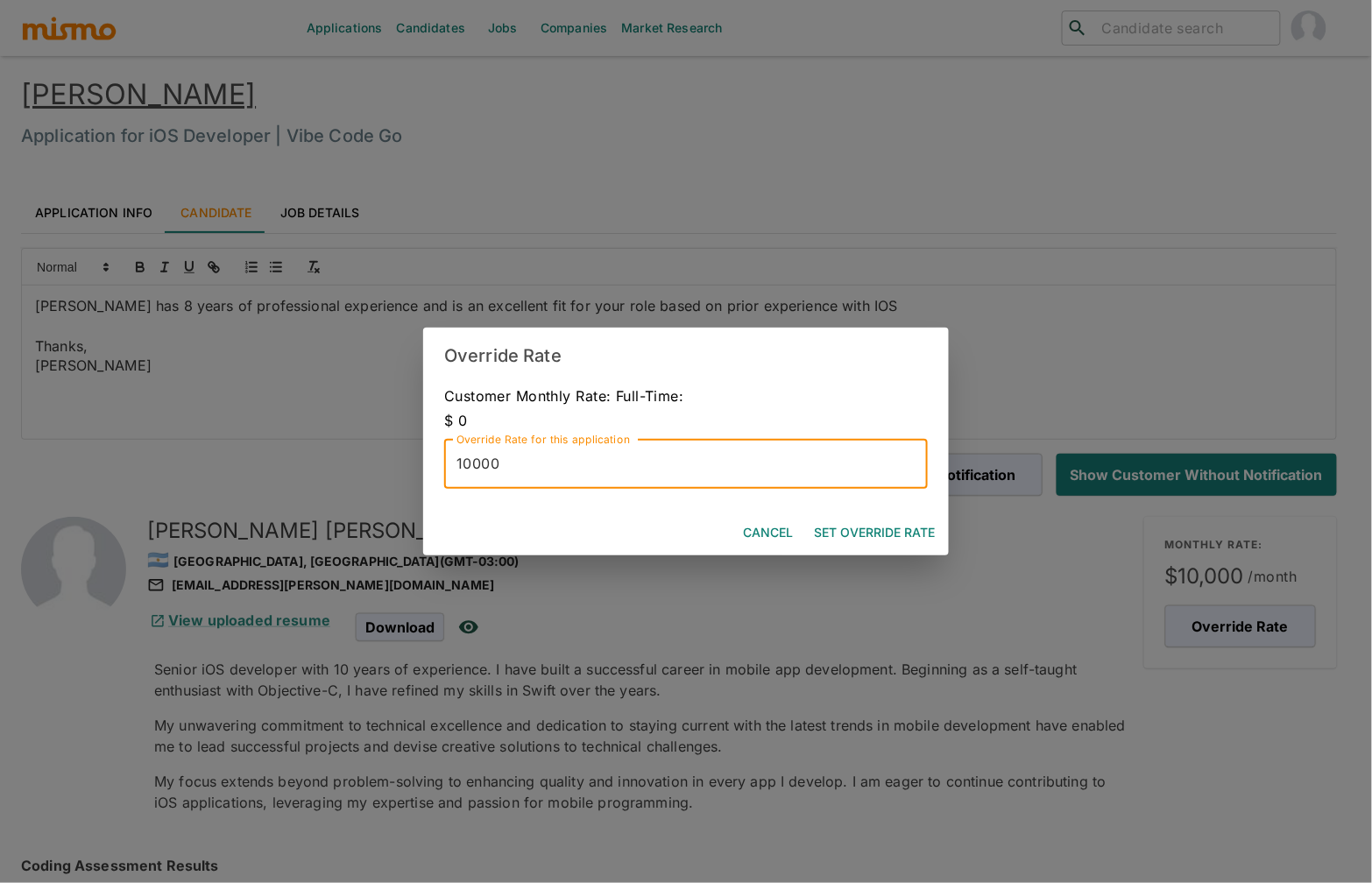
click at [544, 463] on input "10000" at bounding box center [686, 464] width 484 height 49
type input "9500"
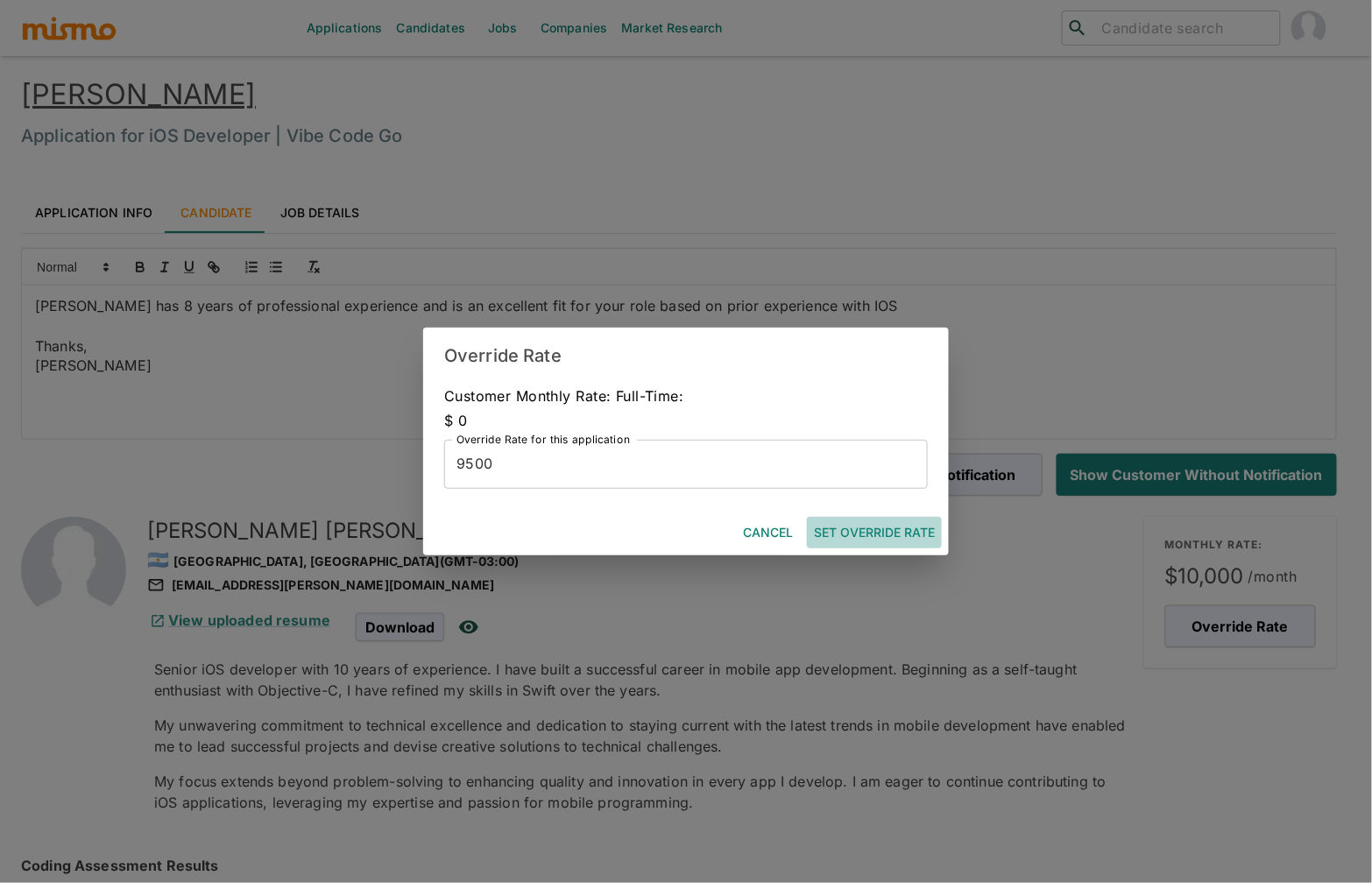
click at [898, 538] on button "Set Override Rate" at bounding box center [874, 533] width 135 height 32
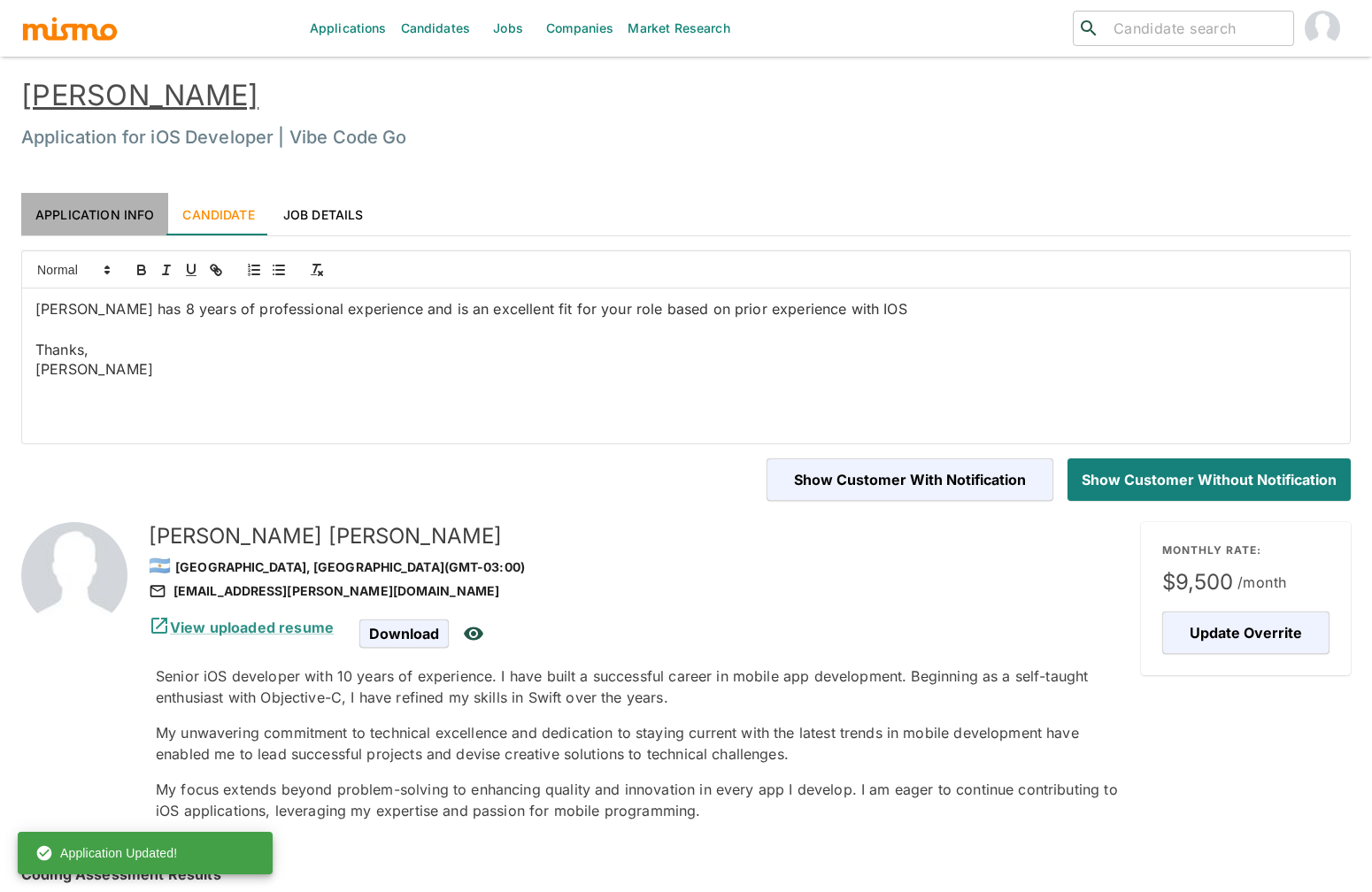
click at [107, 215] on link "Application Info" at bounding box center [95, 215] width 147 height 43
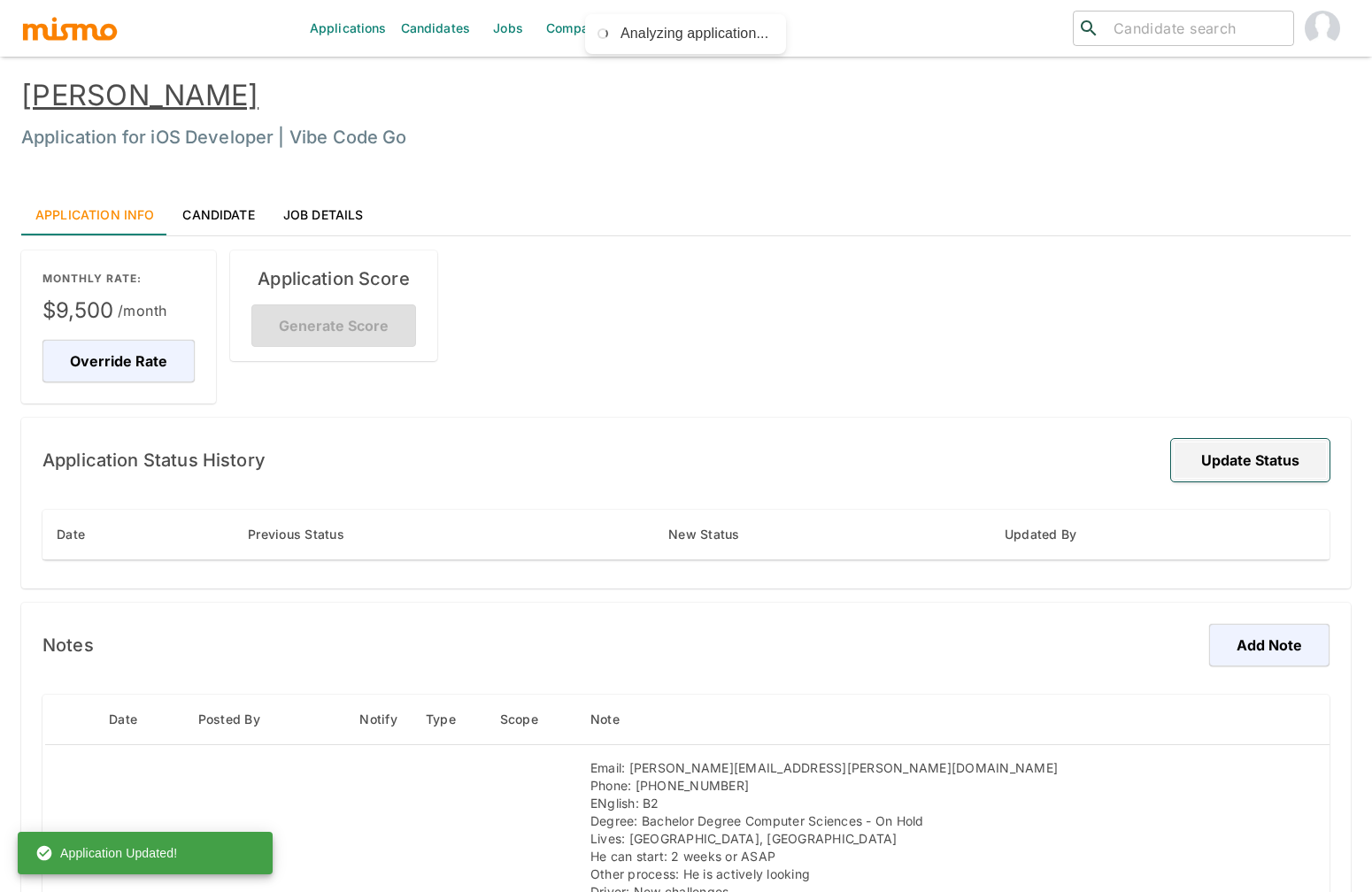
click at [1253, 441] on button "Update Status" at bounding box center [1250, 460] width 159 height 43
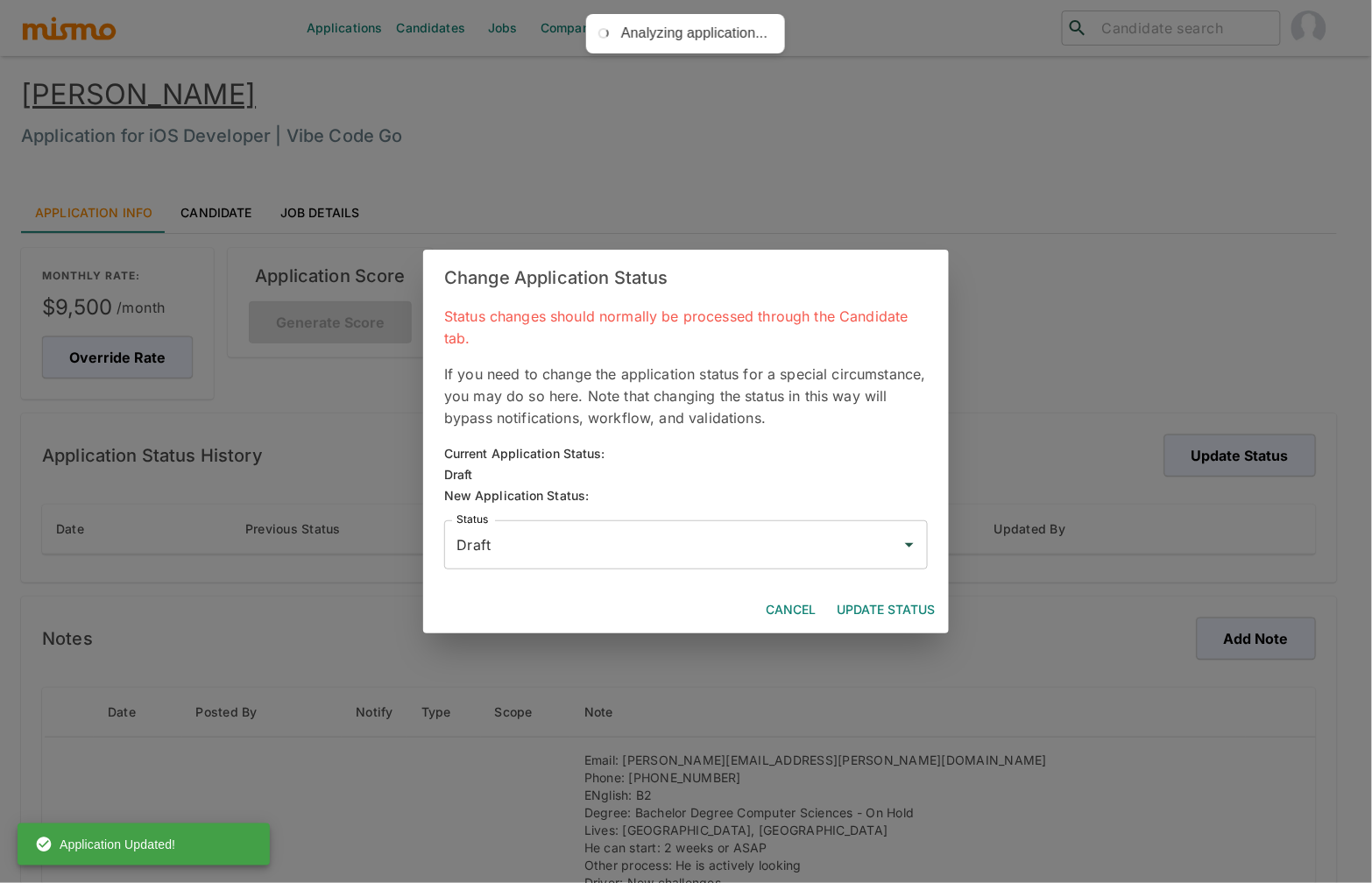
click at [787, 537] on input "Draft" at bounding box center [672, 545] width 442 height 33
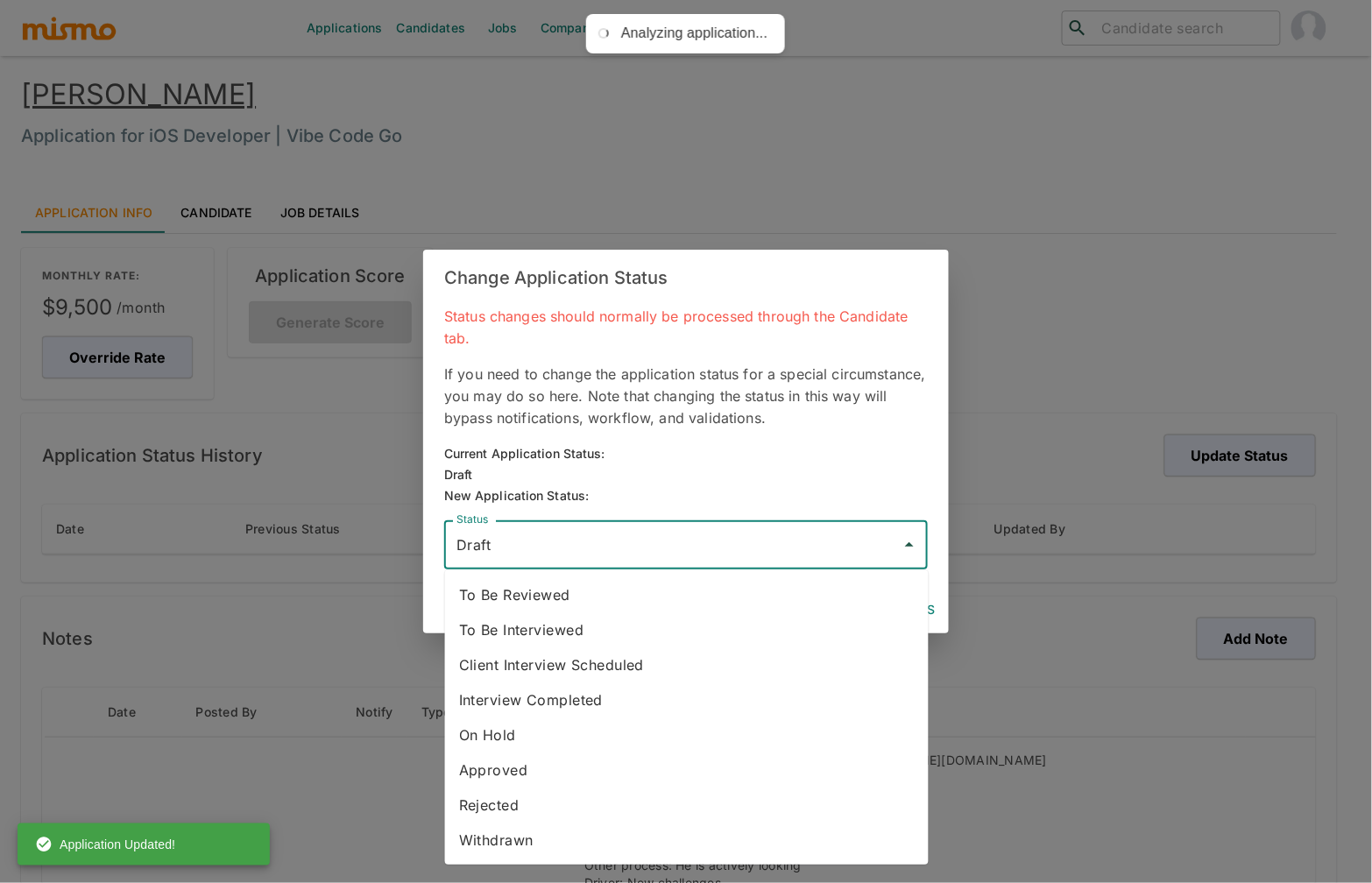
click at [597, 586] on li "To Be Reviewed" at bounding box center [686, 595] width 484 height 35
type input "To Be Reviewed"
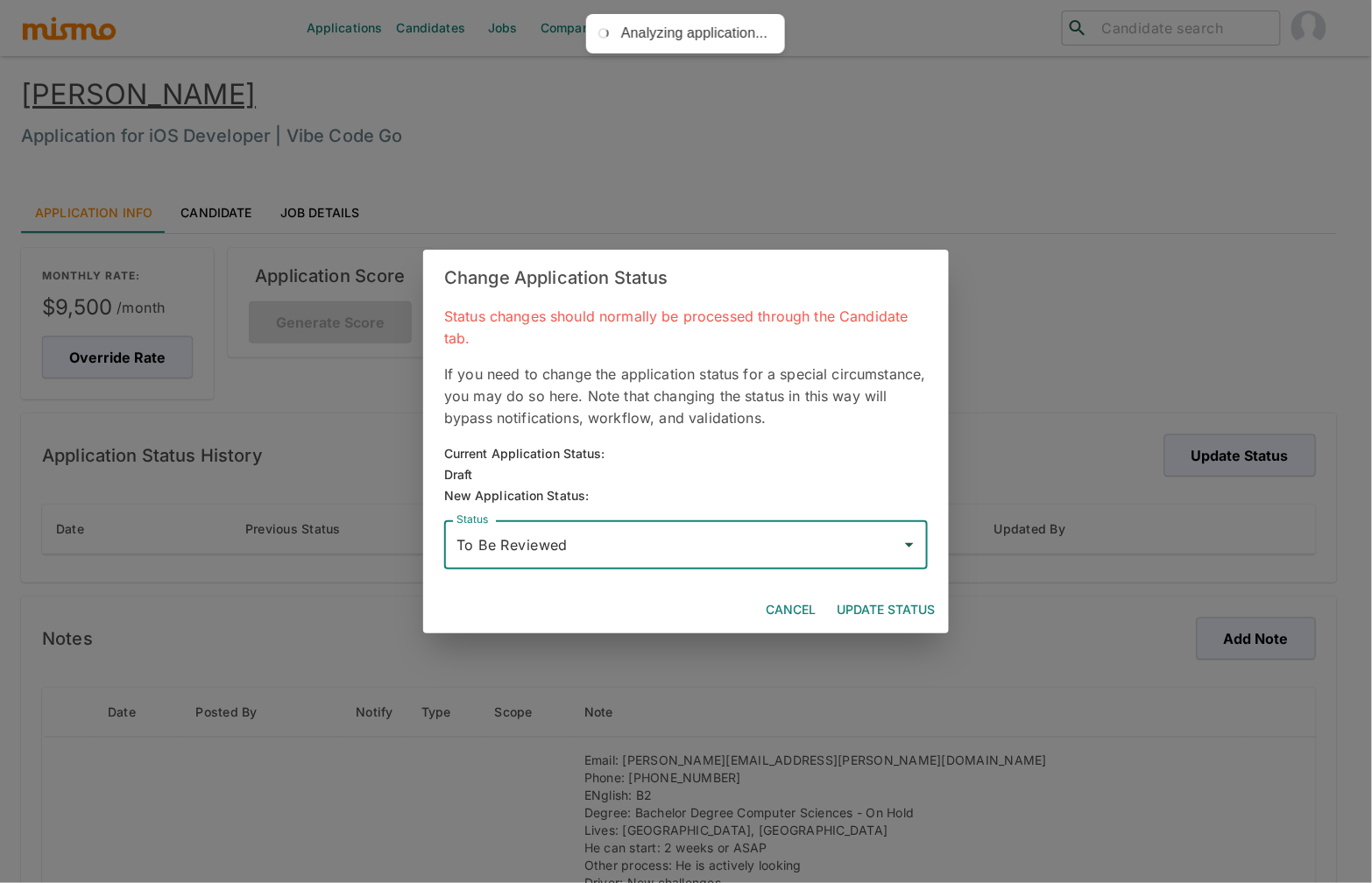
drag, startPoint x: 891, startPoint y: 607, endPoint x: 985, endPoint y: 571, distance: 100.7
click at [892, 607] on button "Update Status" at bounding box center [886, 610] width 112 height 32
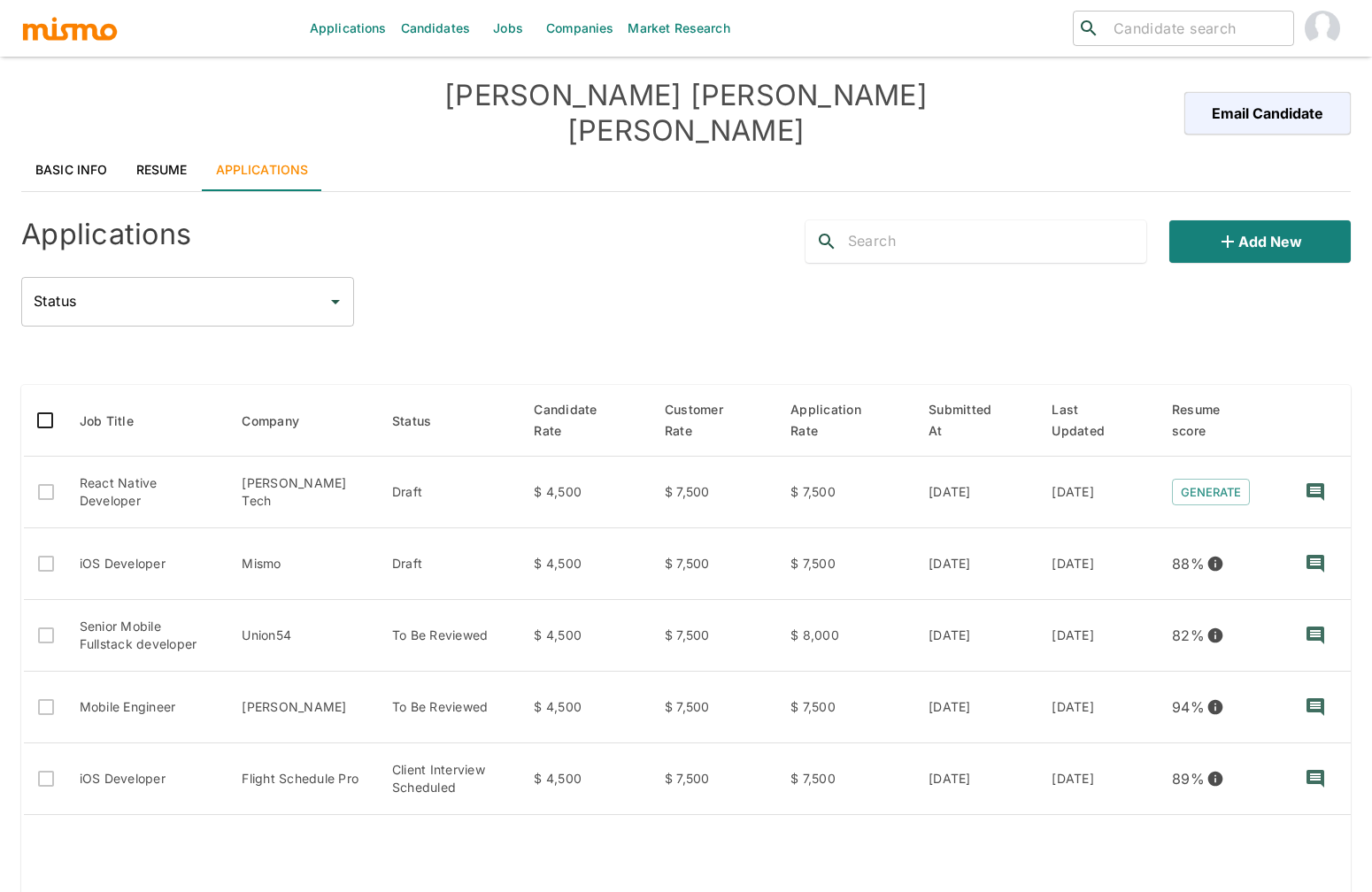
click at [165, 149] on link "Resume" at bounding box center [162, 170] width 80 height 43
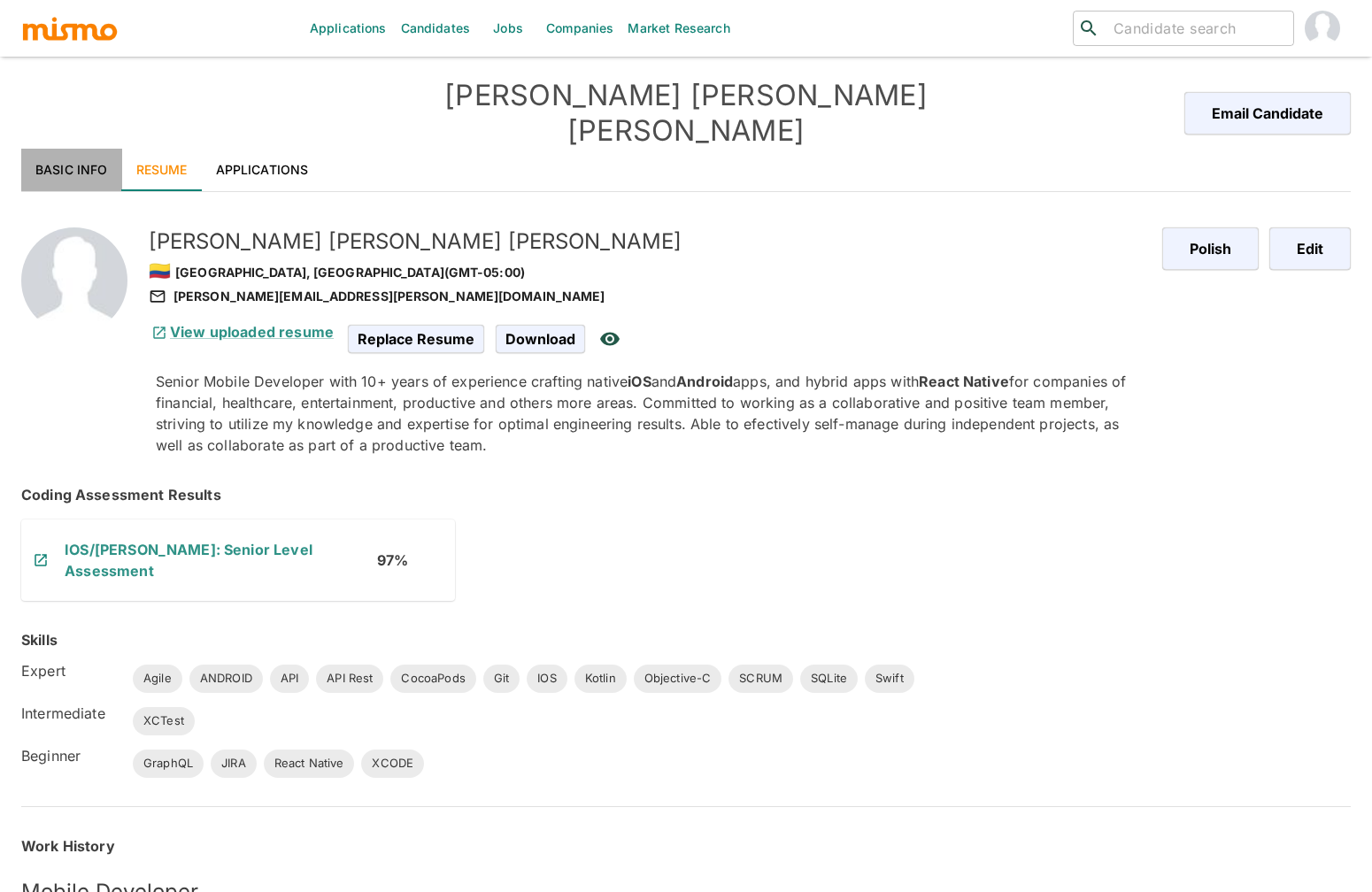
click at [68, 149] on link "Basic Info" at bounding box center [72, 170] width 101 height 43
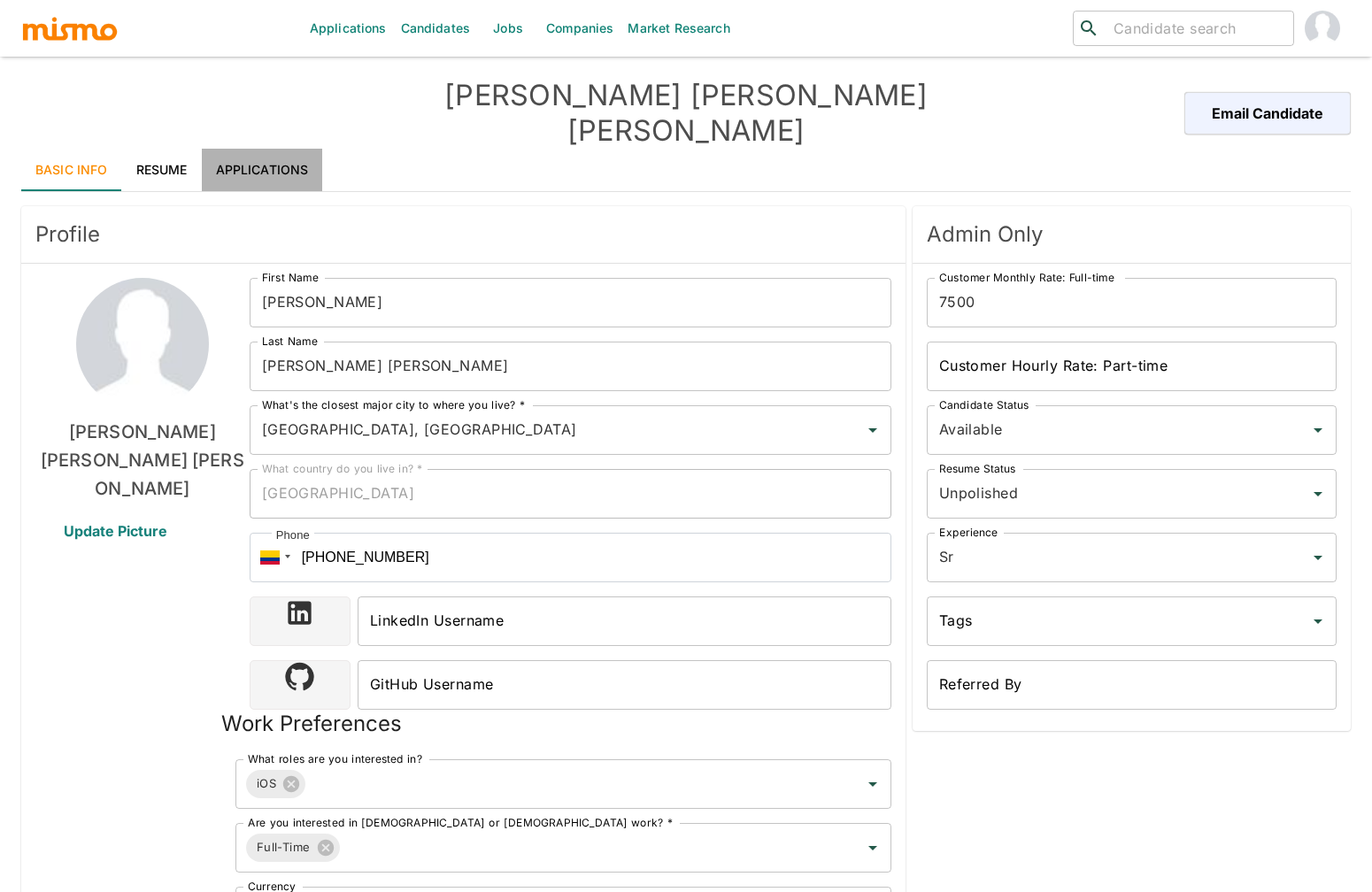
click at [246, 149] on link "Applications" at bounding box center [263, 170] width 122 height 43
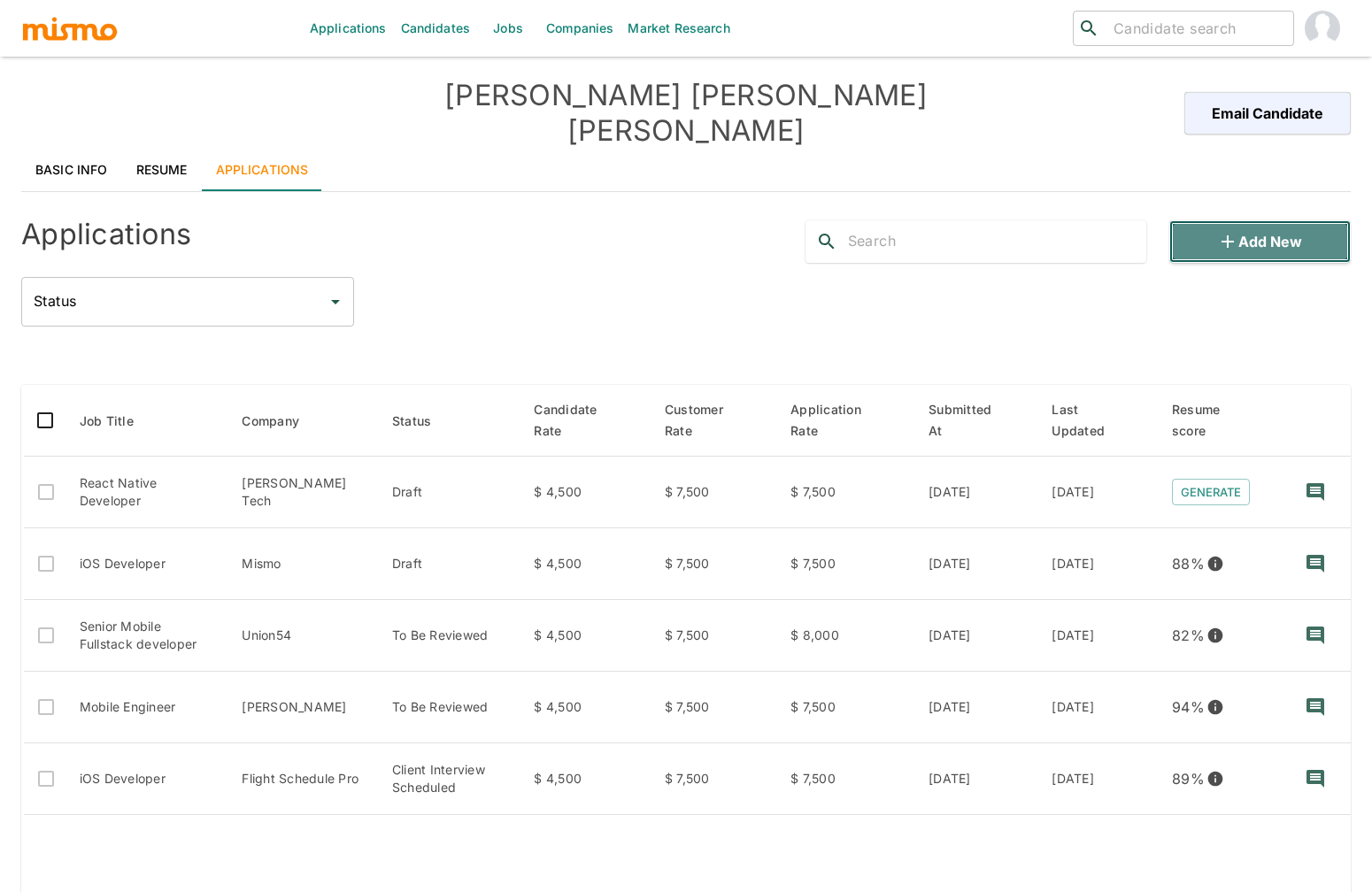
click at [1227, 231] on icon "button" at bounding box center [1227, 242] width 21 height 21
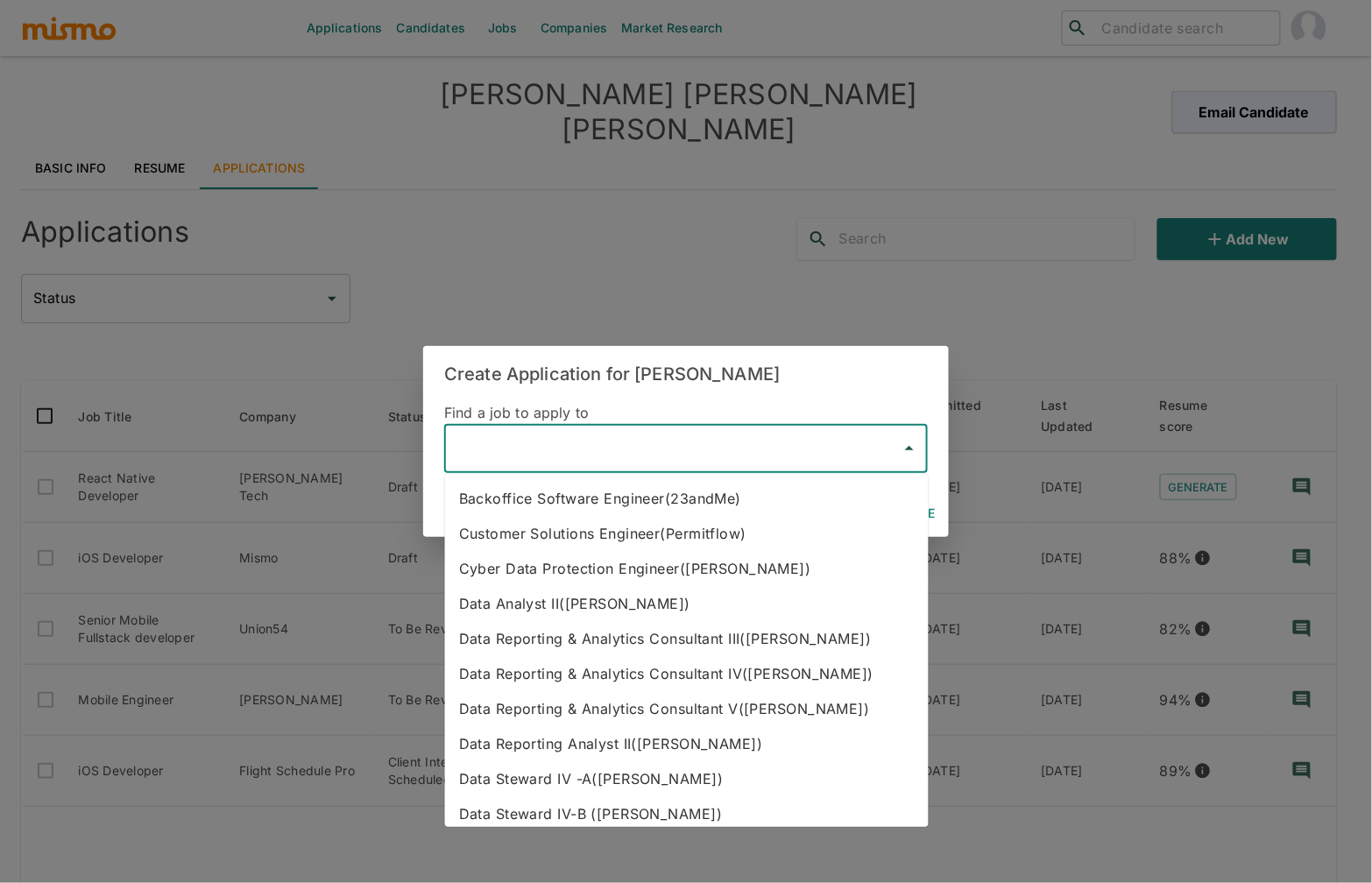
click at [587, 457] on input "text" at bounding box center [672, 449] width 442 height 33
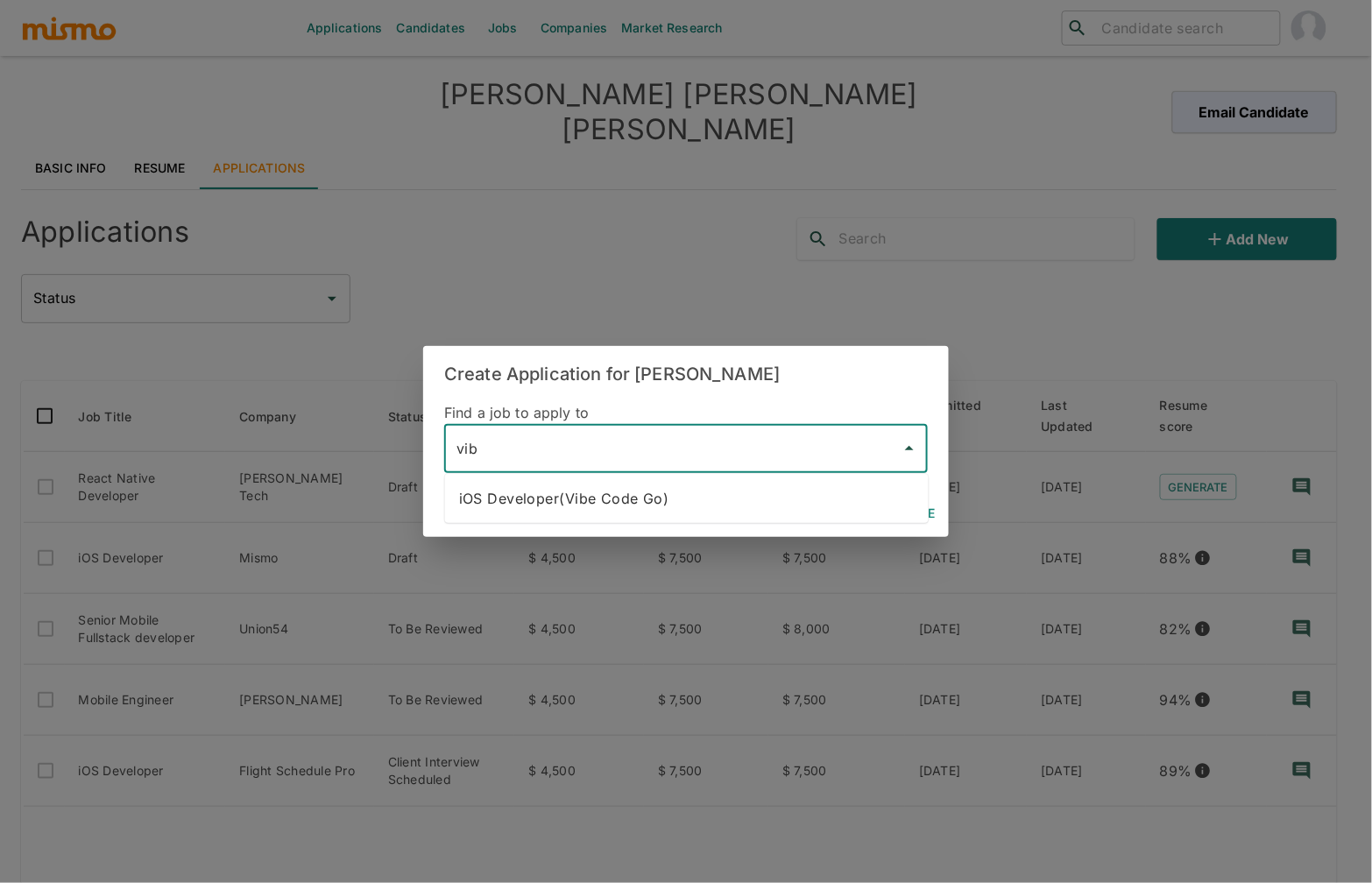
click at [655, 503] on li "iOS Developer(Vibe Code Go)" at bounding box center [686, 499] width 484 height 35
type input "iOS Developer(Vibe Code Go)"
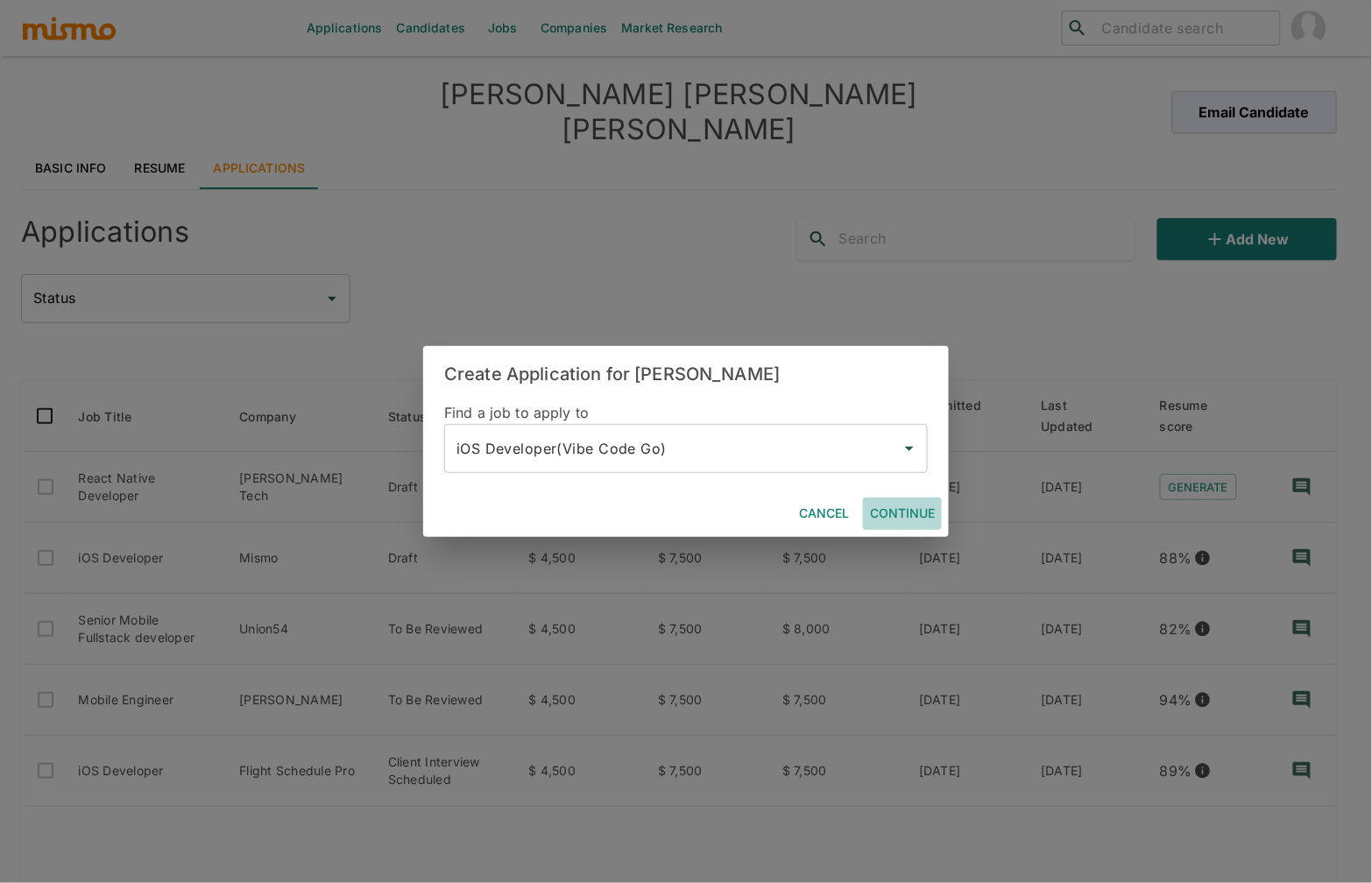
click at [913, 510] on button "Continue" at bounding box center [902, 513] width 79 height 32
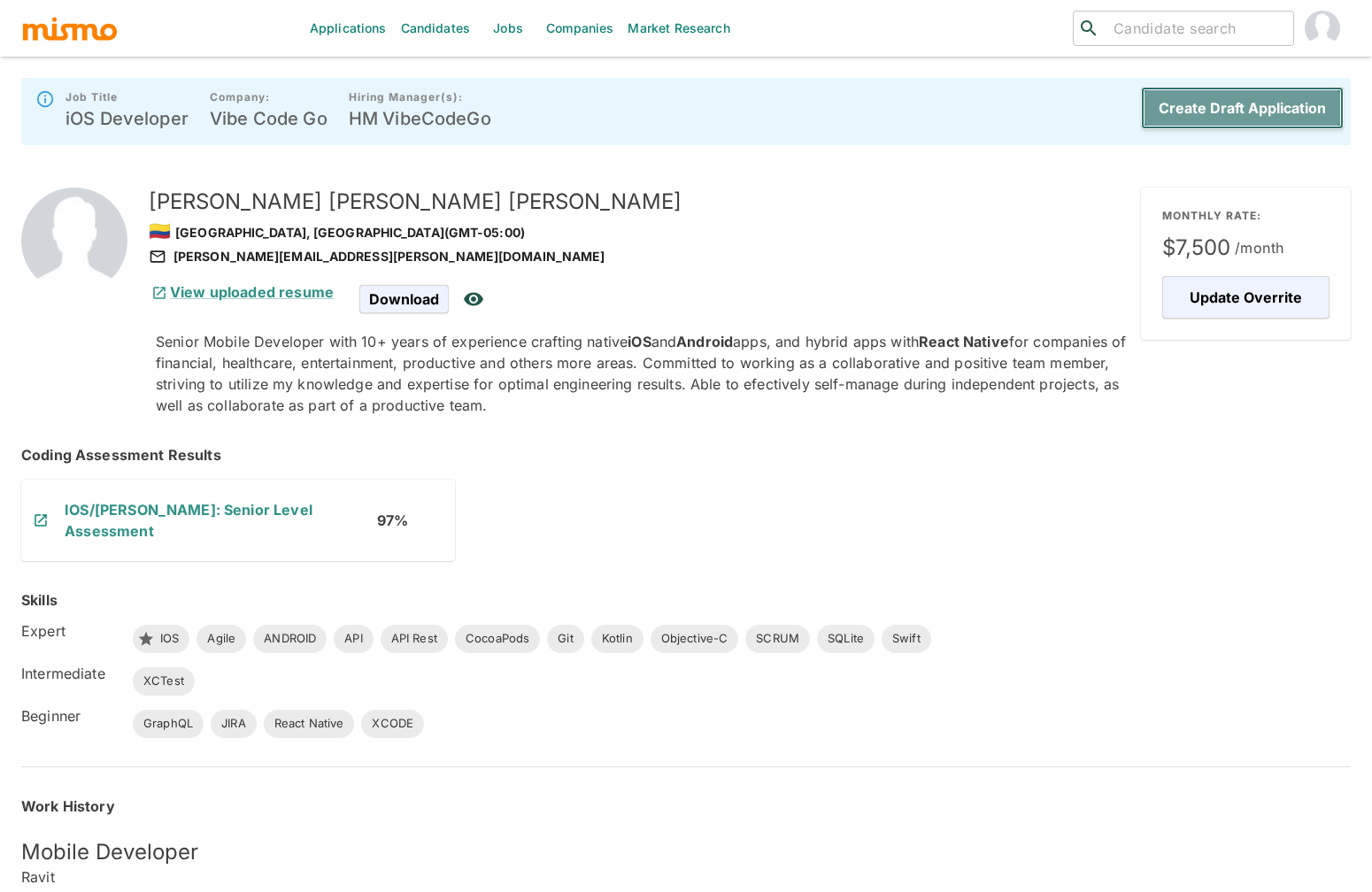
click at [1258, 104] on button "Create Draft Application" at bounding box center [1243, 108] width 203 height 43
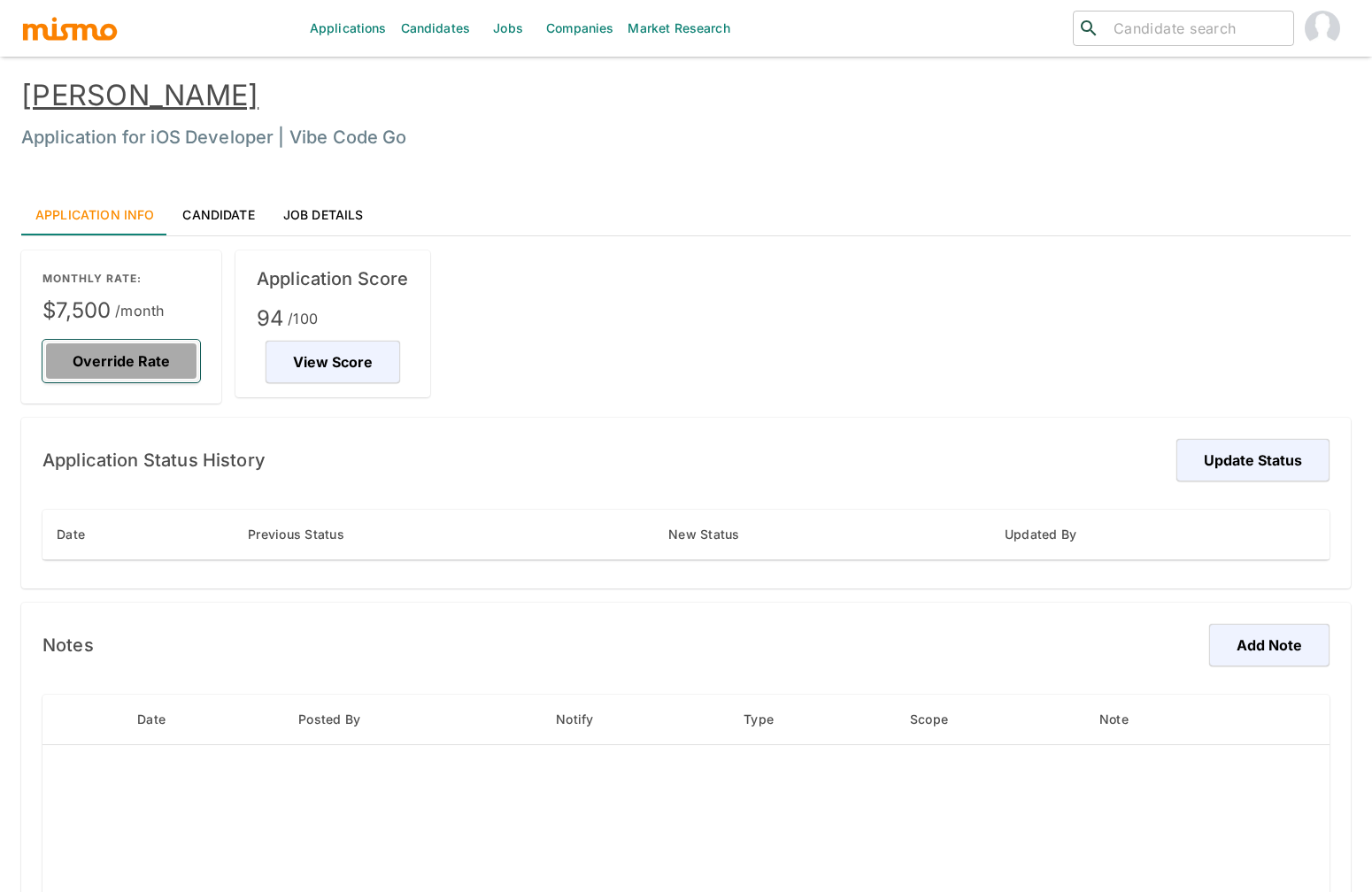
click at [154, 365] on button "Override Rate" at bounding box center [122, 361] width 158 height 43
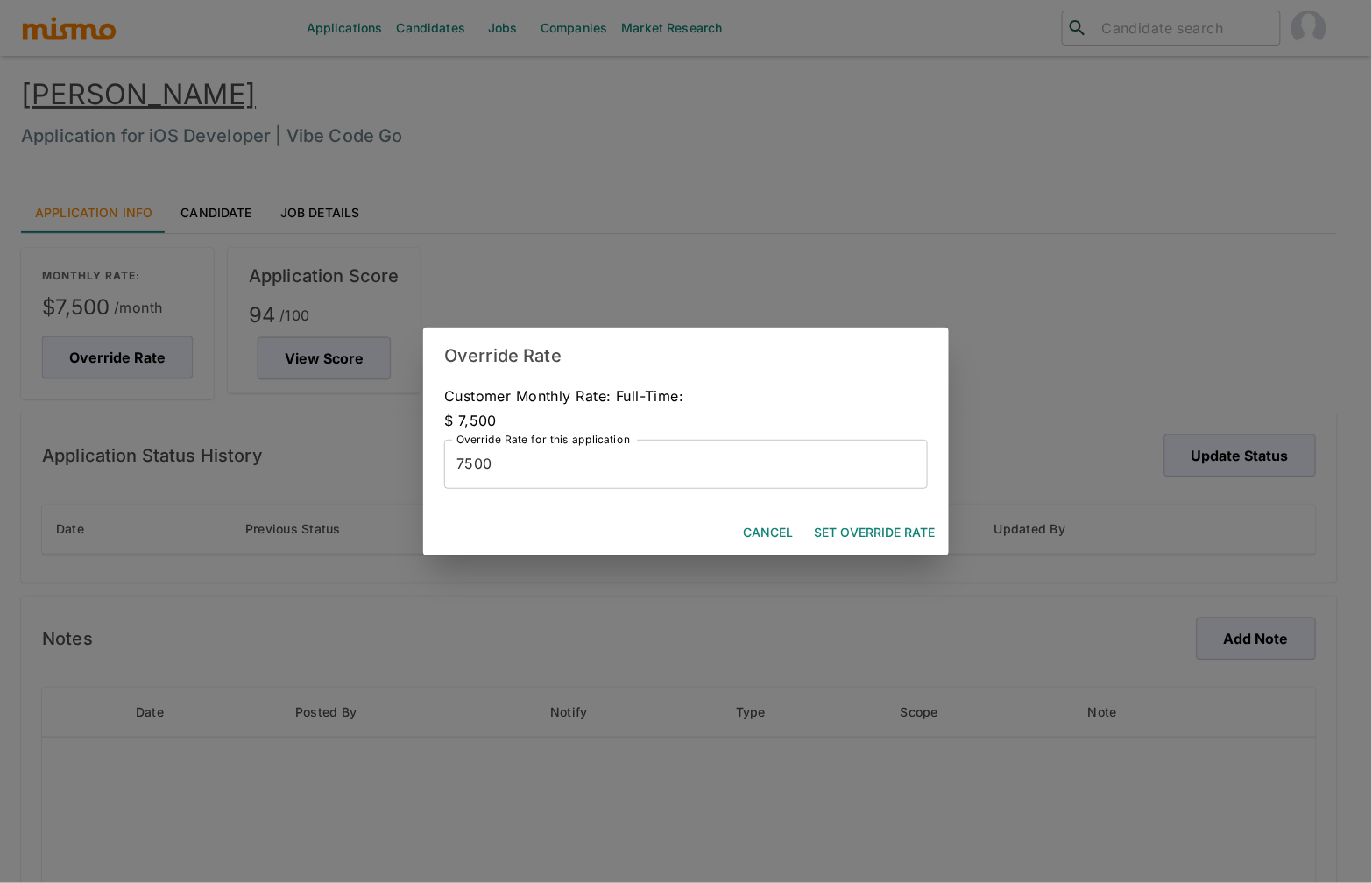
click at [574, 473] on input "7500" at bounding box center [686, 464] width 484 height 49
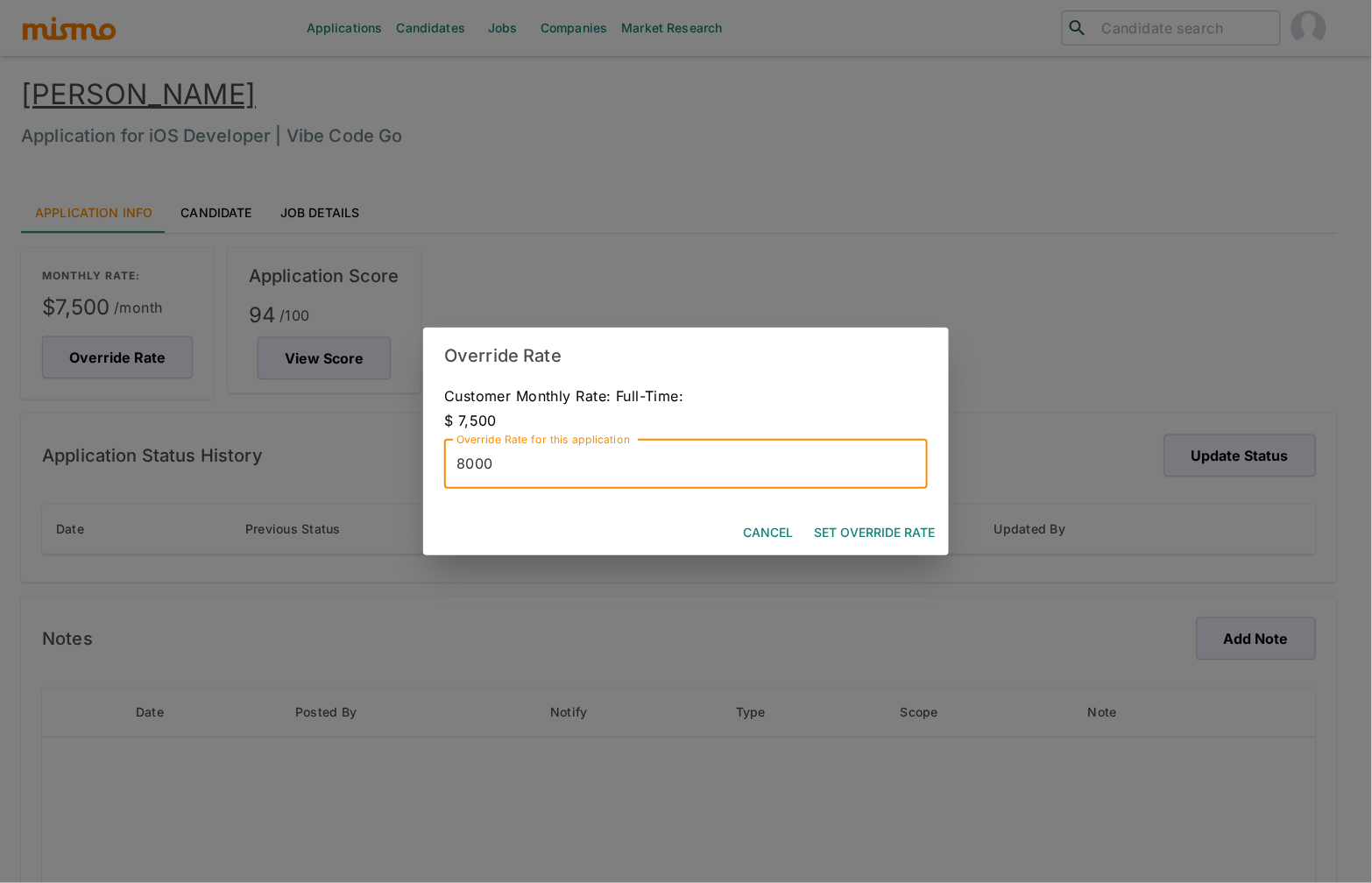
type input "8000"
click at [887, 536] on button "Set Override Rate" at bounding box center [874, 533] width 135 height 32
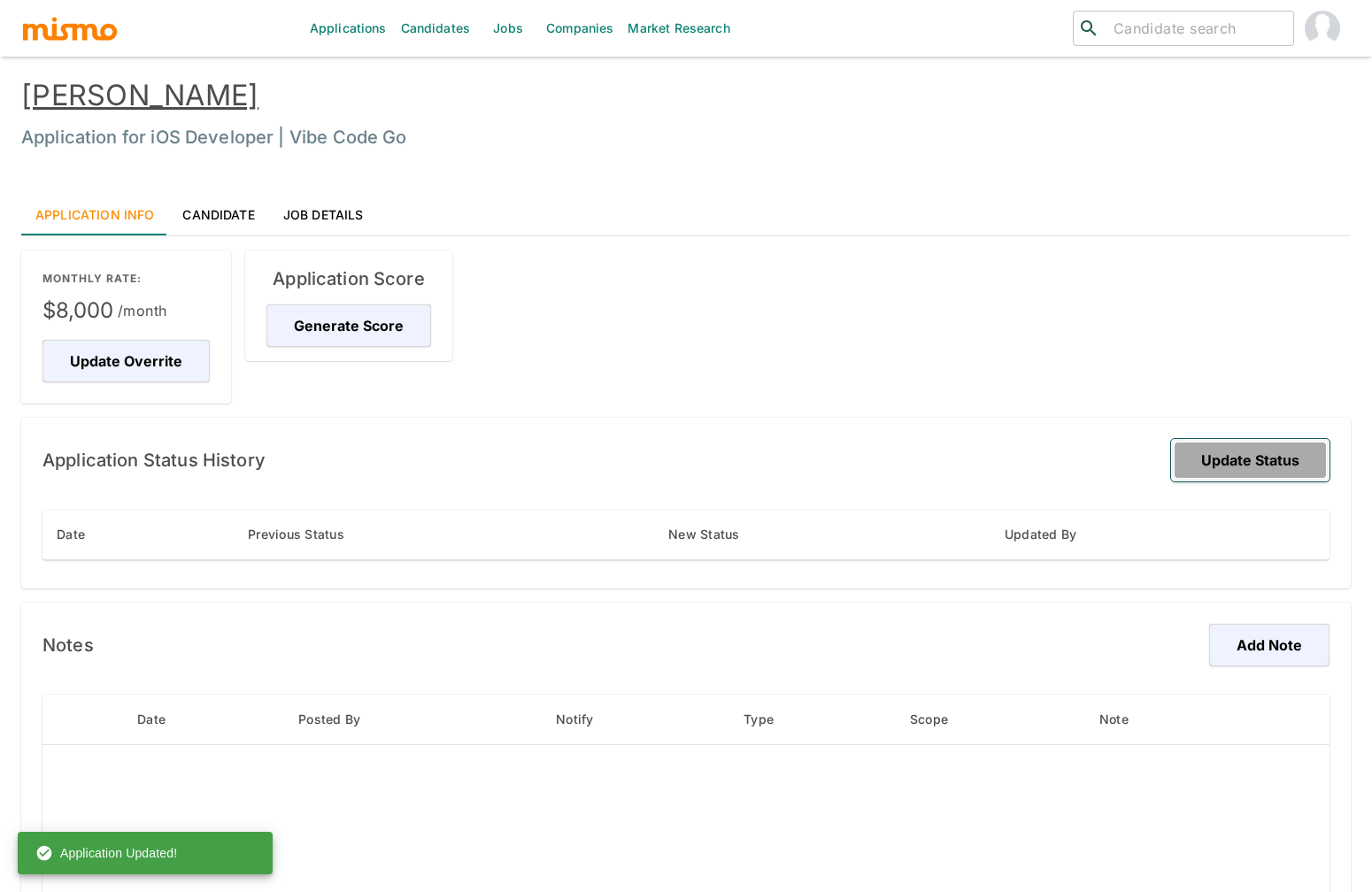
click at [1252, 450] on button "Update Status" at bounding box center [1250, 460] width 159 height 43
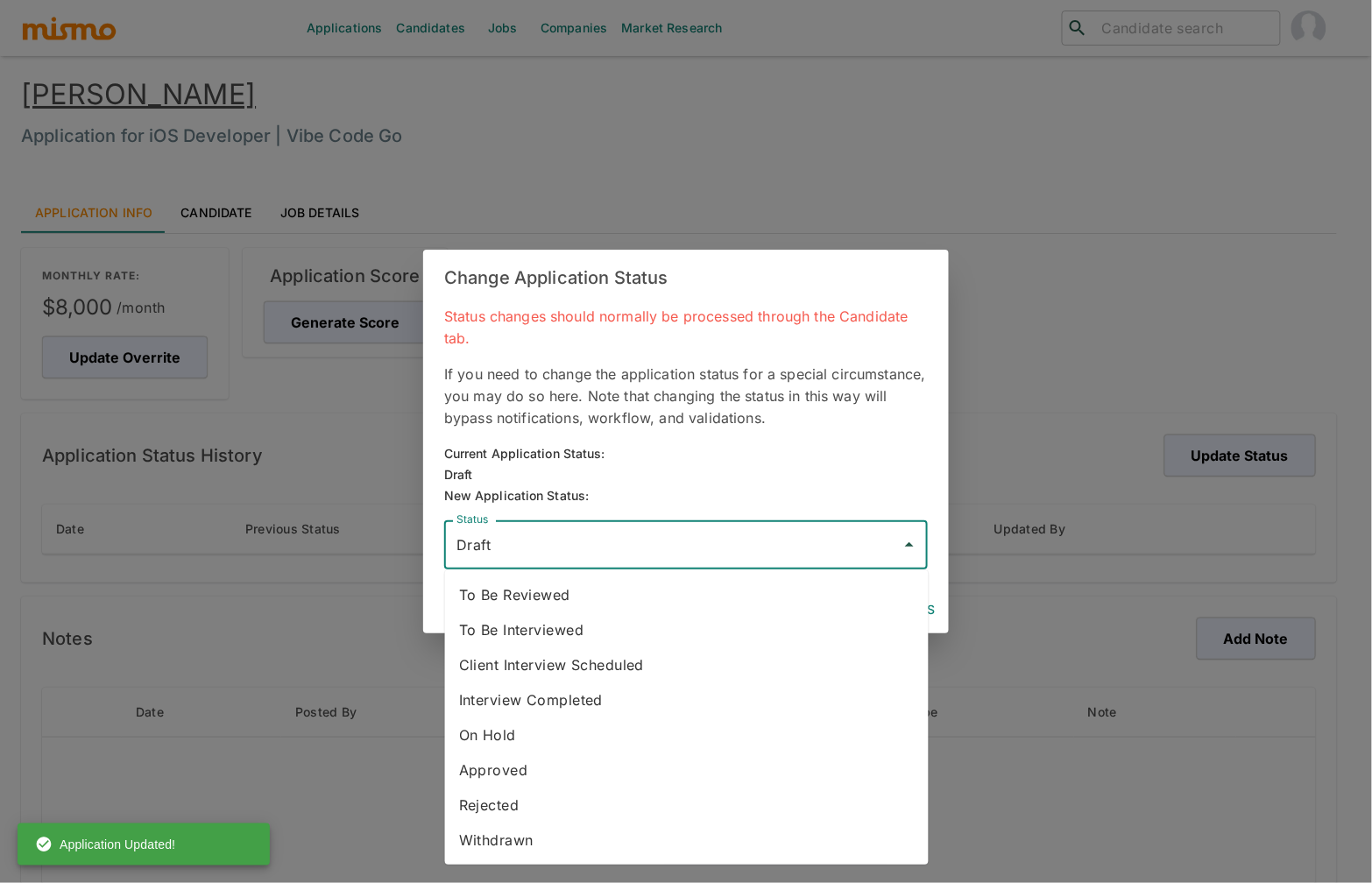
click at [698, 539] on input "Draft" at bounding box center [672, 545] width 442 height 33
click at [568, 592] on li "To Be Reviewed" at bounding box center [686, 595] width 484 height 35
type input "To Be Reviewed"
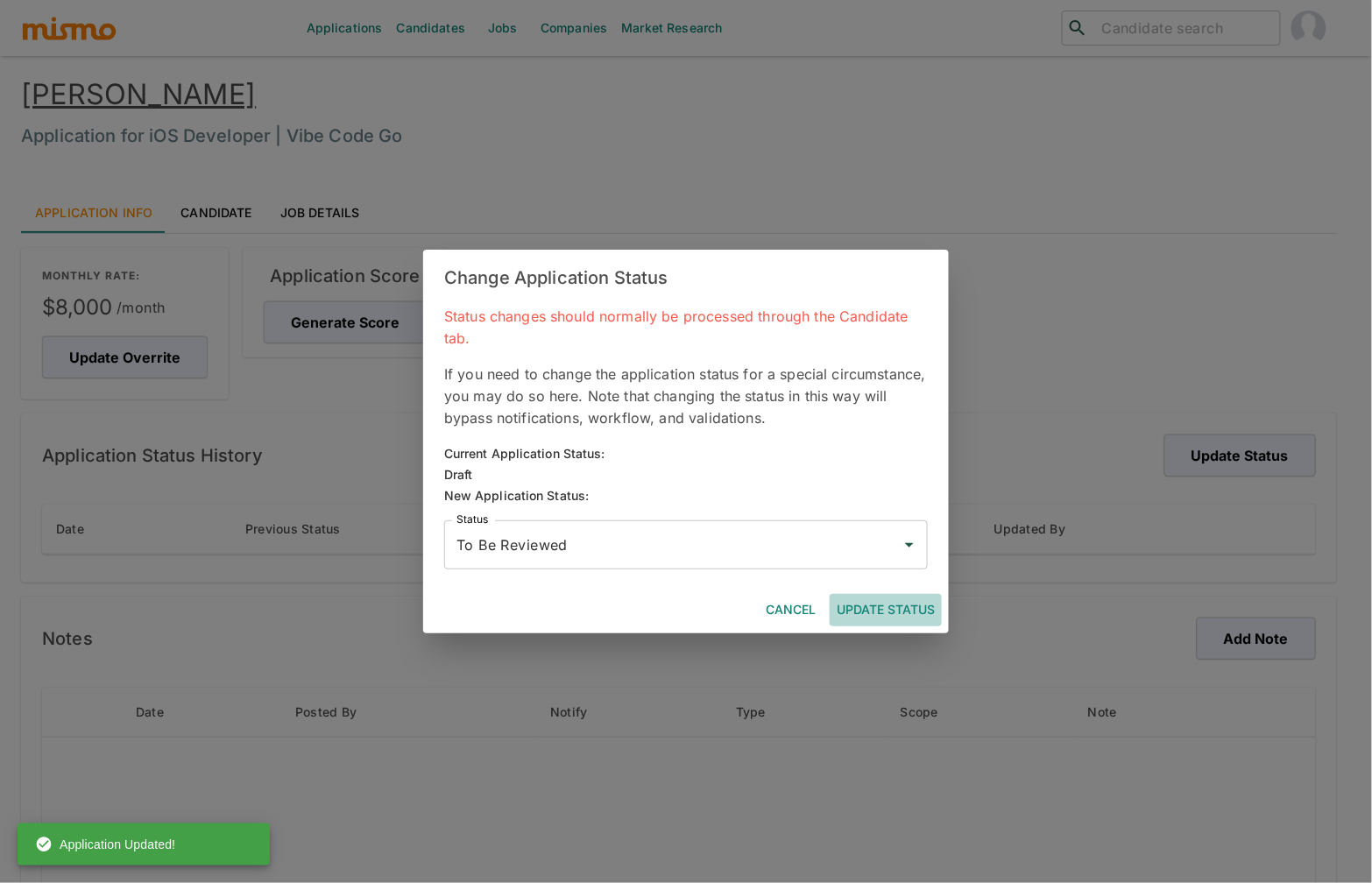
click at [885, 607] on button "Update Status" at bounding box center [886, 610] width 112 height 32
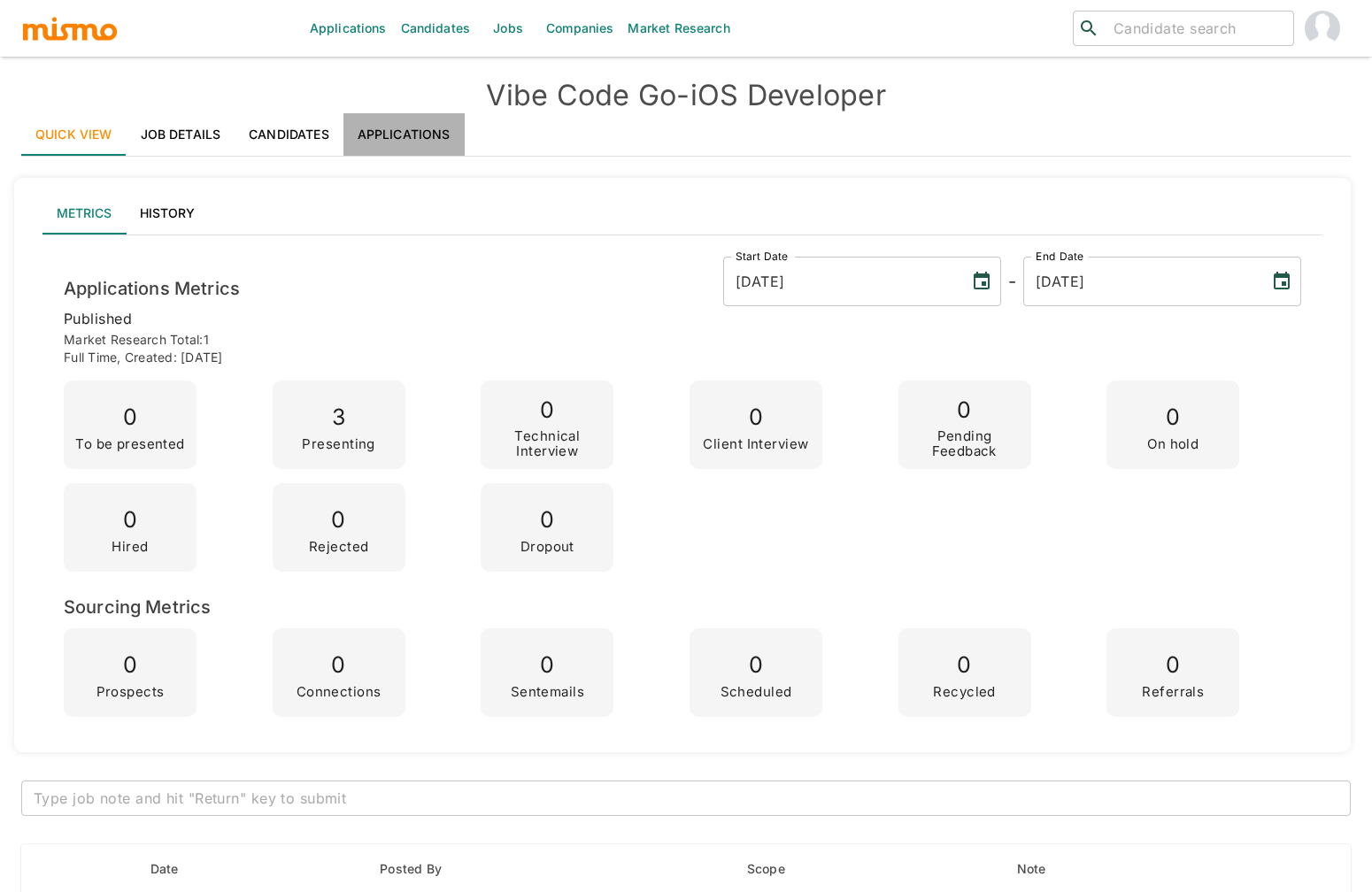
click at [419, 129] on link "Applications" at bounding box center [404, 135] width 122 height 43
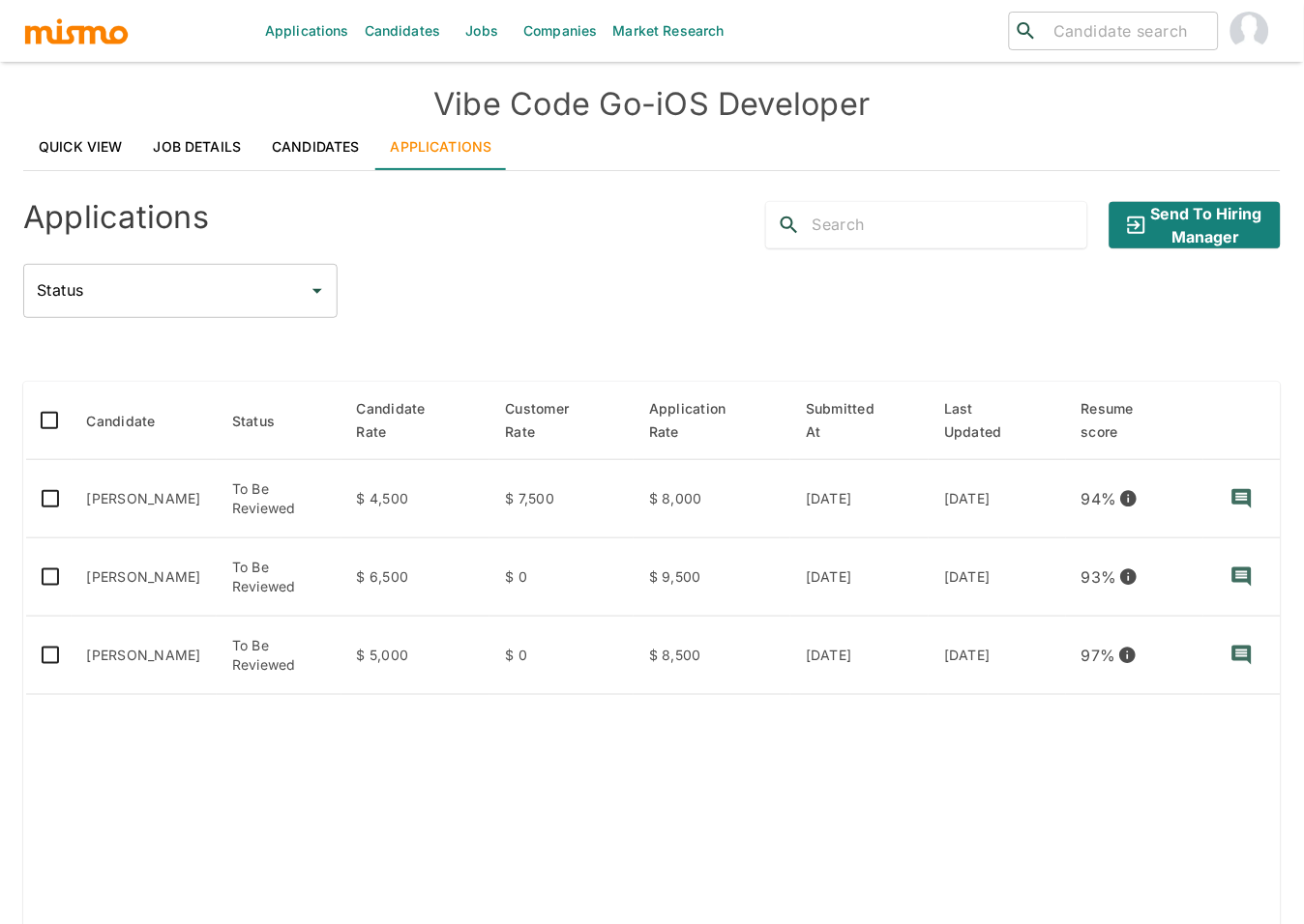
click at [418, 32] on link "Candidates" at bounding box center [402, 31] width 92 height 62
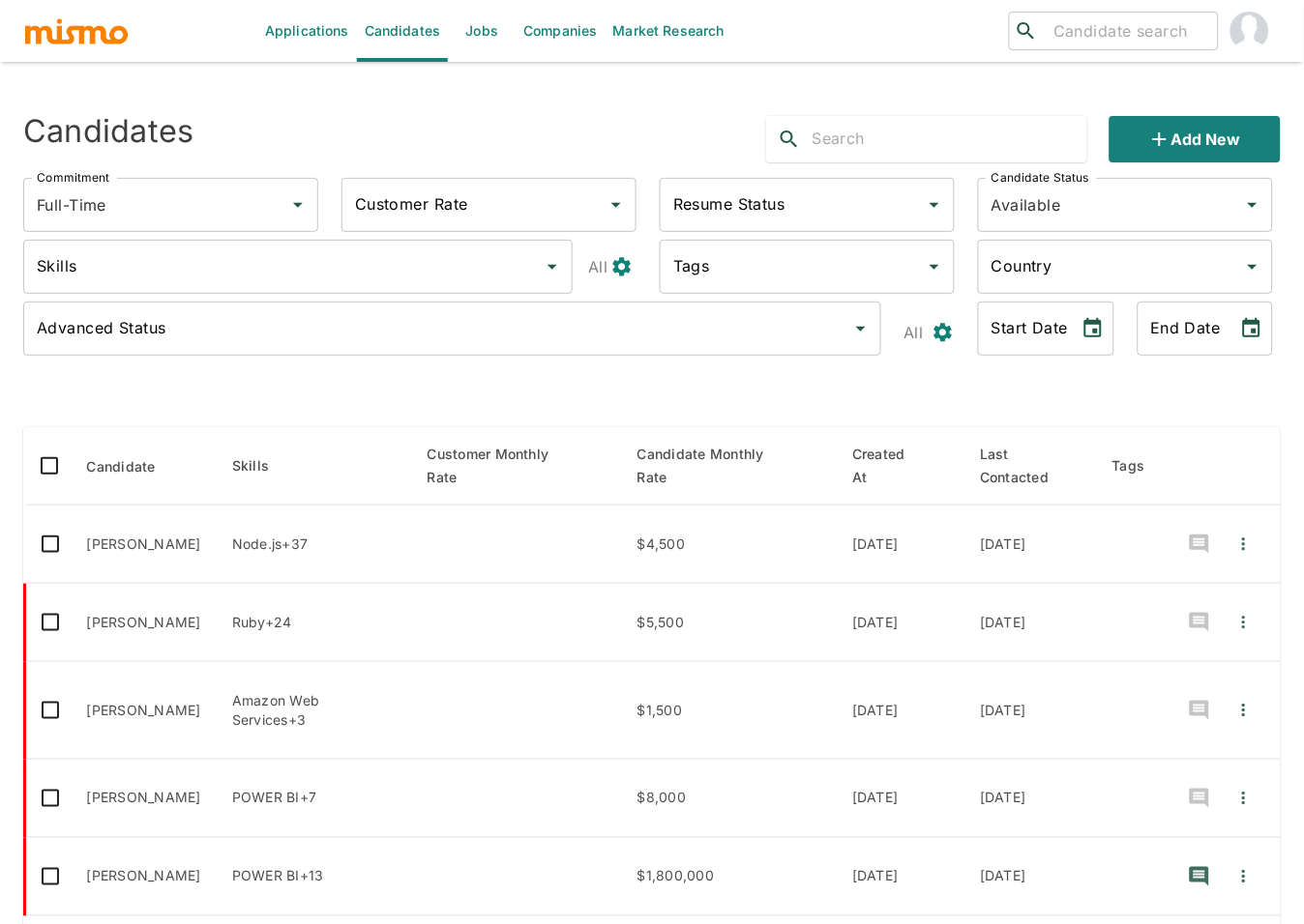
click at [879, 135] on input "text" at bounding box center [949, 139] width 275 height 31
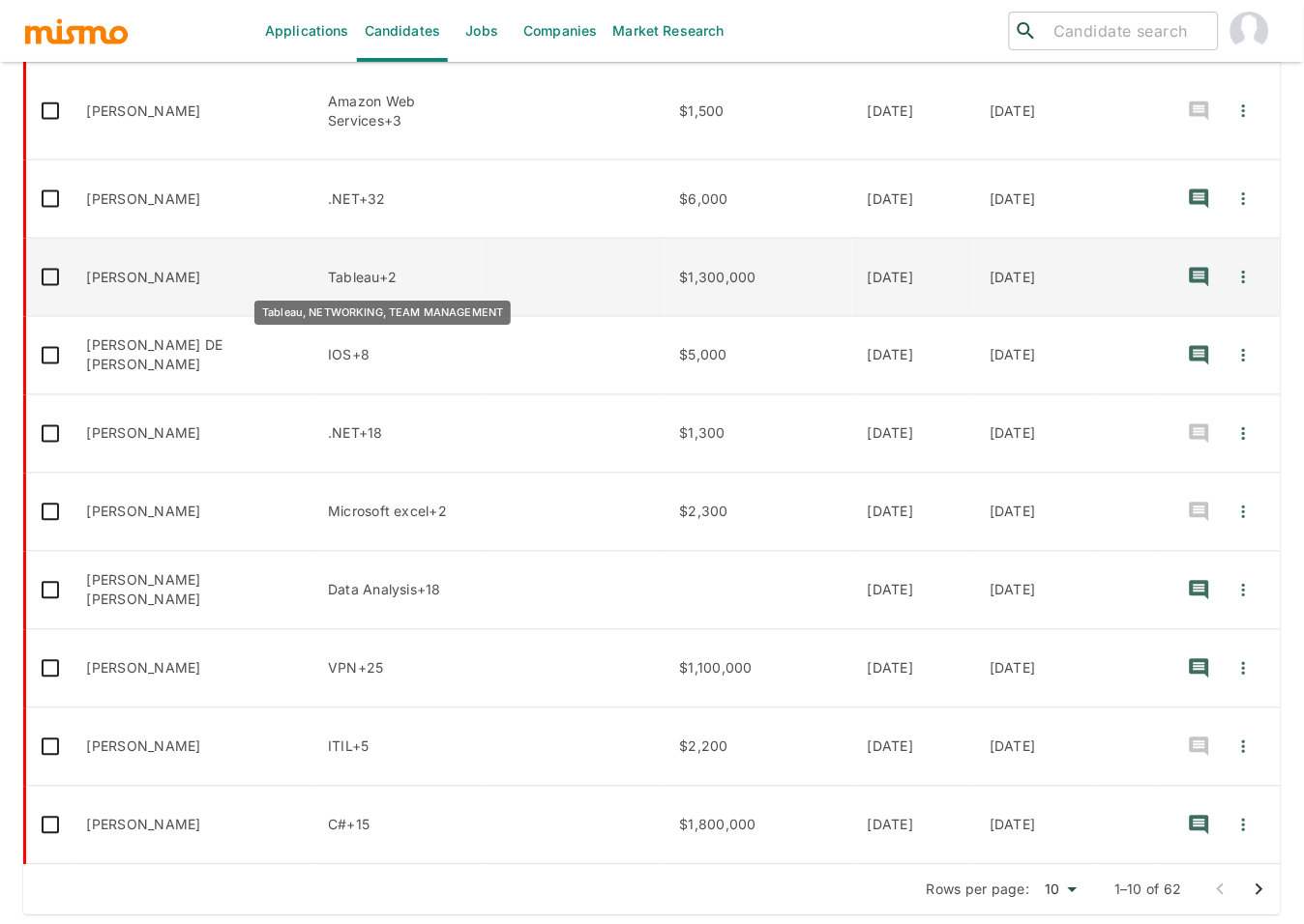
scroll to position [448, 0]
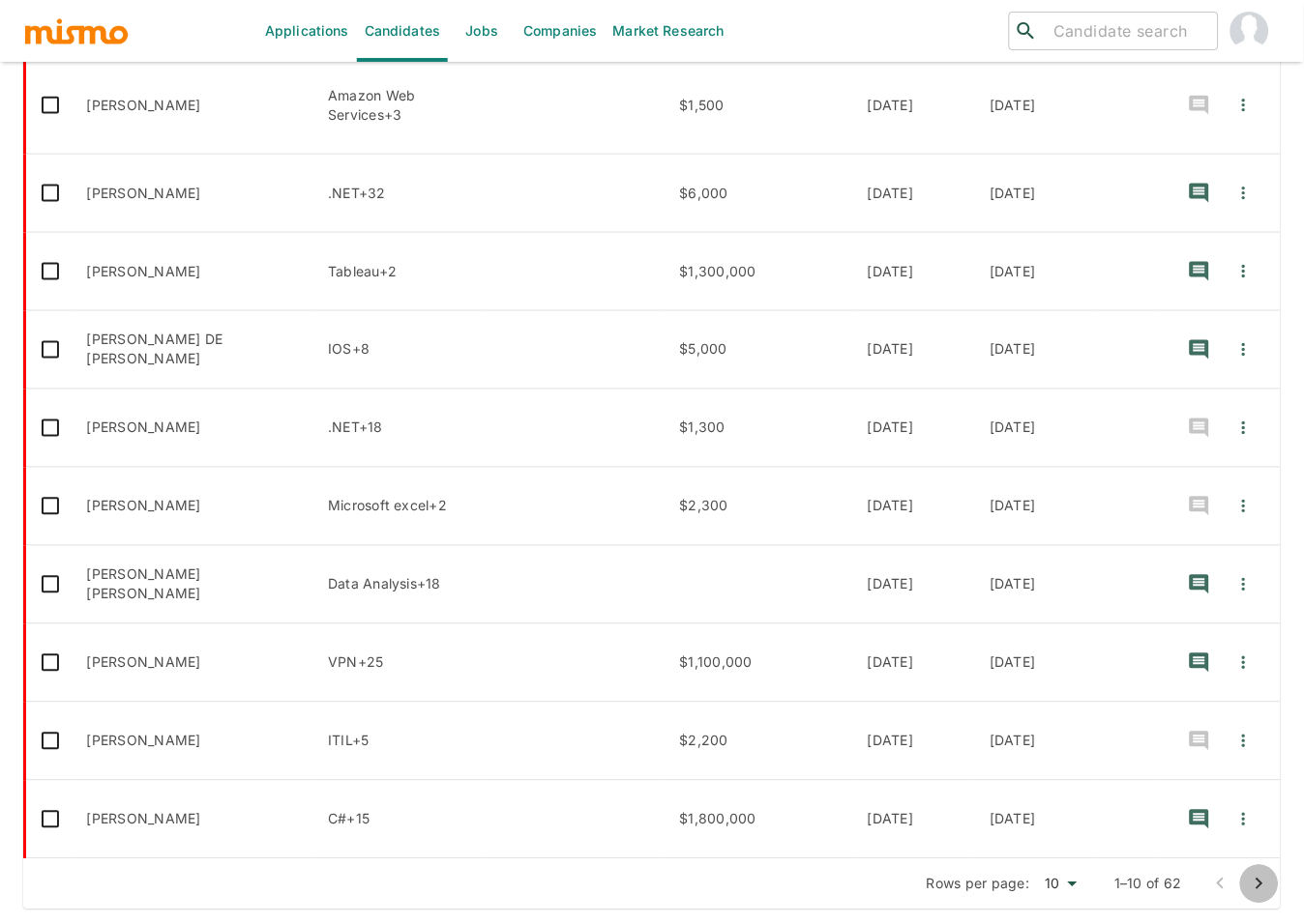
click at [1258, 883] on icon "Go to next page" at bounding box center [1259, 884] width 23 height 23
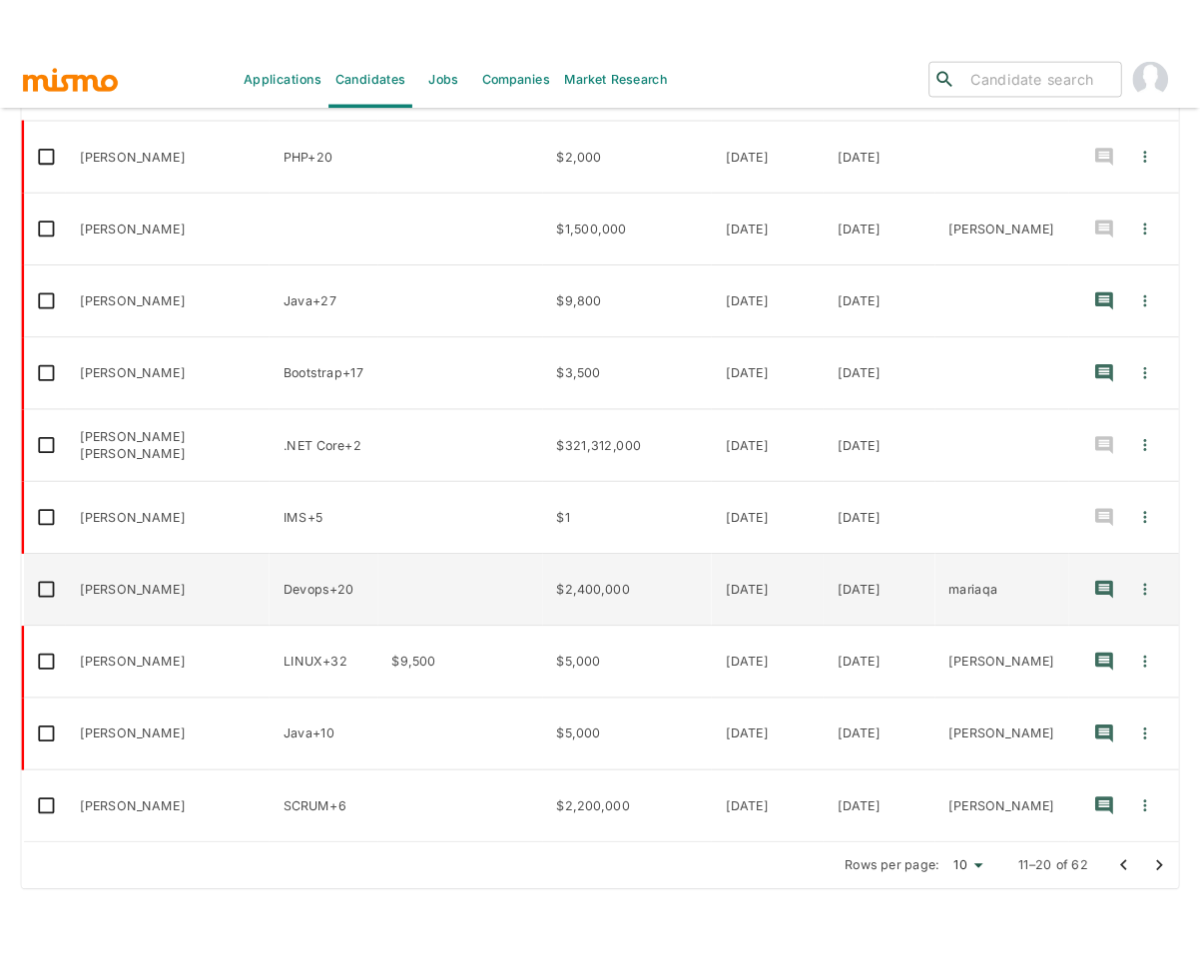
scroll to position [0, 0]
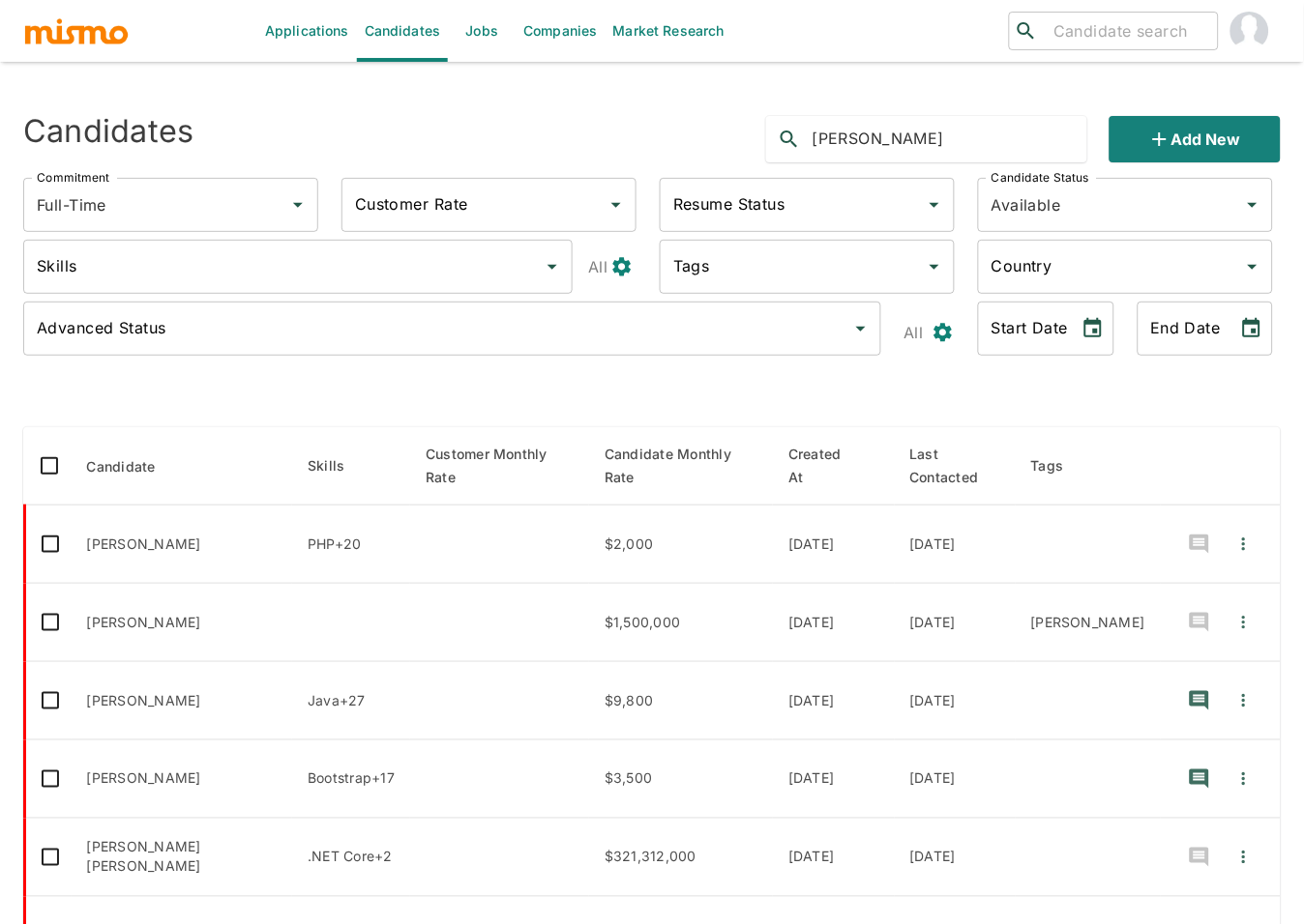
click at [955, 150] on input "alejandro" at bounding box center [949, 139] width 275 height 31
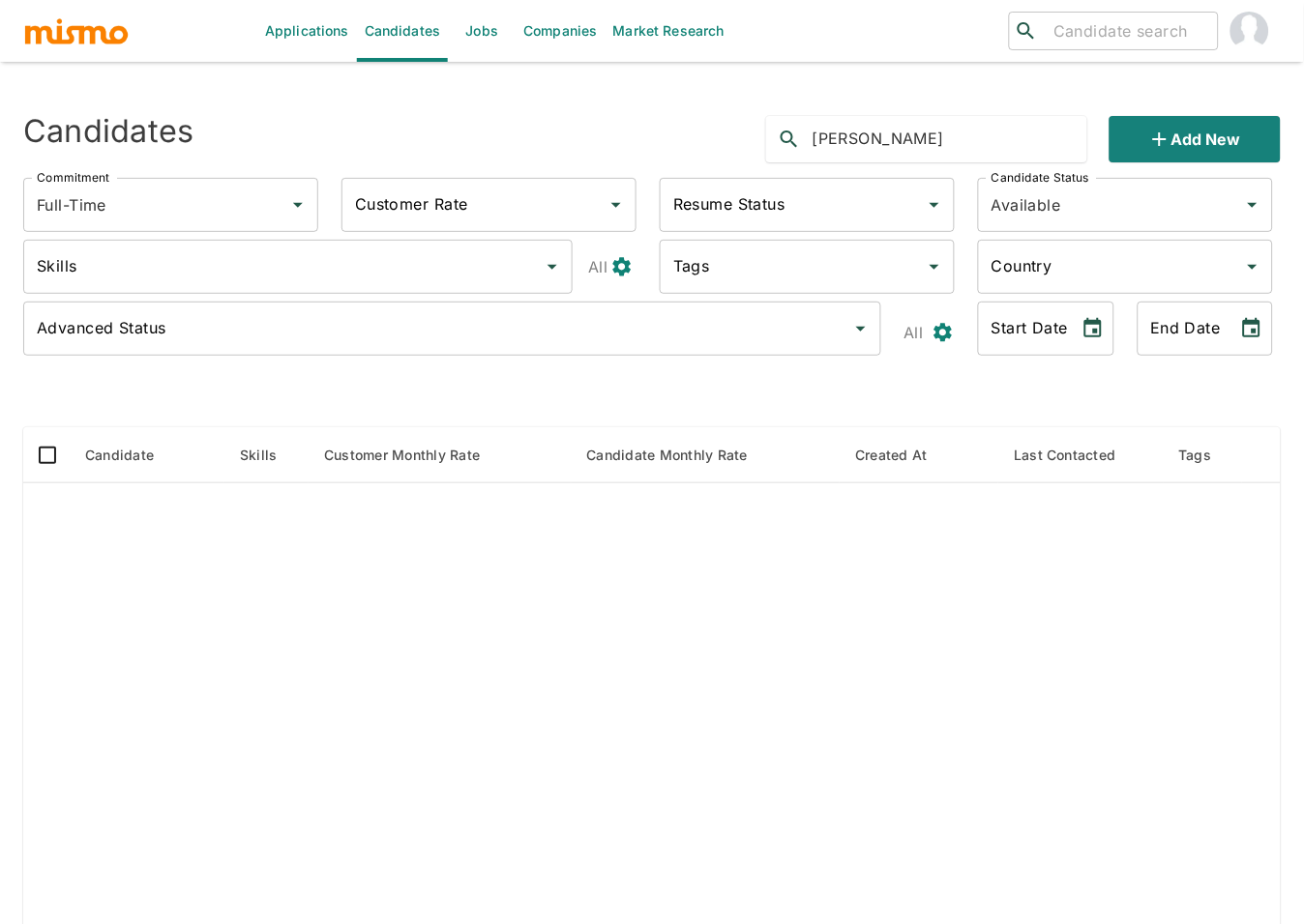
drag, startPoint x: 943, startPoint y: 147, endPoint x: 890, endPoint y: 143, distance: 53.2
click at [890, 143] on input "alejandro de" at bounding box center [949, 139] width 275 height 31
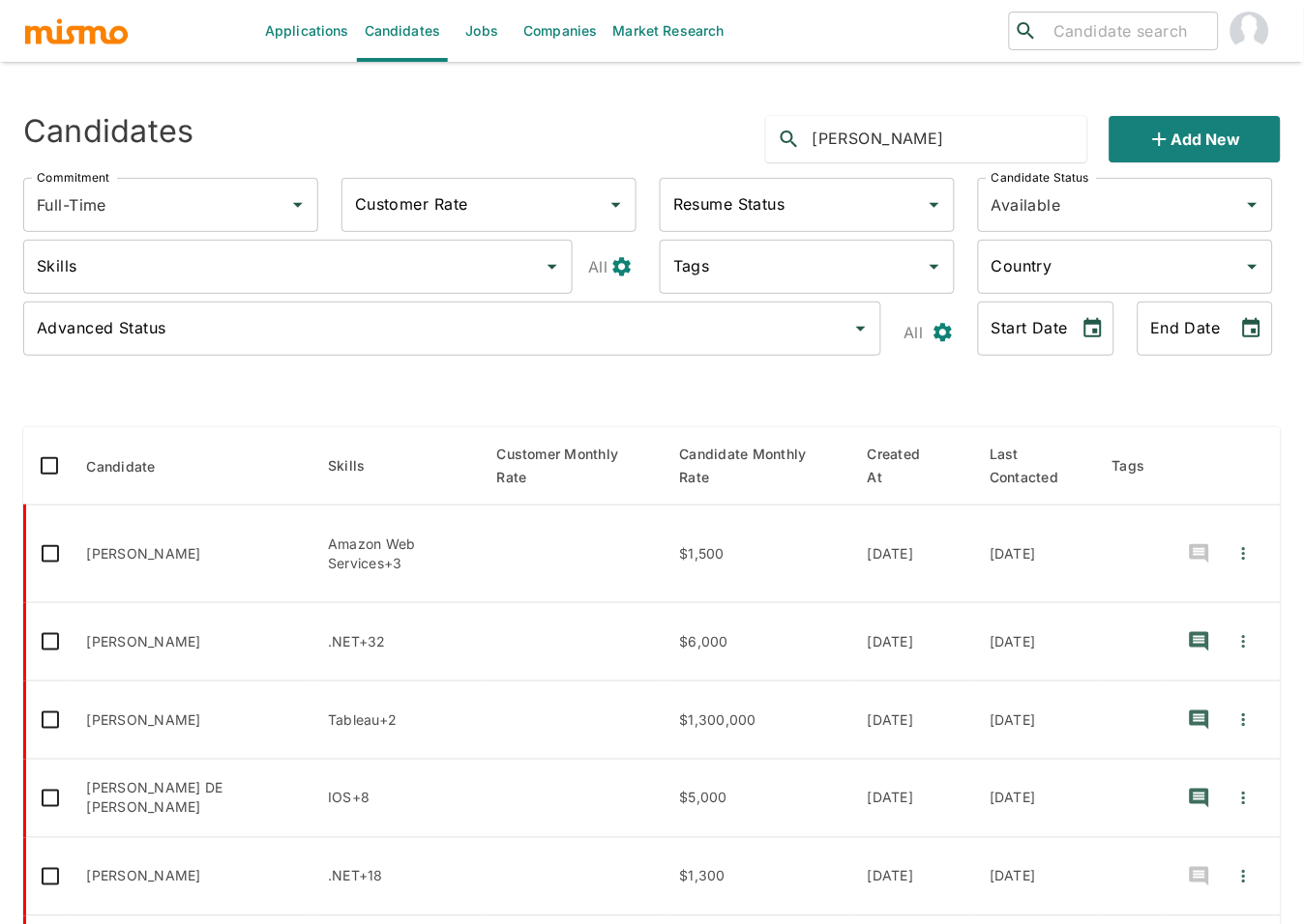
type input "alejandro"
click at [1222, 273] on input "Country" at bounding box center [1110, 267] width 249 height 37
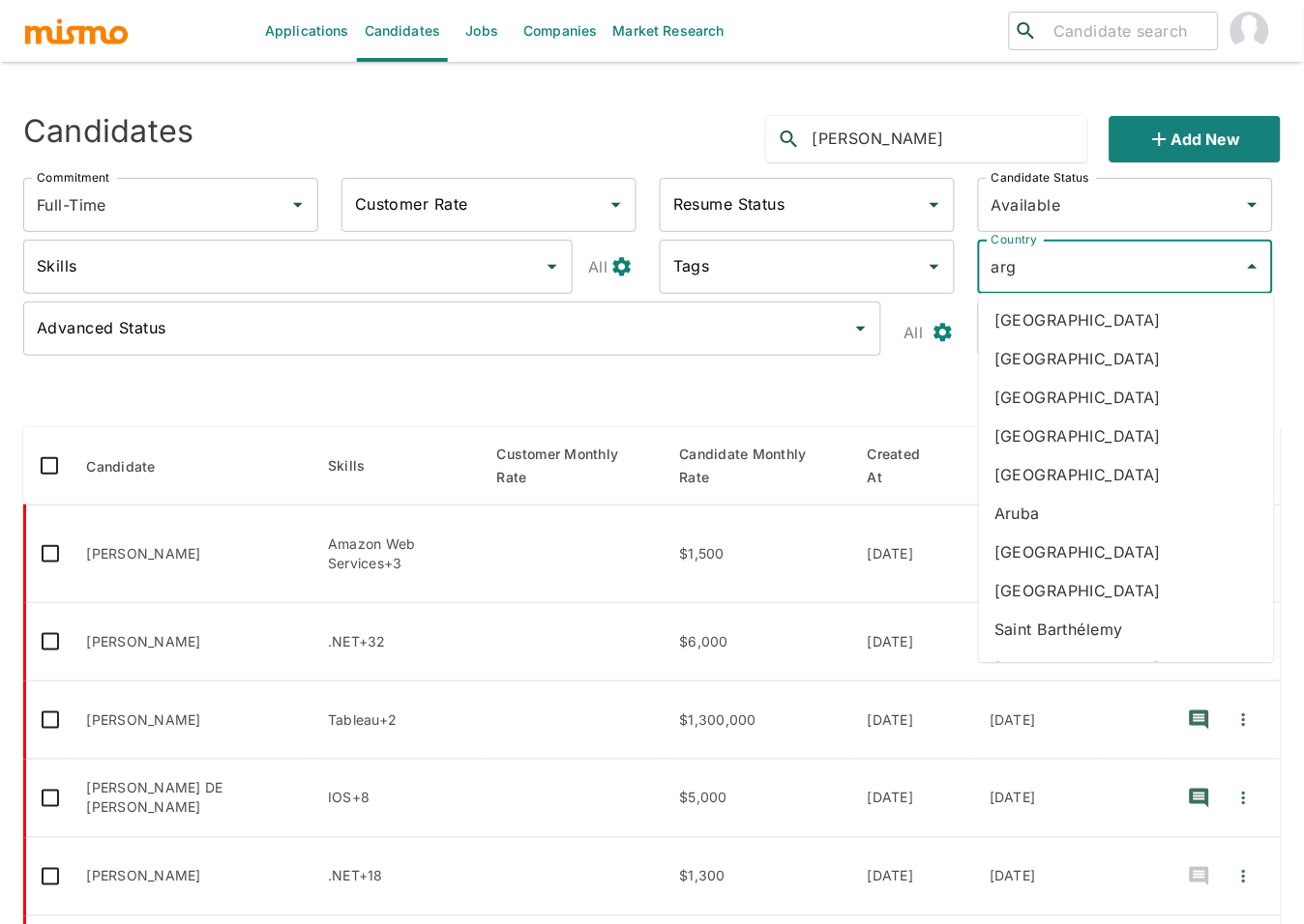
type input "arge"
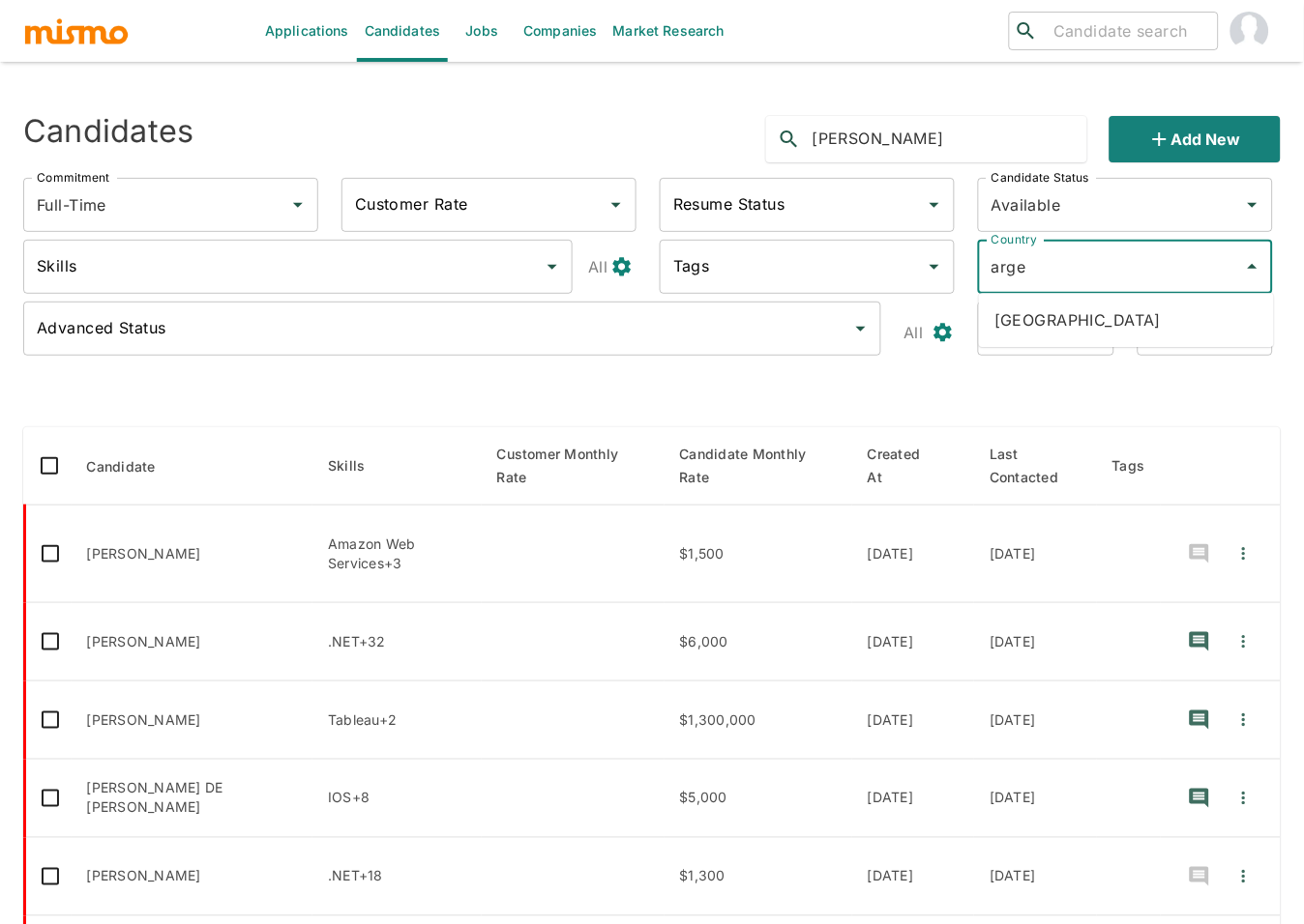
click at [1164, 332] on li "[GEOGRAPHIC_DATA]" at bounding box center [1126, 320] width 295 height 39
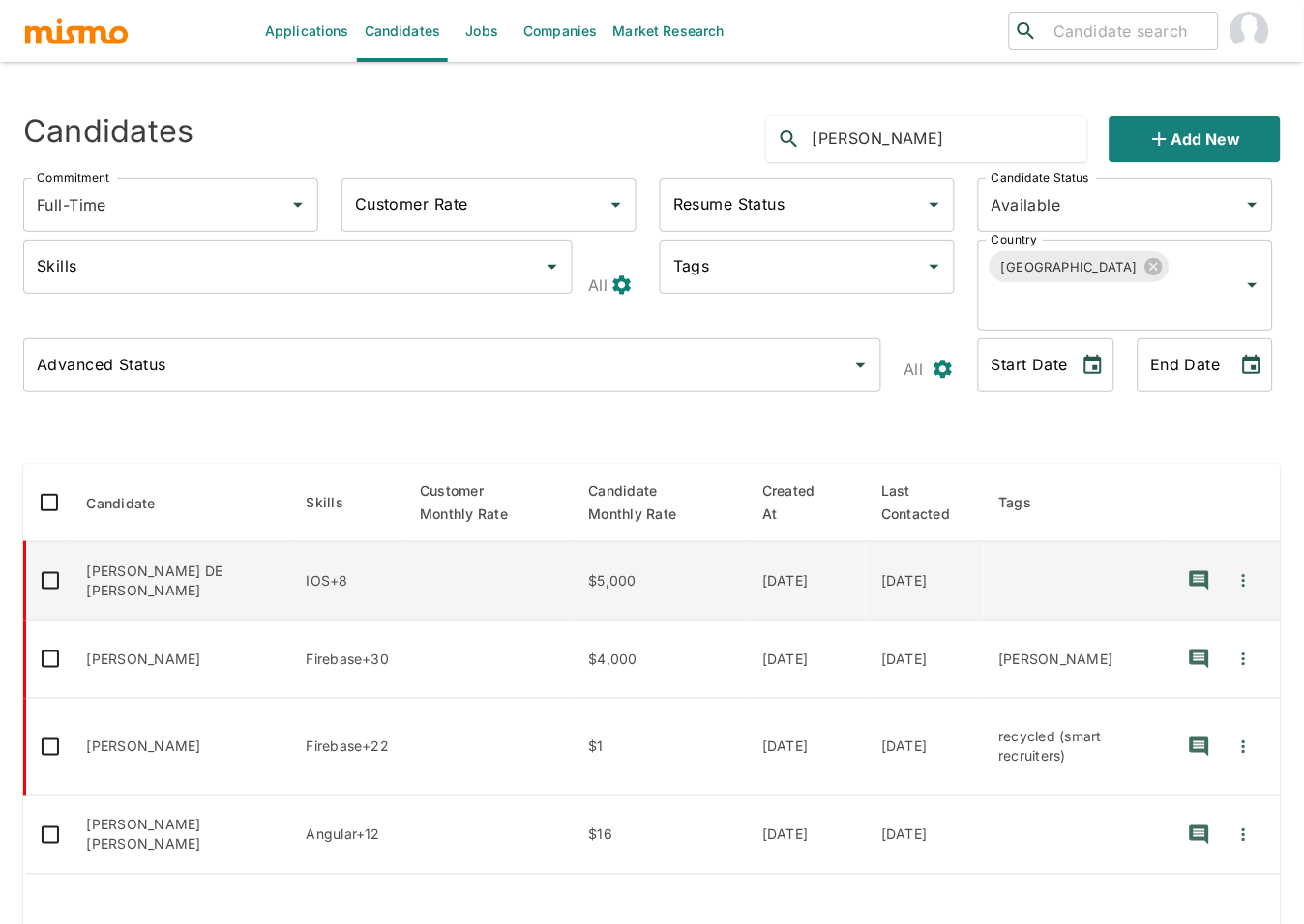
click at [172, 559] on td "[PERSON_NAME] DE [PERSON_NAME]" at bounding box center [181, 581] width 220 height 78
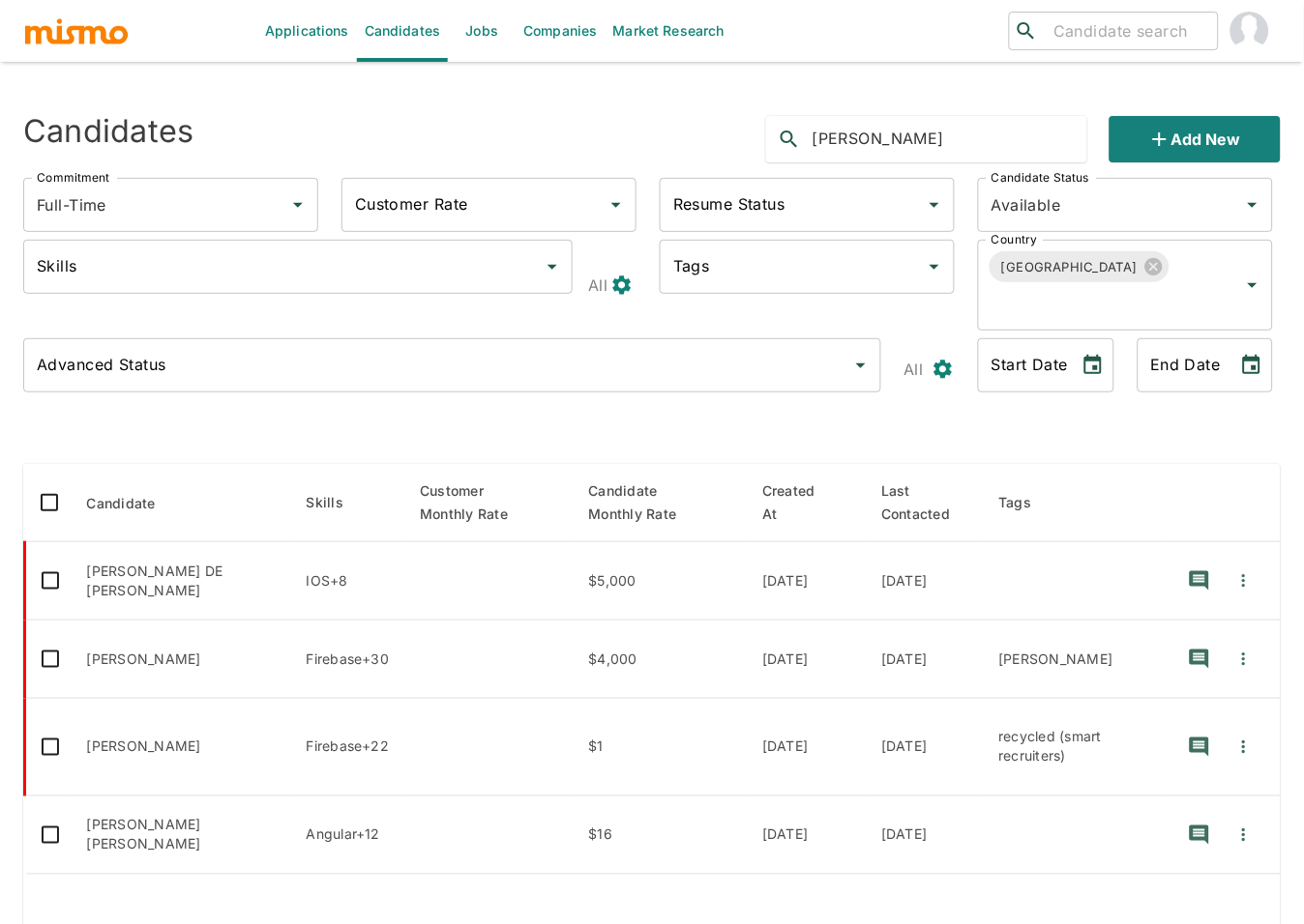
drag, startPoint x: 884, startPoint y: 135, endPoint x: 768, endPoint y: 143, distance: 116.3
click at [768, 143] on div "alejandro" at bounding box center [927, 139] width 322 height 46
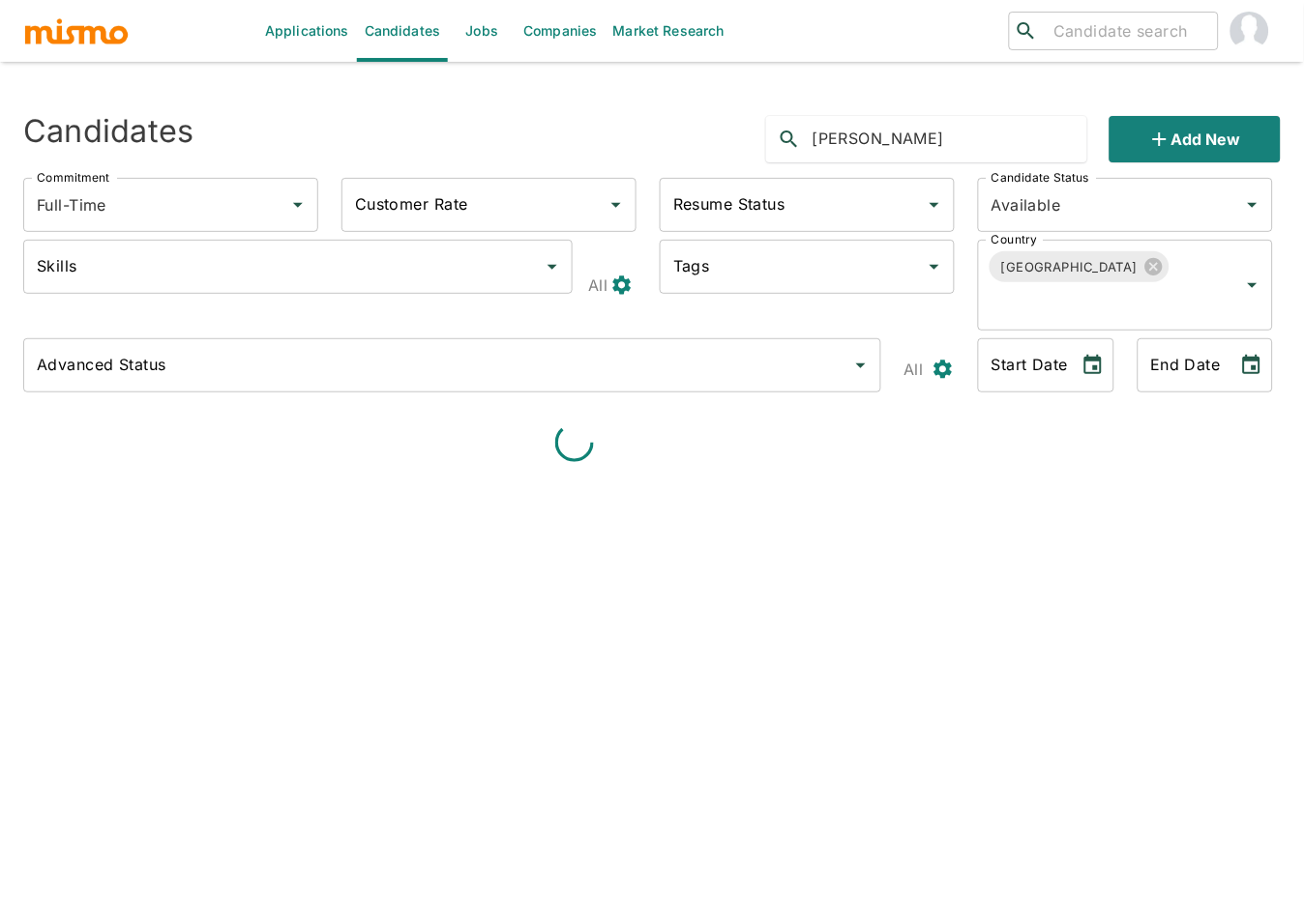
type input "david"
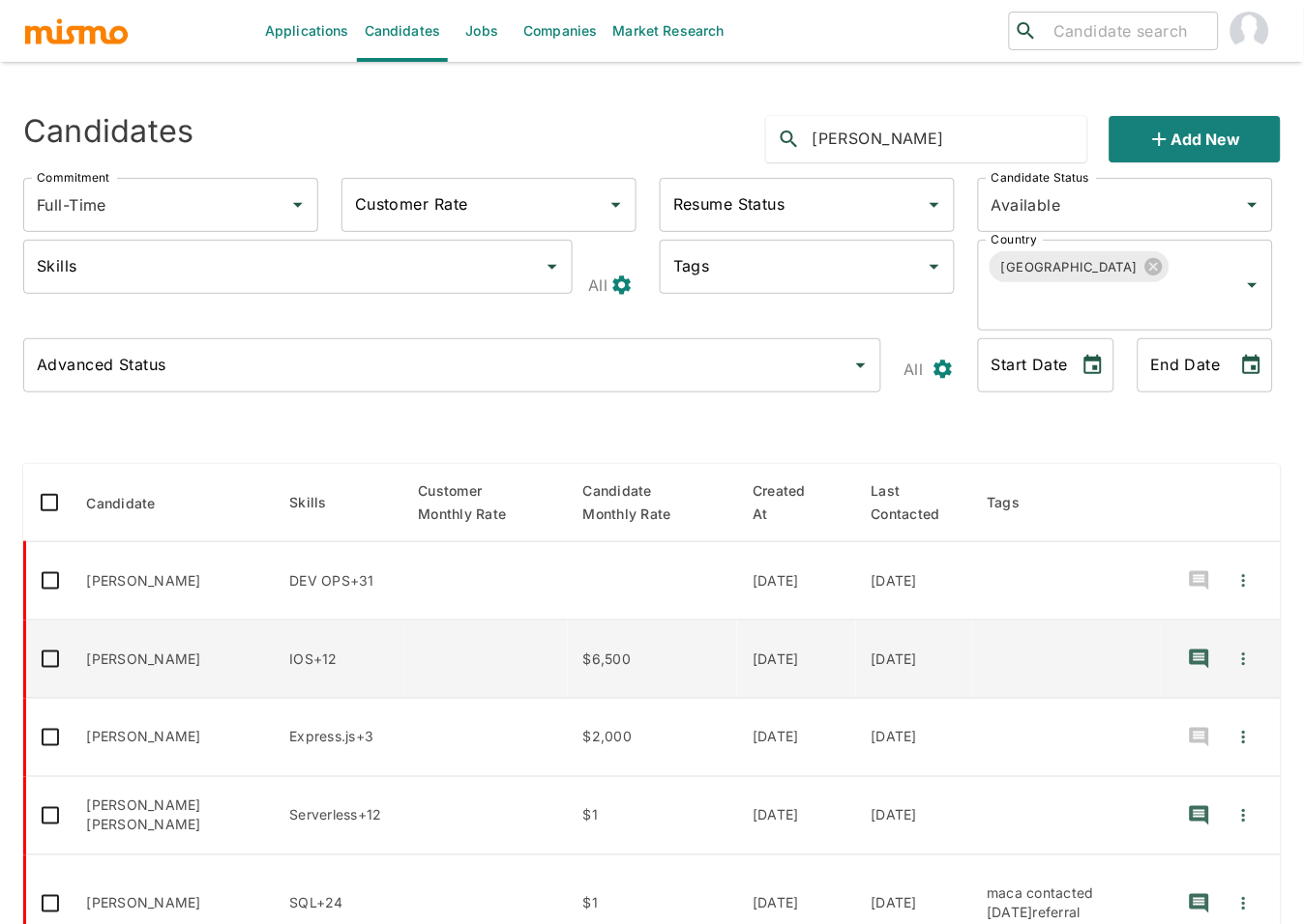
click at [403, 631] on td "enhanced table" at bounding box center [485, 660] width 165 height 78
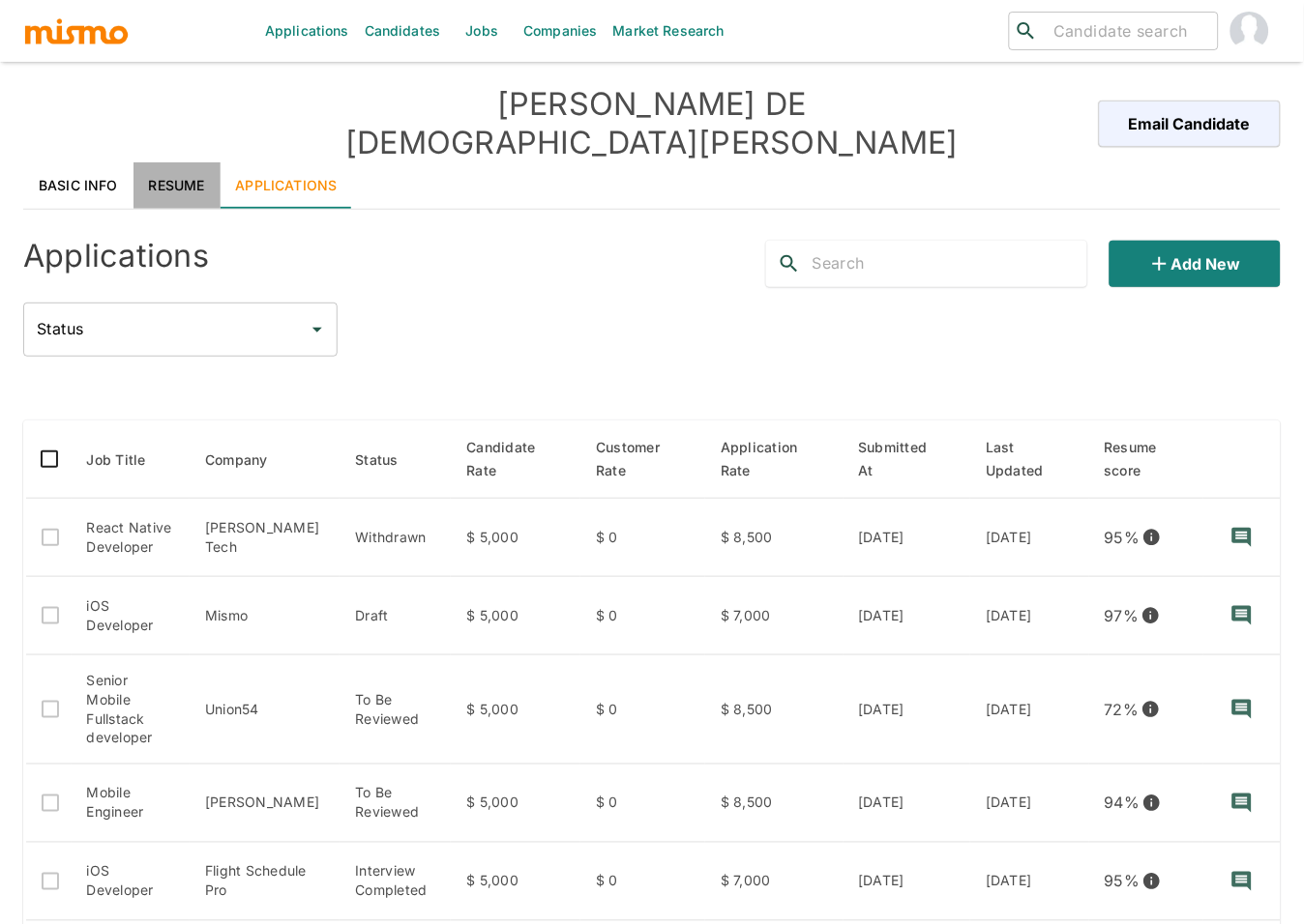
click at [170, 163] on link "Resume" at bounding box center [177, 186] width 87 height 46
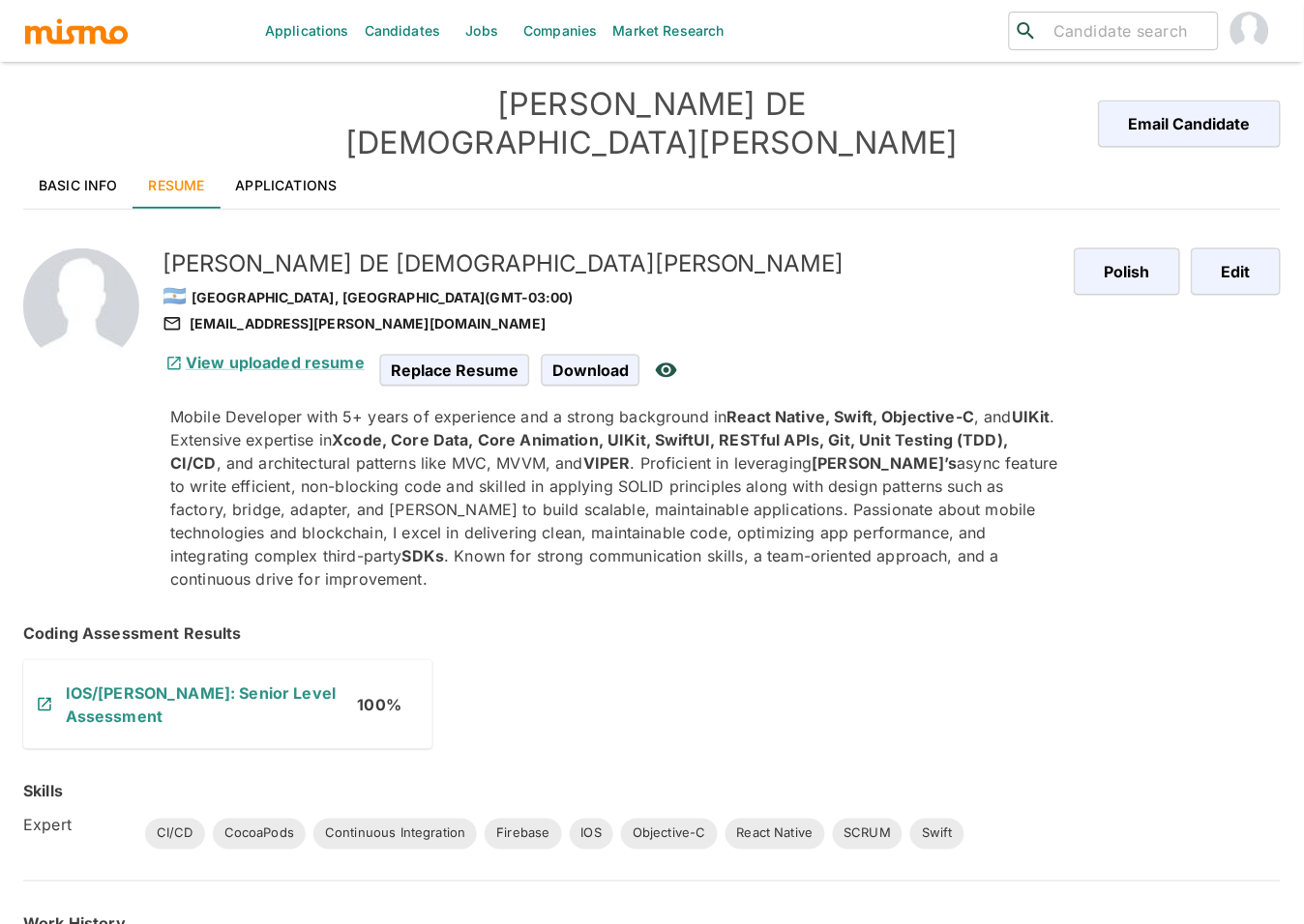
click at [96, 163] on link "Basic Info" at bounding box center [78, 186] width 110 height 46
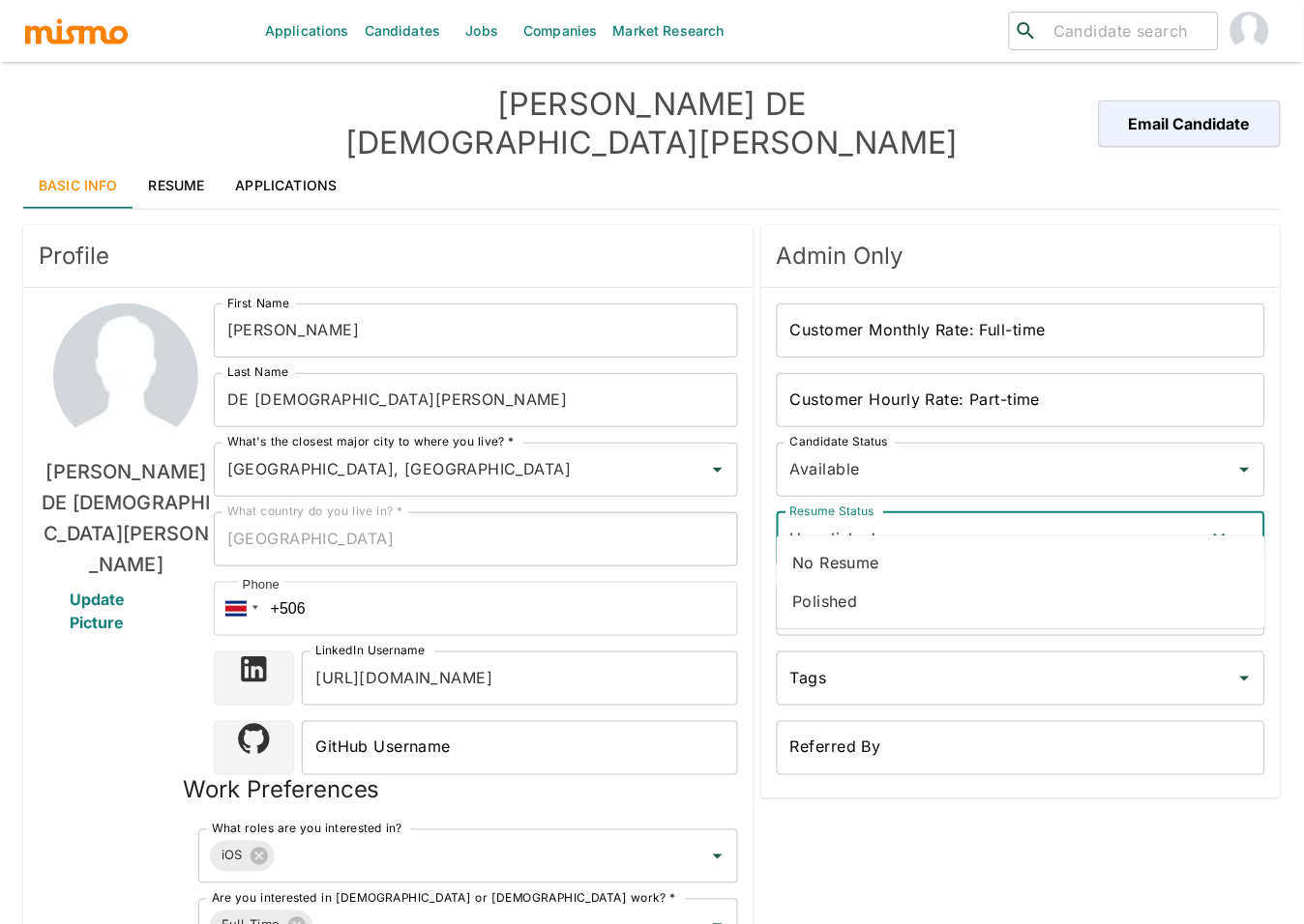
click at [941, 521] on input "Unpolished" at bounding box center [994, 539] width 417 height 37
click at [821, 601] on li "Polished" at bounding box center [1021, 601] width 488 height 39
type input "Polished"
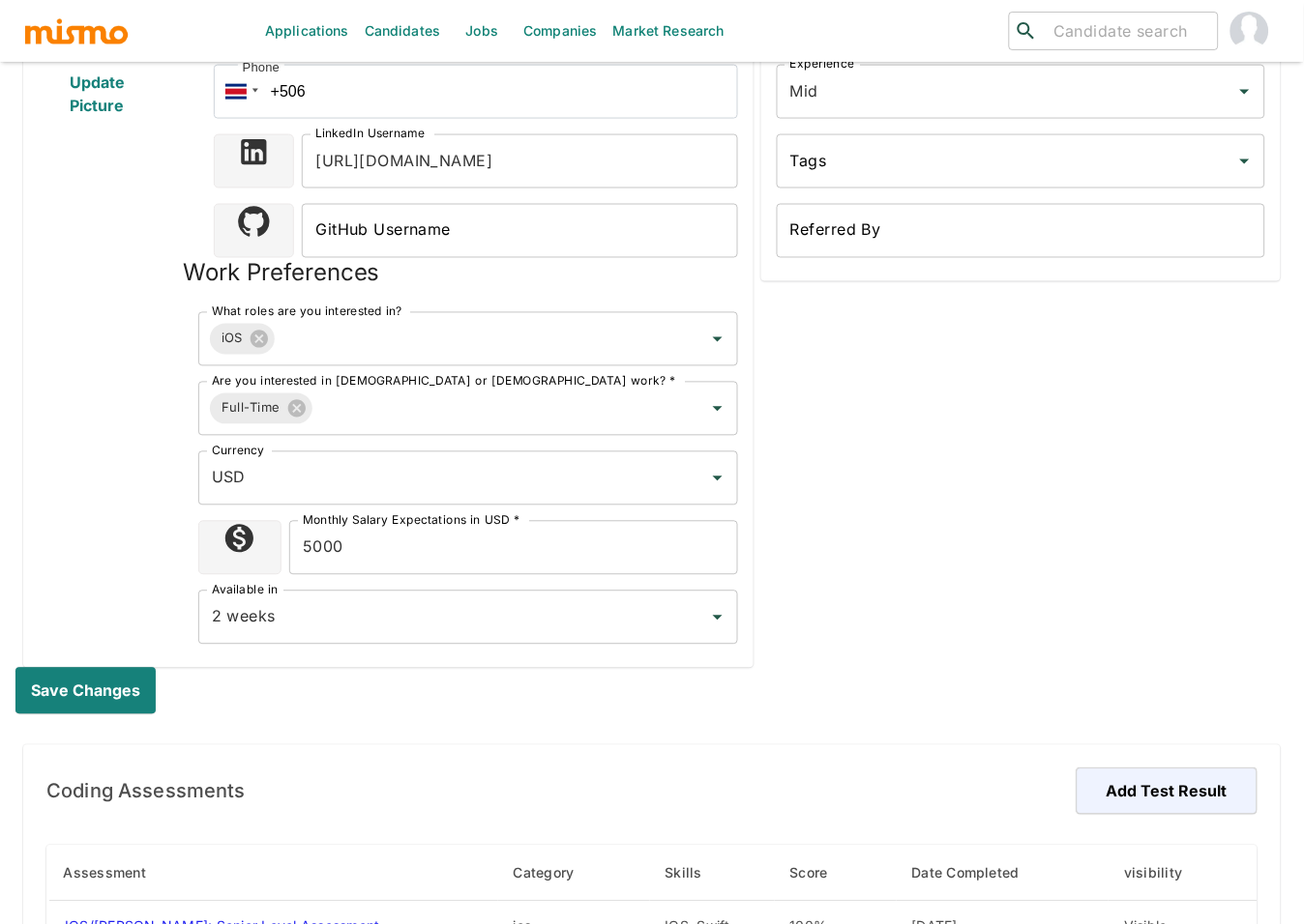
scroll to position [719, 0]
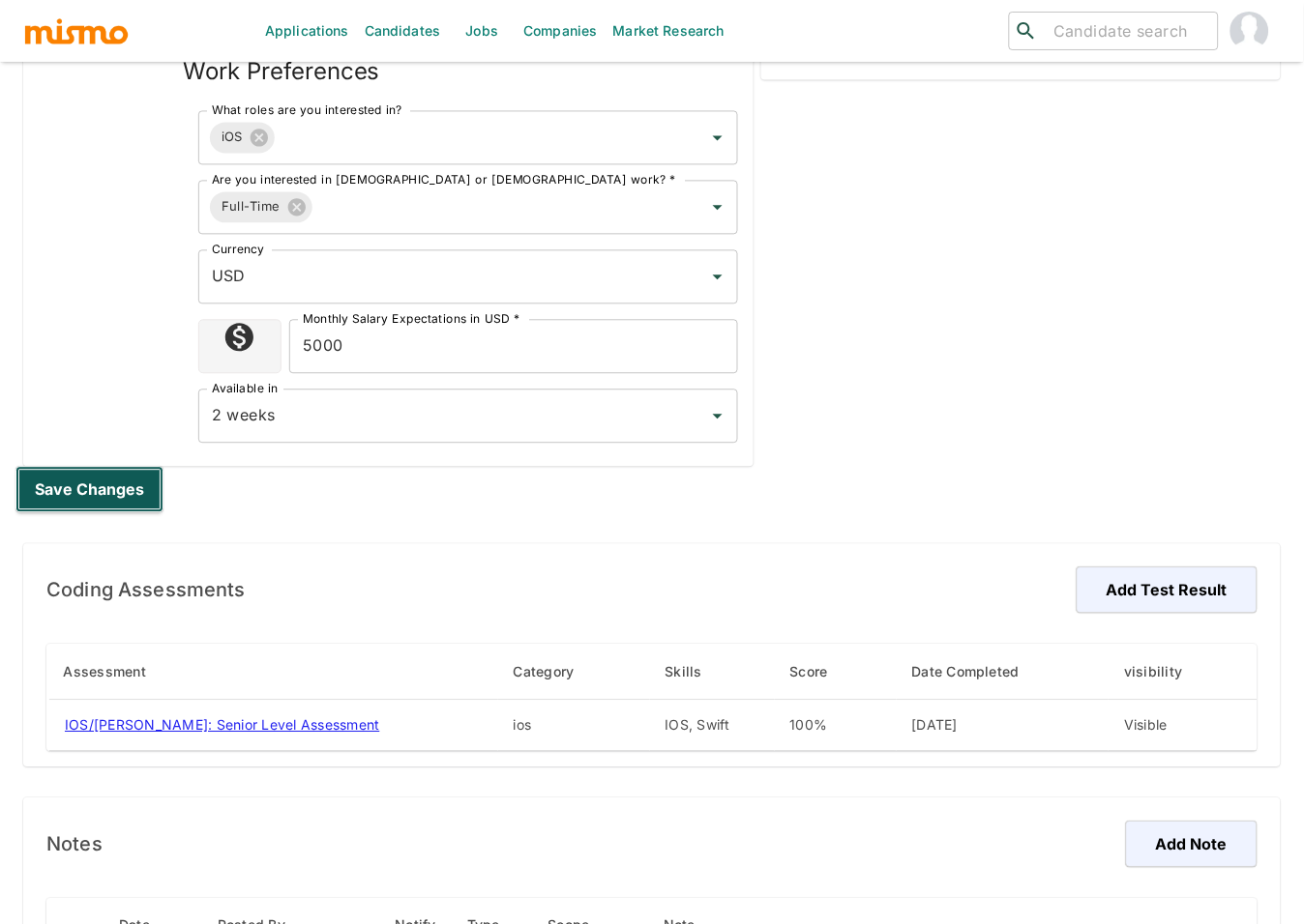
click at [86, 467] on button "Save changes" at bounding box center [89, 490] width 148 height 46
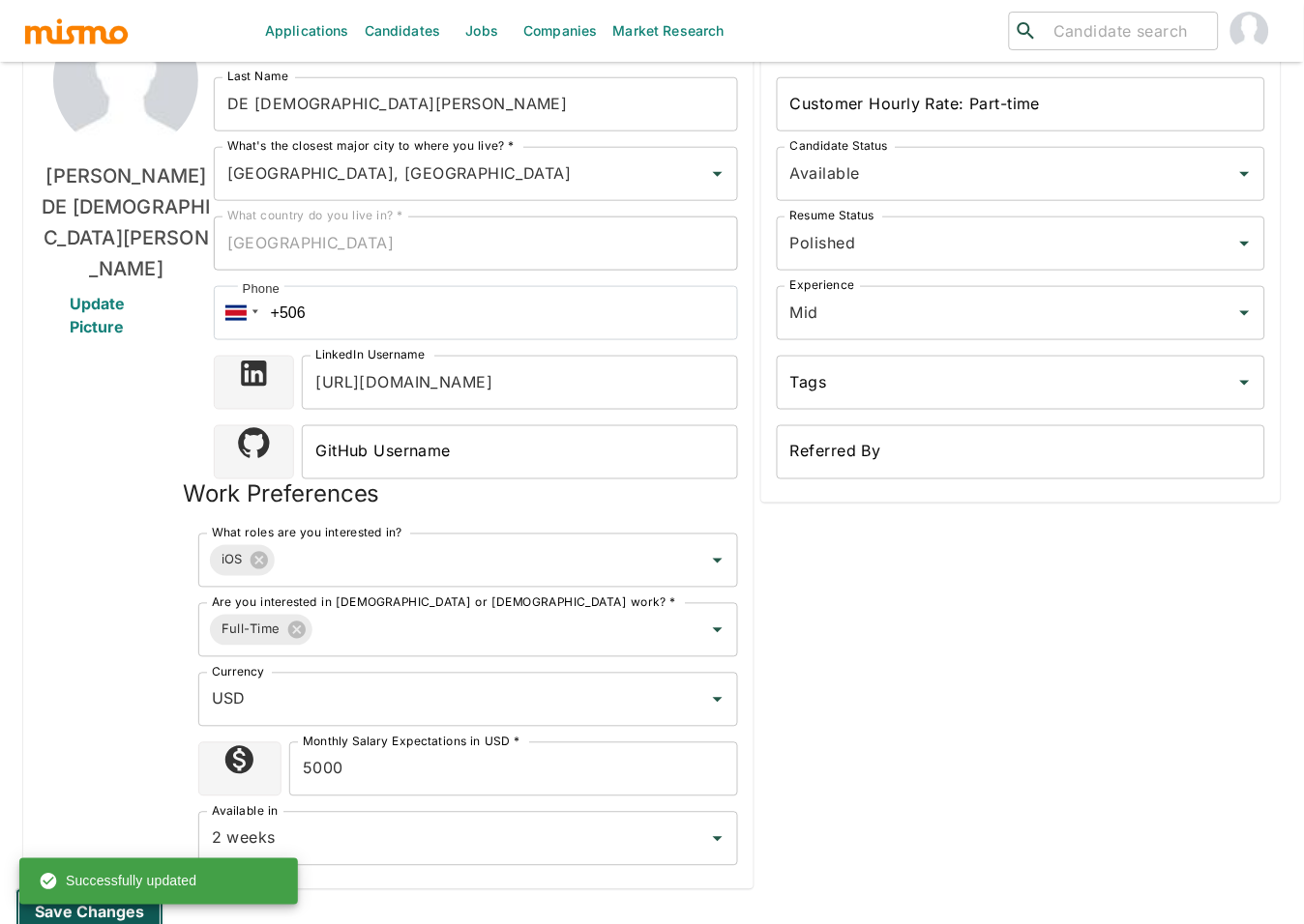
scroll to position [19, 0]
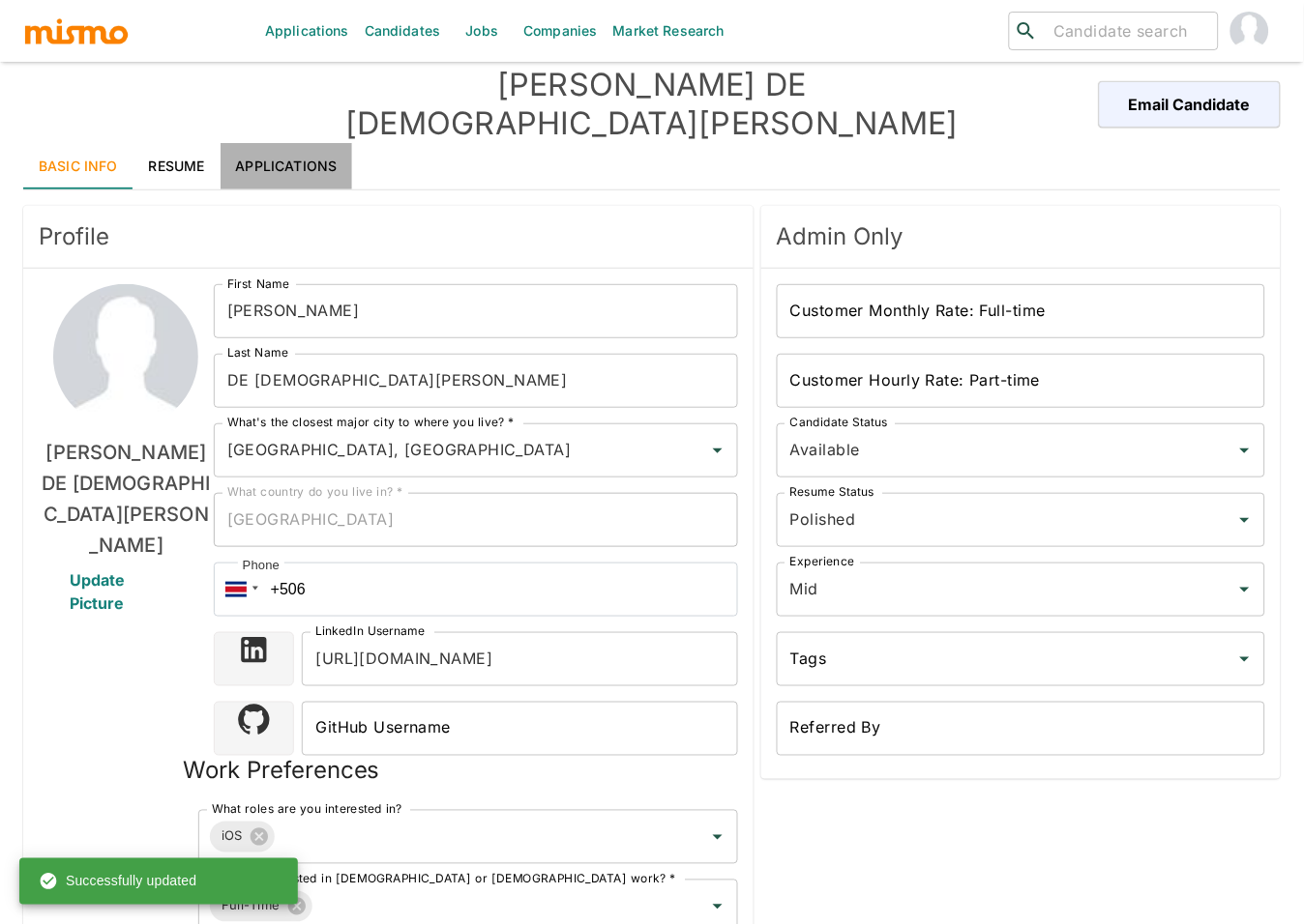
click at [302, 143] on link "Applications" at bounding box center [287, 167] width 133 height 46
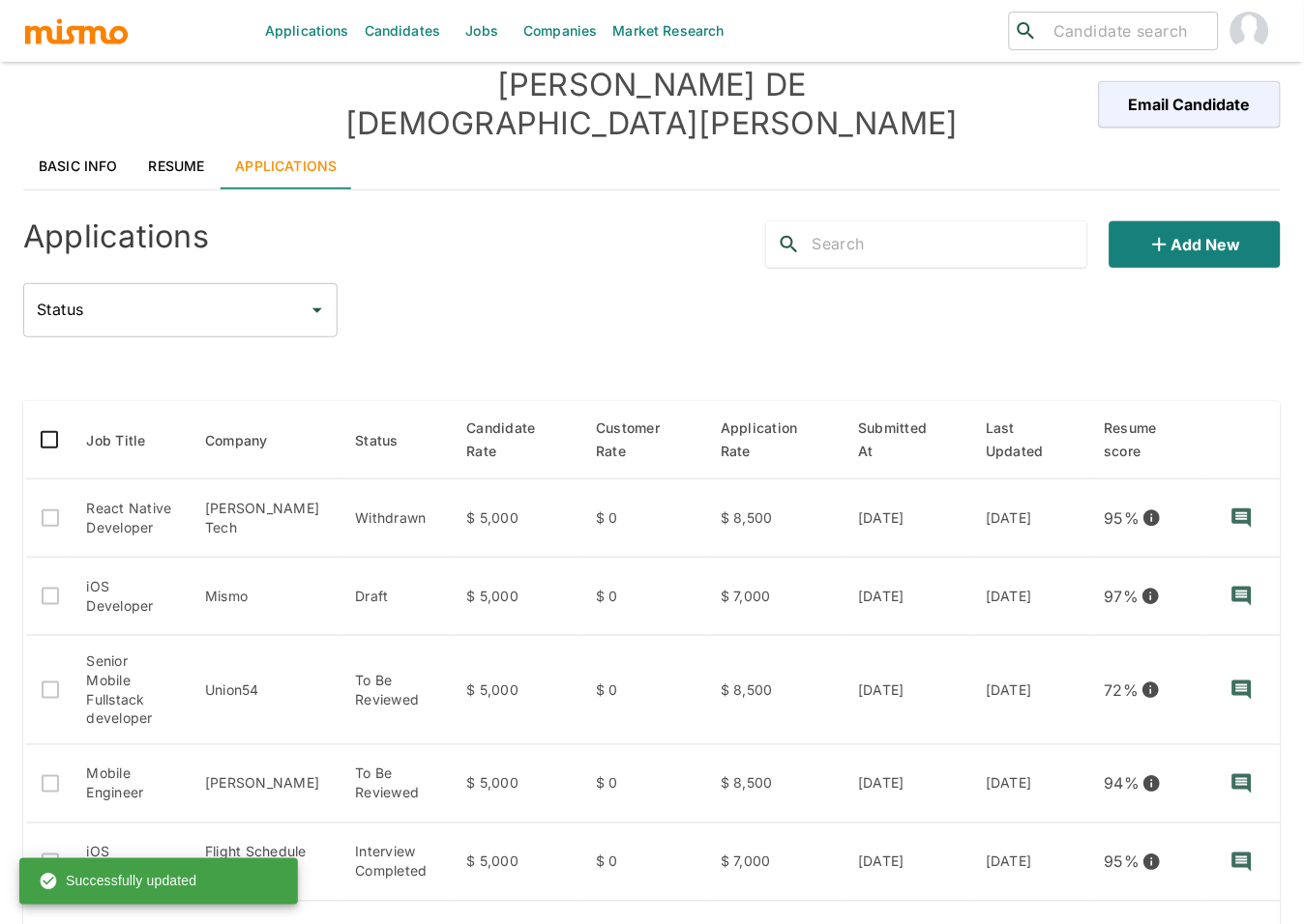
click at [1189, 206] on div "Add new" at bounding box center [1015, 237] width 530 height 62
click at [1178, 227] on button "Add new" at bounding box center [1195, 245] width 171 height 46
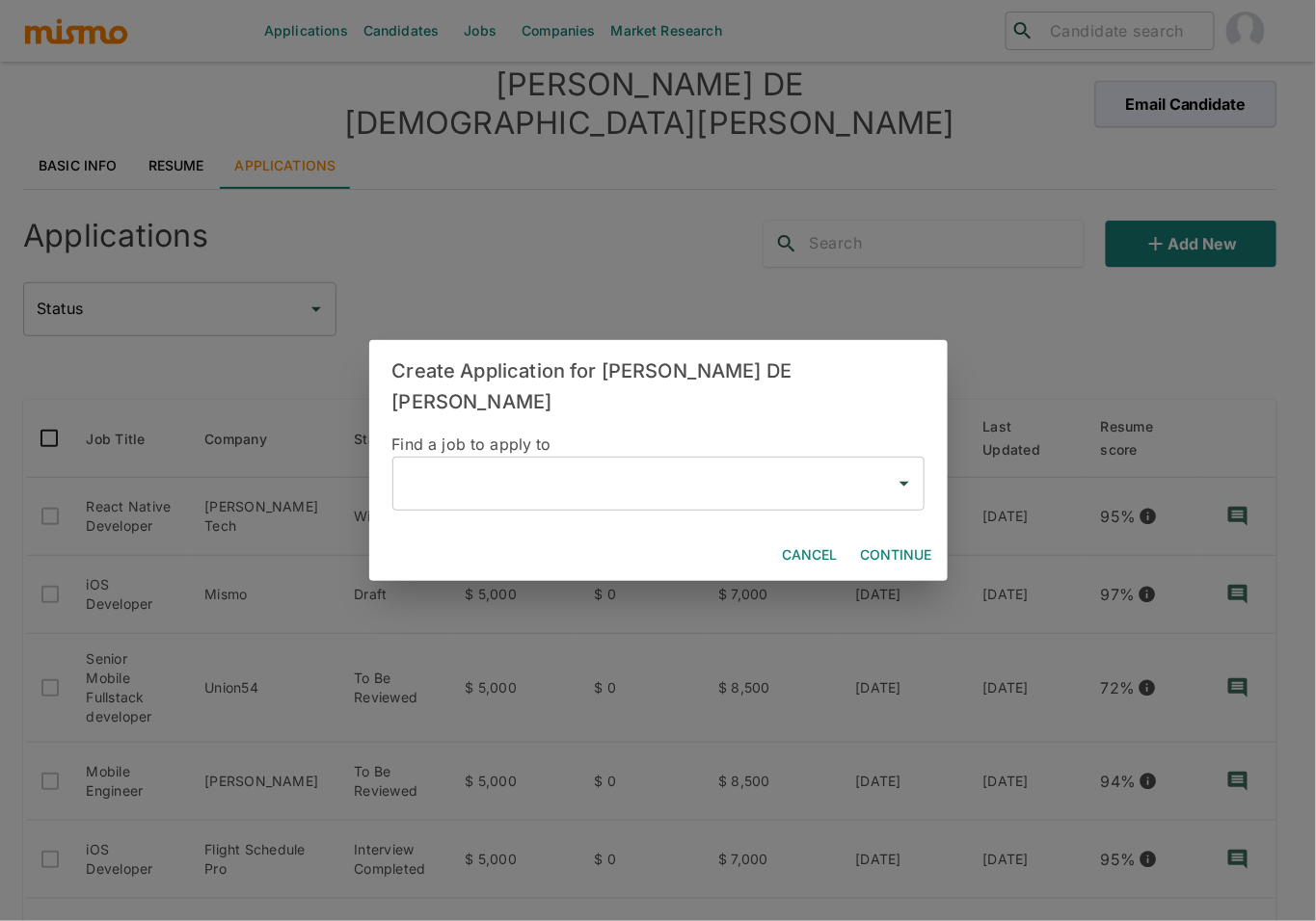
click at [571, 476] on input "text" at bounding box center [643, 484] width 486 height 37
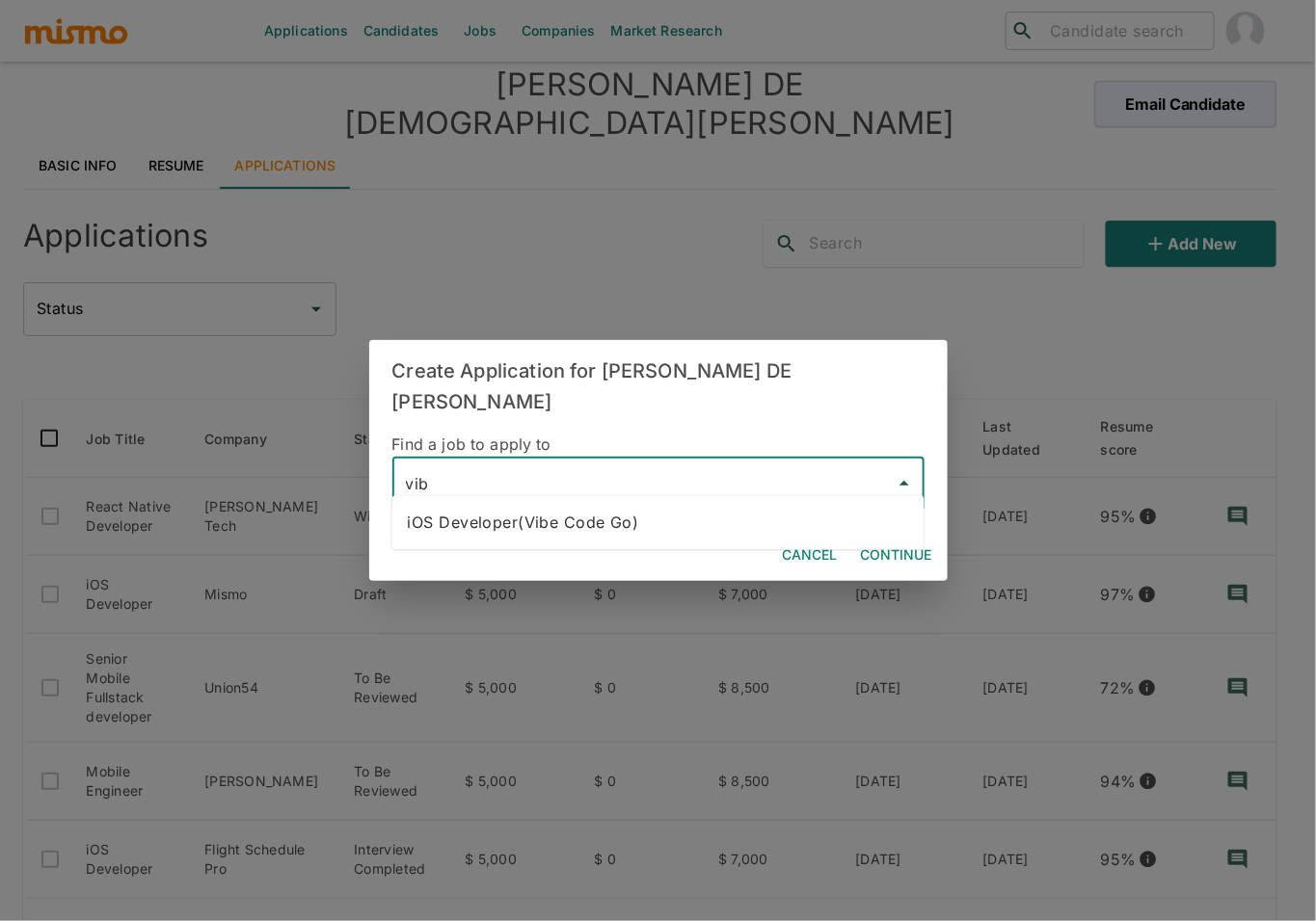
click at [705, 524] on li "iOS Developer(Vibe Code Go)" at bounding box center [658, 522] width 532 height 39
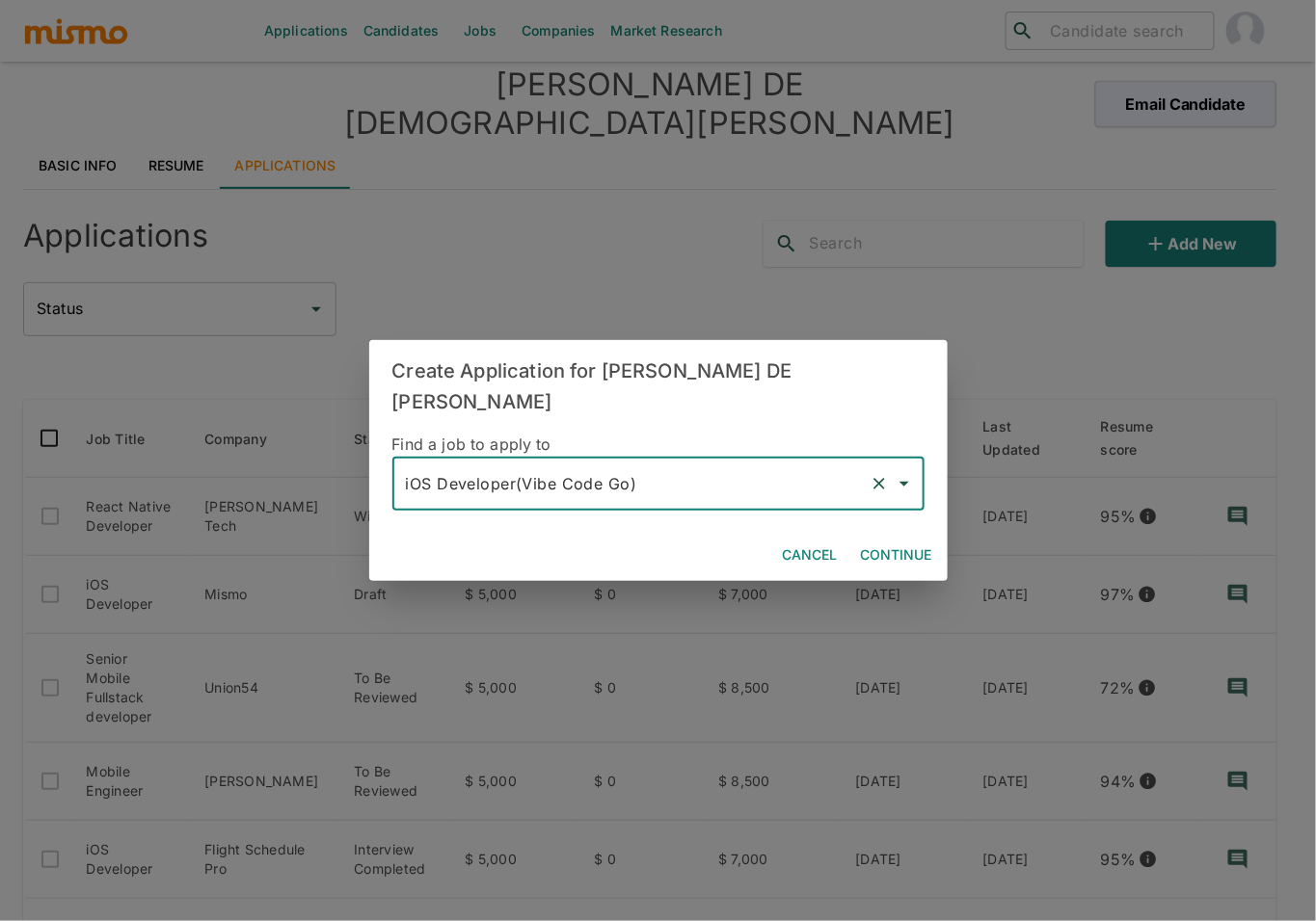
type input "iOS Developer(Vibe Code Go)"
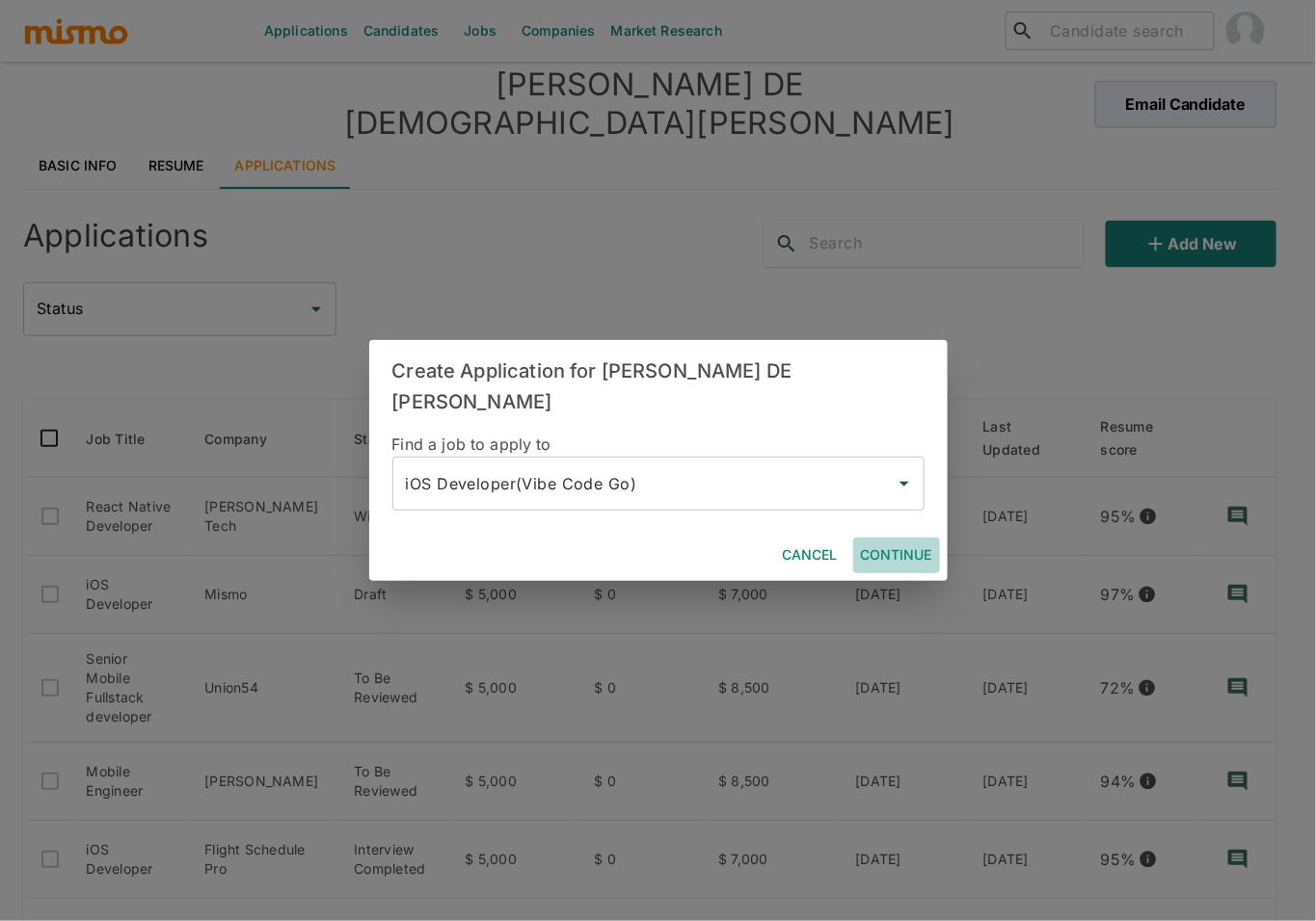
click at [907, 542] on button "Continue" at bounding box center [896, 555] width 87 height 36
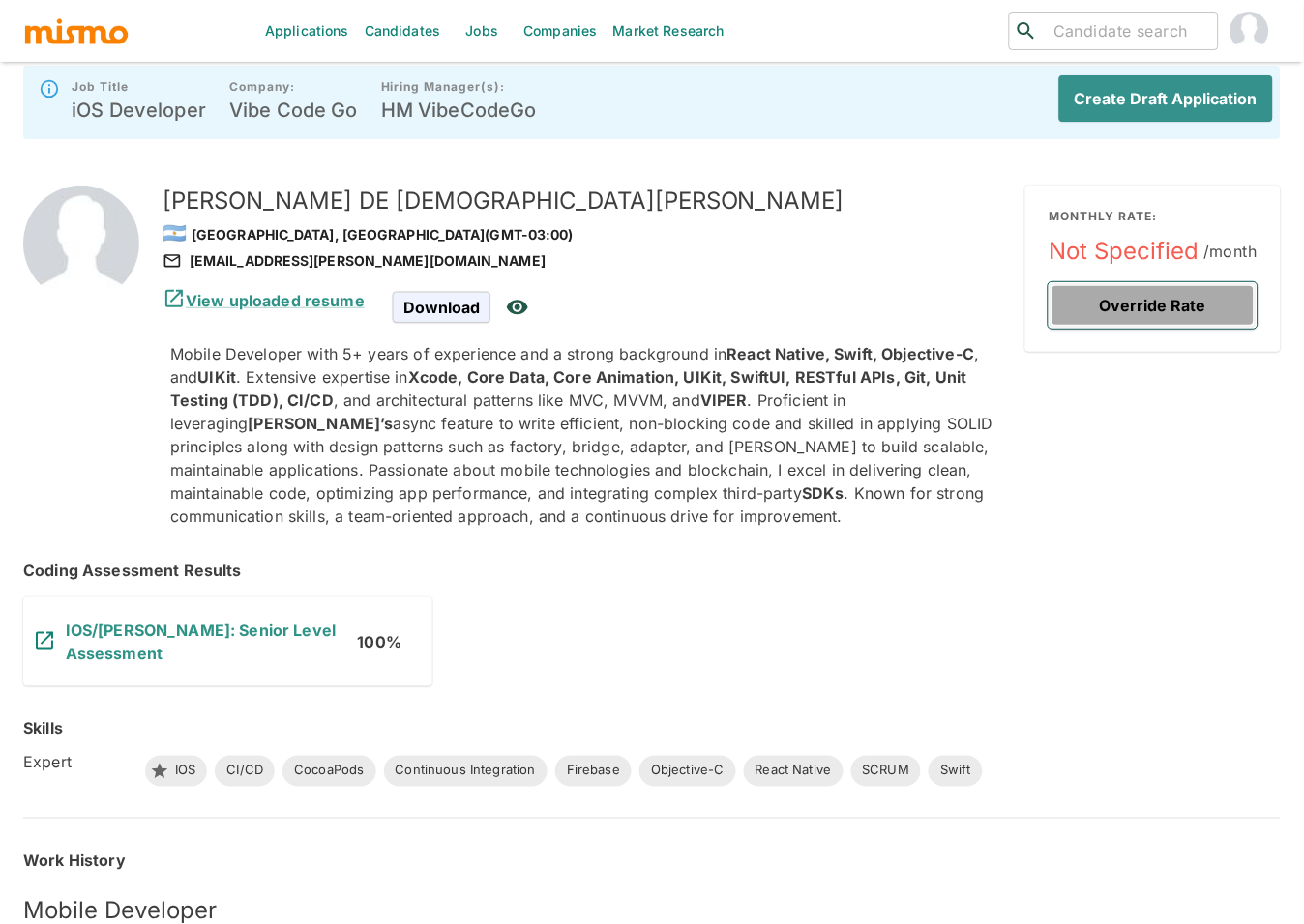
click at [1156, 313] on button "Override Rate" at bounding box center [1153, 305] width 209 height 46
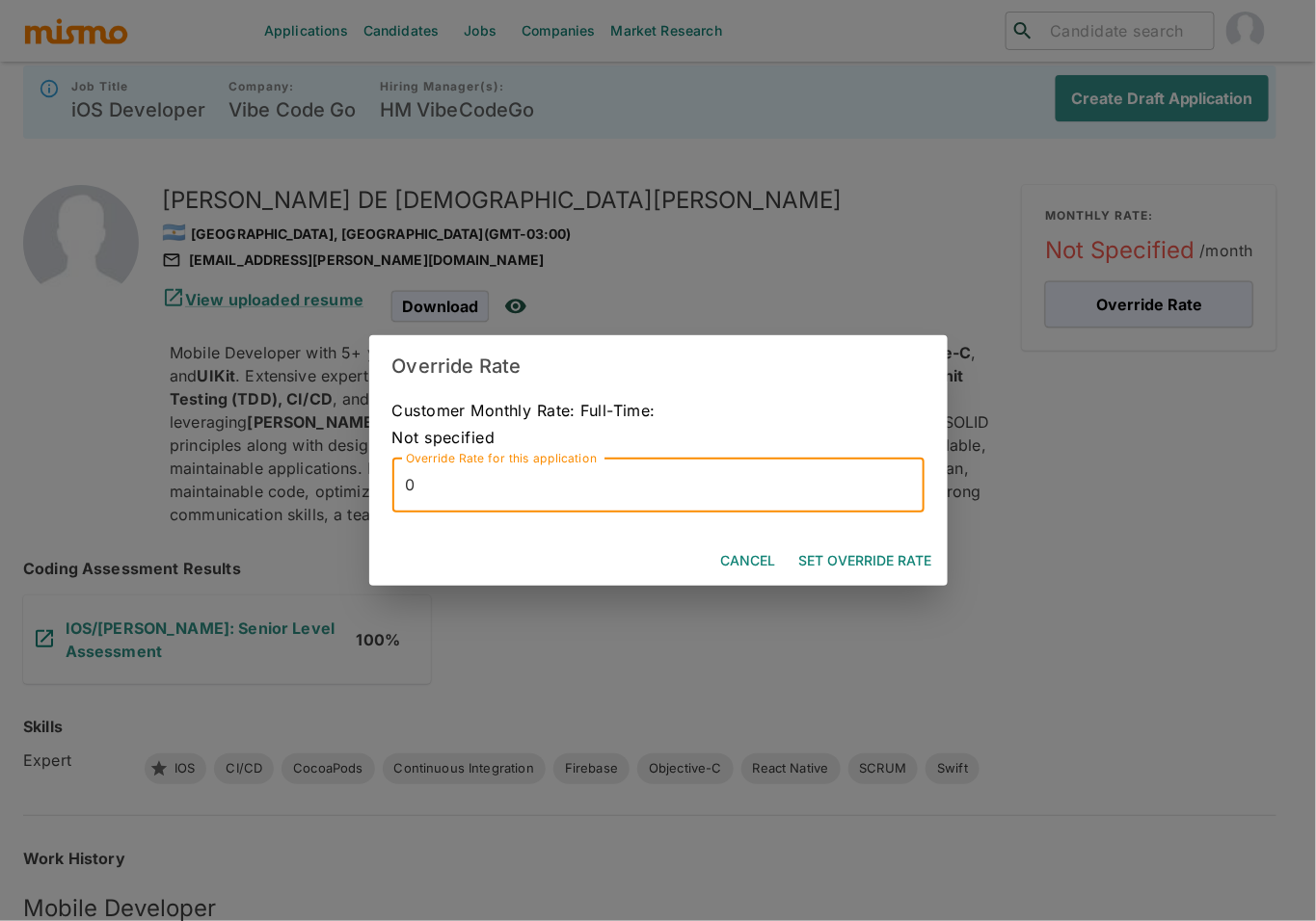
click at [572, 483] on input "0" at bounding box center [658, 486] width 532 height 54
type input "8500"
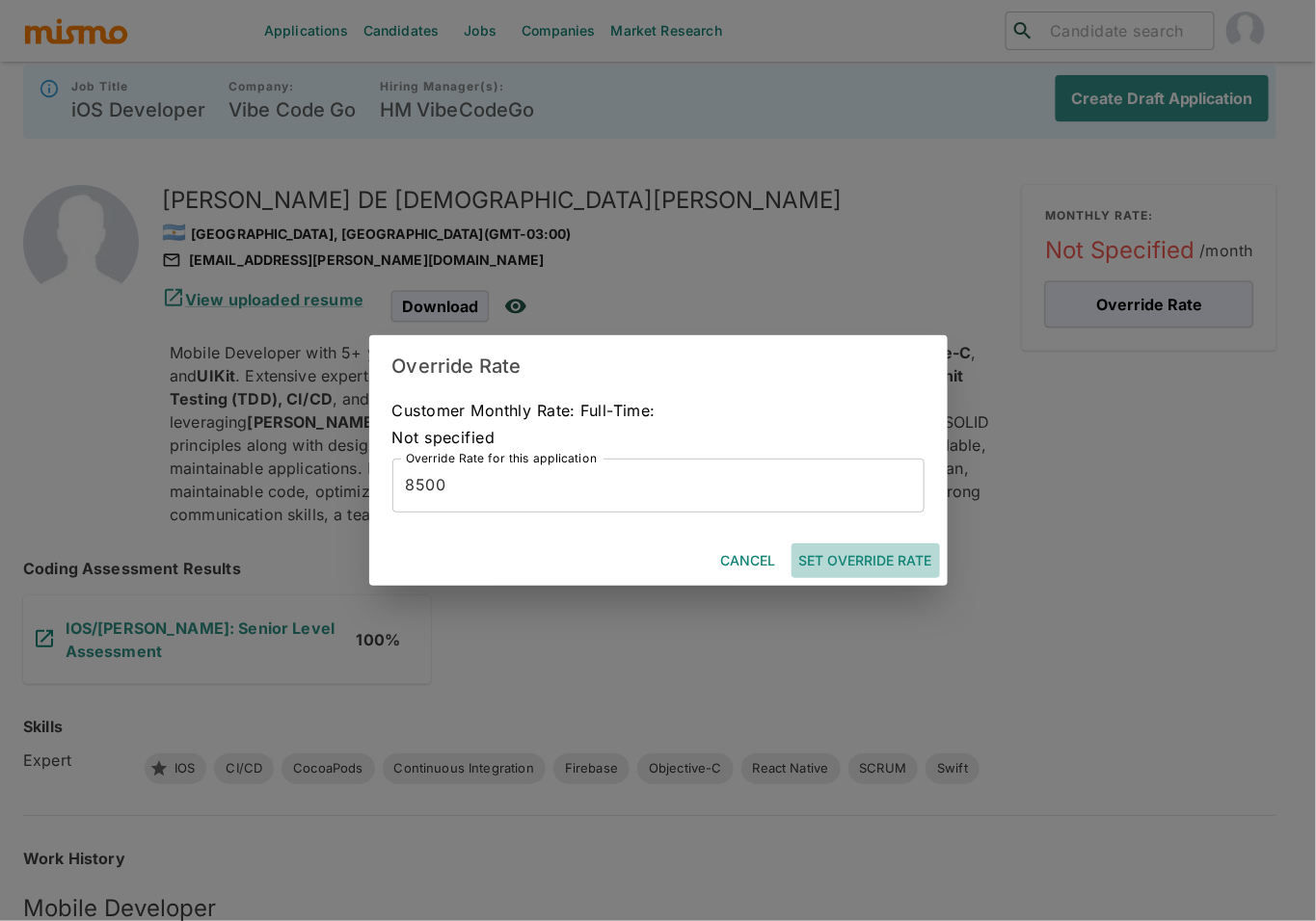
click at [847, 560] on button "Set Override Rate" at bounding box center [866, 561] width 149 height 36
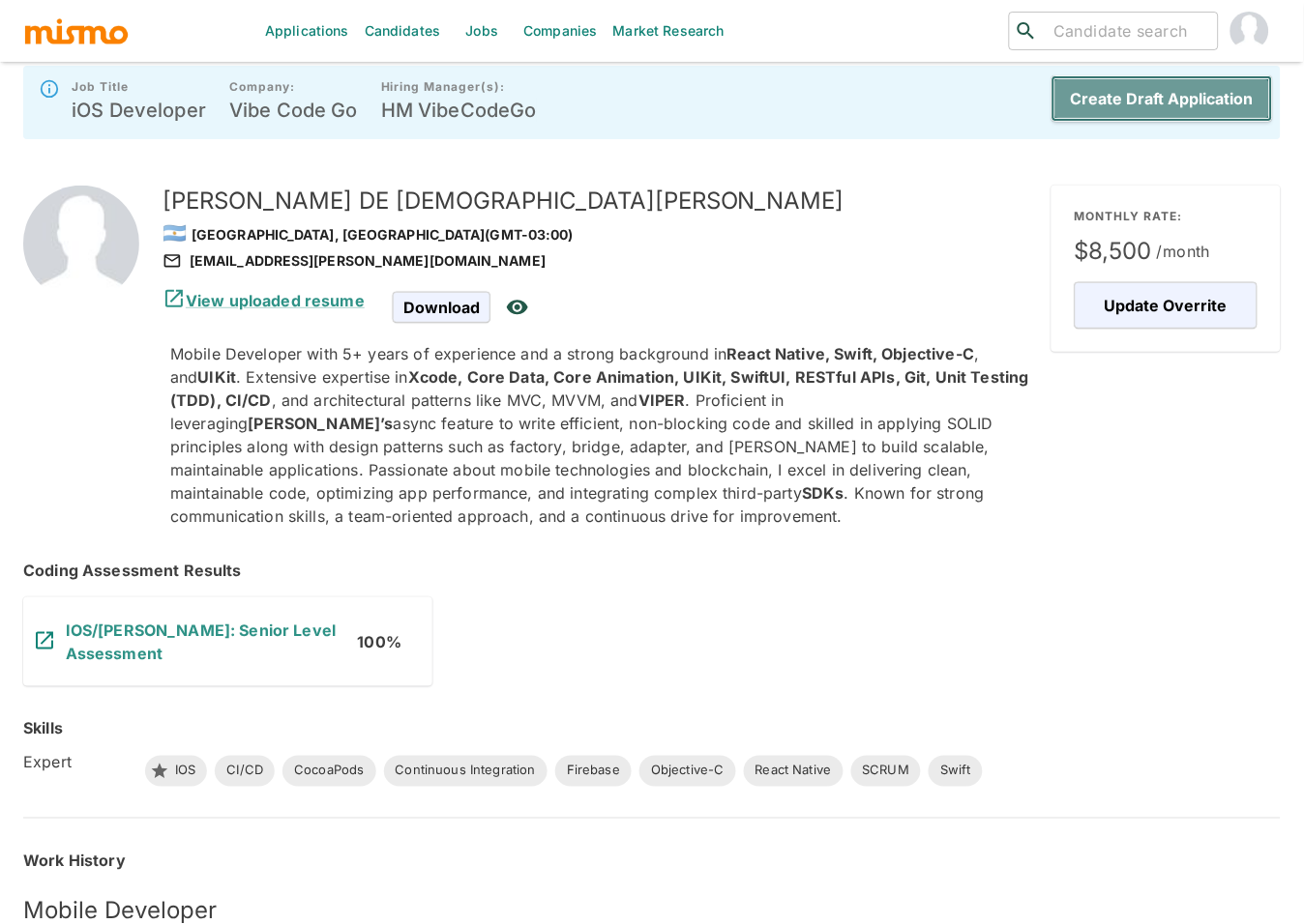
click at [1198, 108] on button "Create Draft Application" at bounding box center [1162, 99] width 222 height 46
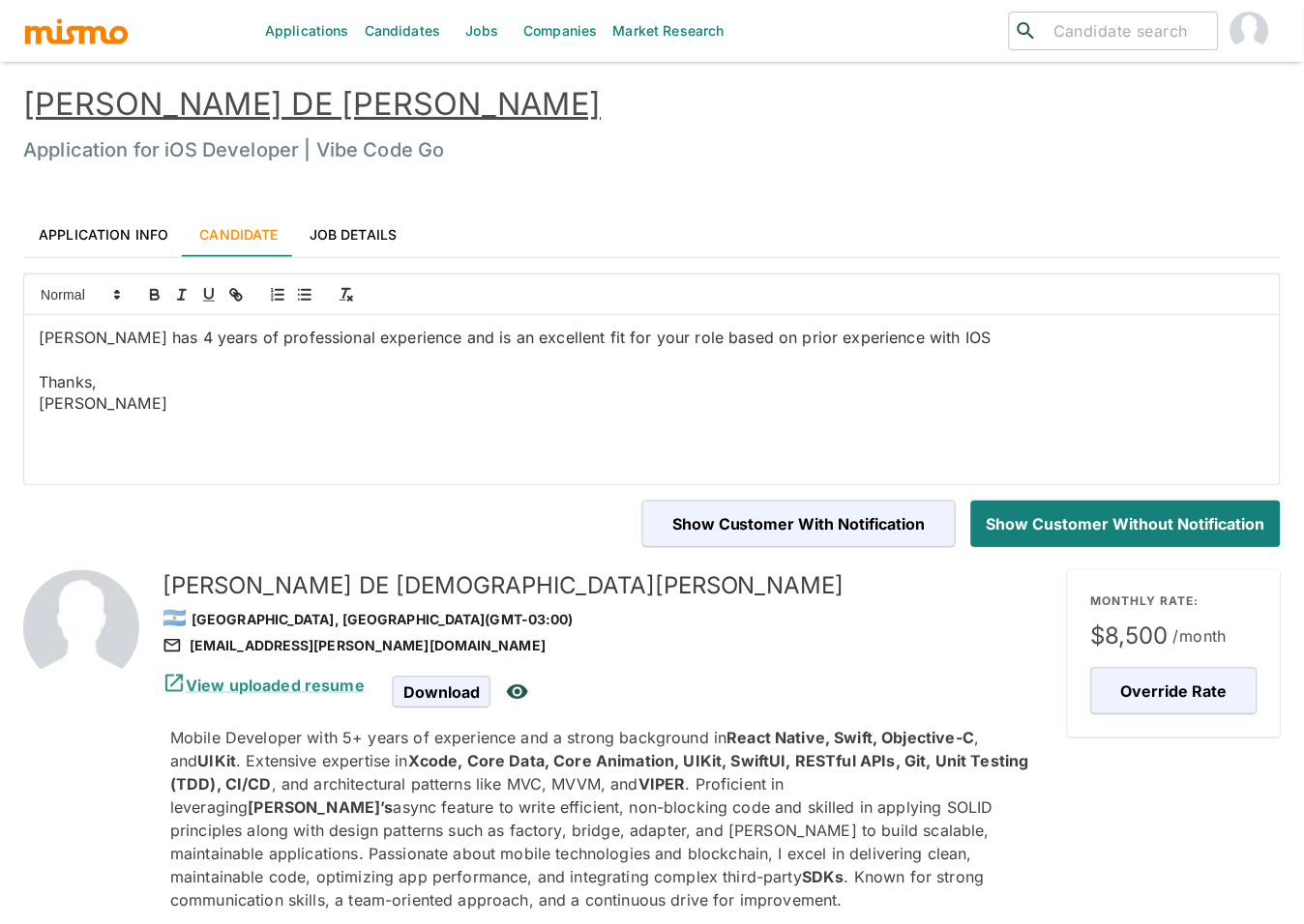
click at [139, 229] on link "Application Info" at bounding box center [104, 234] width 161 height 46
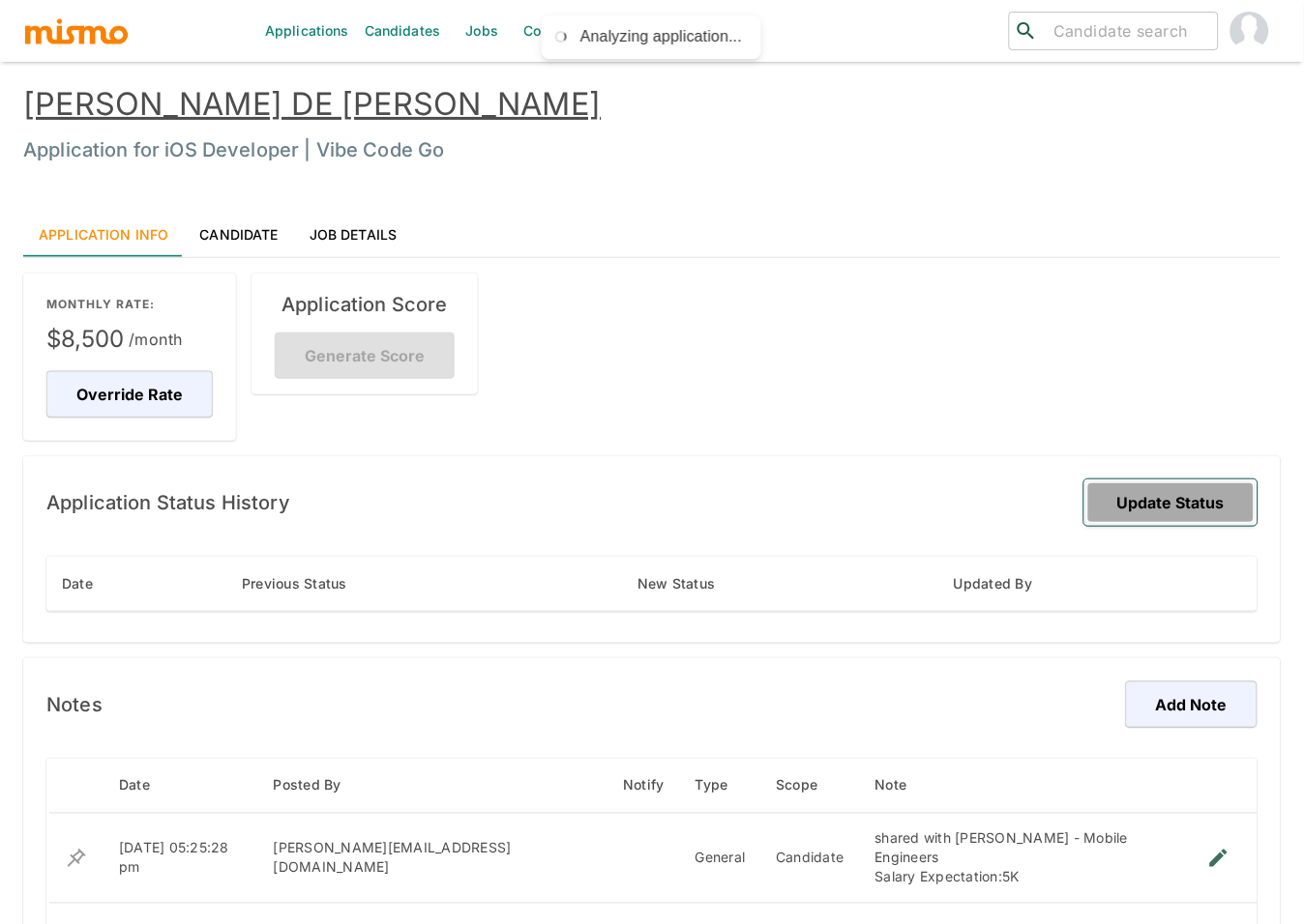
click at [1197, 503] on button "Update Status" at bounding box center [1170, 503] width 173 height 46
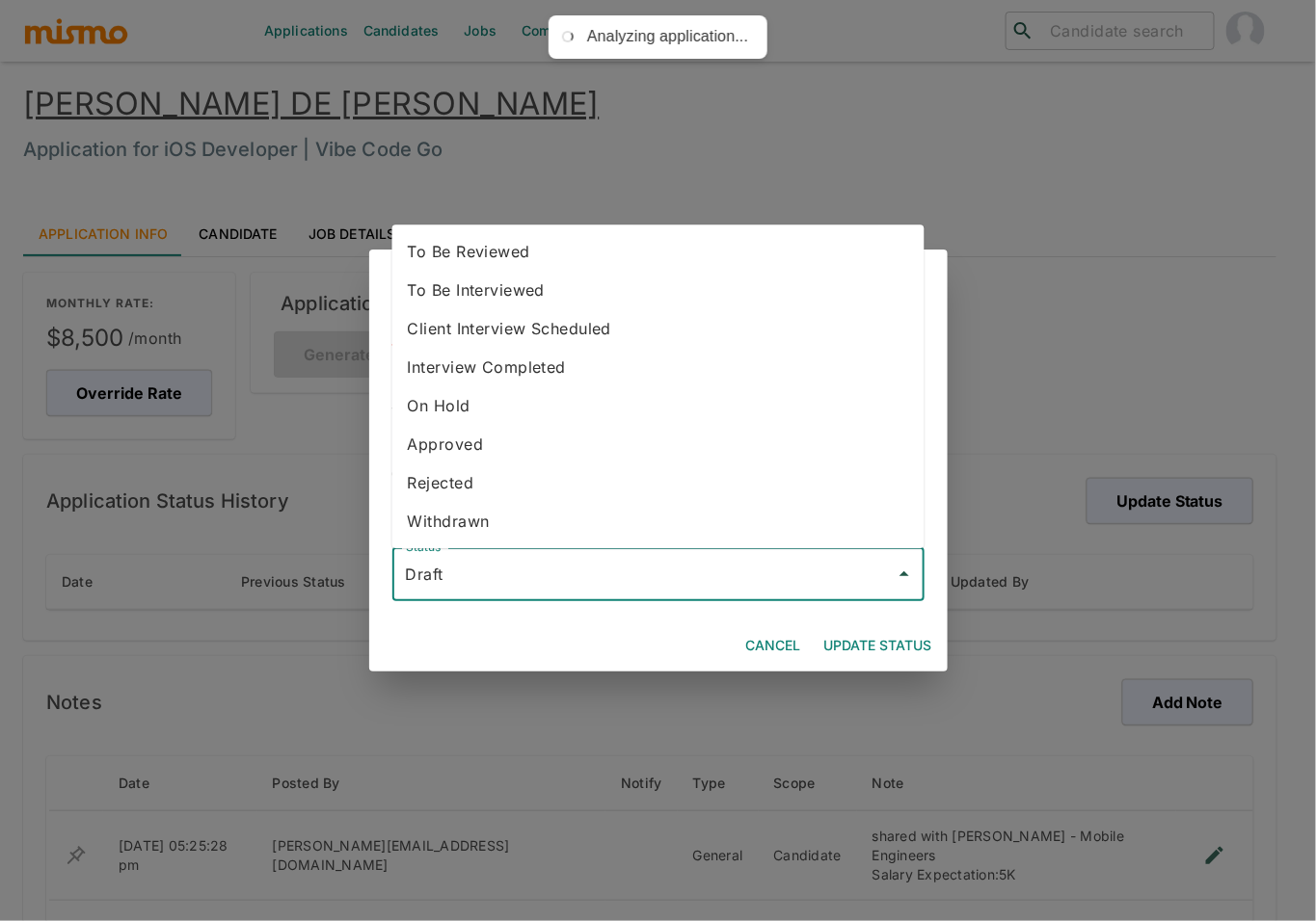
click at [656, 566] on input "Draft" at bounding box center [643, 574] width 486 height 37
click at [581, 255] on li "To Be Reviewed" at bounding box center [658, 252] width 532 height 39
type input "To Be Reviewed"
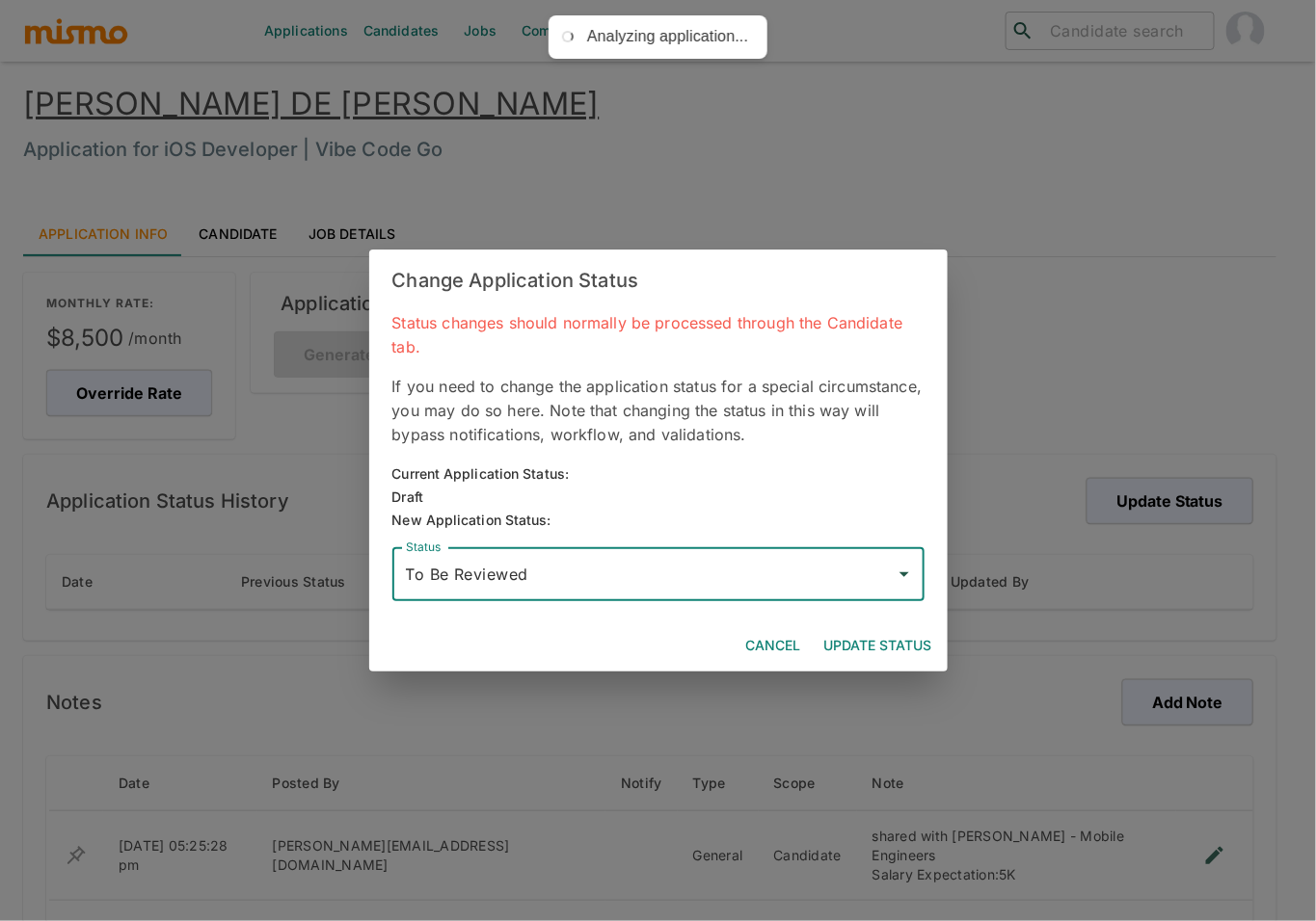
click at [886, 638] on button "Update Status" at bounding box center [878, 646] width 124 height 36
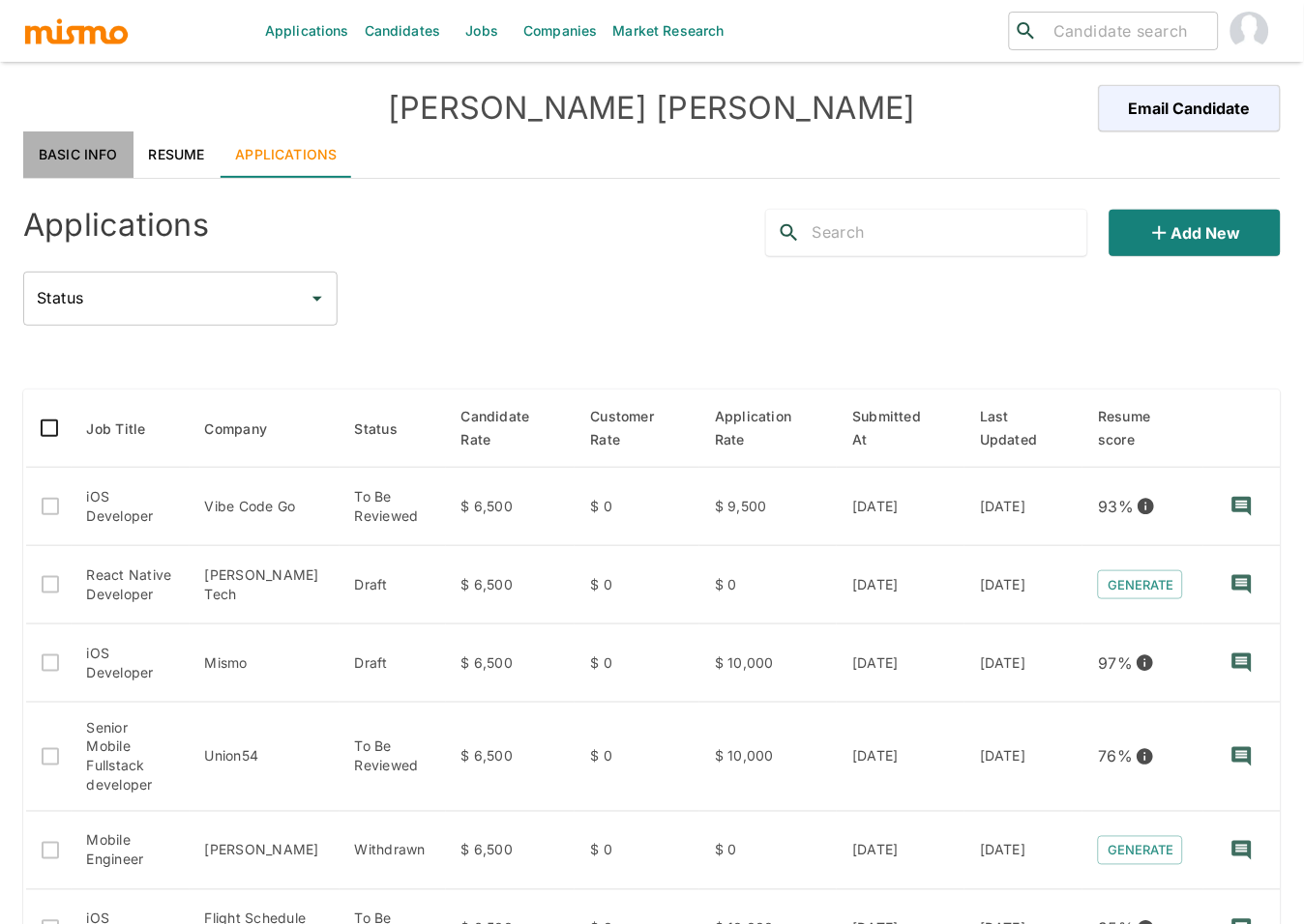
click at [95, 147] on link "Basic Info" at bounding box center [78, 155] width 110 height 46
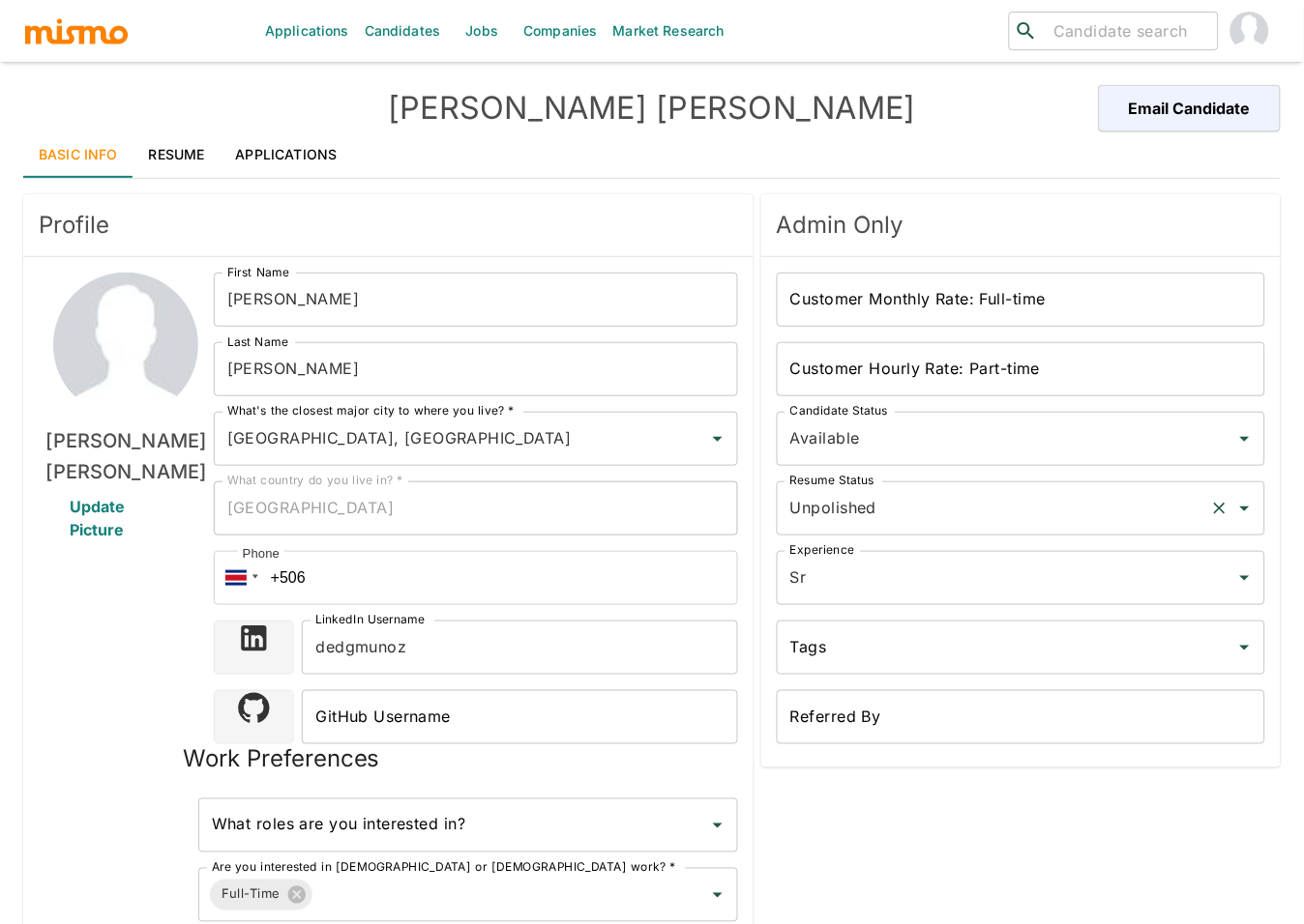
click at [938, 508] on input "Unpolished" at bounding box center [994, 508] width 417 height 37
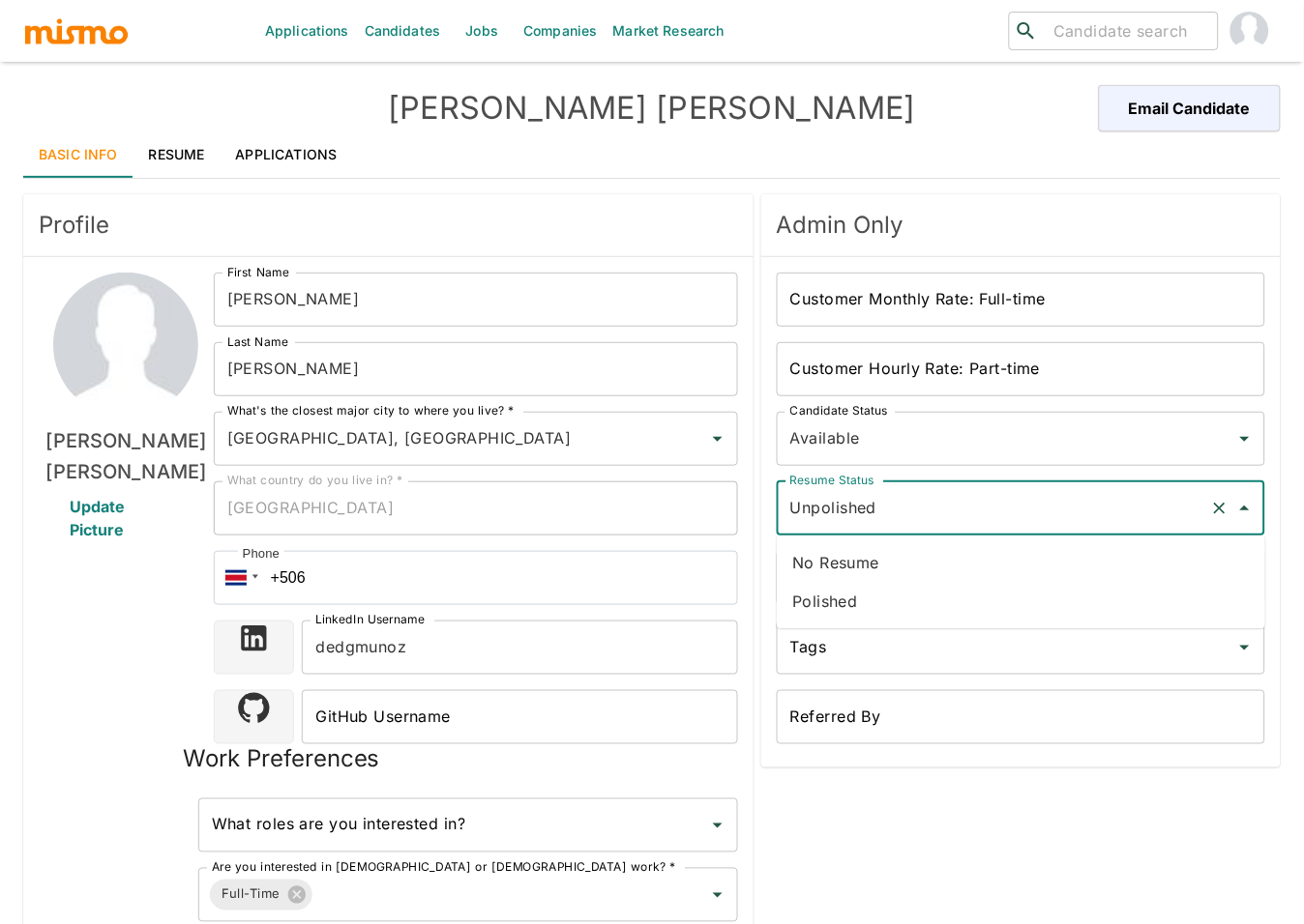
click at [847, 602] on li "Polished" at bounding box center [1021, 601] width 488 height 39
type input "Polished"
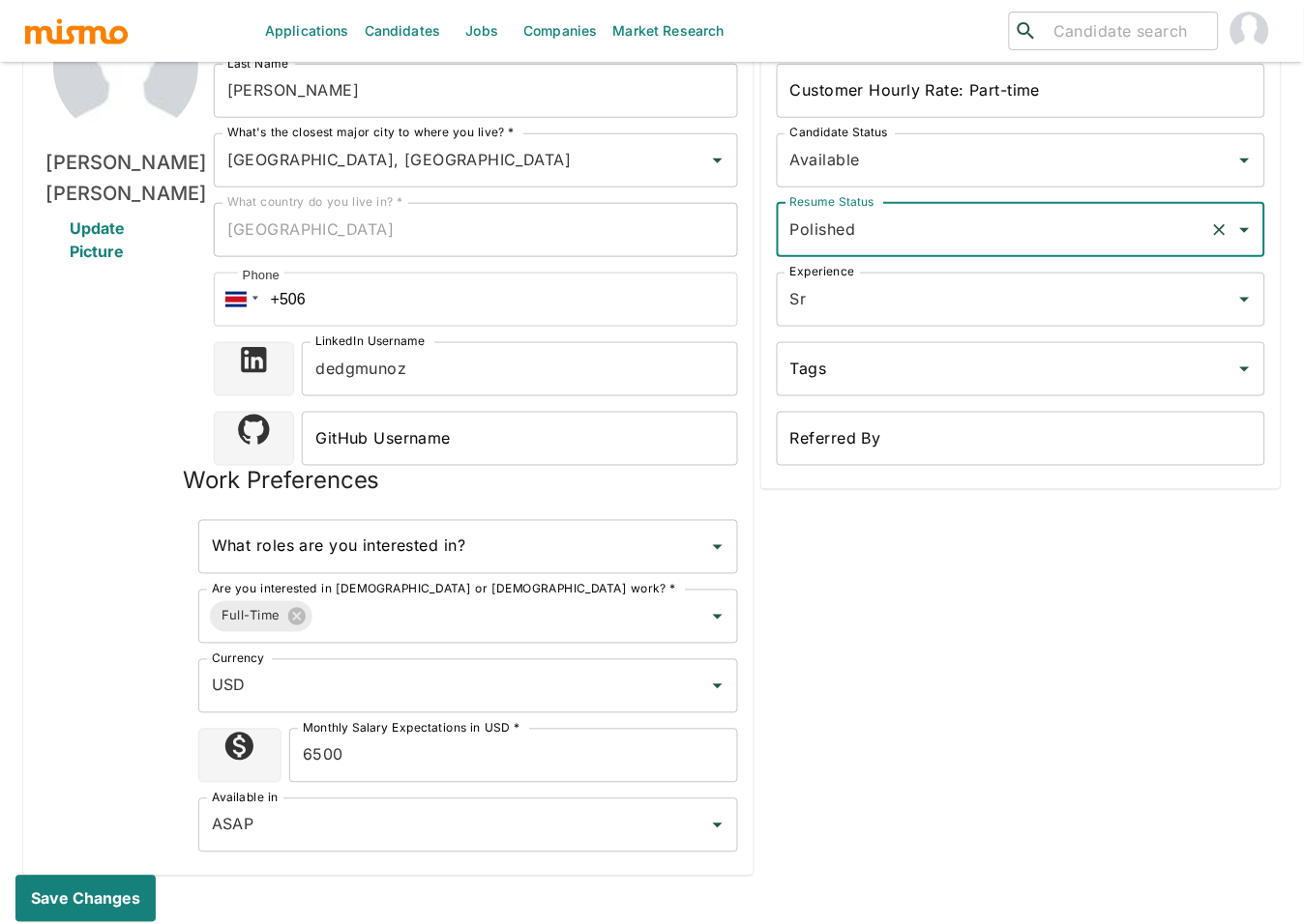
scroll to position [443, 0]
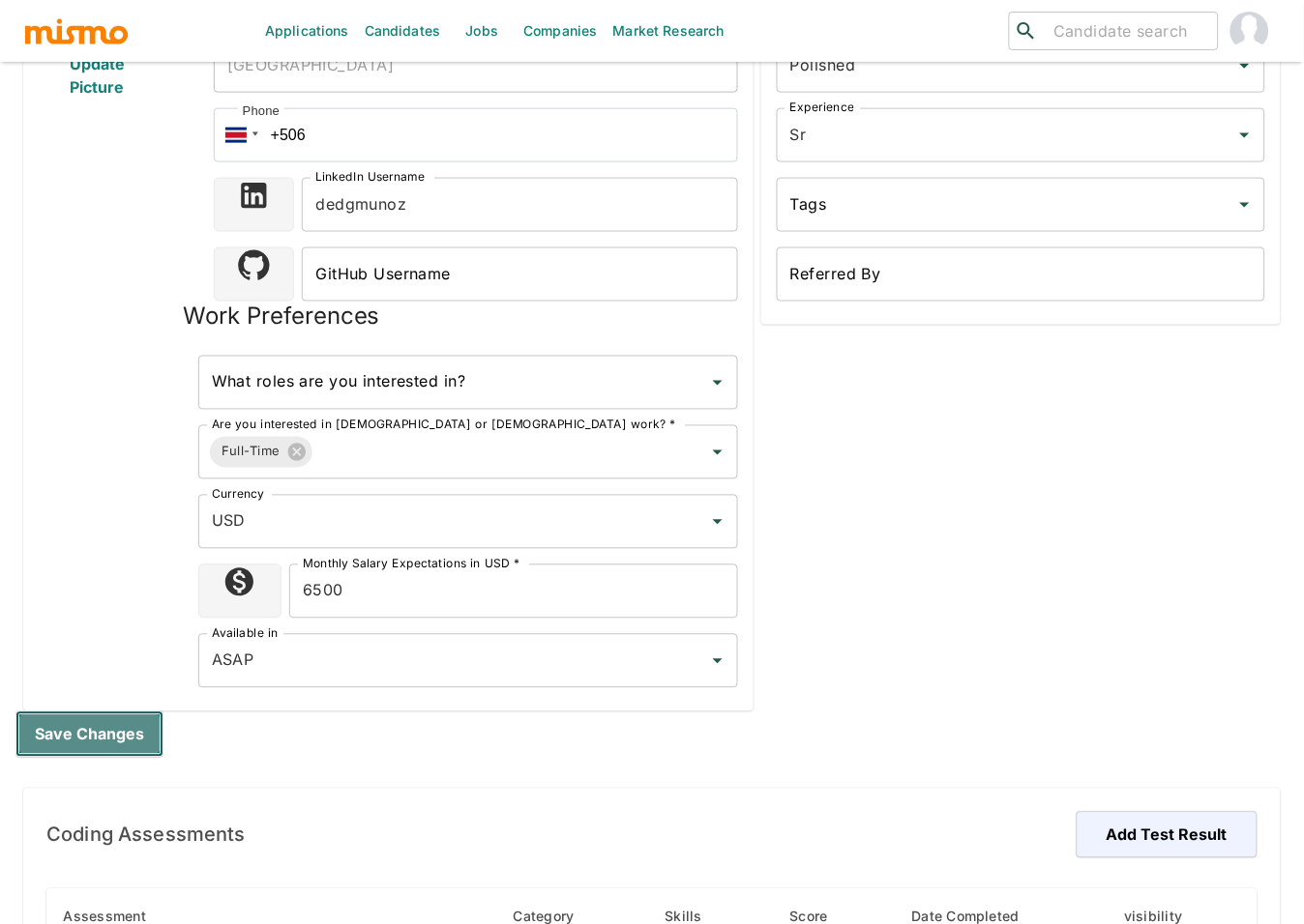
drag, startPoint x: 61, startPoint y: 728, endPoint x: 372, endPoint y: 724, distance: 311.0
click at [60, 728] on button "Save changes" at bounding box center [89, 735] width 148 height 46
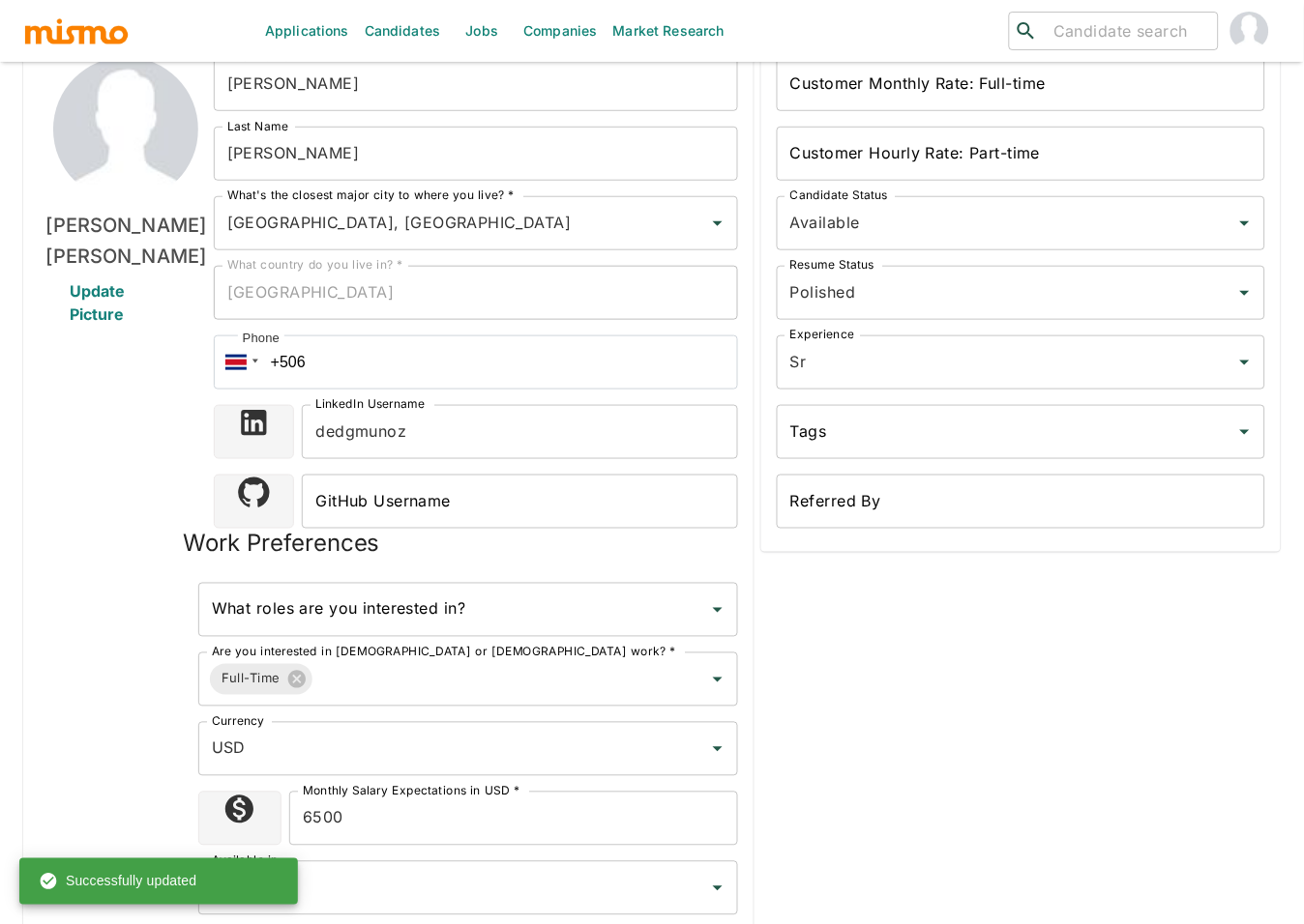
scroll to position [0, 0]
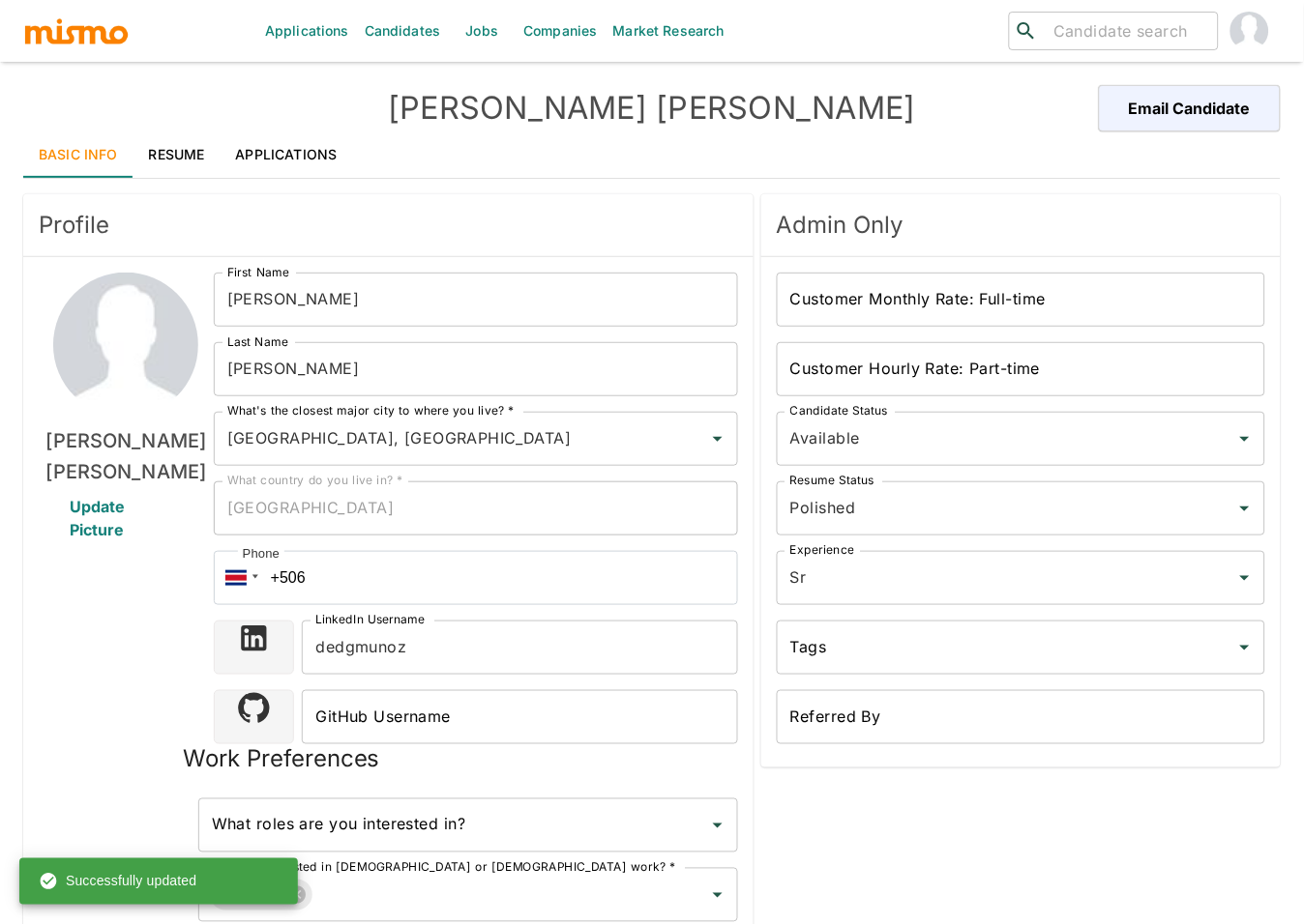
click at [289, 159] on link "Applications" at bounding box center [287, 155] width 133 height 46
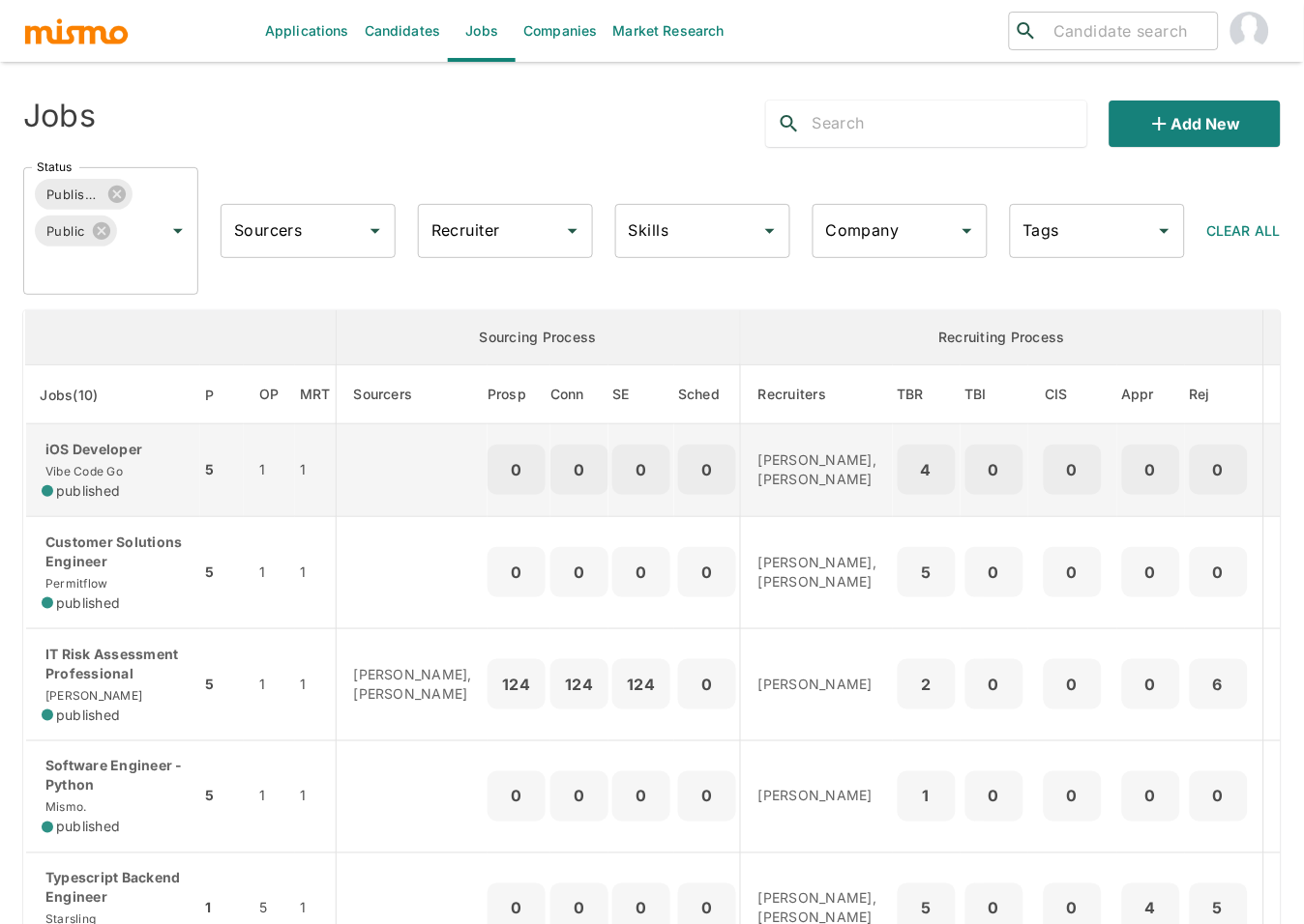
click at [133, 459] on p "iOS Developer" at bounding box center [113, 449] width 143 height 19
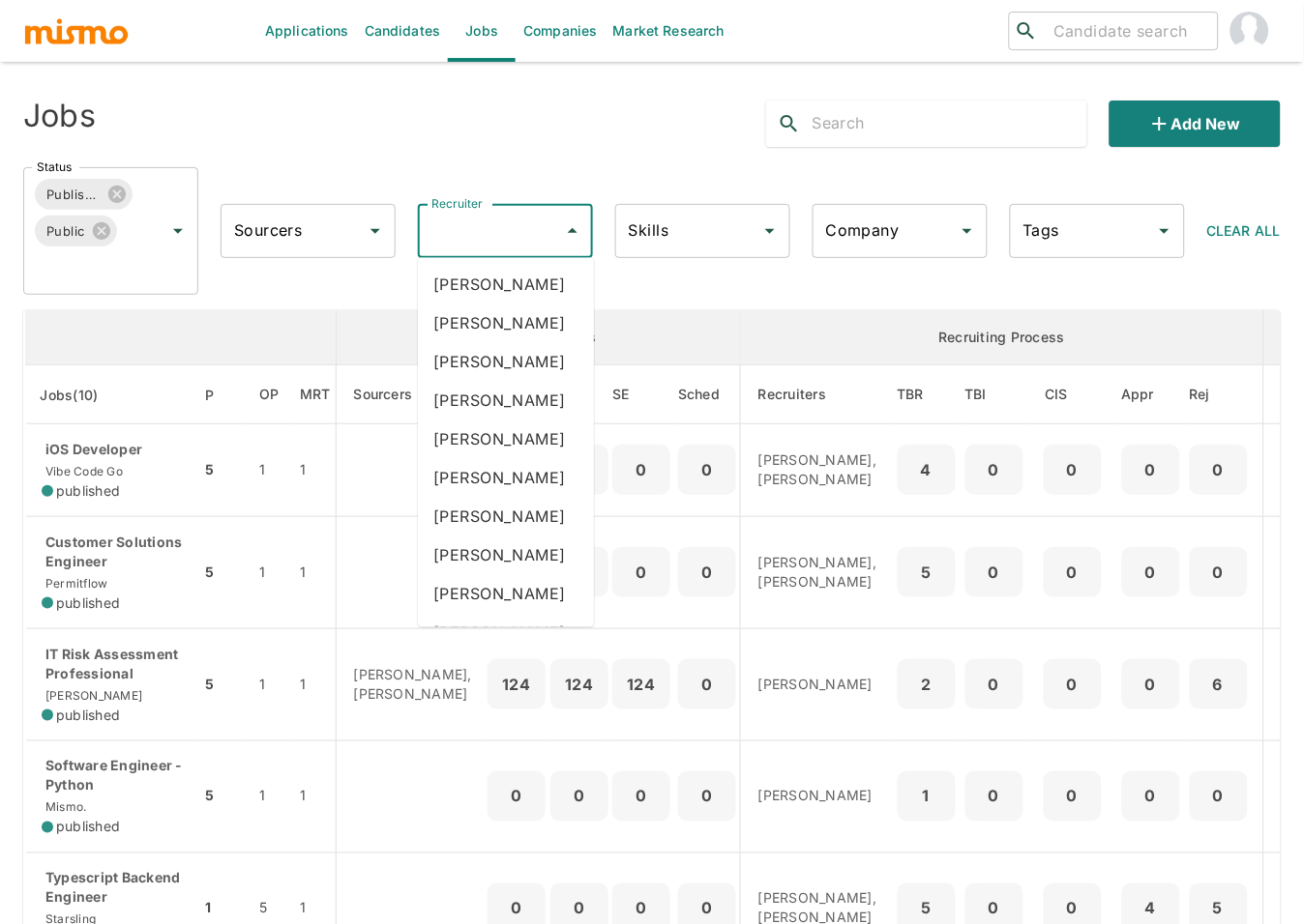
click at [534, 236] on input "Recruiter" at bounding box center [490, 231] width 129 height 37
type input "luj"
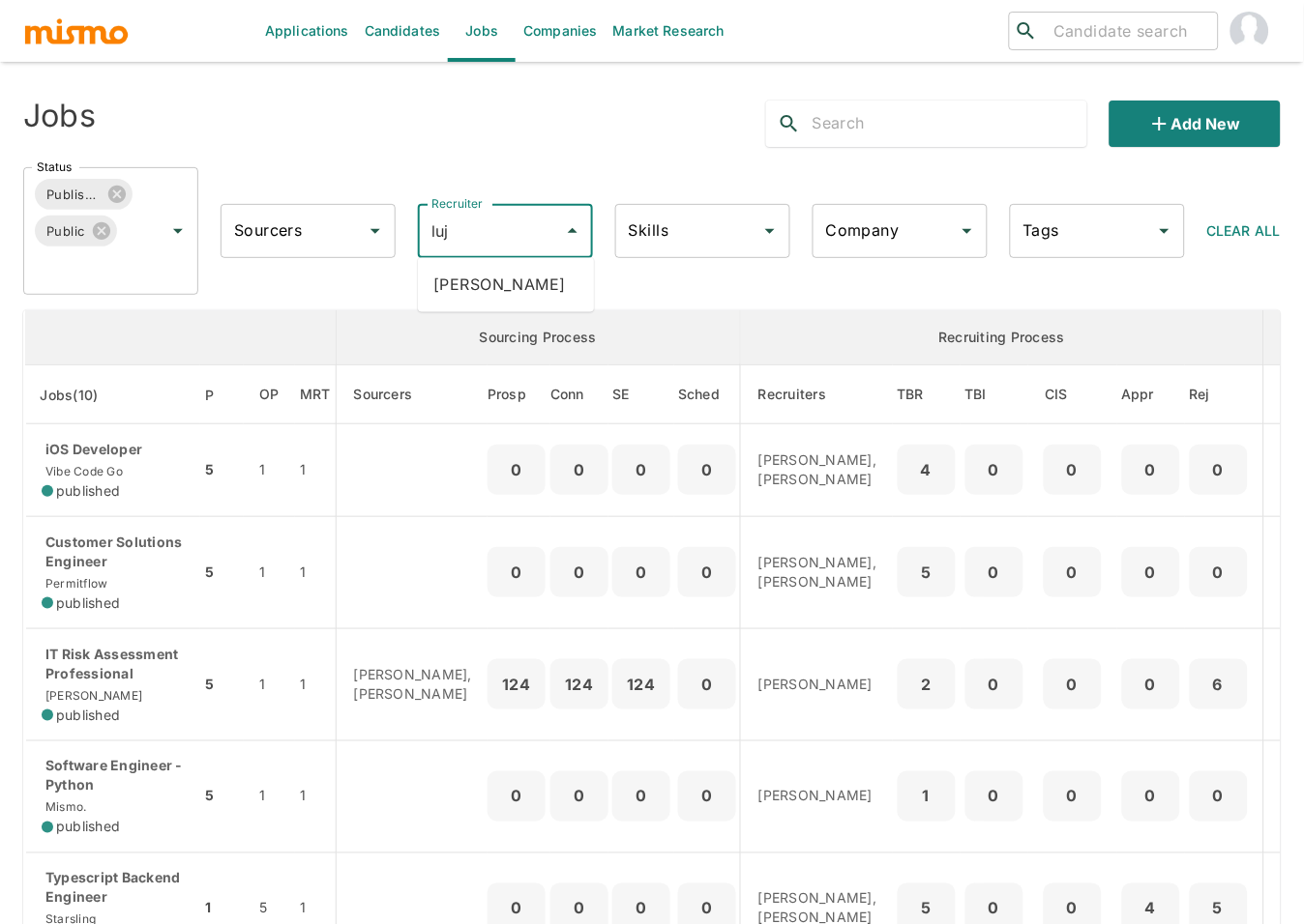
click at [493, 304] on li "Maria Lujan Ciommo" at bounding box center [506, 285] width 176 height 39
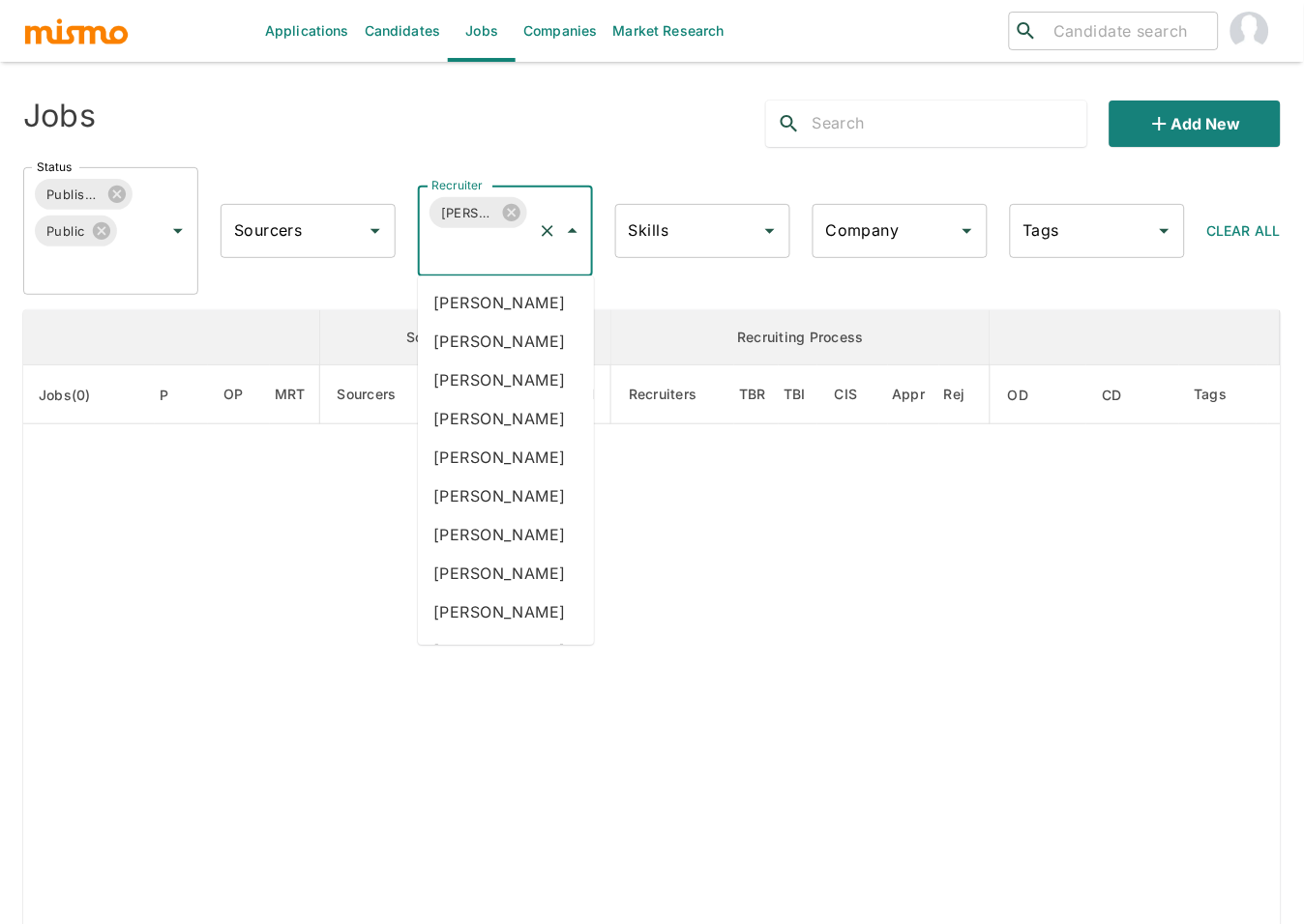
click at [481, 247] on input "Recruiter" at bounding box center [478, 250] width 104 height 37
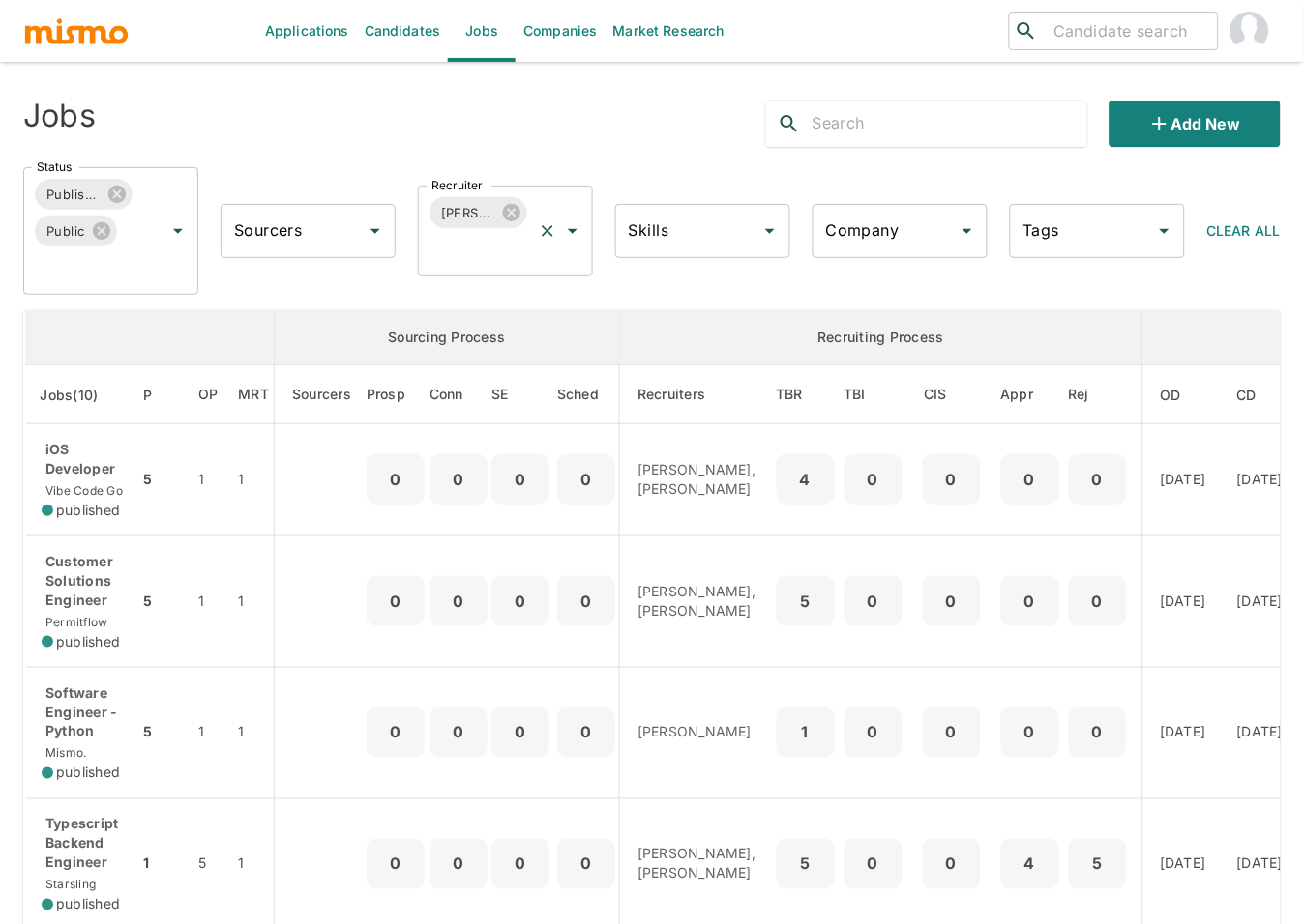
click at [501, 242] on input "Recruiter" at bounding box center [478, 250] width 104 height 37
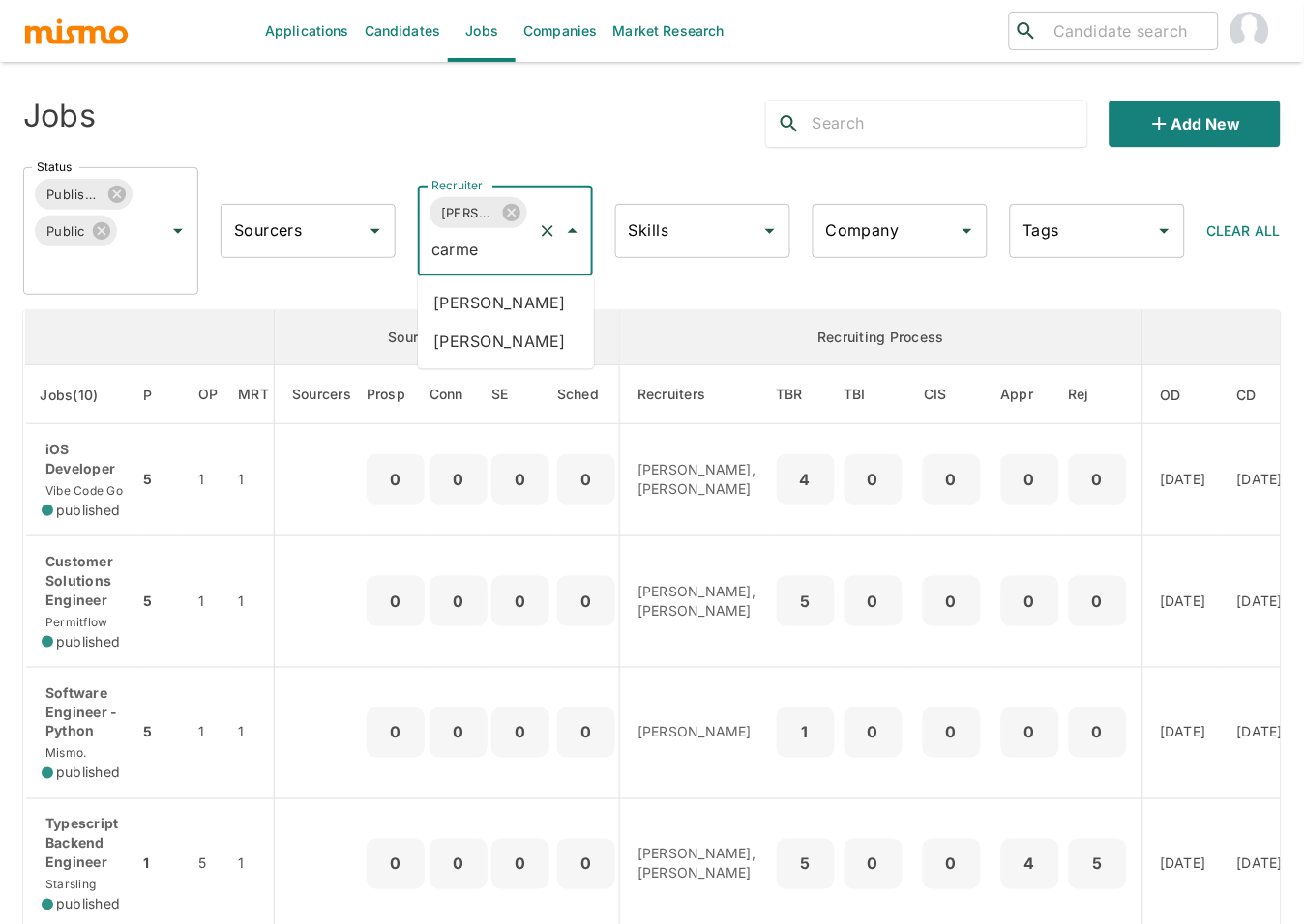
type input "carmen"
click at [497, 295] on li "Carmen Vilachá" at bounding box center [506, 303] width 176 height 39
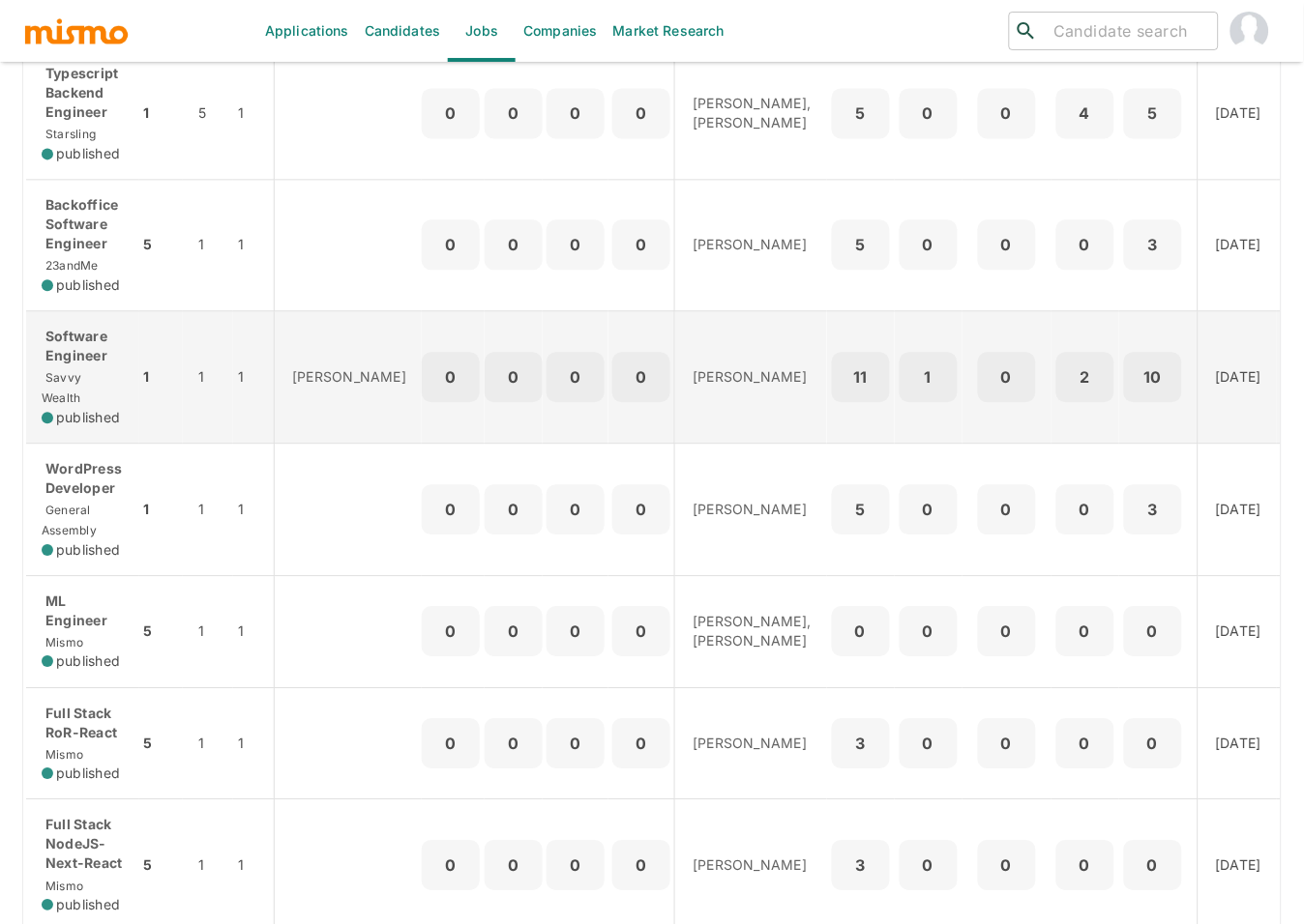
scroll to position [767, 0]
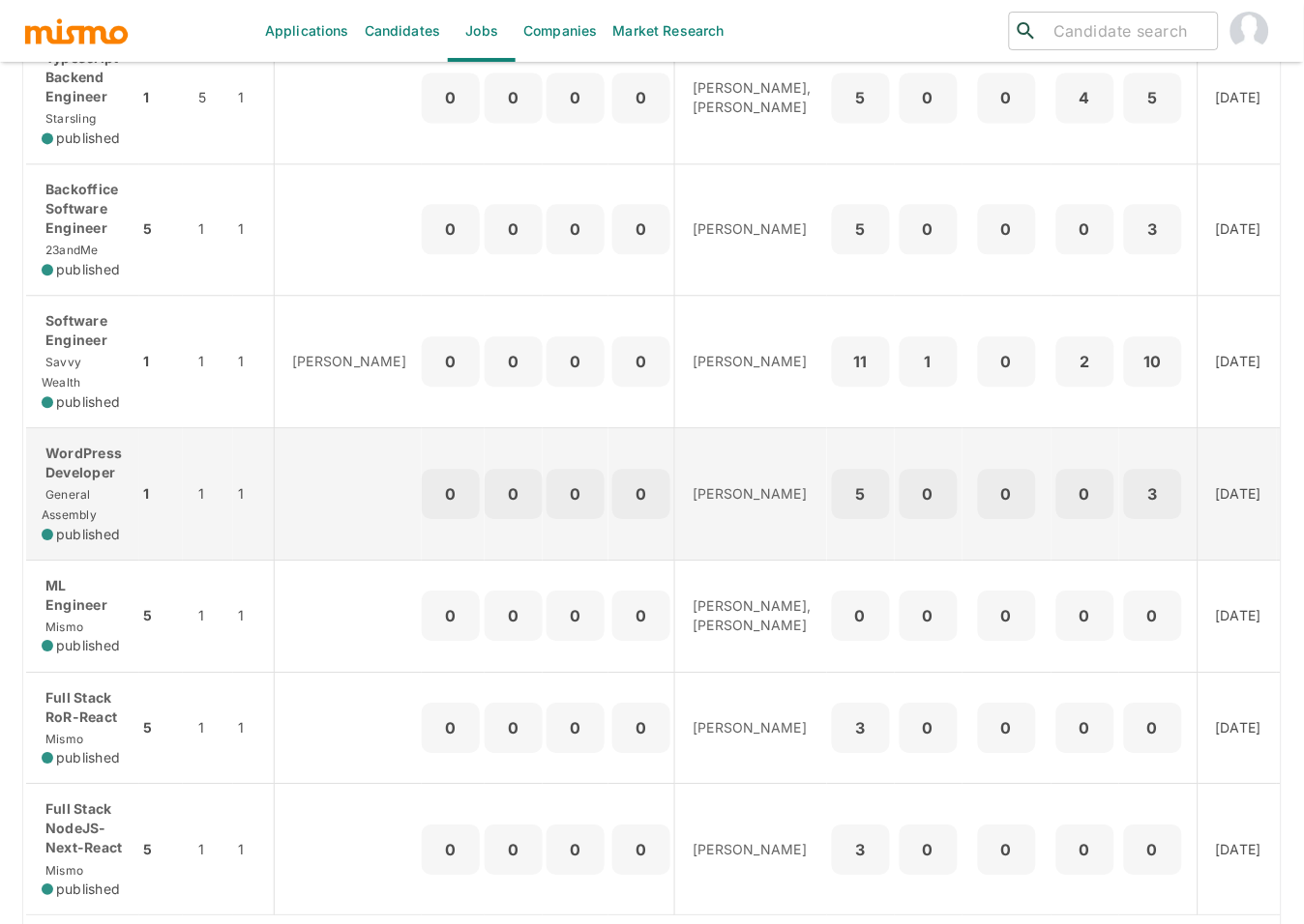
click at [71, 478] on p "WordPress Developer" at bounding box center [82, 463] width 82 height 39
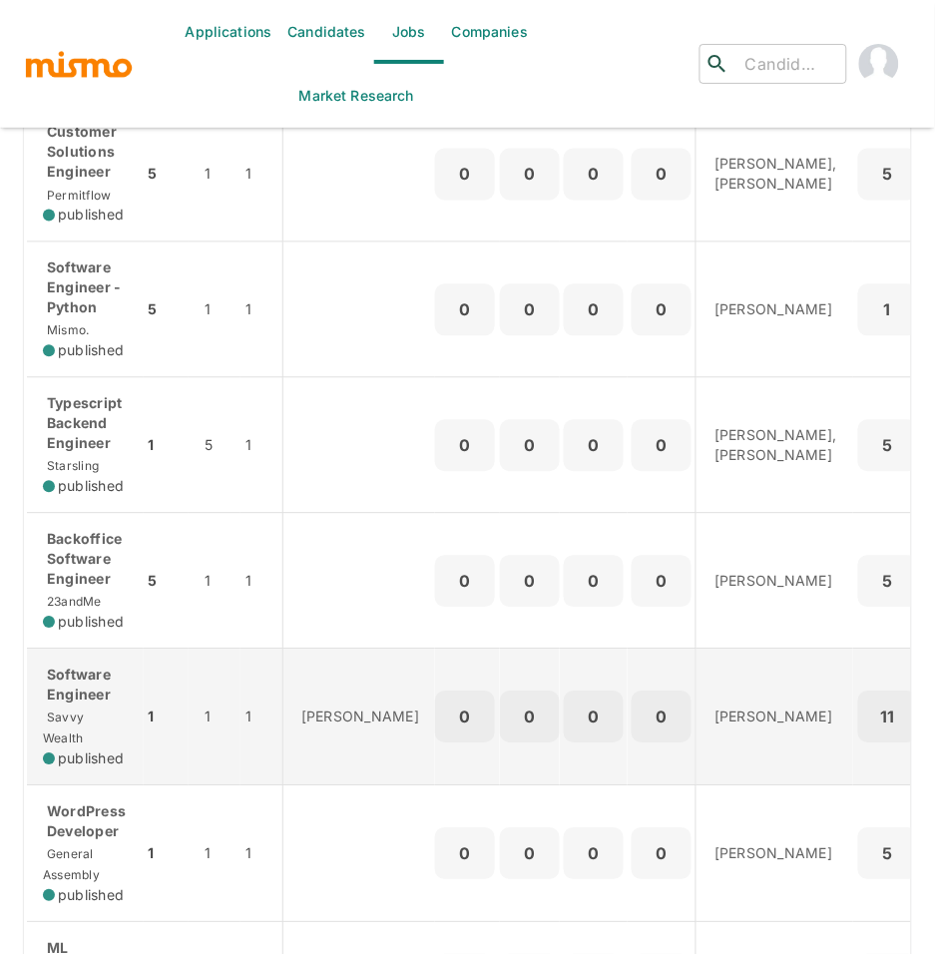
scroll to position [489, 0]
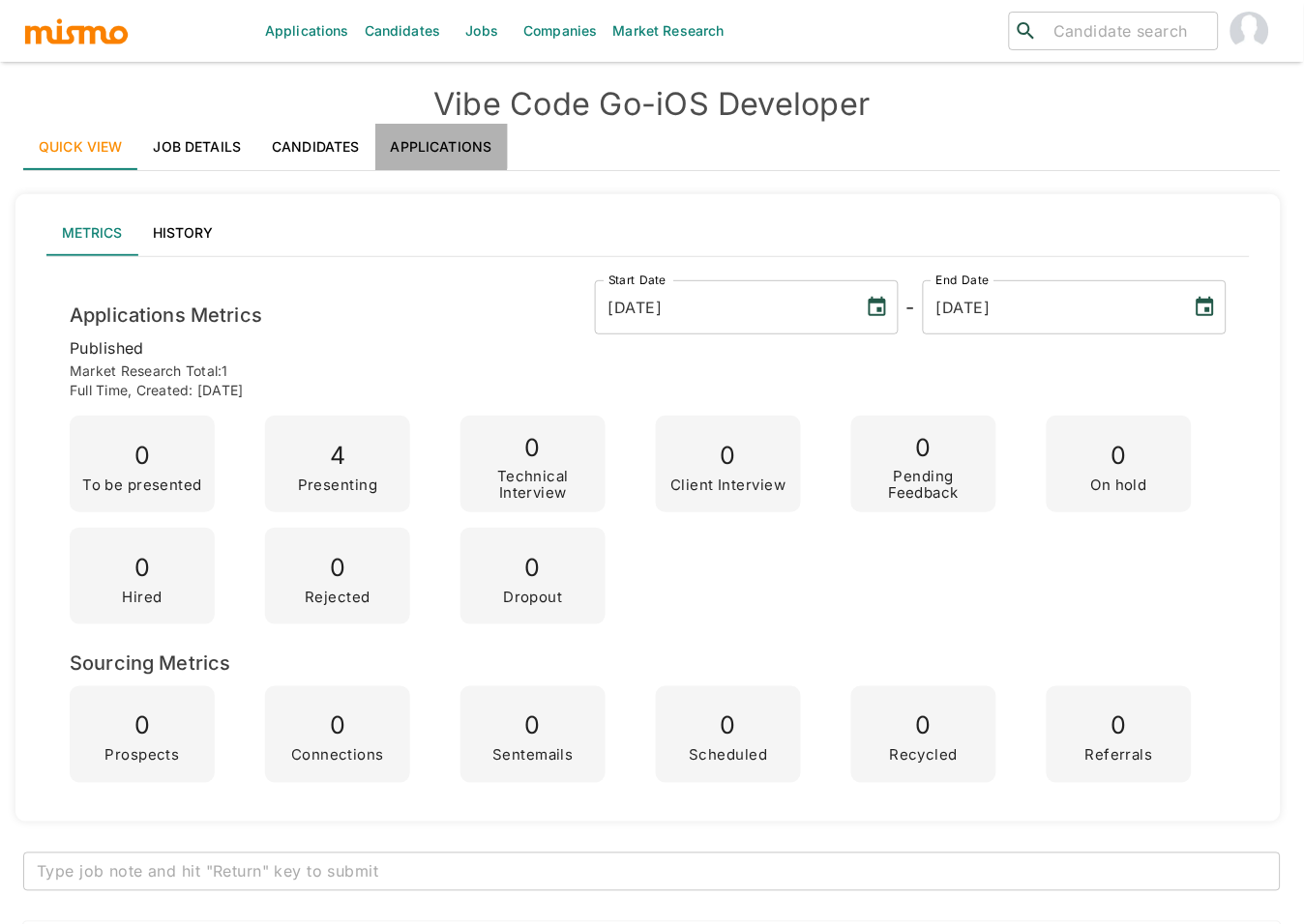
click at [440, 140] on link "Applications" at bounding box center [441, 147] width 133 height 46
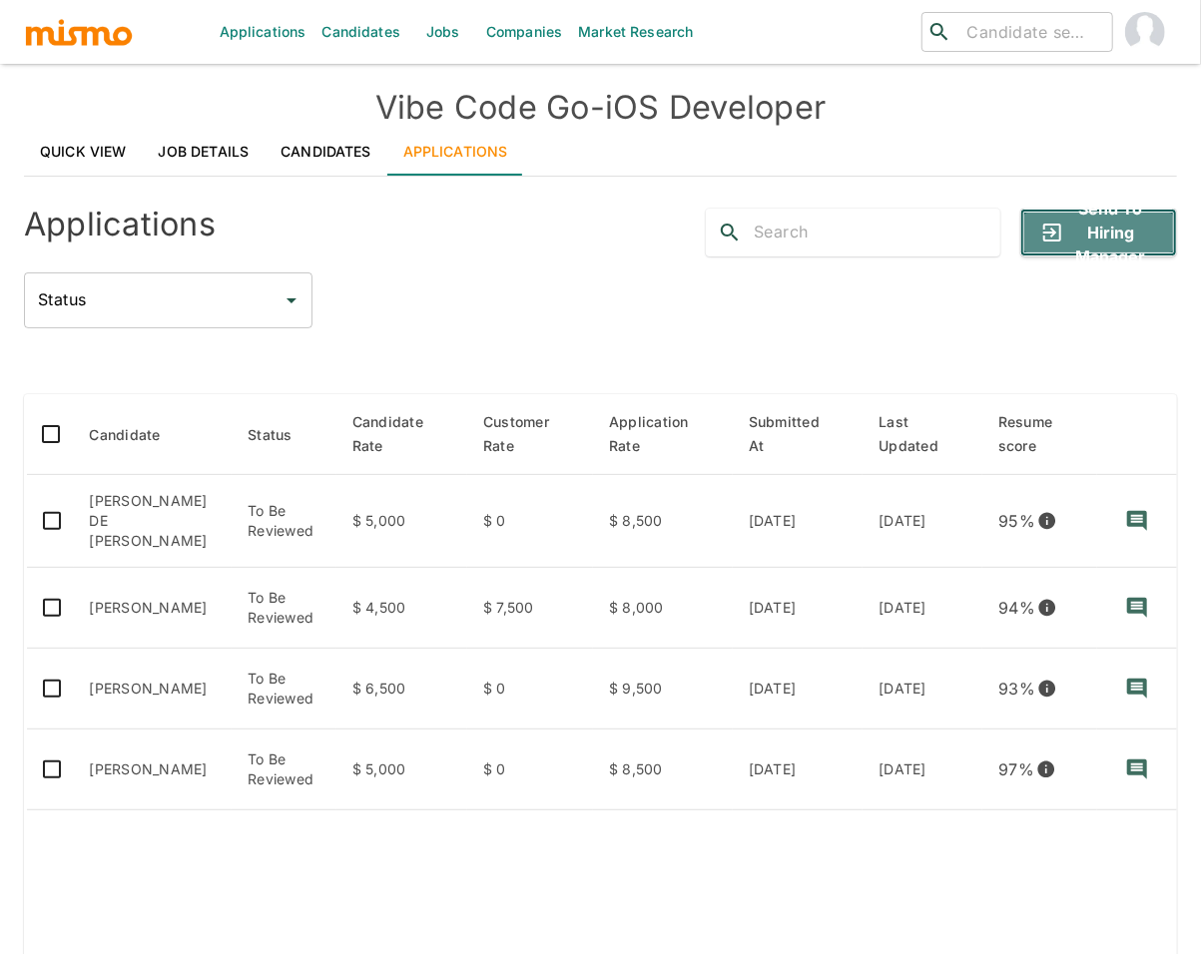
click at [1066, 209] on button "Send to Hiring Manager" at bounding box center [1098, 233] width 157 height 48
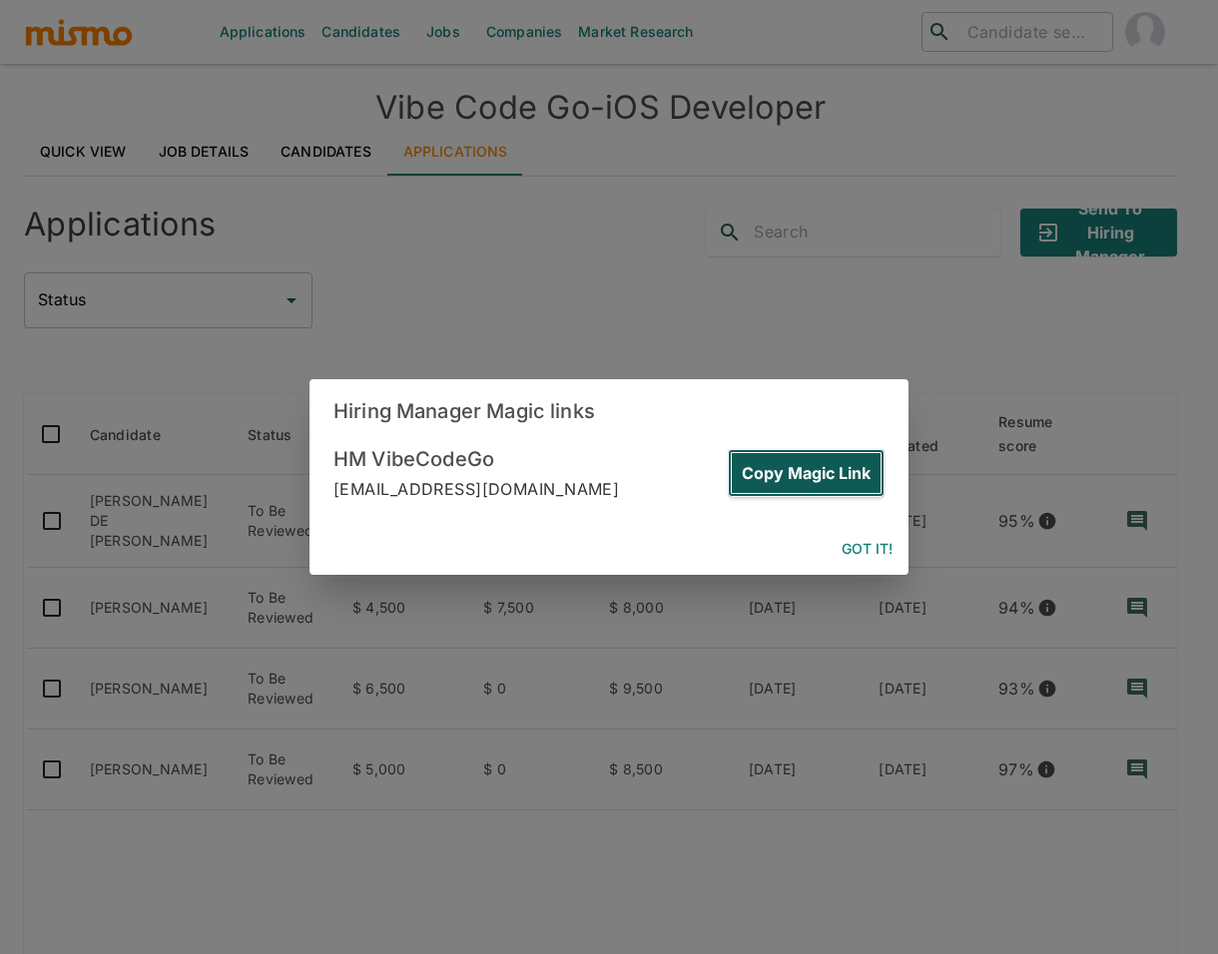
click at [796, 471] on button "Copy Magic Link" at bounding box center [806, 473] width 157 height 48
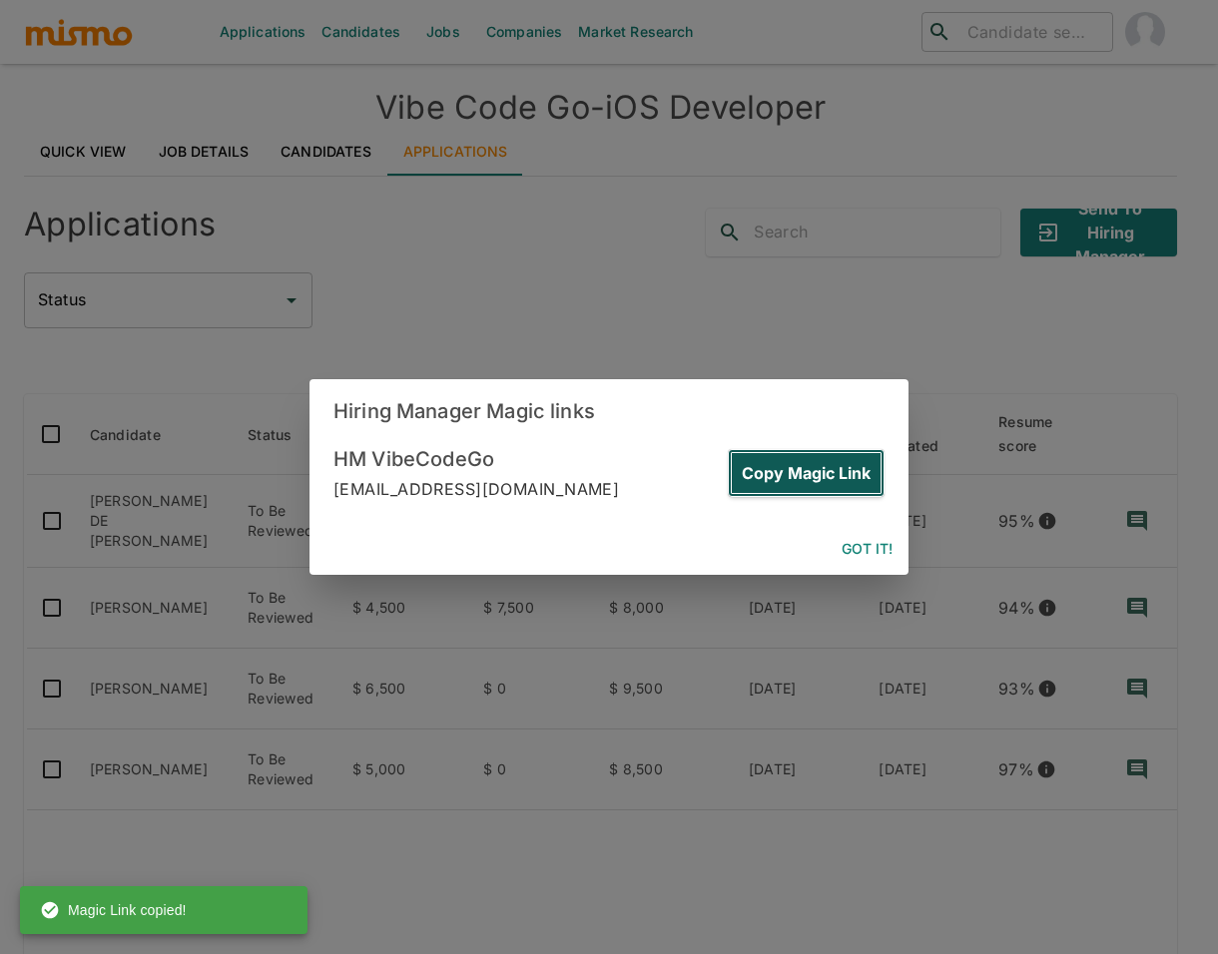
click at [821, 473] on button "Copy Magic Link" at bounding box center [806, 473] width 157 height 48
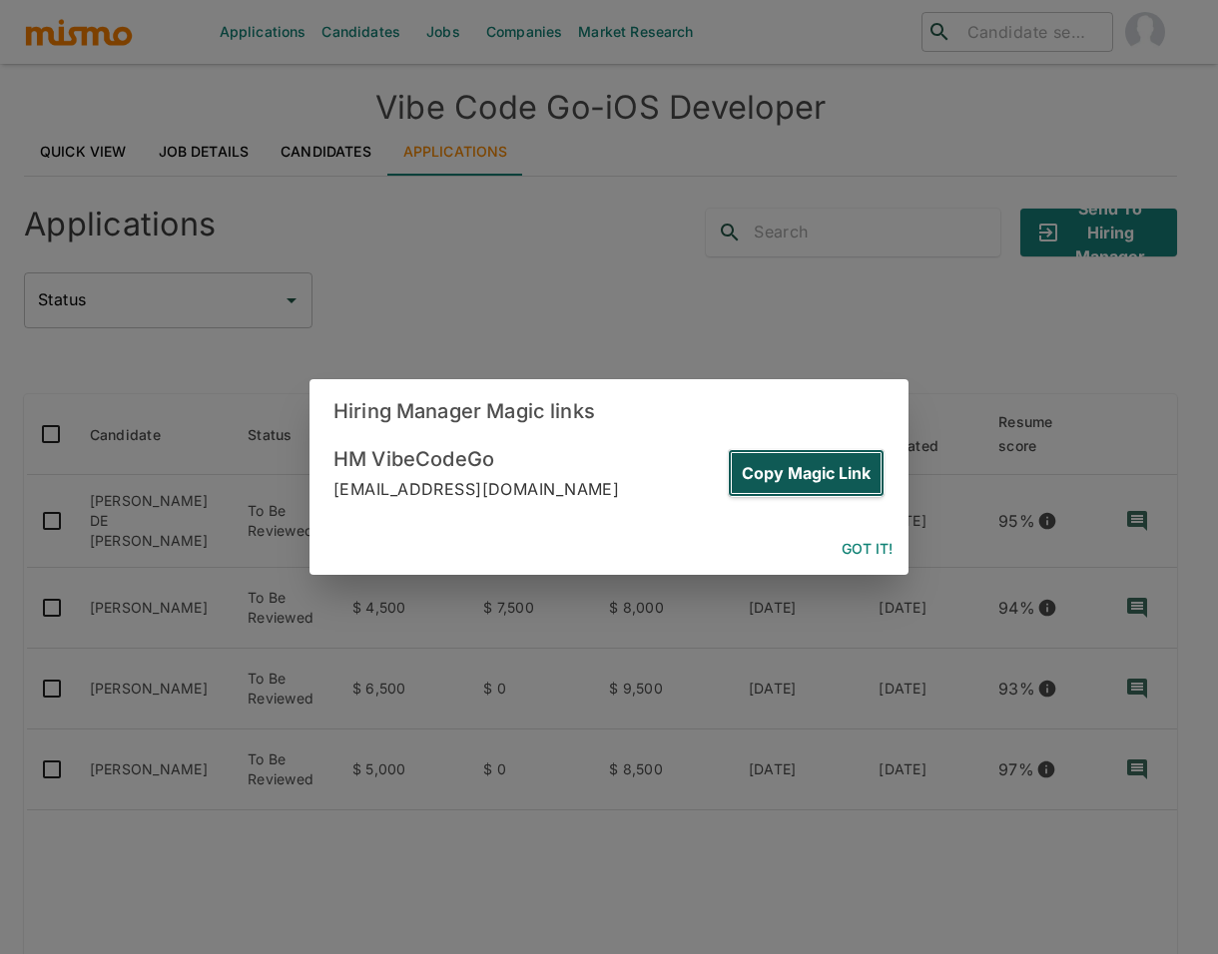
click at [821, 473] on button "Copy Magic Link" at bounding box center [806, 473] width 157 height 48
click at [843, 472] on button "Copy Magic Link" at bounding box center [806, 473] width 157 height 48
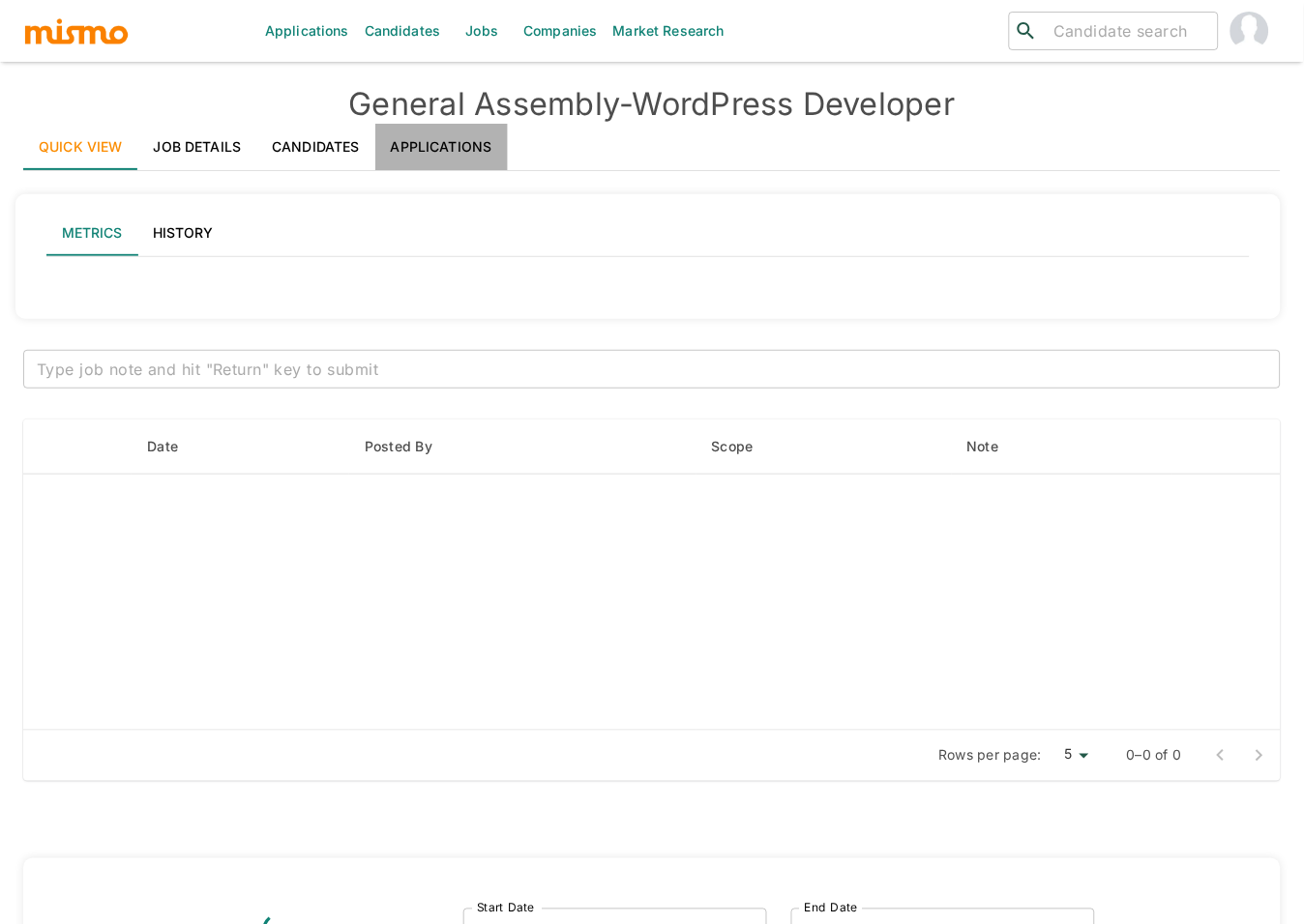
click at [455, 143] on link "Applications" at bounding box center [441, 147] width 133 height 46
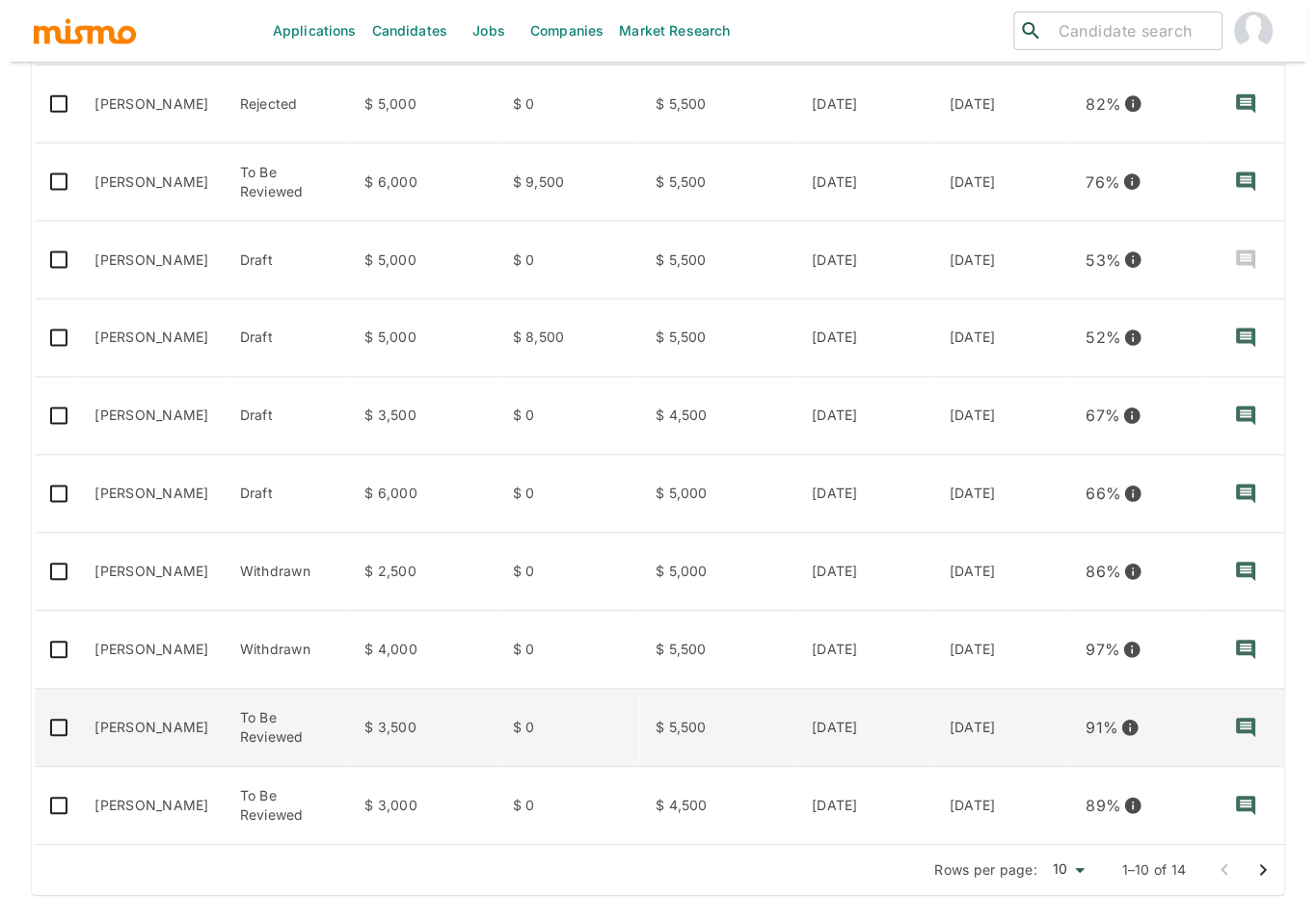
scroll to position [399, 0]
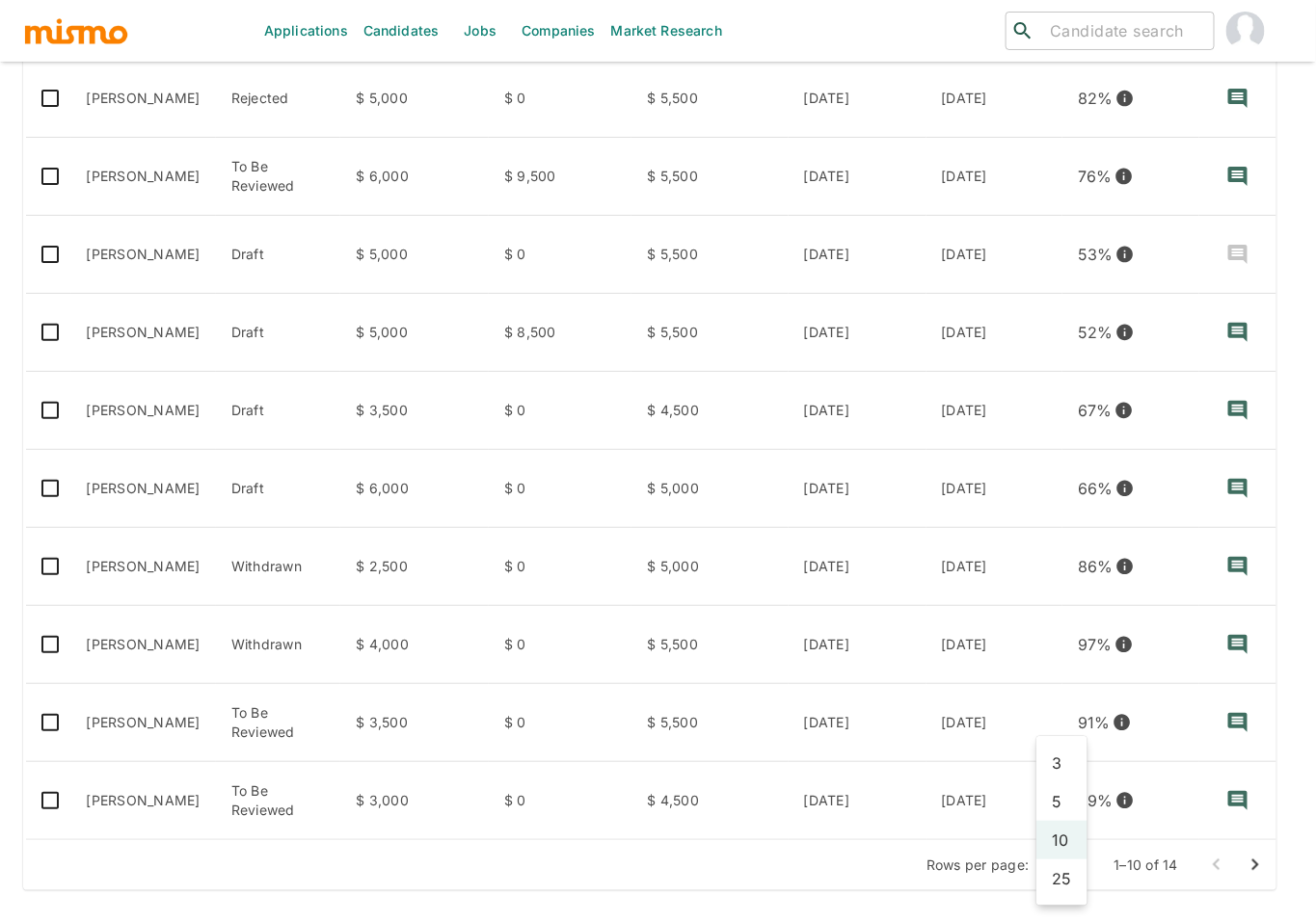
click at [1057, 569] on body "Applications Candidates Jobs Companies Market Research ​ ​ General Assembly - W…" at bounding box center [658, 85] width 1316 height 967
click at [1057, 884] on li "25" at bounding box center [1061, 879] width 51 height 39
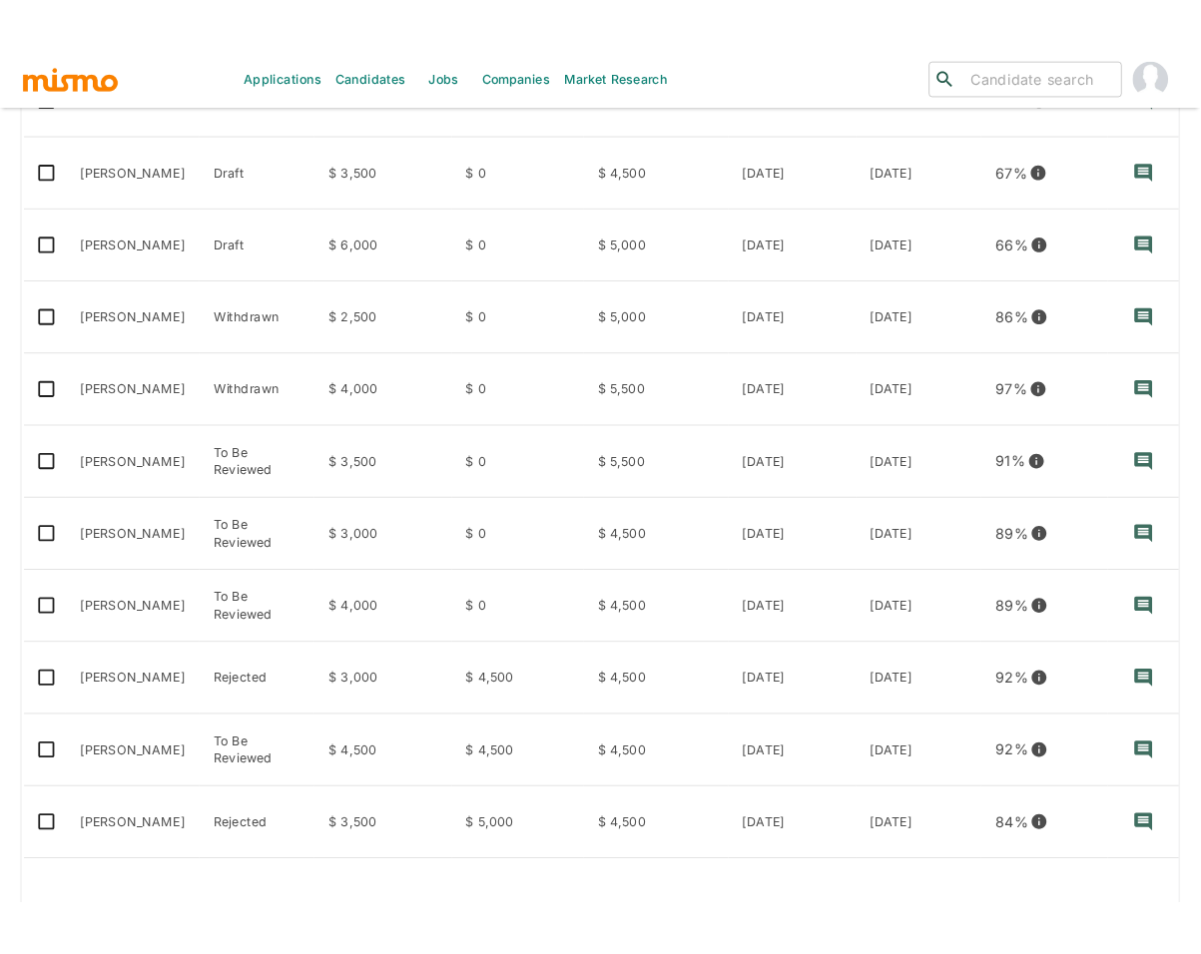
scroll to position [0, 0]
